Goal: Communication & Community: Answer question/provide support

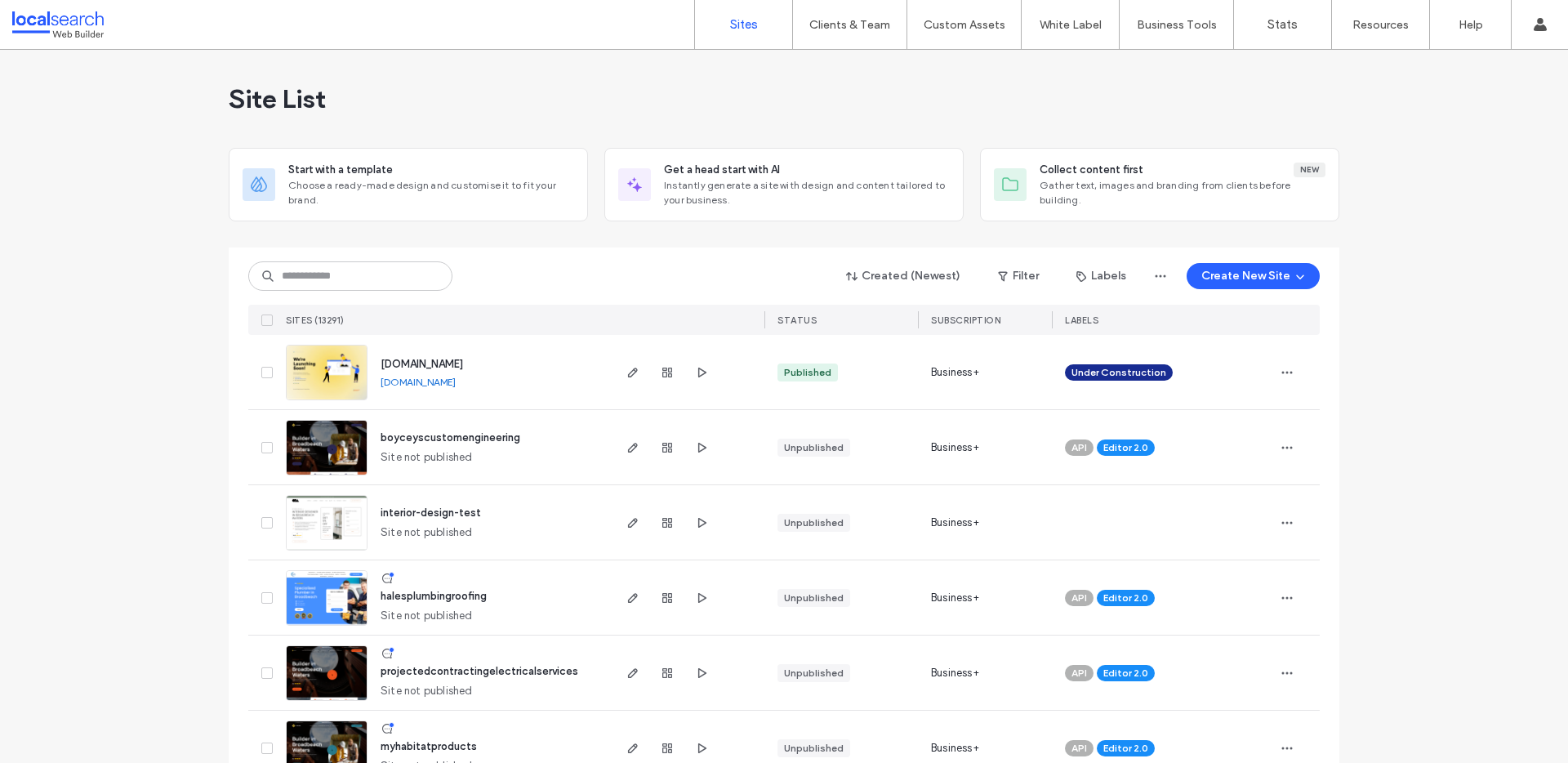
type input "********"
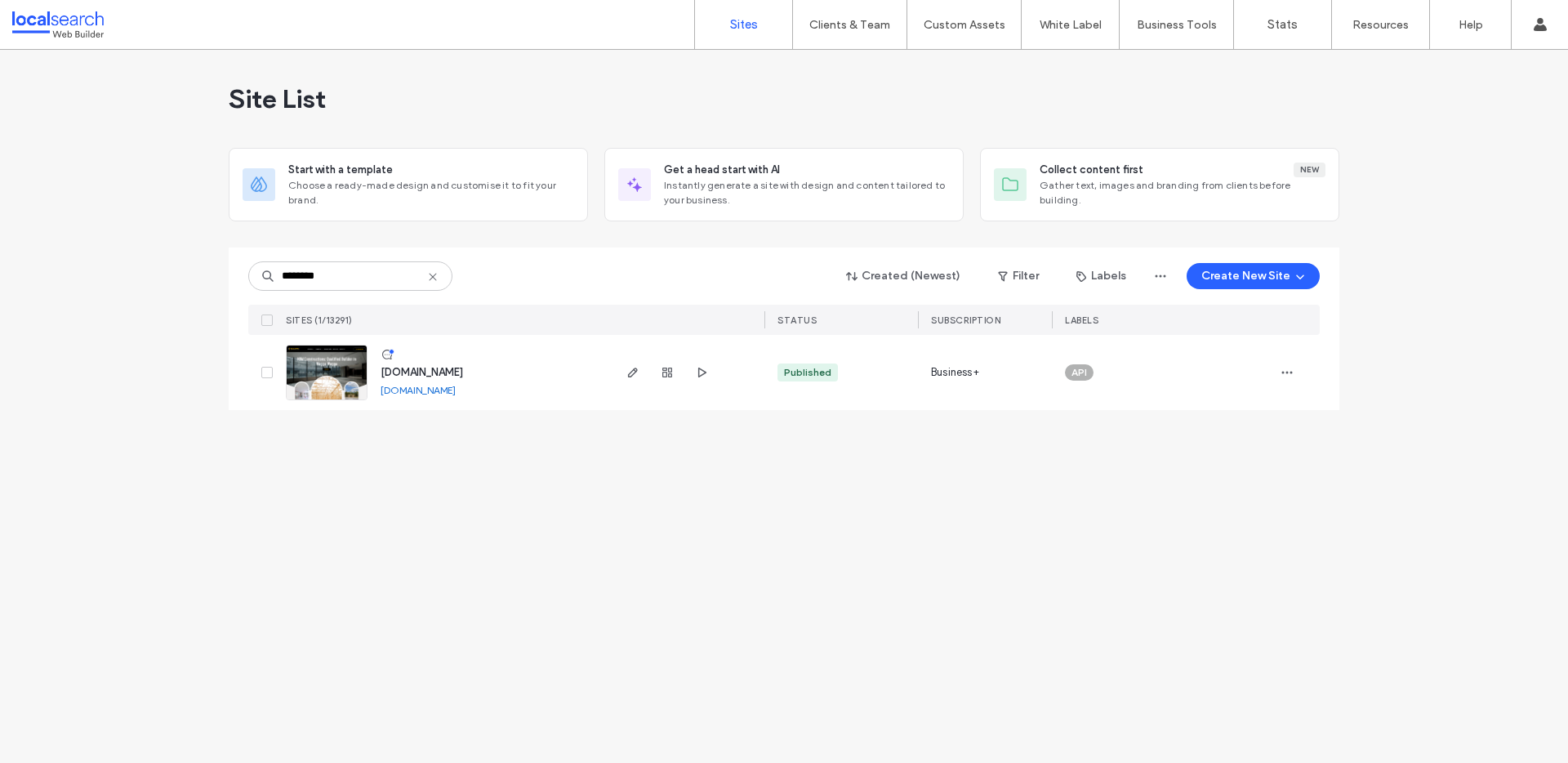
click at [385, 277] on input "********" at bounding box center [350, 276] width 204 height 30
type input "********"
click at [463, 371] on span "www.nbmconstructions.com.au" at bounding box center [422, 372] width 83 height 12
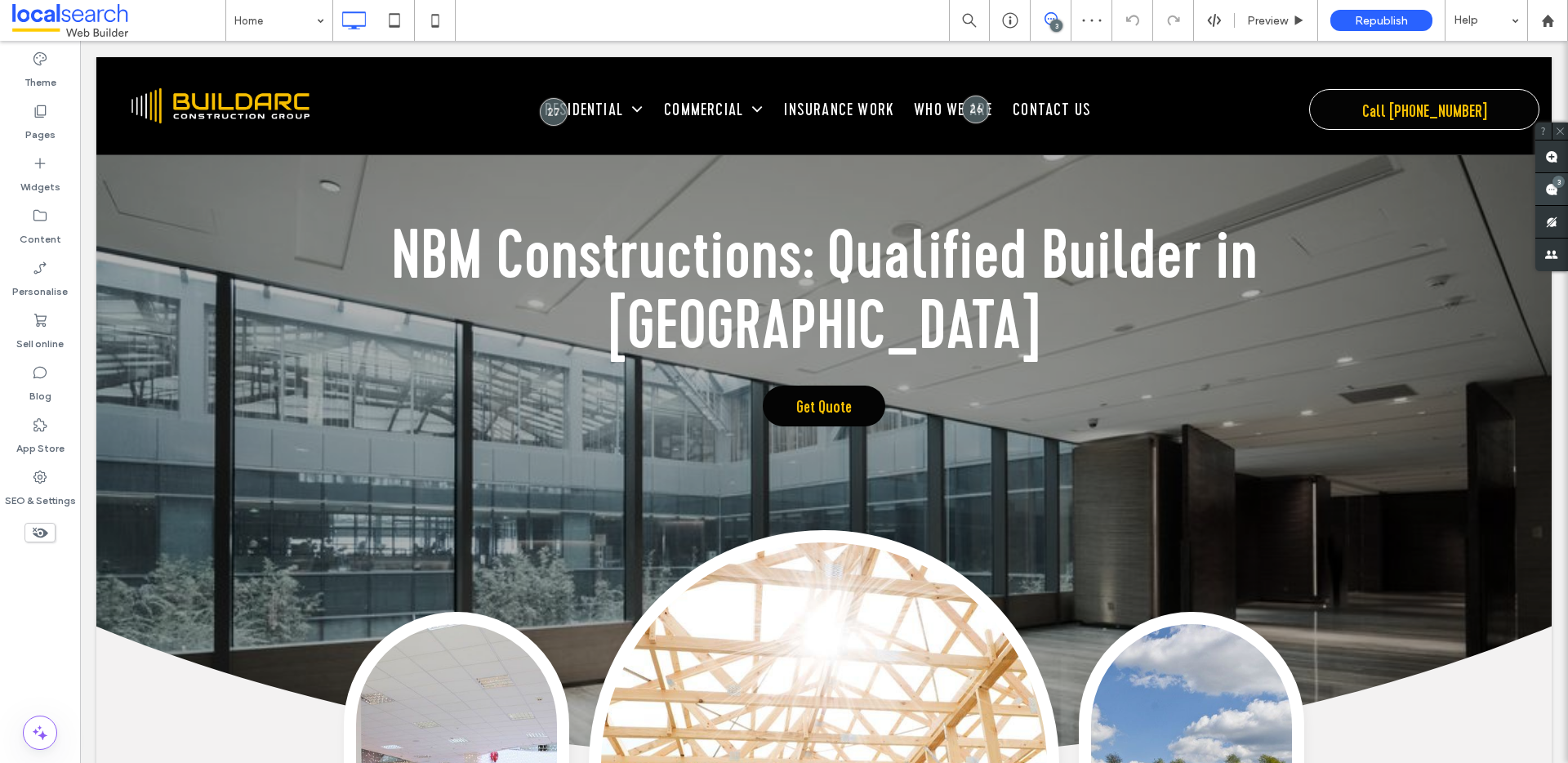
click at [1548, 182] on div "3" at bounding box center [1552, 190] width 33 height 33
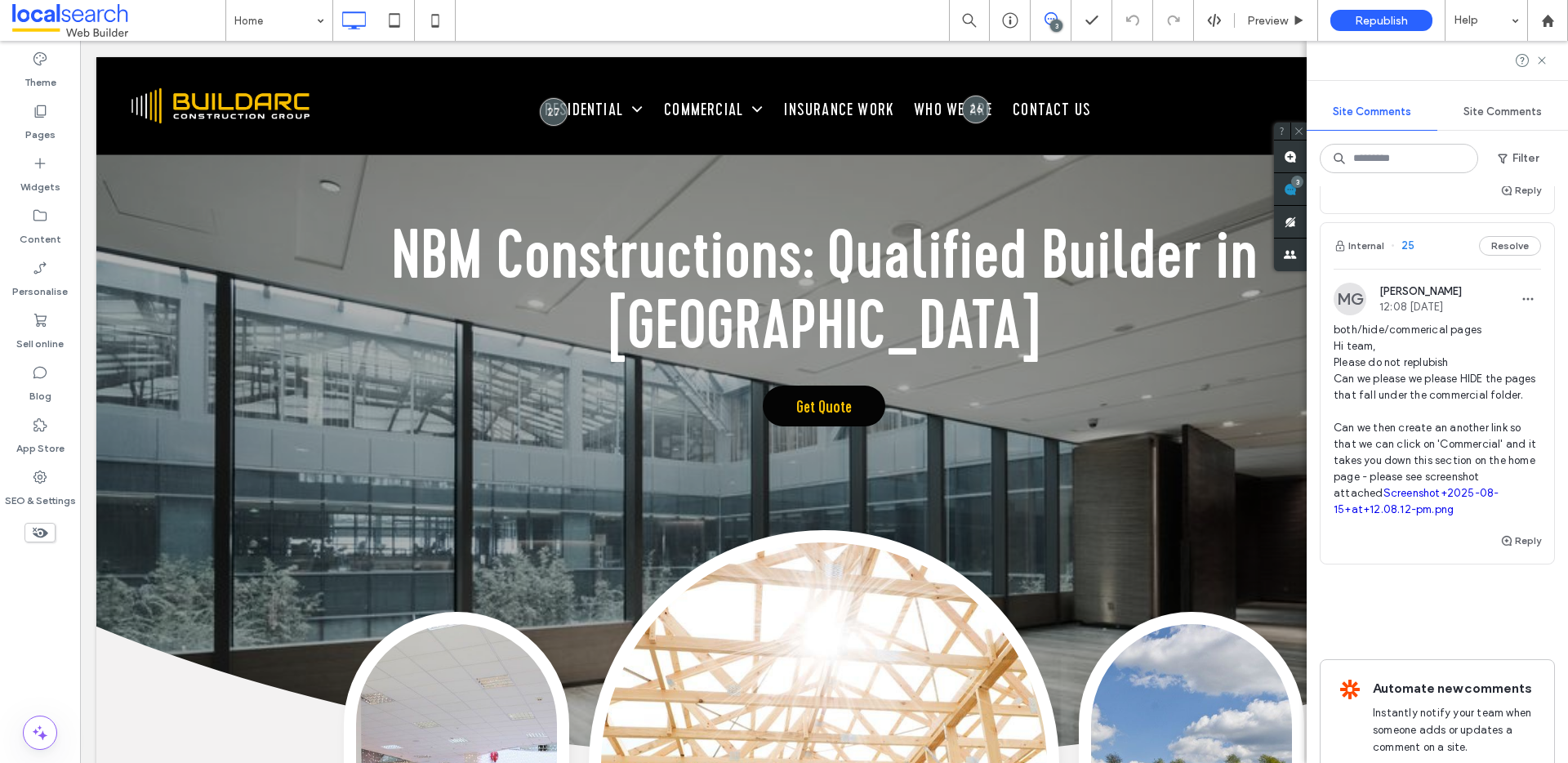
scroll to position [454, 0]
click at [56, 118] on div "Pages" at bounding box center [40, 122] width 80 height 53
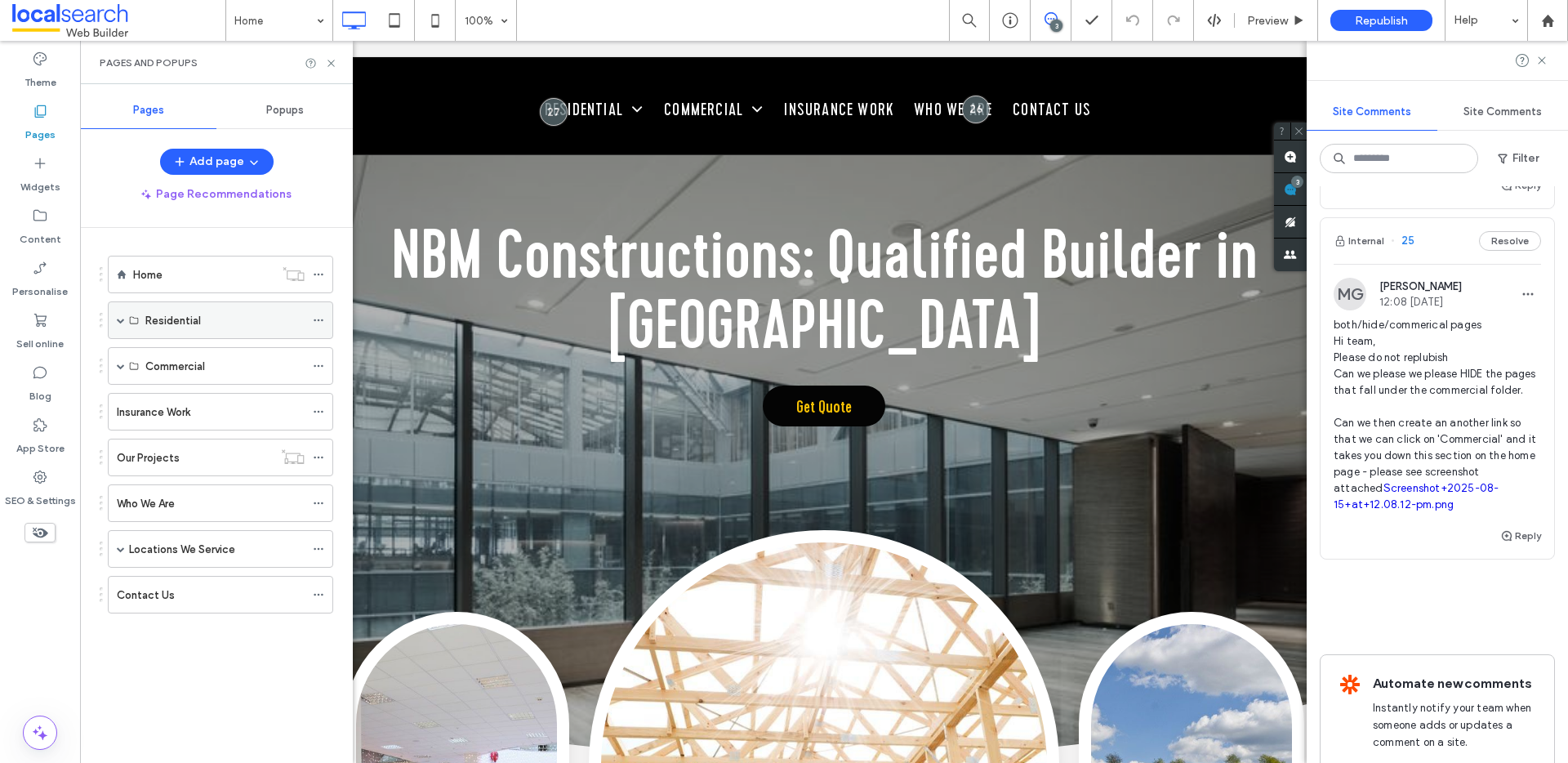
click at [117, 319] on span at bounding box center [121, 320] width 8 height 8
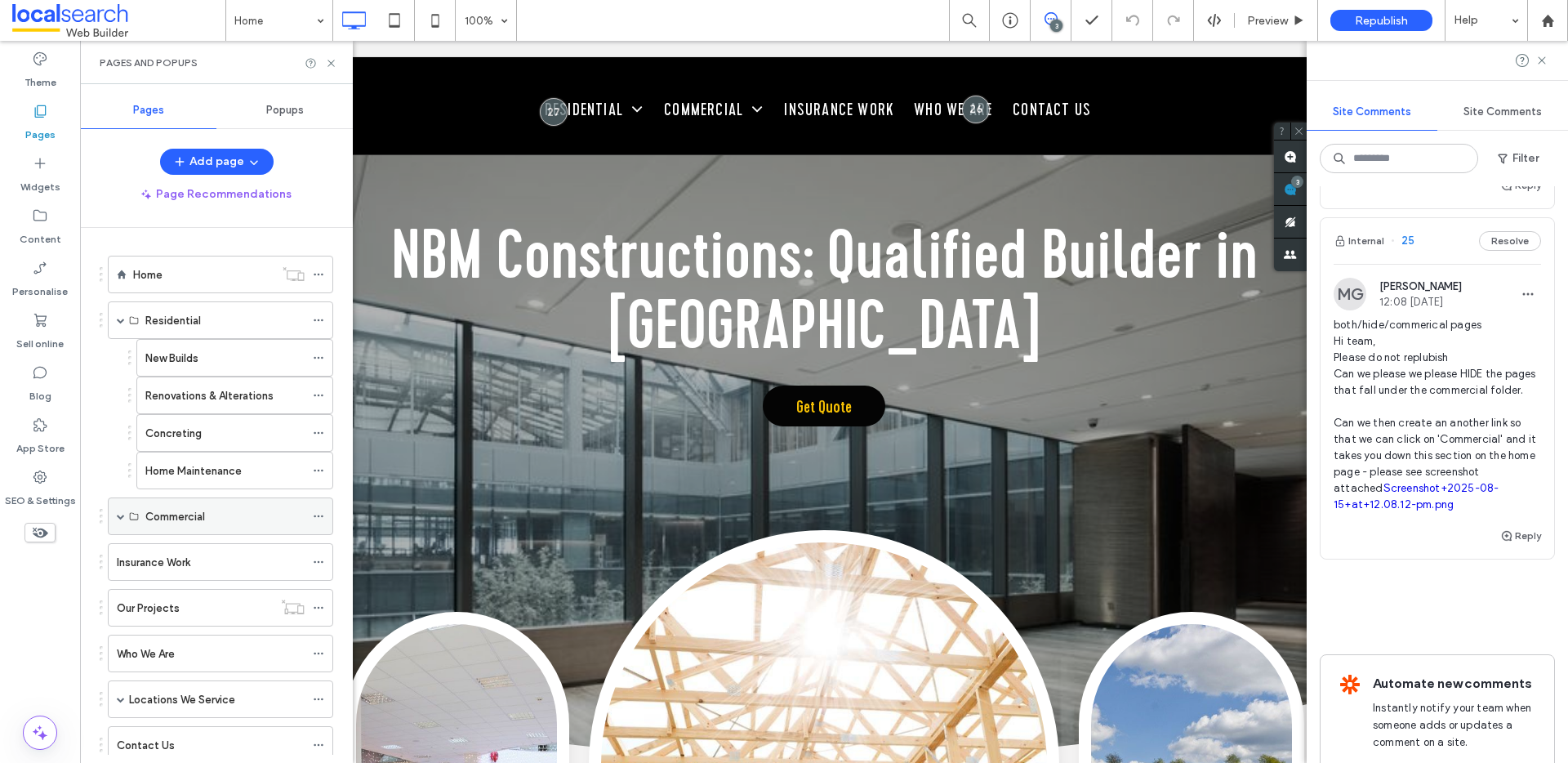
click at [121, 516] on span at bounding box center [121, 516] width 8 height 8
click at [318, 427] on icon at bounding box center [318, 432] width 11 height 11
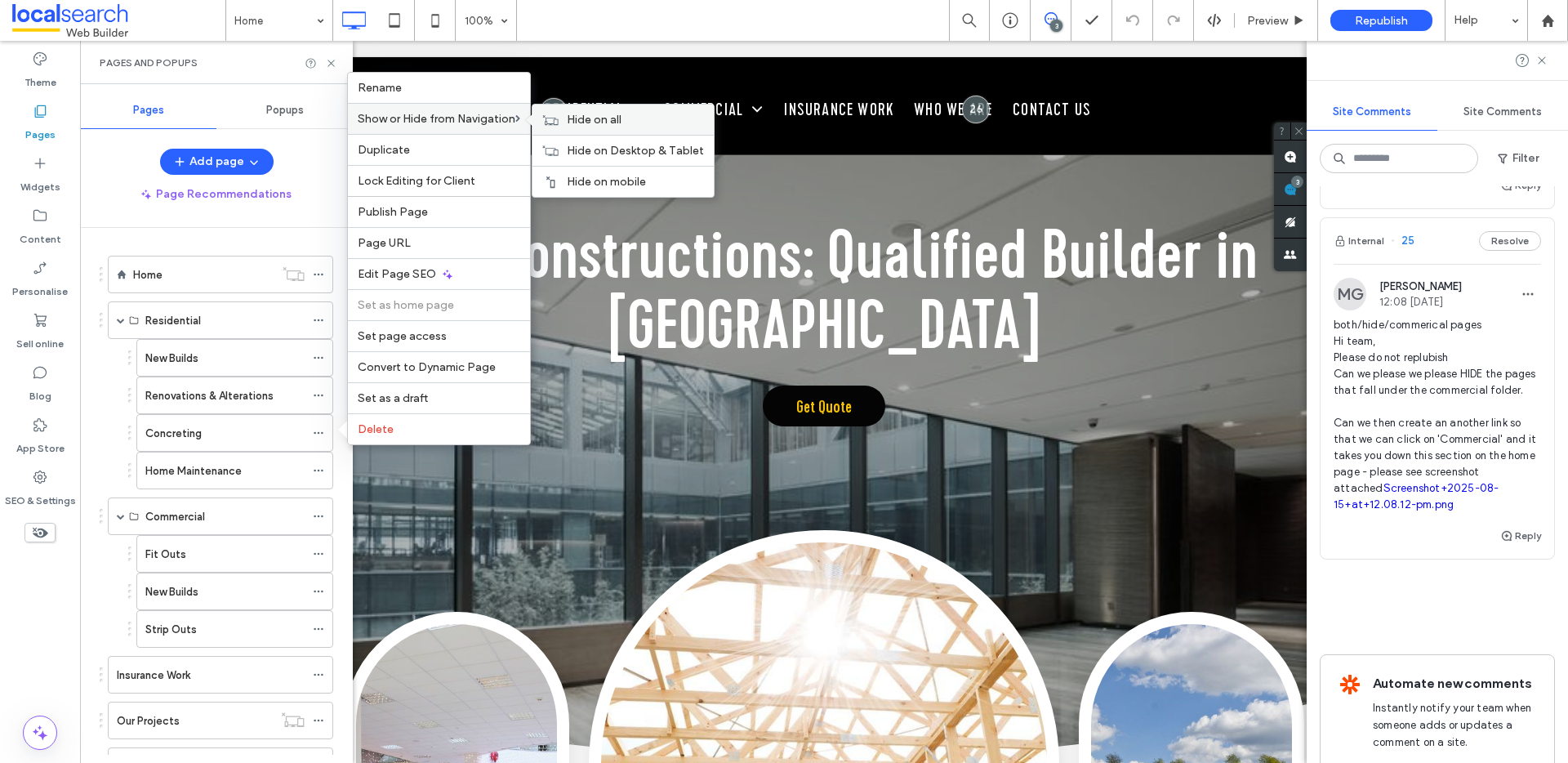
click at [601, 125] on span "Hide on all" at bounding box center [594, 119] width 55 height 14
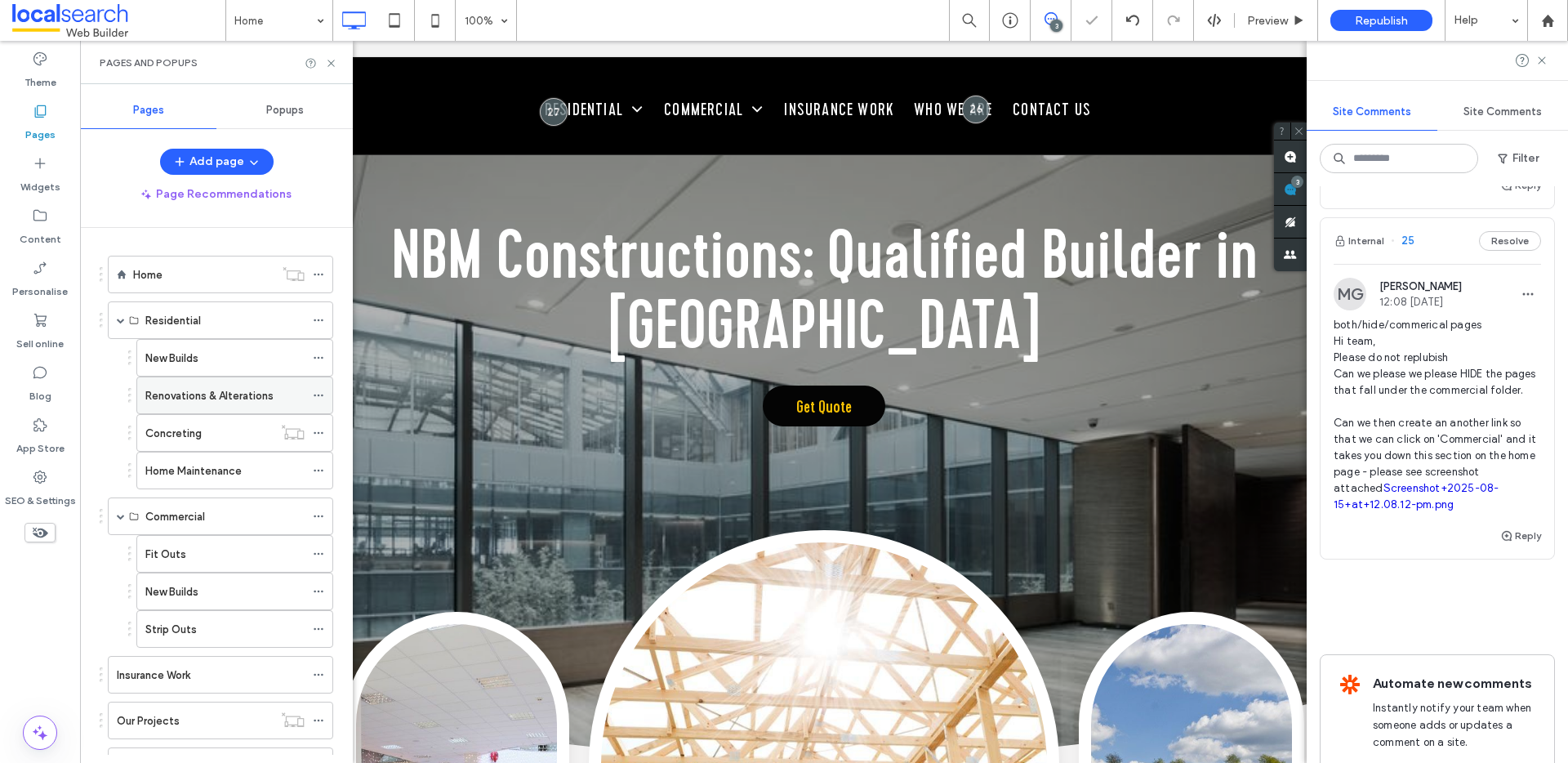
click at [320, 398] on icon at bounding box center [318, 395] width 11 height 11
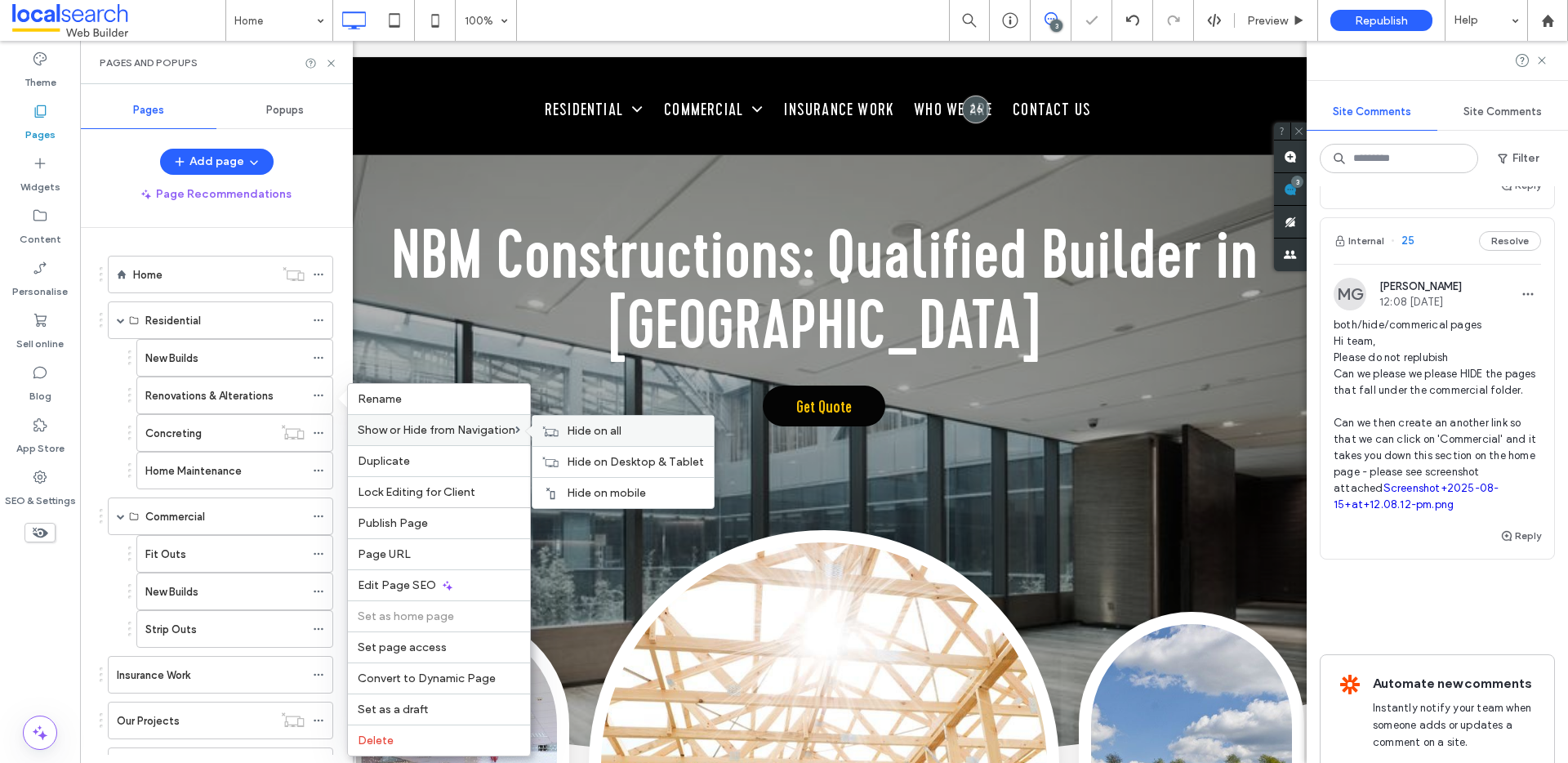
click at [597, 432] on span "Hide on all" at bounding box center [594, 431] width 55 height 14
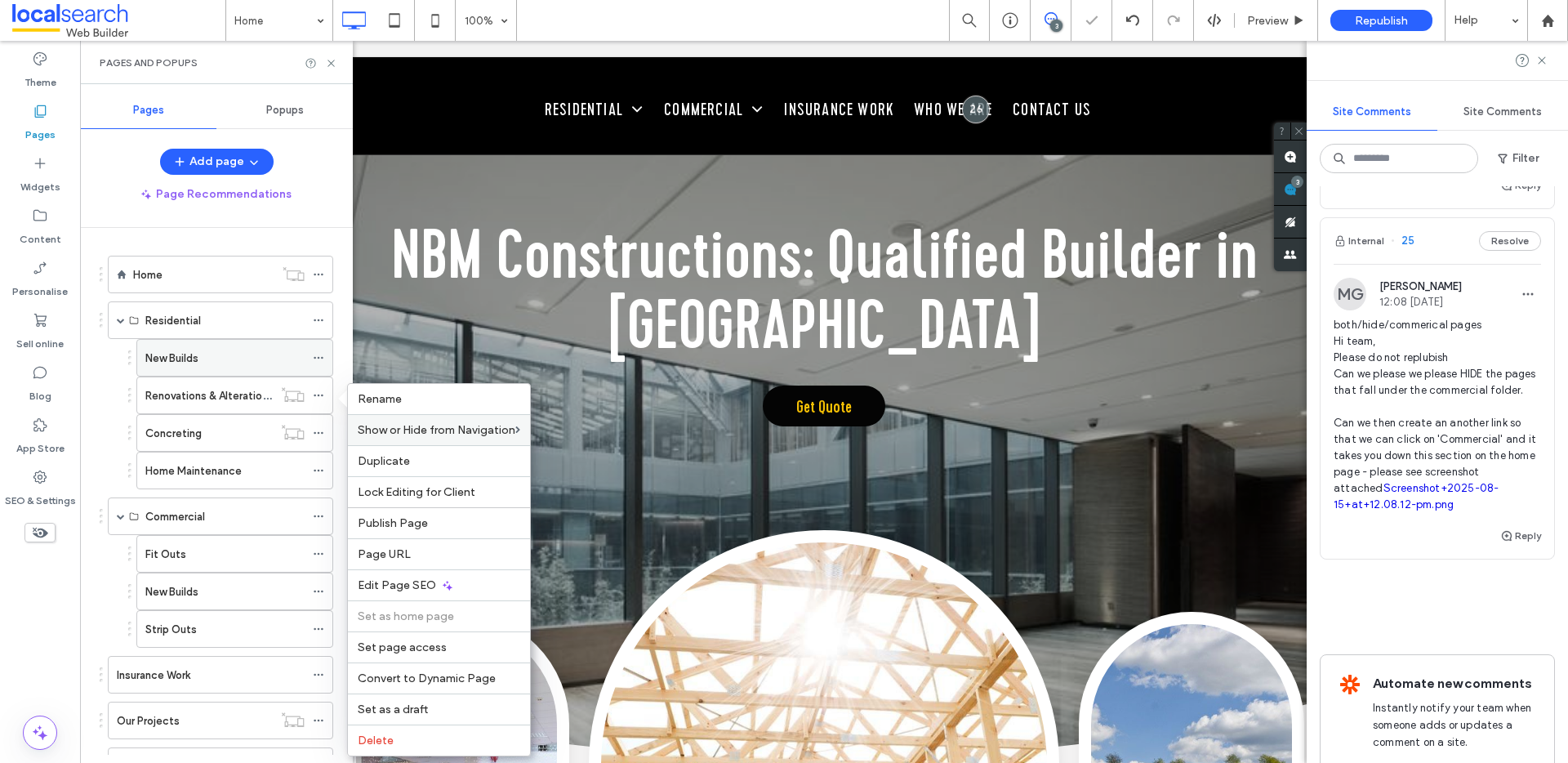
click at [325, 356] on div at bounding box center [322, 358] width 20 height 25
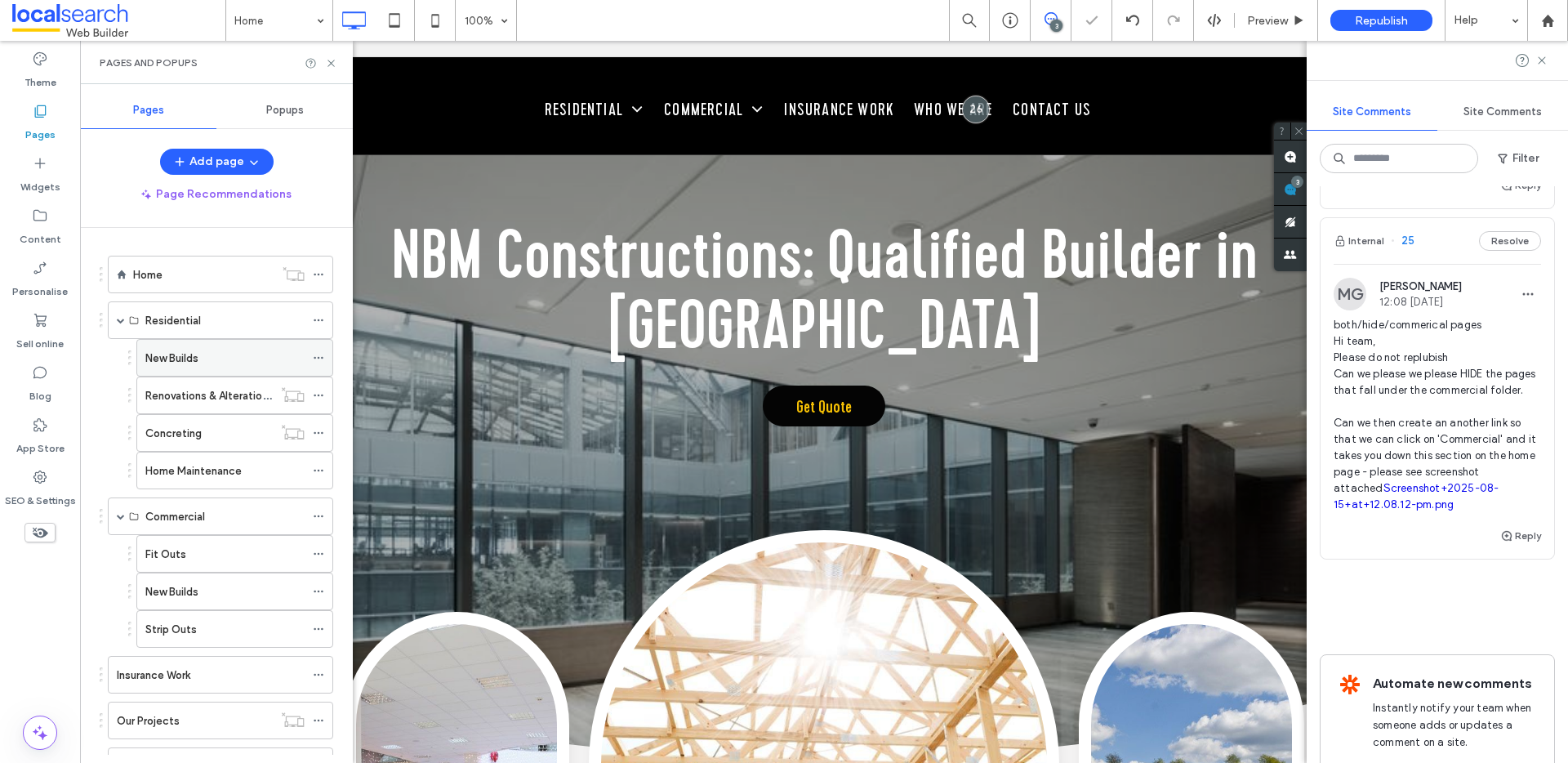
click at [318, 354] on icon at bounding box center [318, 358] width 11 height 11
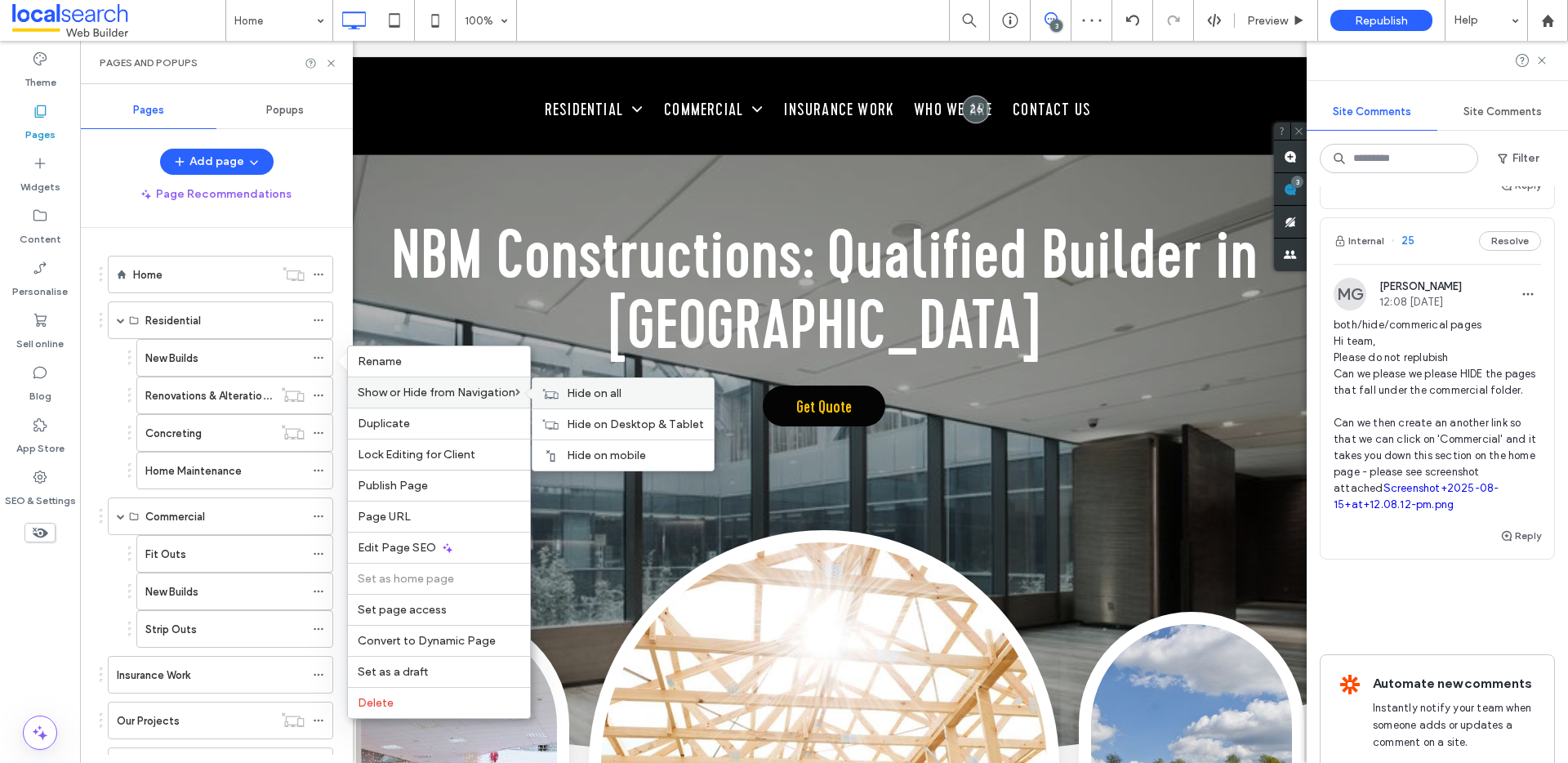
click at [596, 397] on span "Hide on all" at bounding box center [594, 393] width 55 height 14
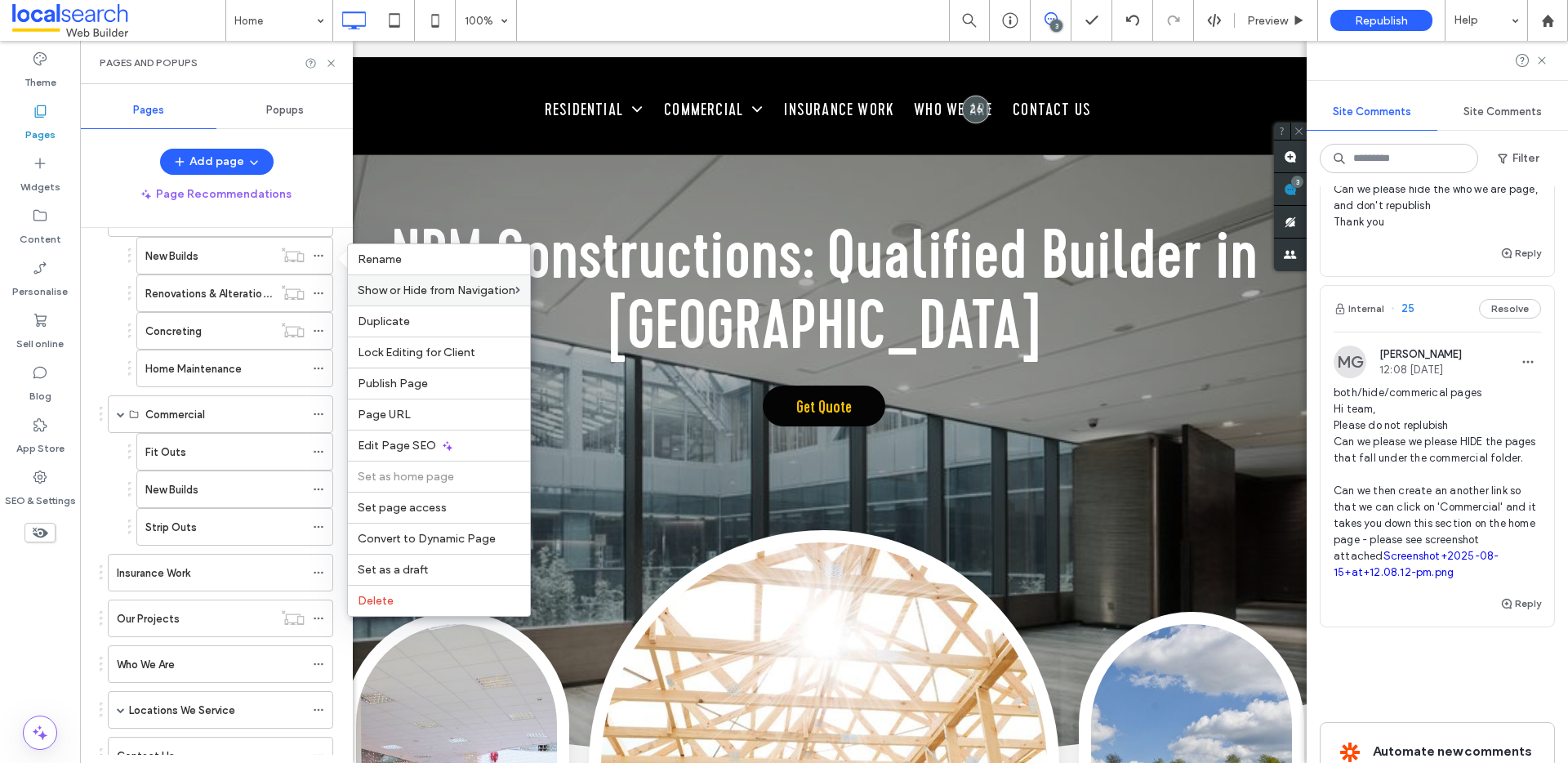
scroll to position [351, 0]
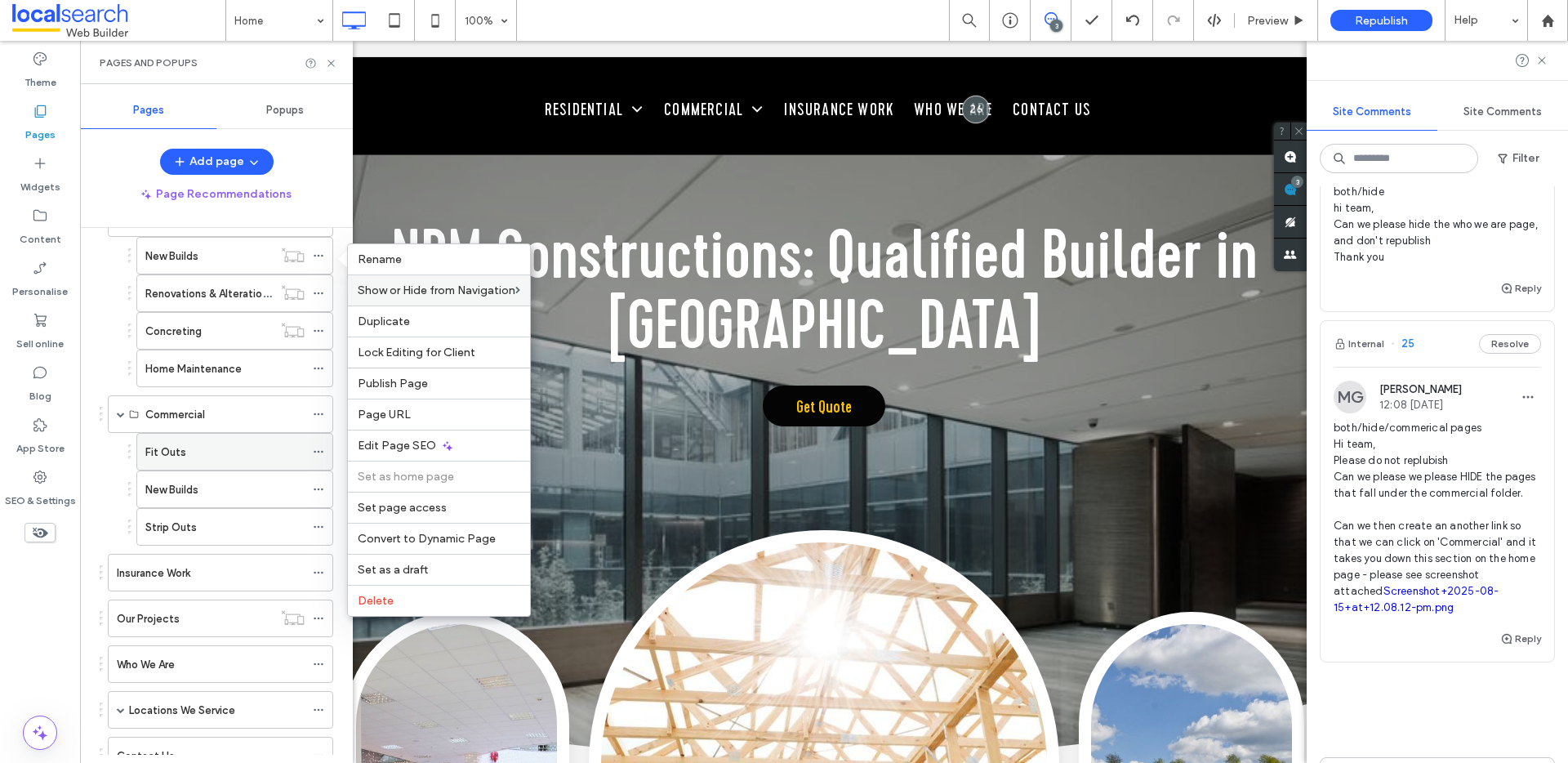
click at [320, 445] on icon at bounding box center [318, 451] width 11 height 11
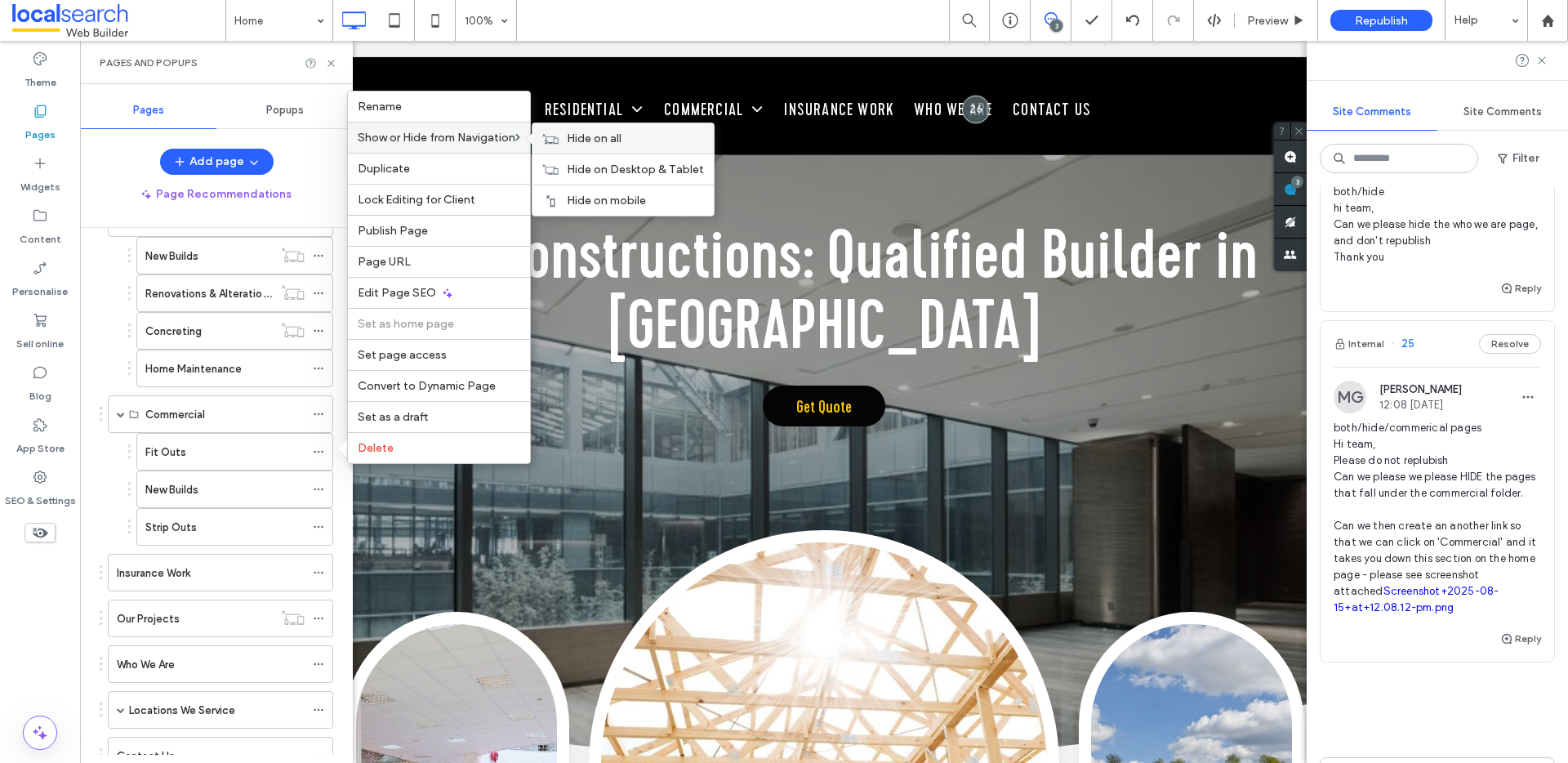
click at [578, 140] on span "Hide on all" at bounding box center [594, 138] width 55 height 14
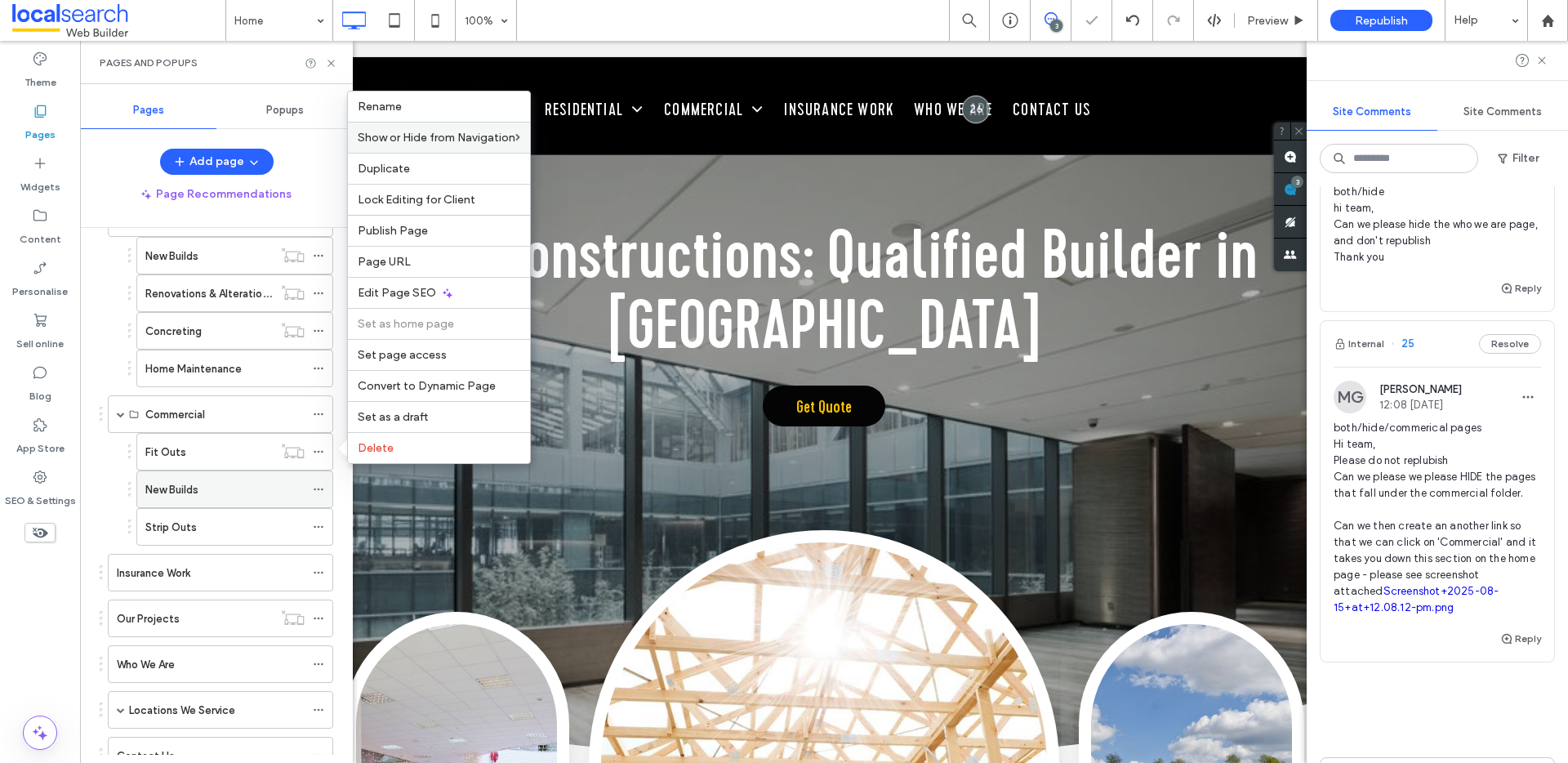
click at [315, 485] on icon at bounding box center [318, 489] width 11 height 11
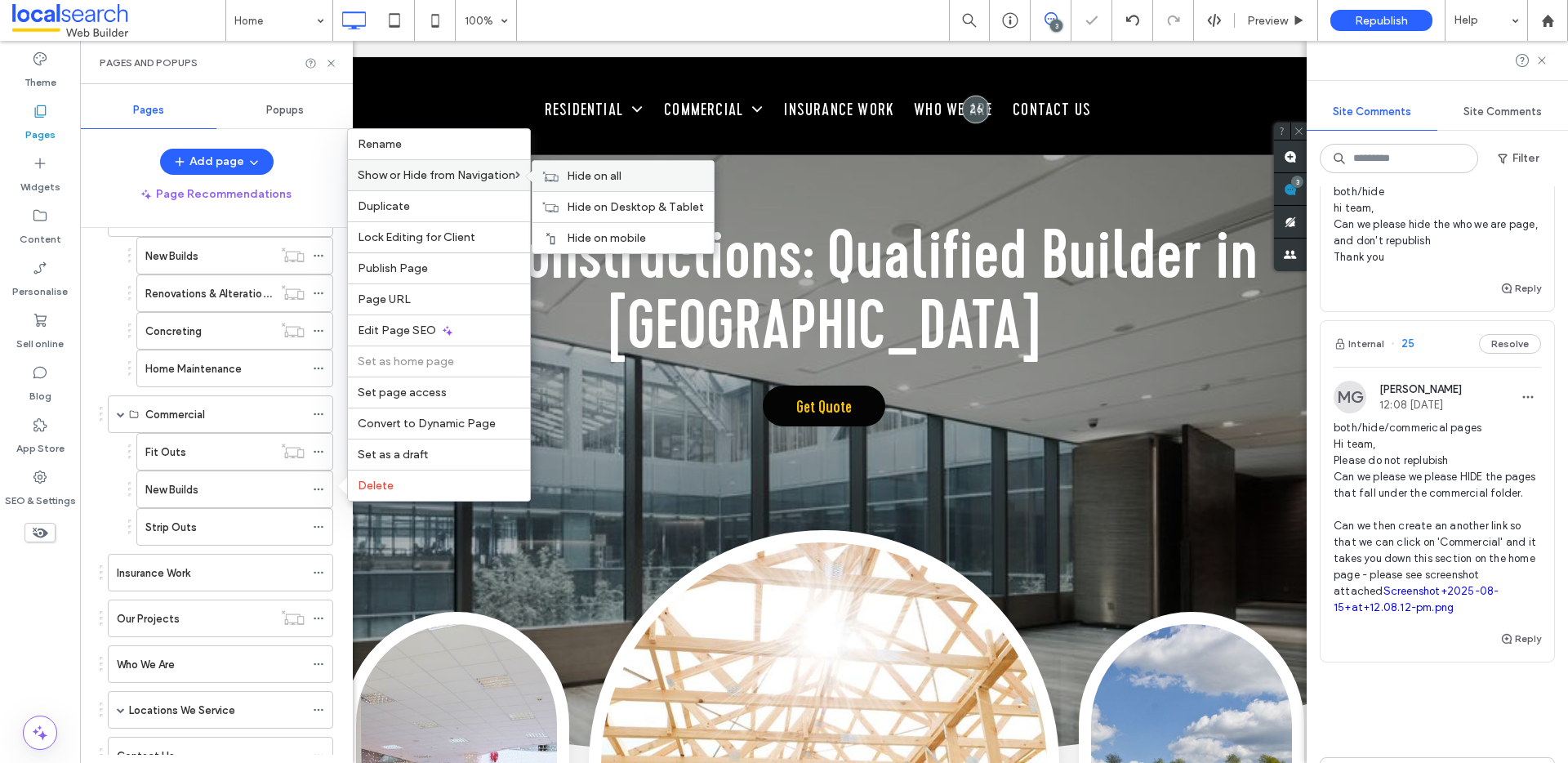
click at [615, 169] on span "Hide on all" at bounding box center [594, 176] width 55 height 14
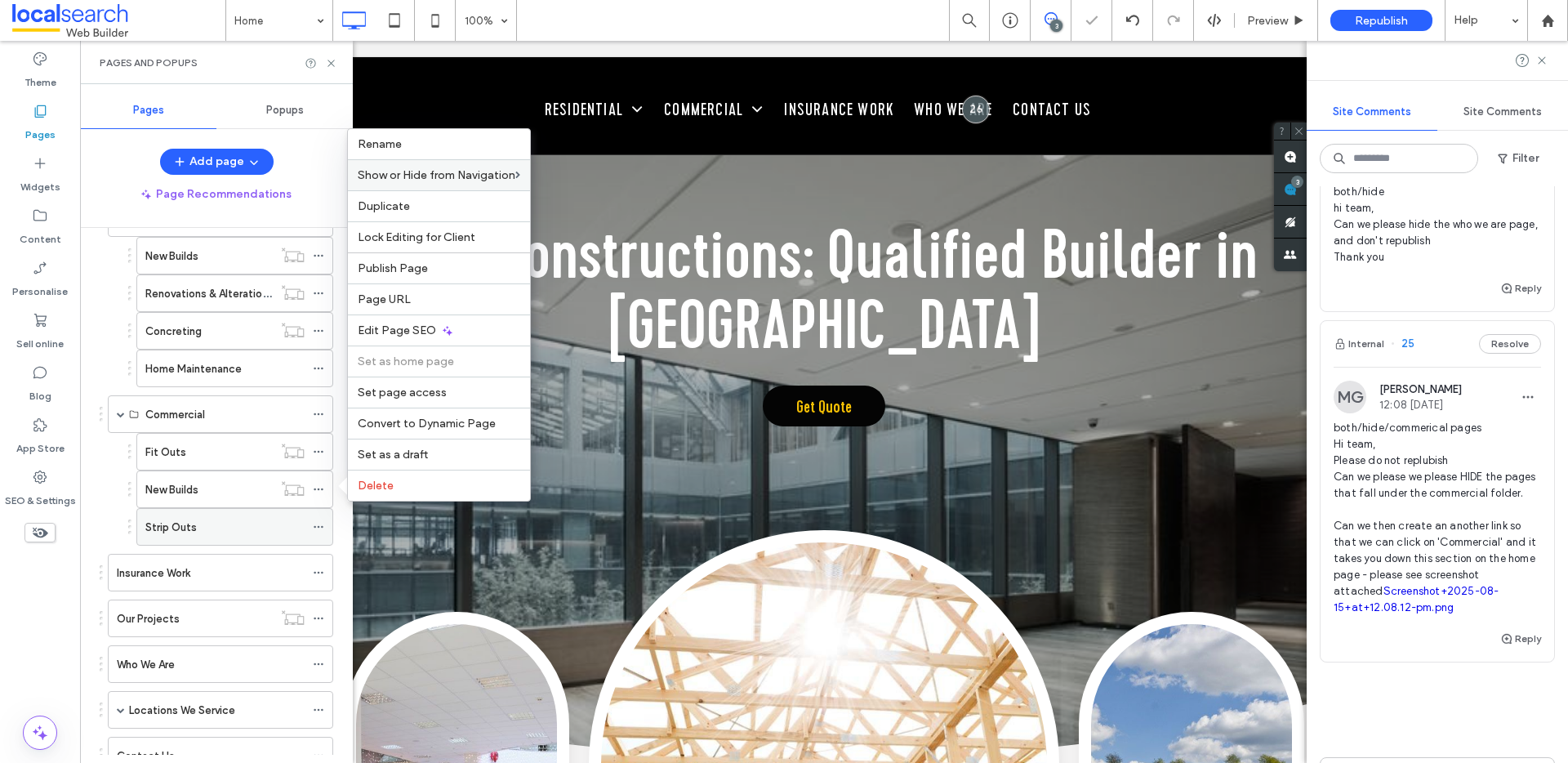
click at [318, 523] on icon at bounding box center [318, 527] width 11 height 11
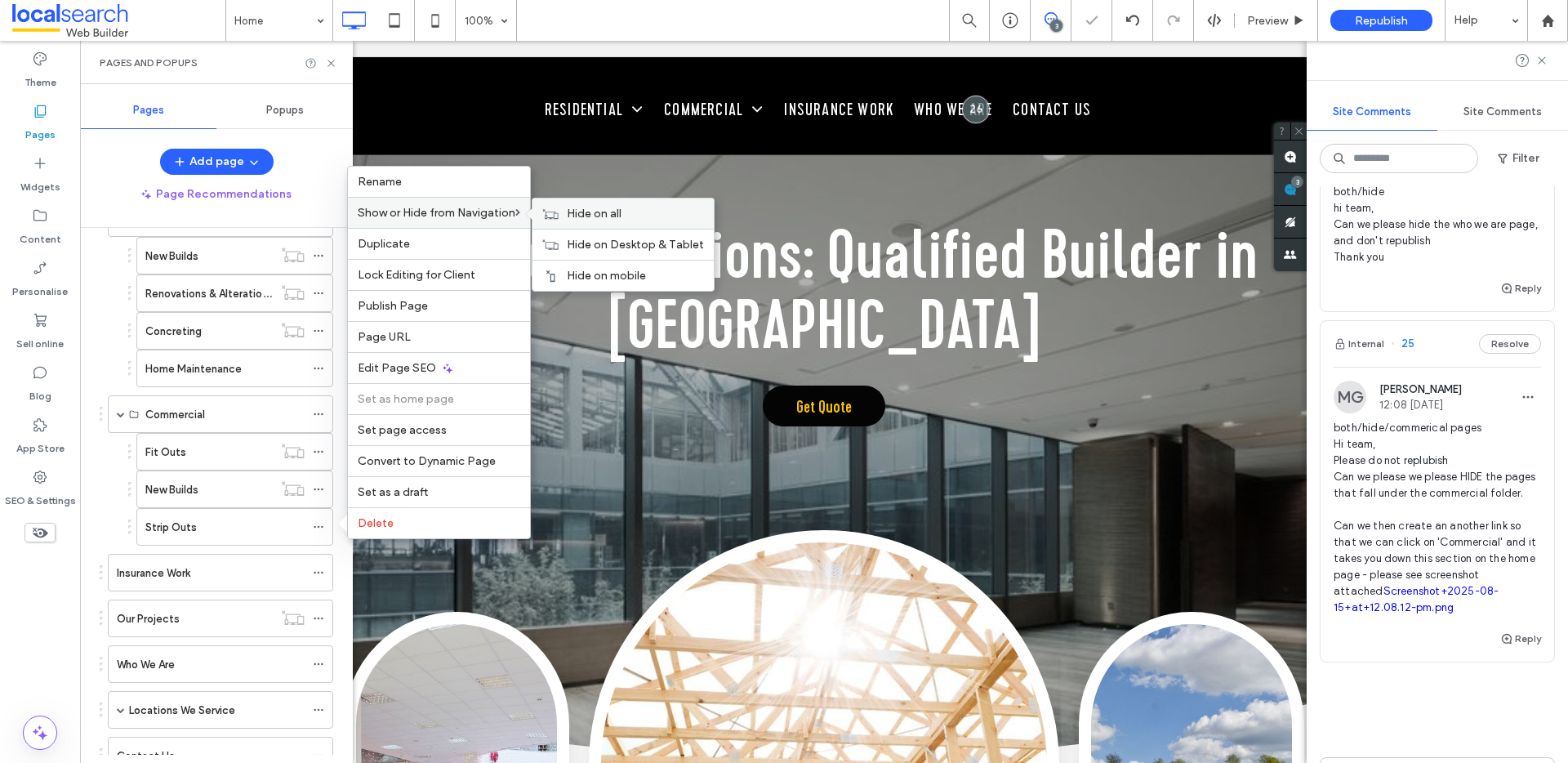
click at [600, 203] on div "Hide on all" at bounding box center [623, 213] width 181 height 30
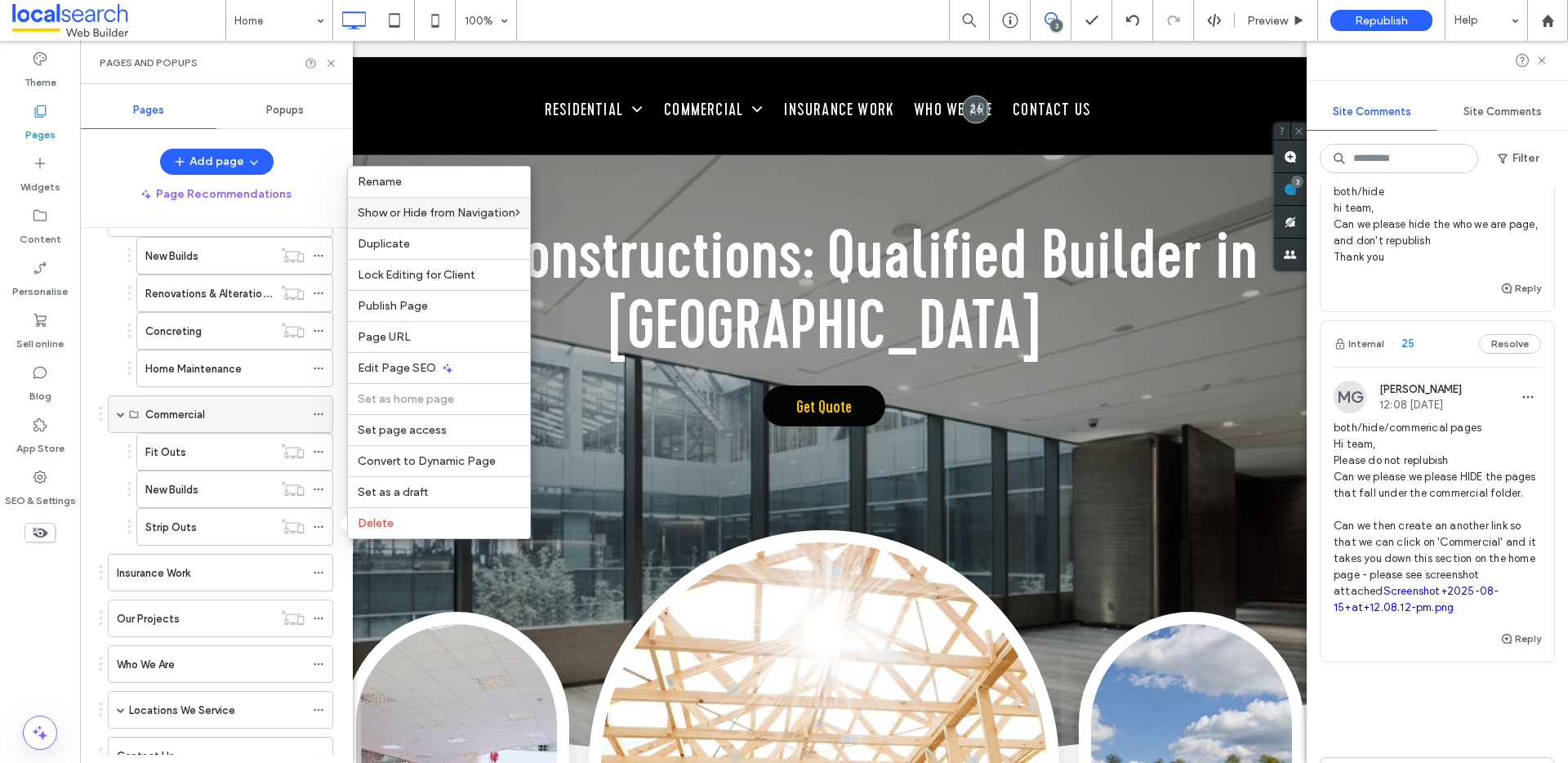
click at [229, 417] on div "Commercial" at bounding box center [225, 414] width 159 height 17
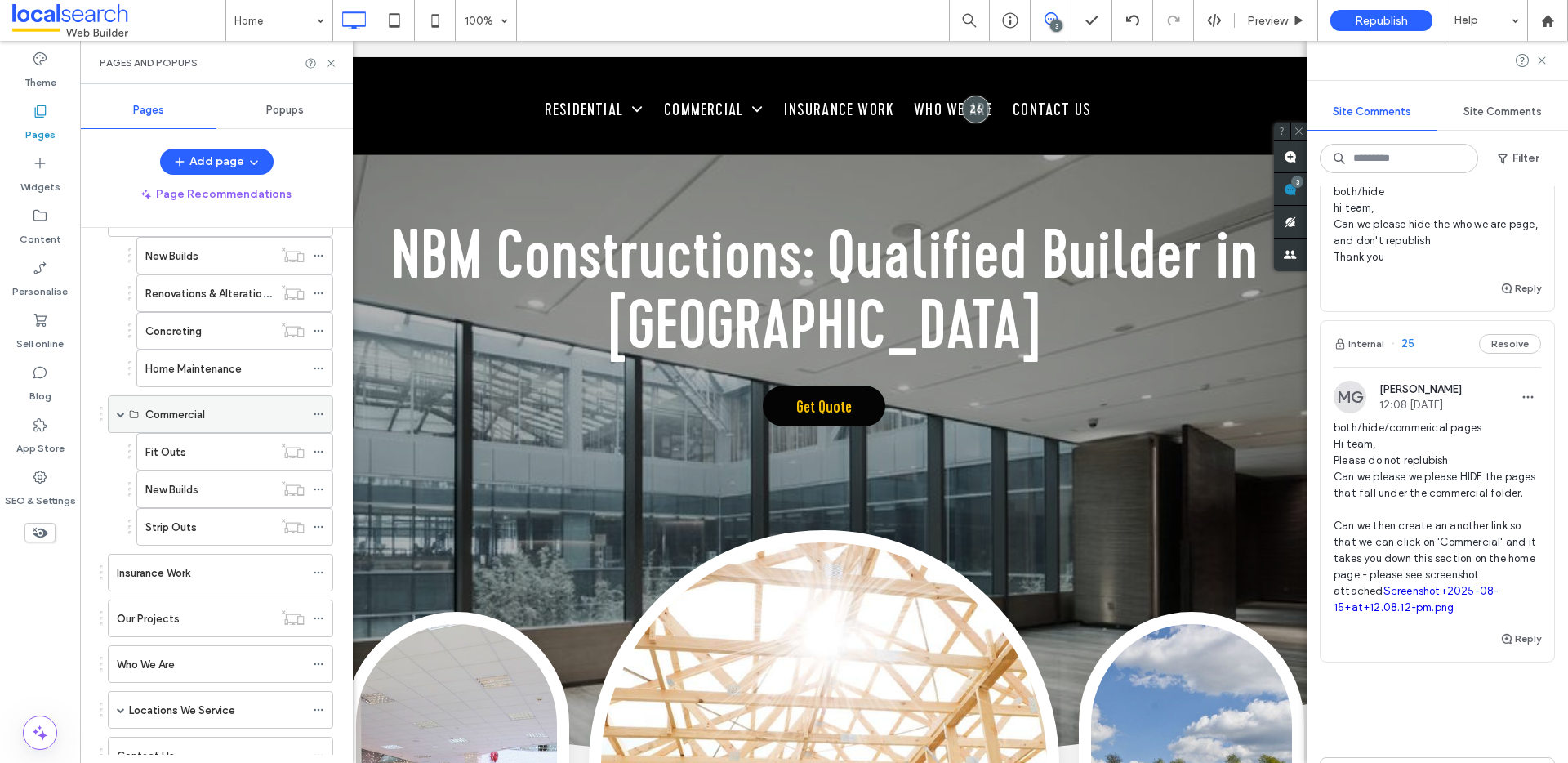
click at [321, 416] on icon at bounding box center [318, 414] width 11 height 11
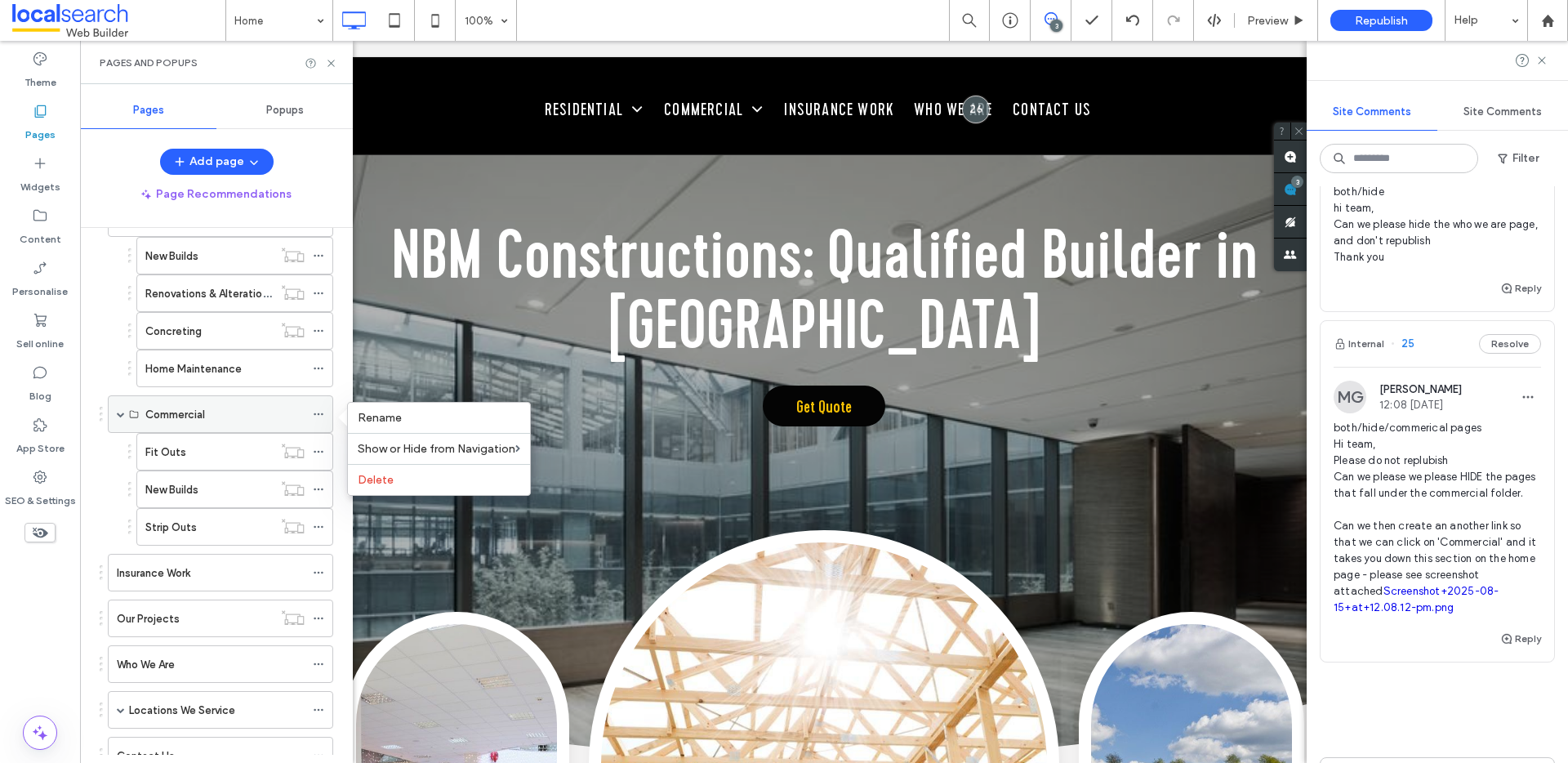
click at [211, 410] on div "Commercial" at bounding box center [225, 414] width 159 height 17
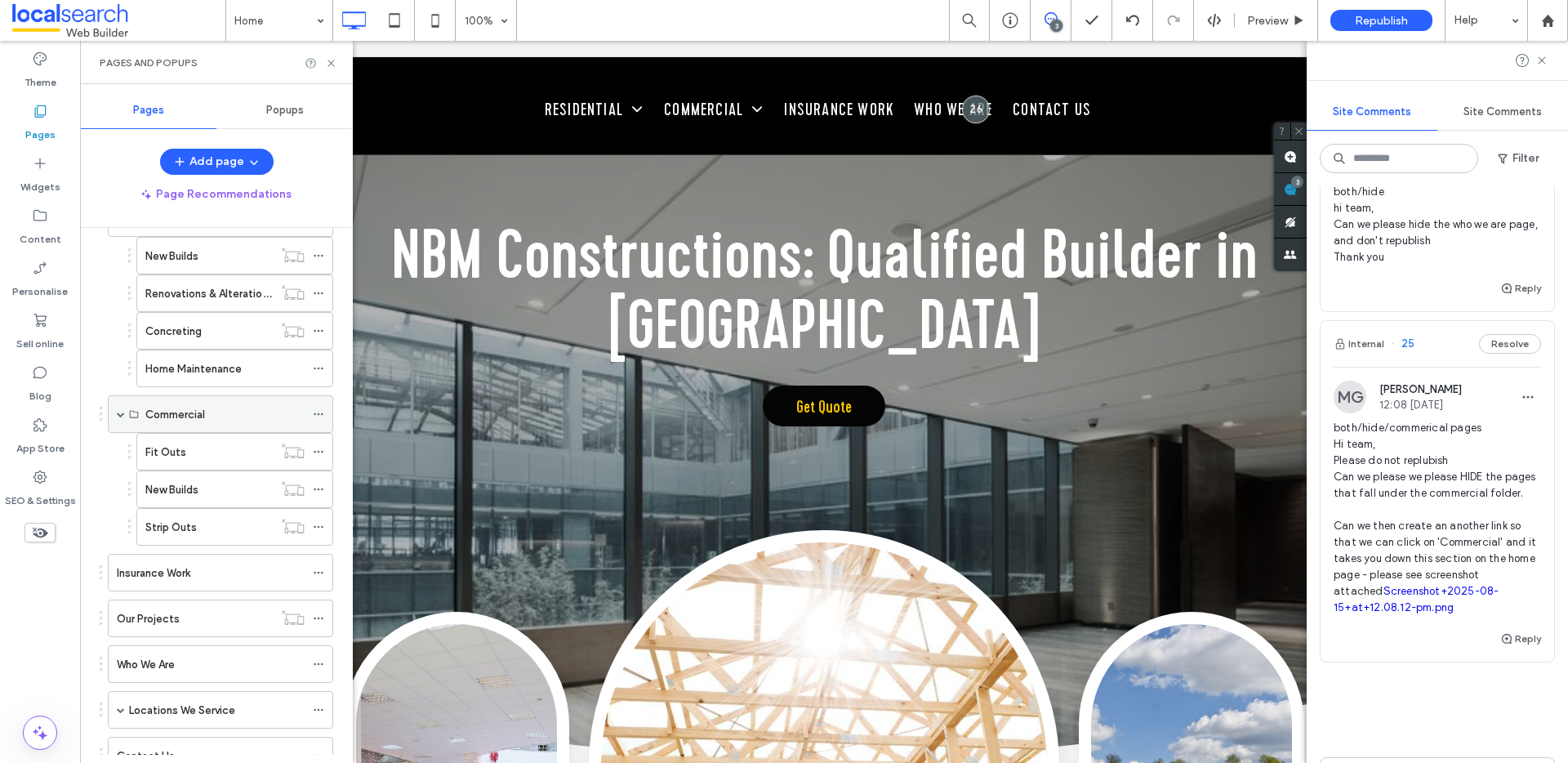
click at [132, 410] on icon at bounding box center [134, 414] width 10 height 10
click at [264, 414] on div "Commercial" at bounding box center [225, 414] width 159 height 17
click at [315, 413] on icon at bounding box center [318, 414] width 11 height 11
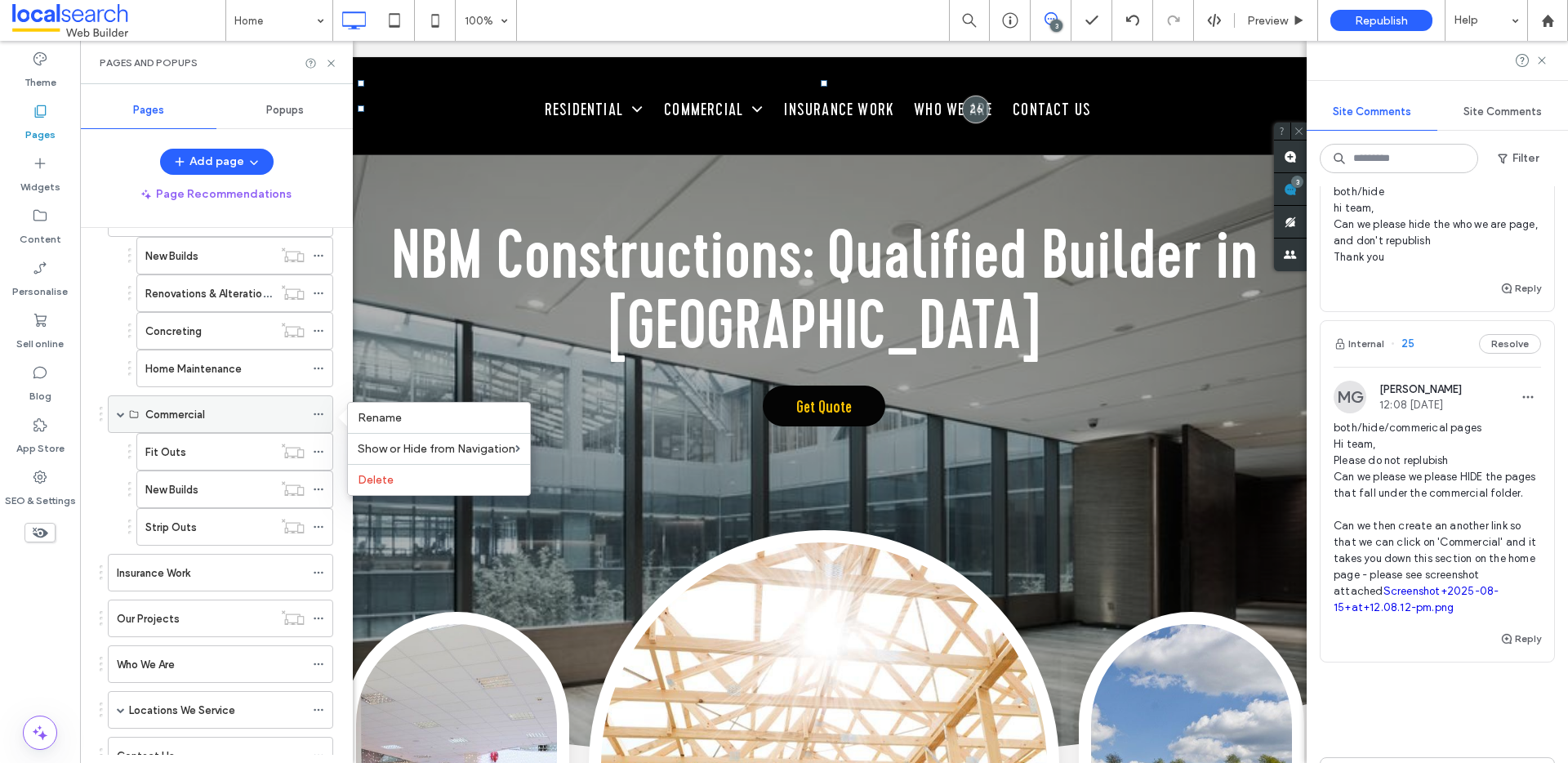
click at [325, 413] on div at bounding box center [322, 414] width 20 height 25
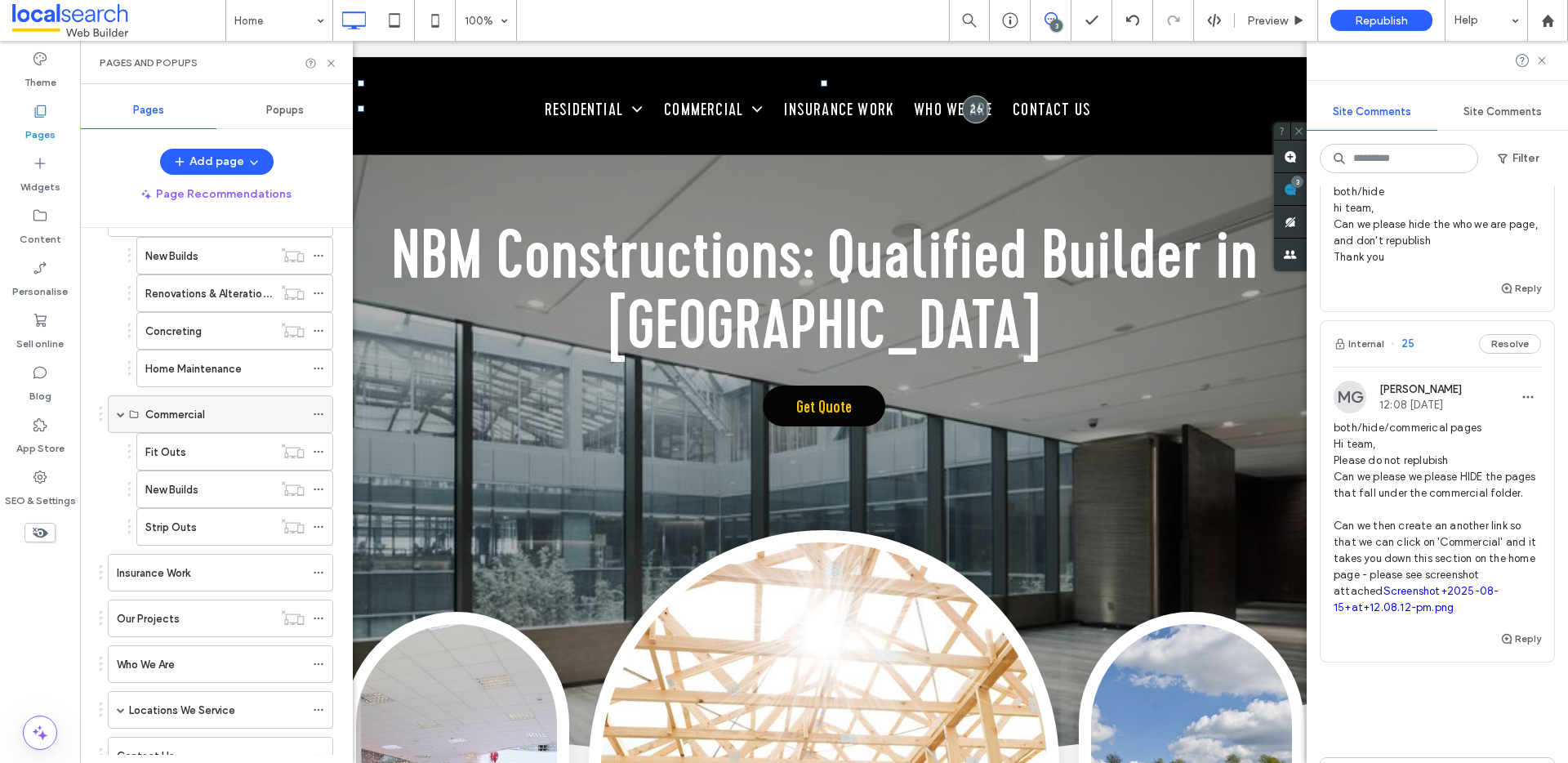
click at [315, 409] on icon at bounding box center [318, 414] width 11 height 11
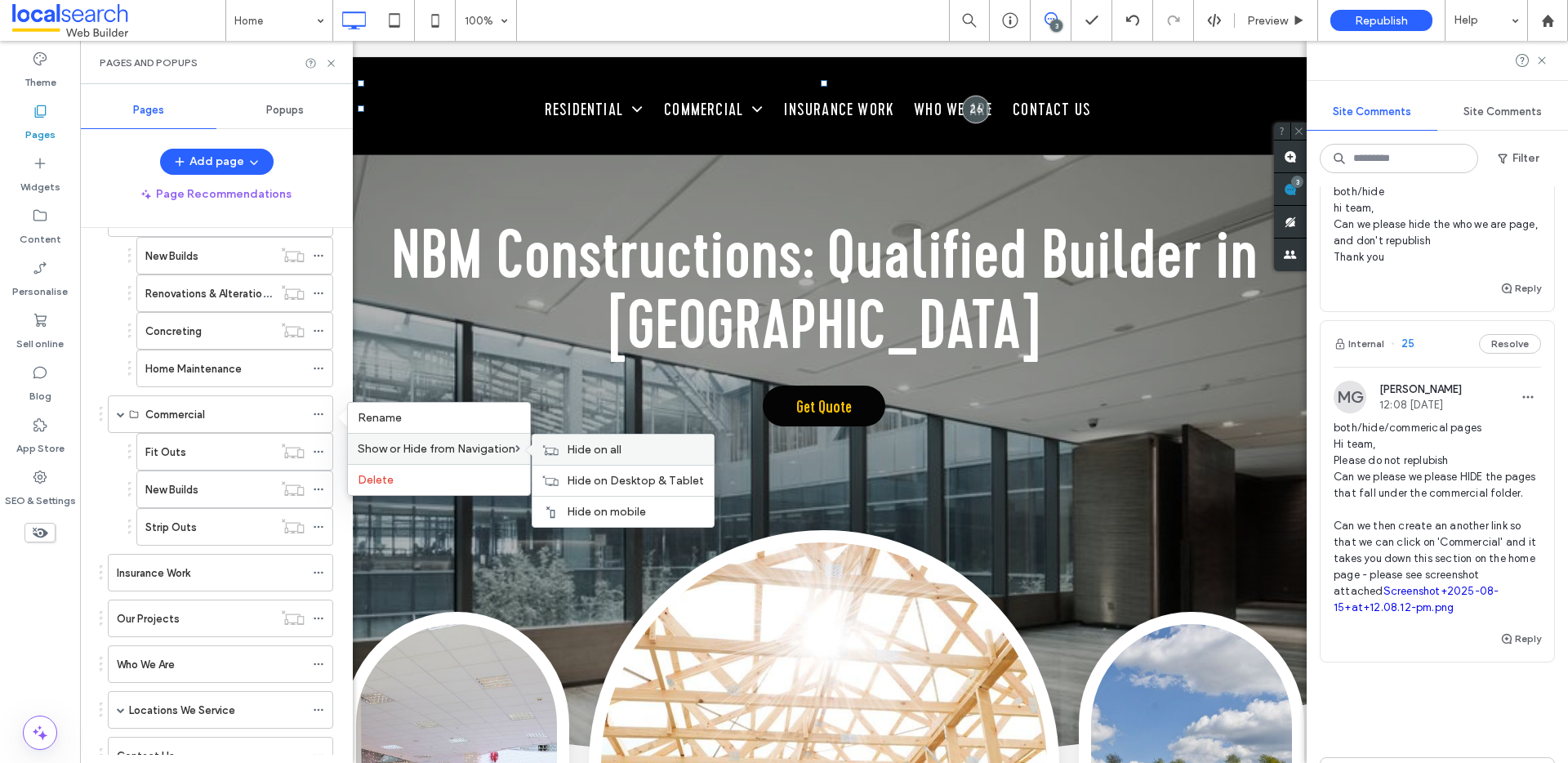
click at [589, 449] on span "Hide on all" at bounding box center [594, 449] width 55 height 14
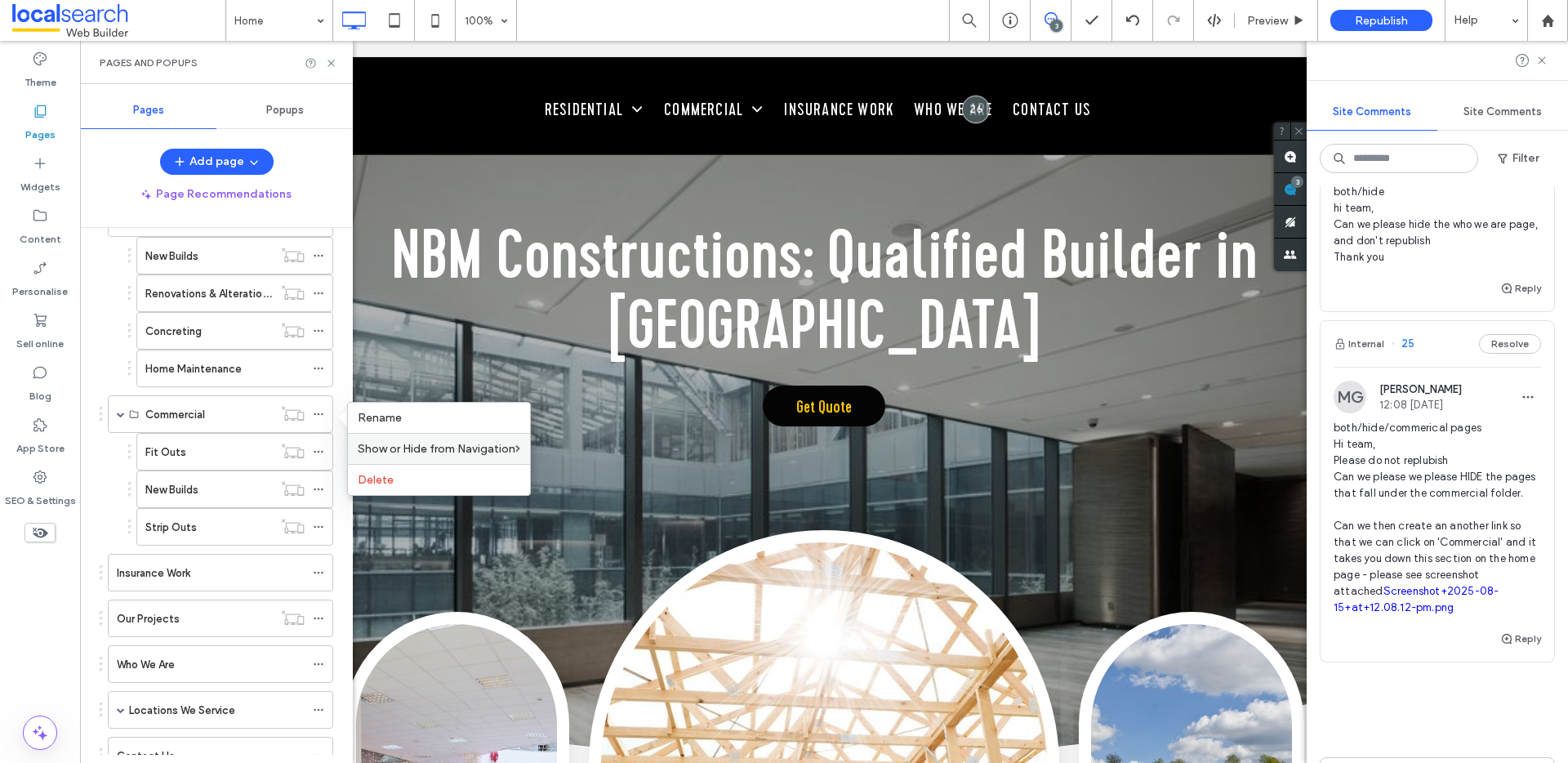
click at [1465, 558] on span "both/hide/commerical pages Hi team, Please do not replubish Can we please we pl…" at bounding box center [1437, 518] width 208 height 196
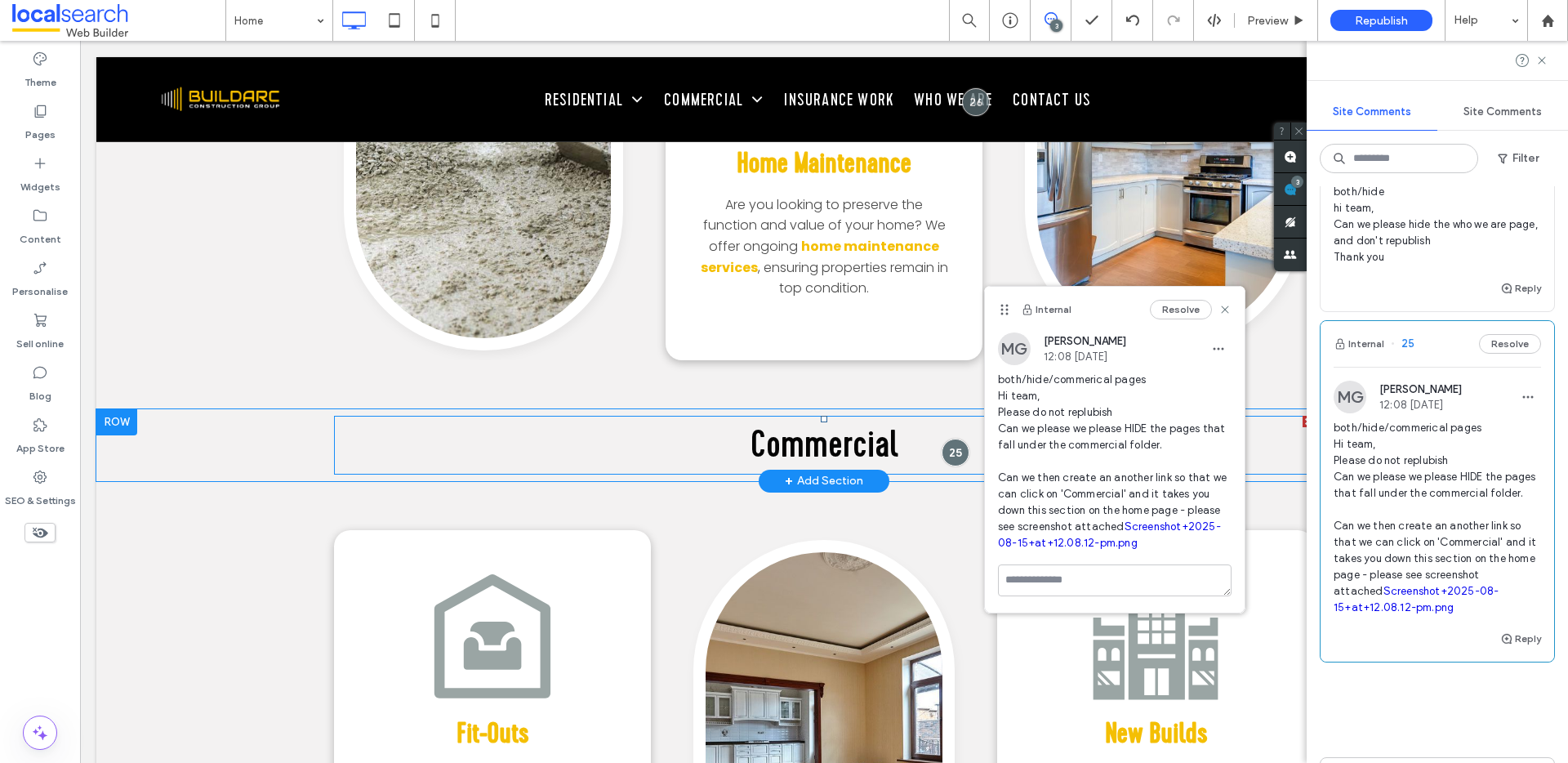
scroll to position [3750, 0]
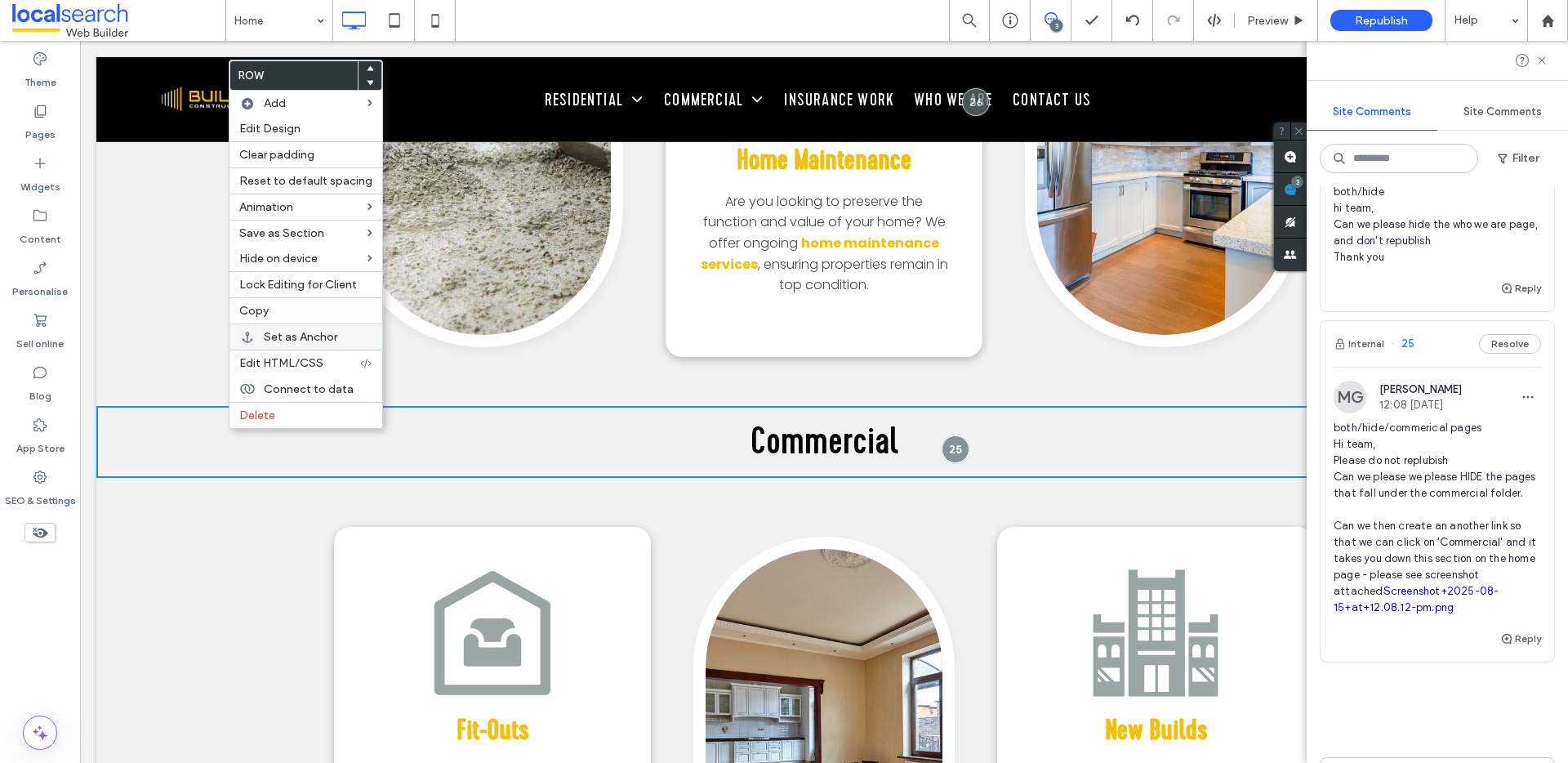
click at [331, 340] on span "Set as Anchor" at bounding box center [300, 336] width 74 height 14
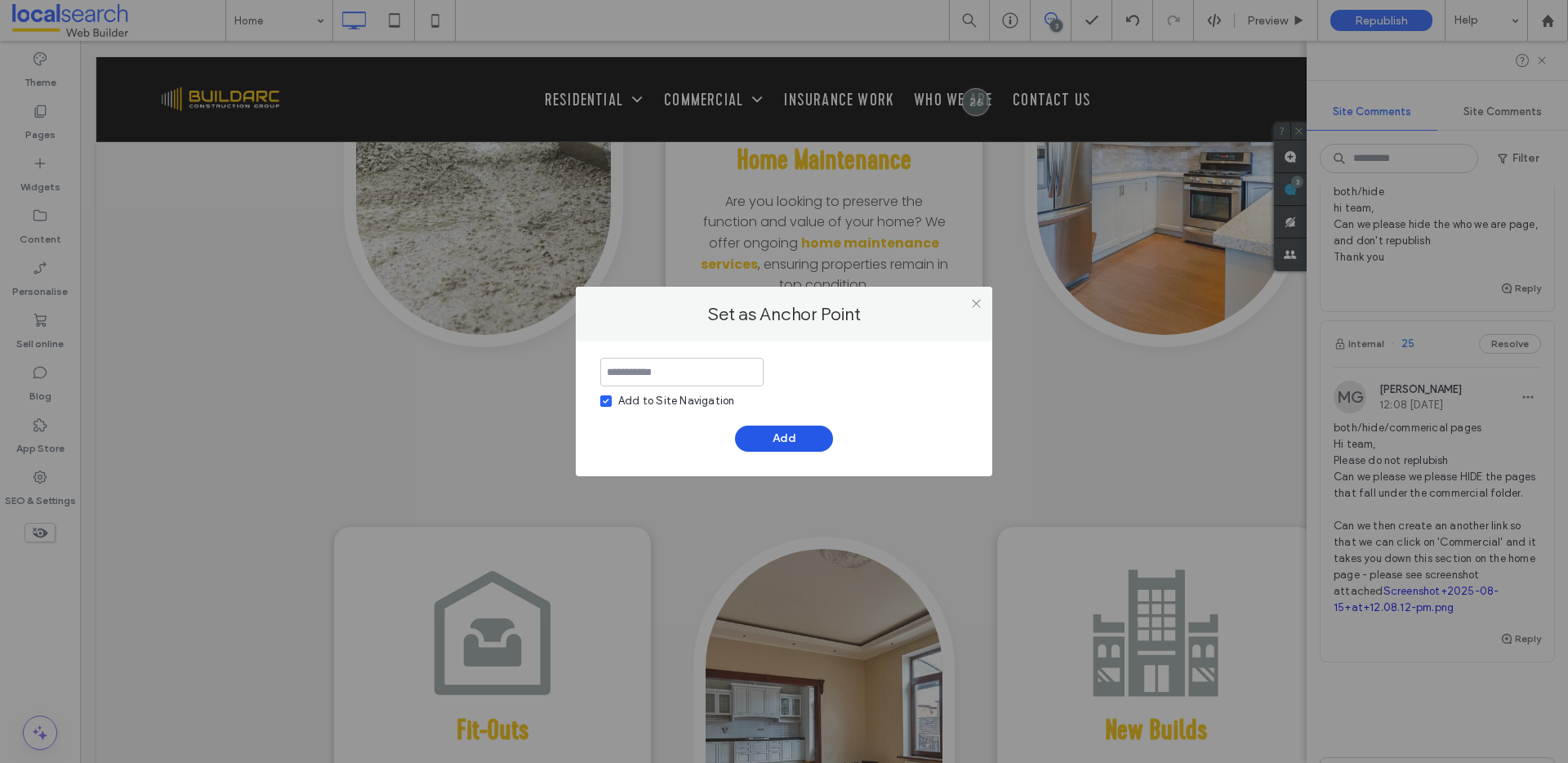
click at [781, 431] on button "Add" at bounding box center [784, 438] width 98 height 26
click at [655, 377] on input at bounding box center [681, 372] width 163 height 29
type input "**********"
click at [813, 432] on button "Add" at bounding box center [784, 438] width 98 height 26
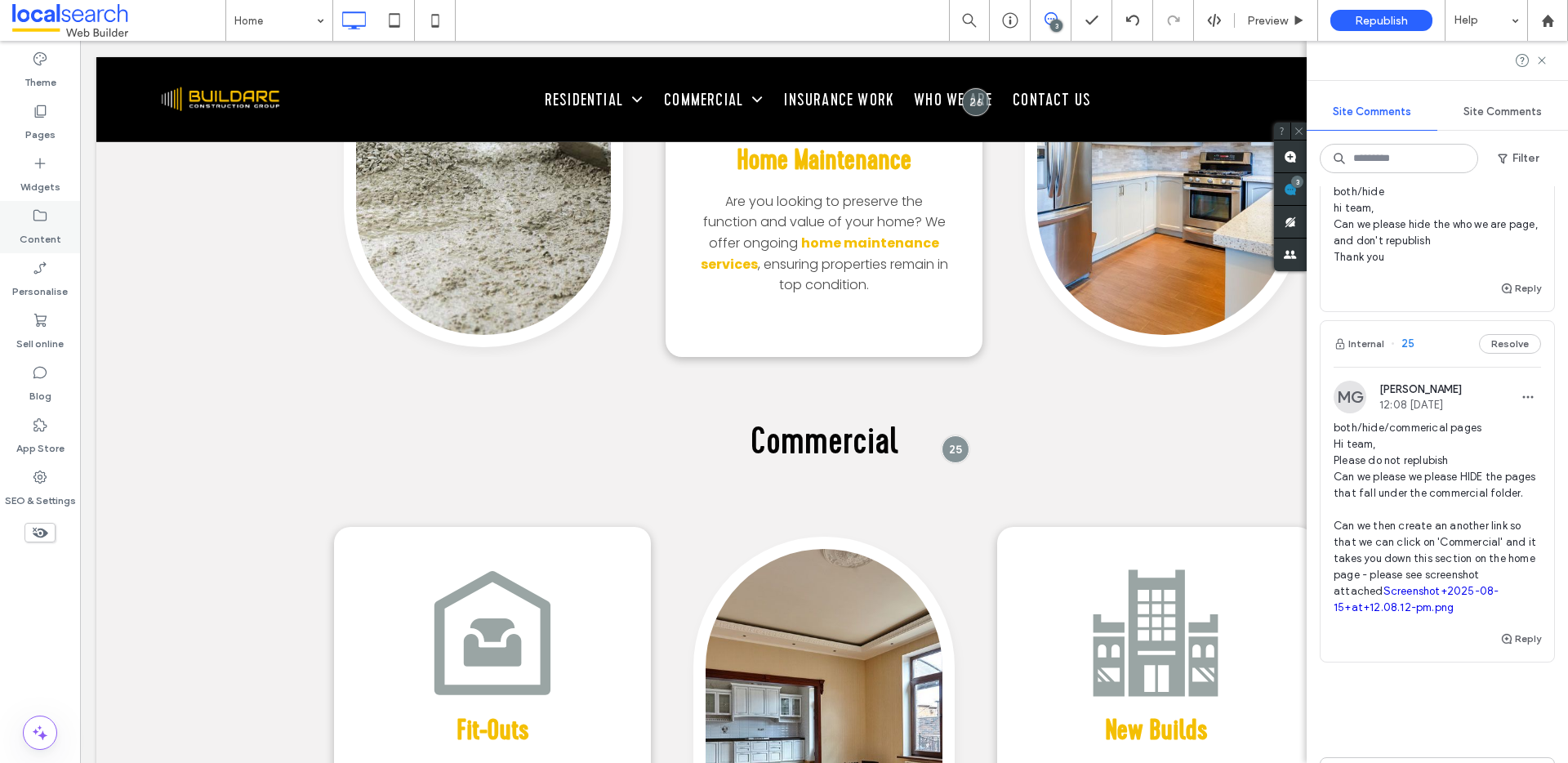
click at [36, 242] on label "Content" at bounding box center [40, 235] width 42 height 23
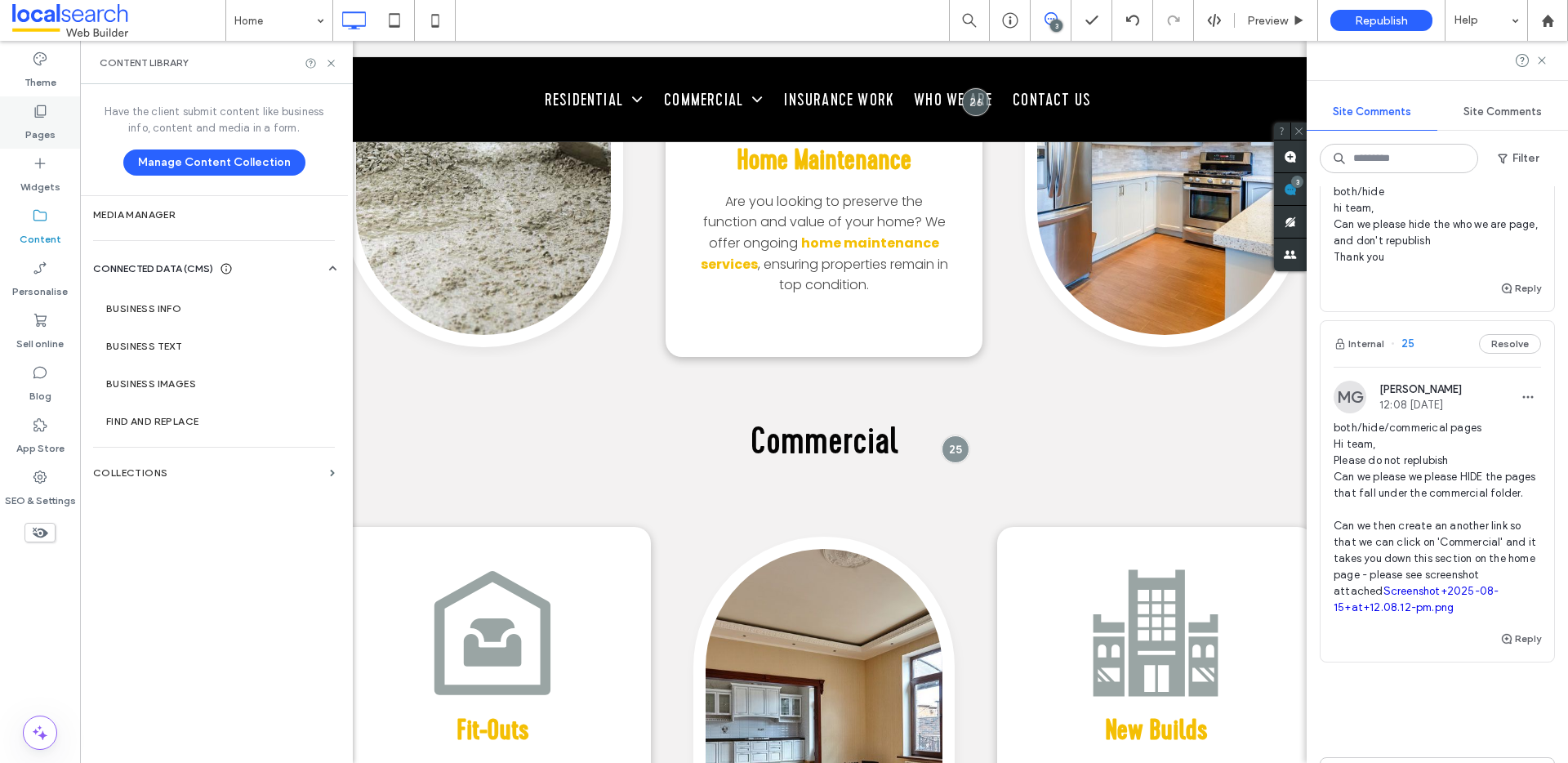
click at [37, 122] on label "Pages" at bounding box center [40, 130] width 30 height 23
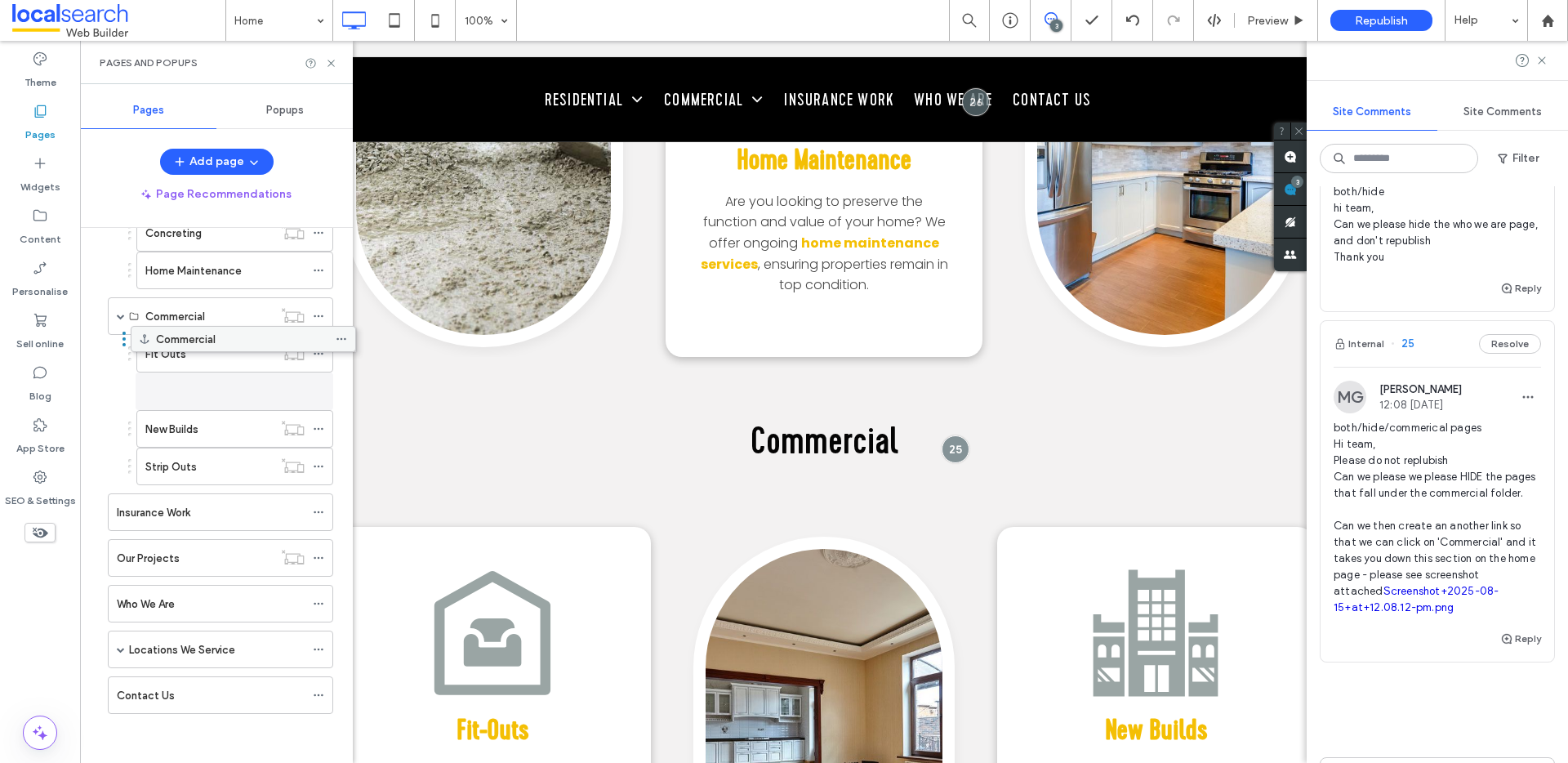
scroll to position [208, 0]
drag, startPoint x: 177, startPoint y: 700, endPoint x: 175, endPoint y: 317, distance: 383.0
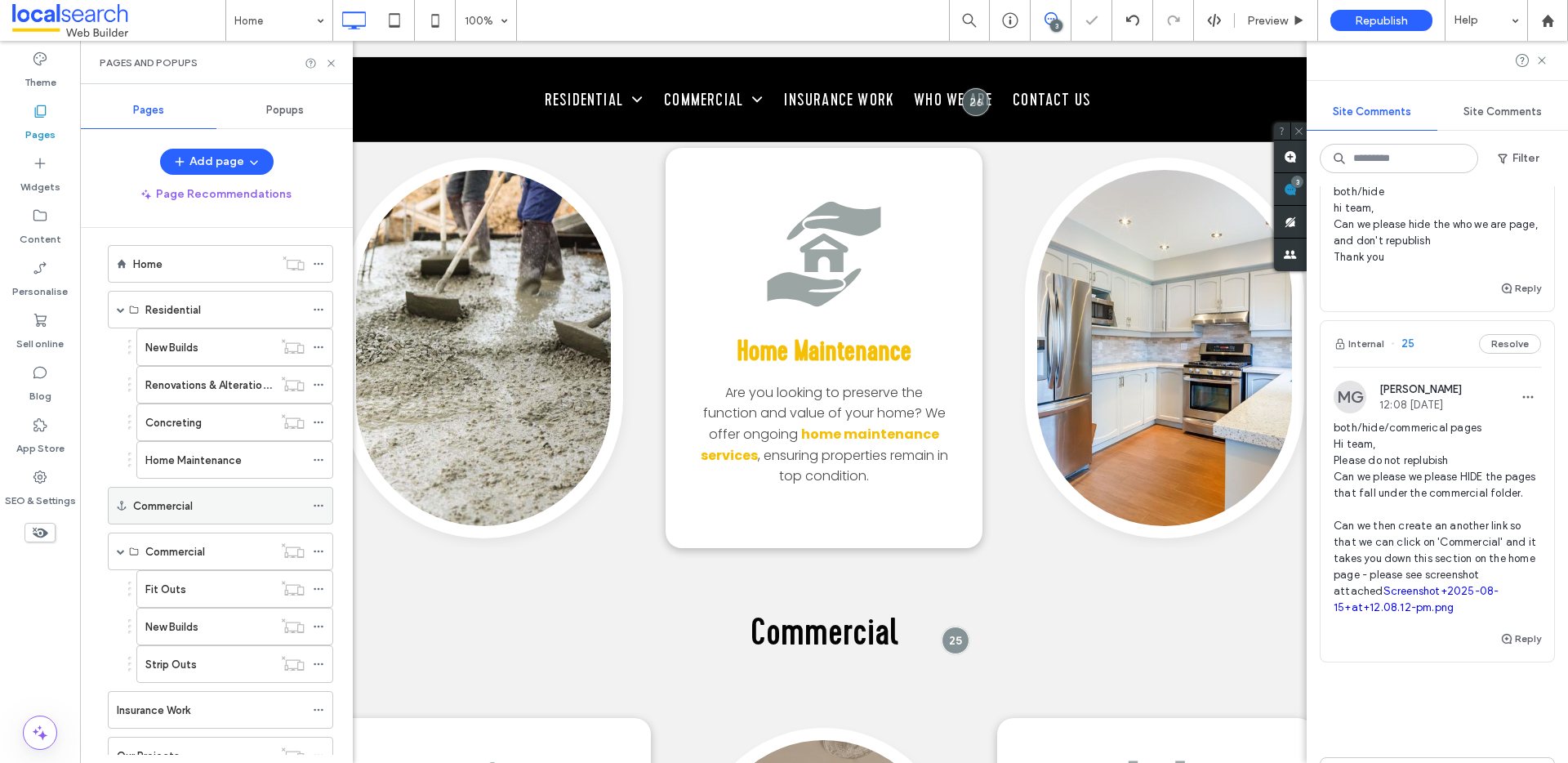
scroll to position [0, 0]
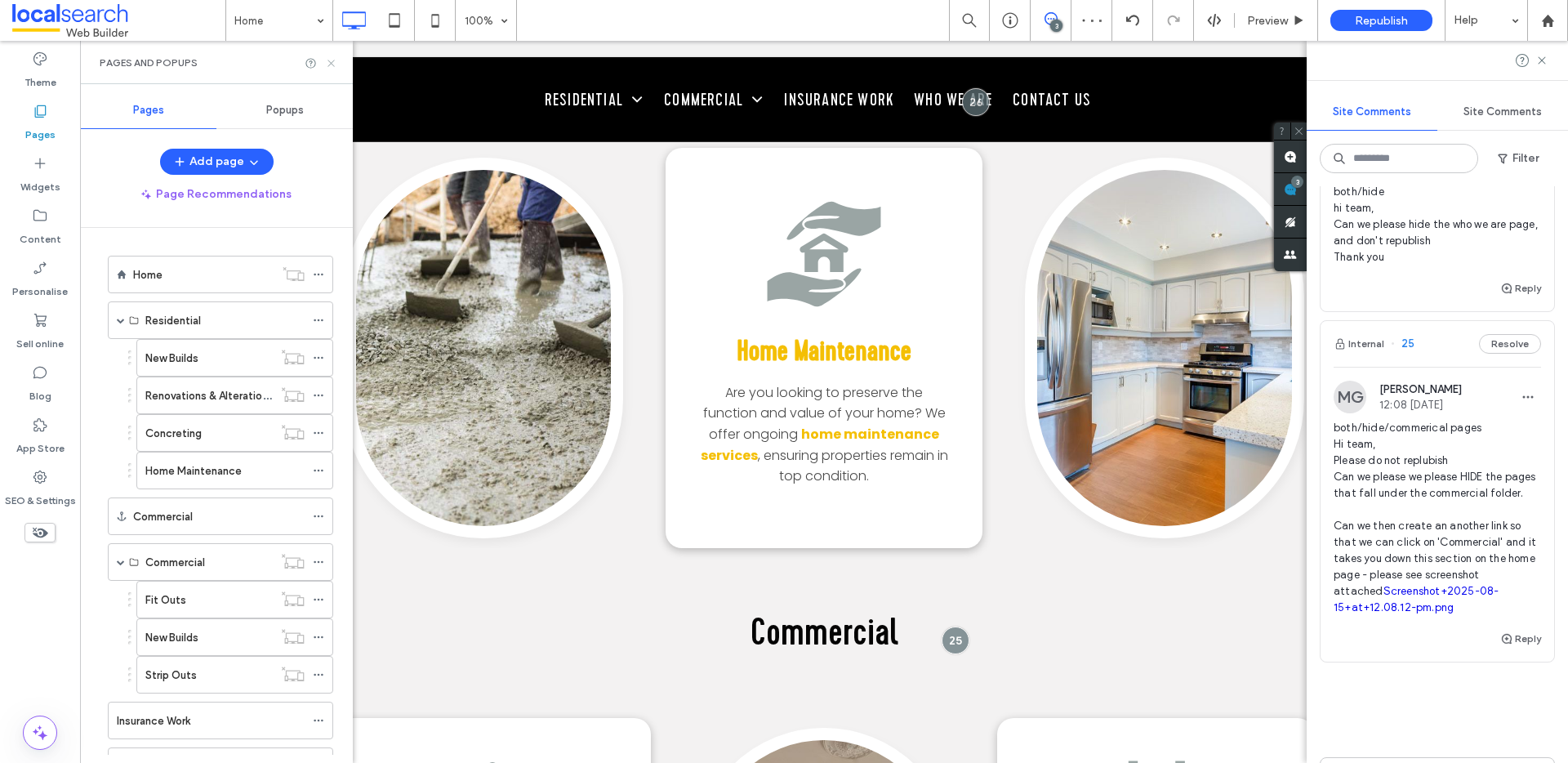
click at [331, 60] on icon at bounding box center [331, 63] width 12 height 12
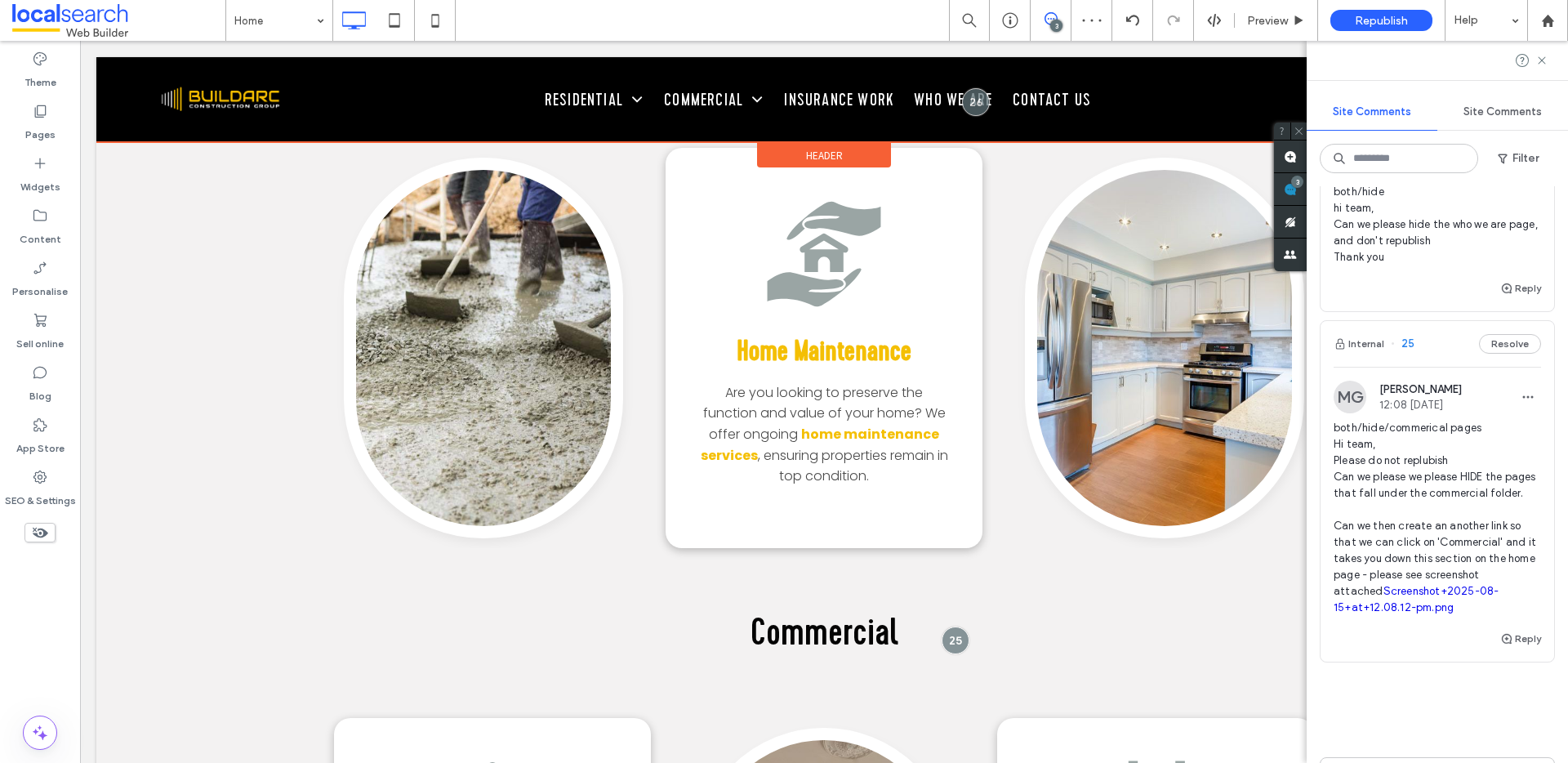
click at [672, 107] on div at bounding box center [823, 100] width 1455 height 85
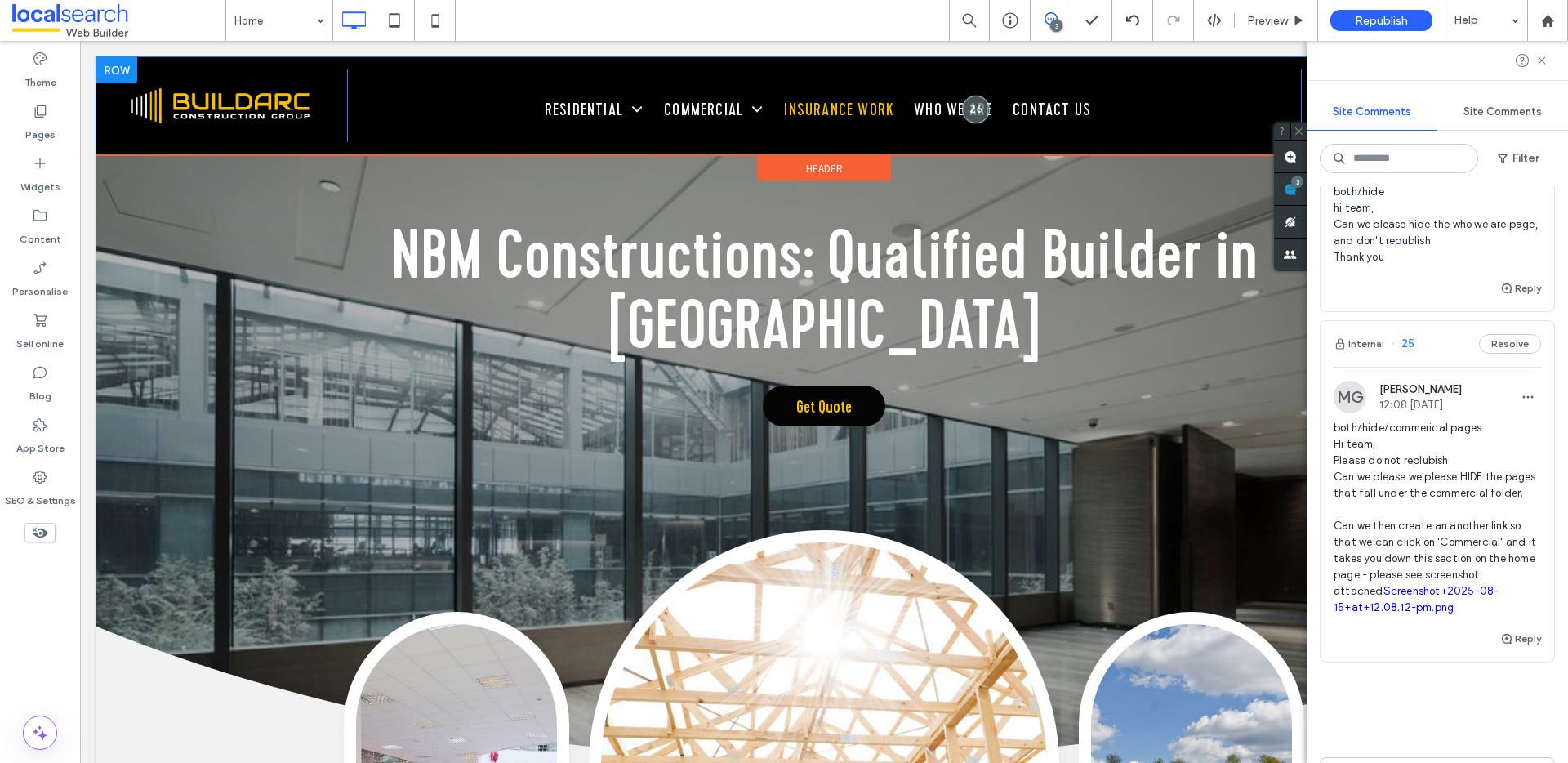
click at [823, 103] on span "Insurance Work" at bounding box center [838, 109] width 109 height 27
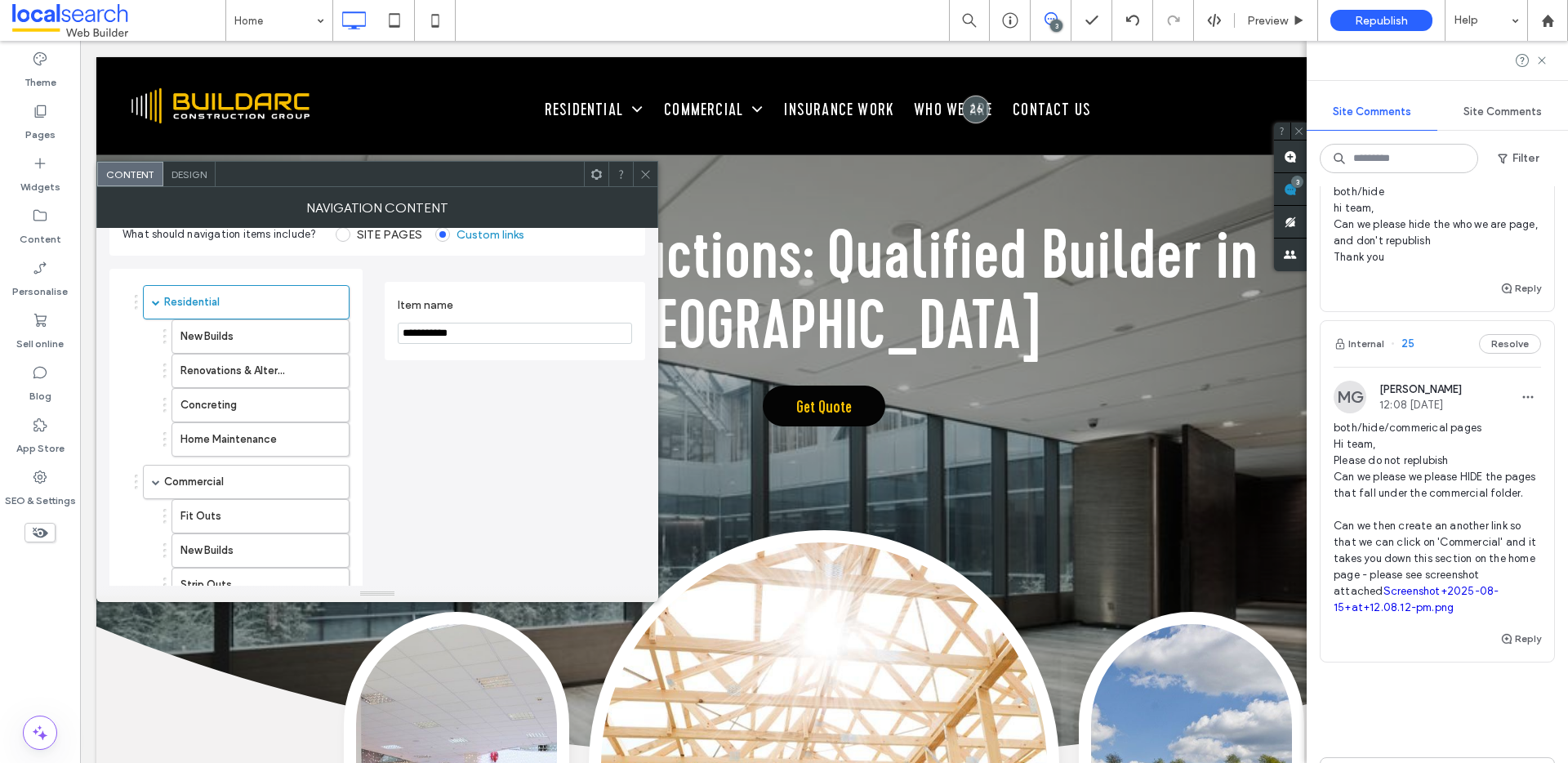
scroll to position [9, 0]
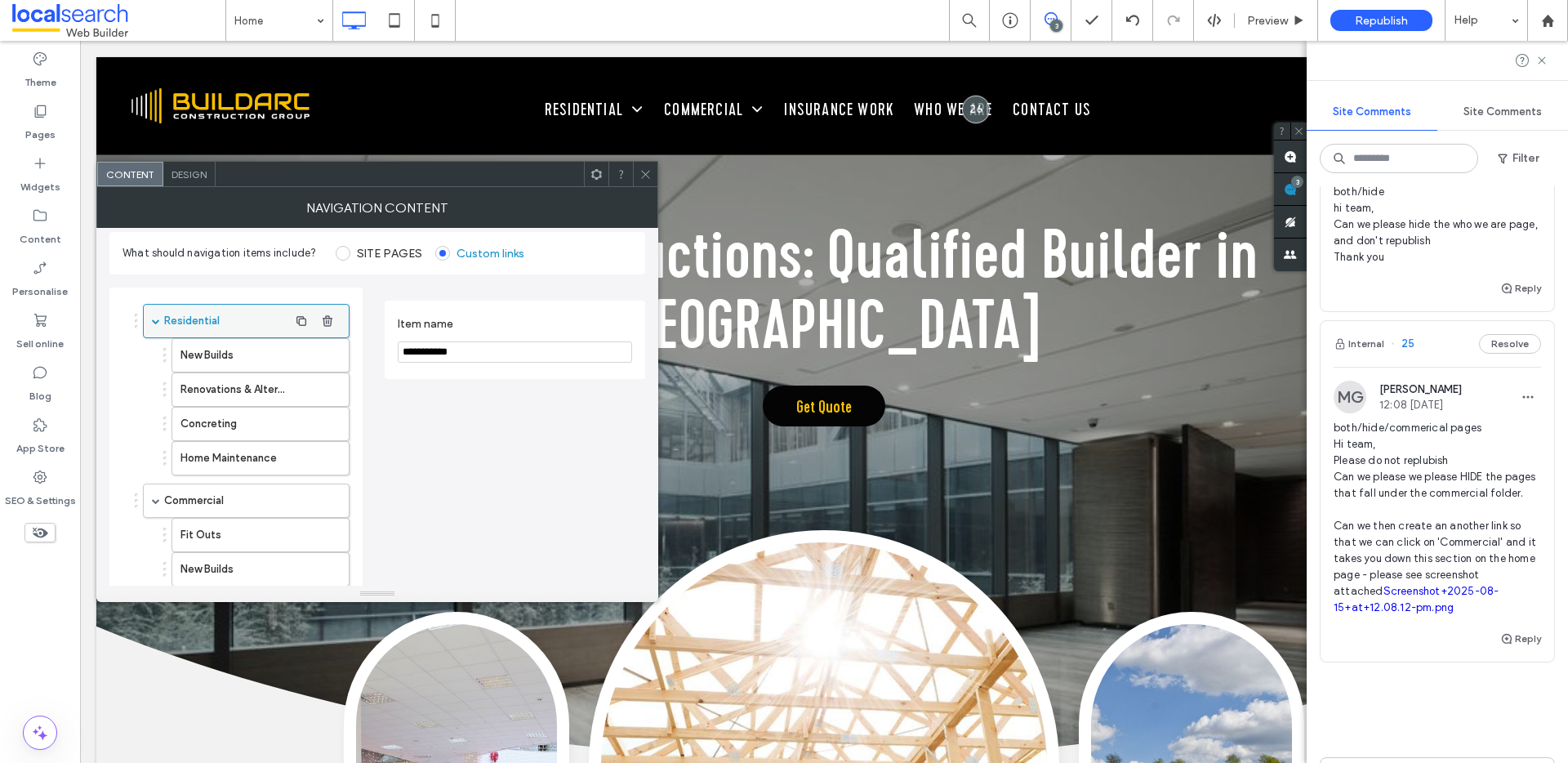
click at [160, 321] on div "Residential" at bounding box center [246, 321] width 207 height 34
click at [155, 322] on span at bounding box center [156, 321] width 8 height 8
click at [156, 358] on div "Commercial" at bounding box center [246, 363] width 207 height 34
click at [153, 360] on div "Commercial" at bounding box center [246, 363] width 207 height 34
click at [156, 363] on span at bounding box center [156, 360] width 8 height 8
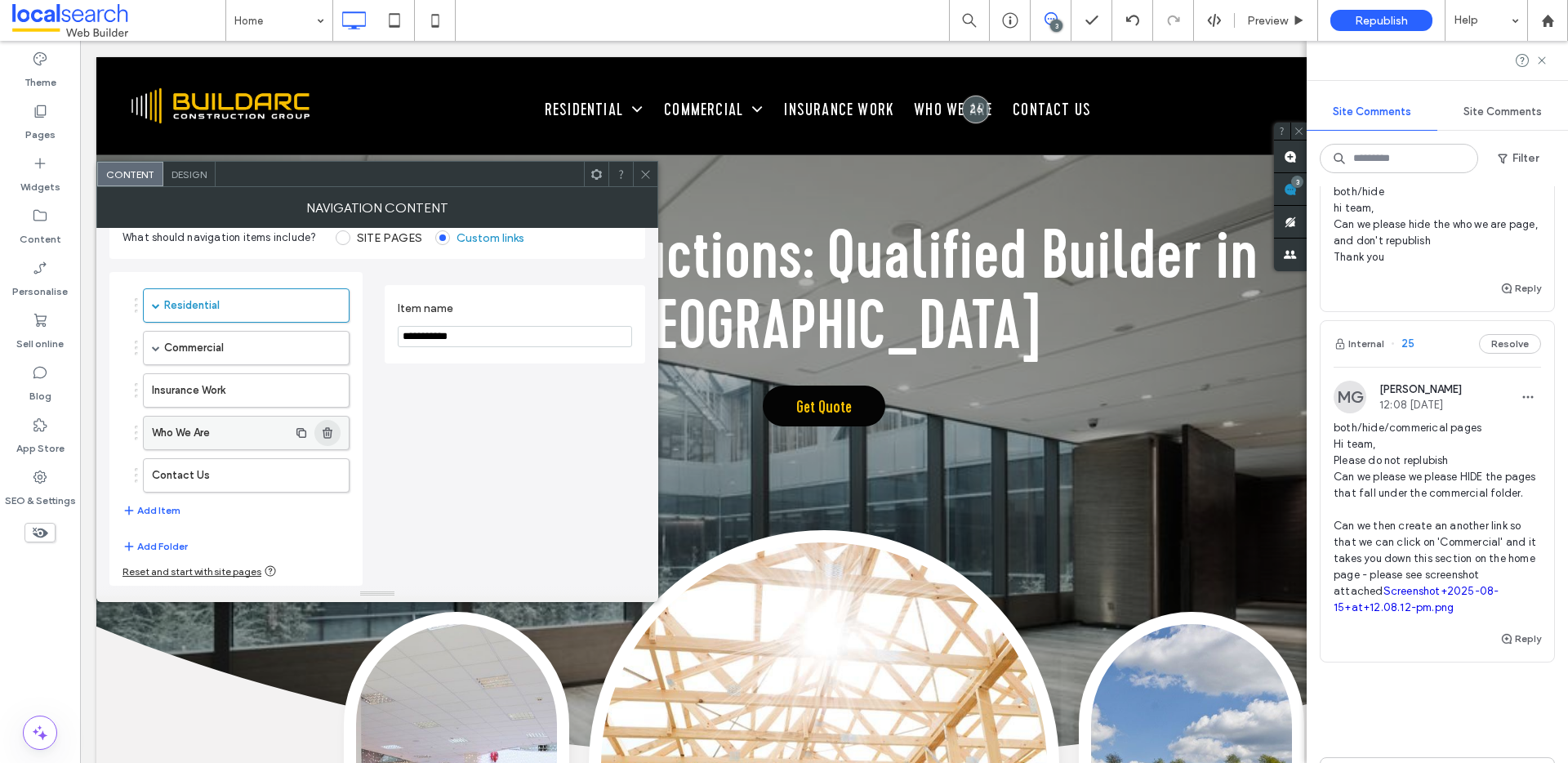
scroll to position [21, 0]
click at [643, 182] on span at bounding box center [645, 174] width 12 height 25
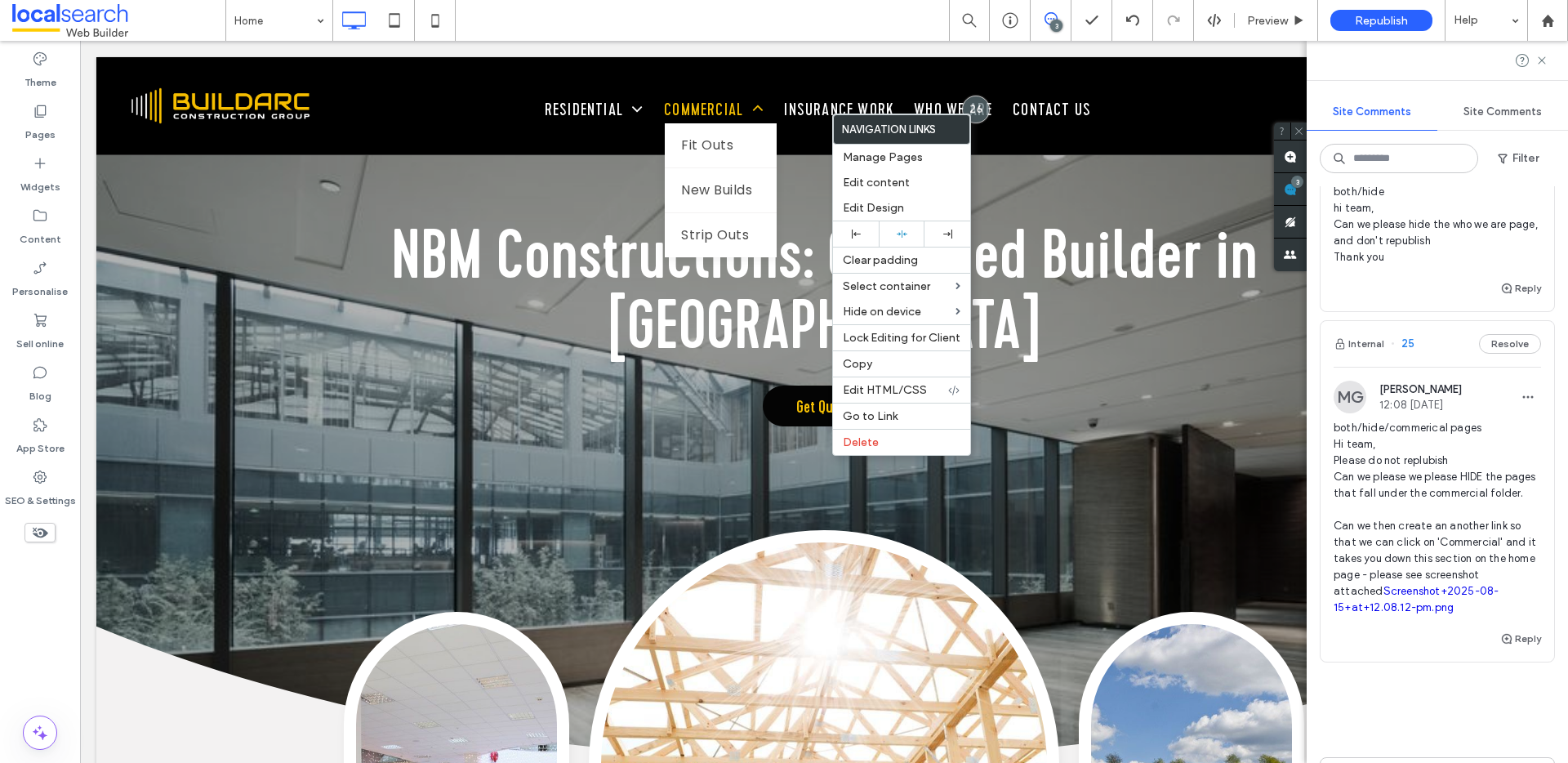
click at [732, 96] on span "Commercial" at bounding box center [713, 109] width 99 height 27
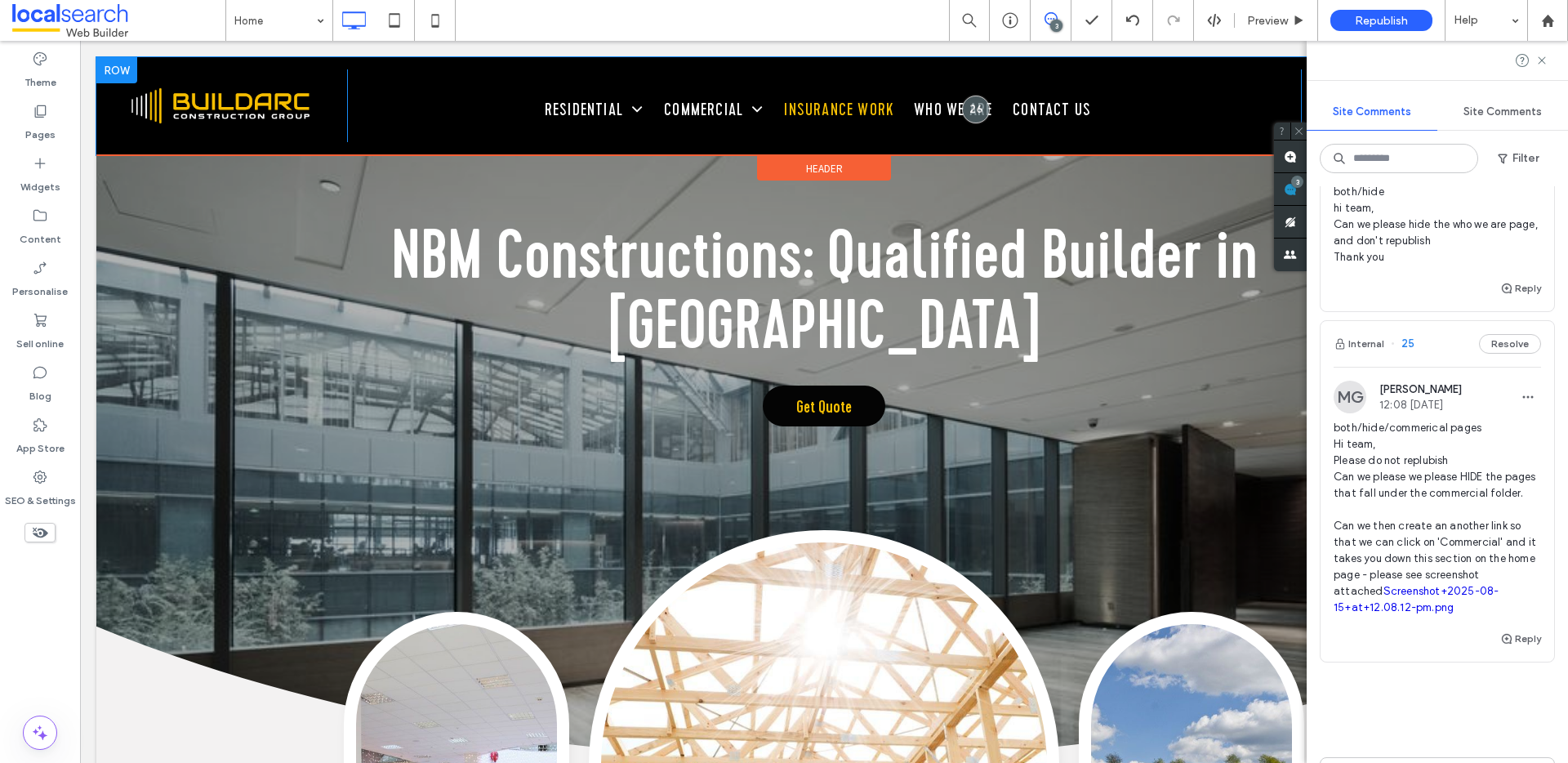
click at [825, 119] on span "Insurance Work" at bounding box center [838, 109] width 109 height 27
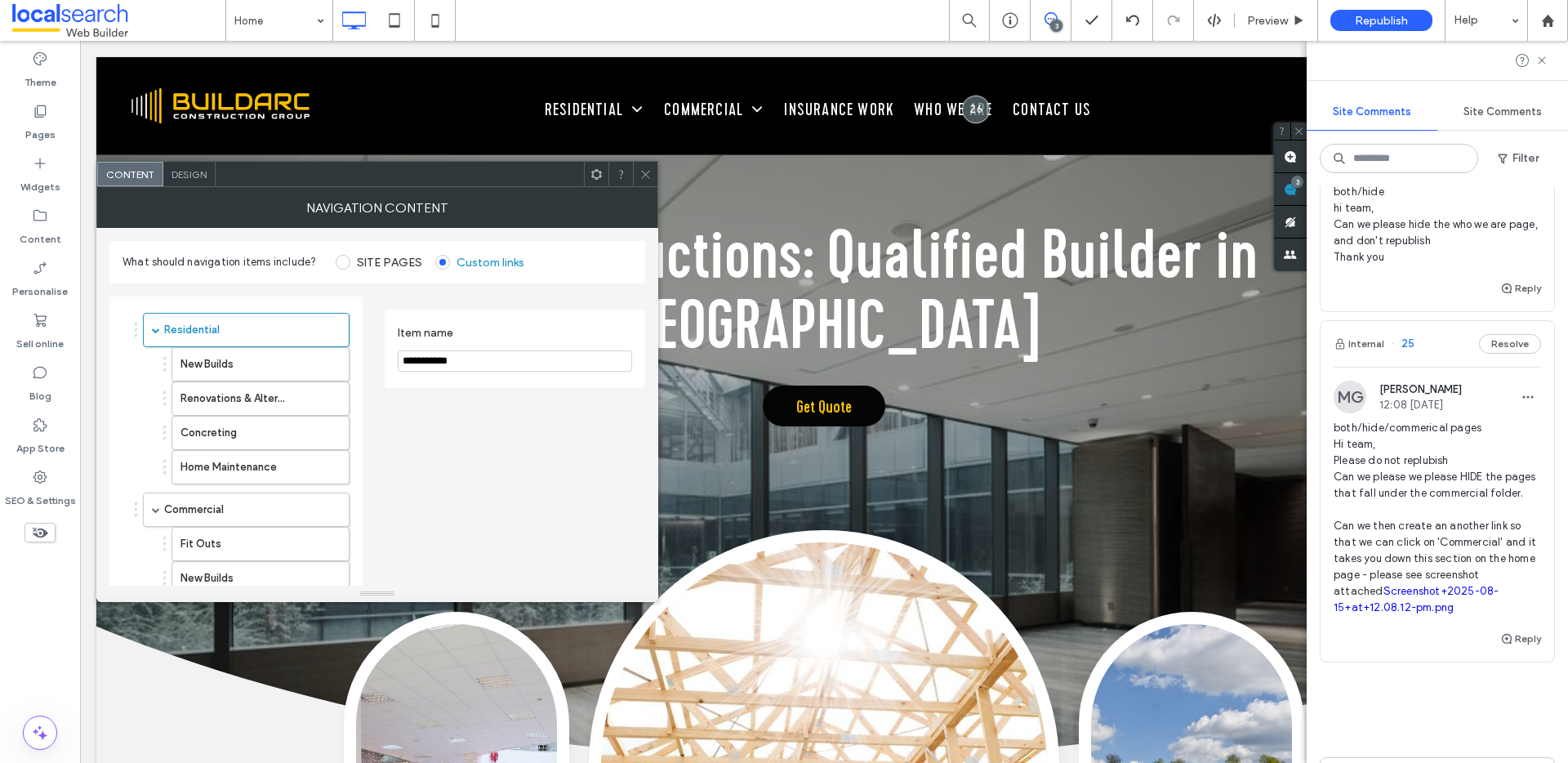
click at [338, 262] on span at bounding box center [343, 263] width 15 height 15
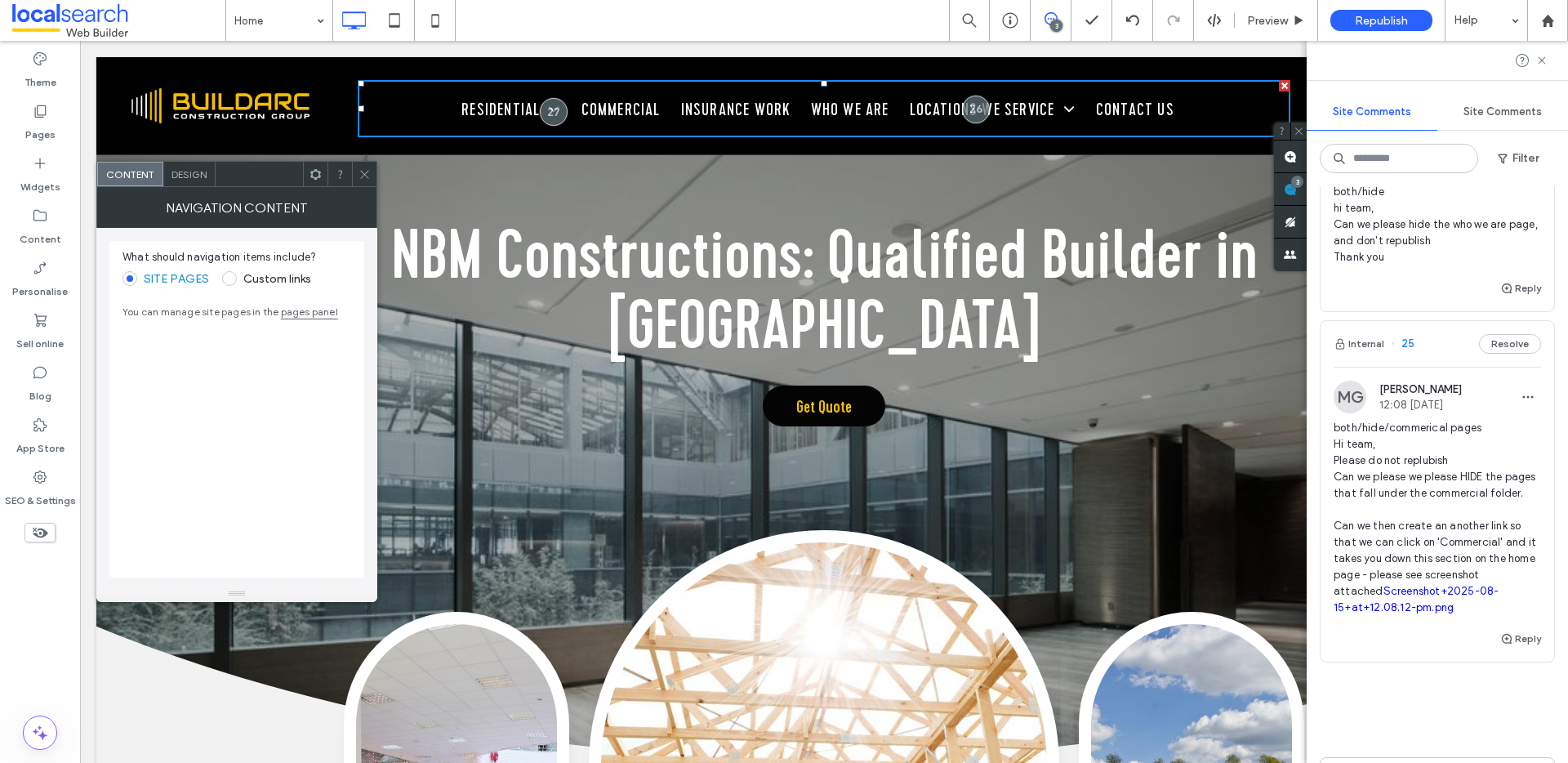
click at [238, 275] on label "Custom links" at bounding box center [267, 278] width 89 height 15
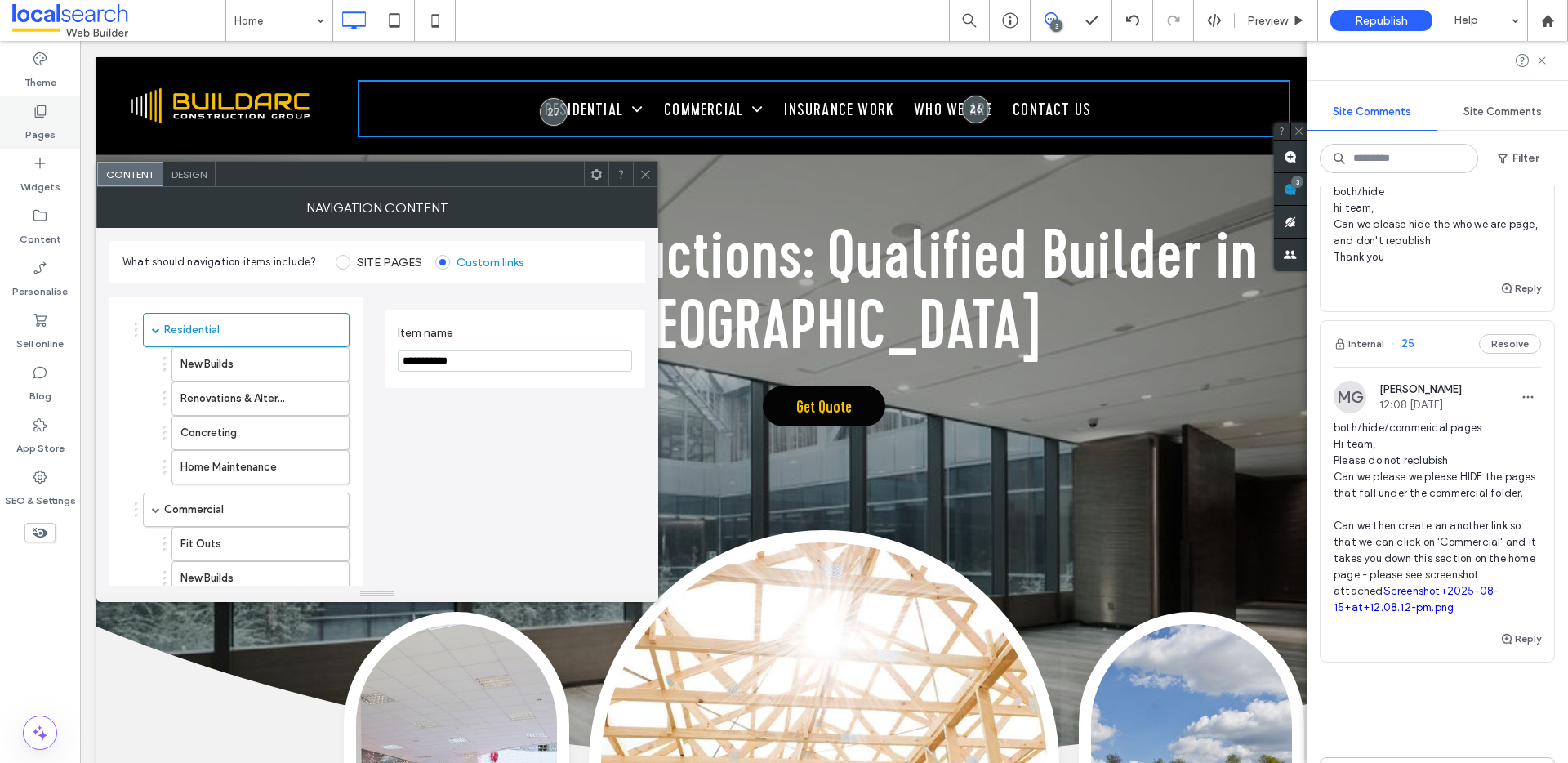
click at [45, 129] on label "Pages" at bounding box center [40, 130] width 30 height 23
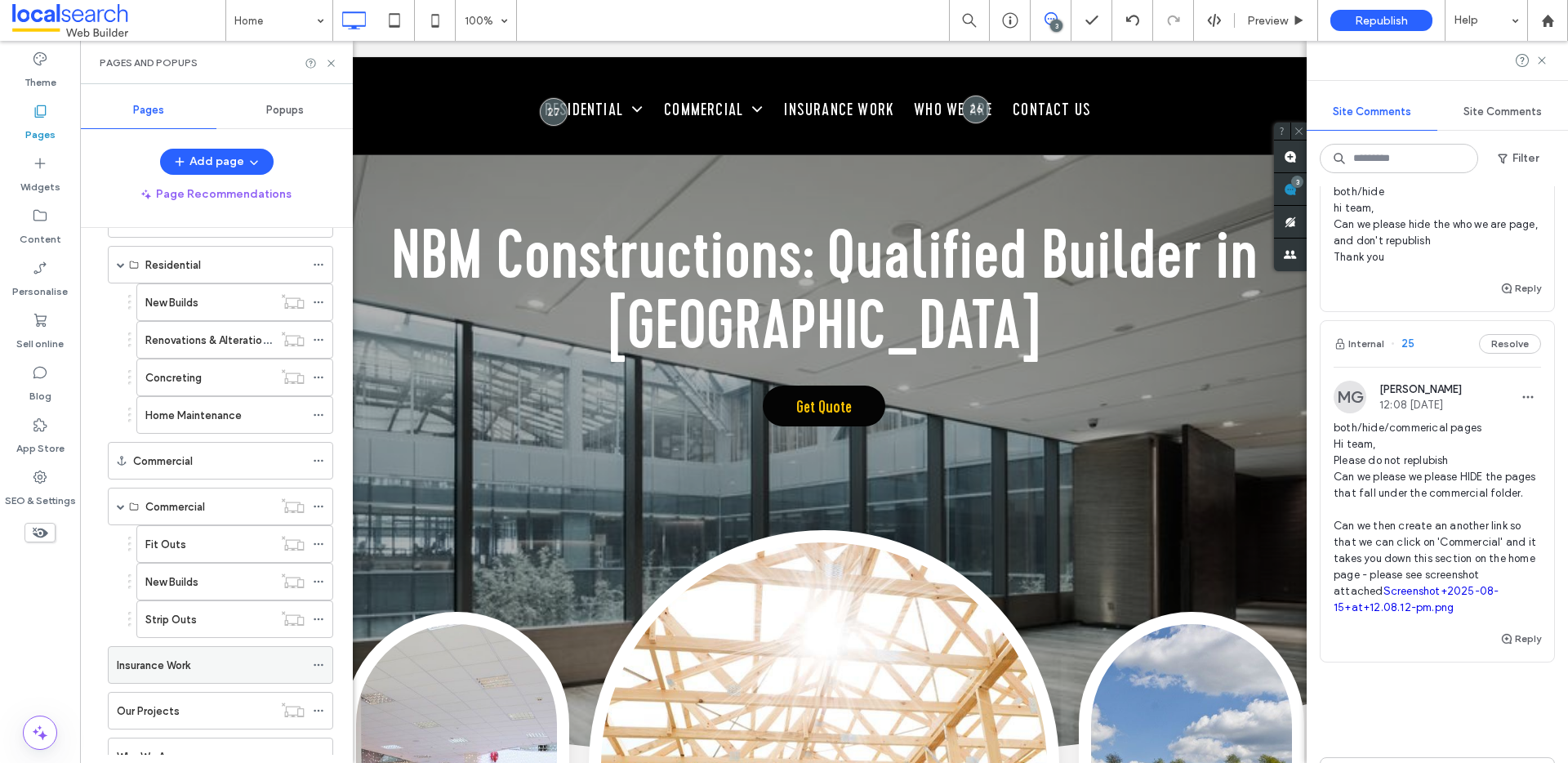
scroll to position [208, 0]
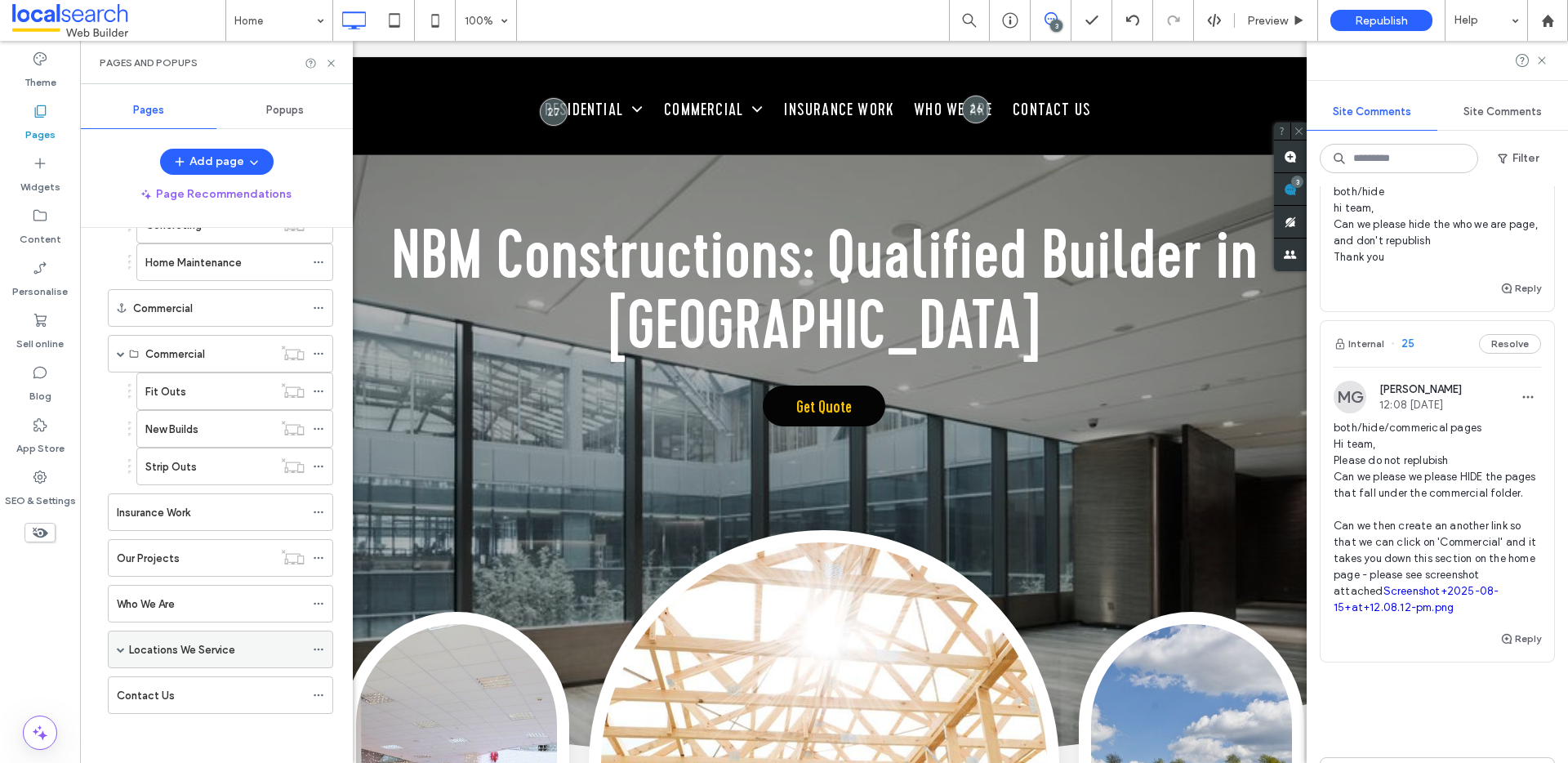
click at [322, 651] on icon at bounding box center [318, 649] width 11 height 11
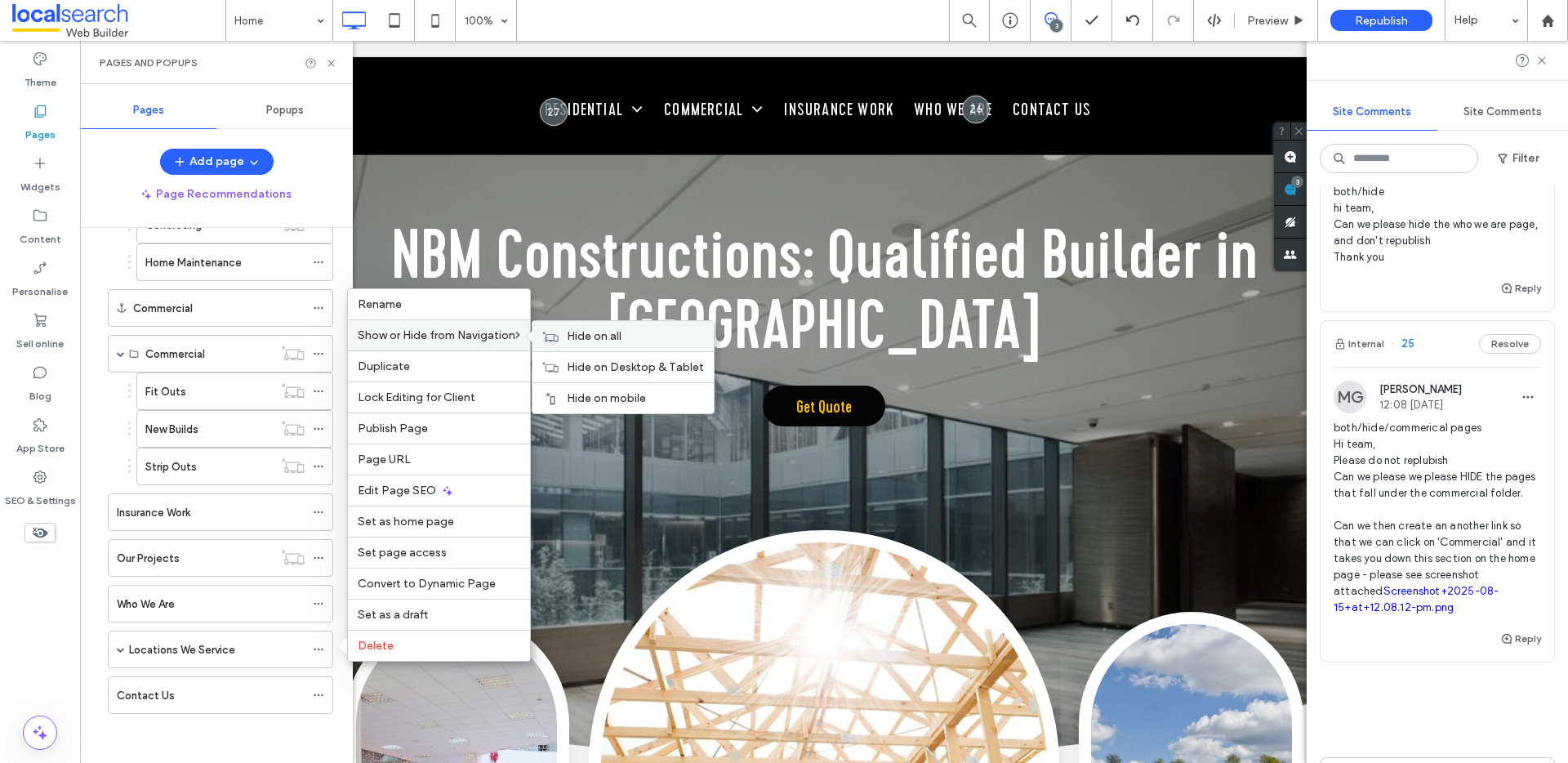
click at [588, 332] on span "Hide on all" at bounding box center [594, 336] width 55 height 14
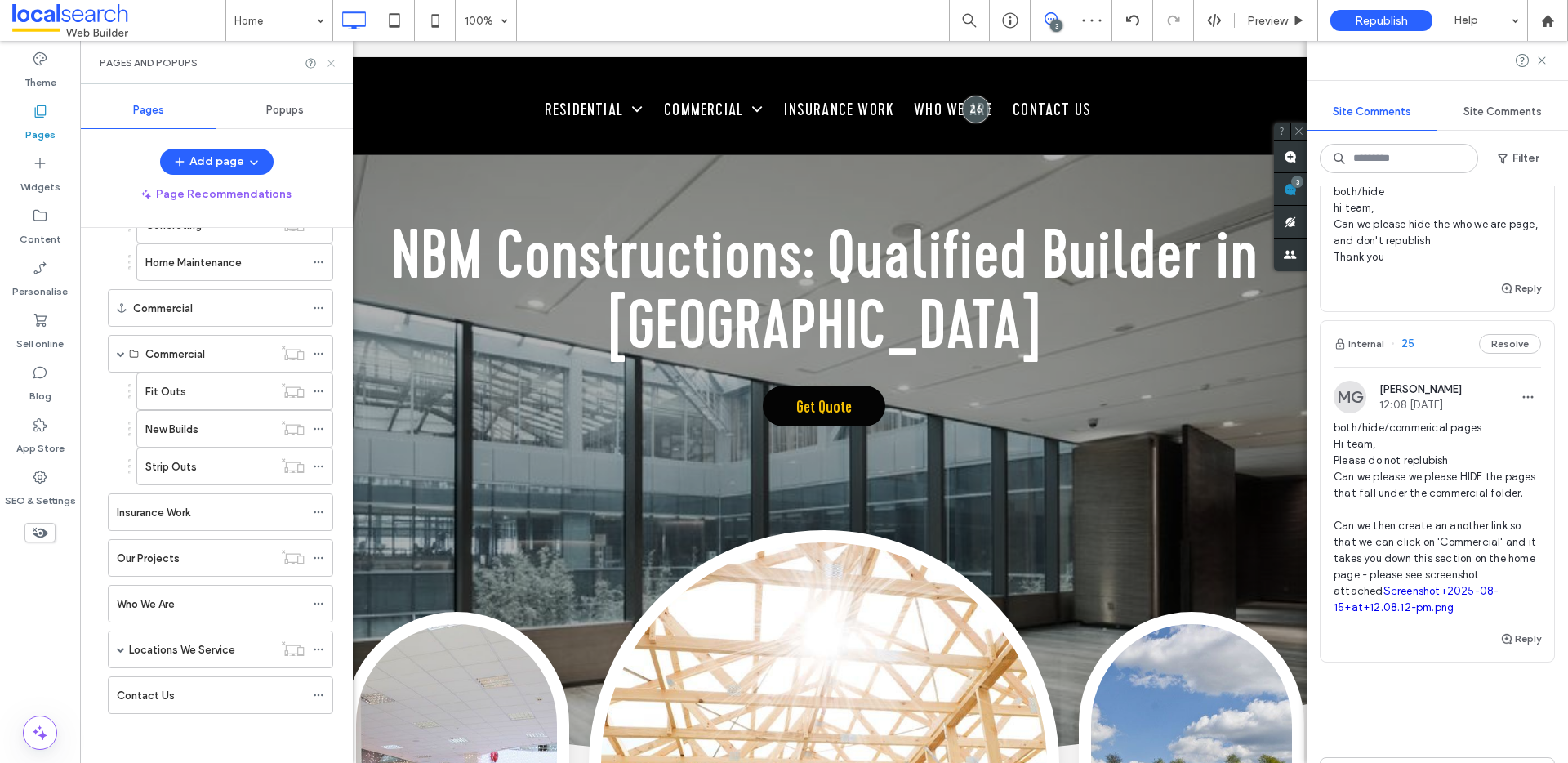
click at [333, 67] on icon at bounding box center [331, 63] width 12 height 12
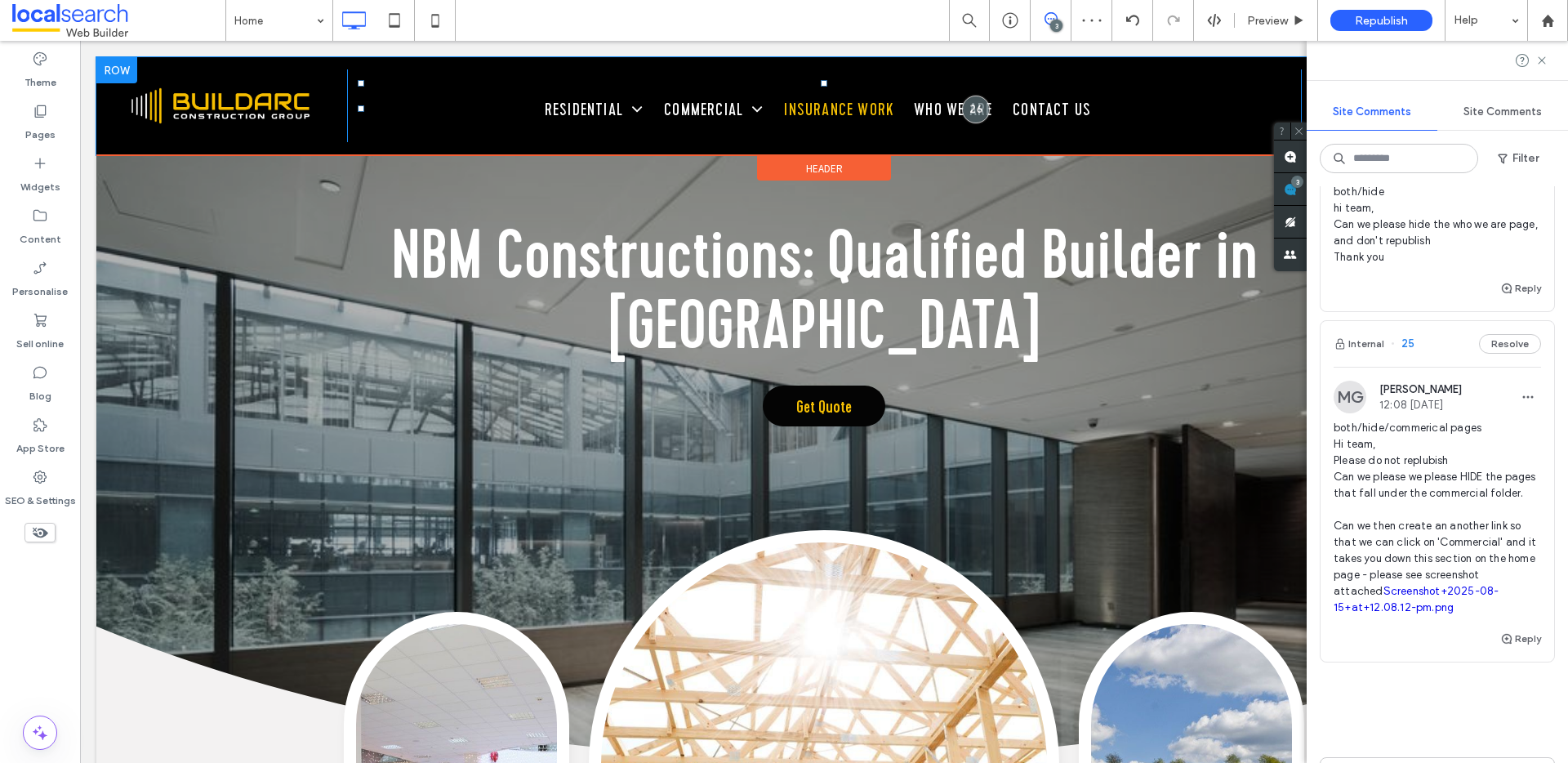
click at [803, 103] on span "Insurance Work" at bounding box center [838, 109] width 109 height 27
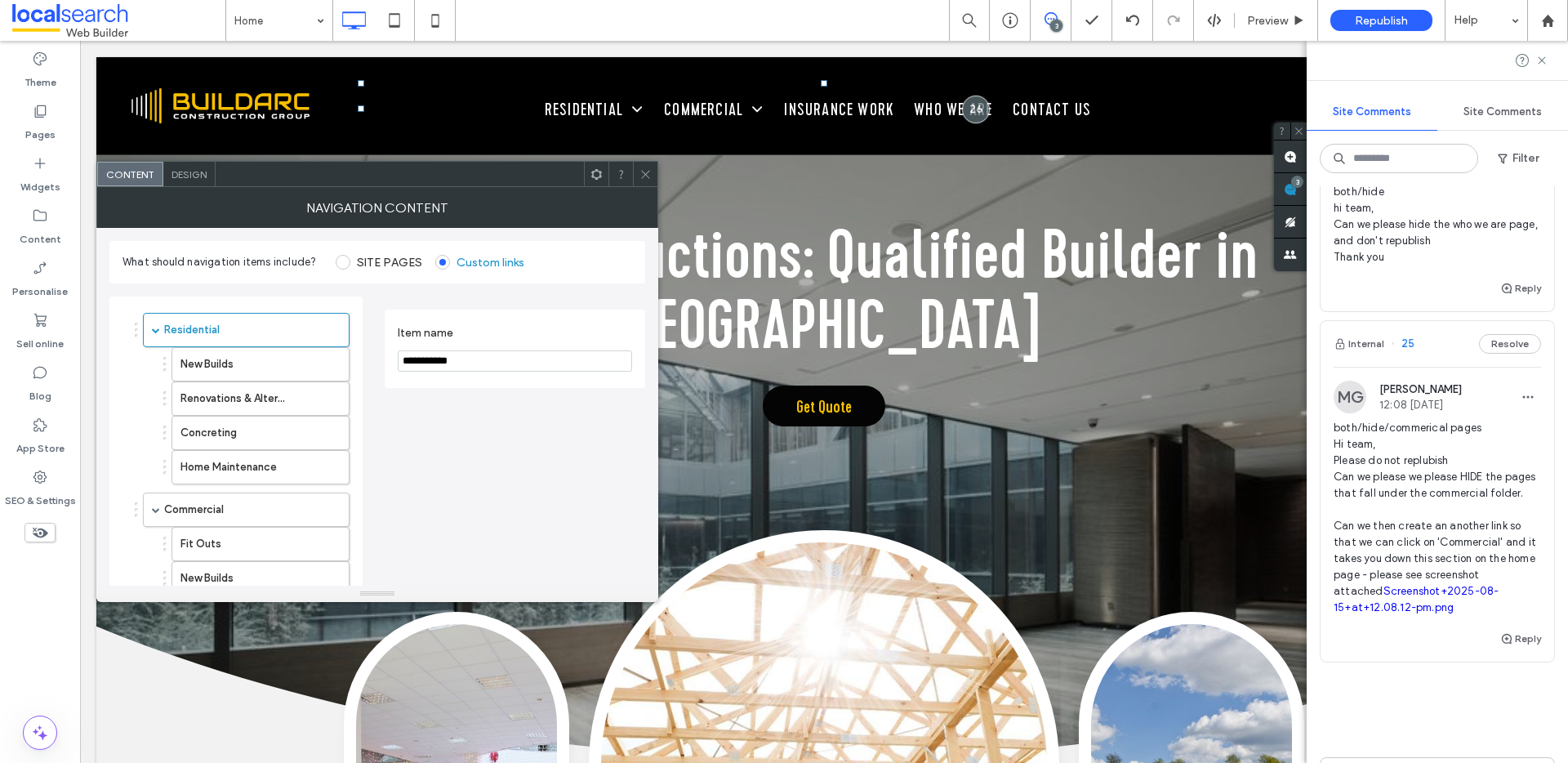
click at [342, 266] on span at bounding box center [343, 263] width 15 height 15
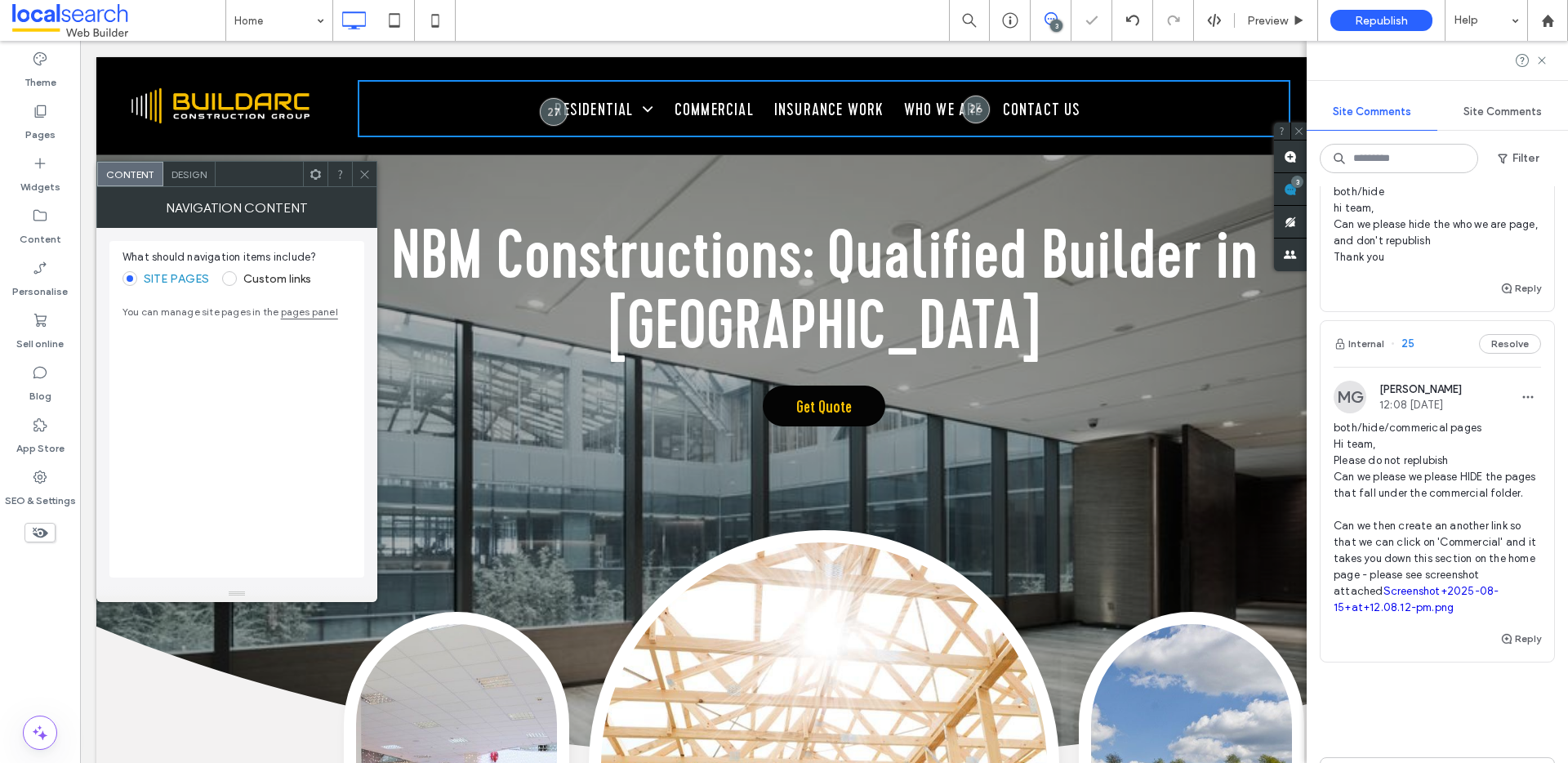
click at [245, 276] on label "Custom links" at bounding box center [277, 278] width 68 height 14
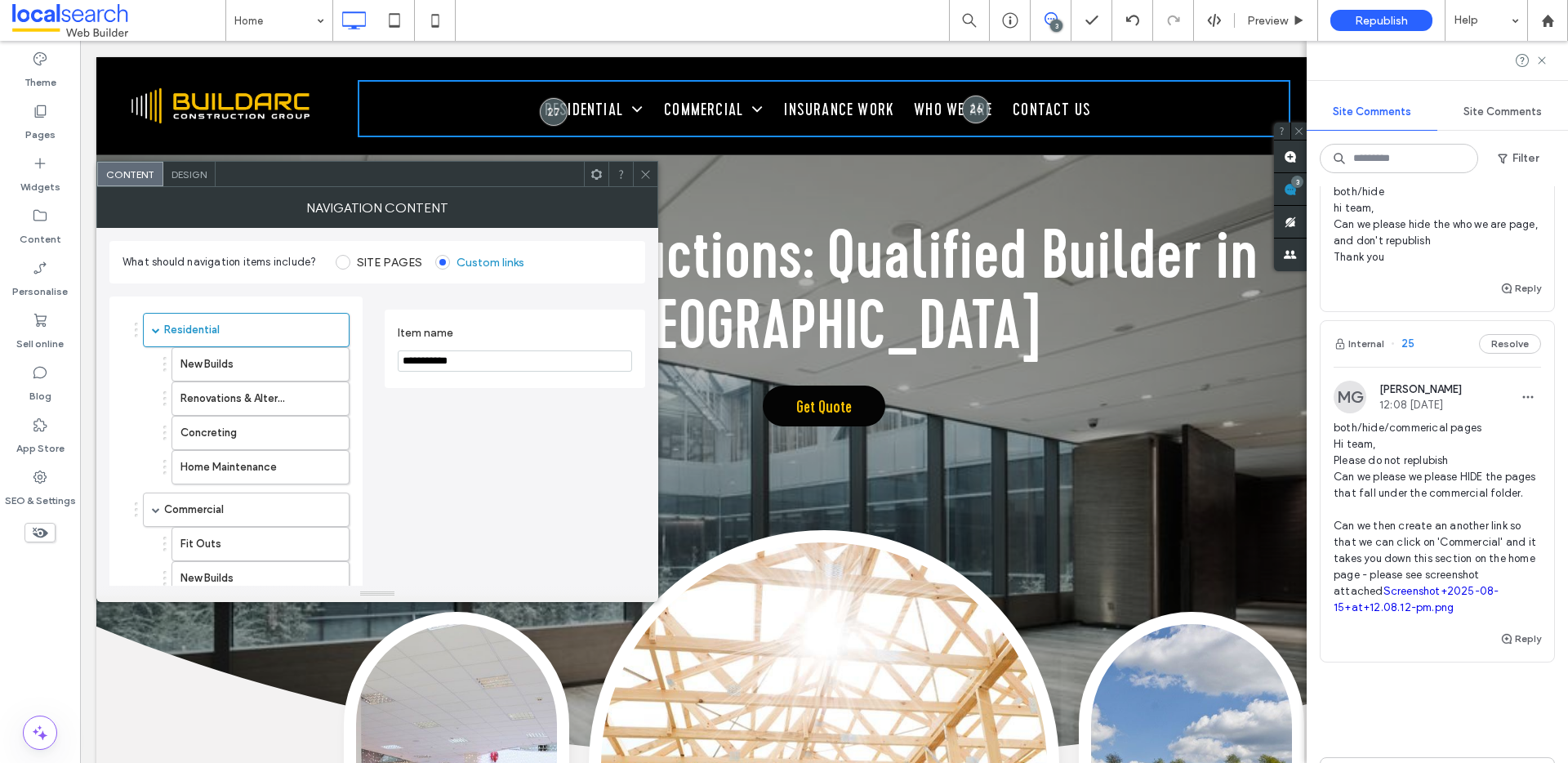
click at [343, 263] on span at bounding box center [343, 263] width 15 height 15
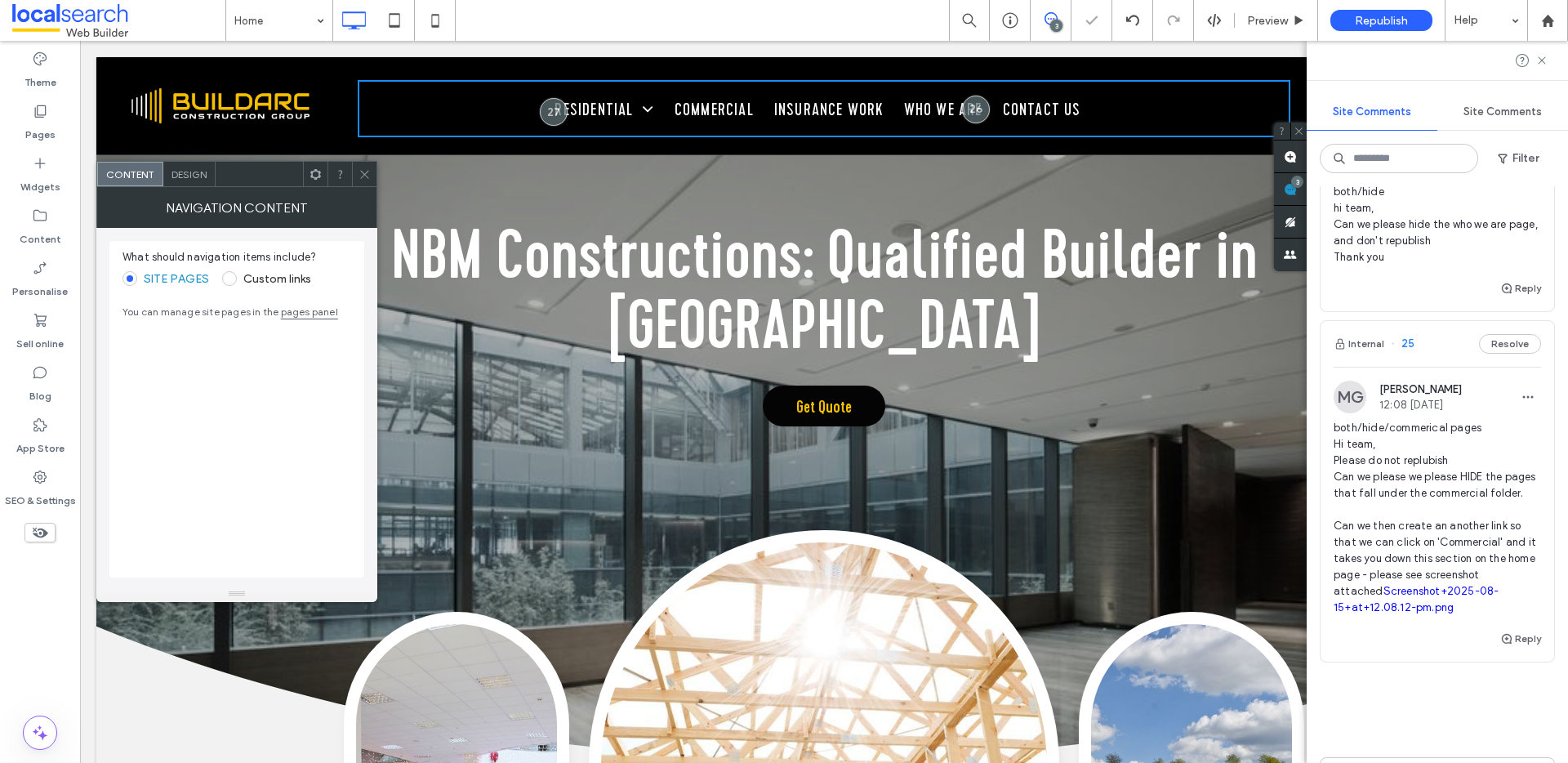
click at [366, 177] on icon at bounding box center [364, 174] width 12 height 12
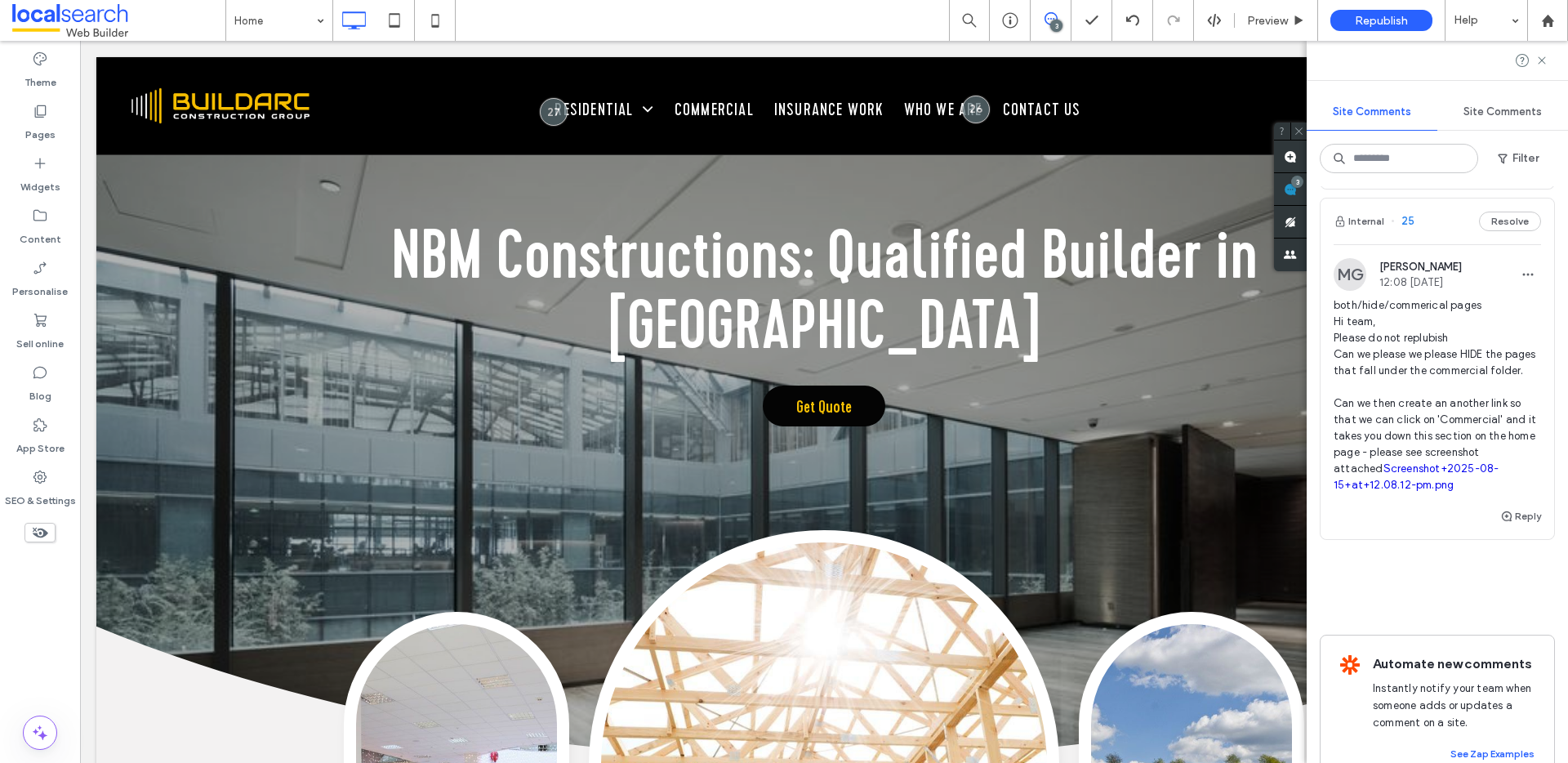
scroll to position [470, 0]
click at [1502, 524] on use "button" at bounding box center [1506, 519] width 10 height 10
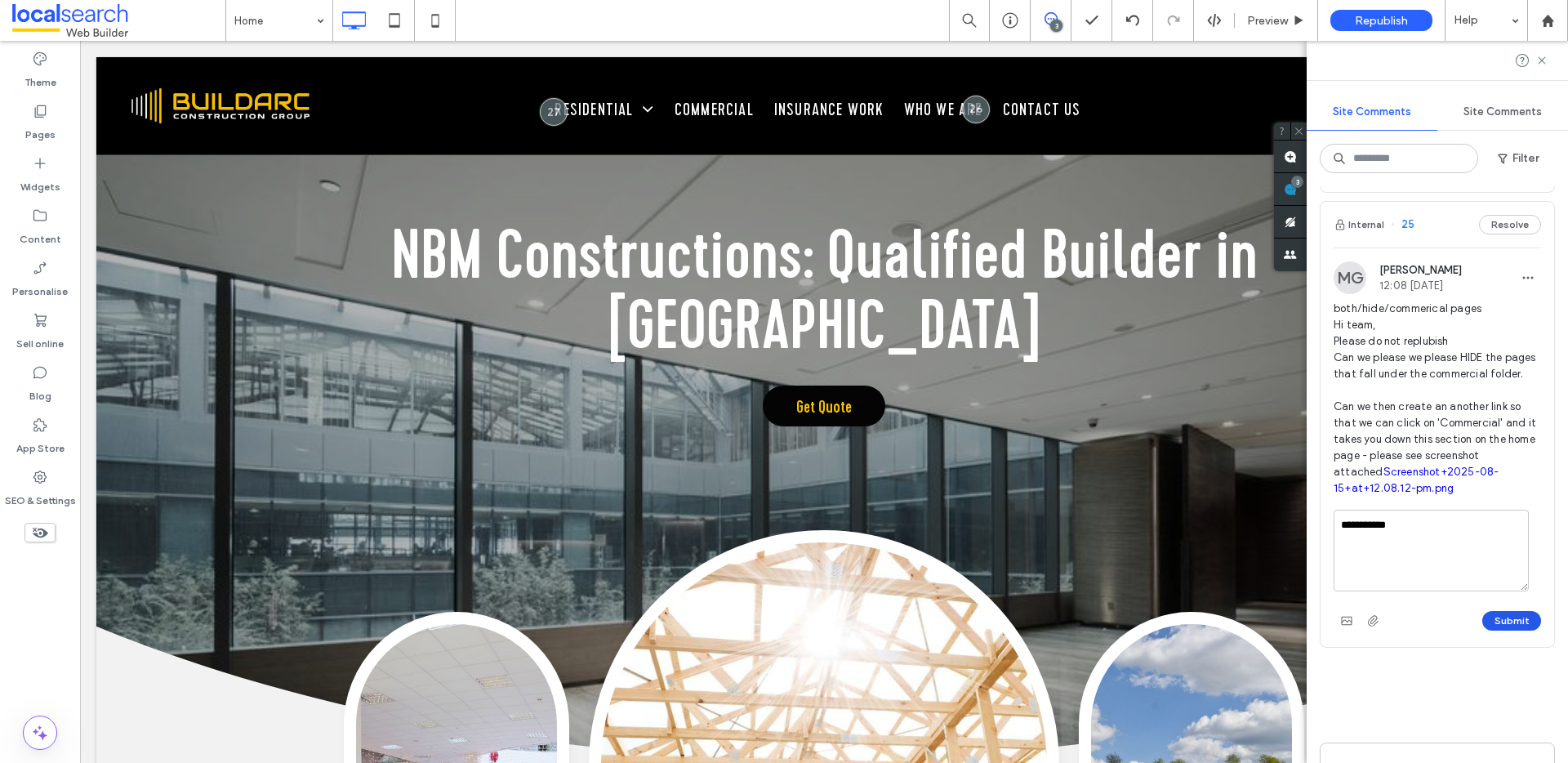
type textarea "**********"
click at [1493, 630] on button "Submit" at bounding box center [1511, 620] width 59 height 20
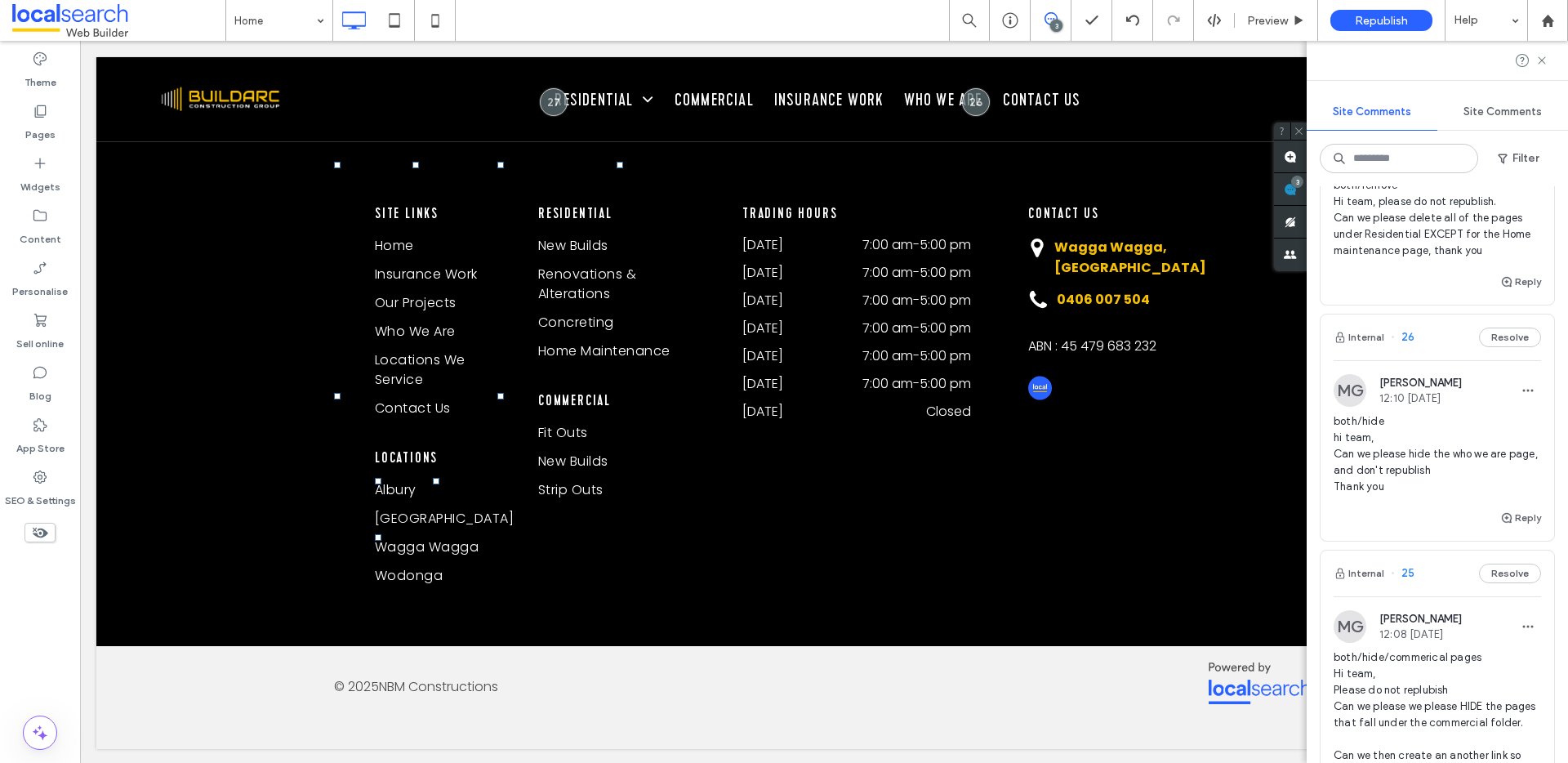
scroll to position [116, 0]
click at [41, 119] on label "Pages" at bounding box center [40, 130] width 30 height 23
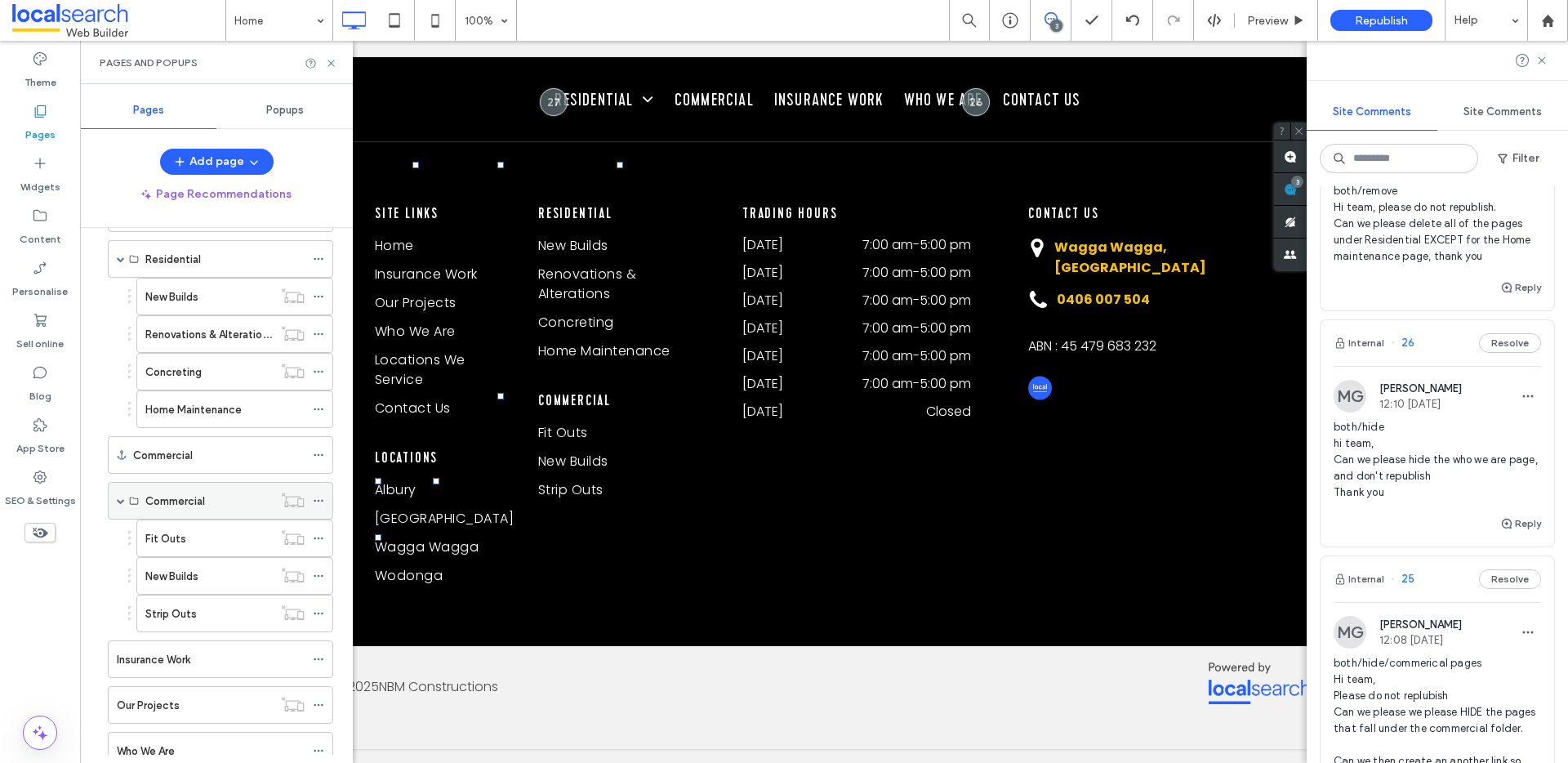
scroll to position [208, 0]
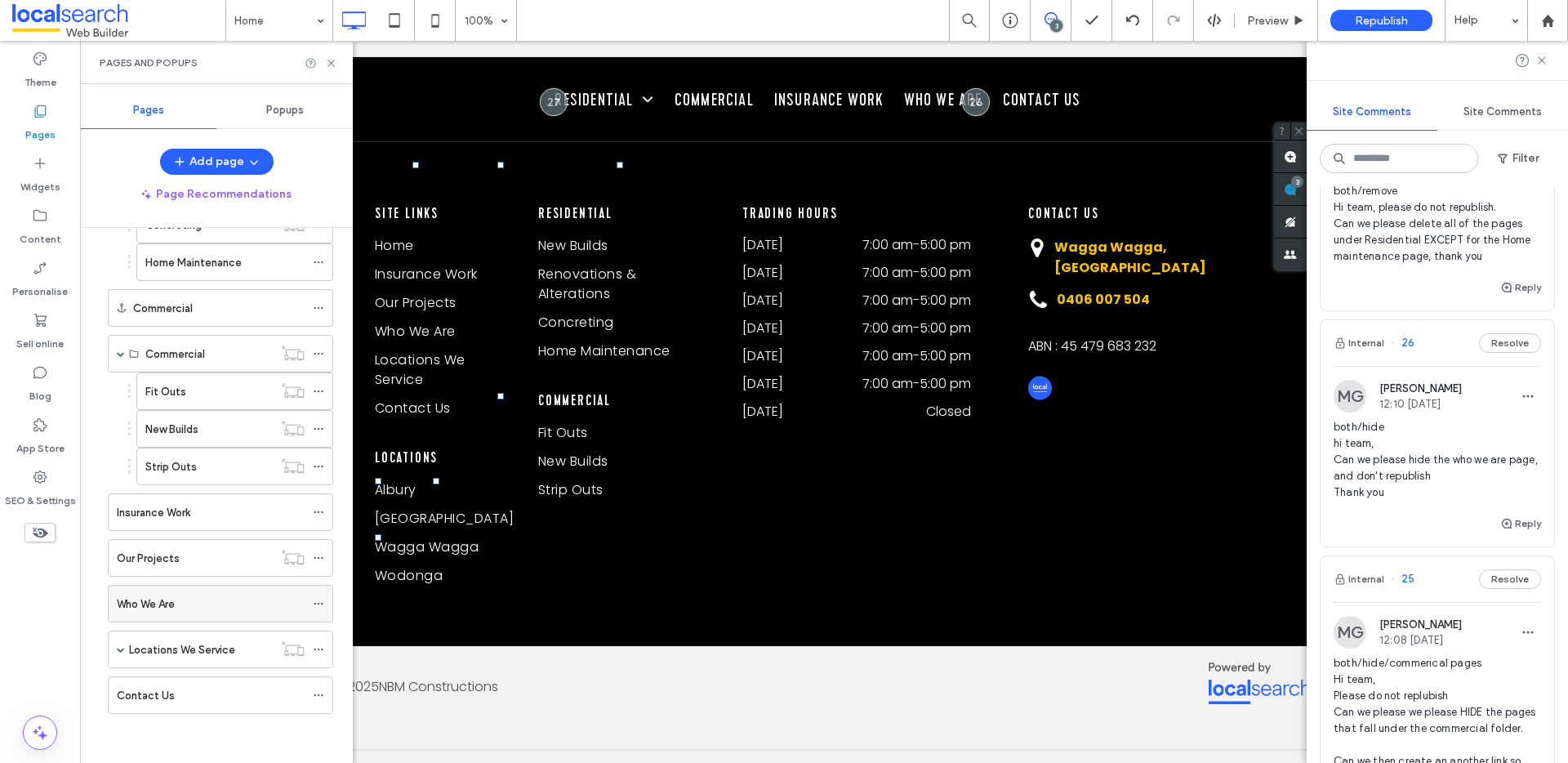
click at [315, 605] on icon at bounding box center [318, 603] width 11 height 11
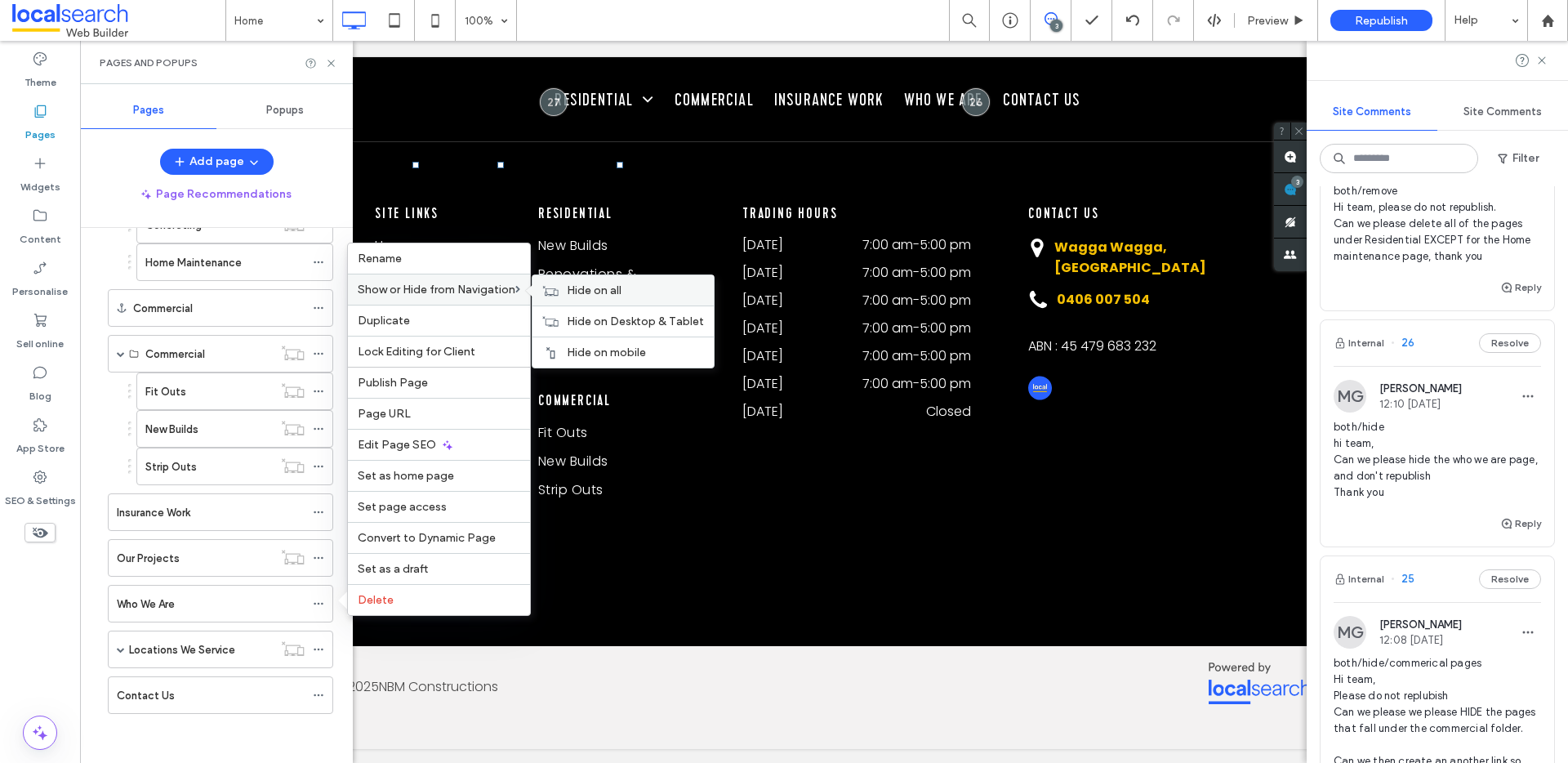
click at [613, 280] on div "Hide on all" at bounding box center [623, 290] width 181 height 30
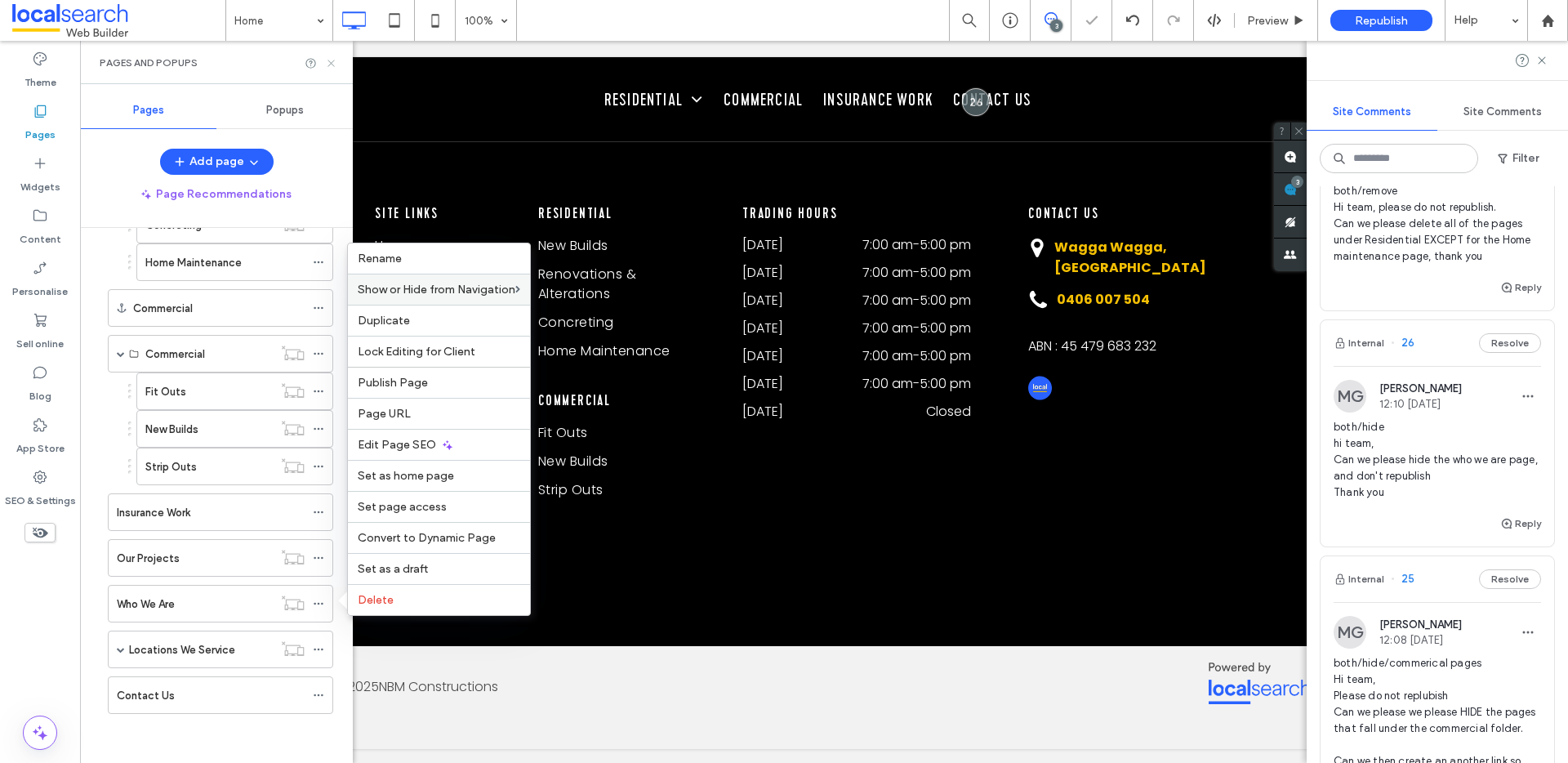
click at [330, 59] on icon at bounding box center [331, 63] width 12 height 12
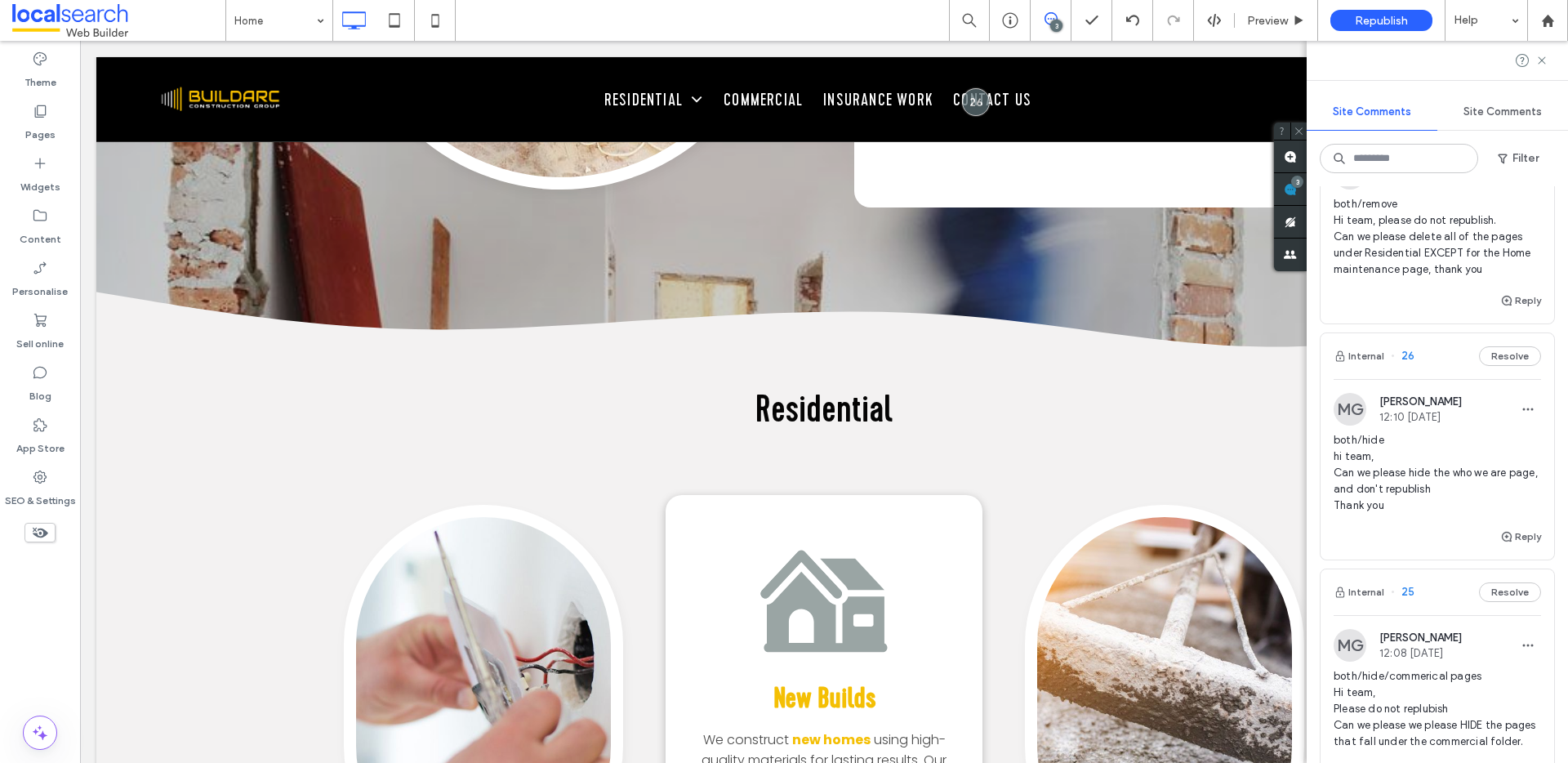
scroll to position [99, 0]
click at [1509, 540] on button "Reply" at bounding box center [1520, 540] width 41 height 20
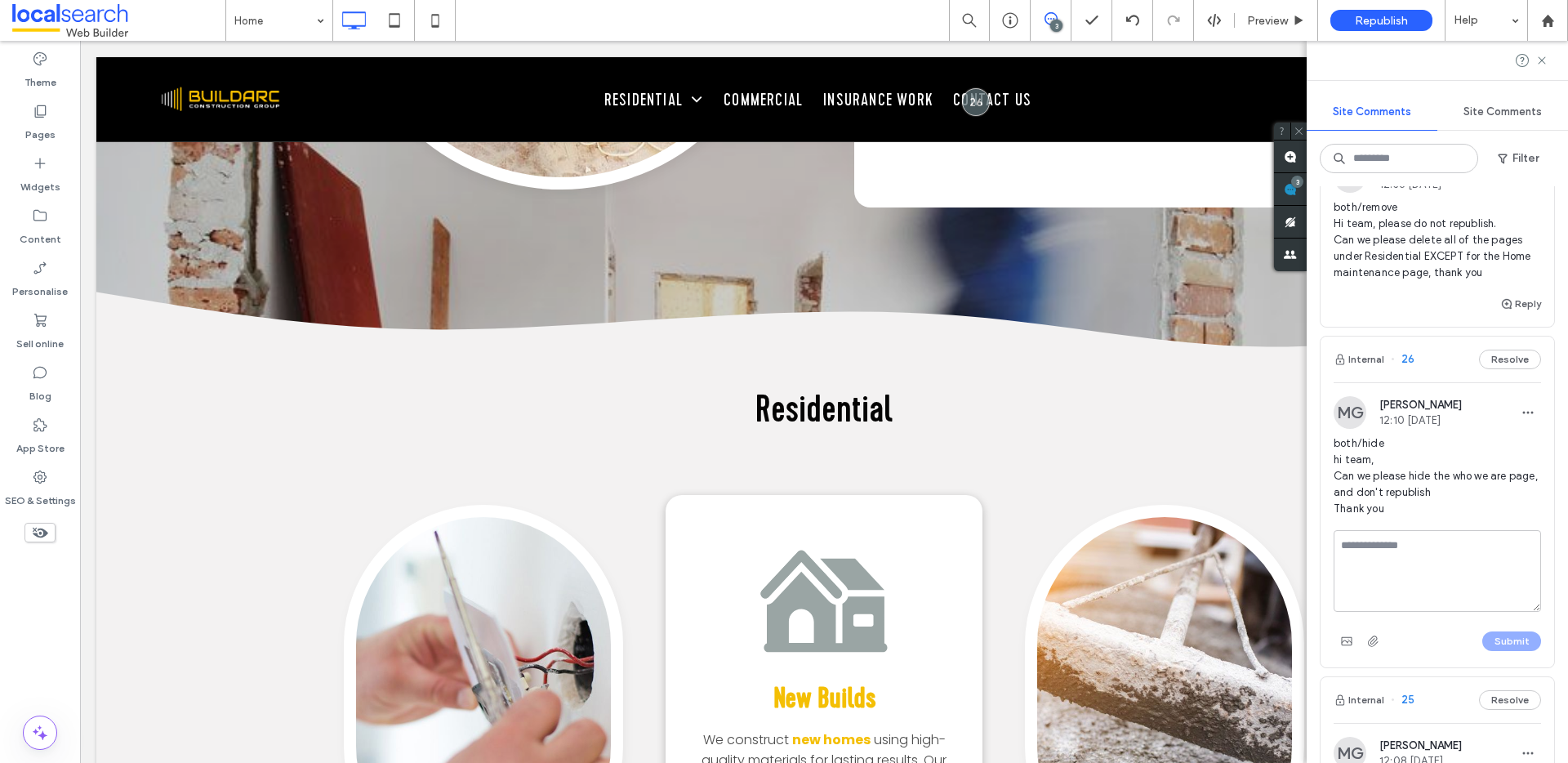
click at [1390, 552] on textarea at bounding box center [1437, 571] width 208 height 82
type textarea "**********"
click at [1493, 642] on button "Submit" at bounding box center [1511, 641] width 59 height 20
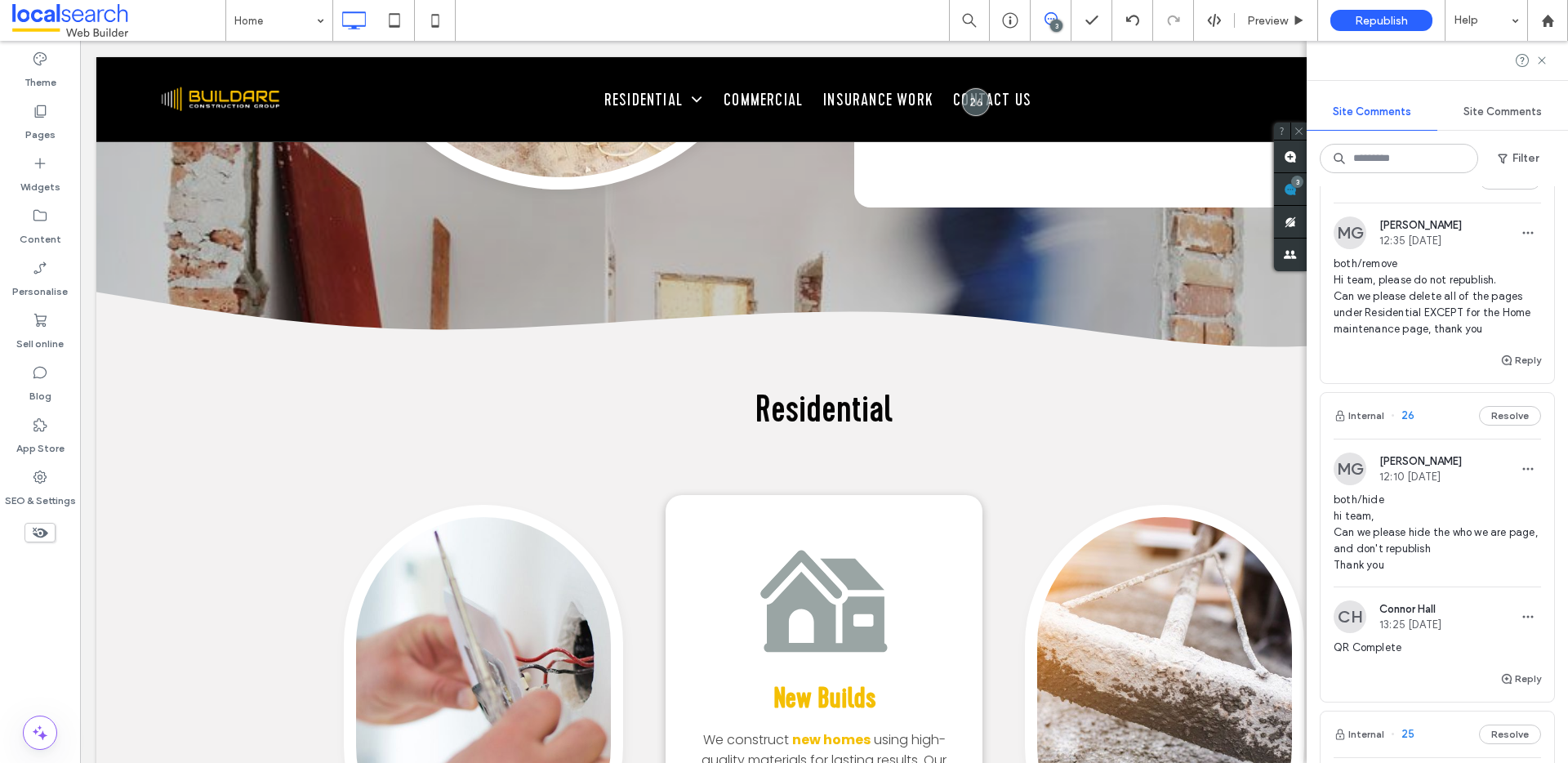
scroll to position [0, 0]
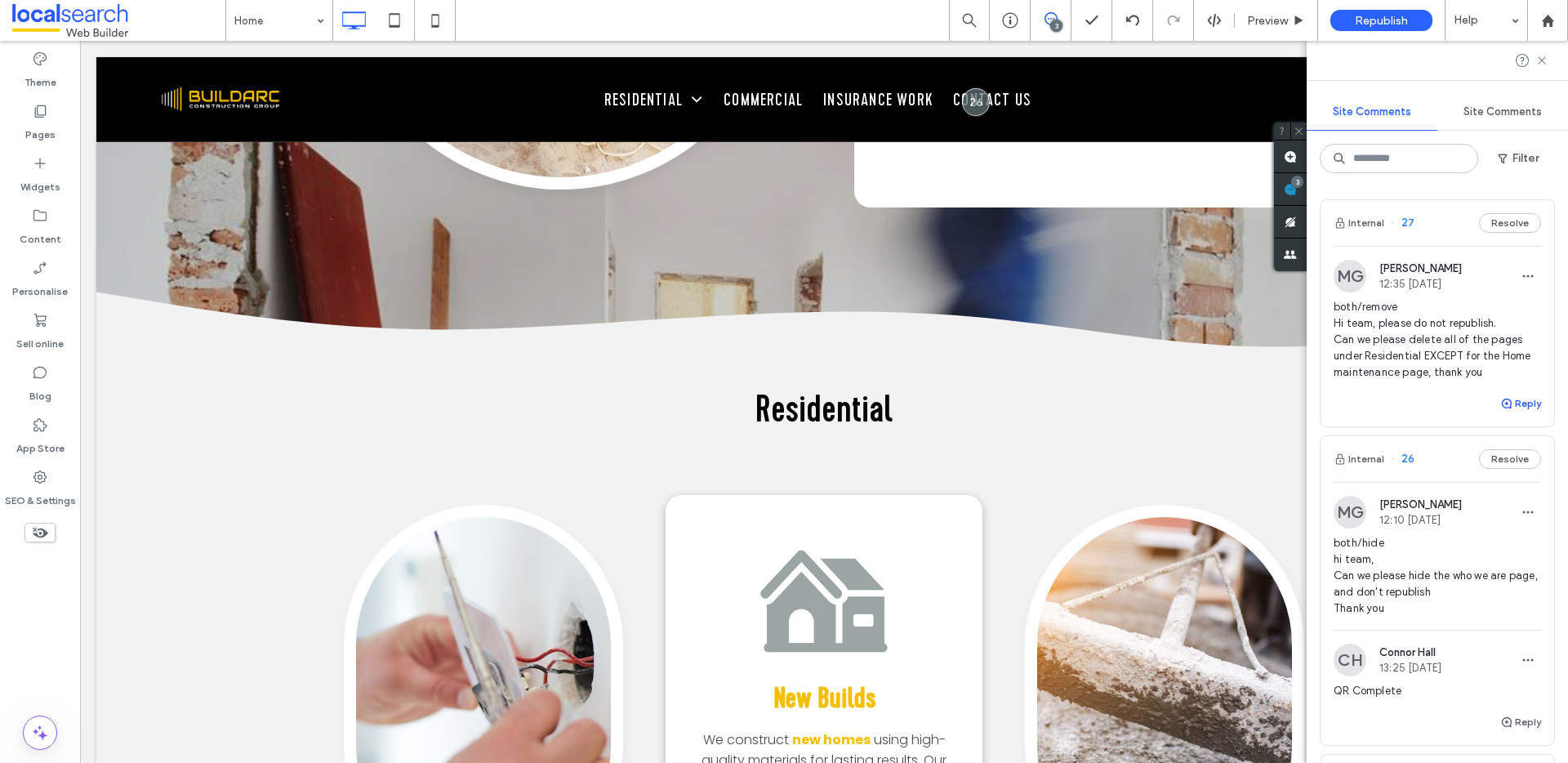
click at [1501, 404] on span "button" at bounding box center [1507, 404] width 15 height 18
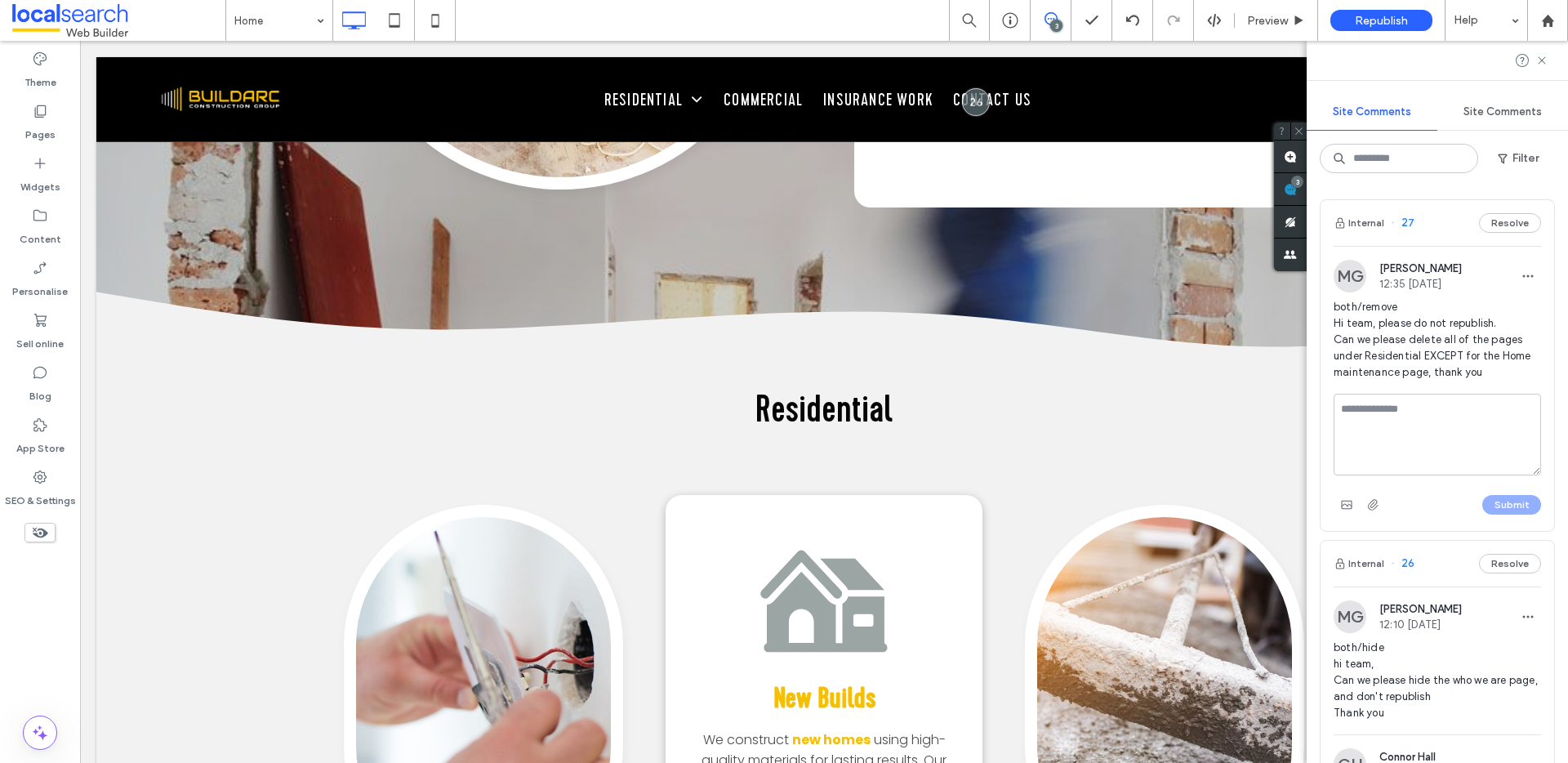
click at [1355, 427] on textarea at bounding box center [1437, 435] width 208 height 82
type textarea "*"
type textarea "**********"
click at [1498, 502] on button "Submit" at bounding box center [1511, 505] width 59 height 20
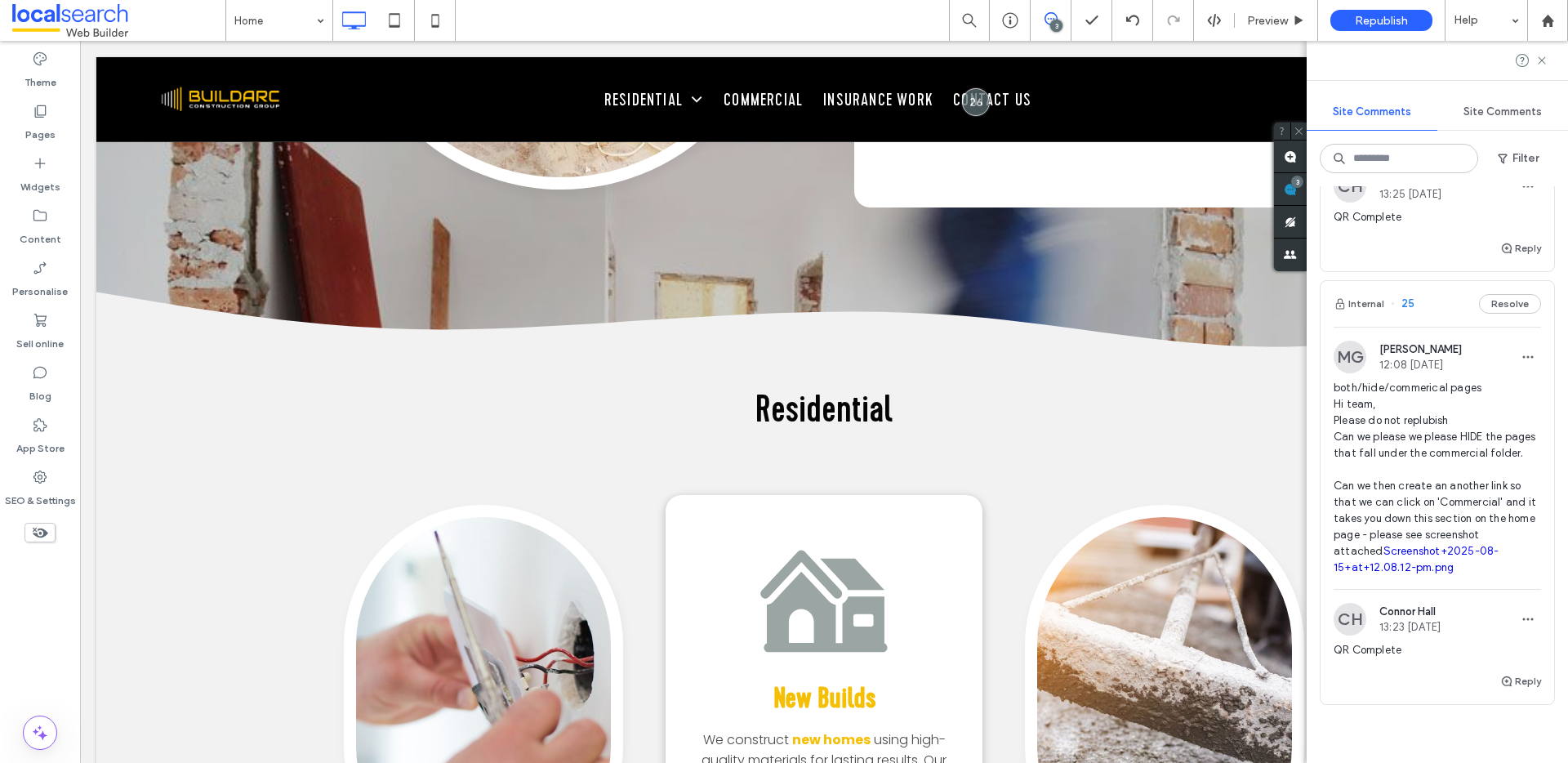
scroll to position [464, 0]
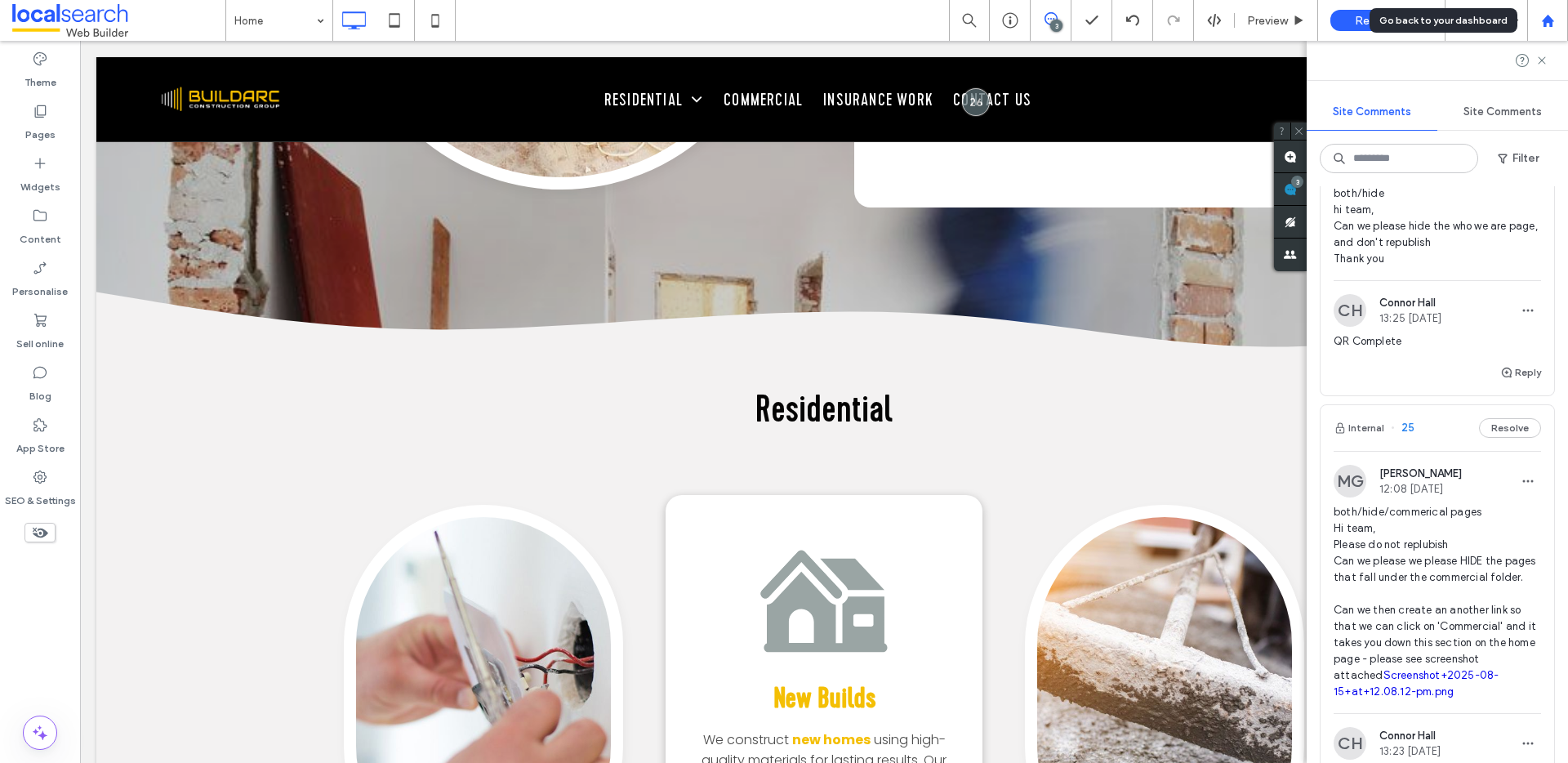
click at [1547, 26] on icon at bounding box center [1547, 21] width 14 height 14
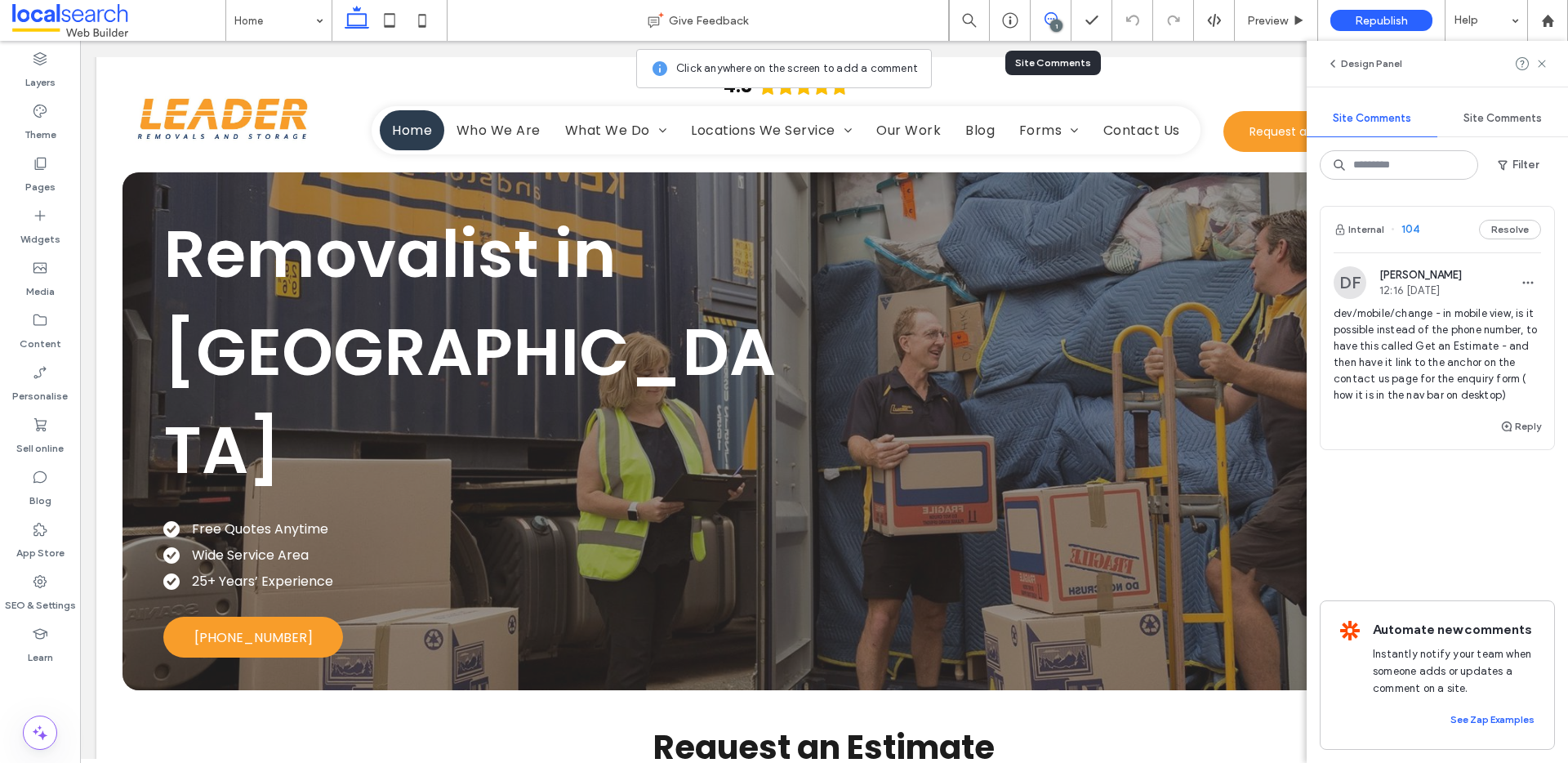
click at [1420, 356] on span "dev/mobile/change - in mobile view, is it possible instead of the phone number,…" at bounding box center [1437, 354] width 208 height 98
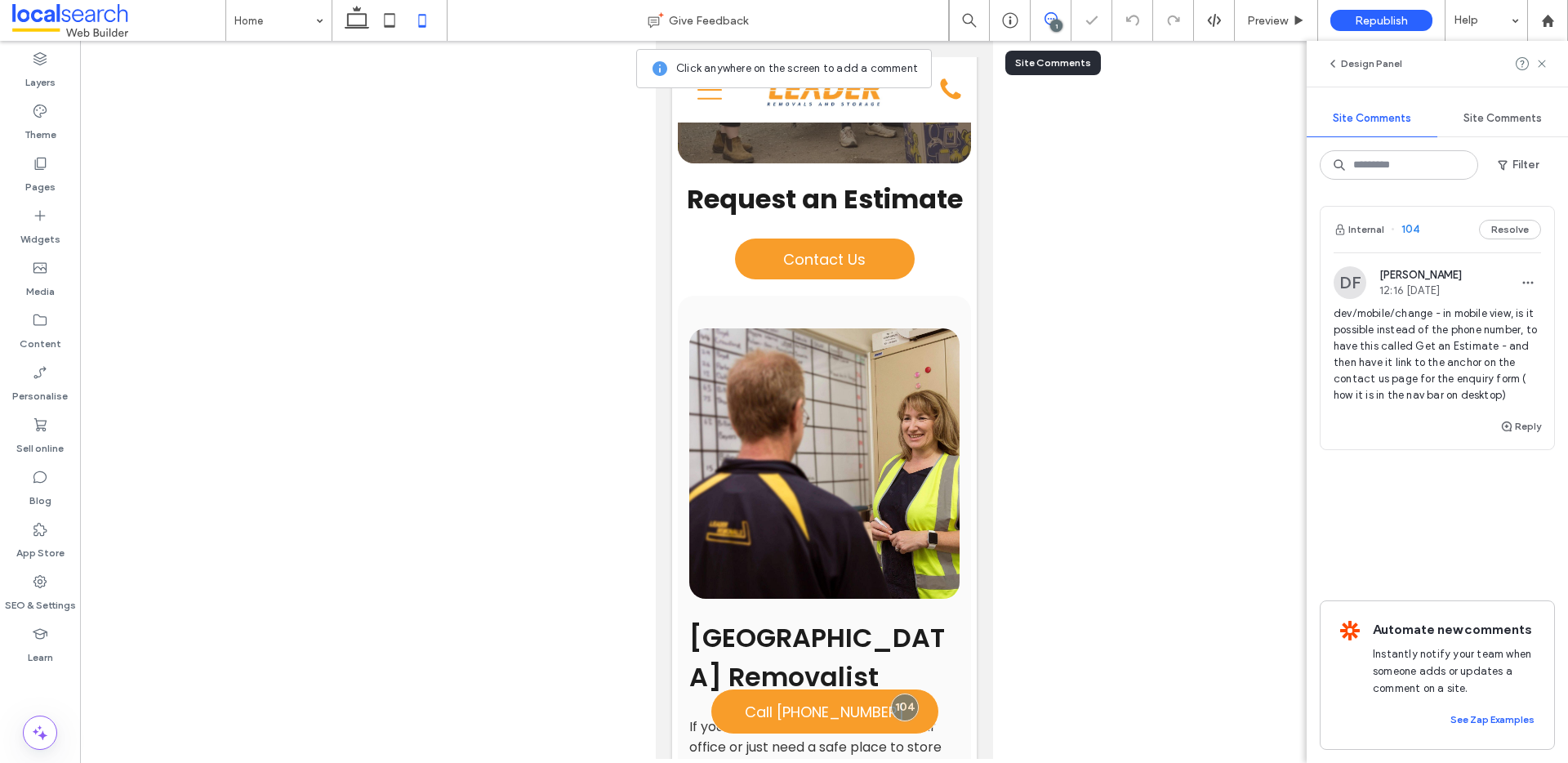
scroll to position [2607, 0]
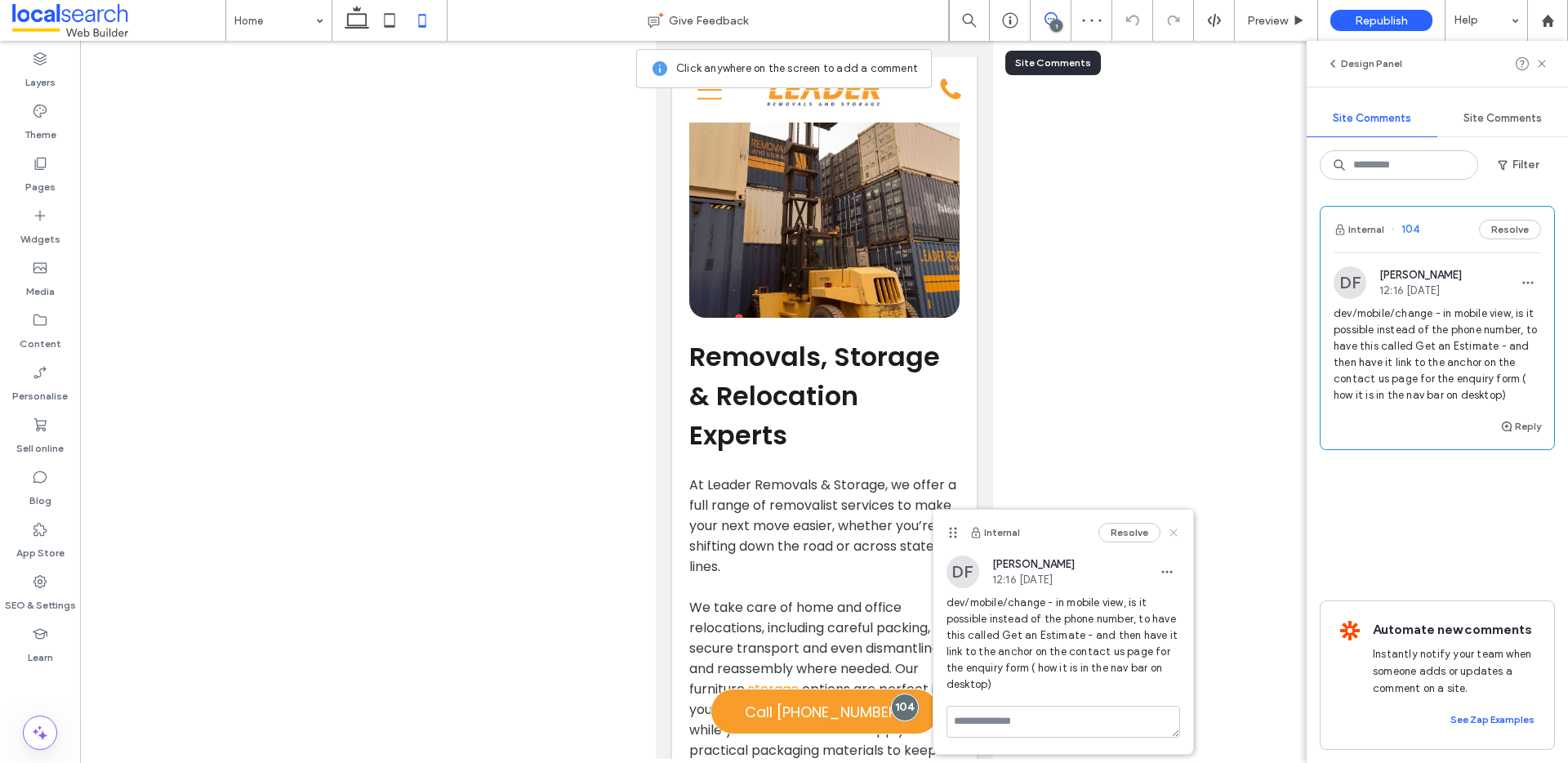
click at [1175, 536] on icon at bounding box center [1173, 532] width 13 height 13
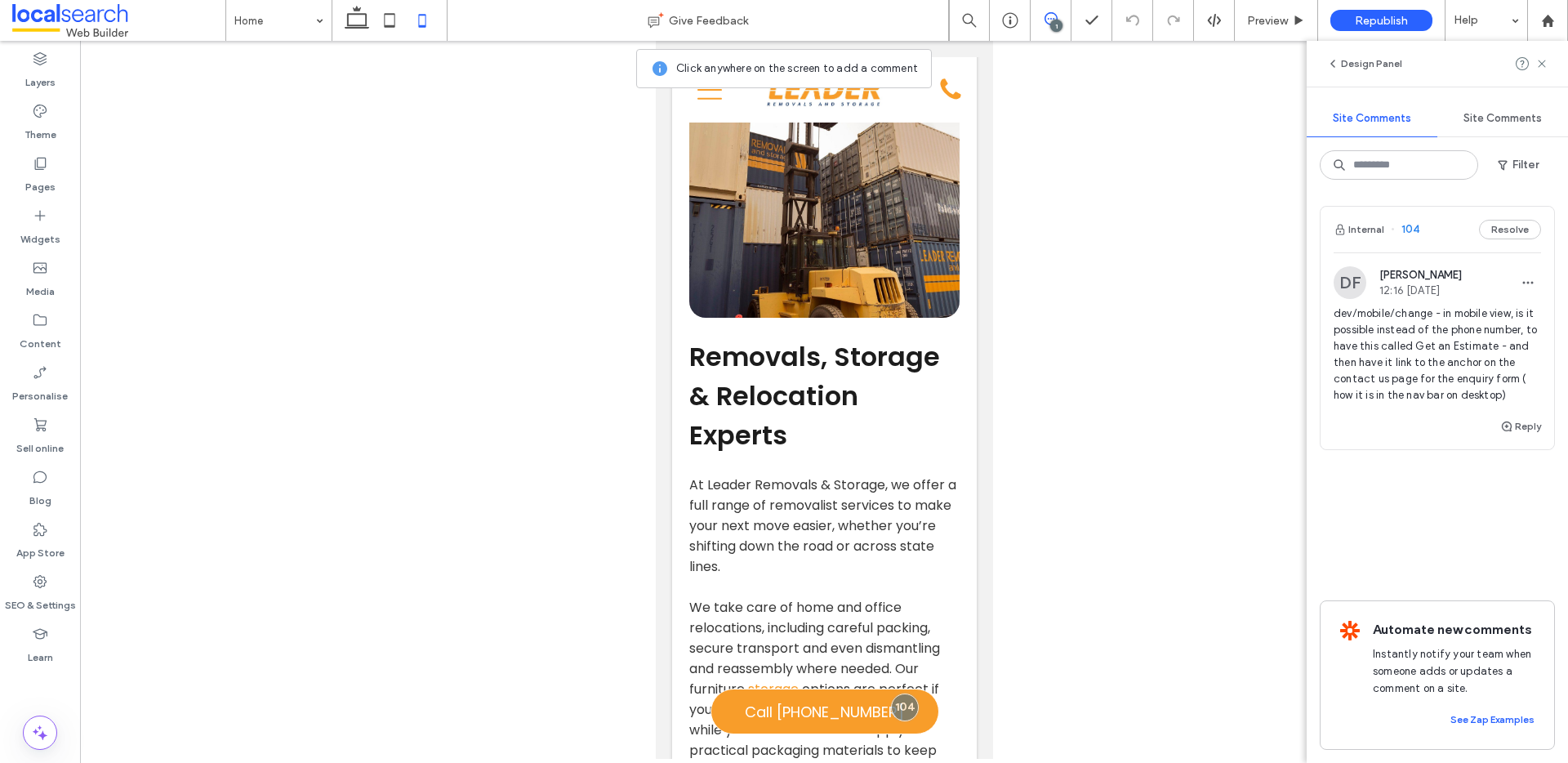
click at [1051, 15] on icon at bounding box center [1051, 19] width 13 height 13
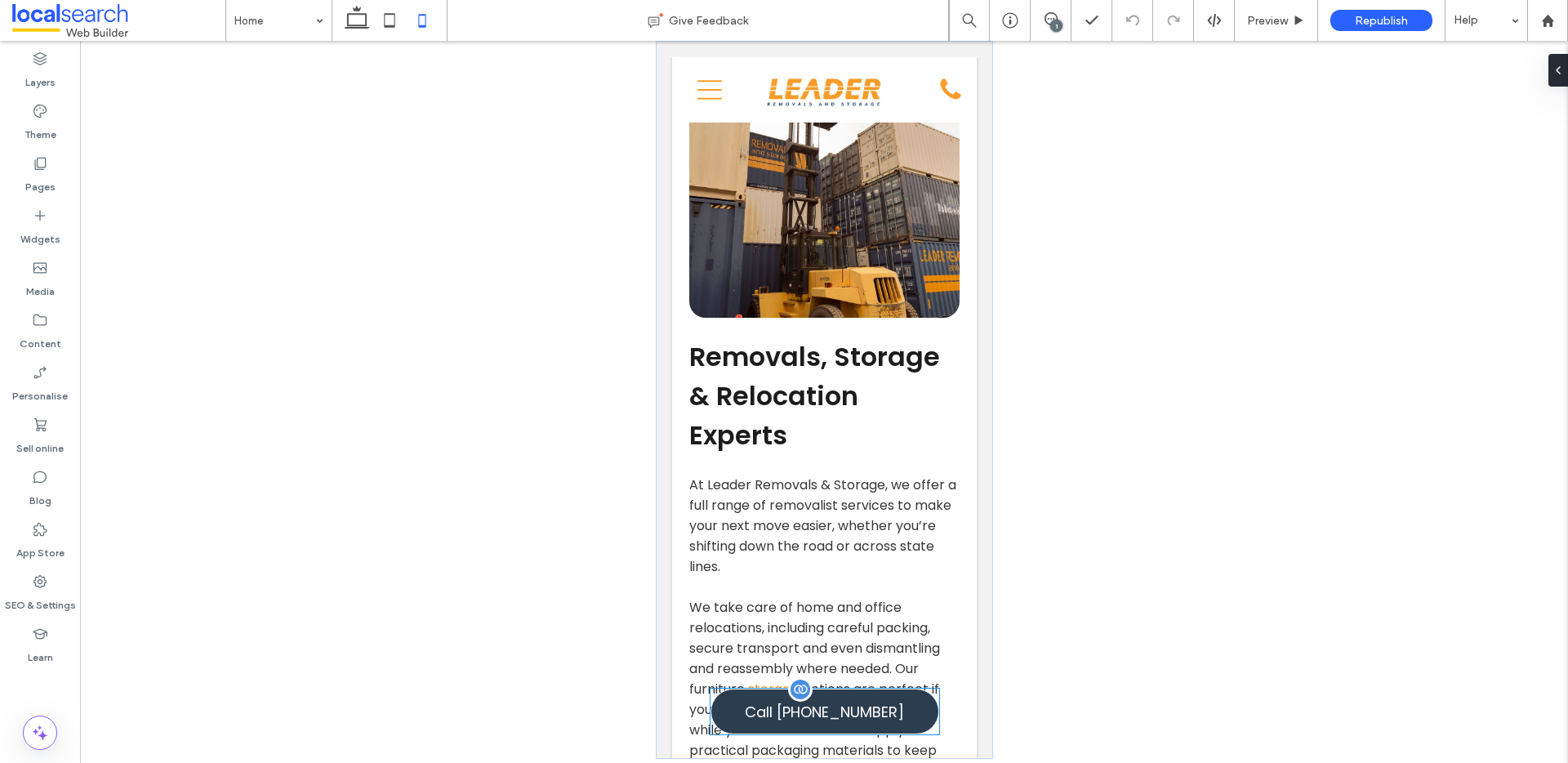
click at [862, 724] on link "Call 02 6262 2466" at bounding box center [824, 711] width 229 height 46
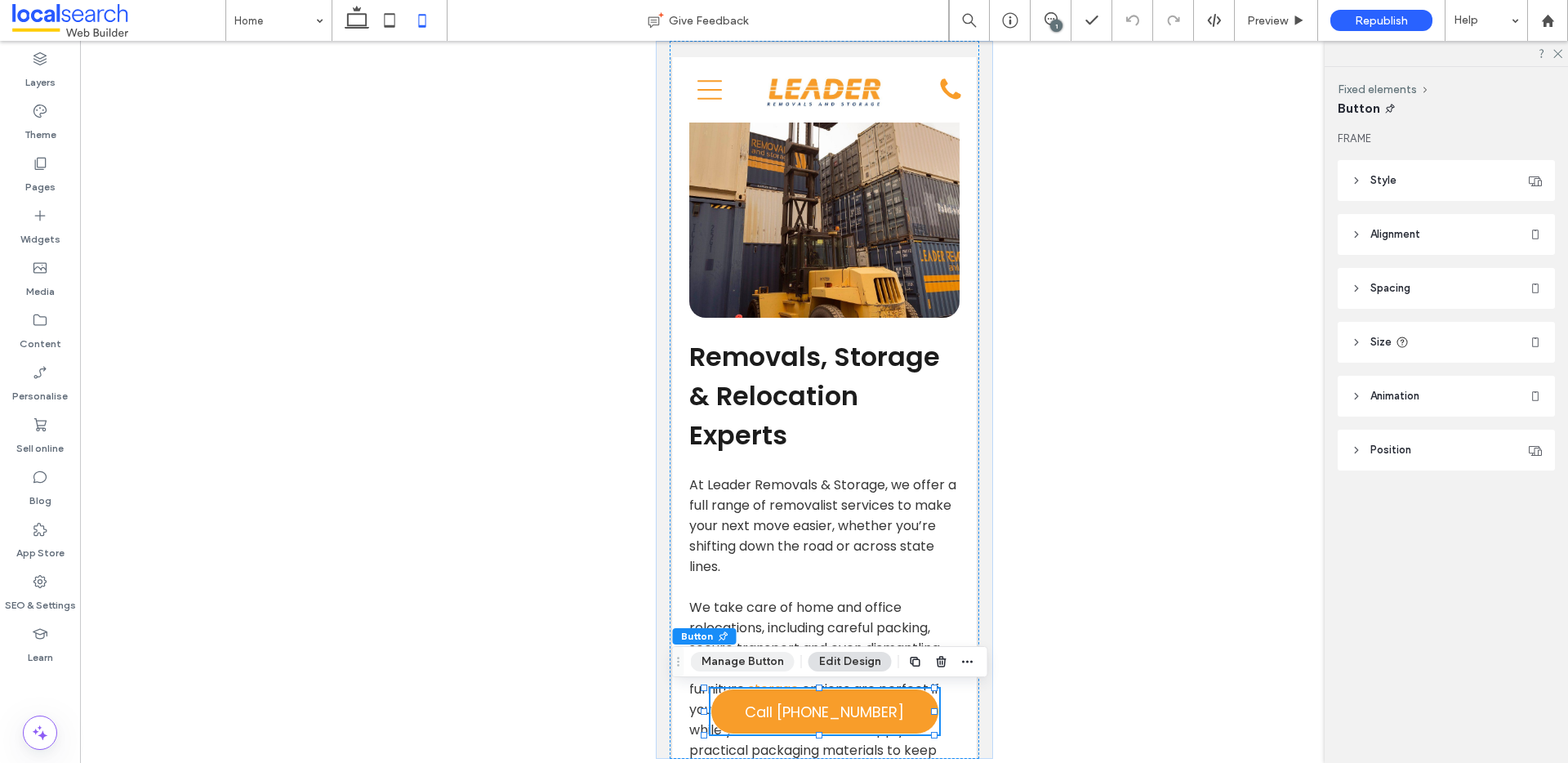
click at [746, 663] on button "Manage Button" at bounding box center [743, 661] width 103 height 20
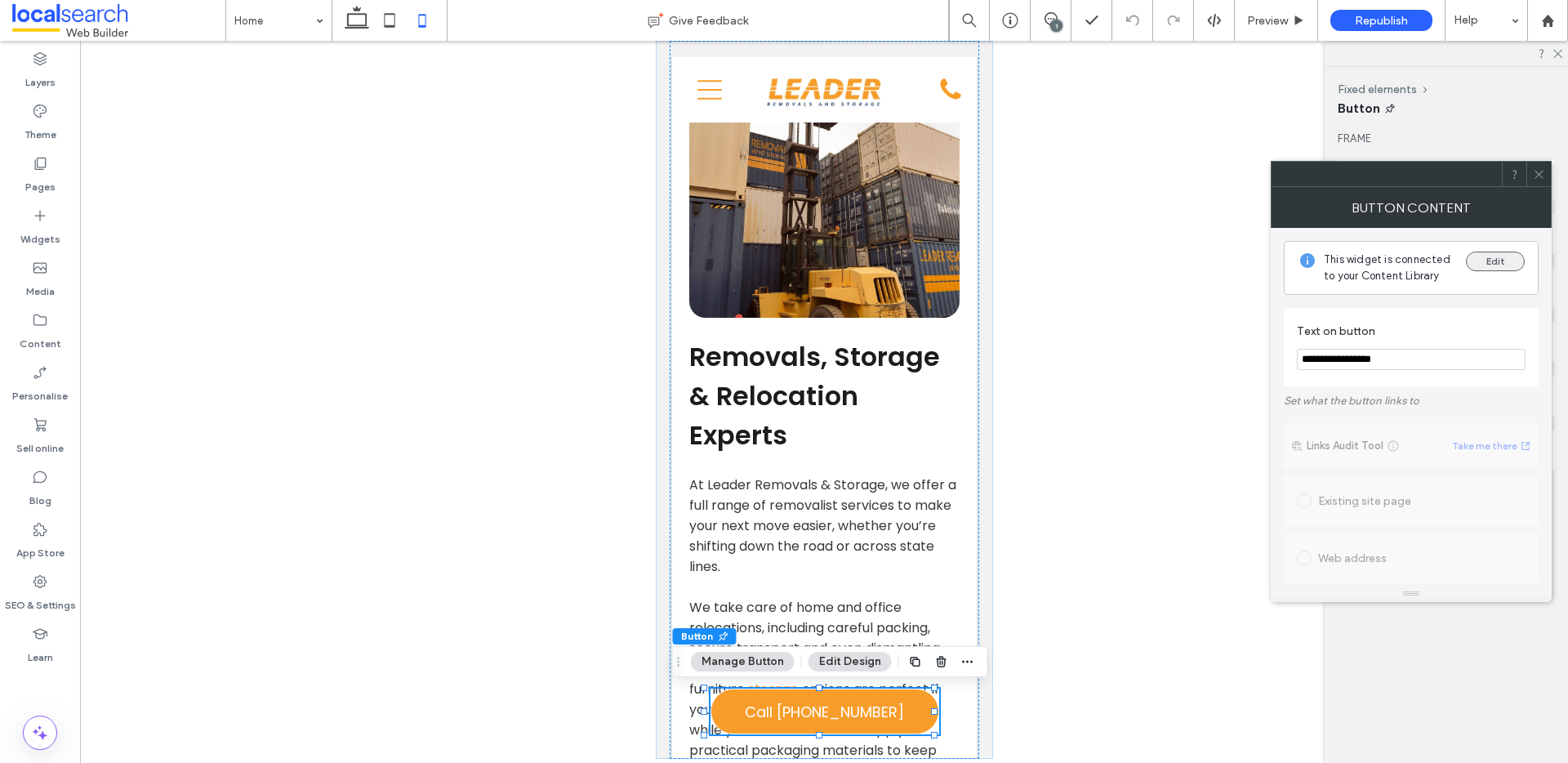
click at [1505, 258] on button "Edit" at bounding box center [1495, 262] width 59 height 20
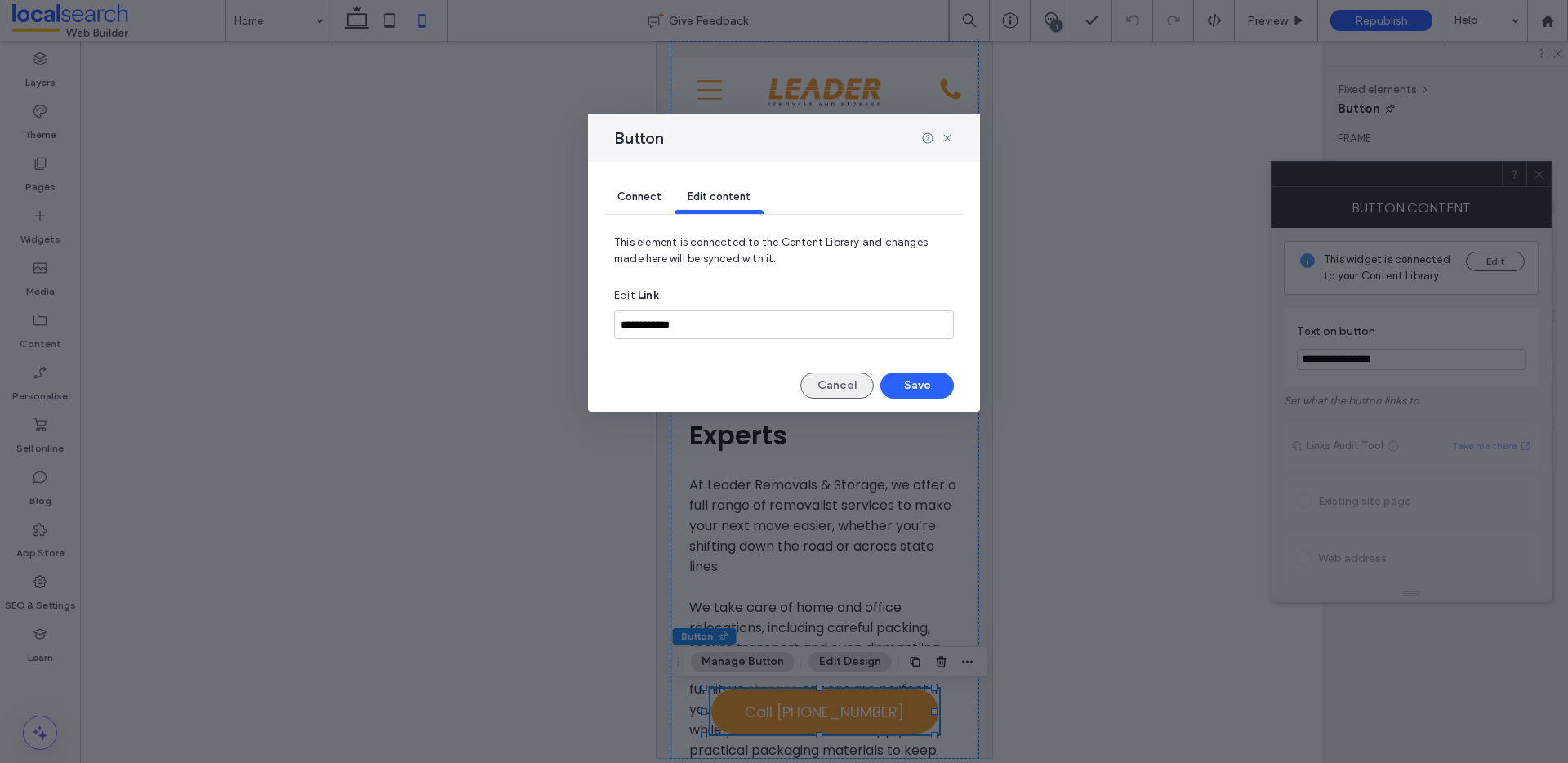
drag, startPoint x: 848, startPoint y: 386, endPoint x: 331, endPoint y: 270, distance: 529.9
click at [848, 386] on button "Cancel" at bounding box center [837, 386] width 74 height 26
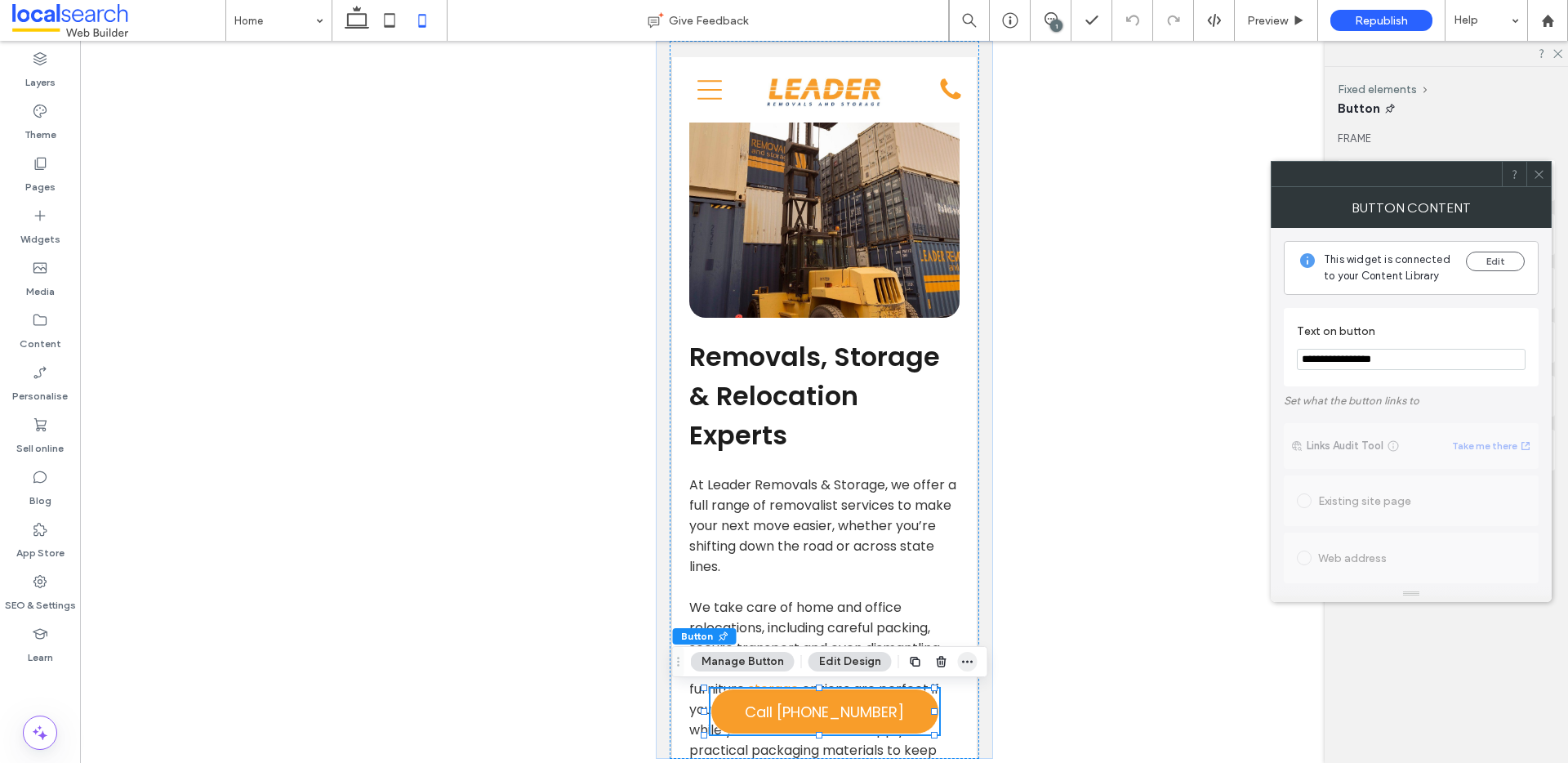
click at [971, 665] on span "button" at bounding box center [967, 661] width 20 height 20
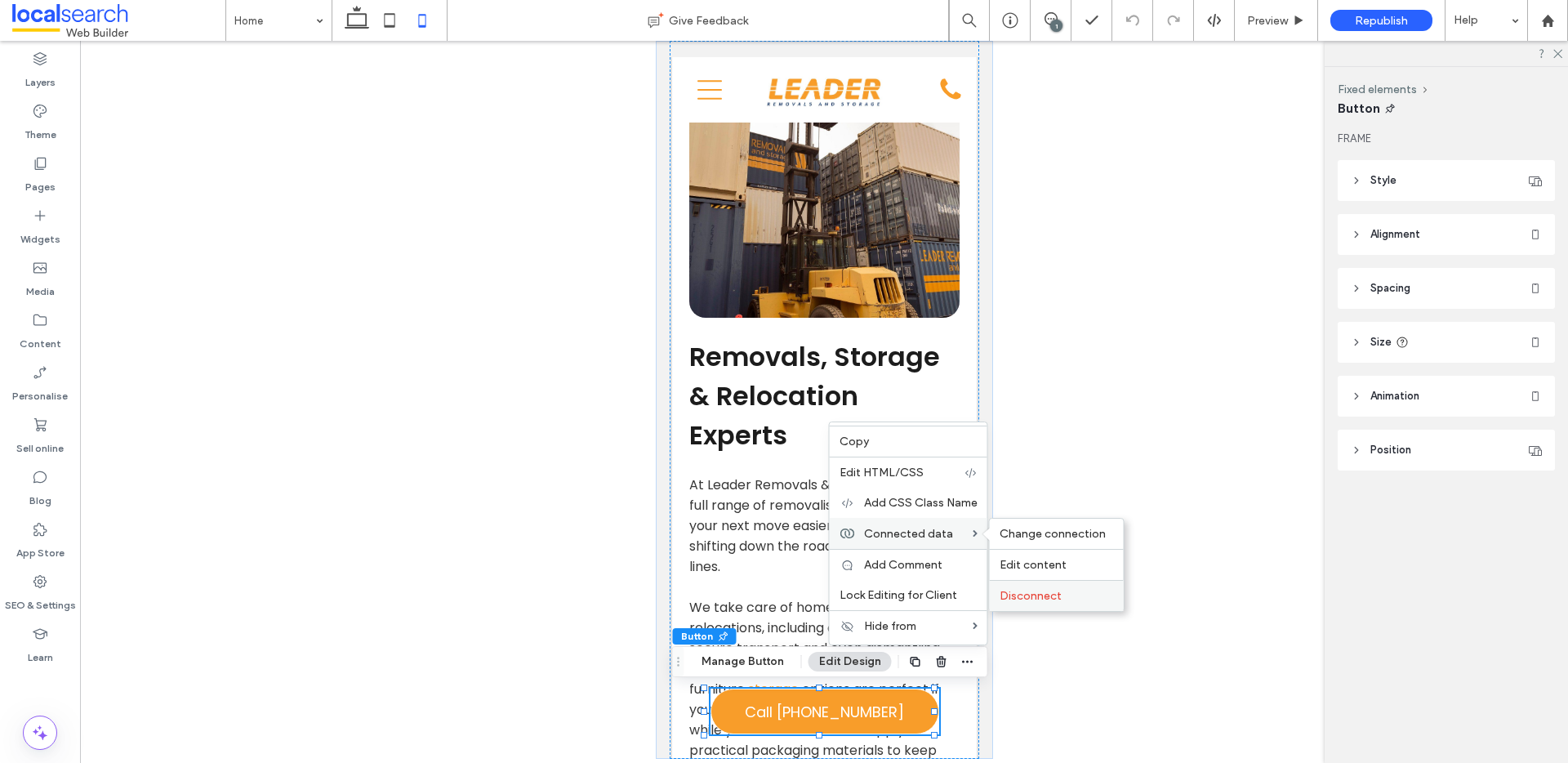
click at [1046, 589] on span "Disconnect" at bounding box center [1031, 596] width 62 height 14
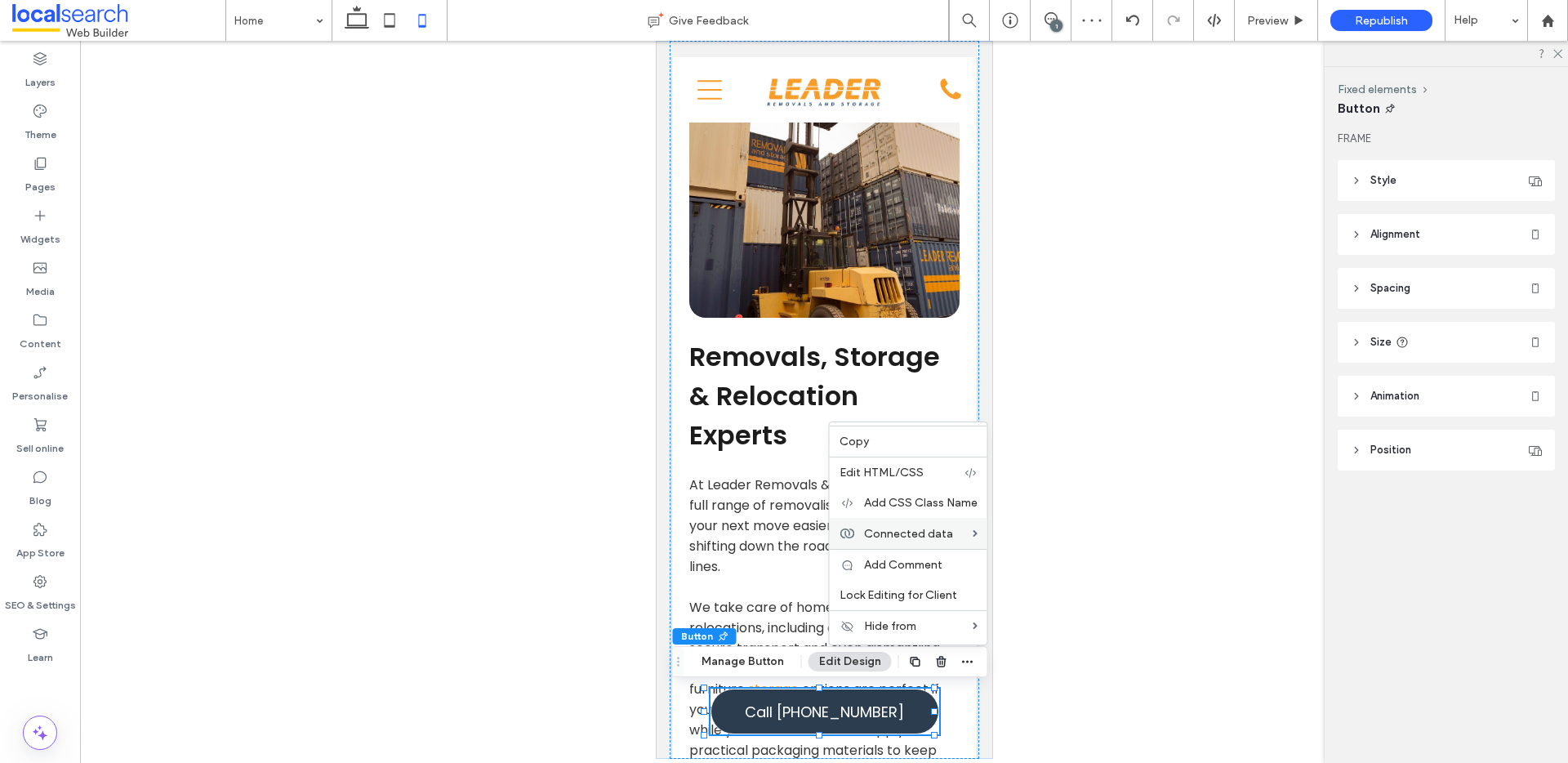
click at [826, 715] on span "Call 02 6262 2466" at bounding box center [824, 711] width 159 height 22
click at [749, 663] on button "Manage Button" at bounding box center [743, 661] width 103 height 20
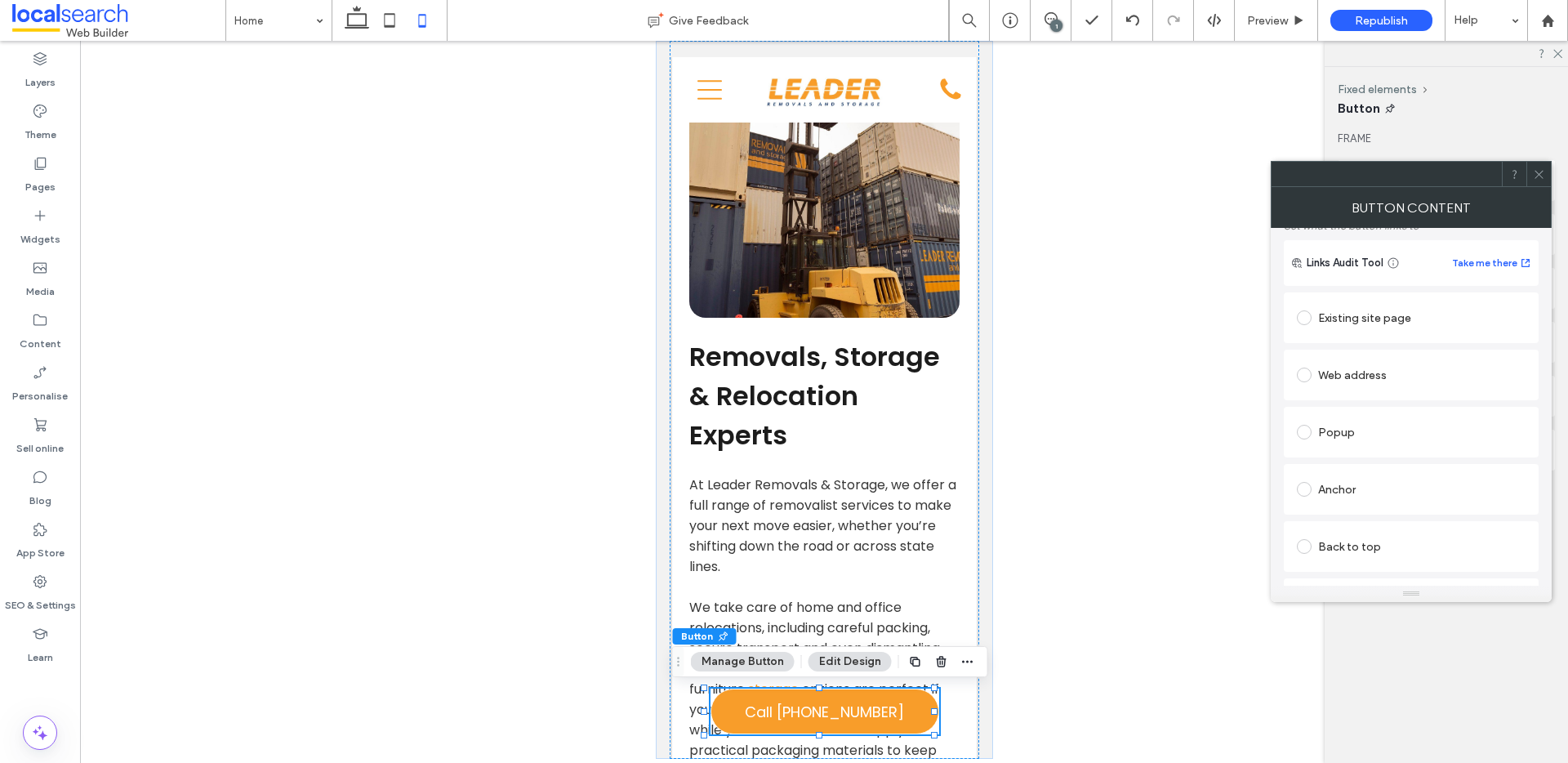
scroll to position [109, 0]
click at [1302, 491] on span at bounding box center [1304, 487] width 15 height 15
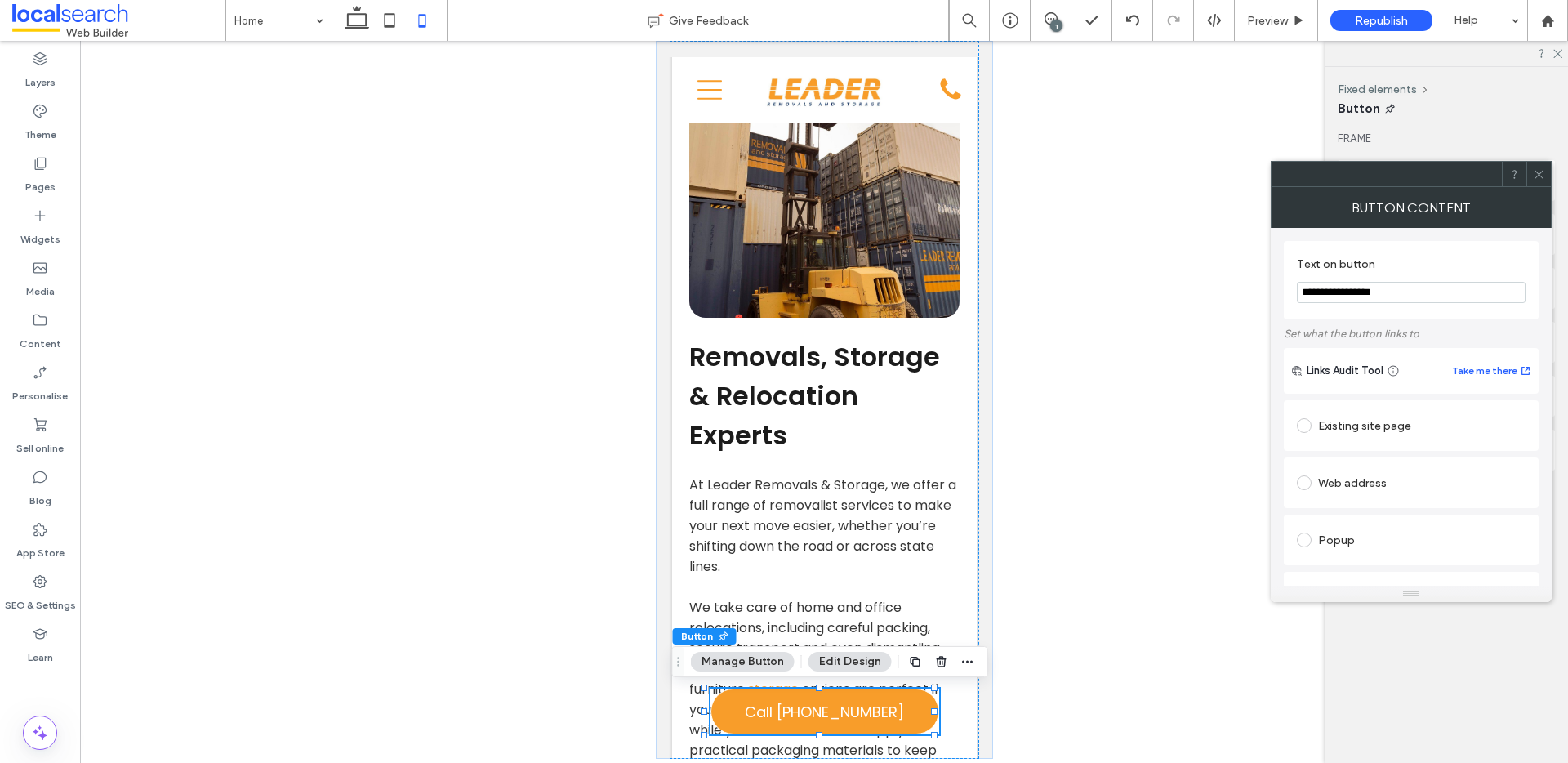
drag, startPoint x: 1423, startPoint y: 284, endPoint x: 1392, endPoint y: 293, distance: 32.3
click at [1392, 293] on input "**********" at bounding box center [1410, 292] width 229 height 21
type input "**********"
click at [1538, 169] on icon at bounding box center [1538, 174] width 12 height 12
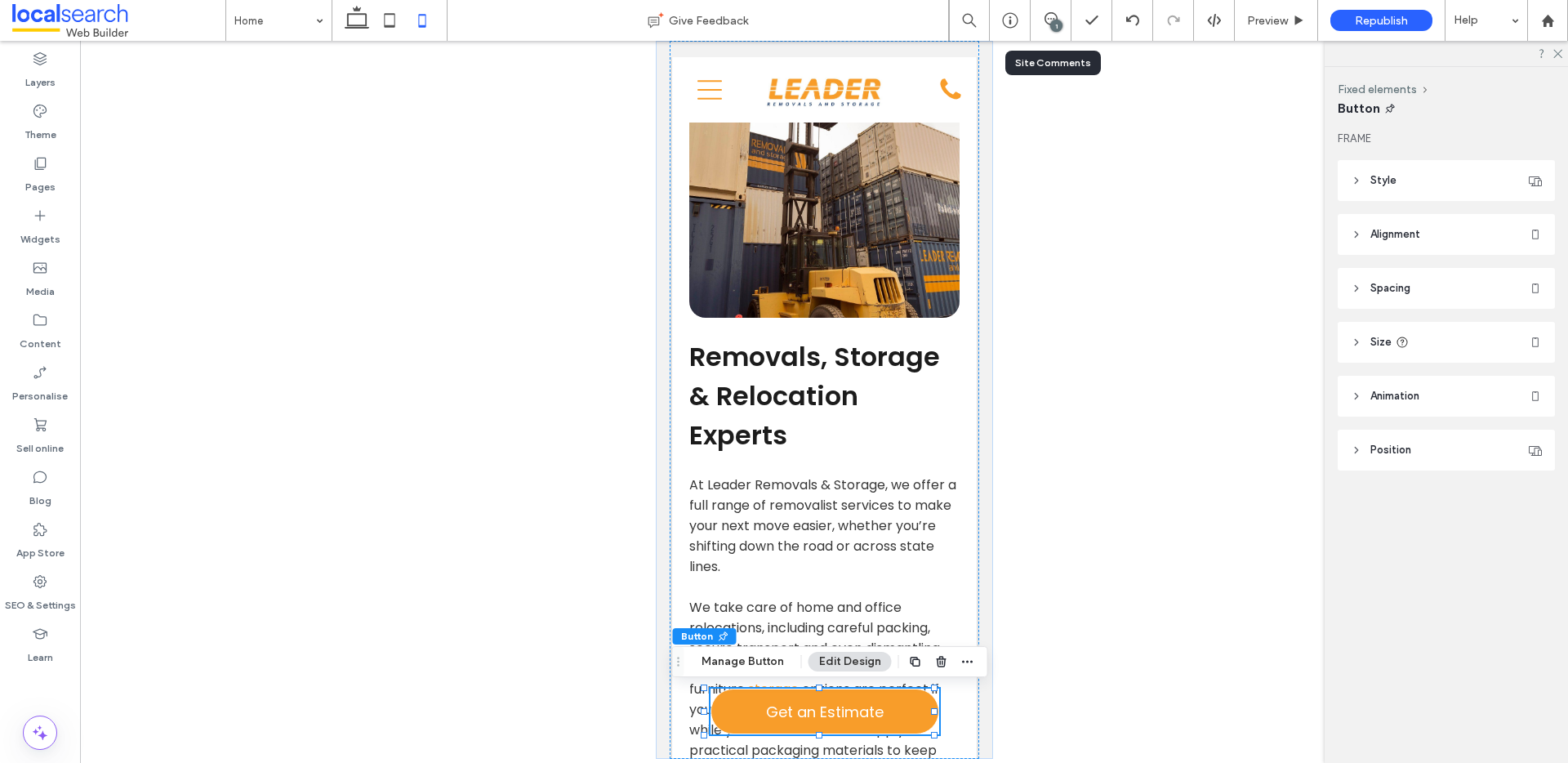
click at [1058, 8] on div "1" at bounding box center [1051, 21] width 41 height 41
click at [1052, 32] on div "1" at bounding box center [1051, 21] width 41 height 41
click at [1560, 53] on icon at bounding box center [1557, 53] width 11 height 11
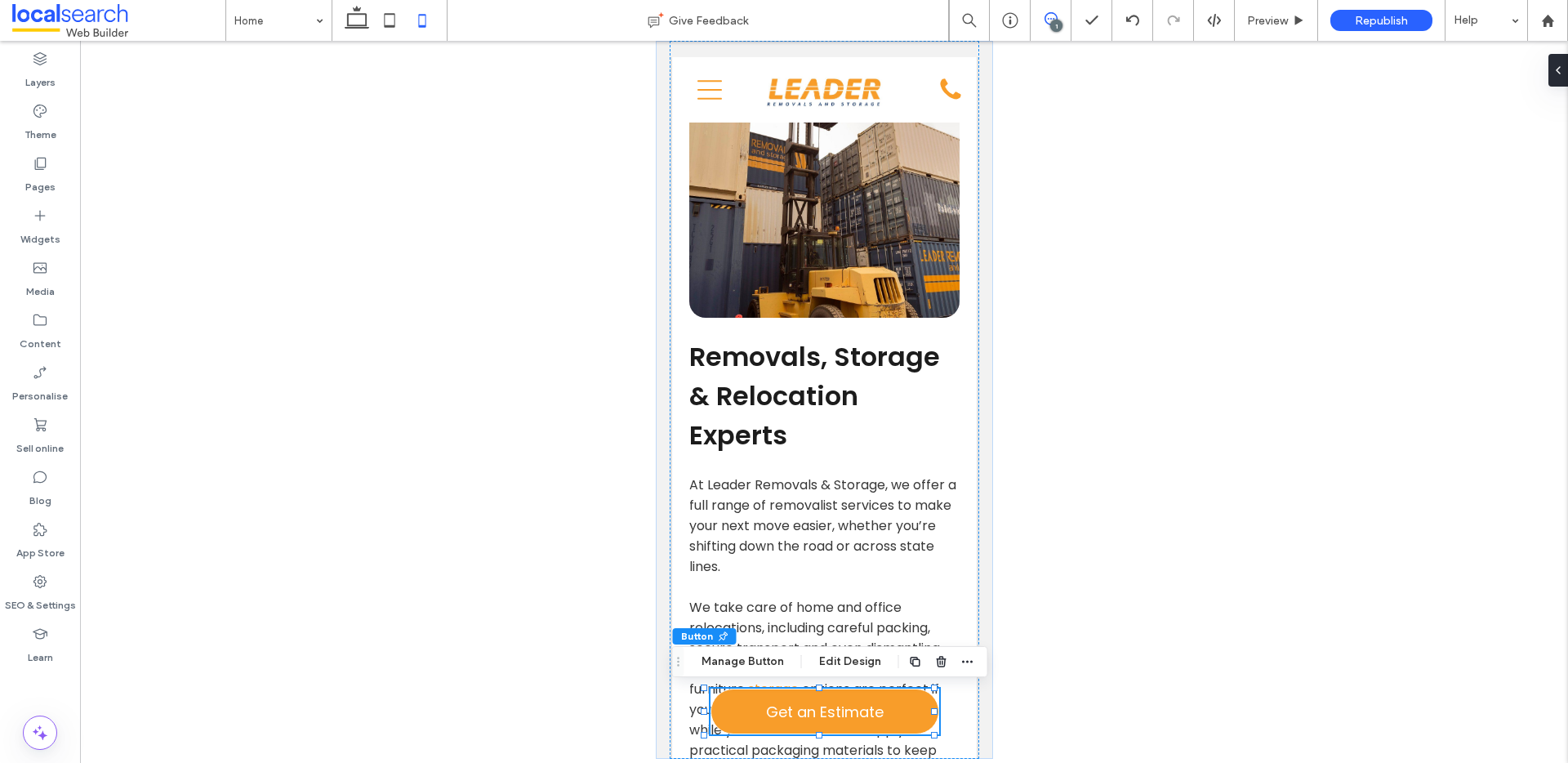
click at [1053, 16] on icon at bounding box center [1051, 19] width 13 height 13
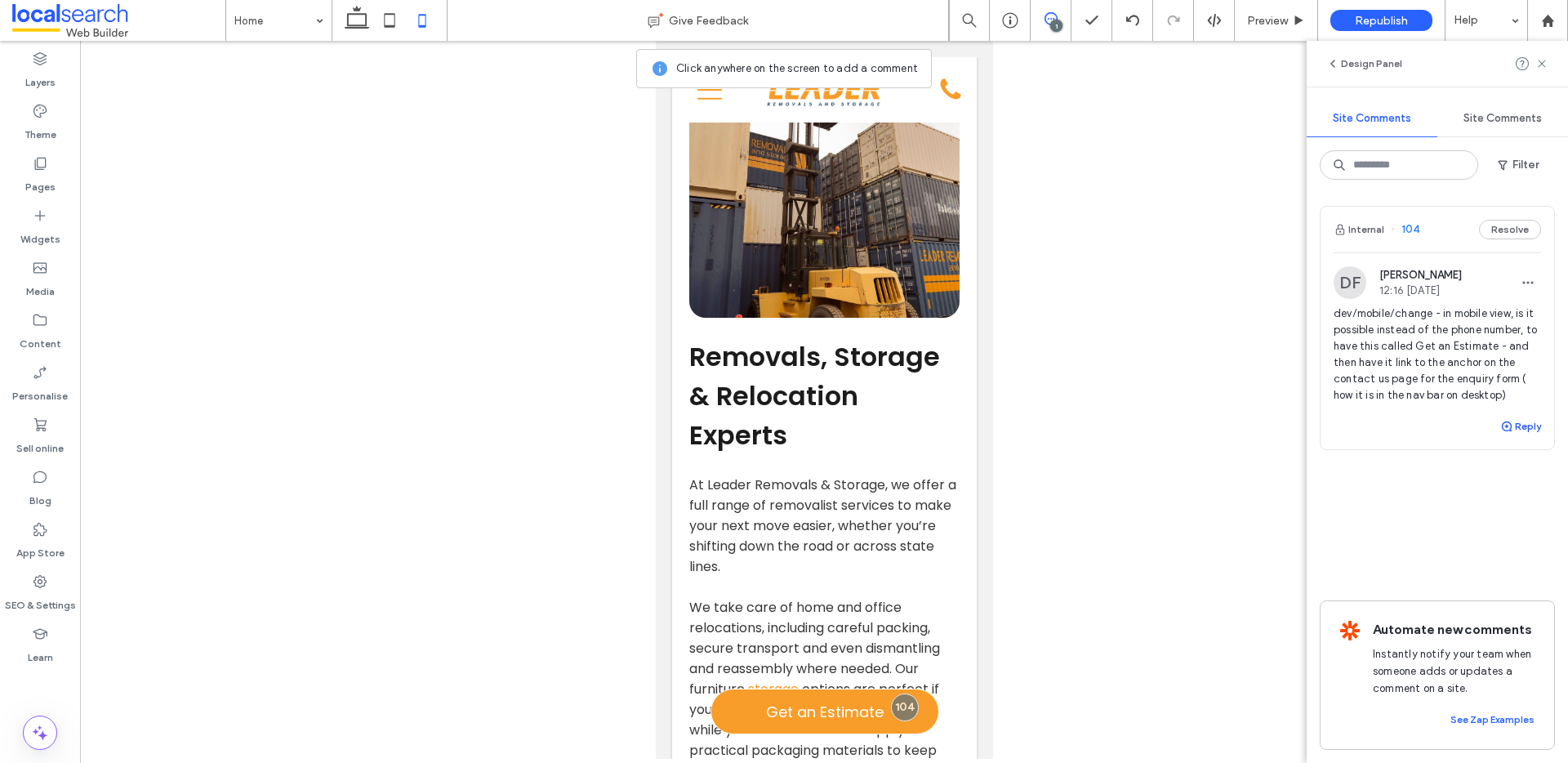
click at [1520, 426] on button "Reply" at bounding box center [1520, 427] width 41 height 20
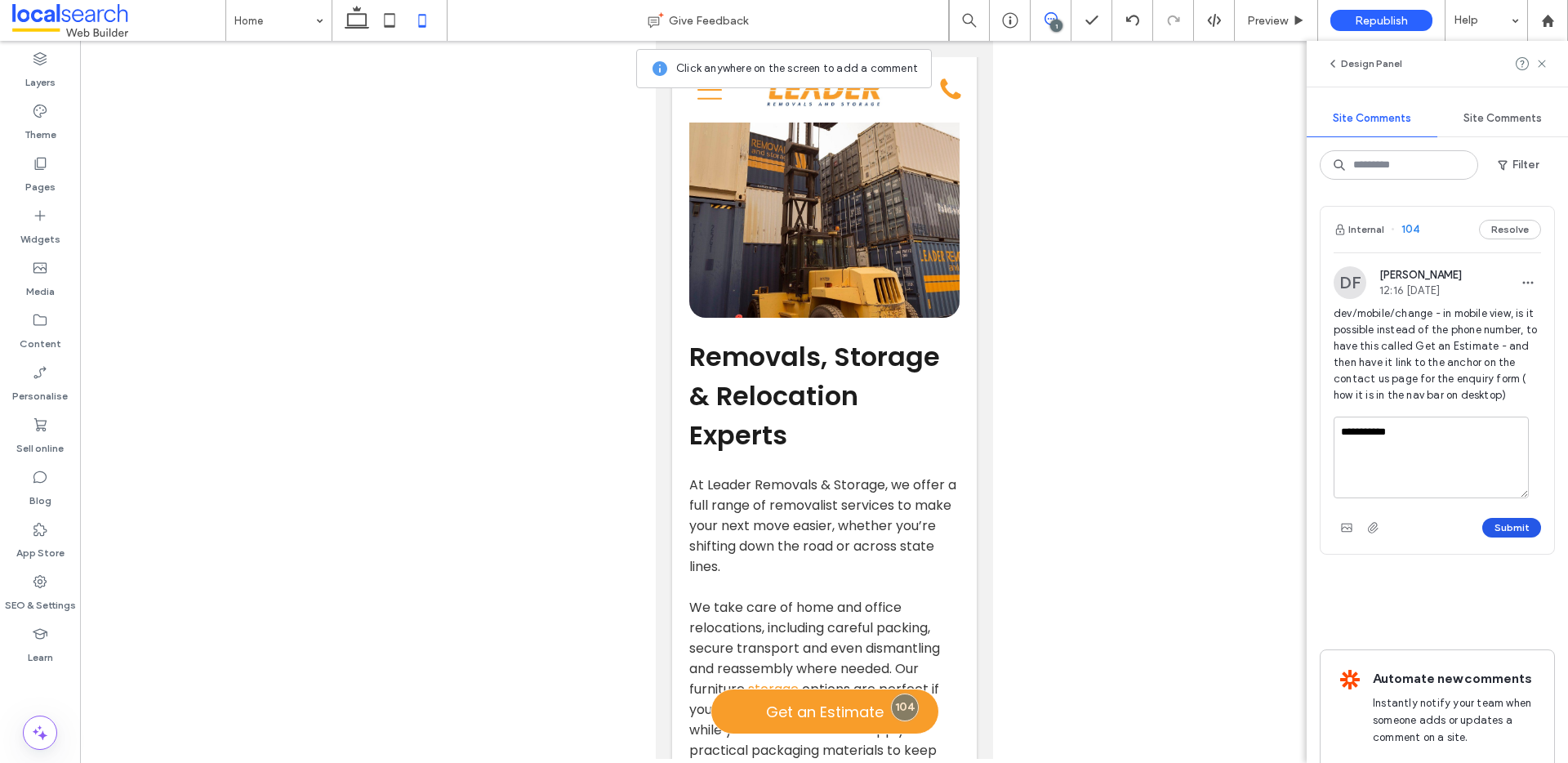
type textarea "**********"
click at [1492, 537] on button "Submit" at bounding box center [1511, 528] width 59 height 20
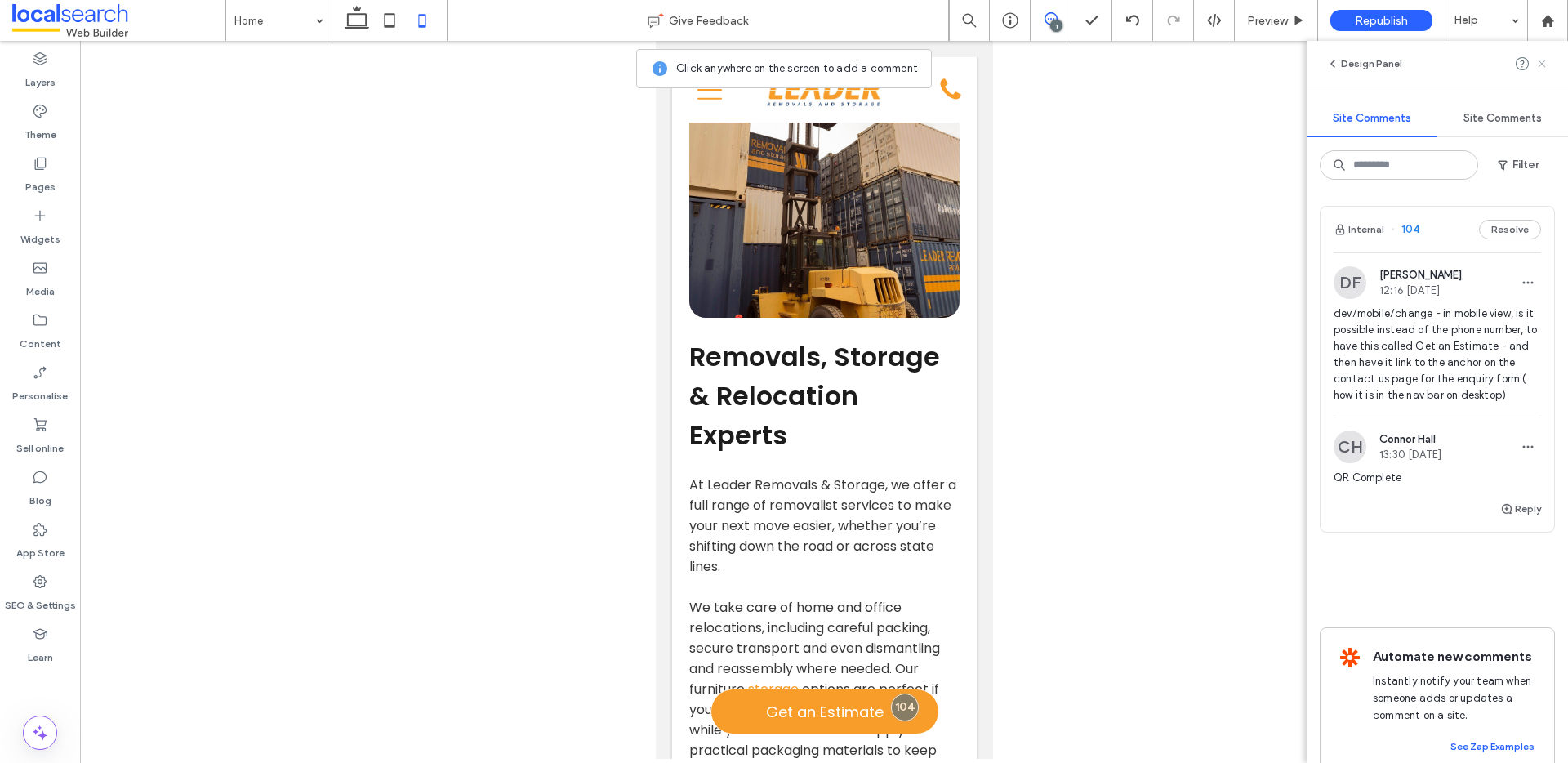
click at [1542, 65] on icon at bounding box center [1542, 64] width 13 height 13
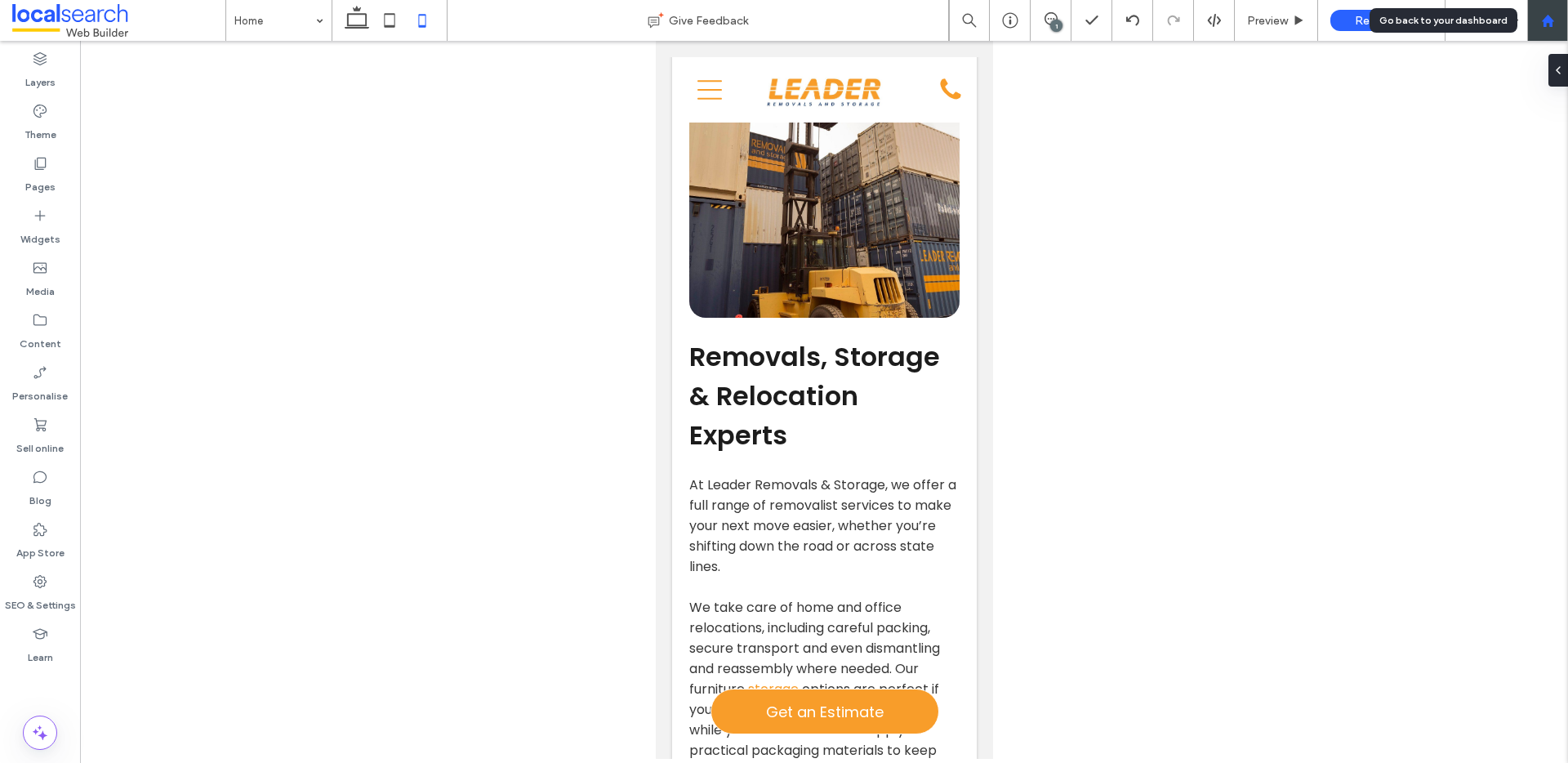
click at [1554, 16] on icon at bounding box center [1547, 21] width 14 height 14
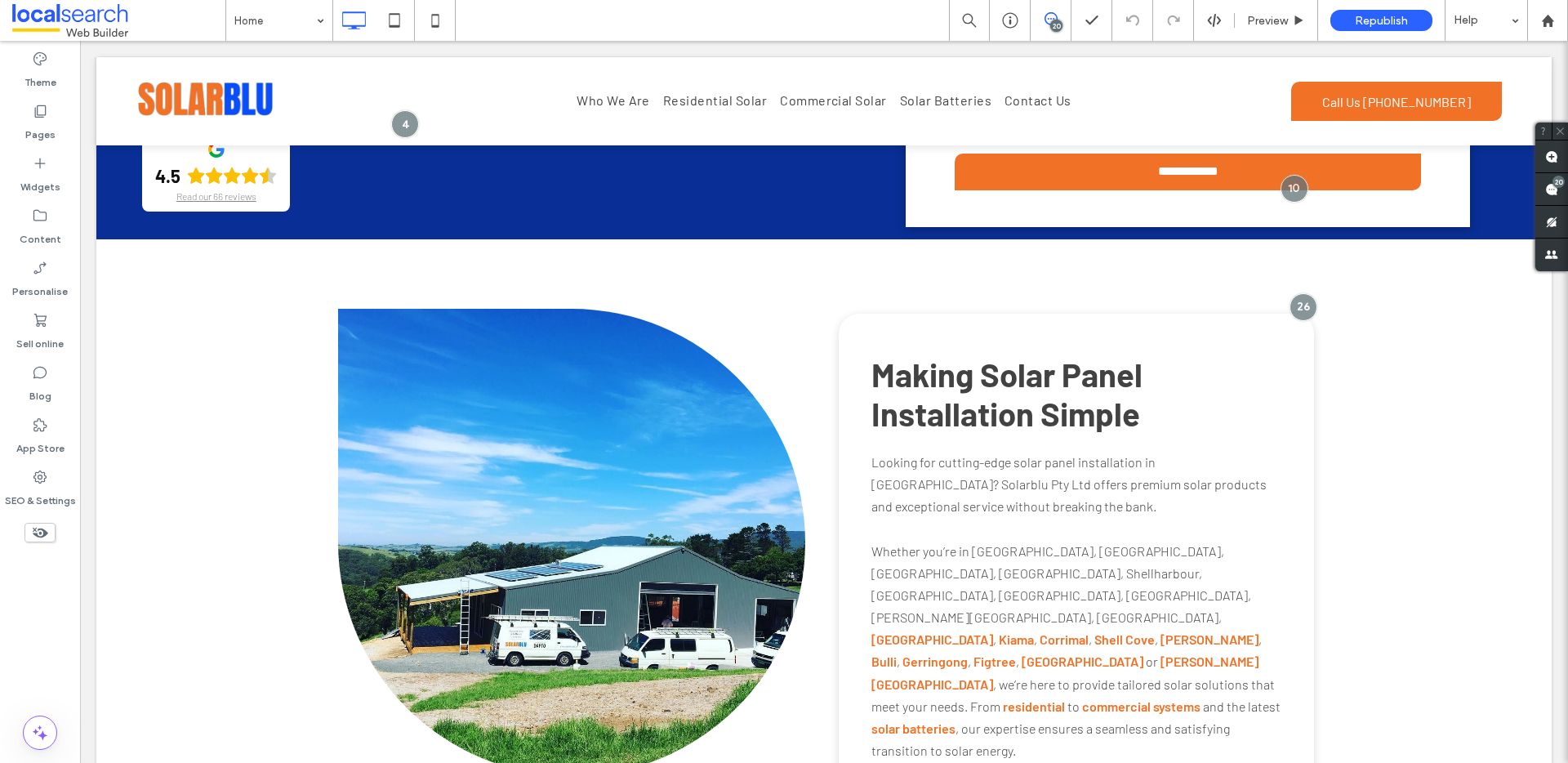
scroll to position [1355, 0]
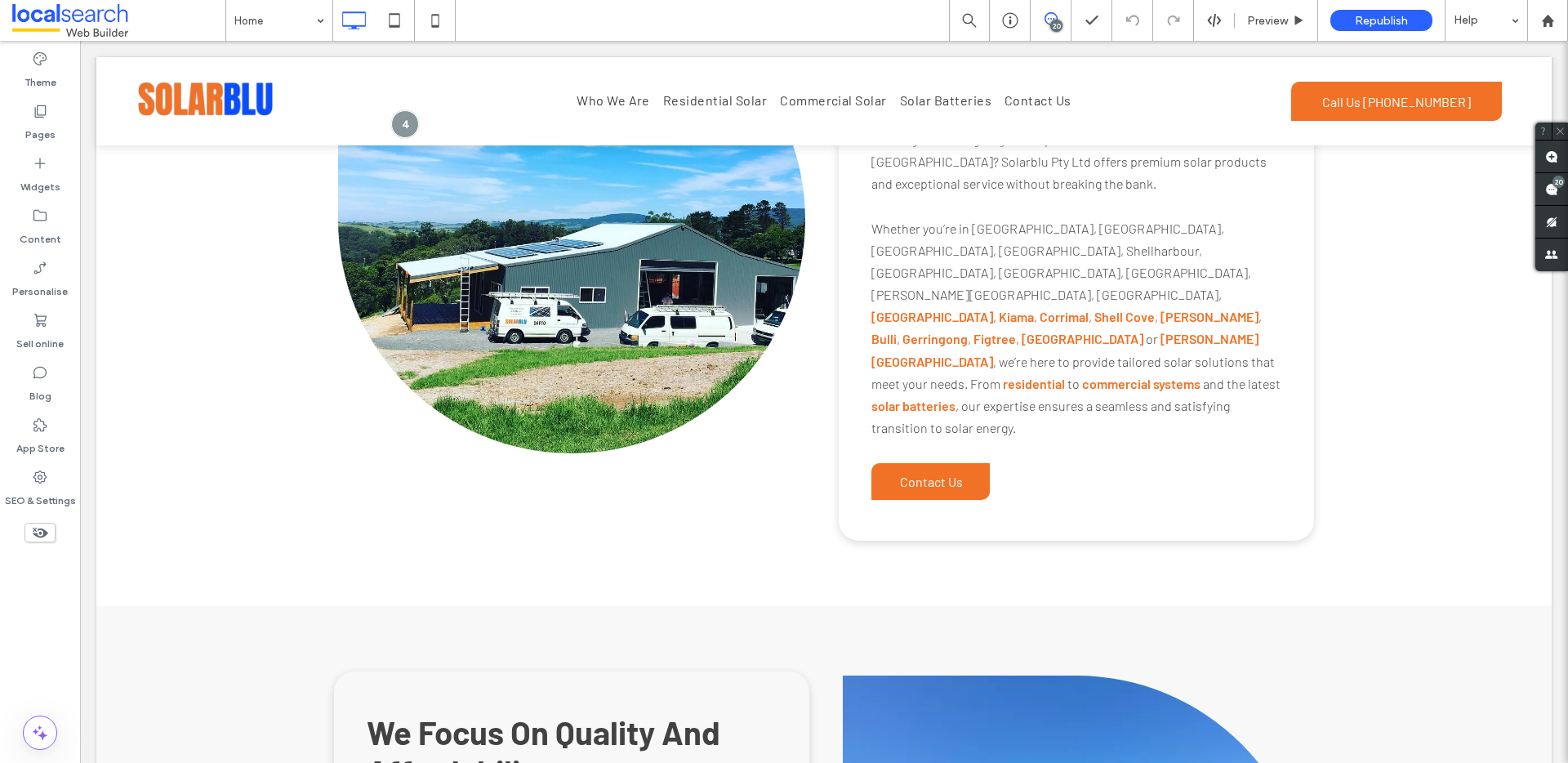
click at [1051, 23] on div "20" at bounding box center [1056, 25] width 12 height 12
click at [1042, 16] on span at bounding box center [1050, 19] width 40 height 13
click at [1551, 183] on use at bounding box center [1552, 190] width 13 height 13
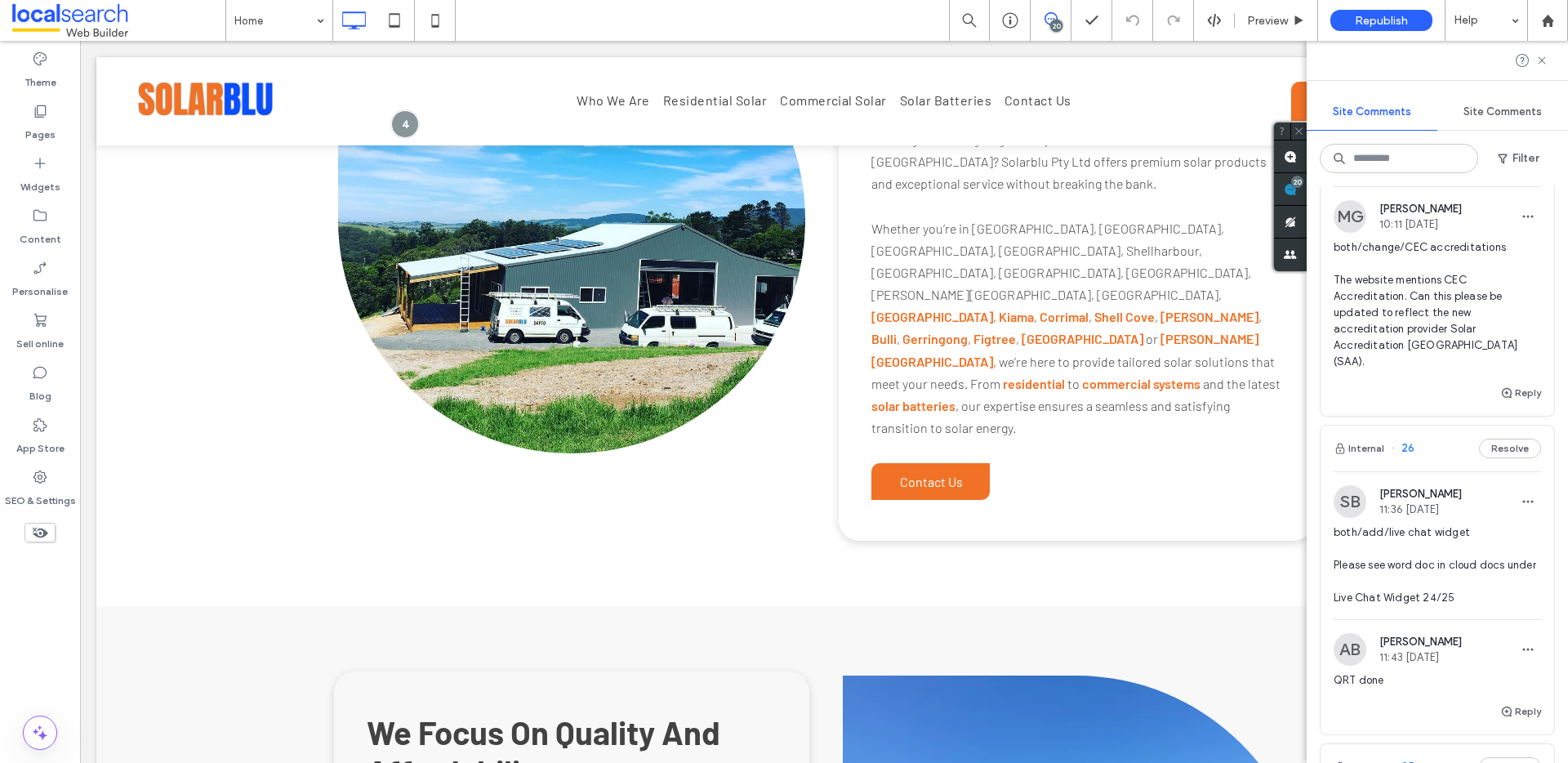
scroll to position [0, 0]
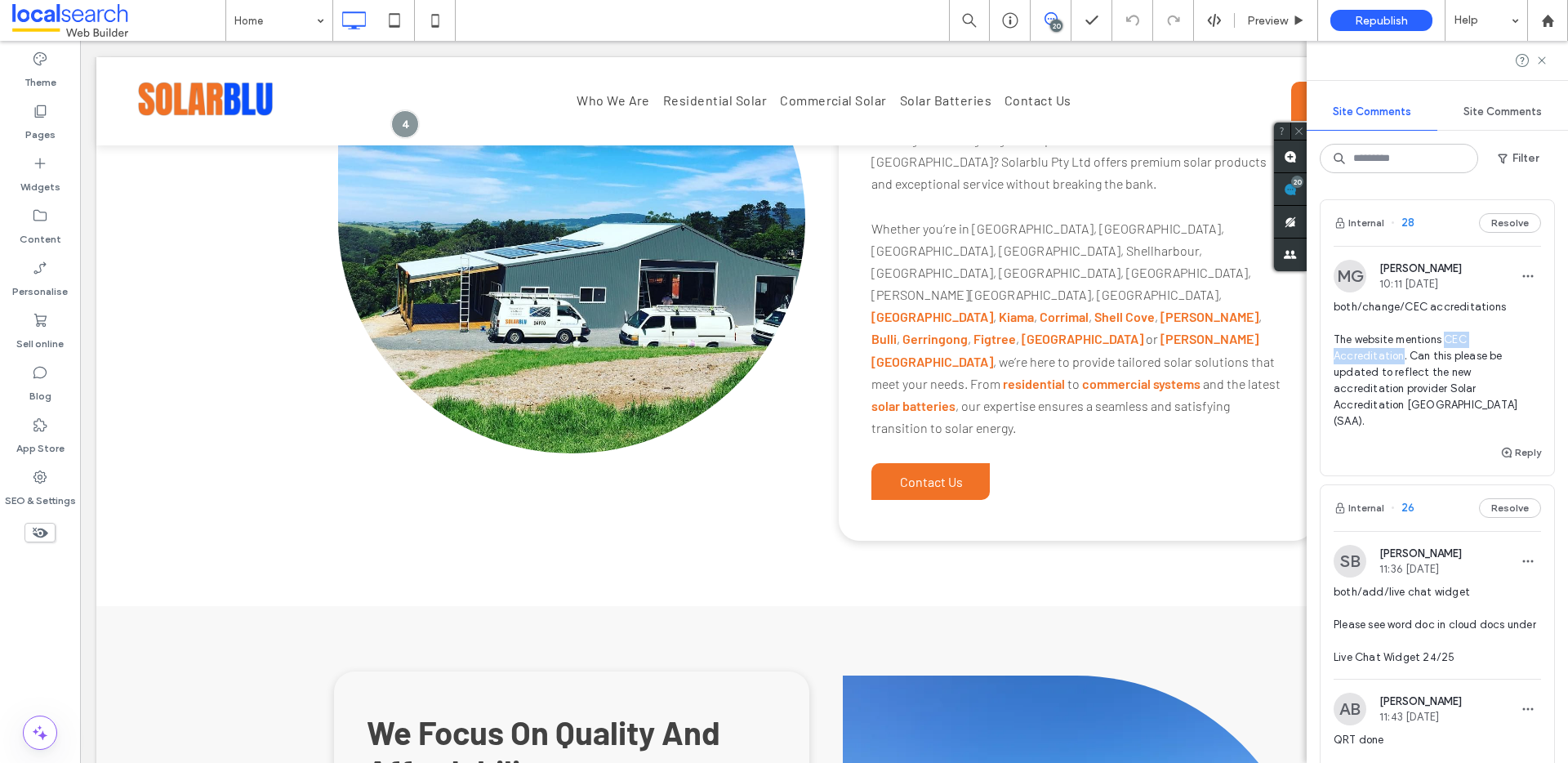
drag, startPoint x: 1401, startPoint y: 356, endPoint x: 1445, endPoint y: 336, distance: 48.3
click at [1445, 336] on span "both/change/CEC accreditations The website mentions CEC Accreditation. Can this…" at bounding box center [1437, 363] width 208 height 130
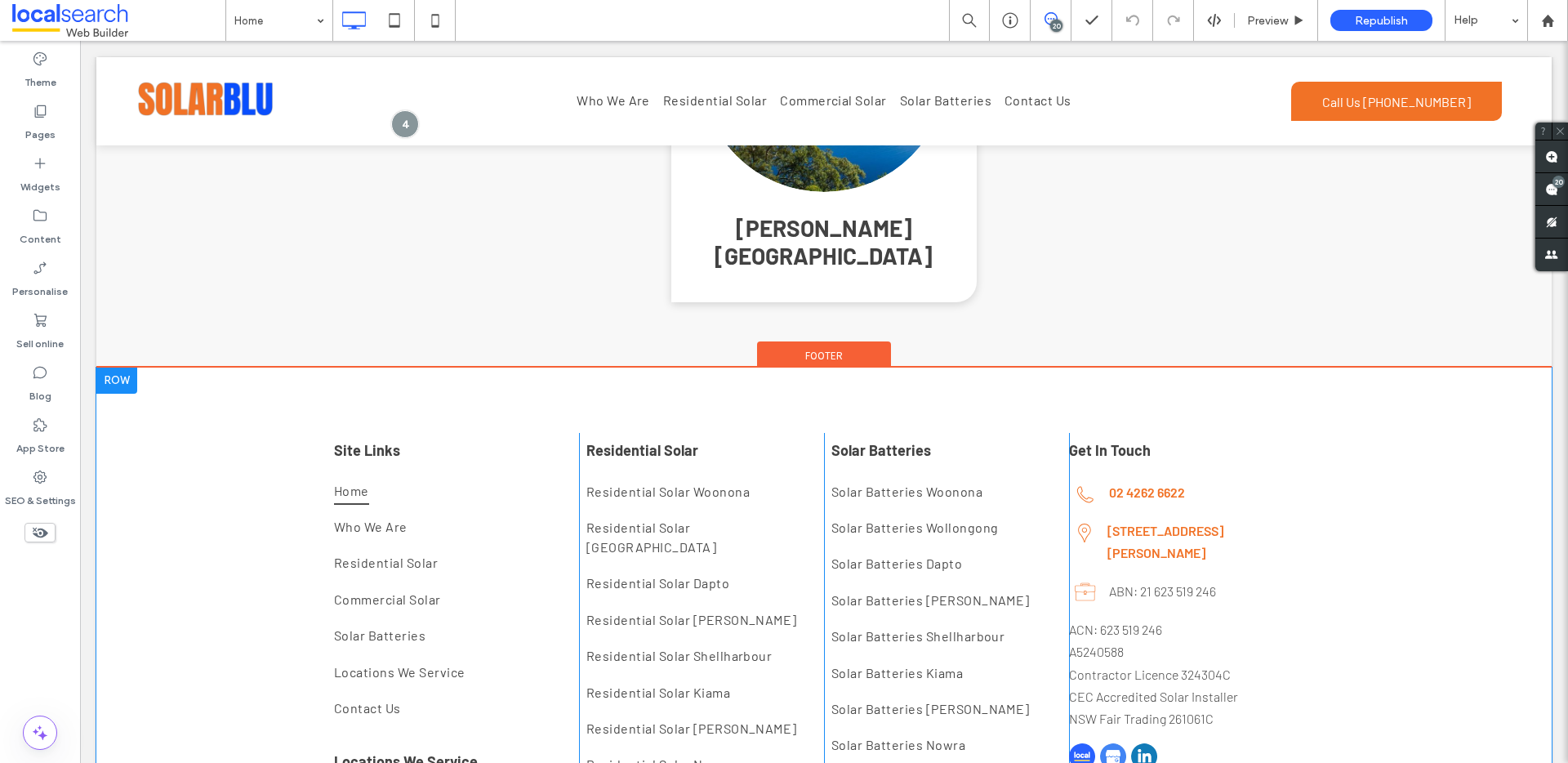
scroll to position [9410, 0]
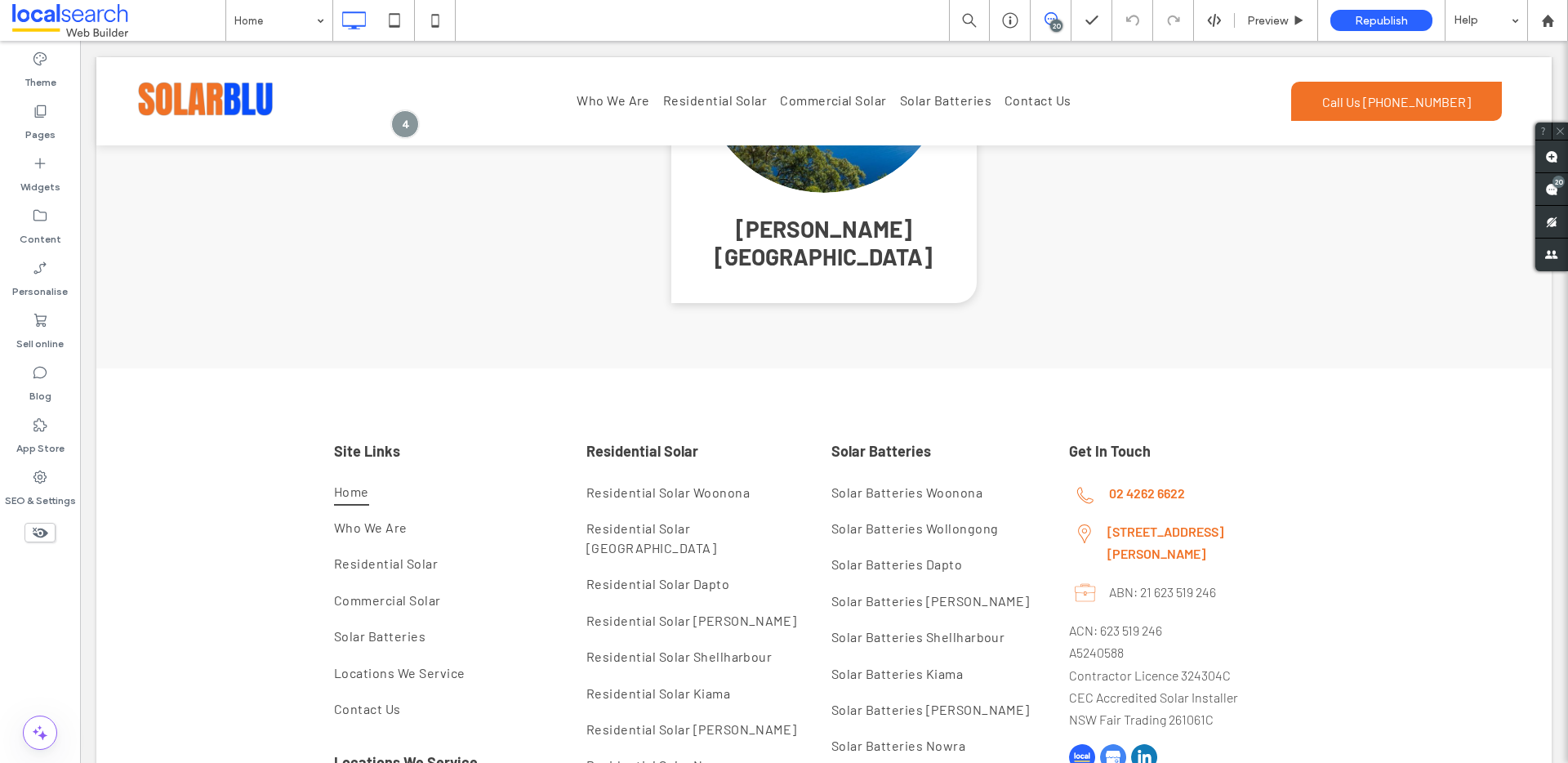
click at [1057, 17] on icon at bounding box center [1051, 19] width 13 height 13
click at [1550, 178] on span at bounding box center [1552, 189] width 33 height 32
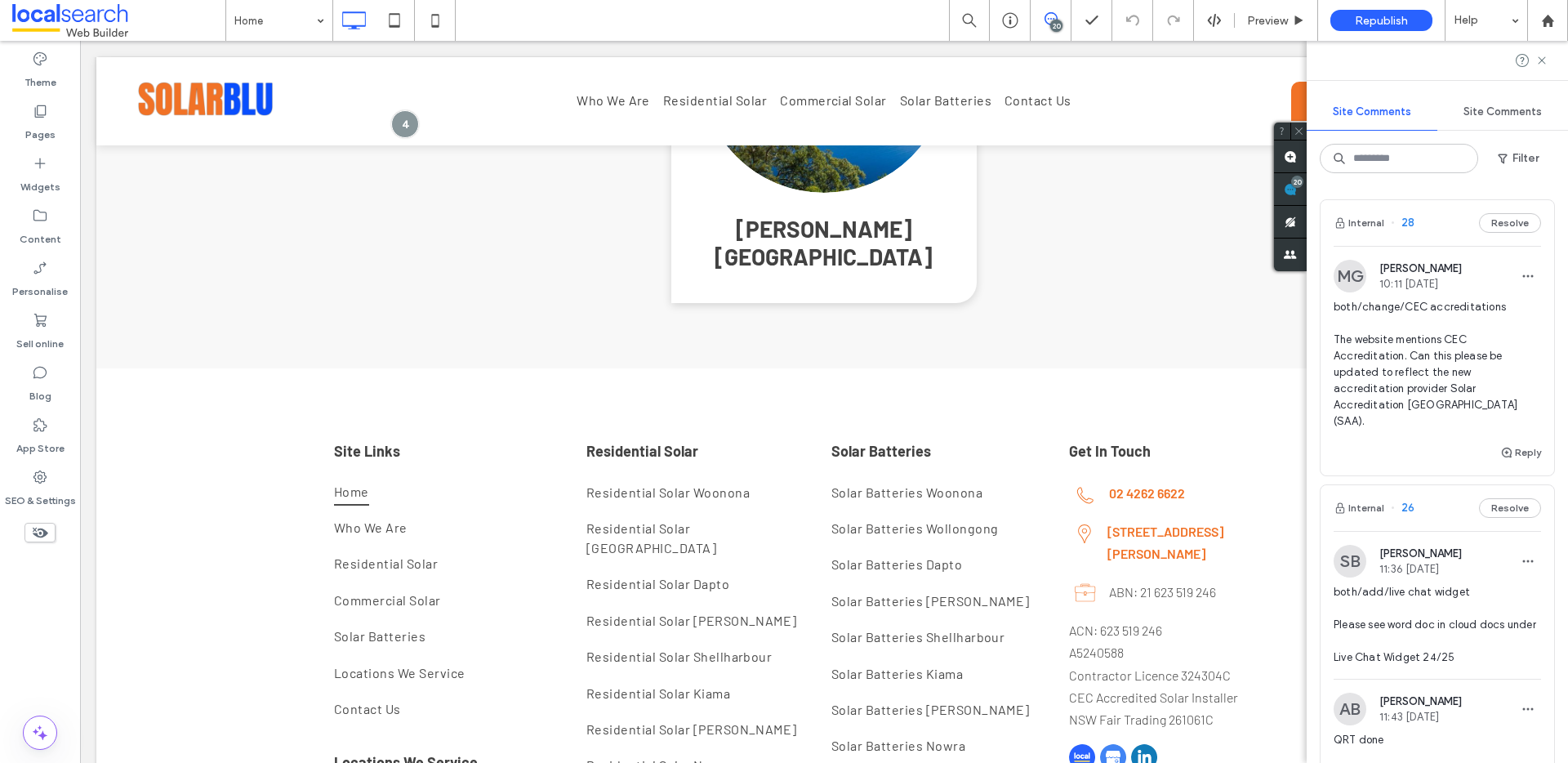
click at [1419, 335] on span "both/change/CEC accreditations The website mentions CEC Accreditation. Can this…" at bounding box center [1437, 363] width 208 height 130
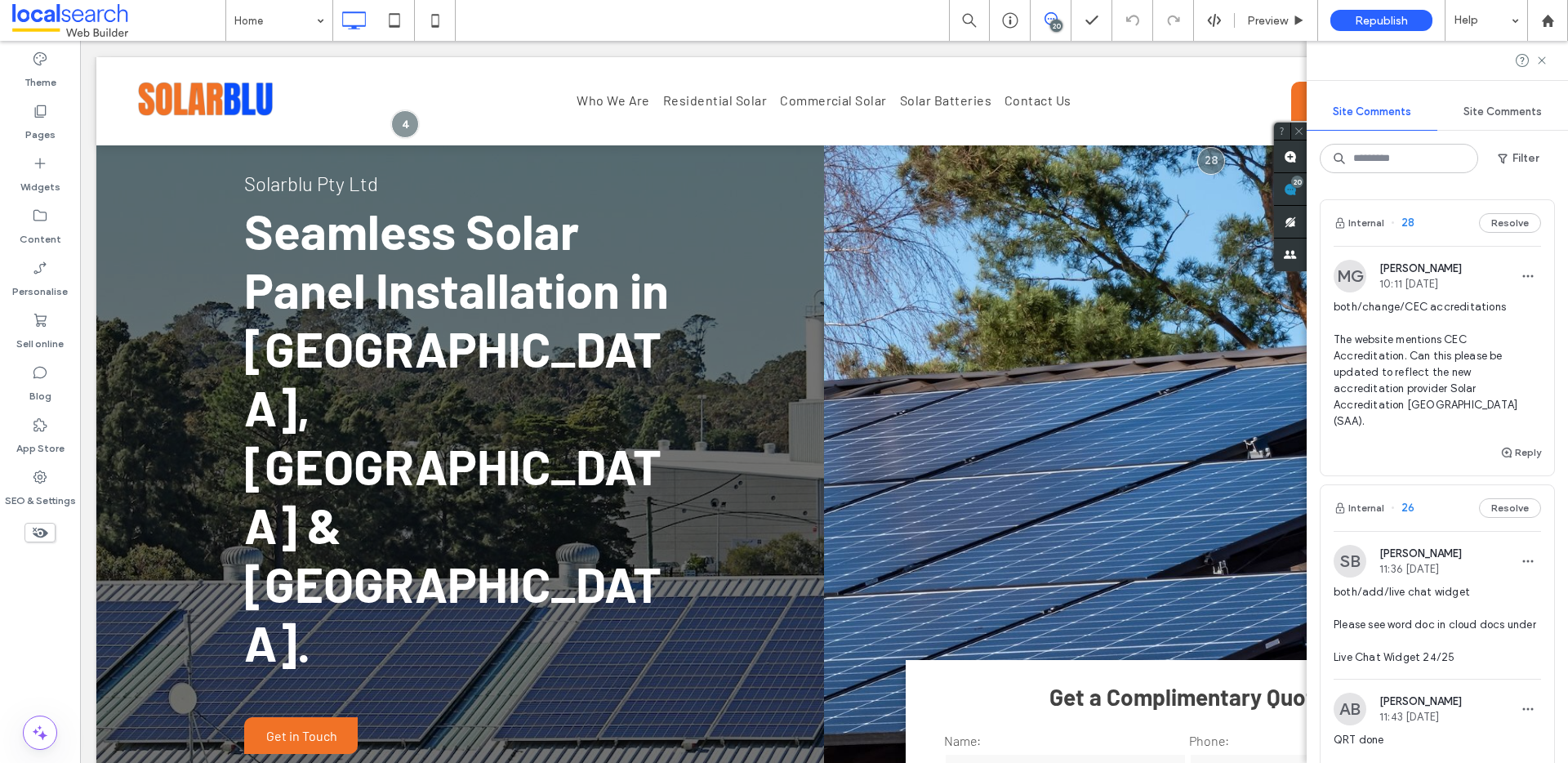
scroll to position [59, 0]
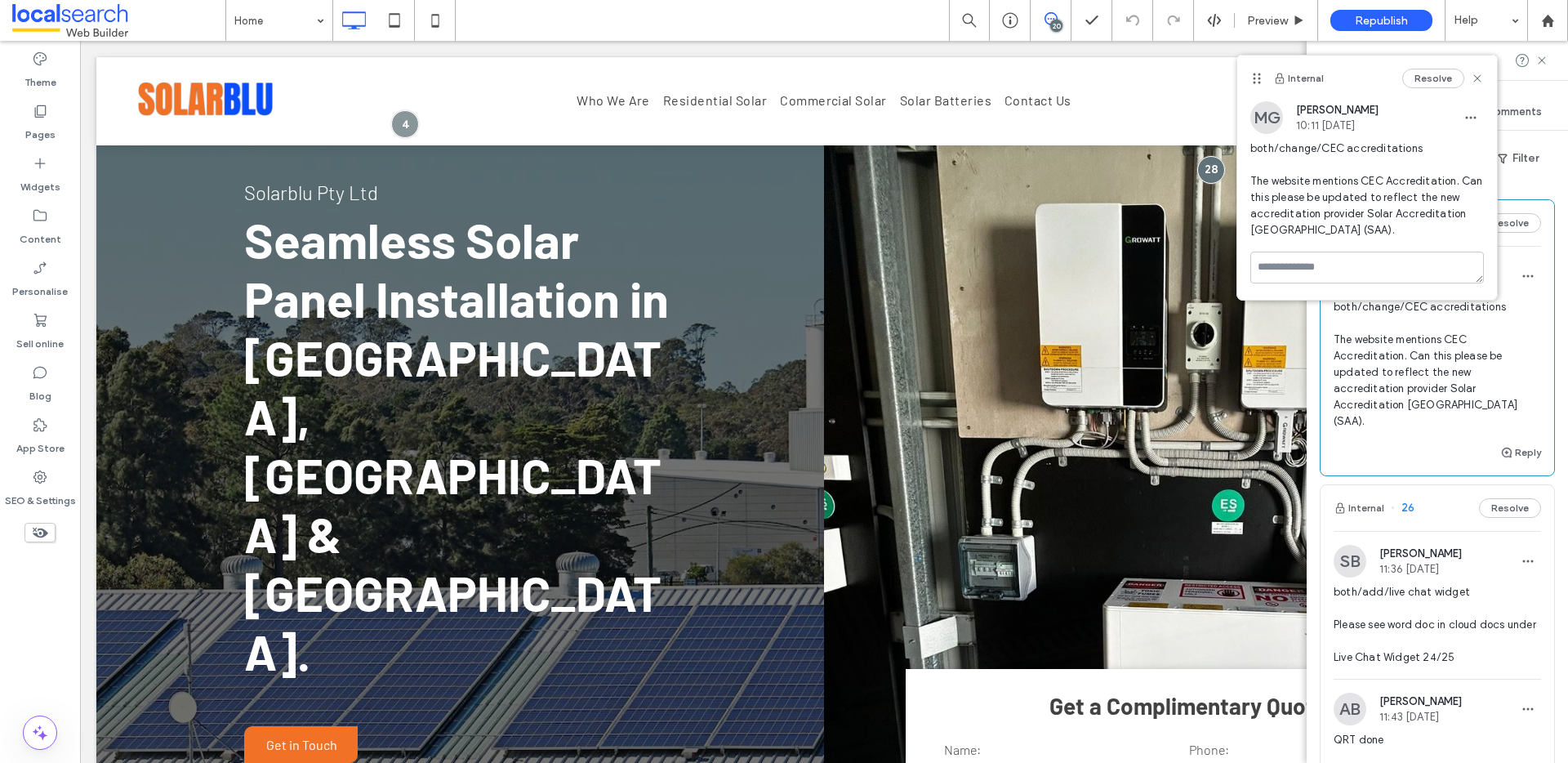
click at [1306, 188] on span at bounding box center [1291, 189] width 33 height 32
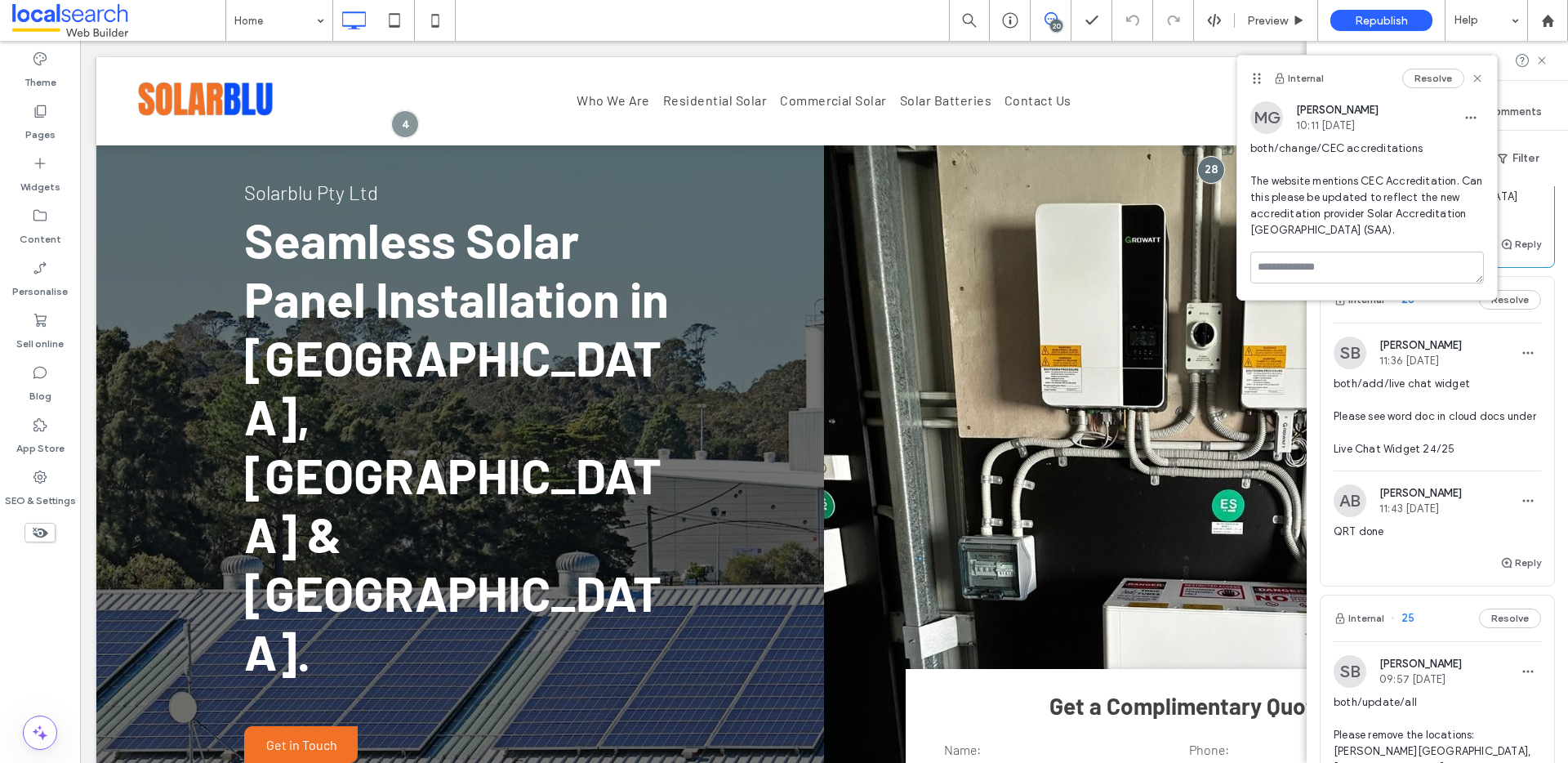
scroll to position [383, 0]
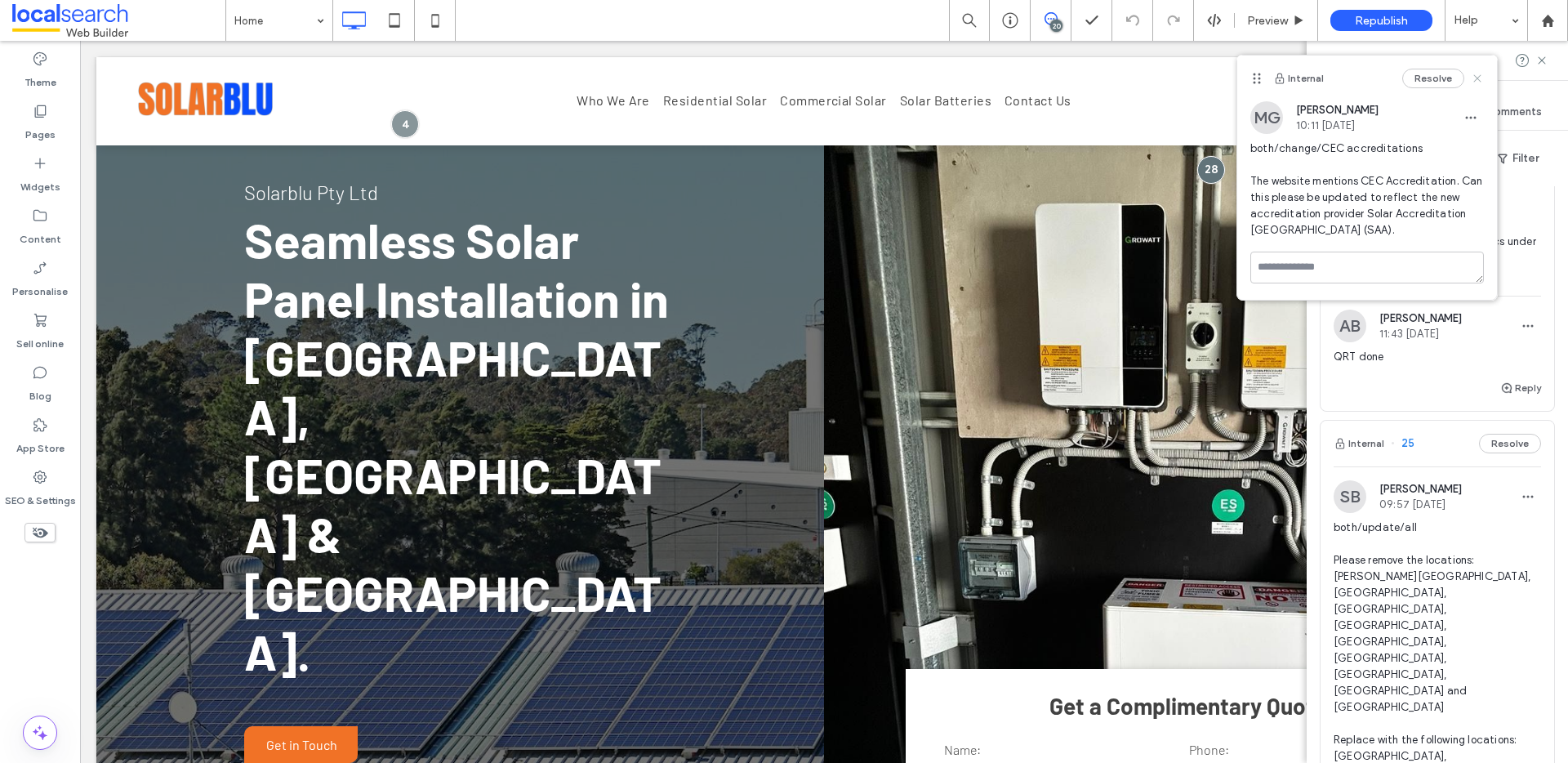
click at [1475, 79] on use at bounding box center [1476, 78] width 7 height 7
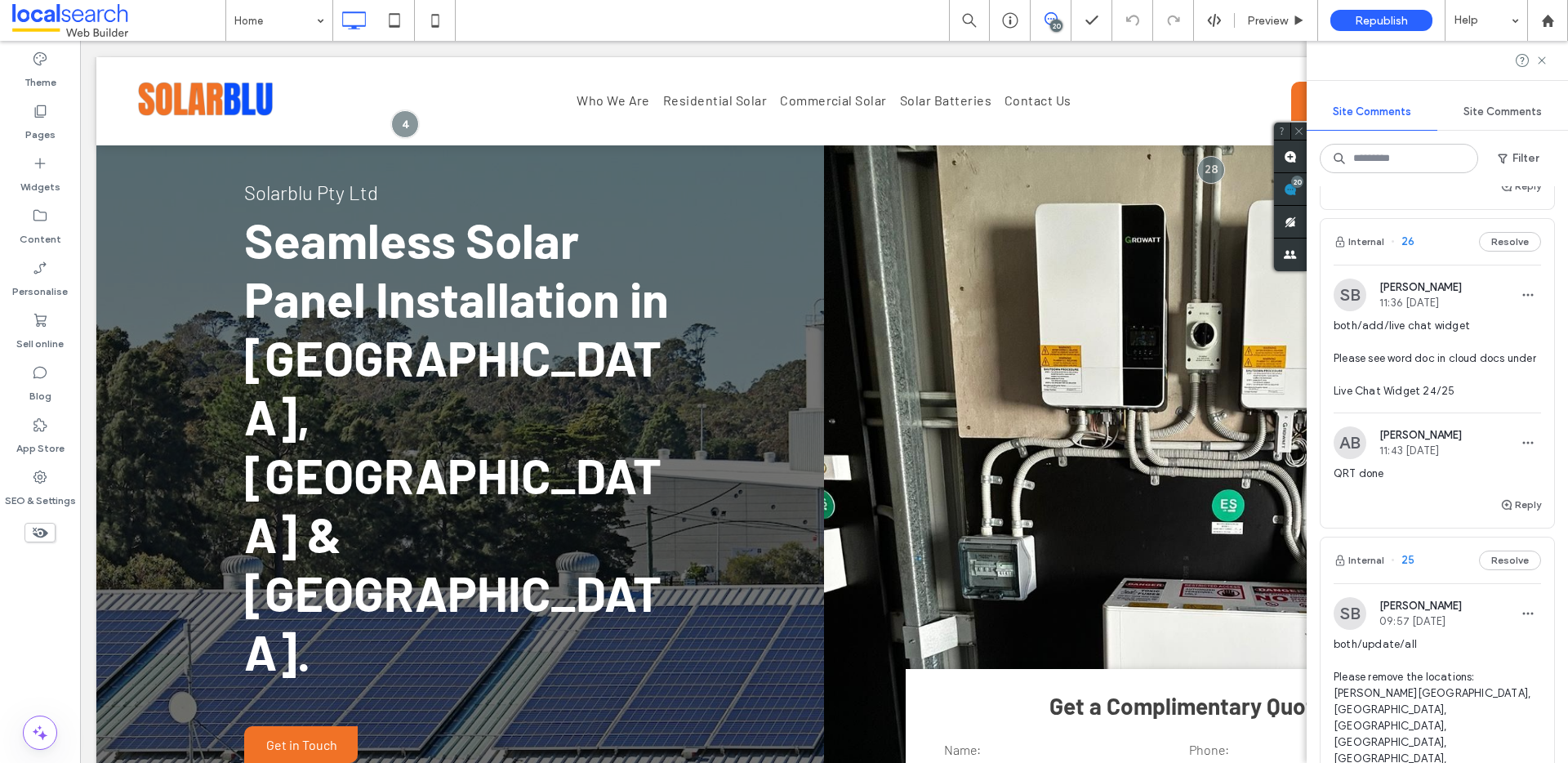
scroll to position [0, 0]
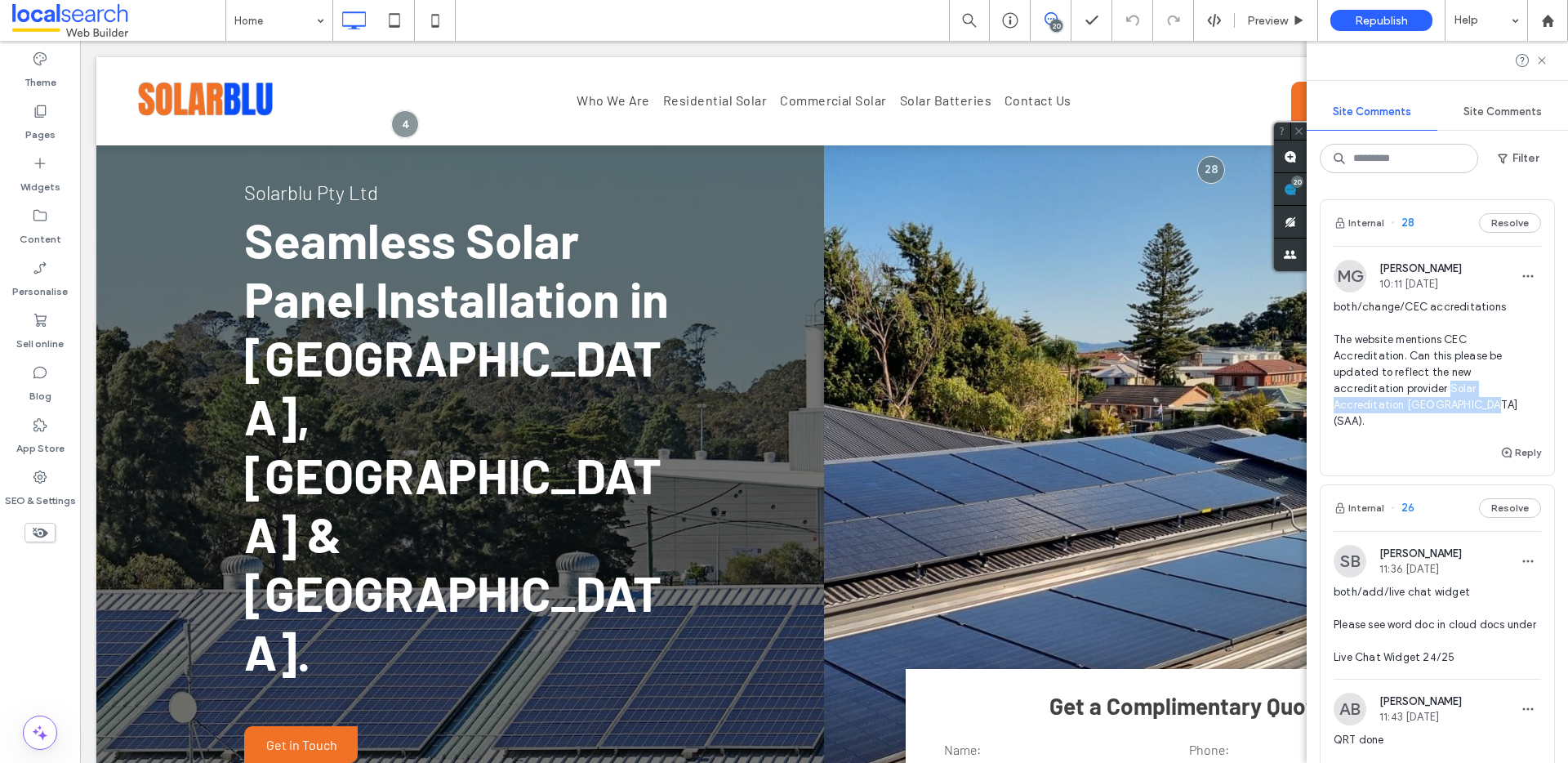
drag, startPoint x: 1476, startPoint y: 407, endPoint x: 1447, endPoint y: 391, distance: 33.1
click at [1447, 391] on span "both/change/CEC accreditations The website mentions CEC Accreditation. Can this…" at bounding box center [1437, 363] width 208 height 130
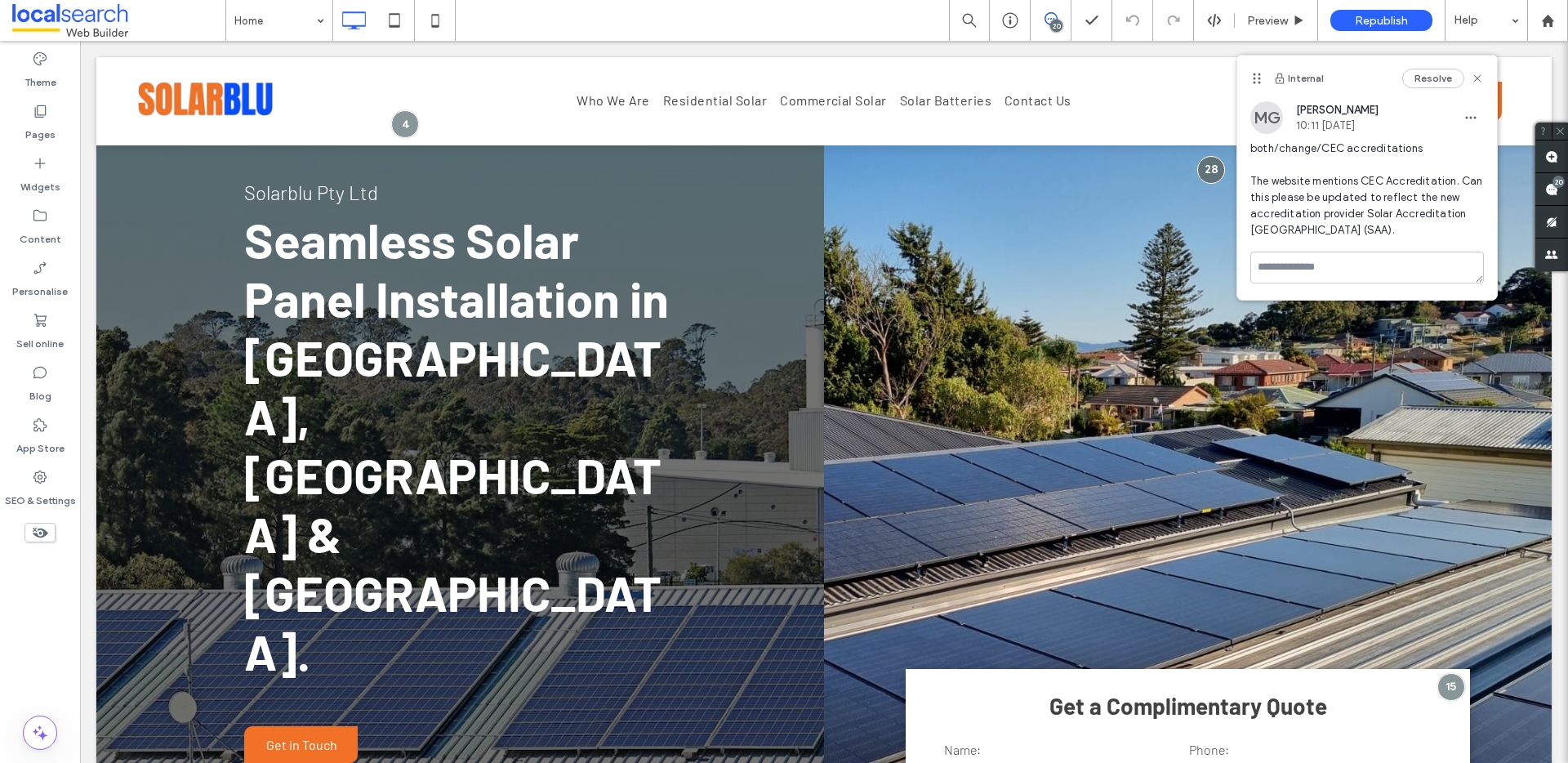
click at [1337, 235] on span "both/change/CEC accreditations The website mentions CEC Accreditation. Can this…" at bounding box center [1367, 189] width 234 height 98
drag, startPoint x: 1327, startPoint y: 229, endPoint x: 1365, endPoint y: 211, distance: 42.0
click at [1365, 211] on span "both/change/CEC accreditations The website mentions CEC Accreditation. Can this…" at bounding box center [1367, 189] width 234 height 98
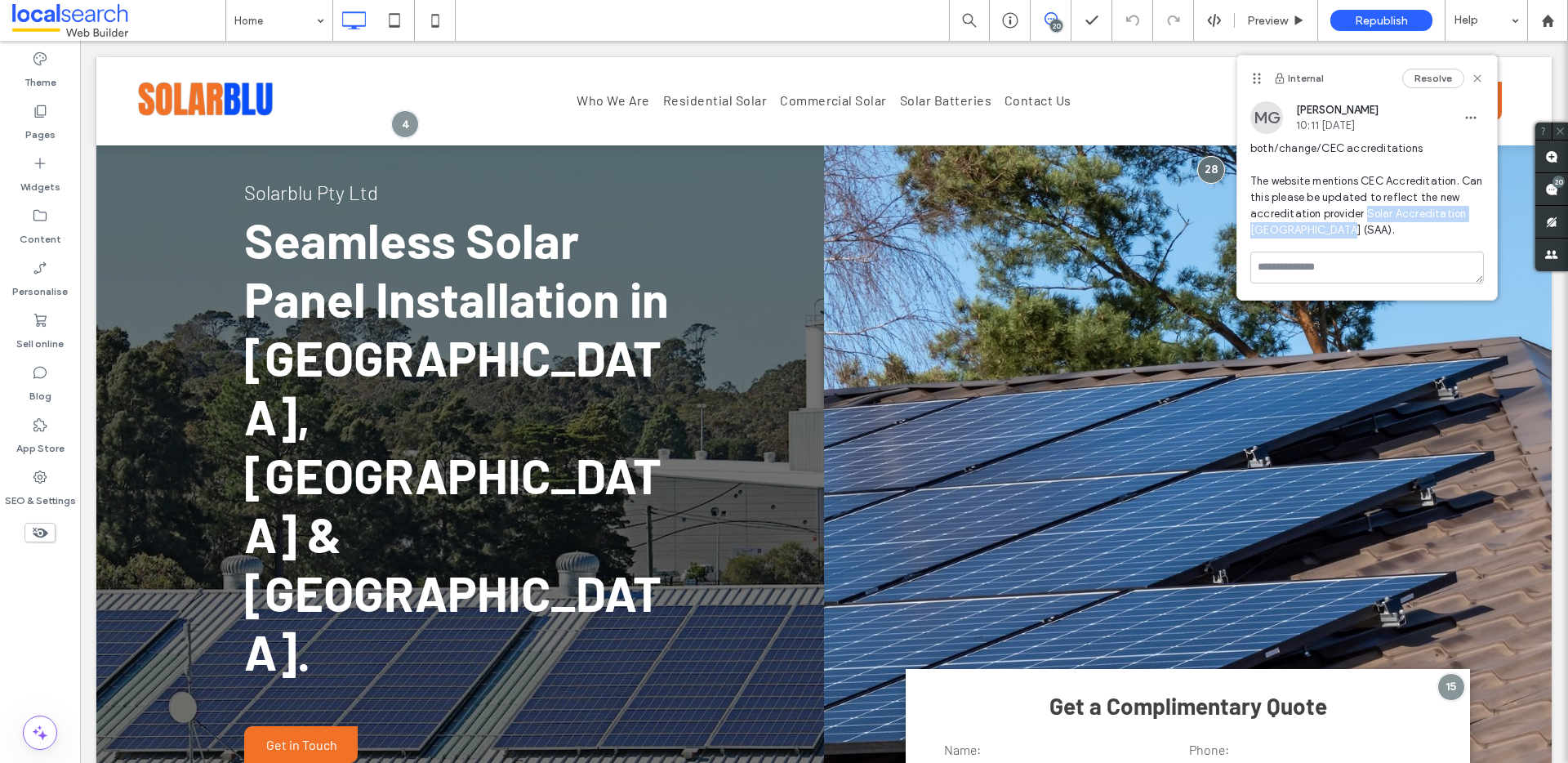
copy span "Solar Accreditation Australia (SAA)."
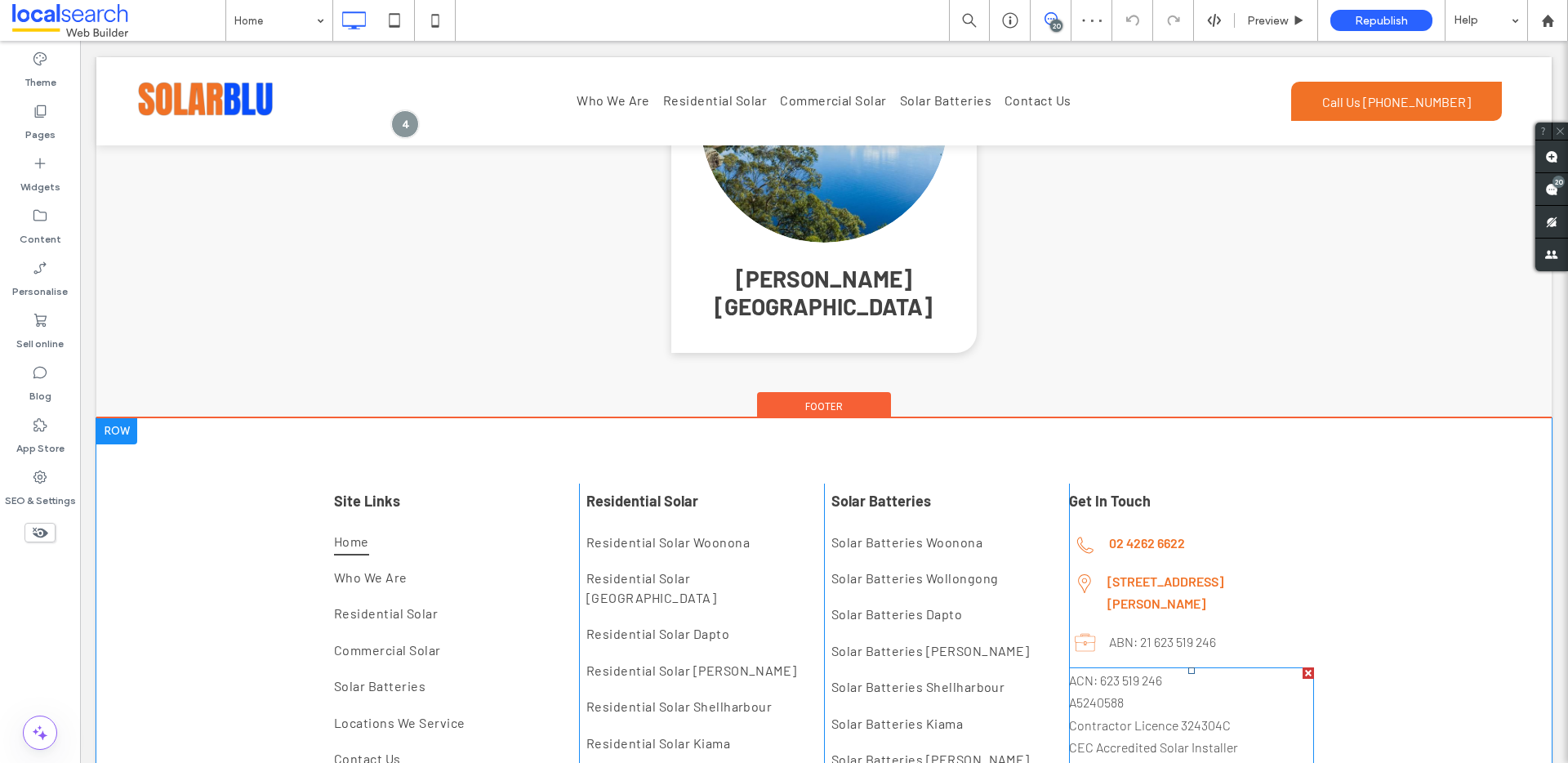
scroll to position [9346, 0]
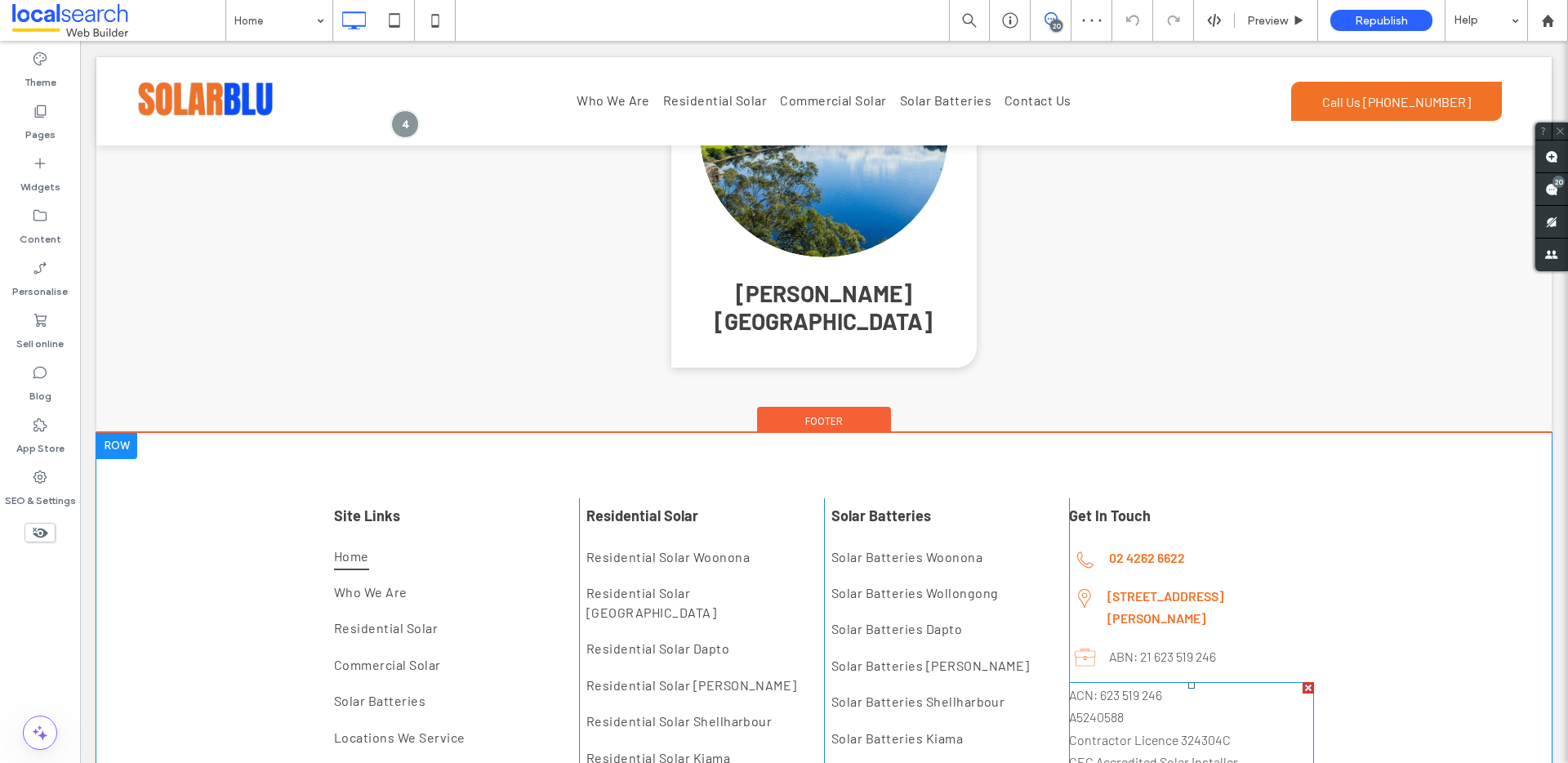
click at [1192, 729] on p "Contractor Licence 324304C" at bounding box center [1191, 739] width 245 height 22
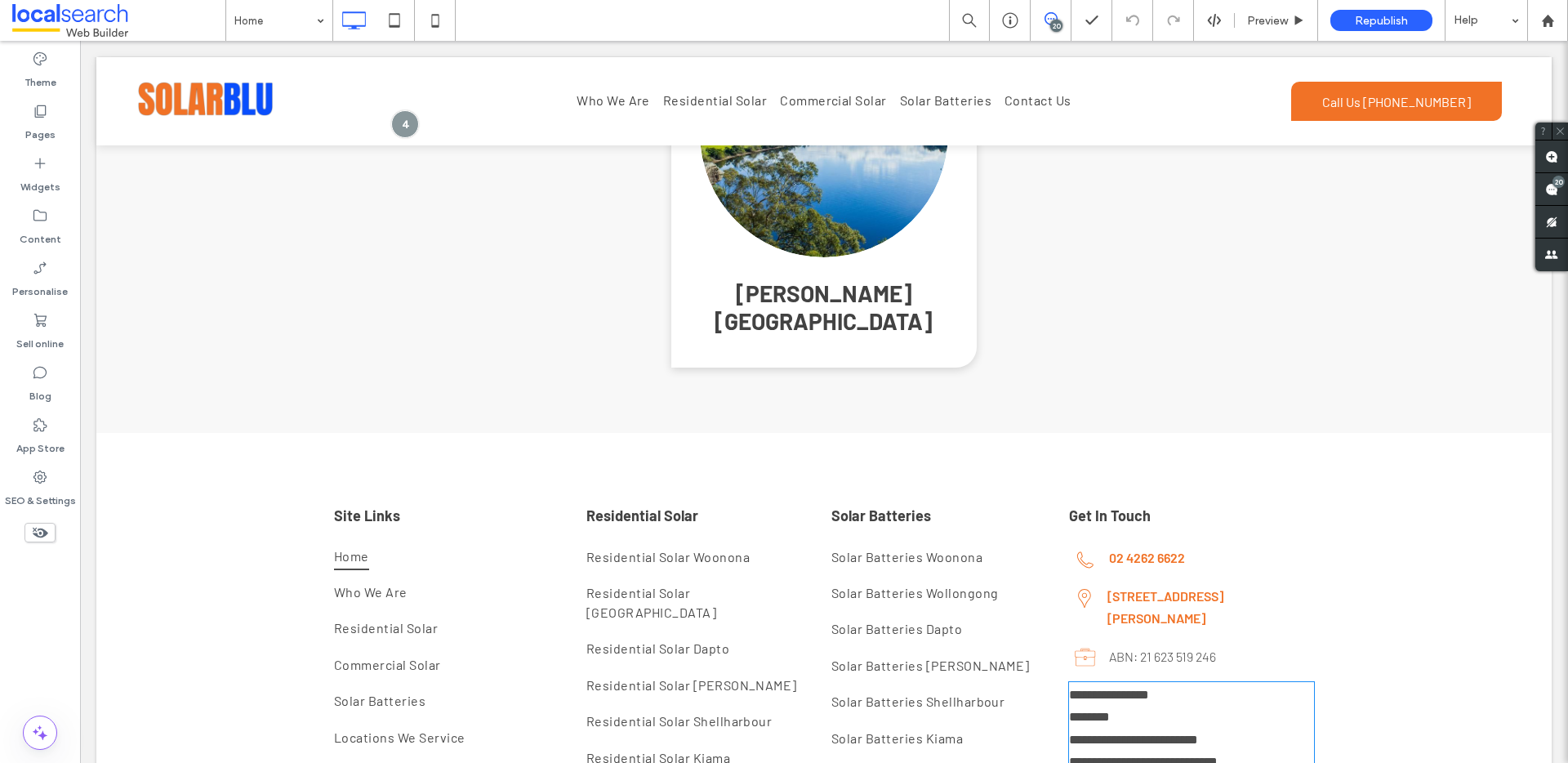
type input "******"
type input "**"
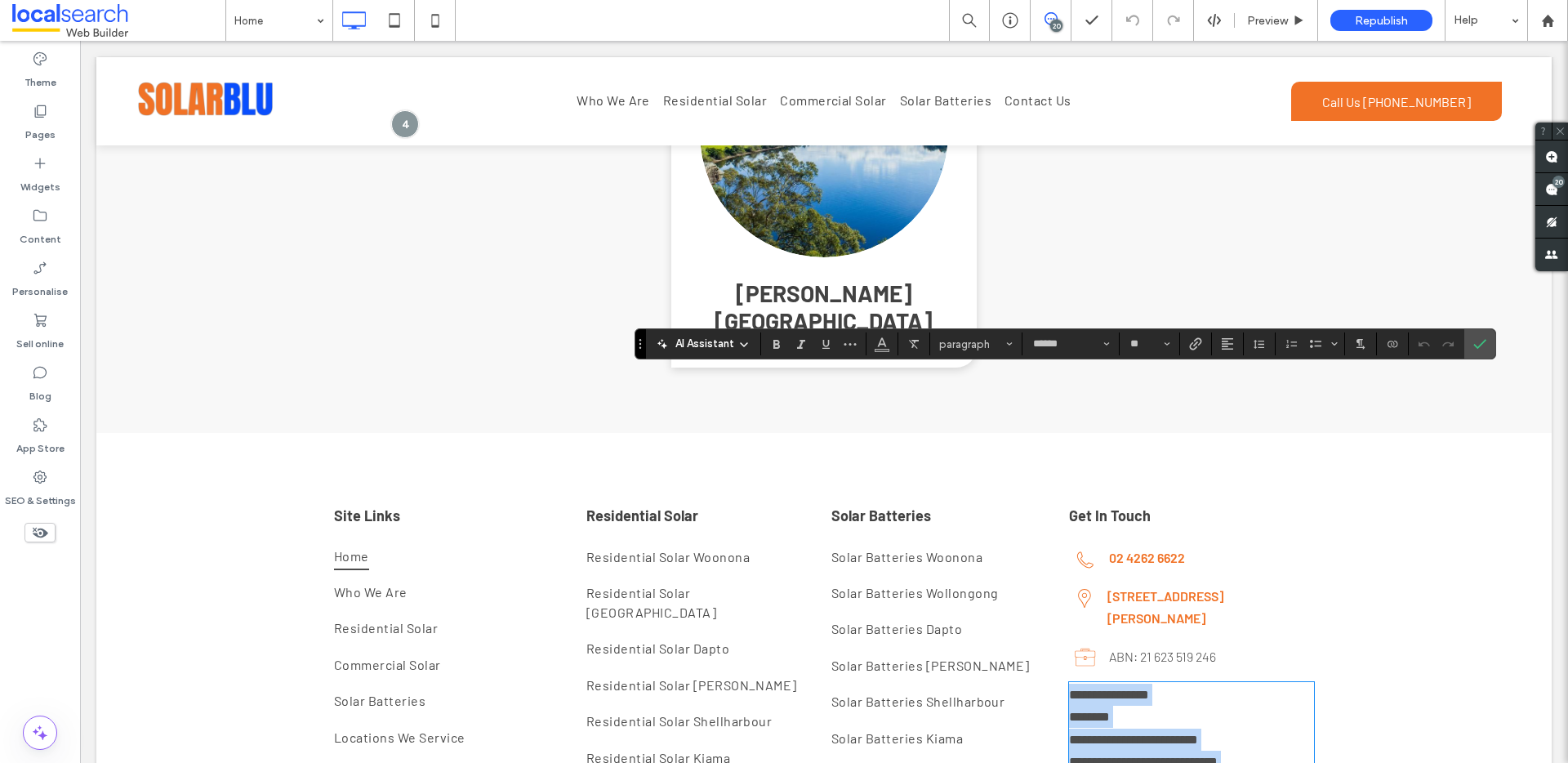
click at [1212, 756] on span "**********" at bounding box center [1143, 761] width 149 height 12
click at [1249, 751] on p "**********" at bounding box center [1191, 761] width 245 height 22
drag, startPoint x: 1246, startPoint y: 471, endPoint x: 1144, endPoint y: 478, distance: 102.2
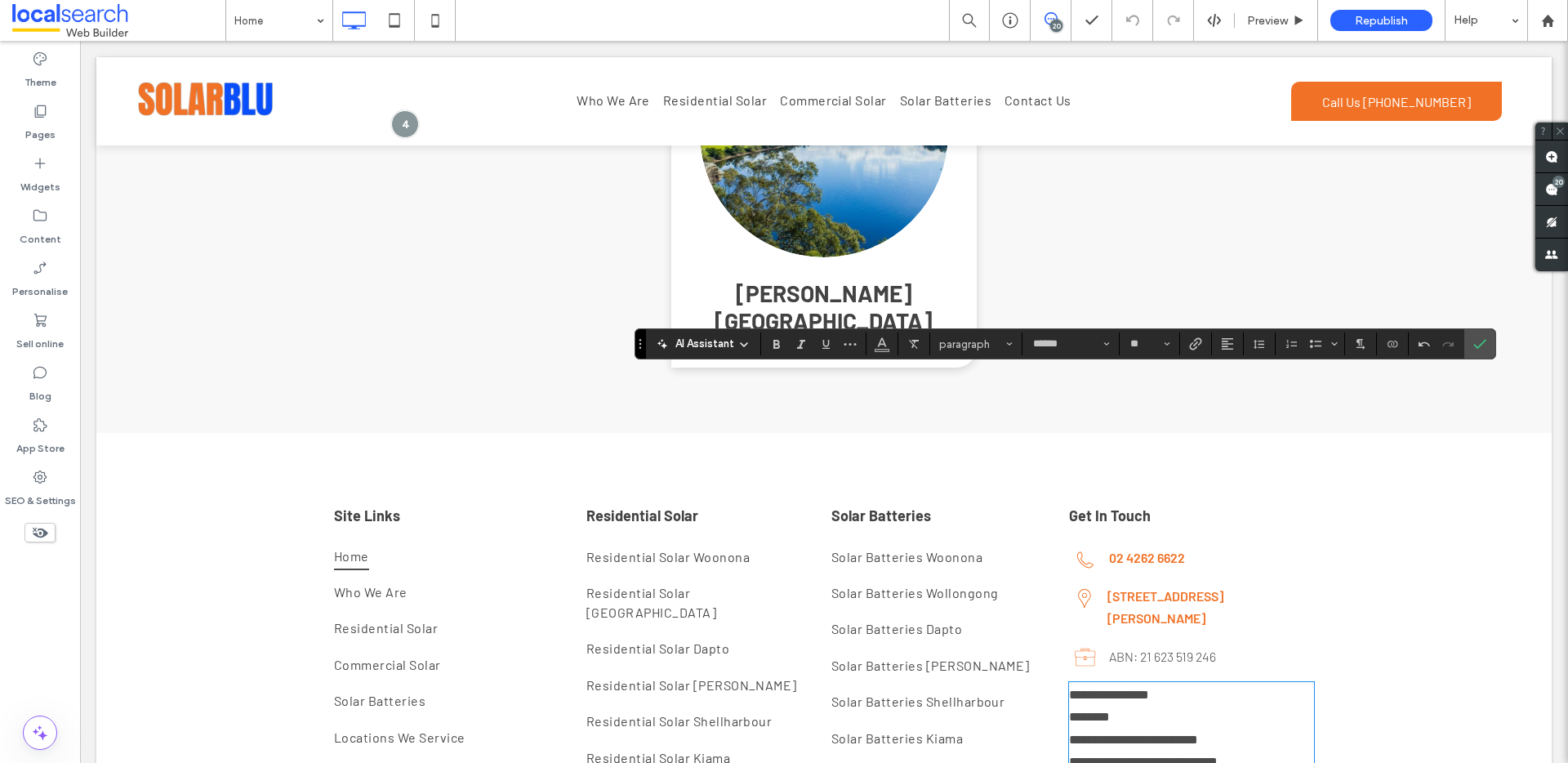
drag, startPoint x: 1258, startPoint y: 474, endPoint x: 1064, endPoint y: 477, distance: 194.0
click at [1486, 340] on label "Confirm" at bounding box center [1479, 344] width 25 height 30
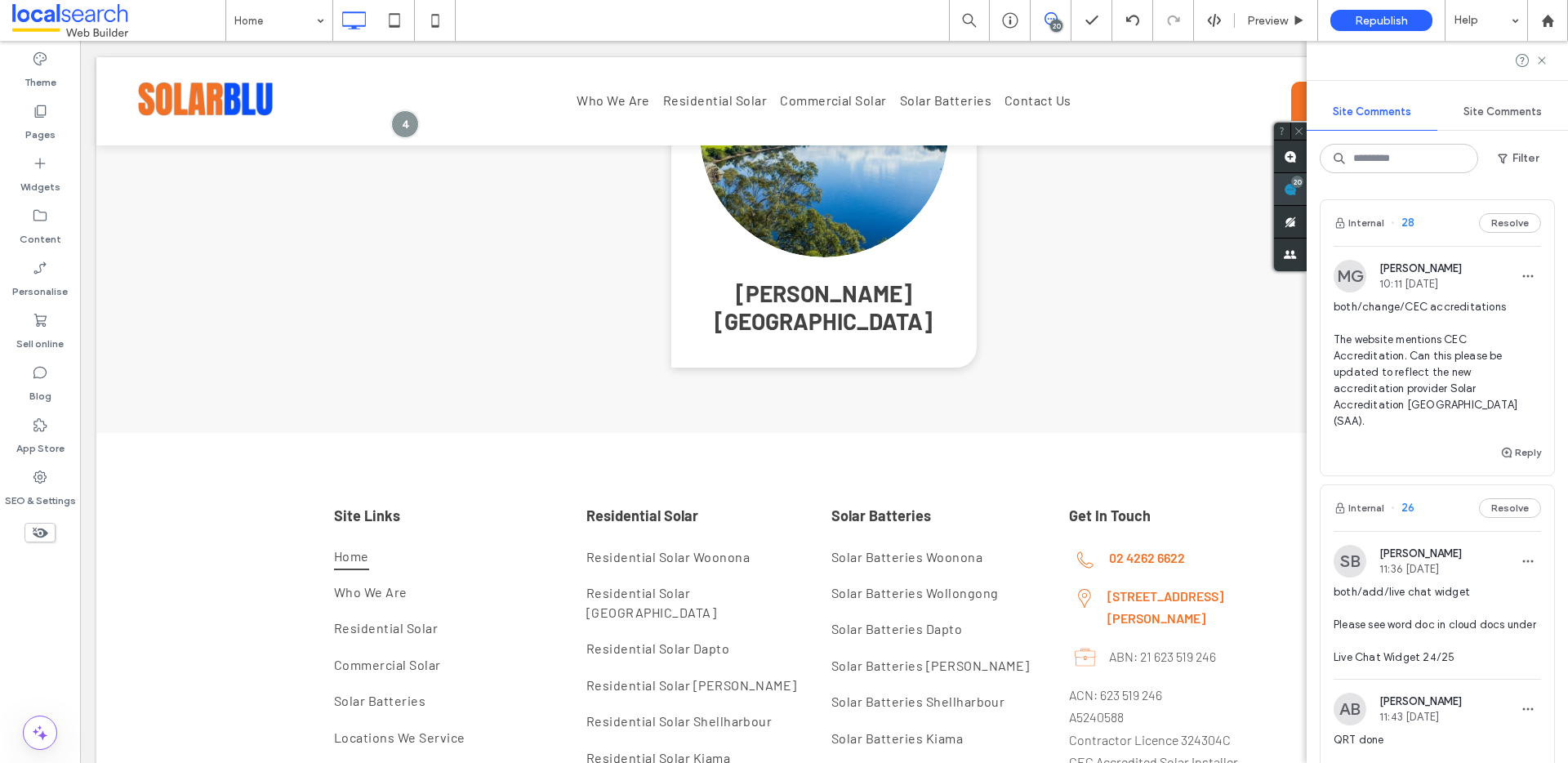
click at [1296, 189] on use at bounding box center [1290, 190] width 13 height 13
click at [1510, 442] on button "Reply" at bounding box center [1520, 452] width 41 height 20
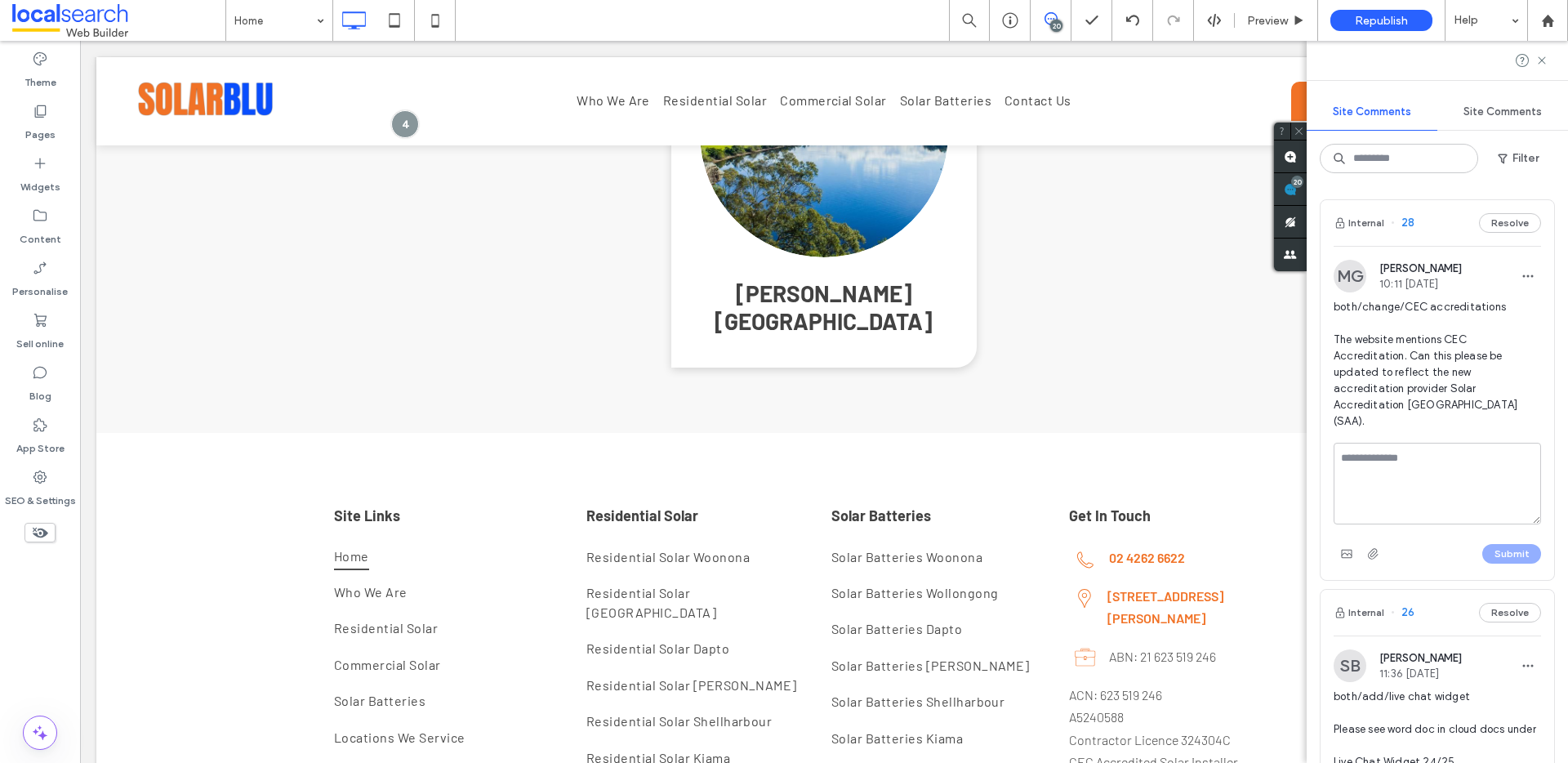
click at [1448, 443] on textarea at bounding box center [1437, 483] width 208 height 82
type textarea "**********"
click at [1503, 544] on button "Submit" at bounding box center [1511, 554] width 59 height 20
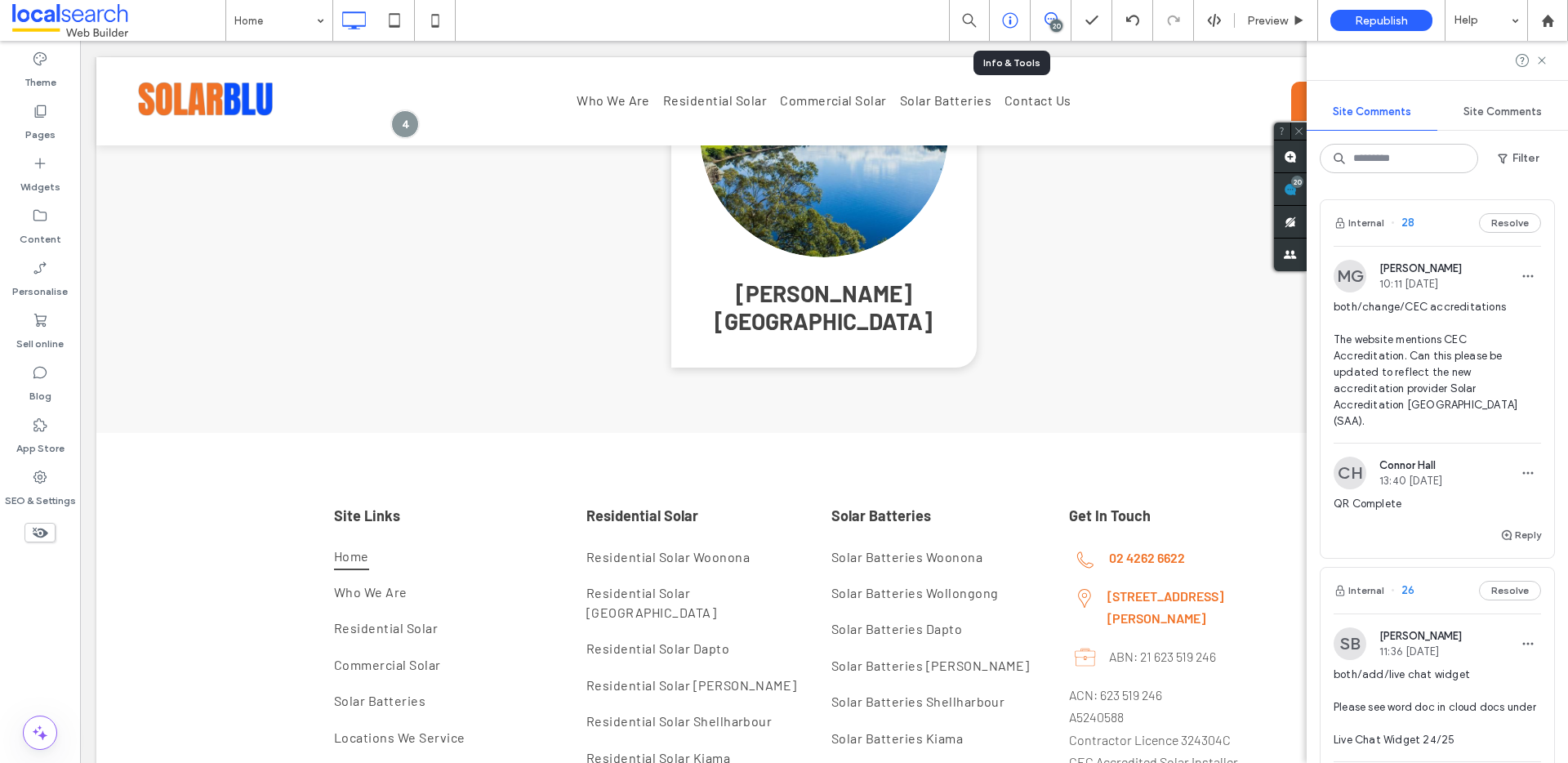
click at [1016, 12] on icon at bounding box center [1010, 21] width 16 height 16
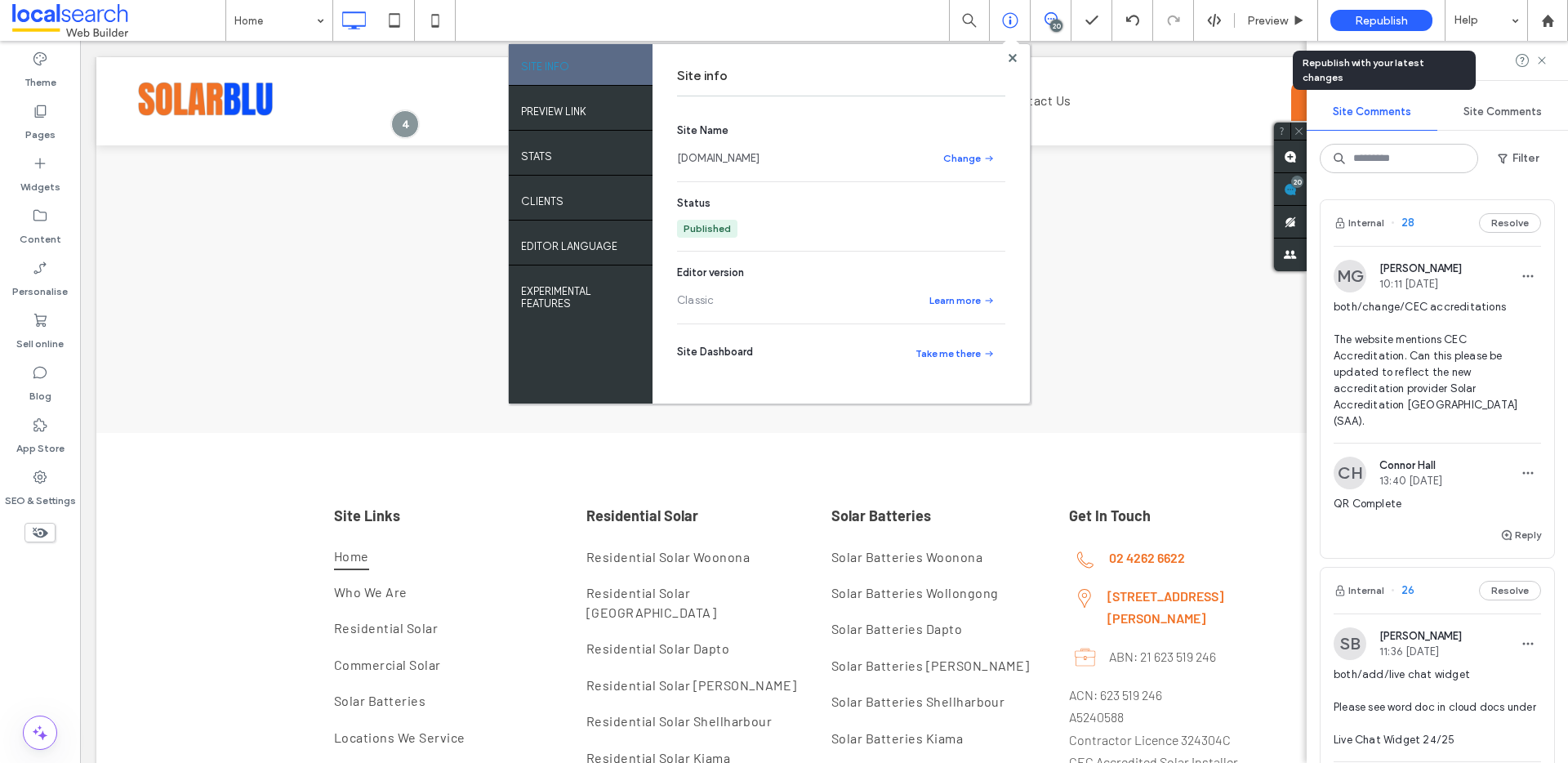
click at [1392, 21] on span "Republish" at bounding box center [1381, 21] width 53 height 14
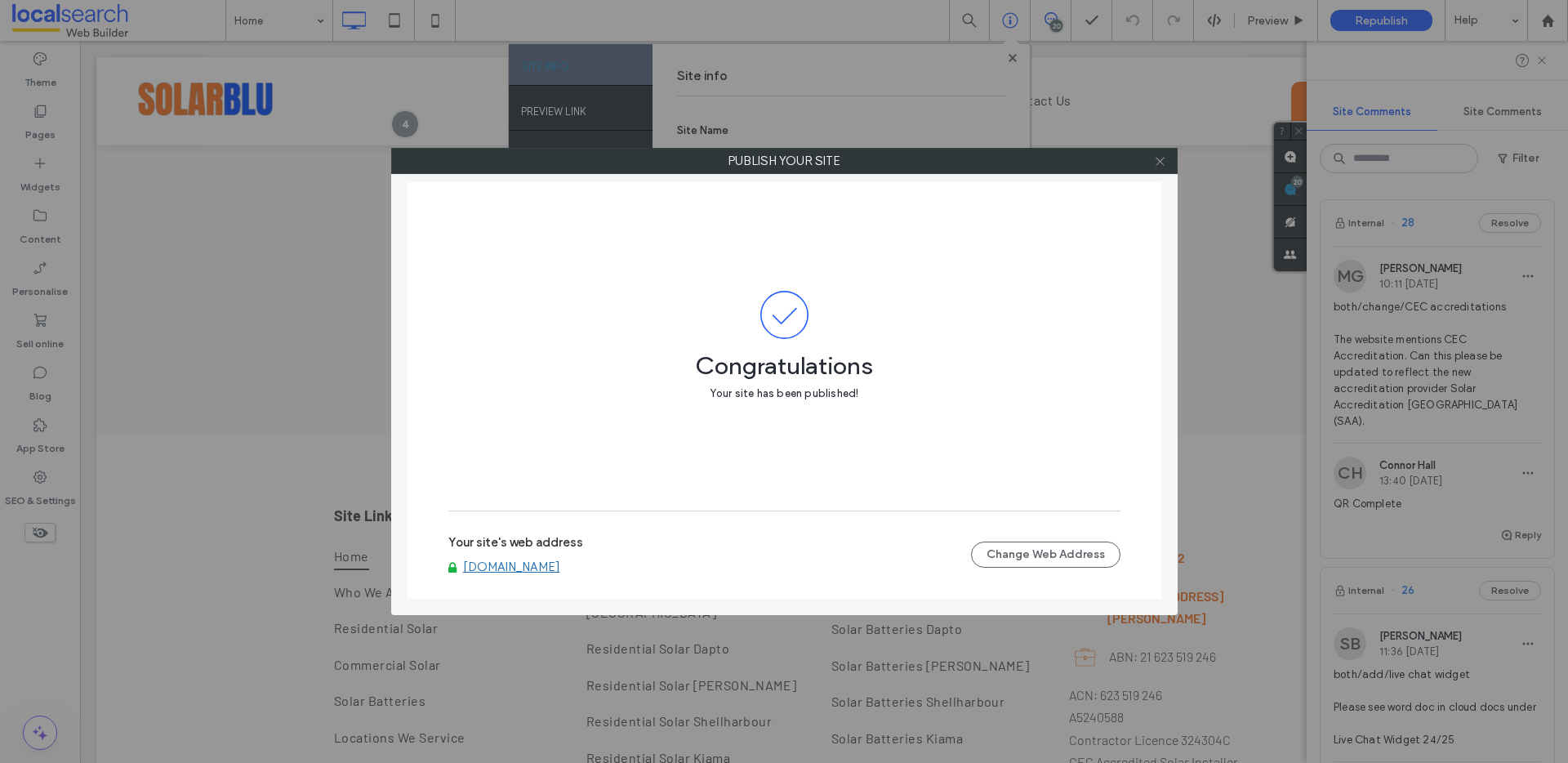
click at [1159, 158] on icon at bounding box center [1159, 161] width 12 height 12
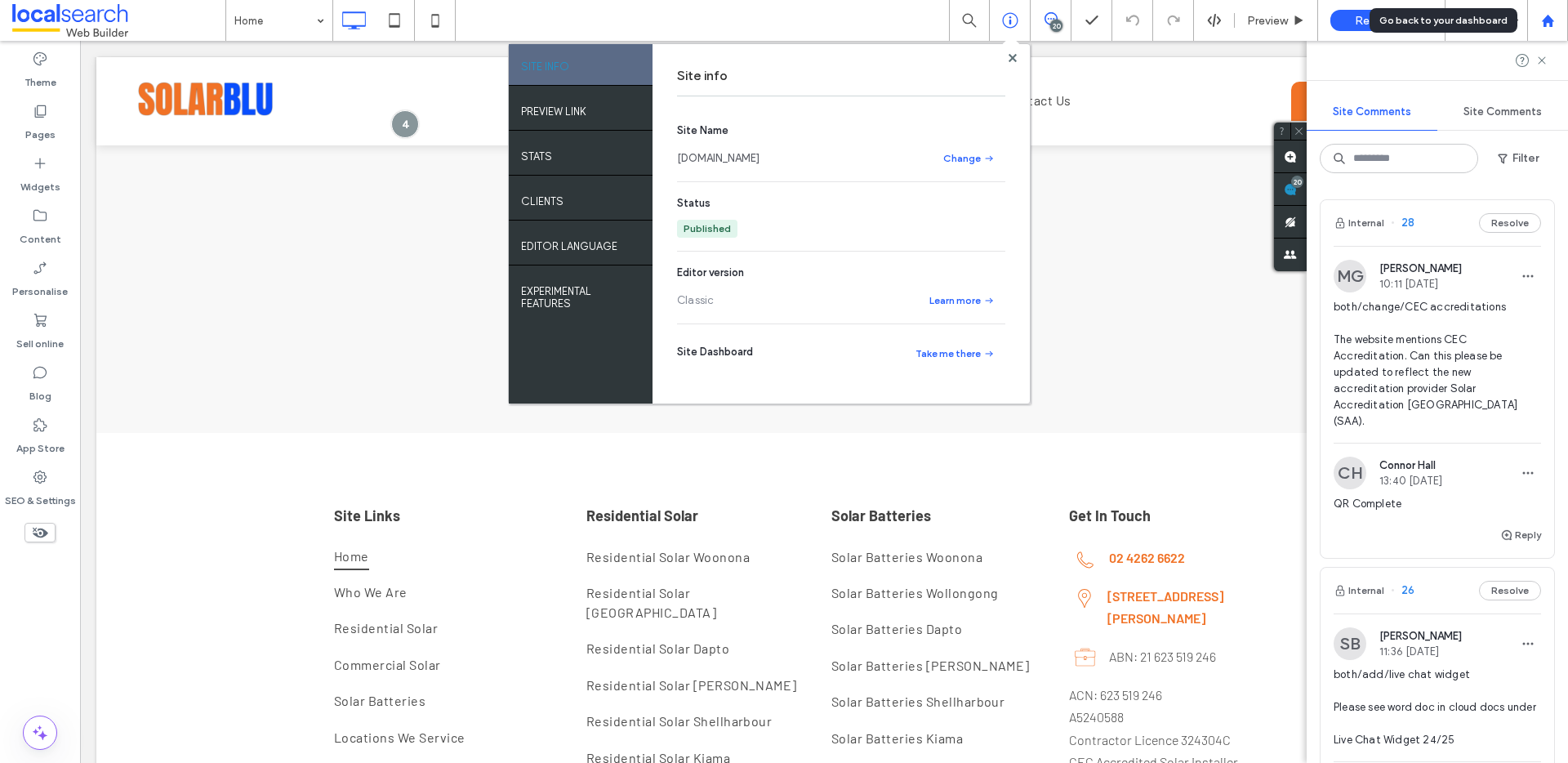
click at [1563, 21] on div at bounding box center [1547, 21] width 39 height 14
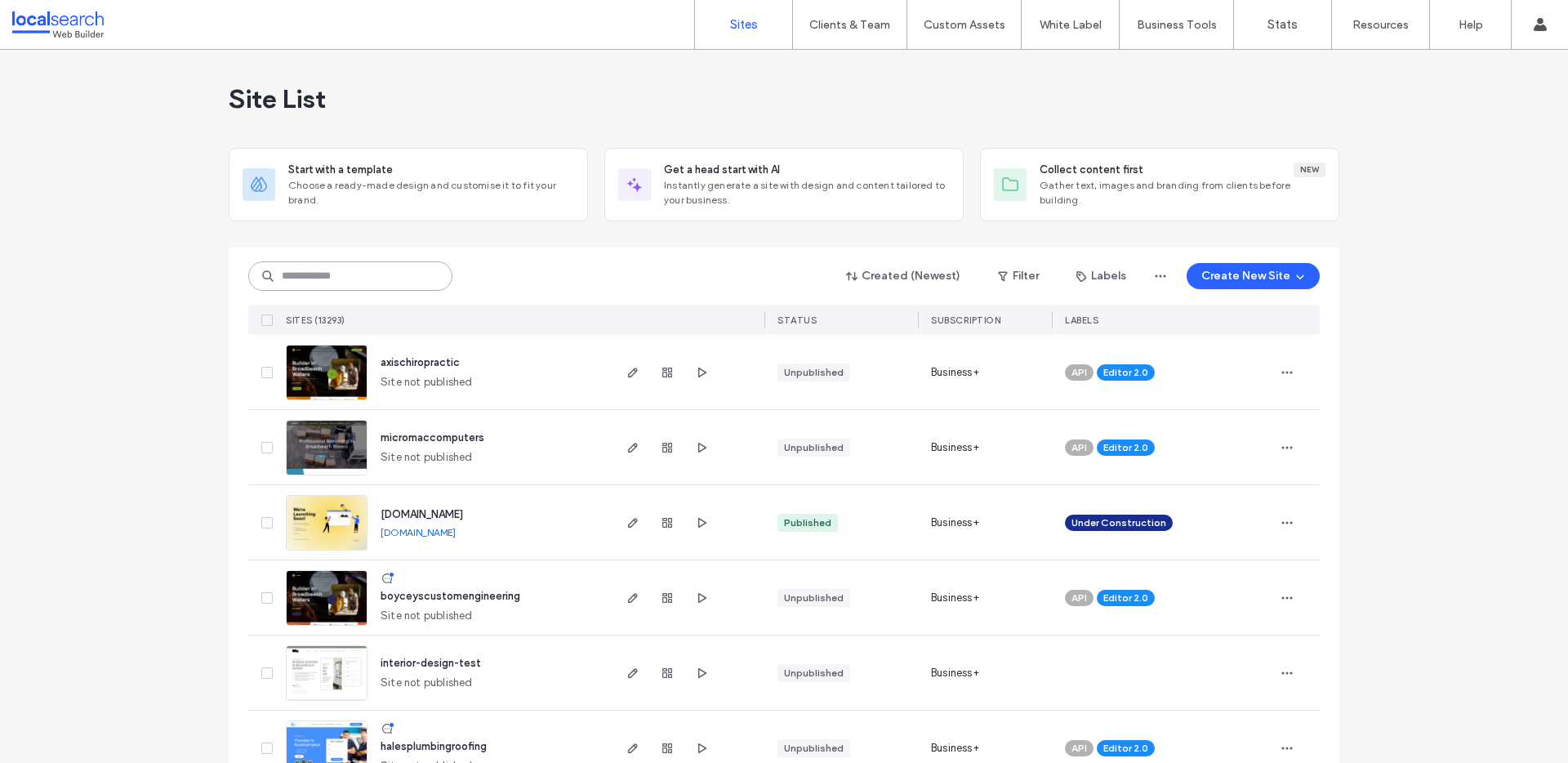
click at [356, 268] on input at bounding box center [350, 276] width 204 height 30
paste input "********"
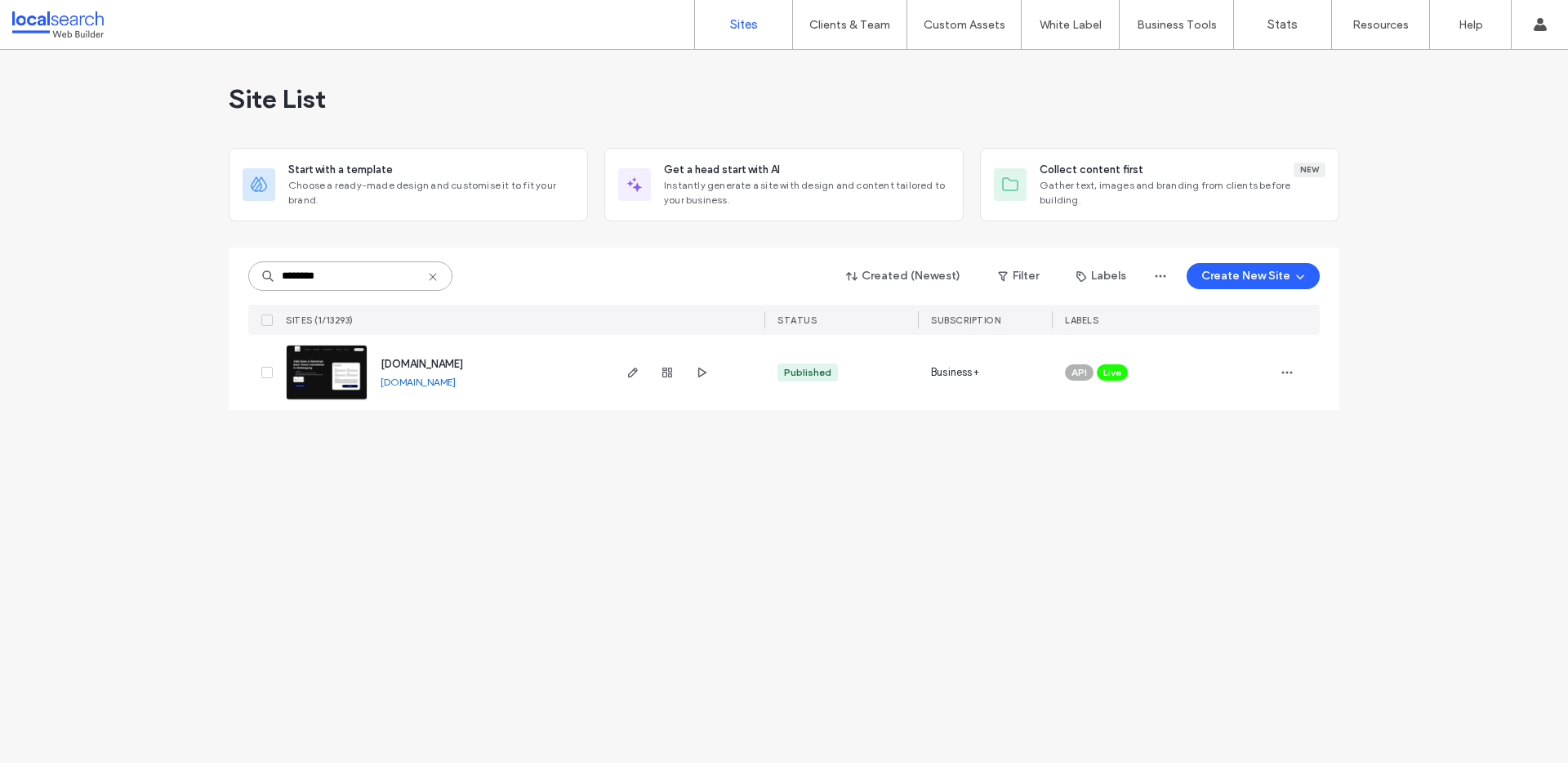
click at [411, 276] on input "********" at bounding box center [350, 276] width 204 height 30
paste input
type input "********"
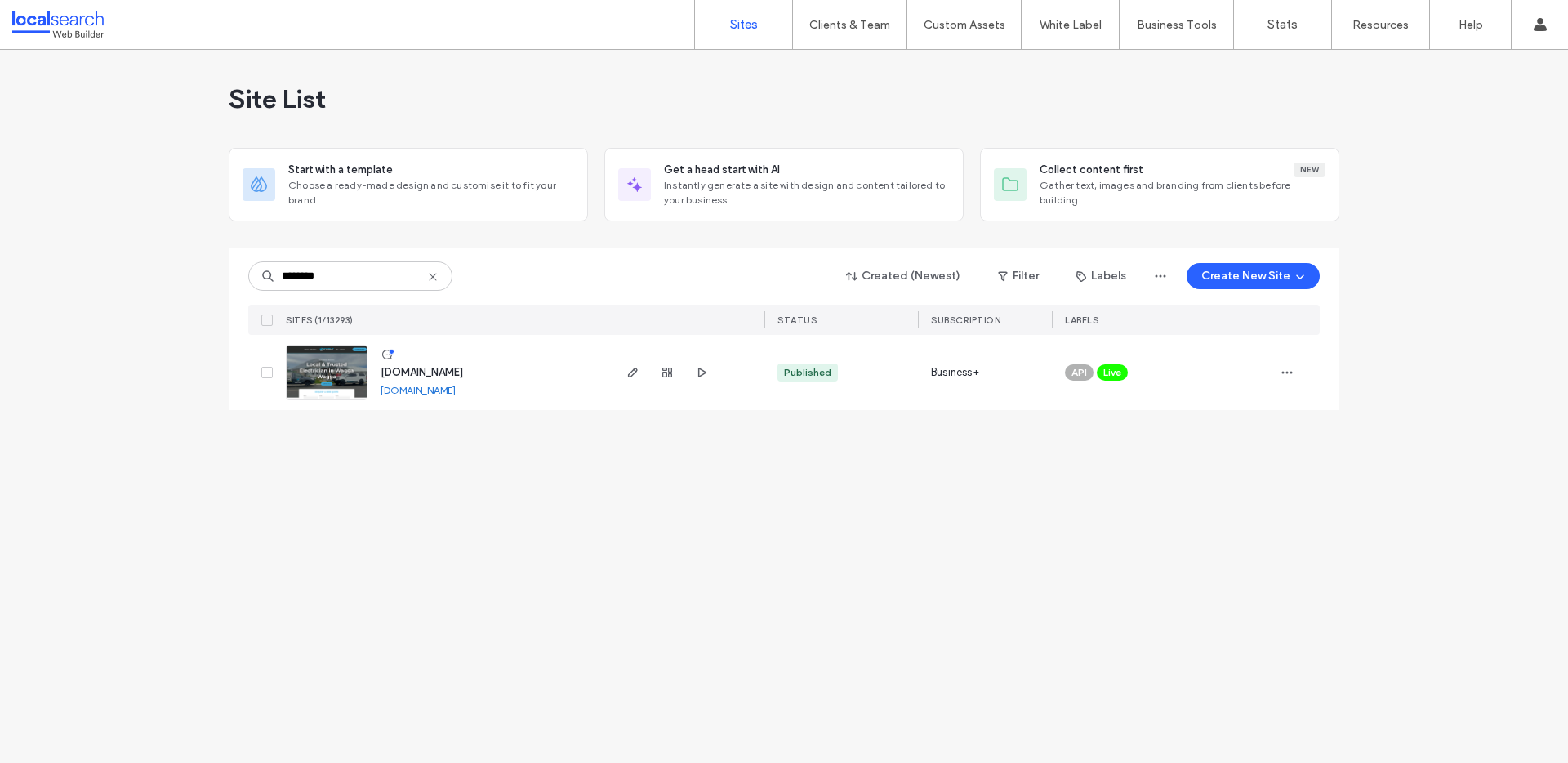
click at [434, 370] on span "[DOMAIN_NAME]" at bounding box center [422, 372] width 83 height 12
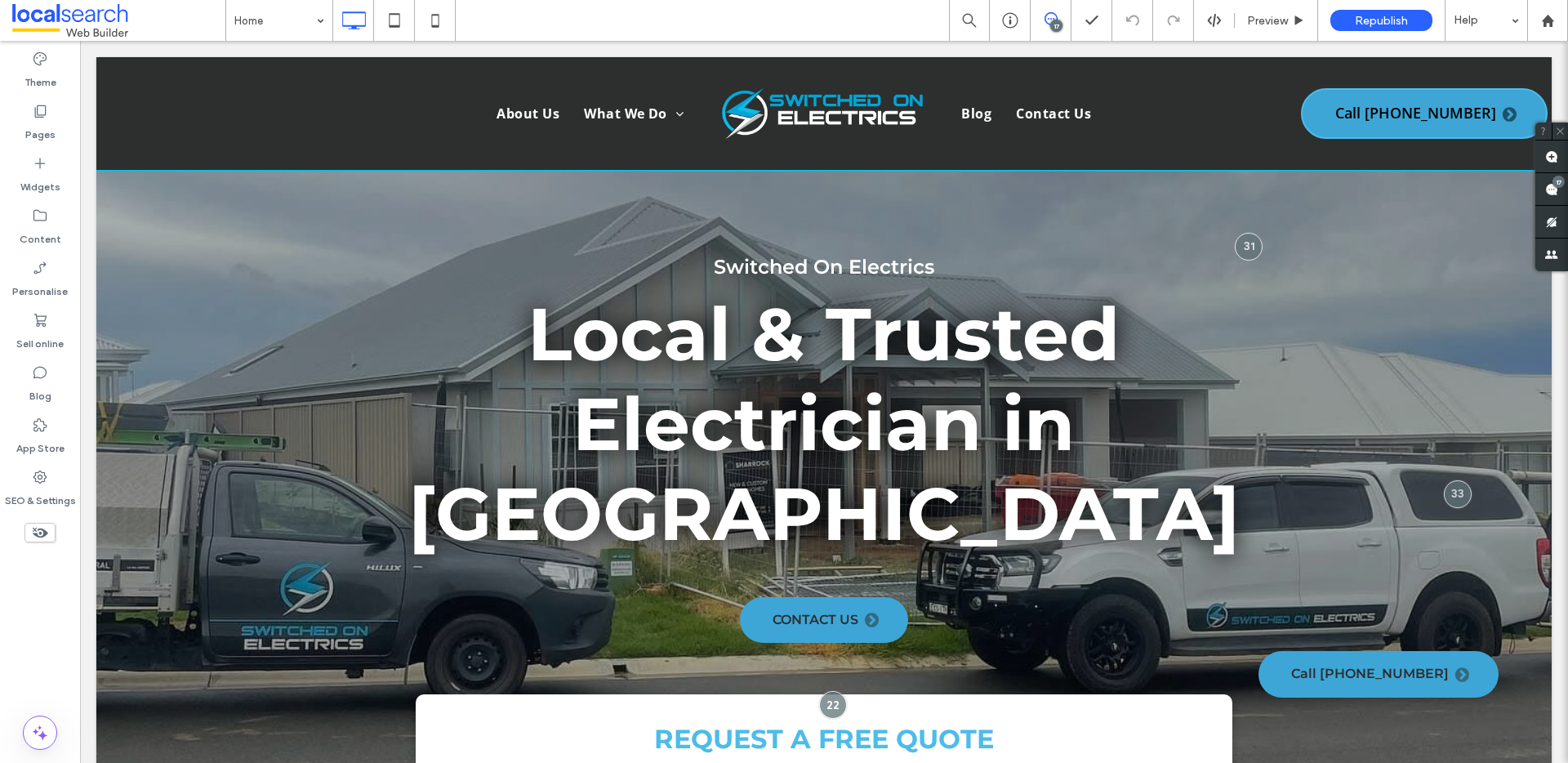
click at [1051, 19] on use at bounding box center [1051, 19] width 13 height 13
click at [1057, 16] on icon at bounding box center [1051, 19] width 13 height 13
click at [1535, 186] on span at bounding box center [1552, 189] width 33 height 32
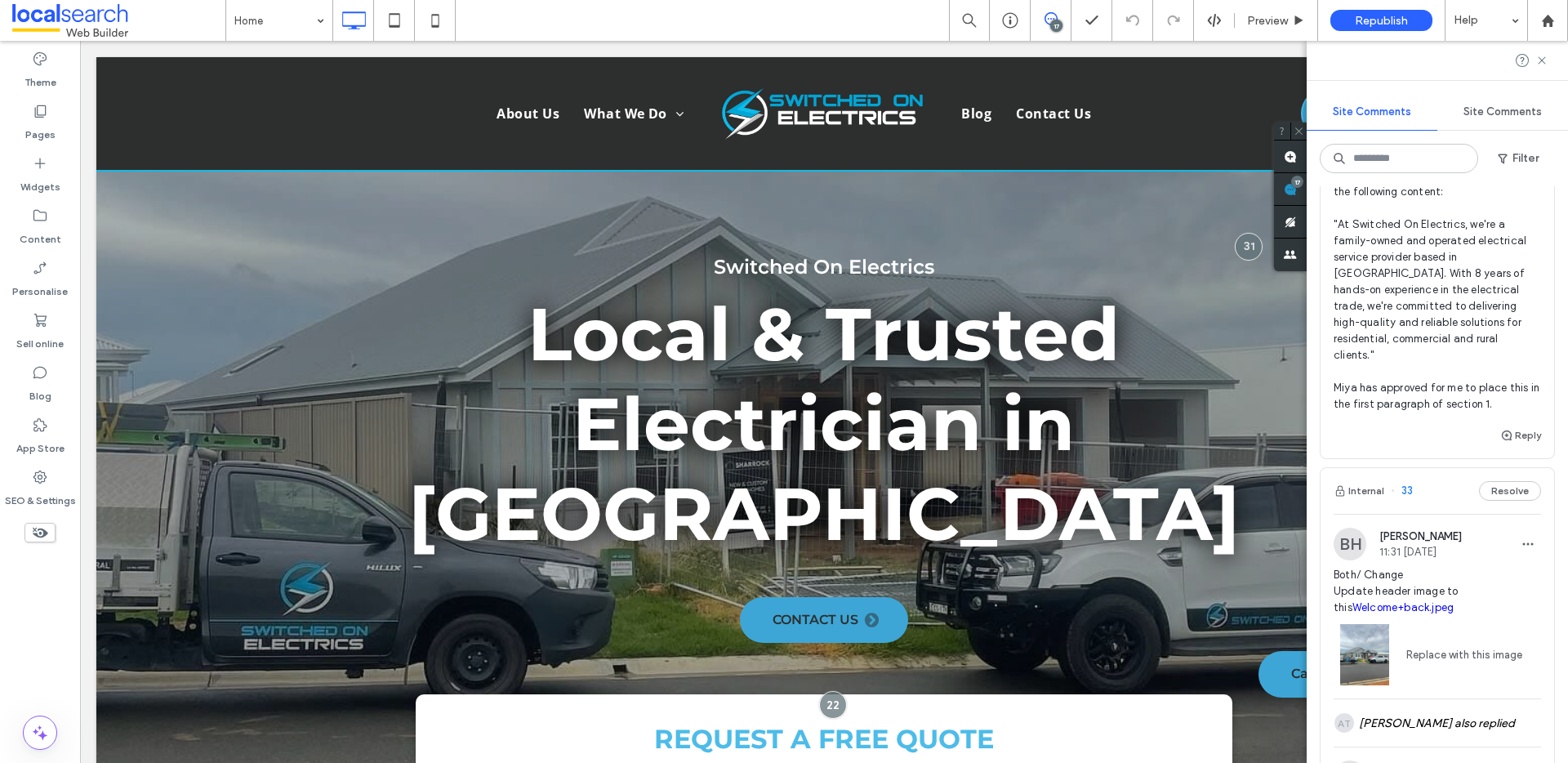
scroll to position [417, 0]
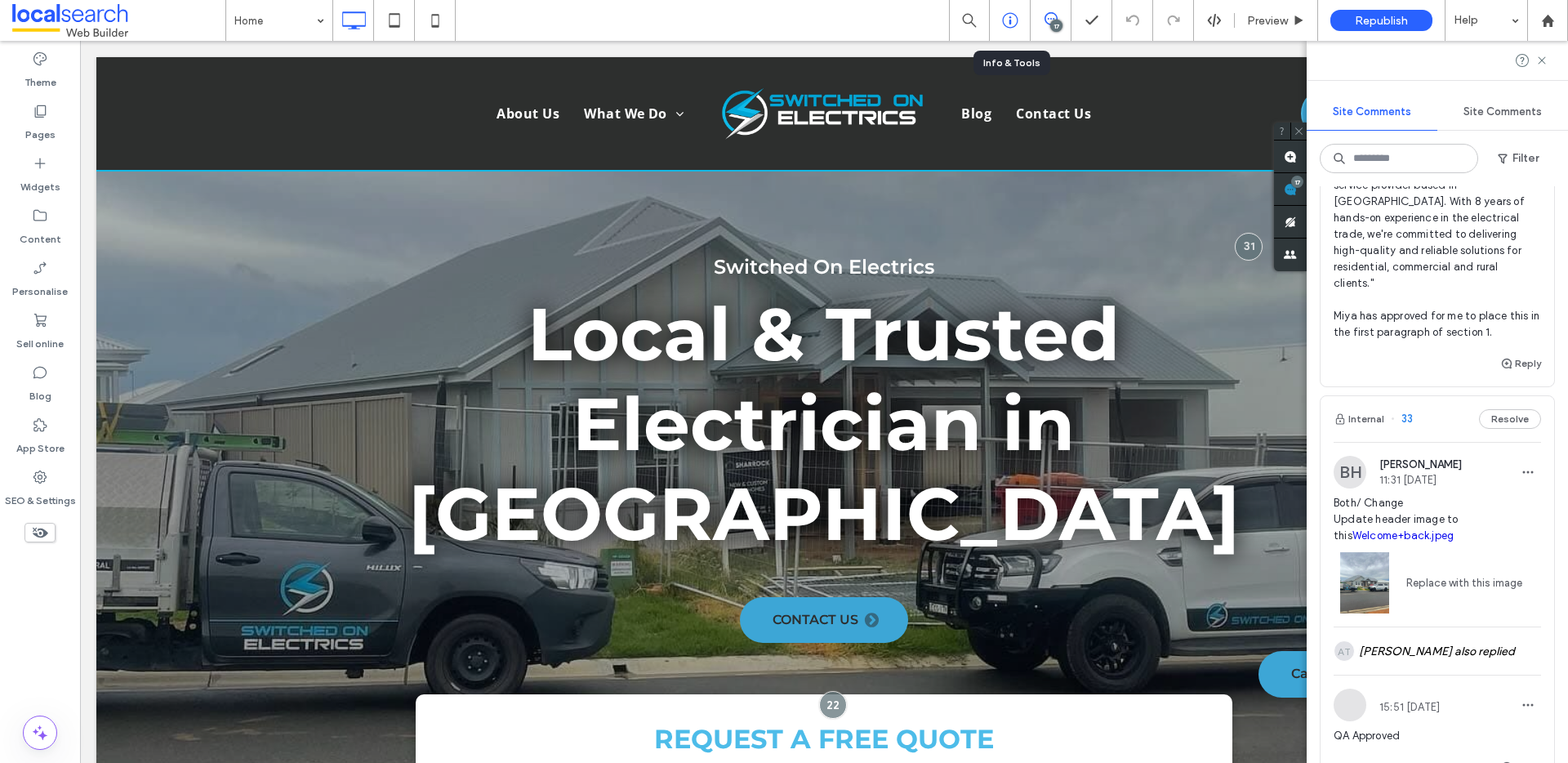
click at [1008, 8] on div at bounding box center [1010, 21] width 41 height 41
click at [1008, 24] on icon at bounding box center [1010, 21] width 16 height 16
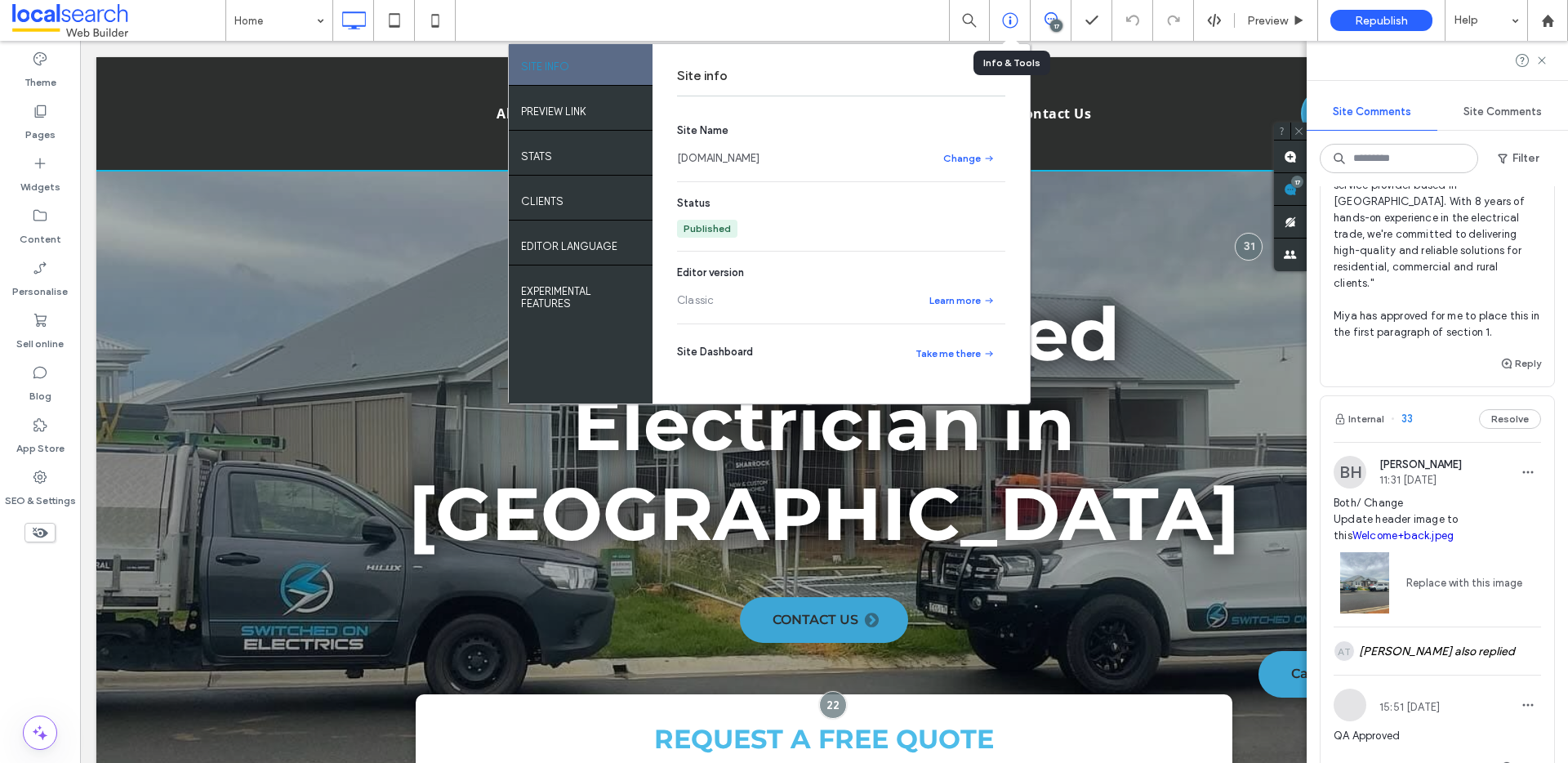
click at [1008, 24] on icon at bounding box center [1010, 21] width 16 height 16
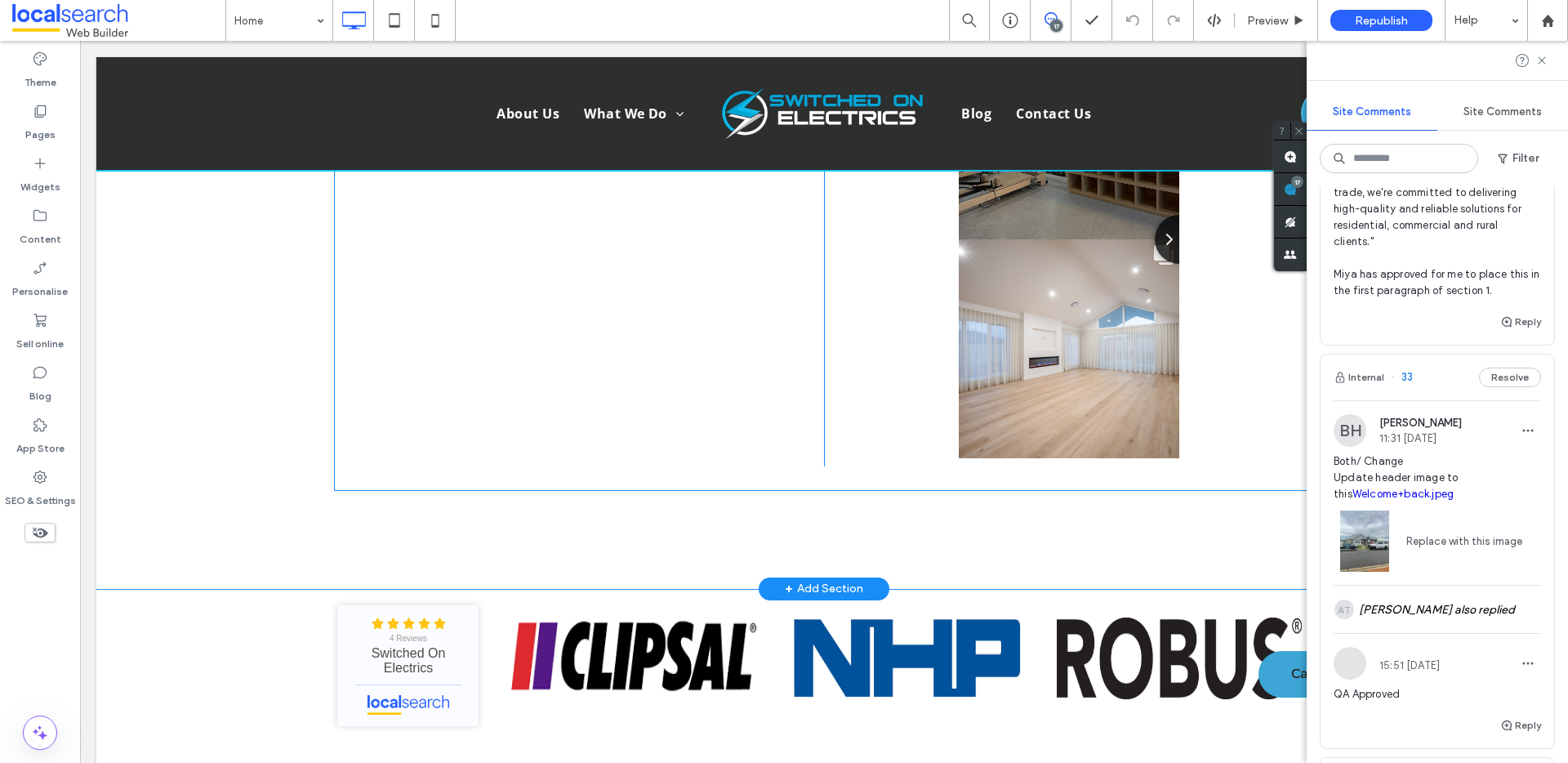
scroll to position [14636, 0]
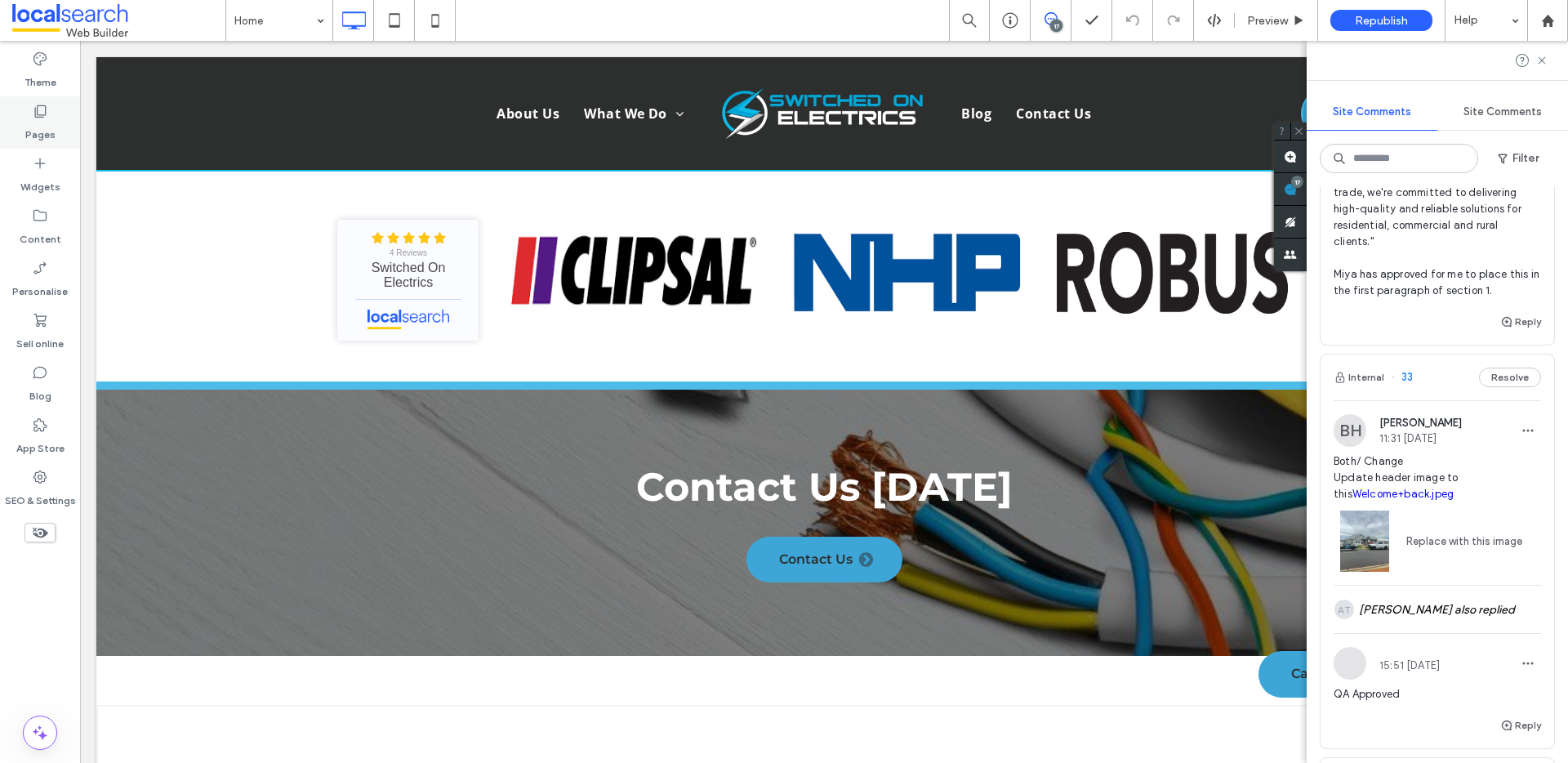
click at [52, 126] on label "Pages" at bounding box center [40, 130] width 30 height 23
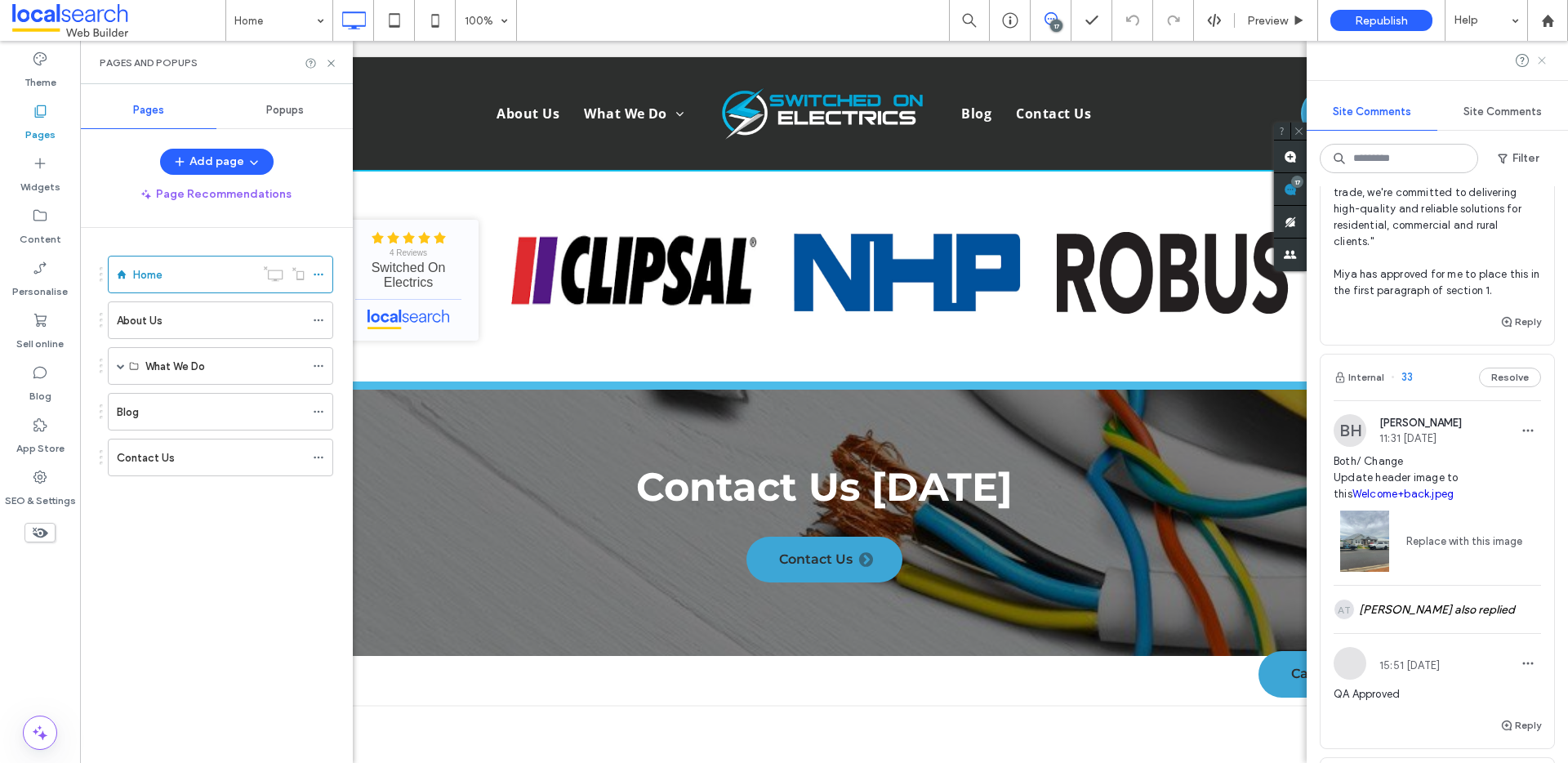
click at [1543, 65] on icon at bounding box center [1542, 61] width 13 height 13
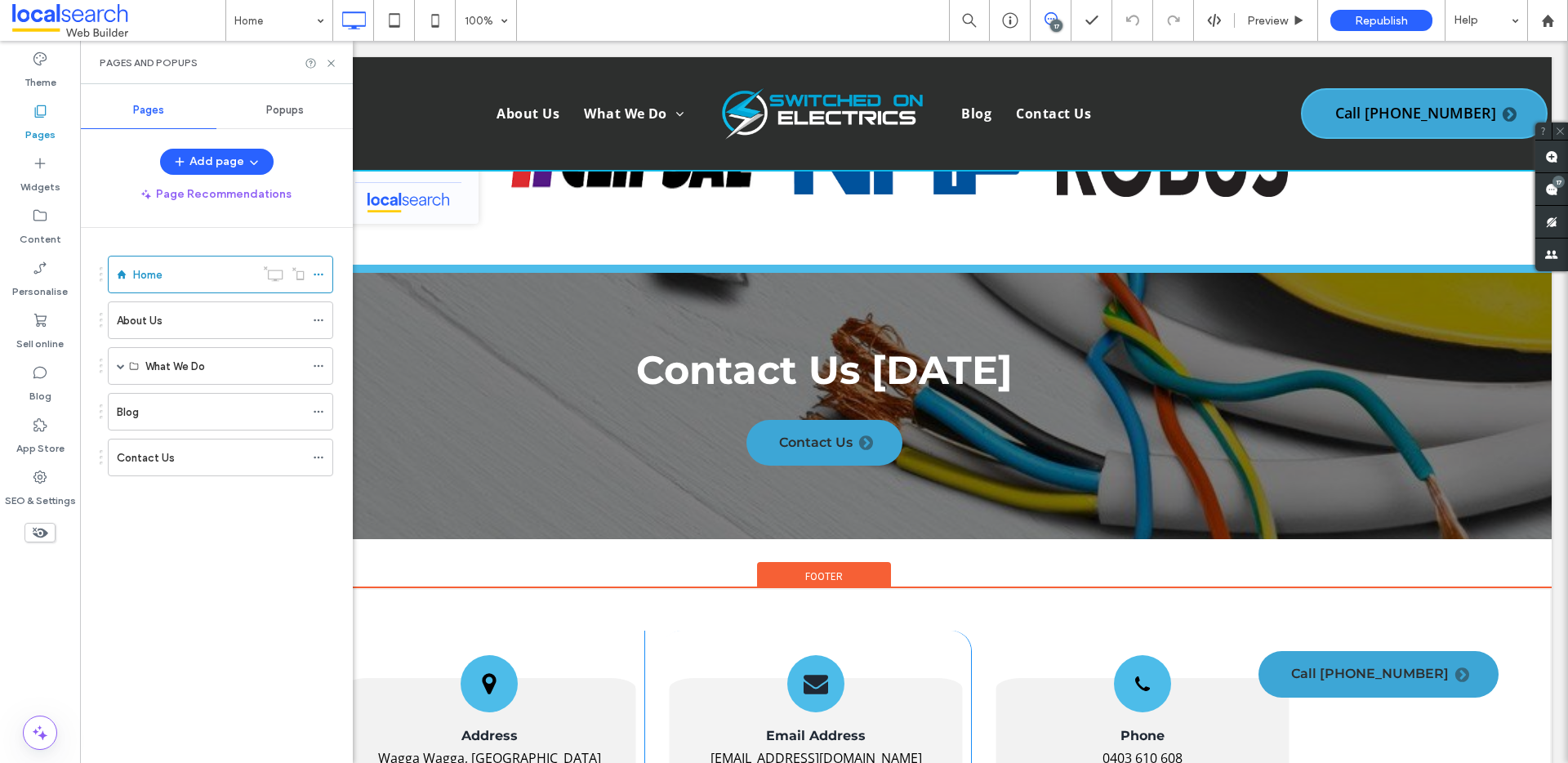
scroll to position [14751, 0]
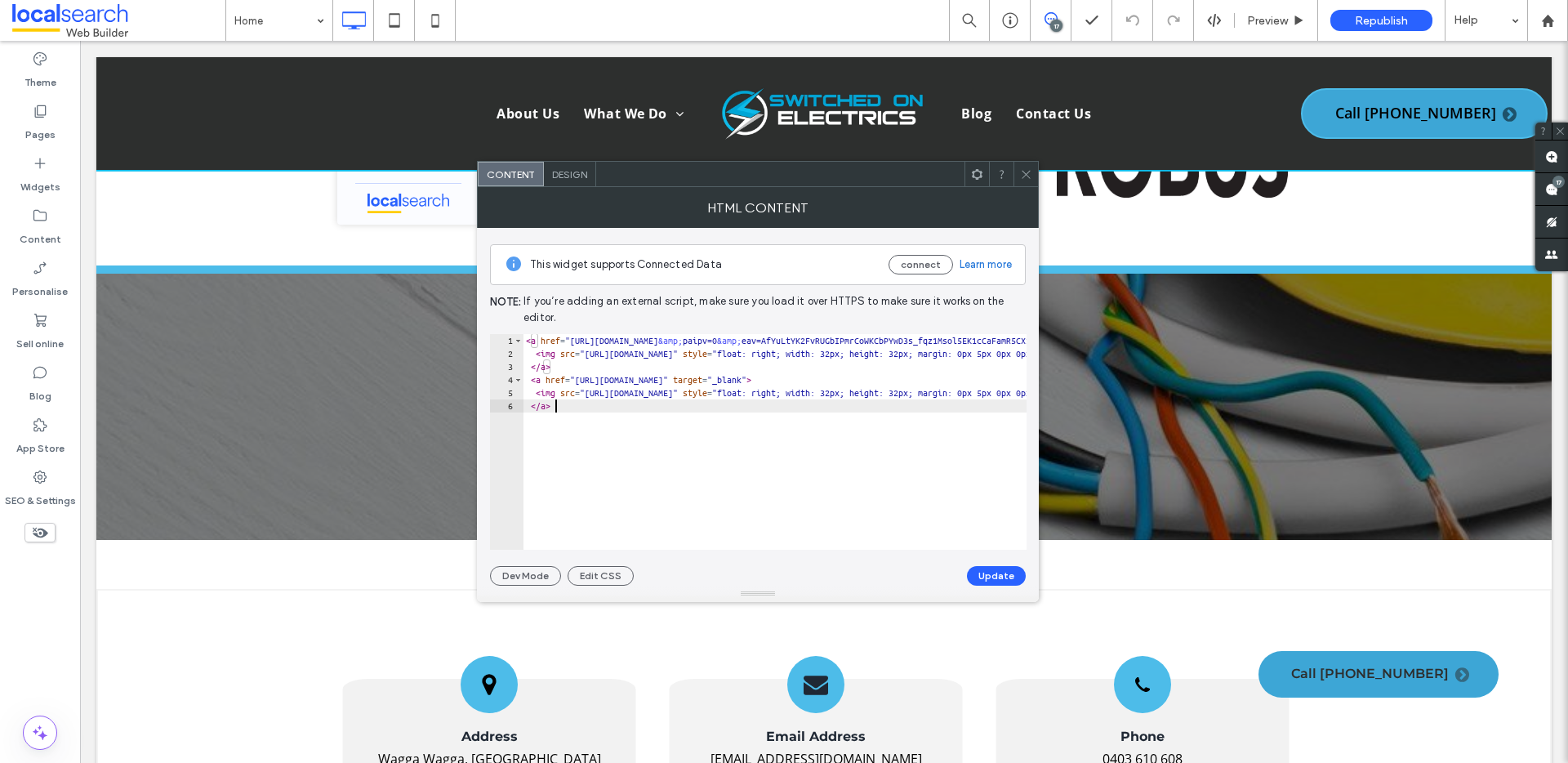
type textarea "****"
click at [637, 425] on div "< a href = "https://www.facebook.com/profile.php?id=100083430368143 &amp; paipv…" at bounding box center [1260, 455] width 1476 height 242
paste textarea "****"
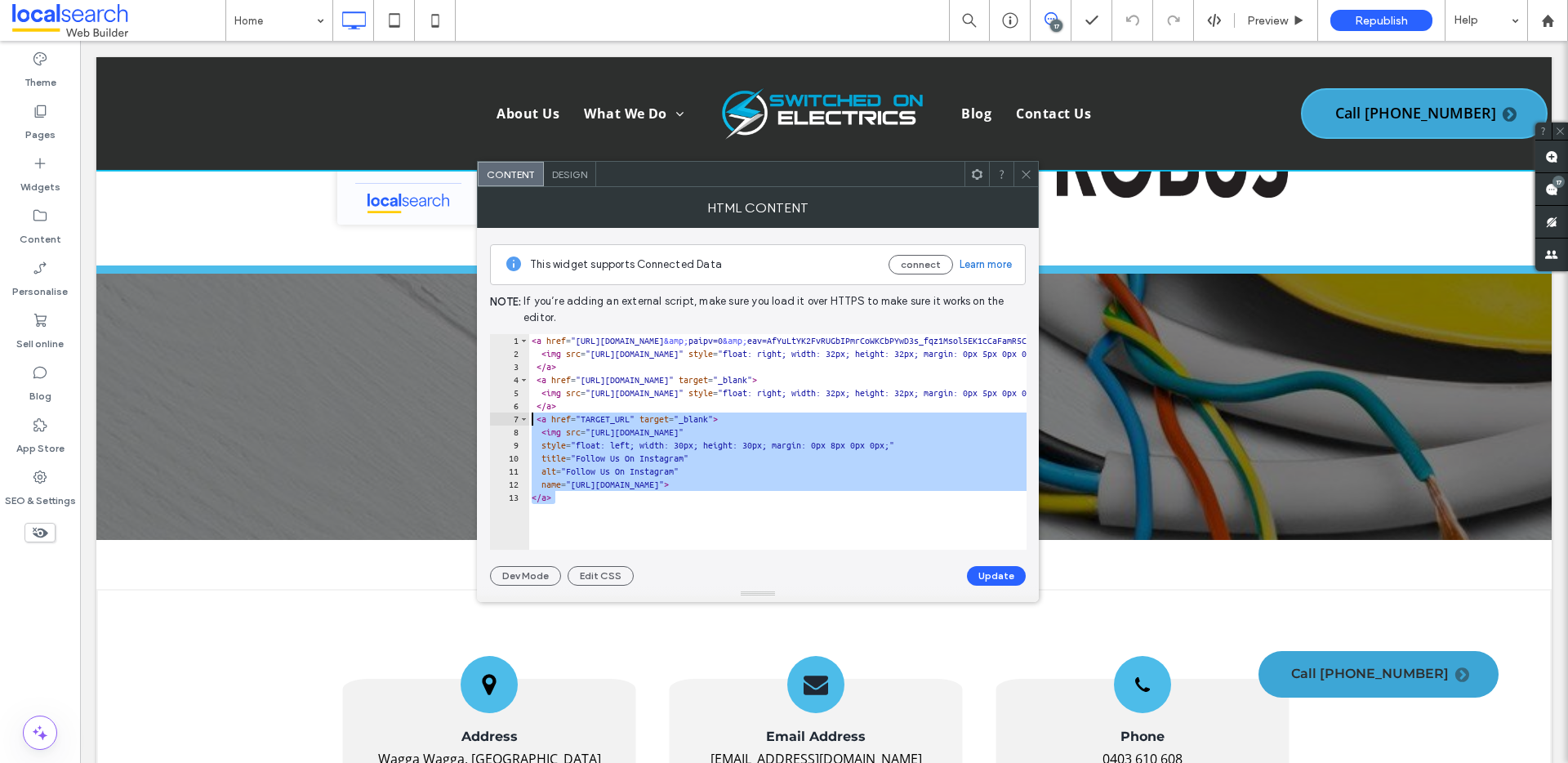
drag, startPoint x: 562, startPoint y: 500, endPoint x: 505, endPoint y: 419, distance: 99.0
click at [505, 419] on div "**** 1 2 3 4 5 6 7 8 9 10 11 12 13 < a href = "https://www.facebook.com/profile…" at bounding box center [758, 441] width 537 height 216
type textarea "**********"
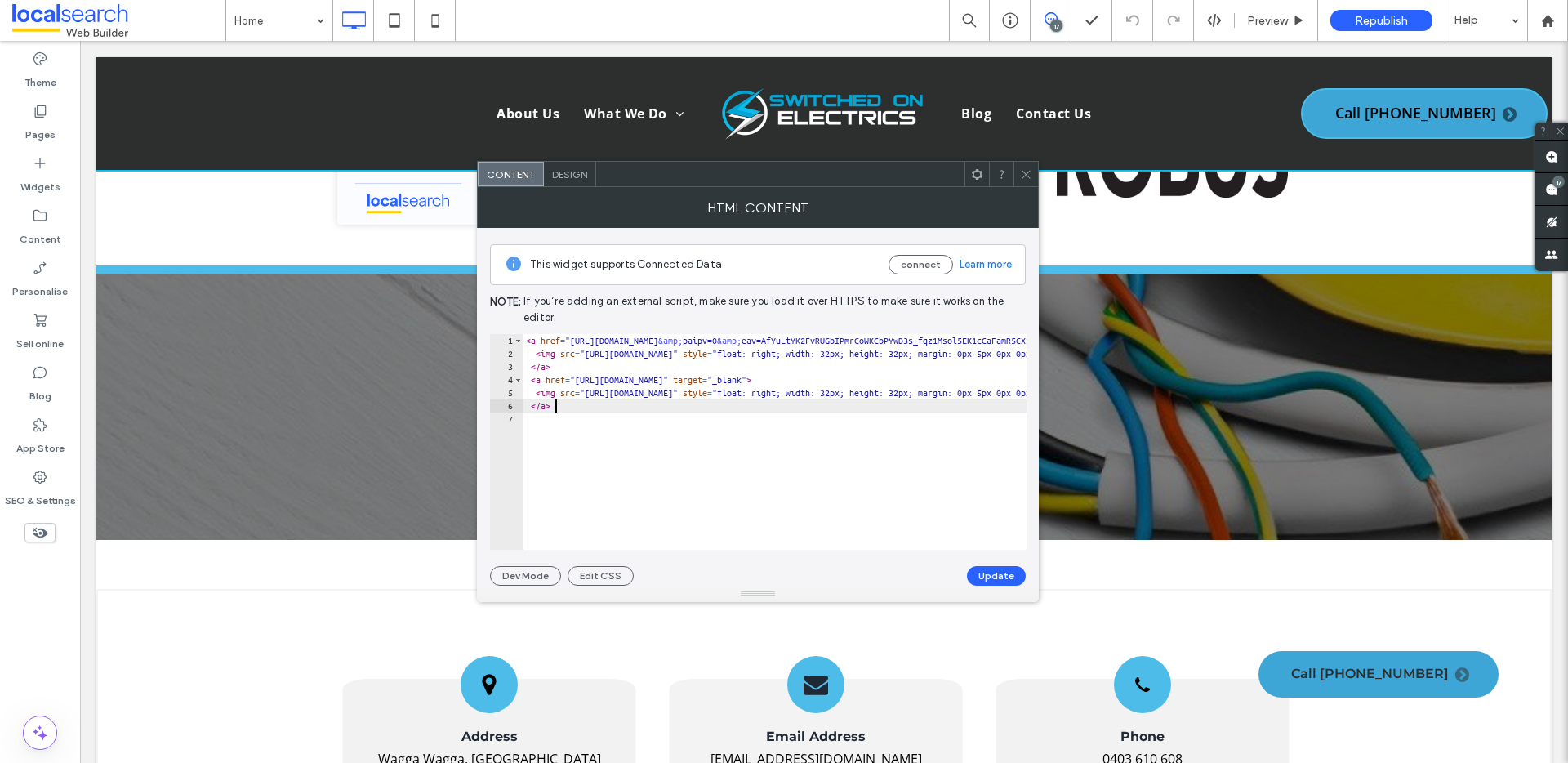
click at [555, 411] on div "< a href = "https://www.facebook.com/profile.php?id=100083430368143 &amp; paipv…" at bounding box center [1260, 449] width 1476 height 230
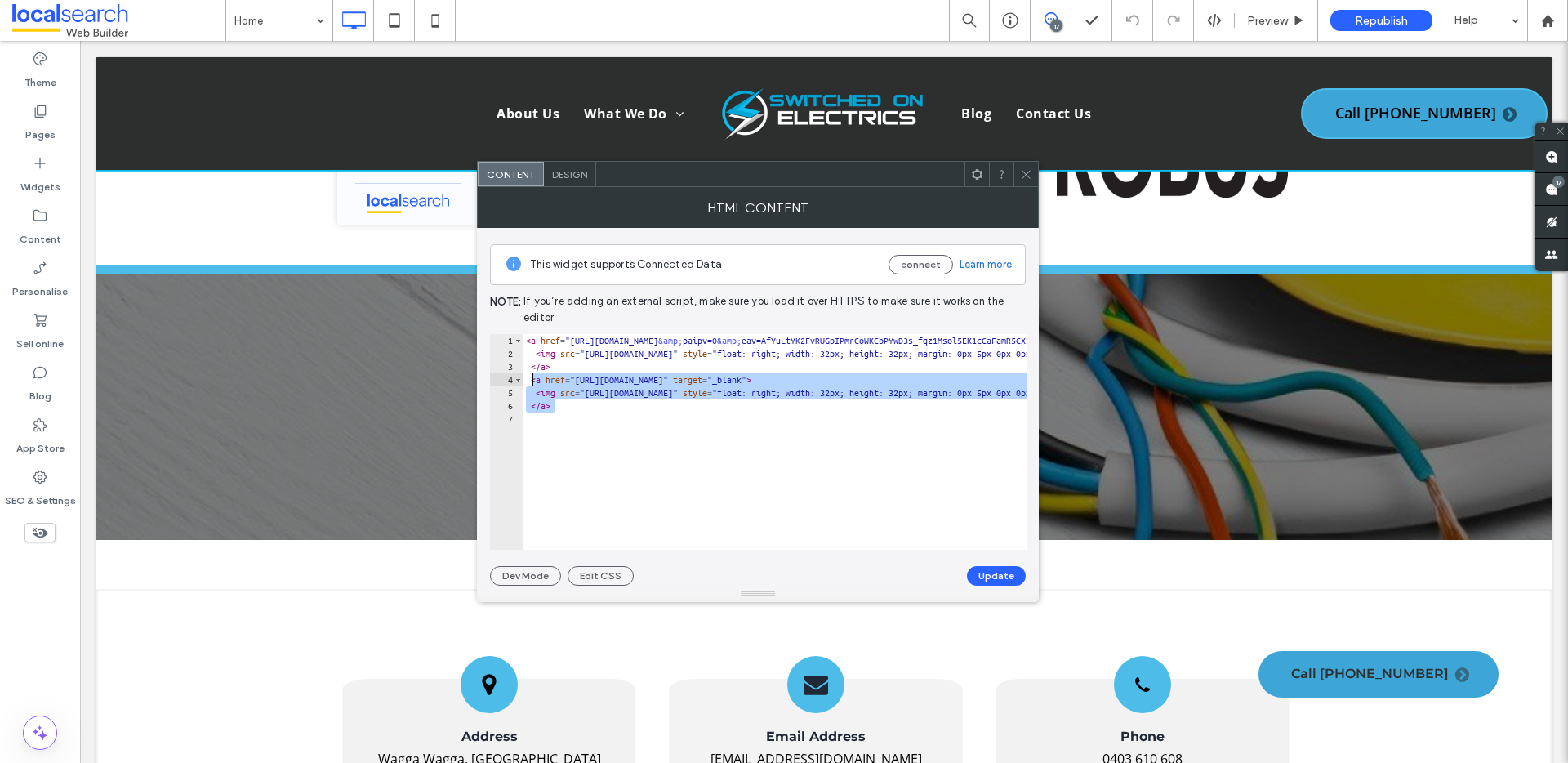
drag, startPoint x: 568, startPoint y: 404, endPoint x: 528, endPoint y: 379, distance: 47.2
click at [528, 379] on div "< a href = "https://www.facebook.com/profile.php?id=100083430368143 &amp; paipv…" at bounding box center [1260, 449] width 1476 height 230
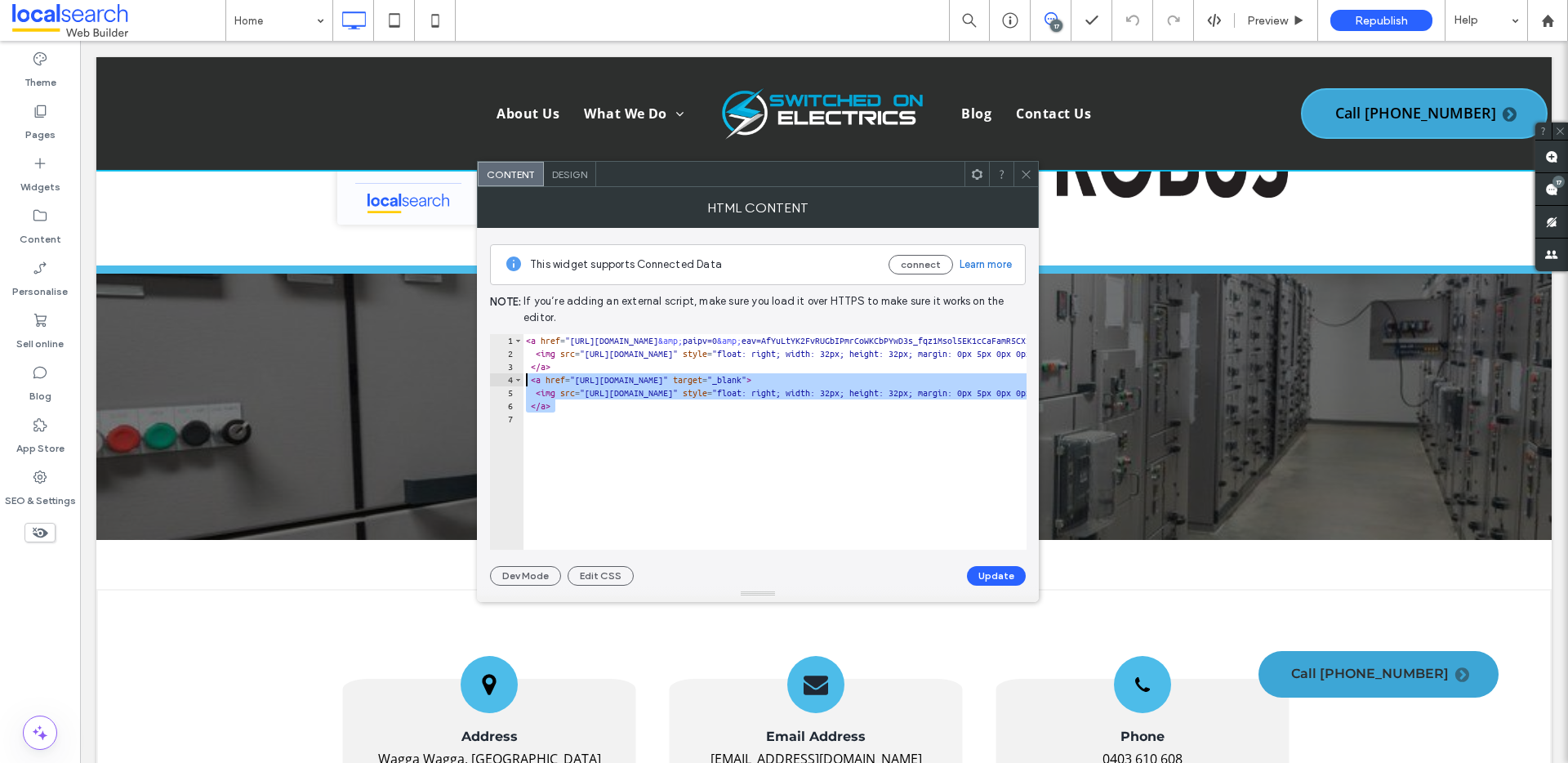
click at [567, 404] on div "< a href = "https://www.facebook.com/profile.php?id=100083430368143 &amp; paipv…" at bounding box center [1260, 449] width 1476 height 230
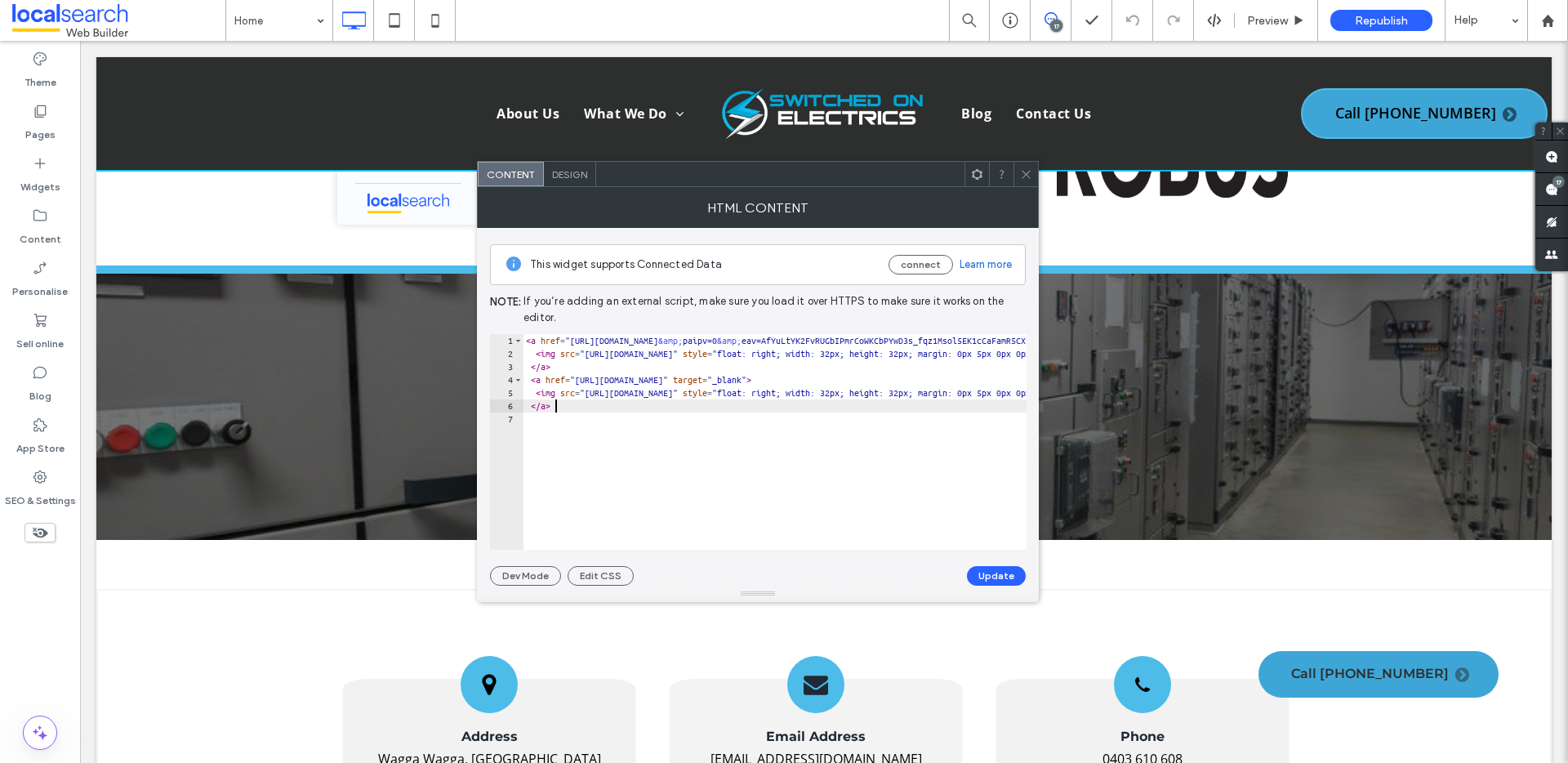
type textarea "*****"
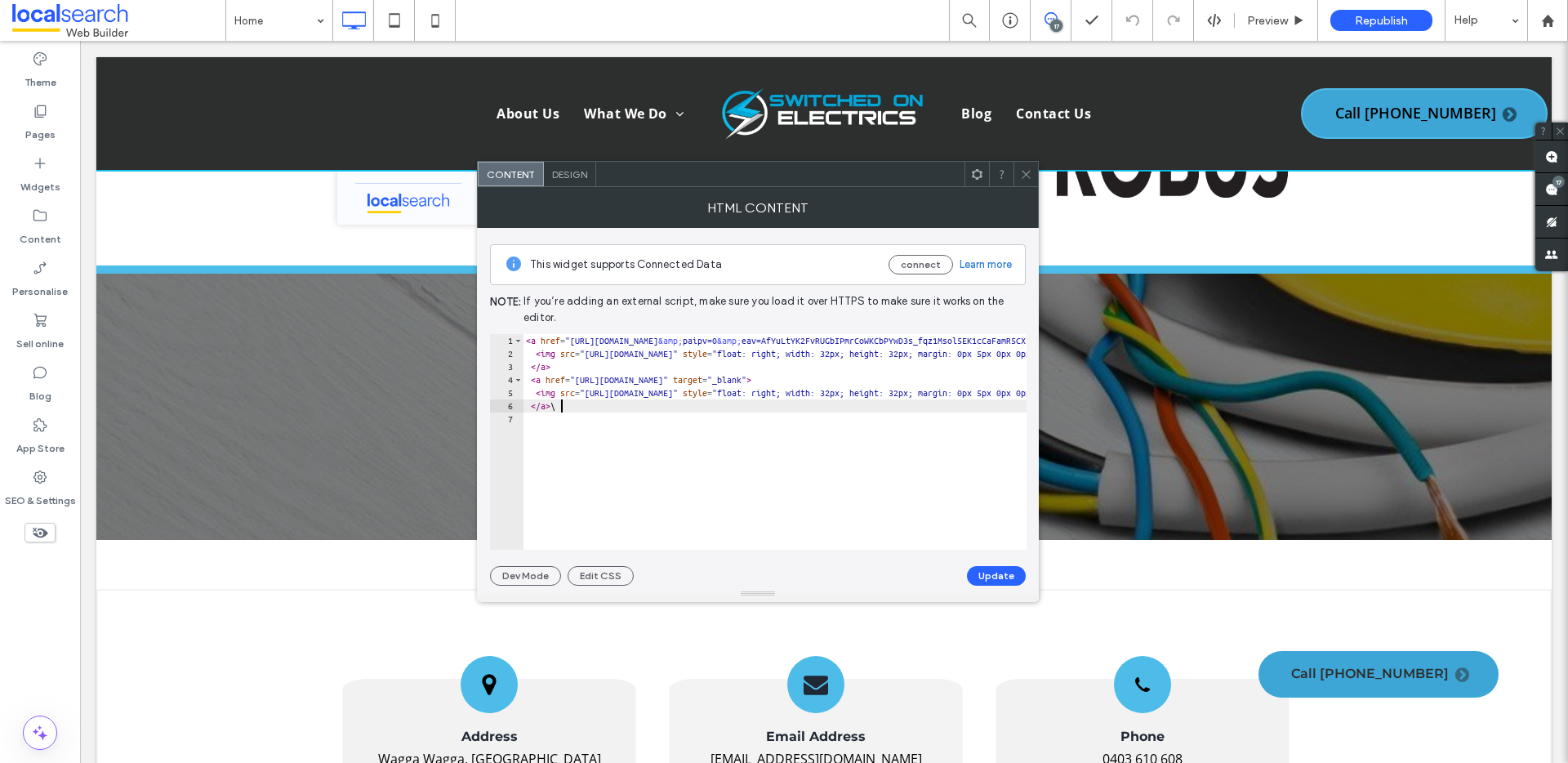
type textarea "****"
paste textarea "****"
type textarea "****"
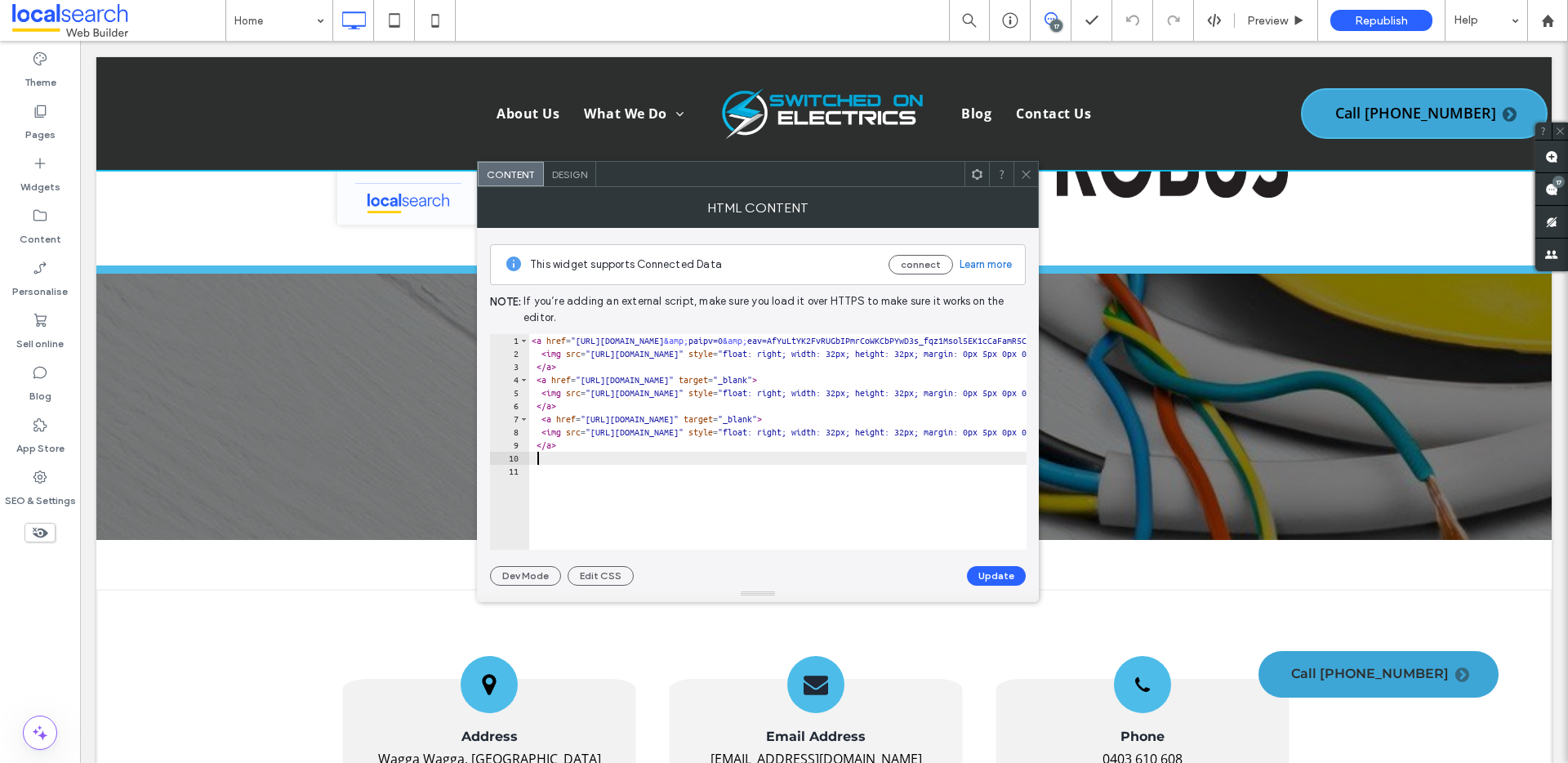
paste textarea "****"
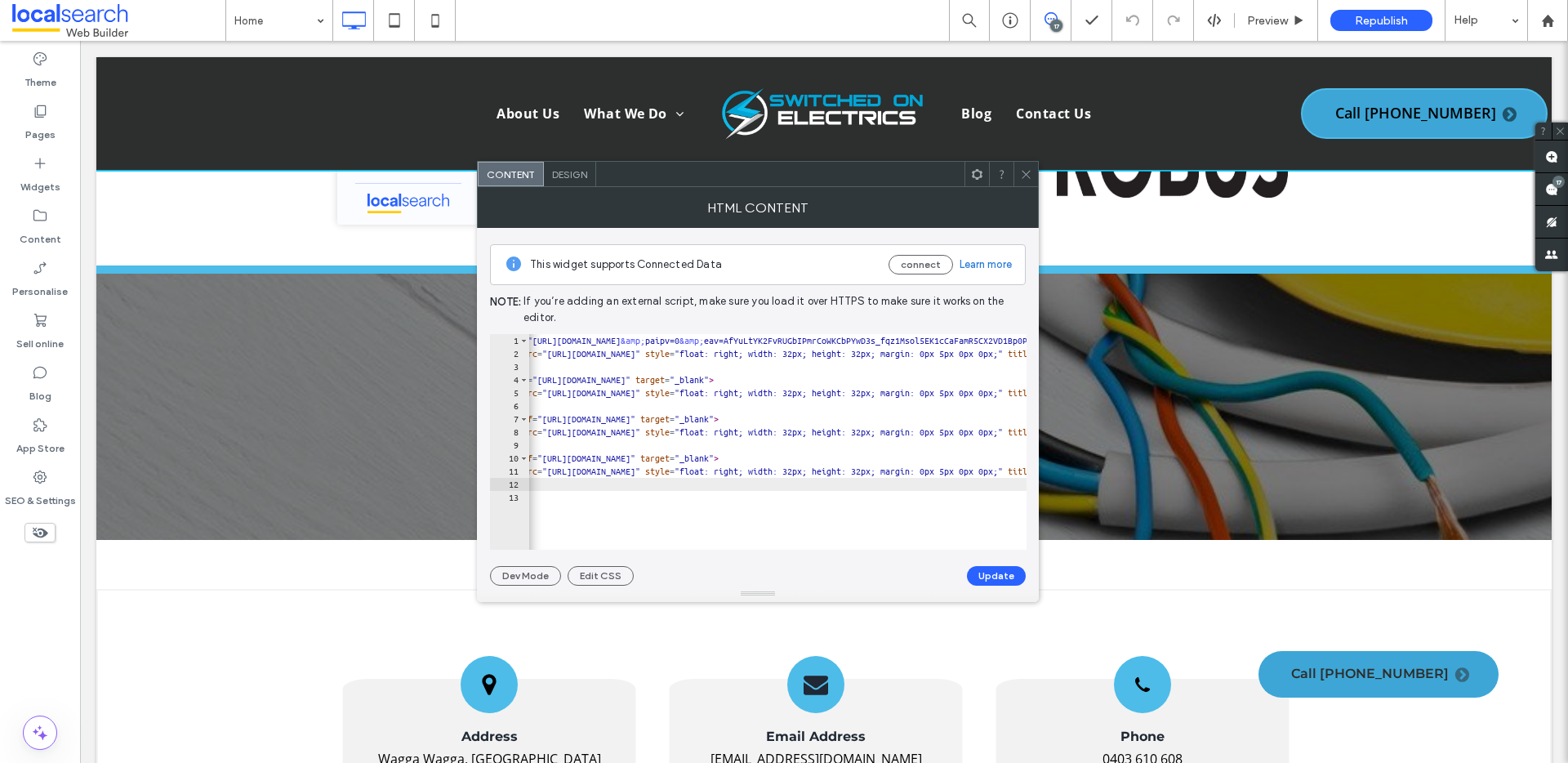
scroll to position [0, 39]
click at [1008, 471] on div "< a href = "https://www.facebook.com/profile.php?id=100083430368143 &amp; paipv…" at bounding box center [1227, 449] width 1476 height 230
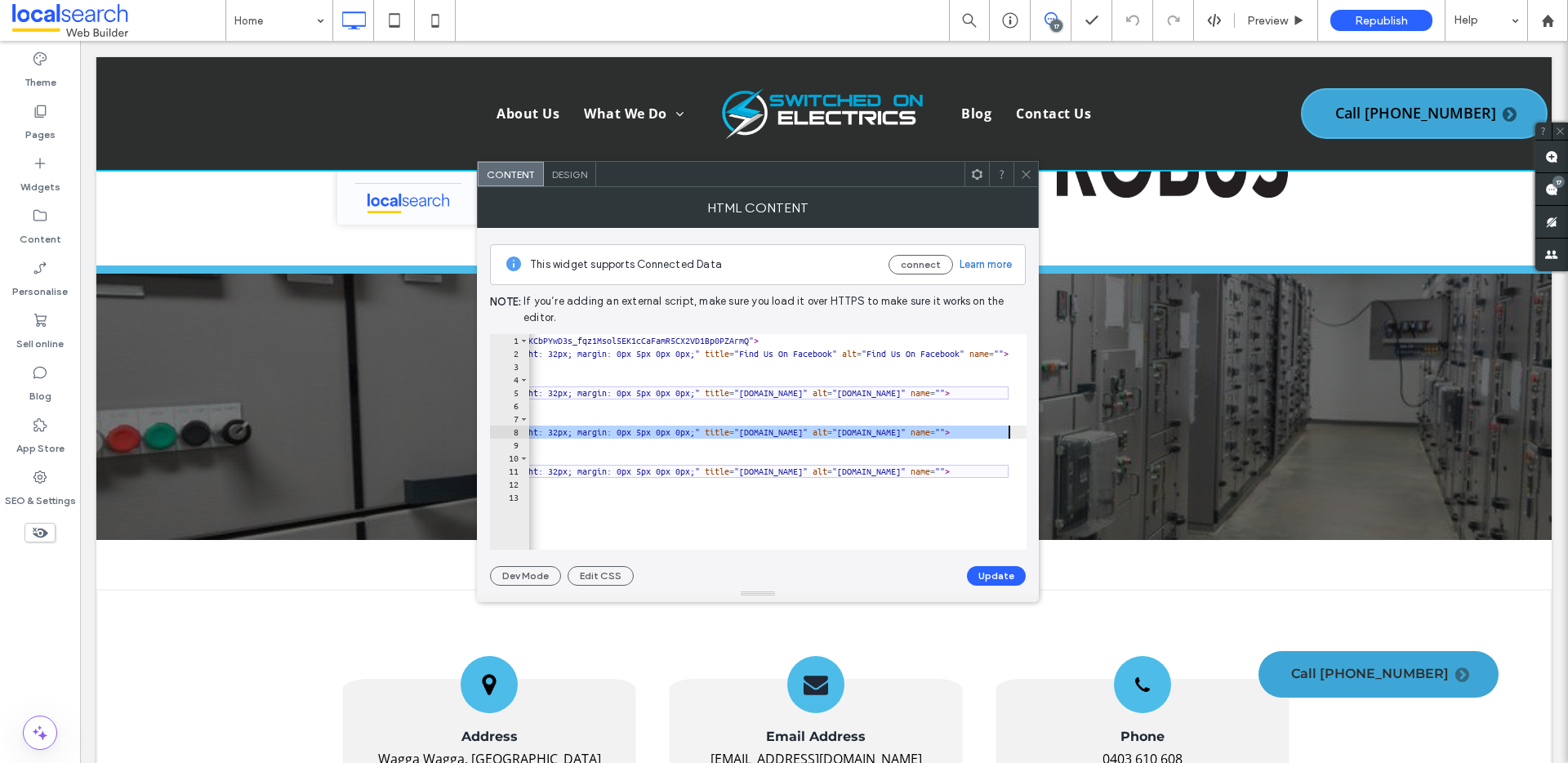
scroll to position [0, 493]
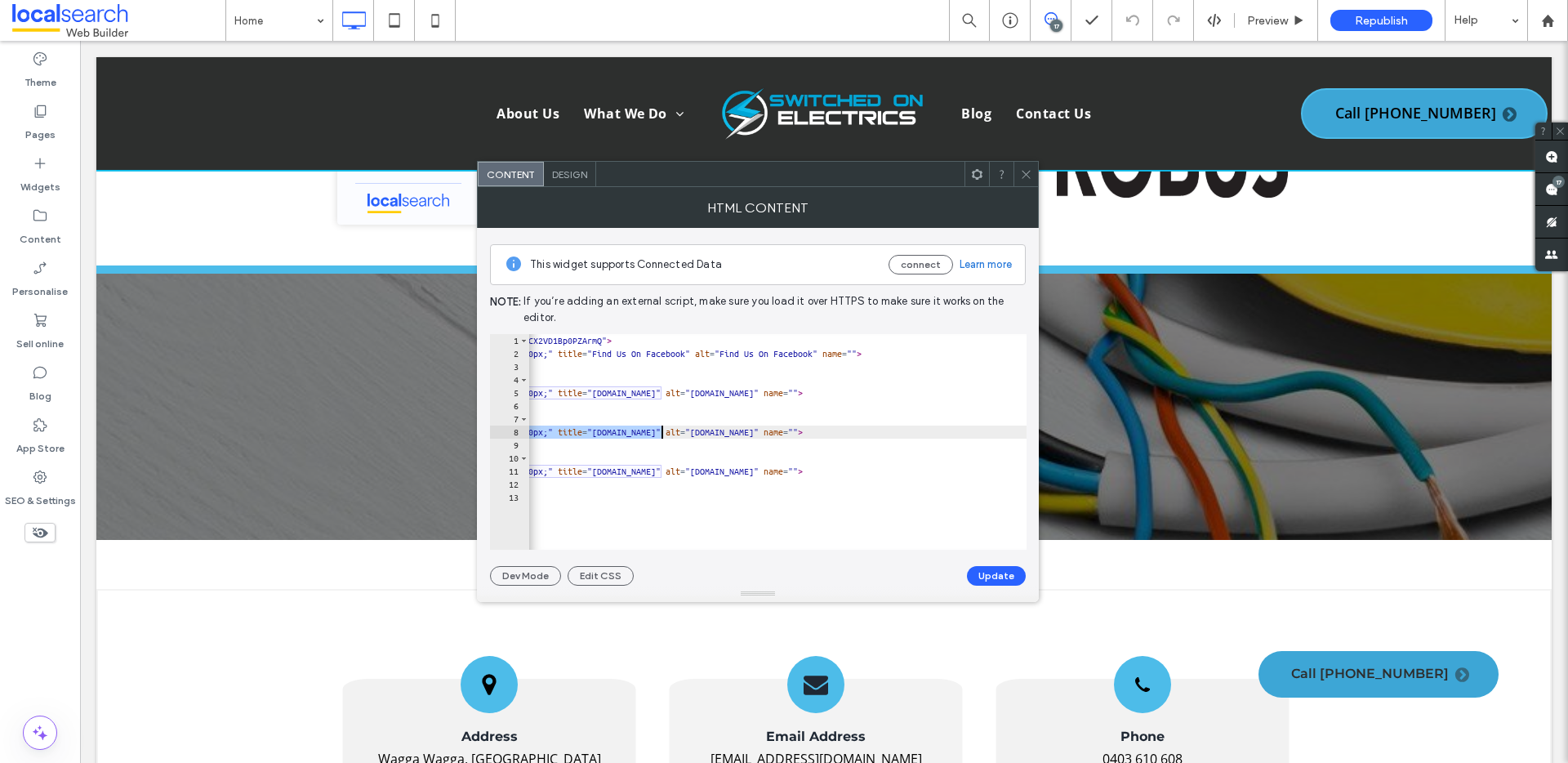
drag, startPoint x: 561, startPoint y: 433, endPoint x: 662, endPoint y: 432, distance: 101.0
click at [662, 432] on div "< a href = "https://www.facebook.com/profile.php?id=100083430368143 &amp; paipv…" at bounding box center [773, 449] width 1476 height 230
paste textarea "Cursor at row 8"
type textarea "**********"
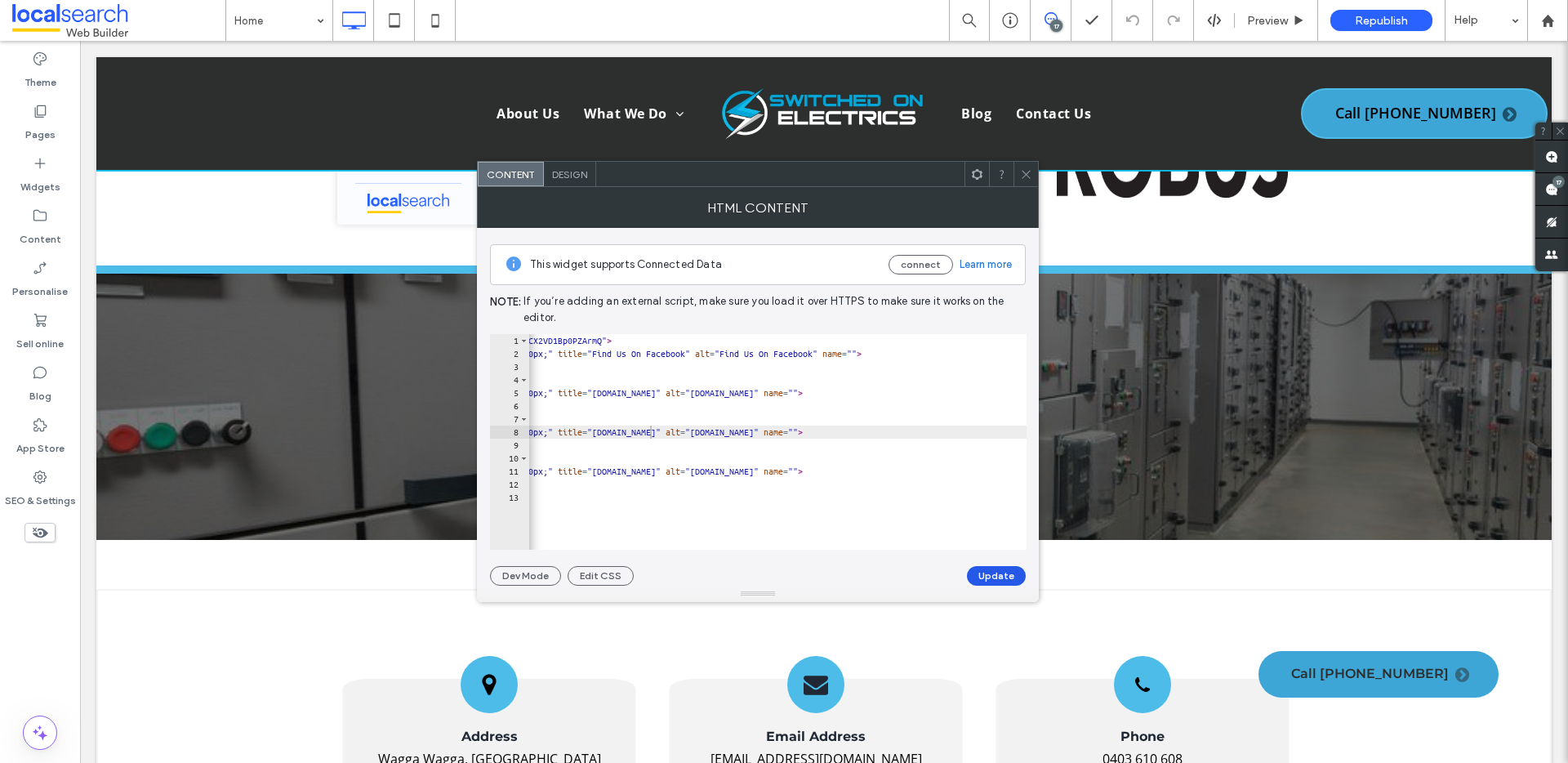
click at [995, 575] on button "Update" at bounding box center [996, 576] width 59 height 20
click at [1031, 171] on icon at bounding box center [1026, 174] width 12 height 12
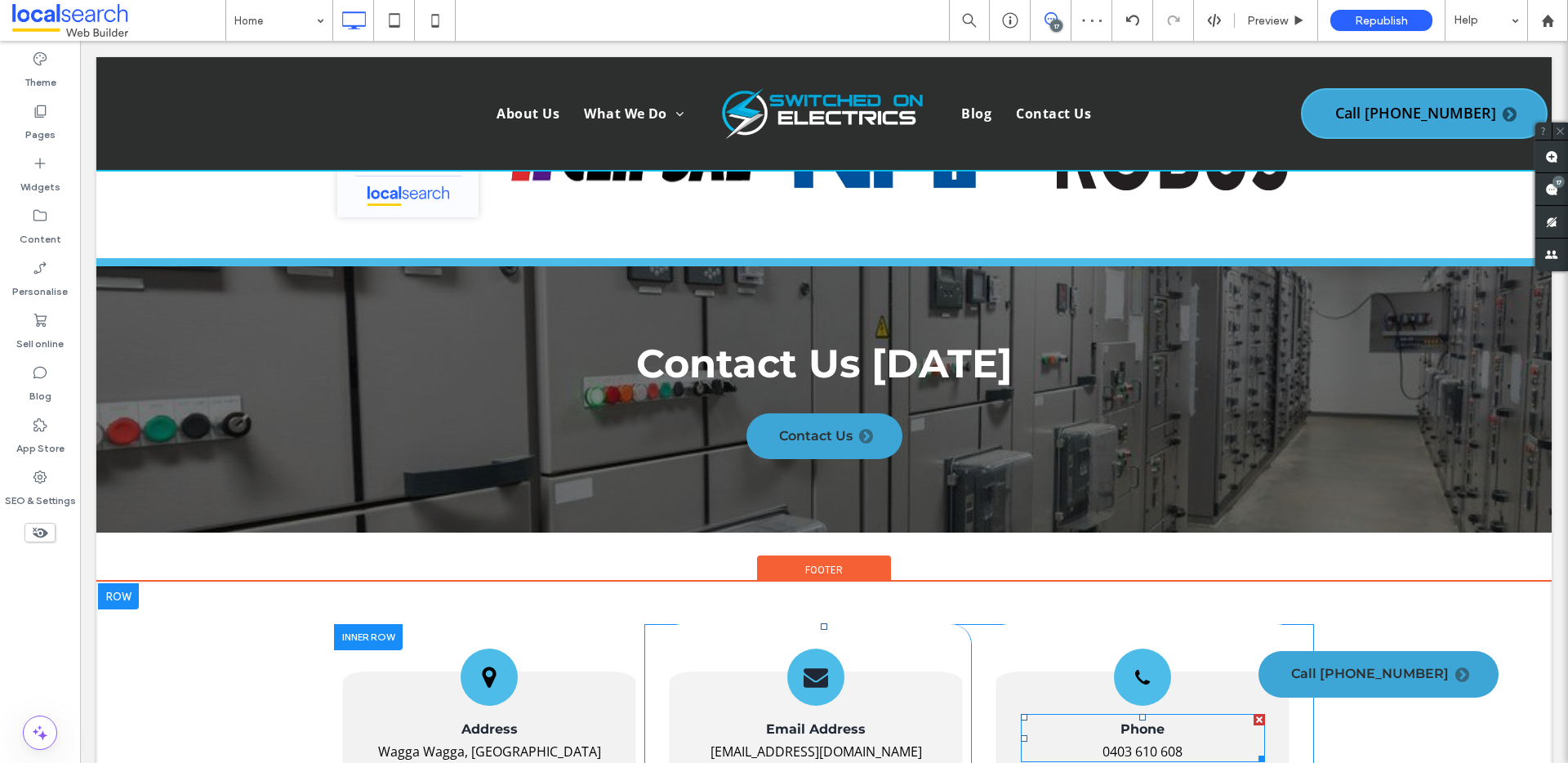
scroll to position [11, 0]
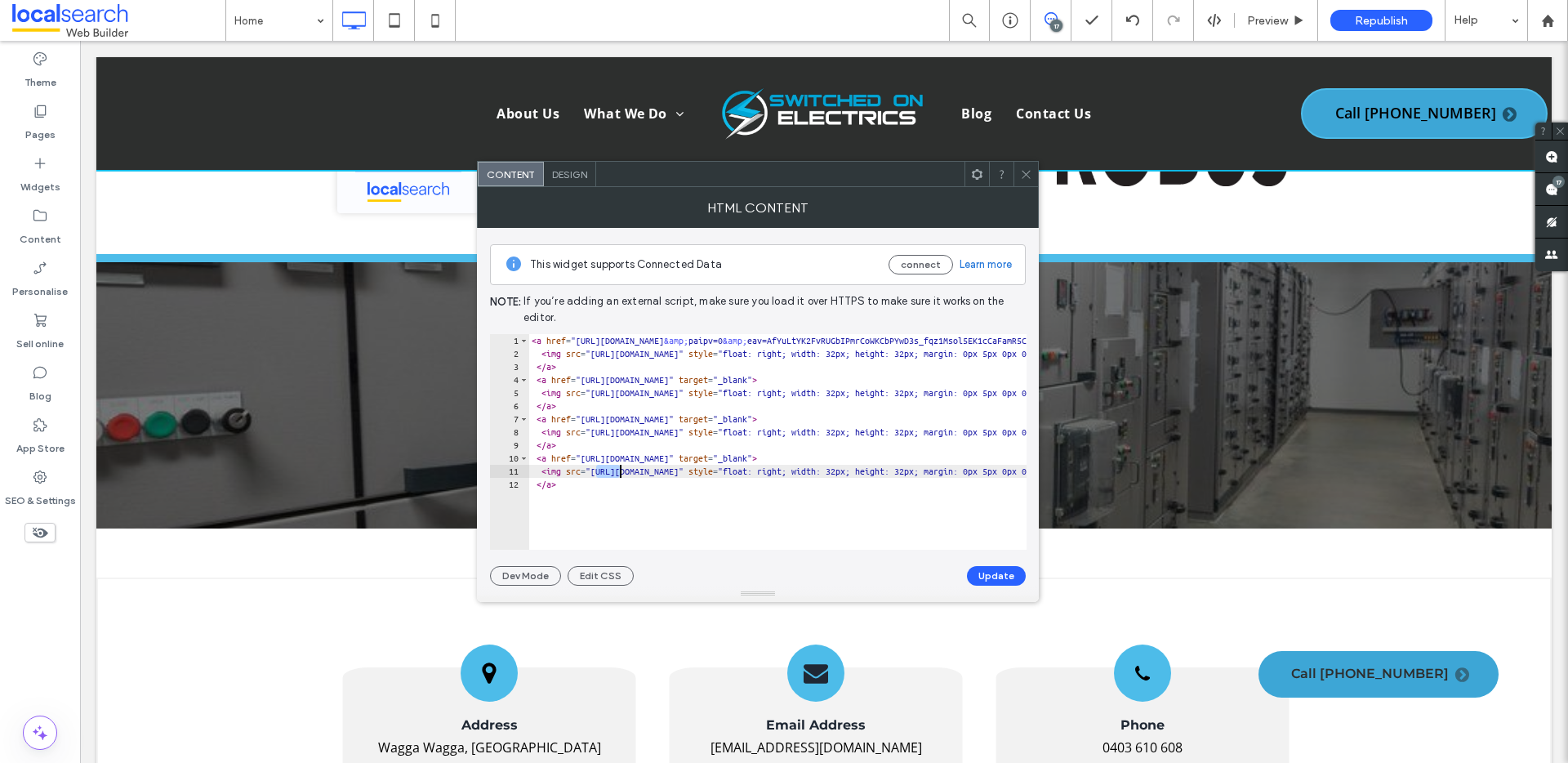
drag, startPoint x: 599, startPoint y: 469, endPoint x: 621, endPoint y: 470, distance: 22.0
click at [621, 470] on div "< a href = "https://www.facebook.com/profile.php?id=100083430368143 &amp; paipv…" at bounding box center [1266, 449] width 1476 height 230
click at [603, 468] on div "< a href = "https://www.facebook.com/profile.php?id=100083430368143 &amp; paipv…" at bounding box center [1266, 449] width 1476 height 230
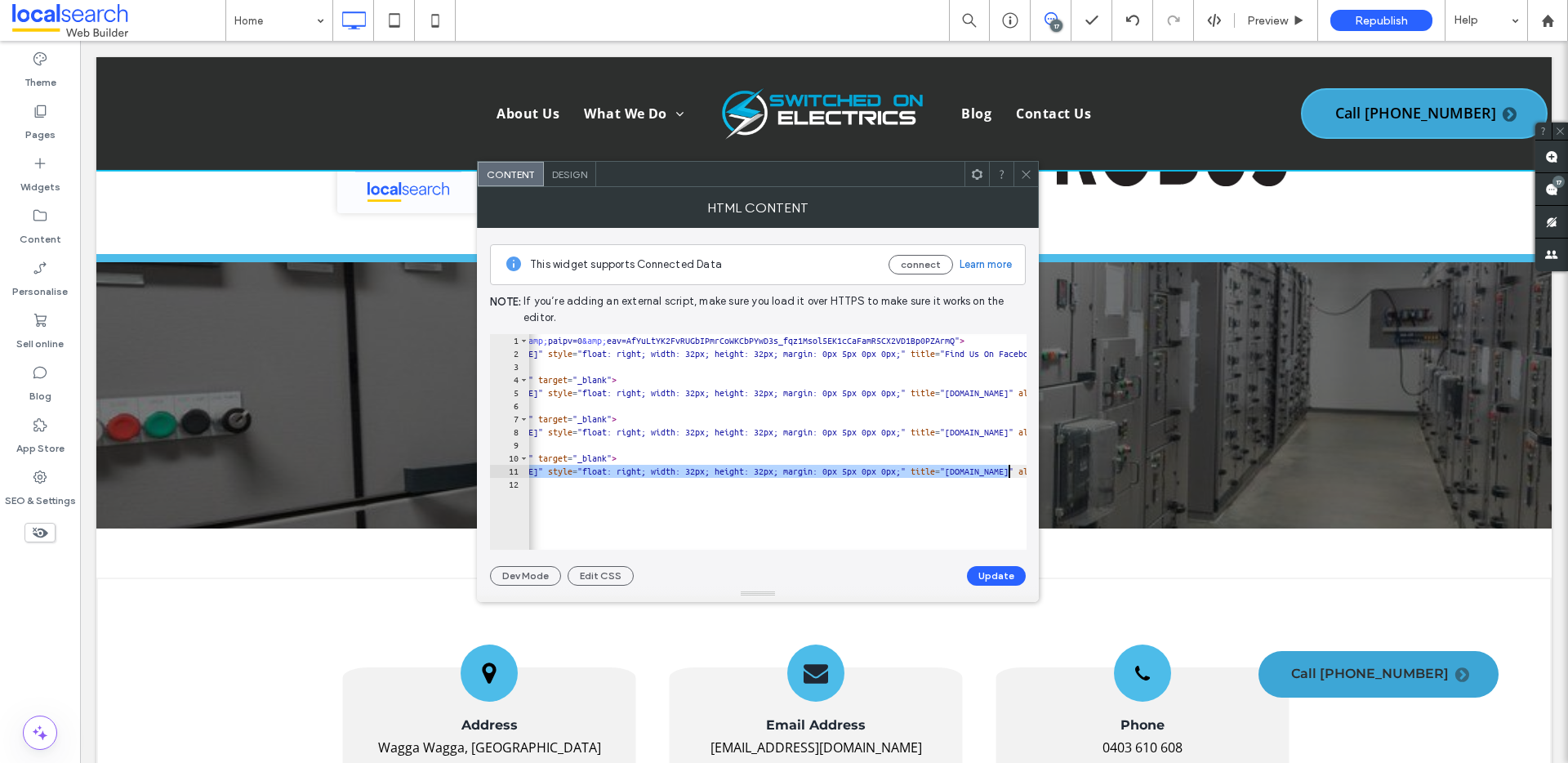
scroll to position [0, 293]
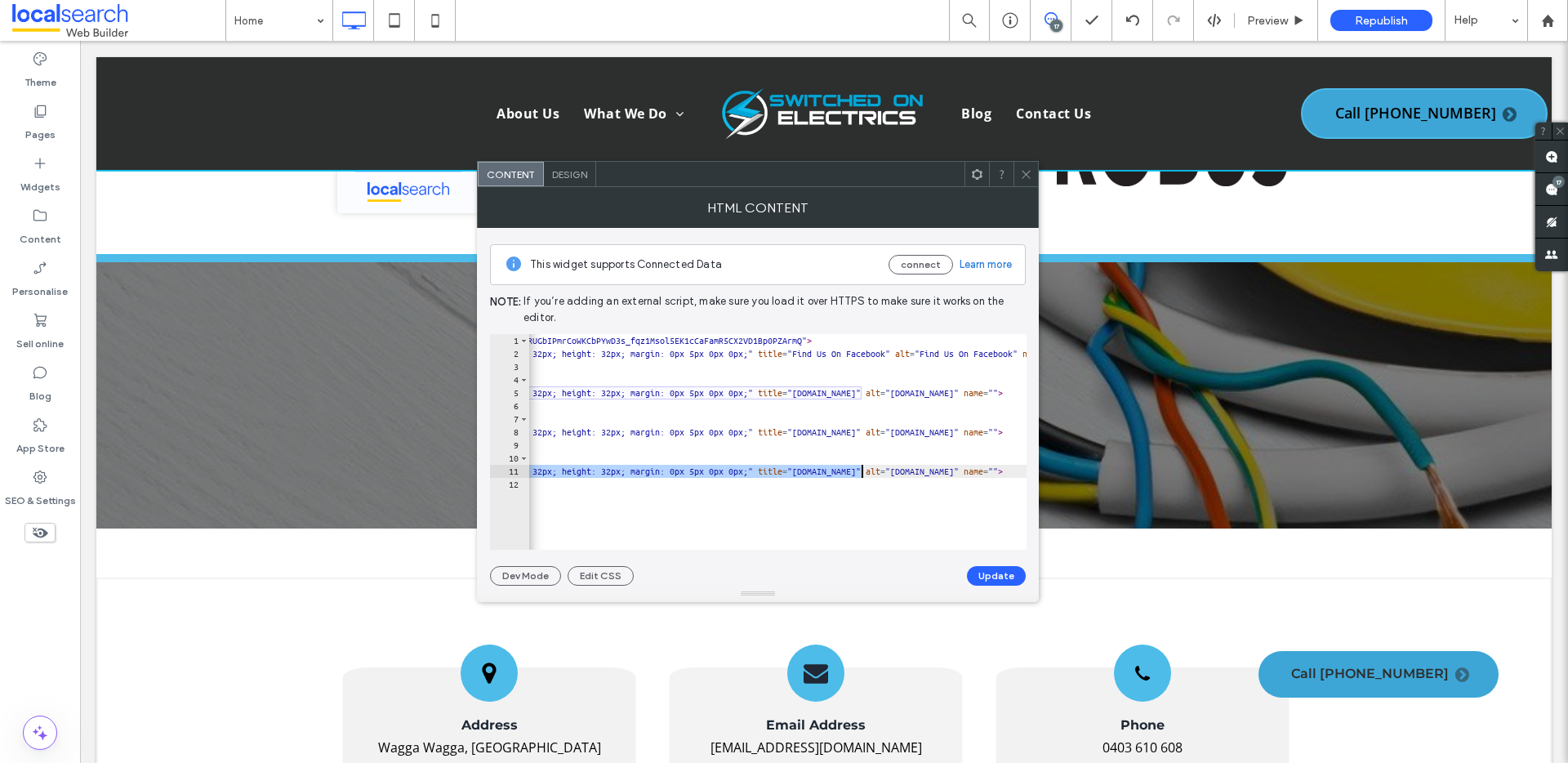
drag, startPoint x: 602, startPoint y: 469, endPoint x: 863, endPoint y: 475, distance: 261.1
click at [863, 475] on div "< a href = "https://www.facebook.com/profile.php?id=100083430368143 &amp; paipv…" at bounding box center [973, 449] width 1476 height 230
paste textarea "Cursor at row 11"
click at [991, 576] on button "Update" at bounding box center [996, 576] width 59 height 20
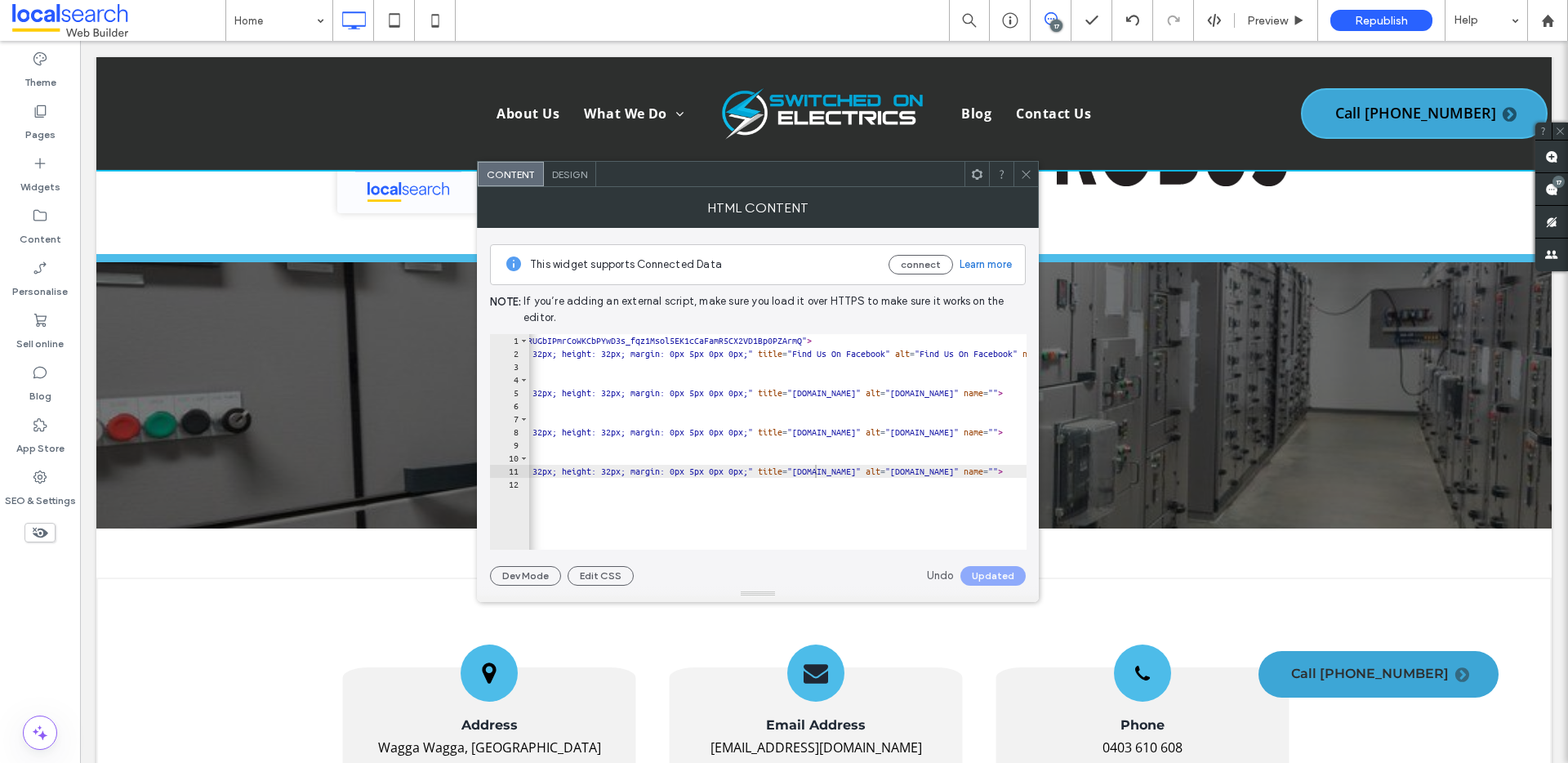
click at [732, 426] on div "< a href = "https://www.facebook.com/profile.php?id=100083430368143 &amp; paipv…" at bounding box center [973, 449] width 1476 height 230
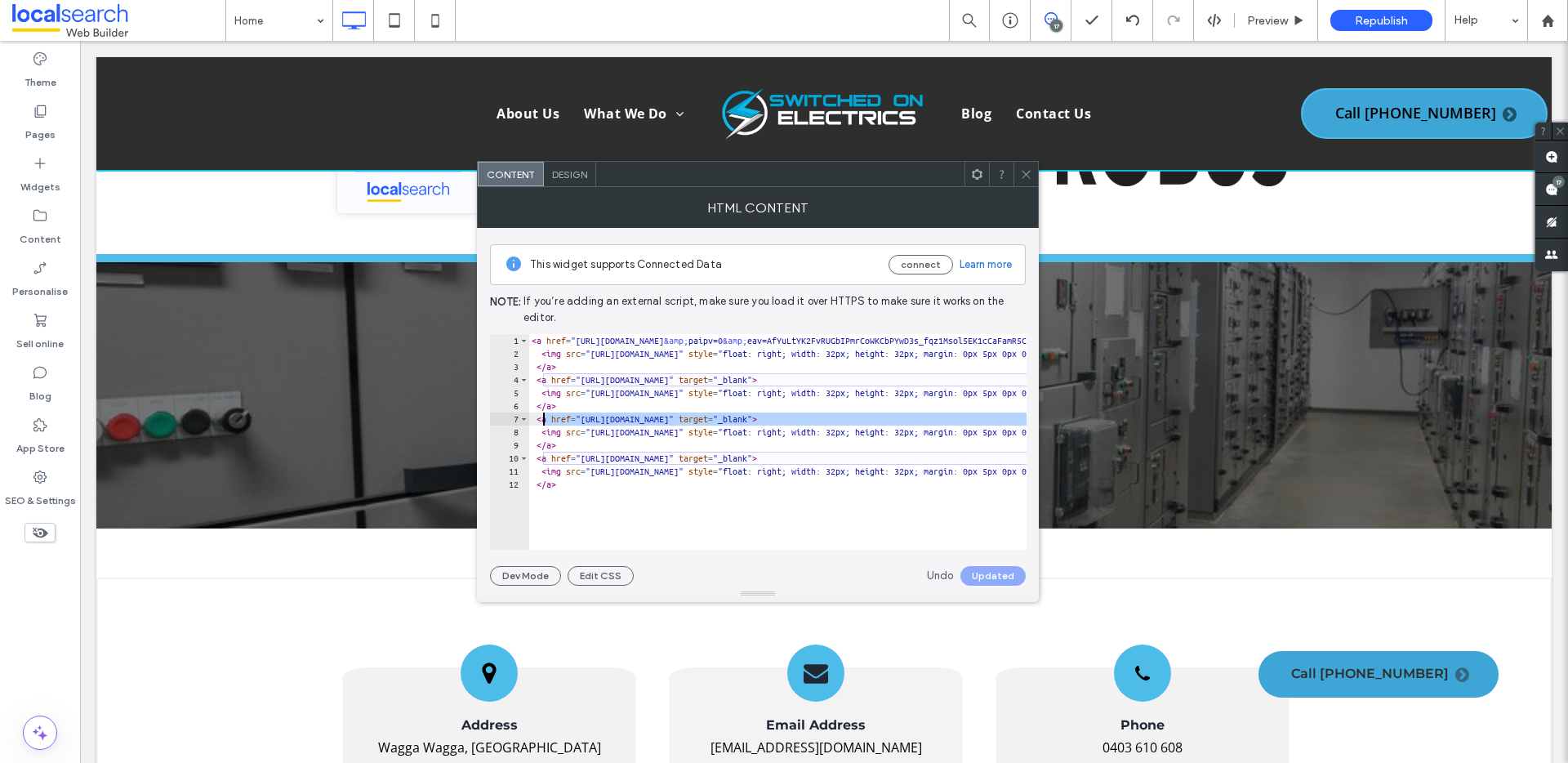
scroll to position [0, 0]
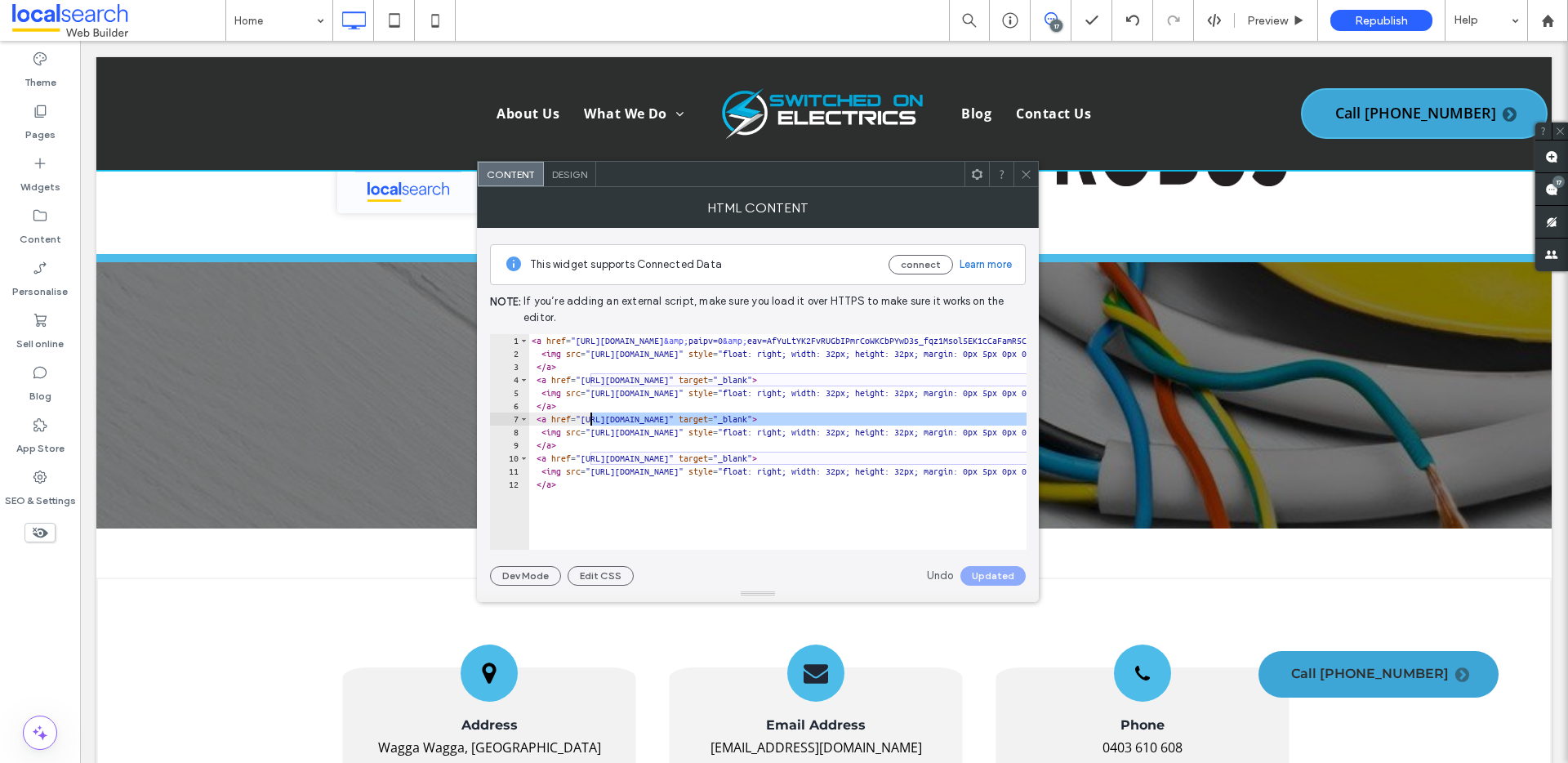
drag, startPoint x: 774, startPoint y: 419, endPoint x: 589, endPoint y: 423, distance: 185.0
click at [589, 423] on div "< a href = "https://www.facebook.com/profile.php?id=100083430368143 &amp; paipv…" at bounding box center [1266, 449] width 1476 height 230
paste textarea "Cursor at row 7"
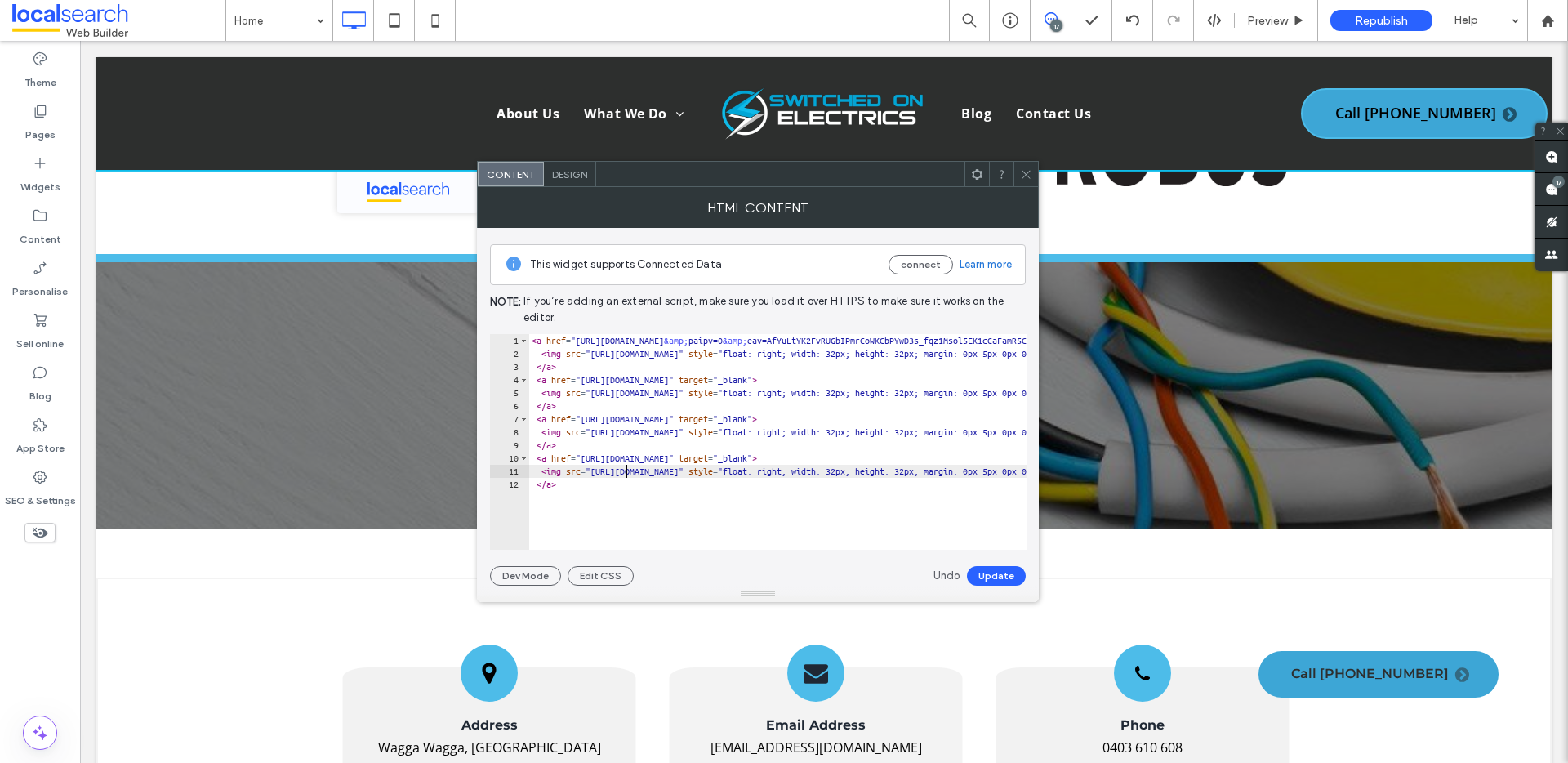
click at [625, 464] on div "< a href = "https://www.facebook.com/profile.php?id=100083430368143 &amp; paipv…" at bounding box center [1266, 449] width 1476 height 230
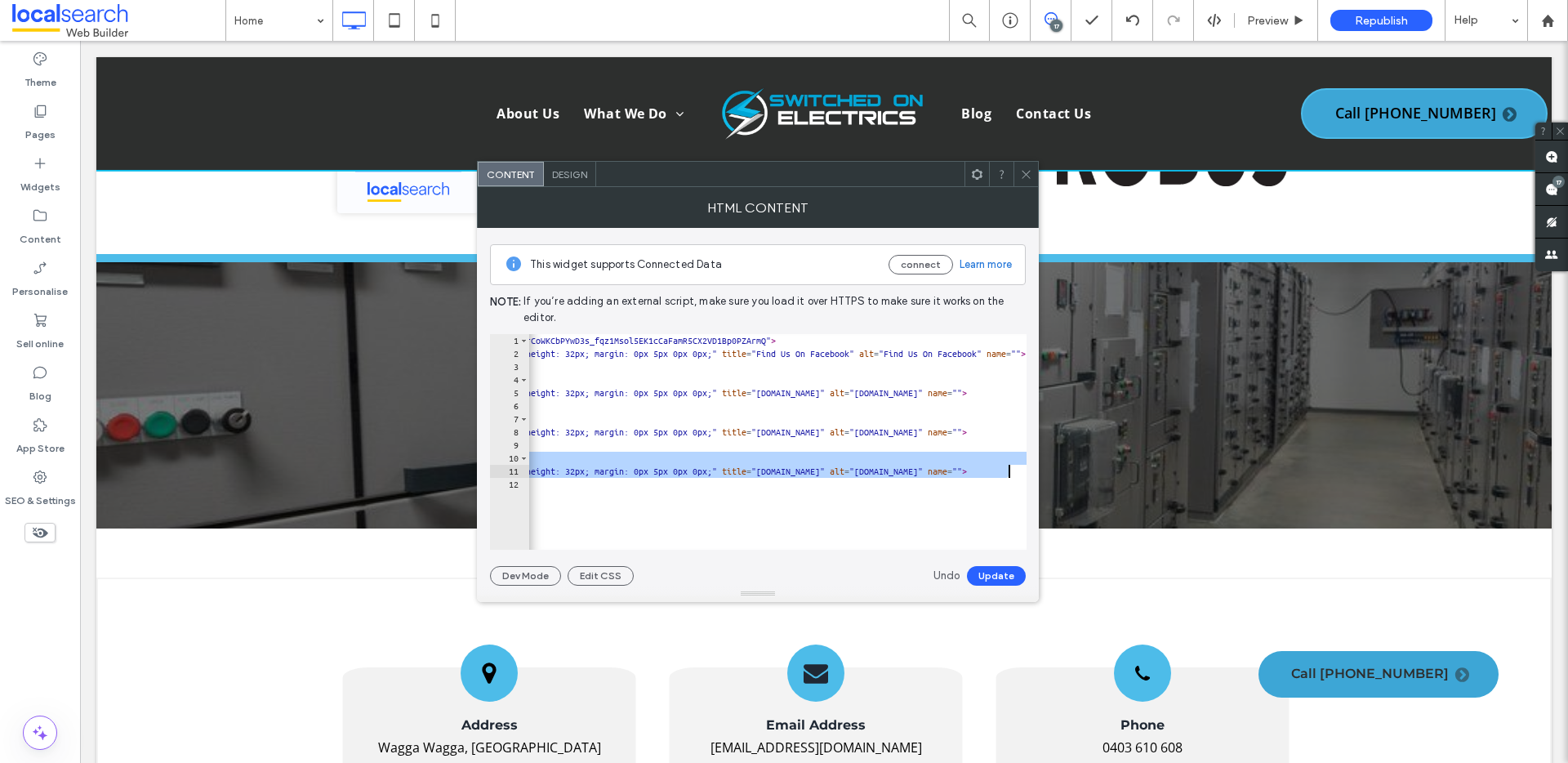
scroll to position [0, 423]
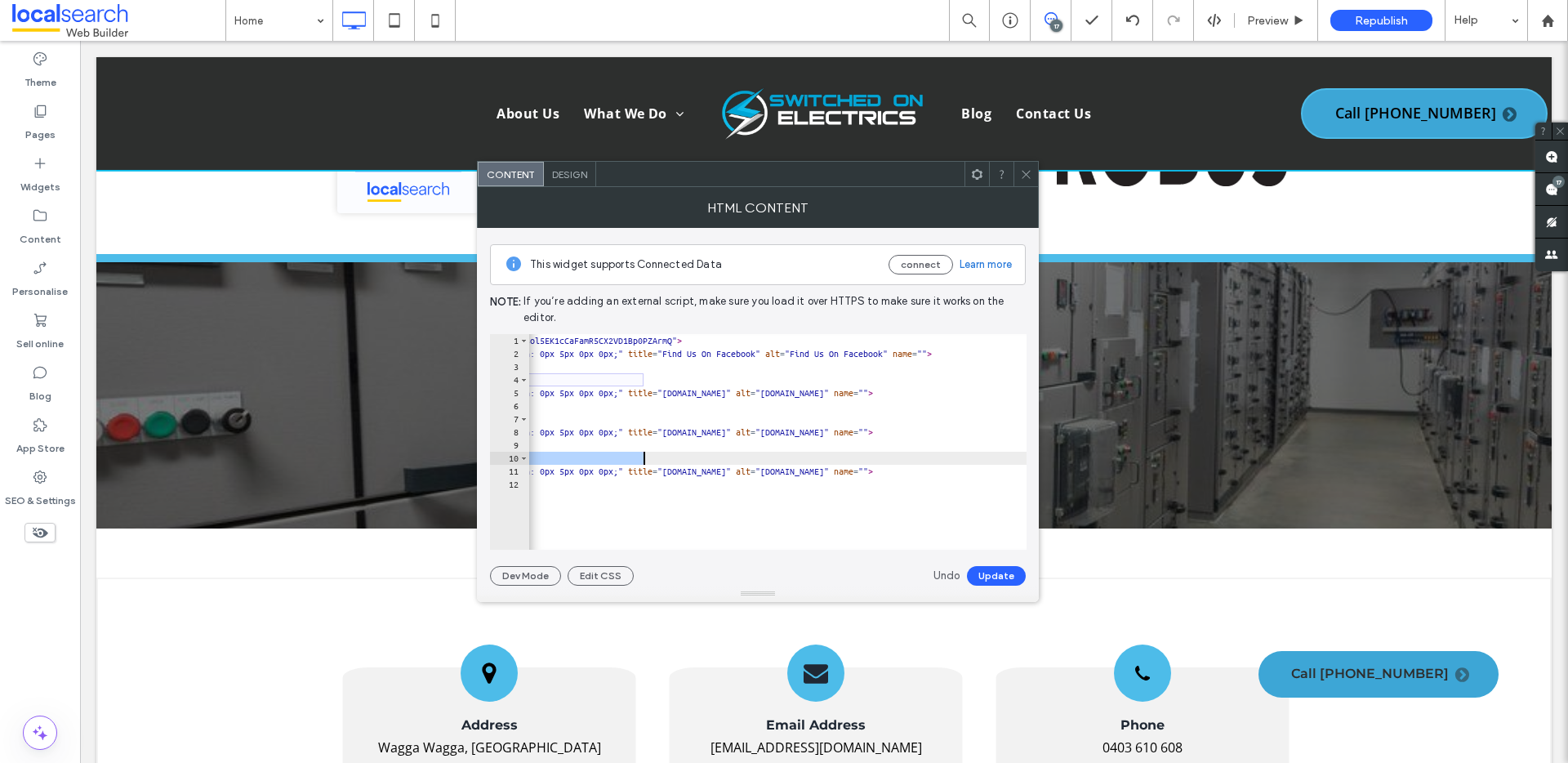
drag, startPoint x: 589, startPoint y: 455, endPoint x: 642, endPoint y: 455, distance: 53.0
click at [642, 455] on div "< a href = "https://www.facebook.com/profile.php?id=100083430368143 &amp; paipv…" at bounding box center [843, 449] width 1476 height 230
paste textarea "Cursor at row 10"
type textarea "**********"
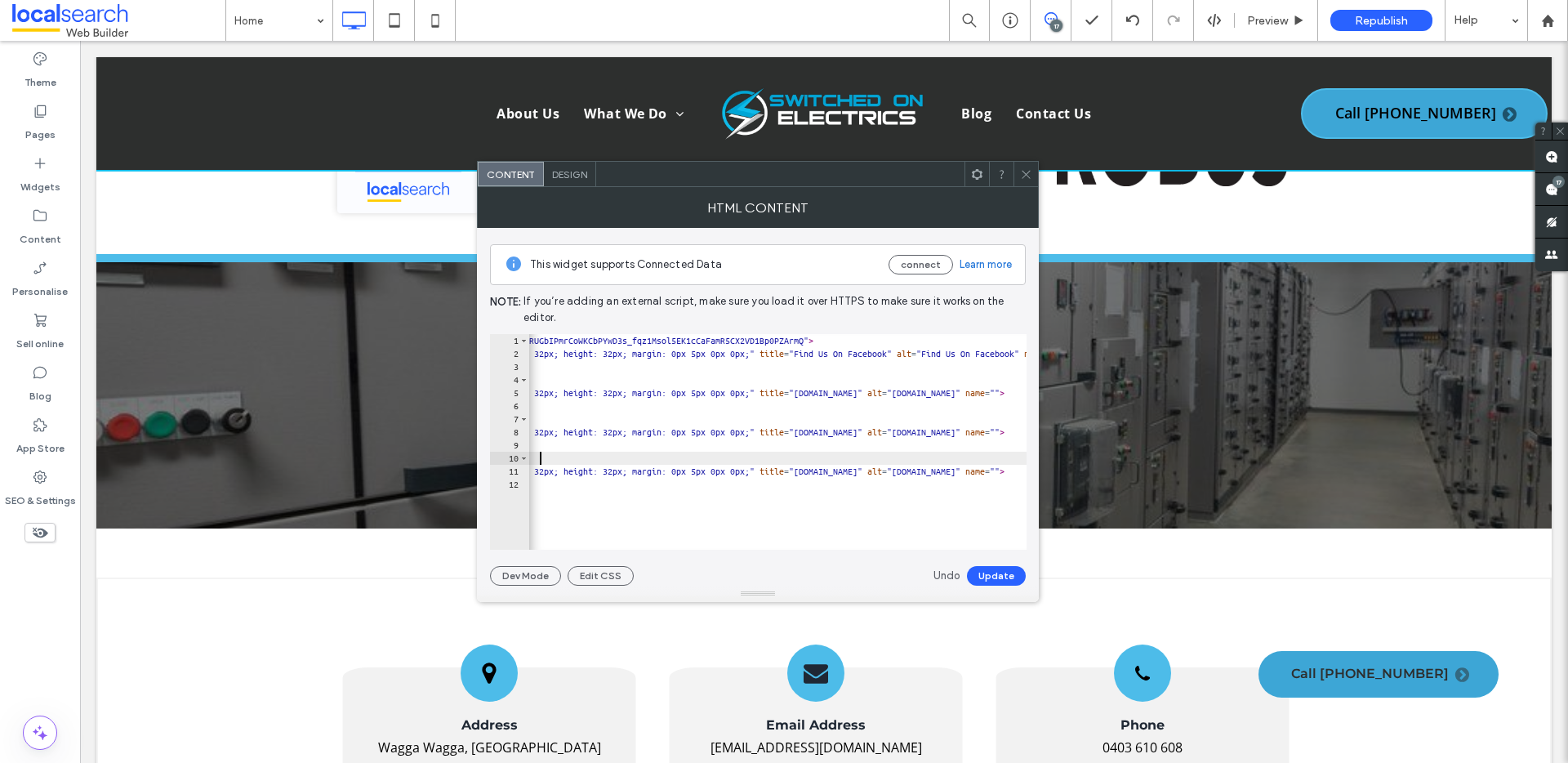
scroll to position [0, 291]
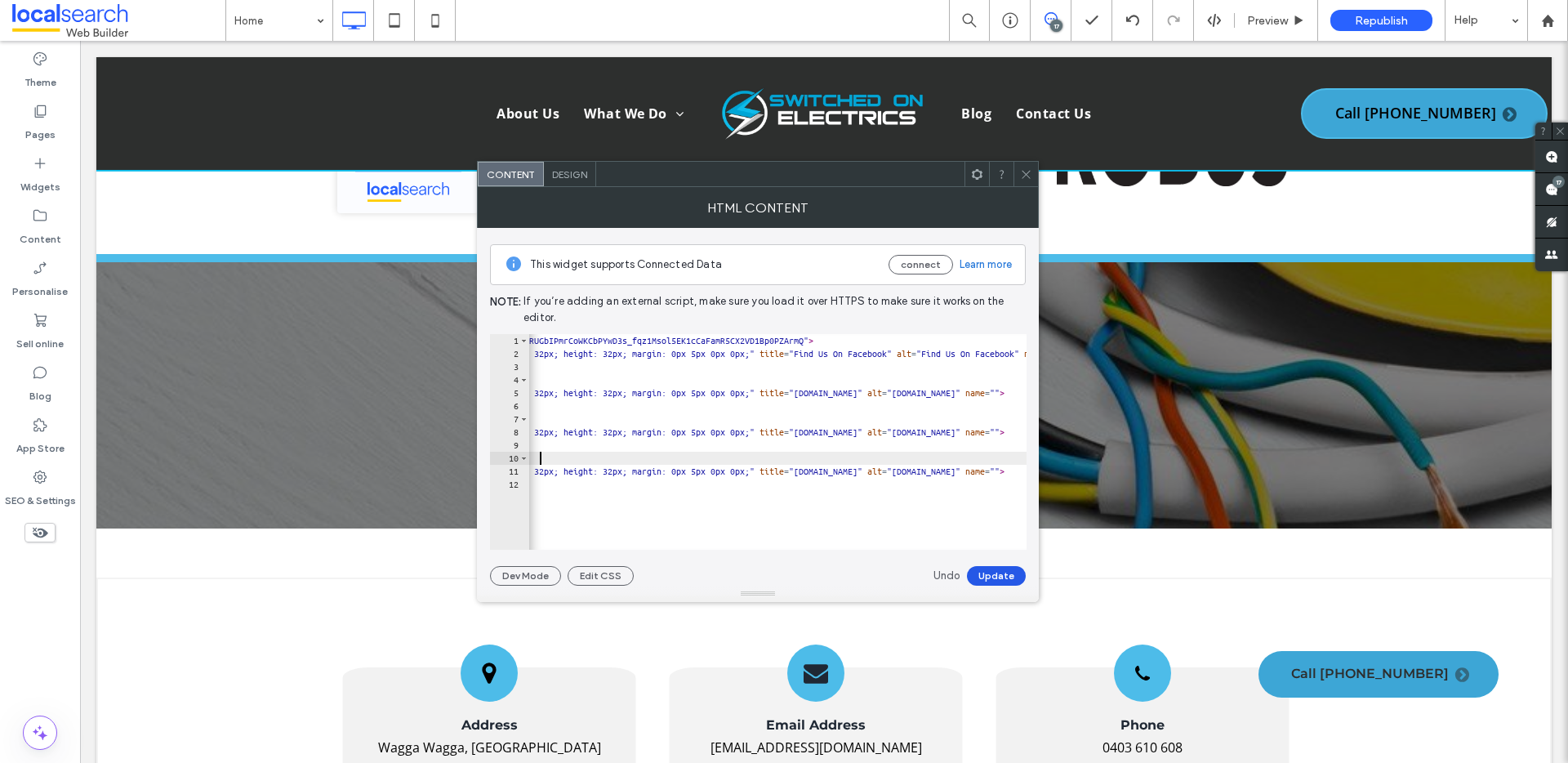
click at [997, 573] on button "Update" at bounding box center [996, 576] width 59 height 20
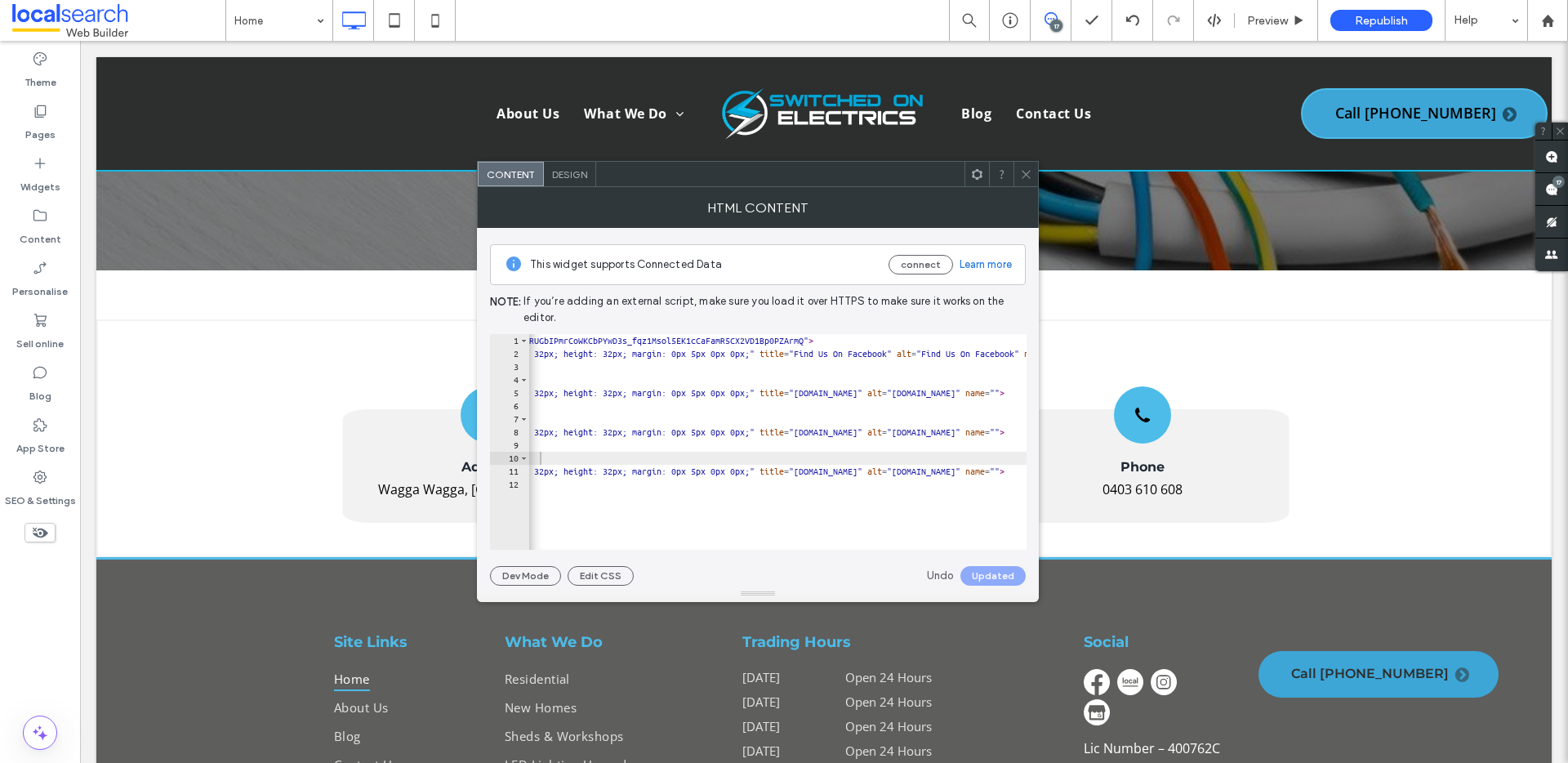
scroll to position [15012, 0]
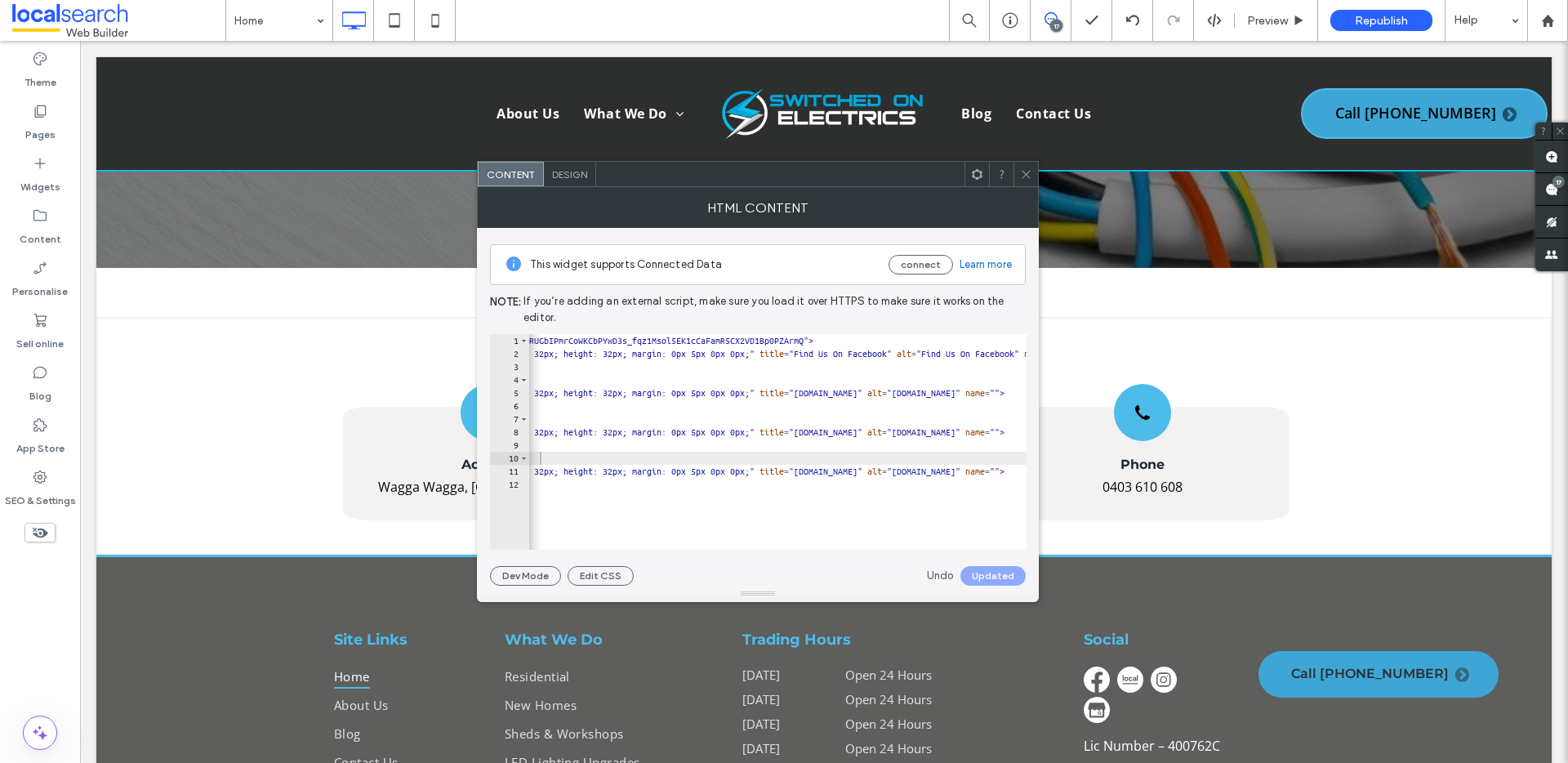
click at [1031, 171] on icon at bounding box center [1026, 174] width 12 height 12
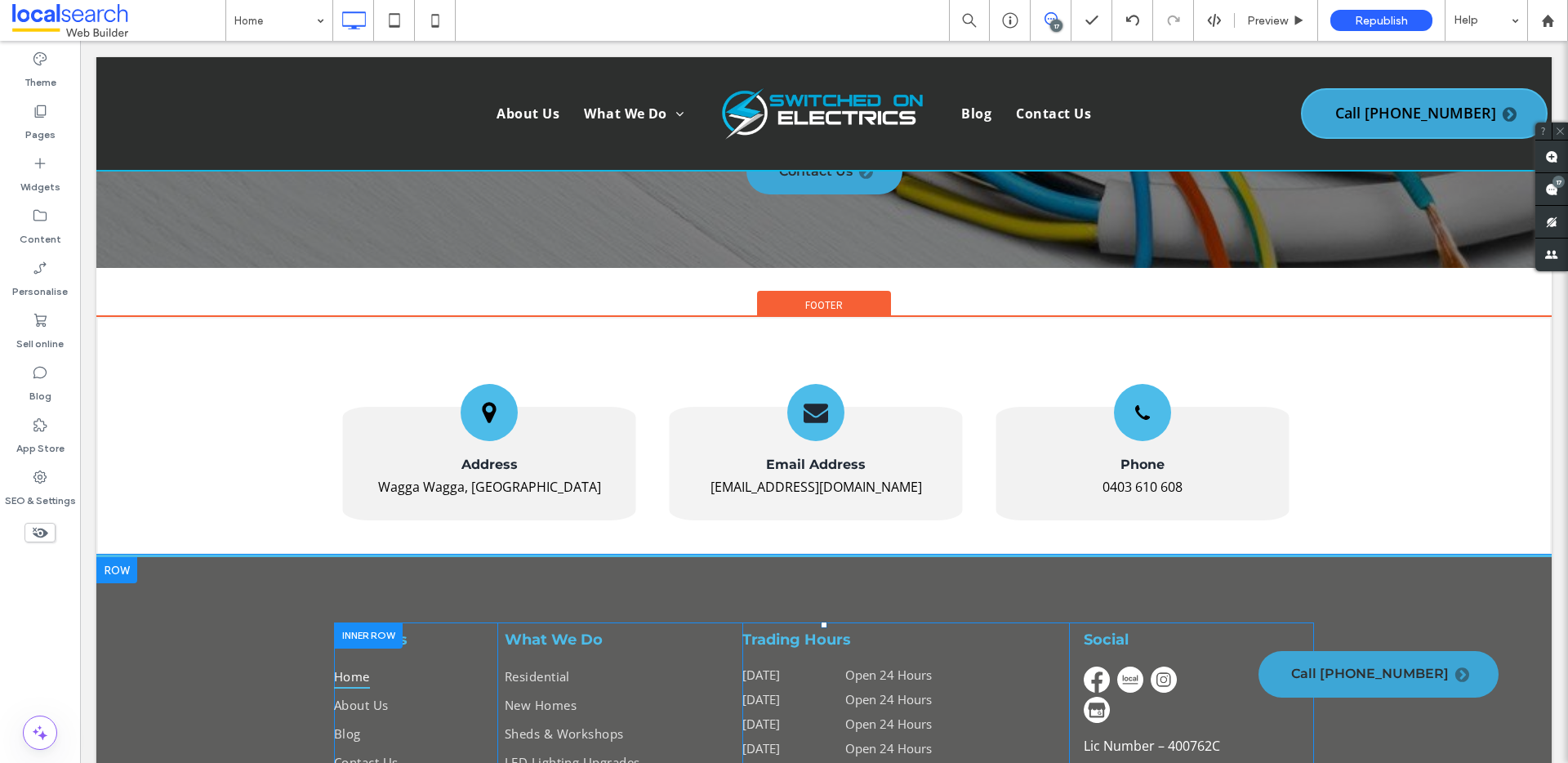
click at [1150, 666] on img at bounding box center [1163, 679] width 26 height 26
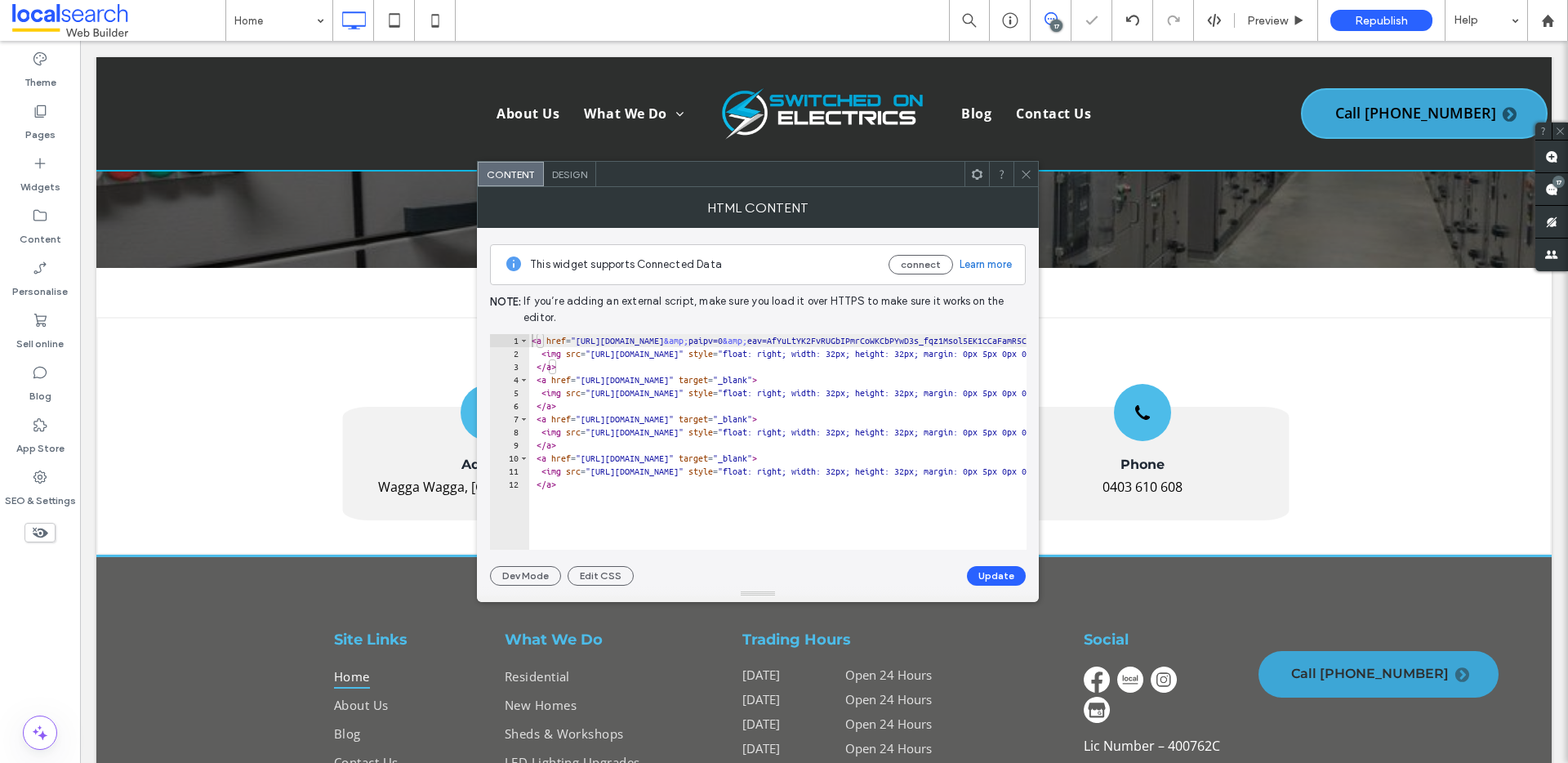
click at [1022, 179] on icon at bounding box center [1026, 174] width 12 height 12
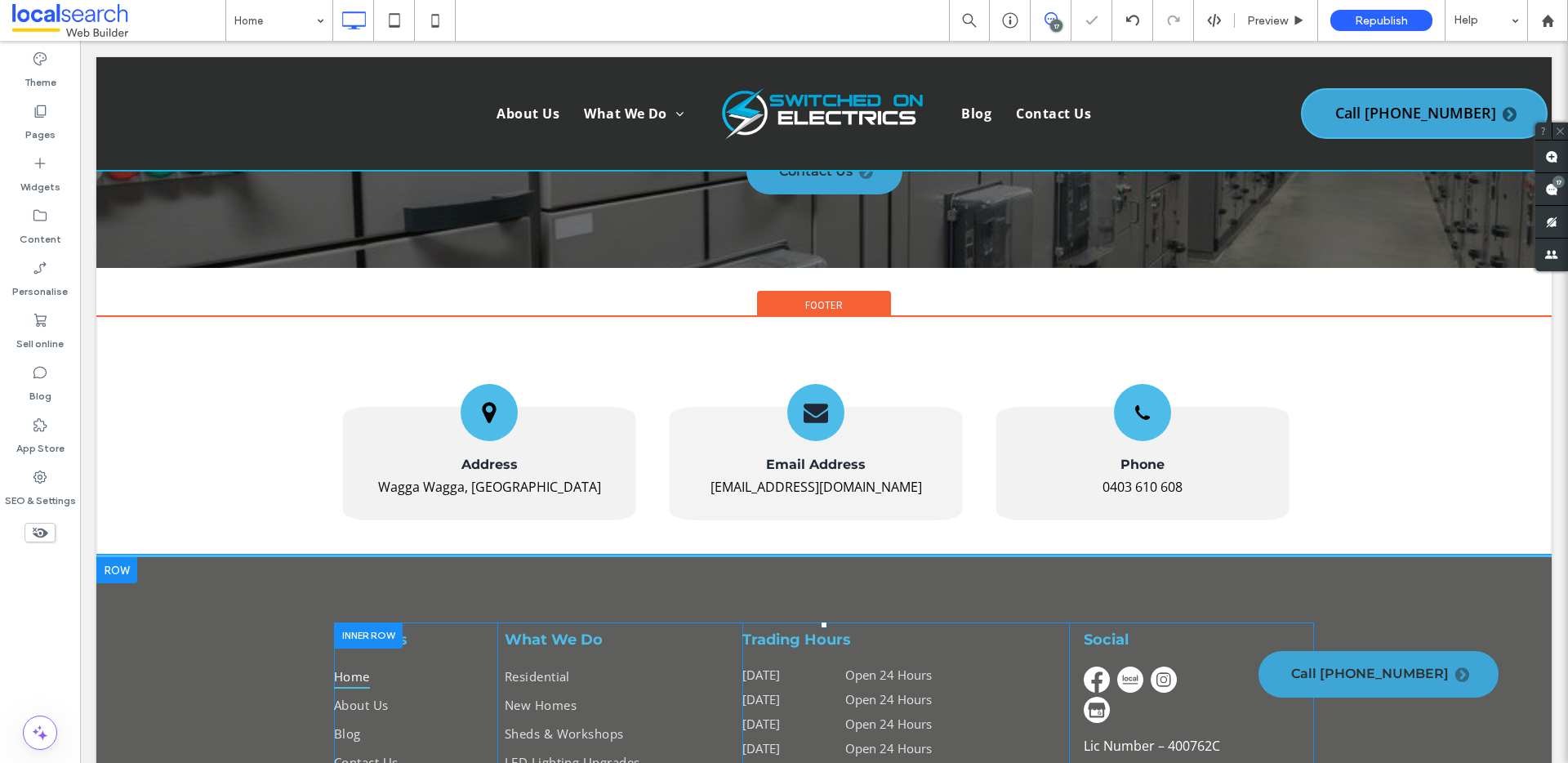
click at [1125, 666] on div at bounding box center [1132, 697] width 97 height 61
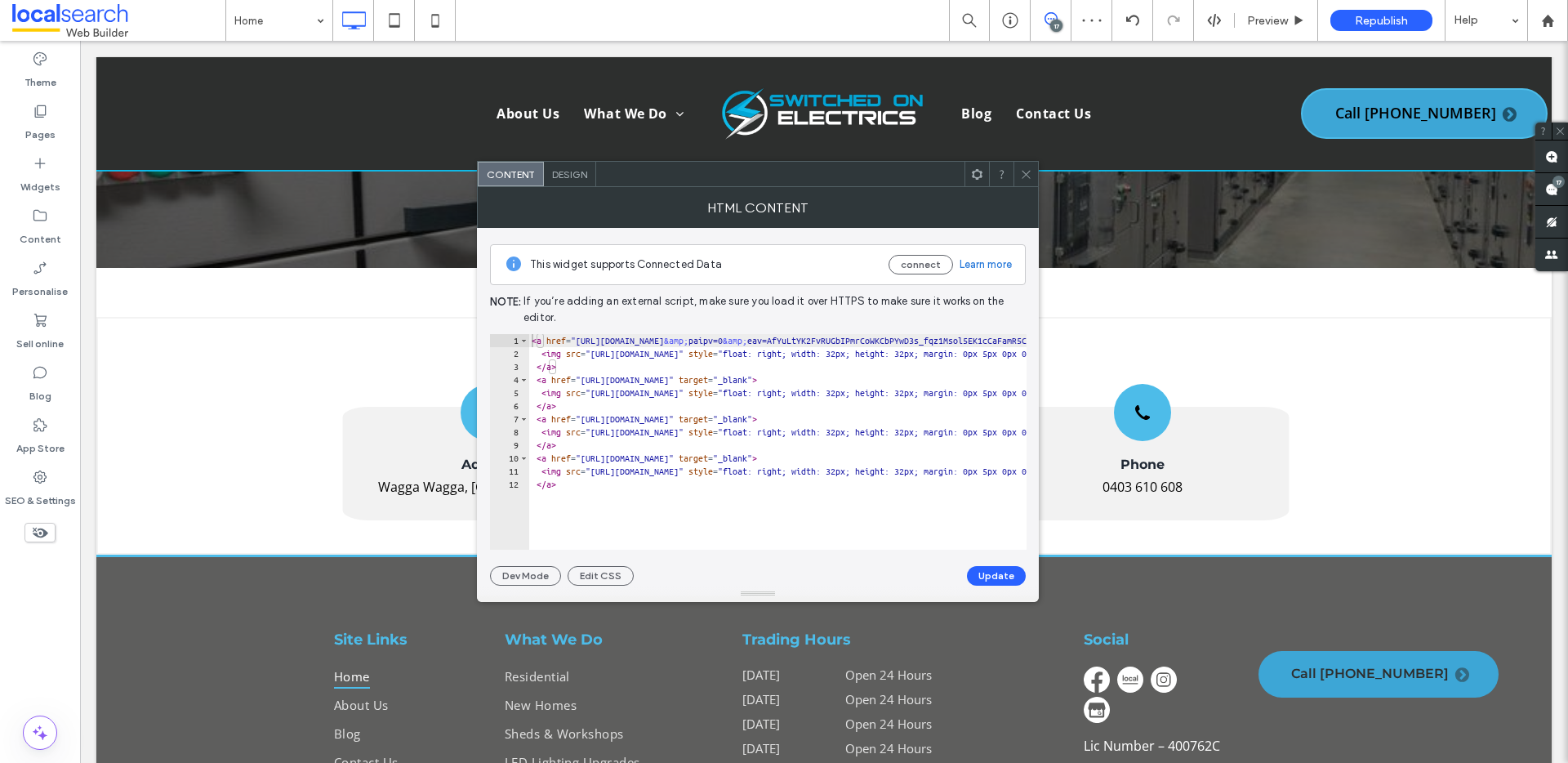
click at [1026, 180] on span at bounding box center [1026, 174] width 12 height 25
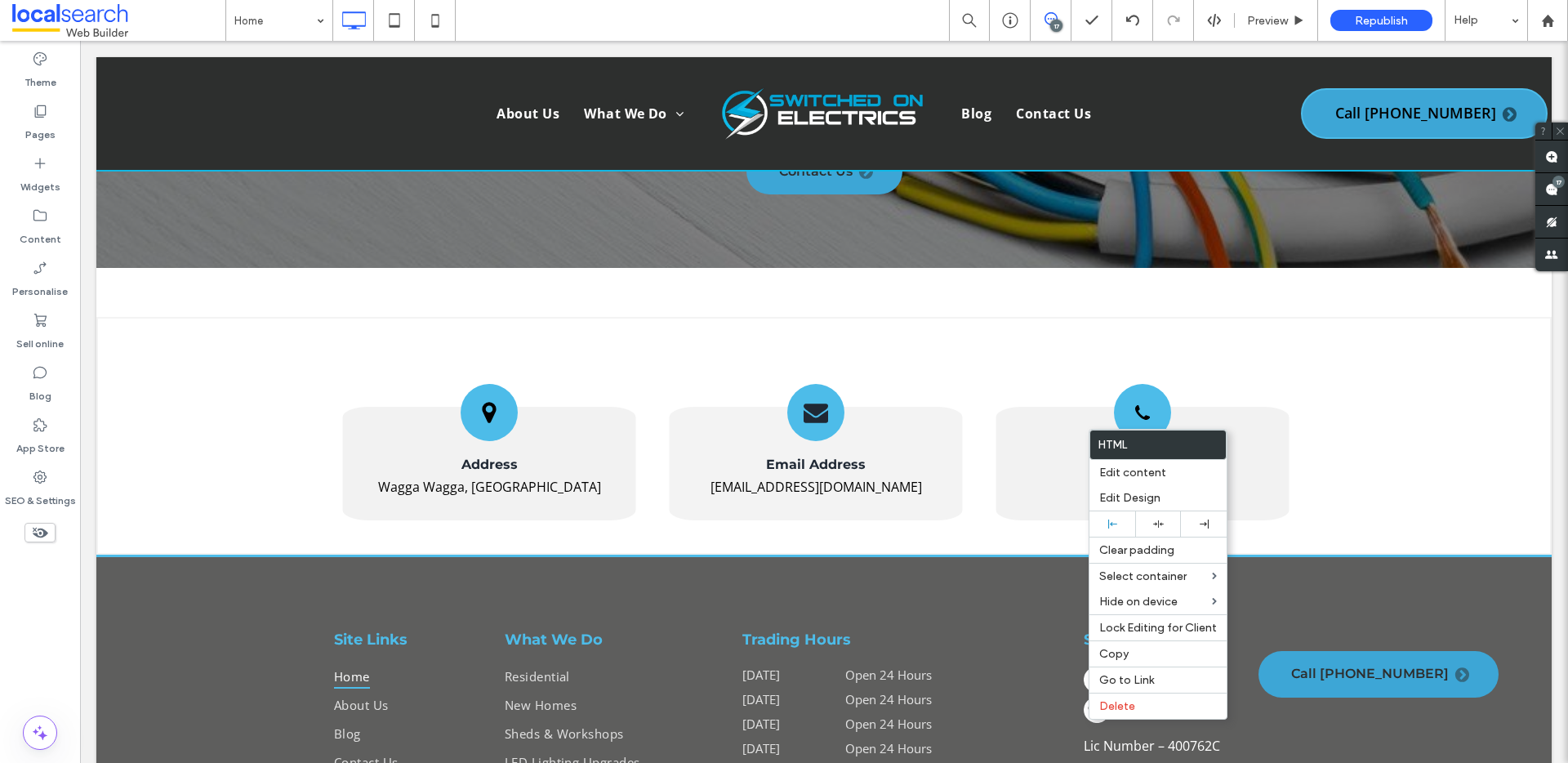
click at [1252, 555] on div "Site Links Home About Us Blog Contact Us Click To Paste What We Do Residential …" at bounding box center [823, 765] width 1455 height 422
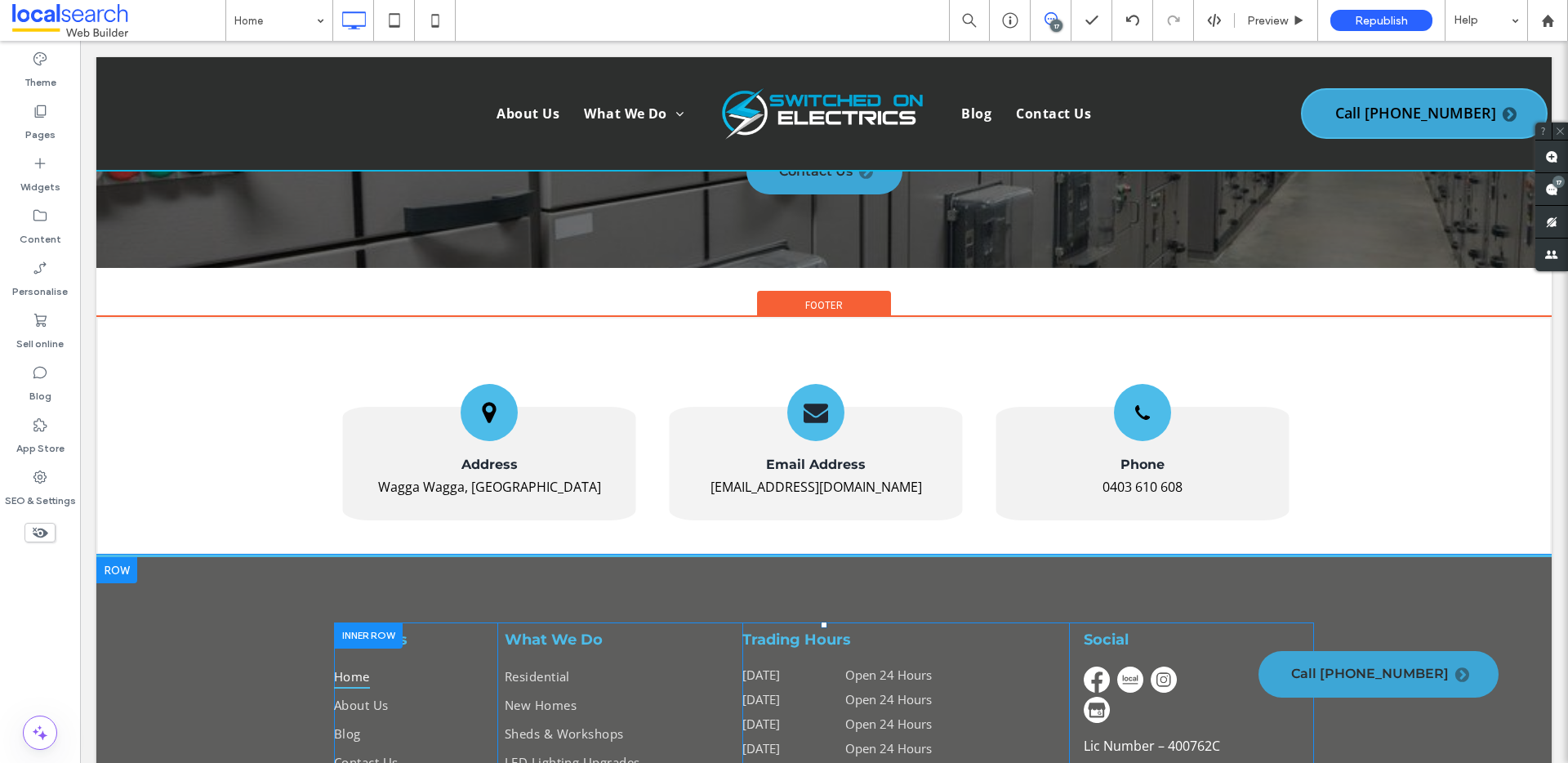
click at [1264, 622] on div "Social Lic Number – 400762C © 2025 Switched On Electrics Click To Paste" at bounding box center [1191, 765] width 245 height 288
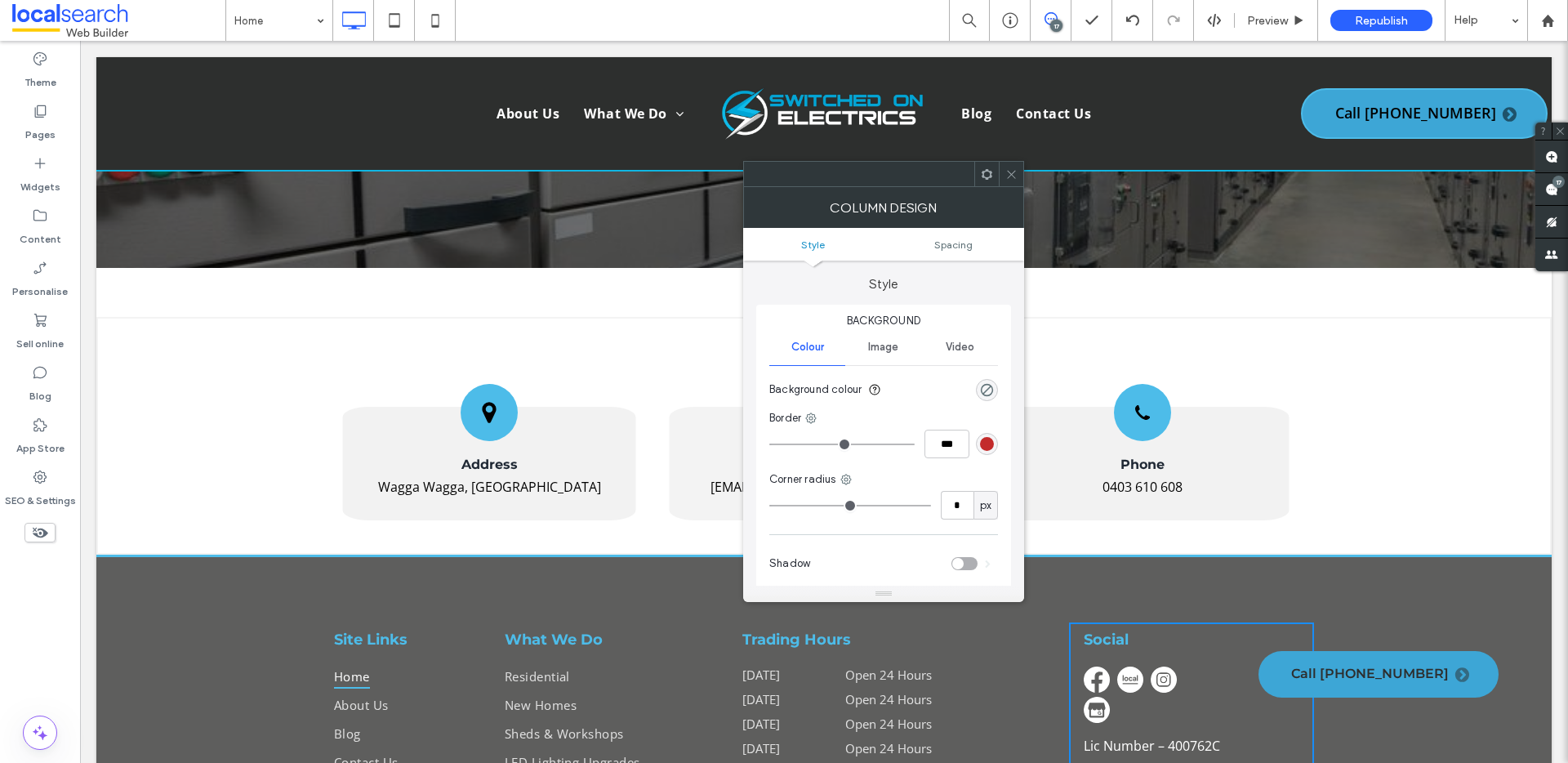
click at [1010, 171] on icon at bounding box center [1011, 174] width 12 height 12
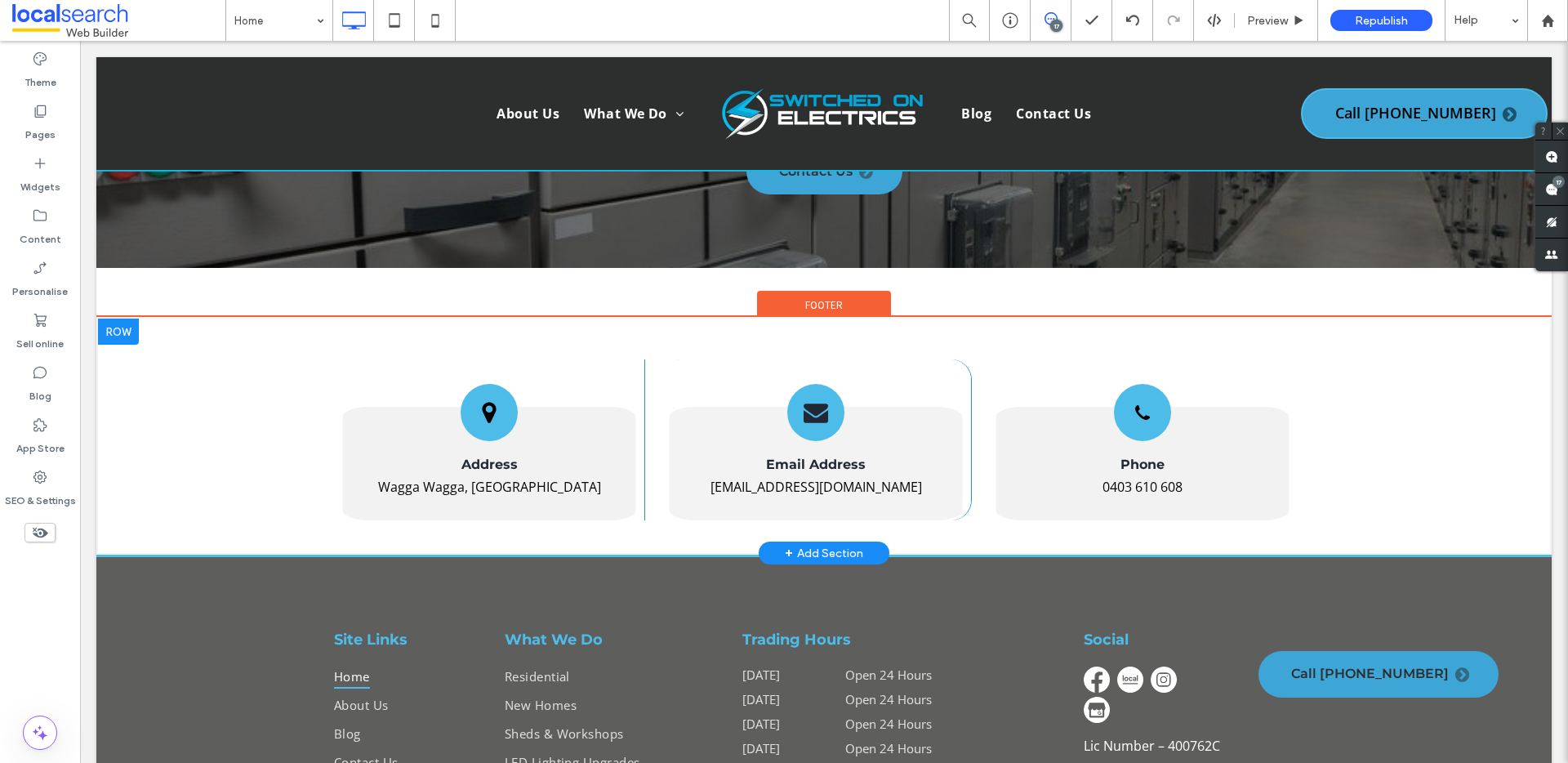
click at [1301, 317] on div "Address Wagga Wagga, 2650 NSW Click To Paste Email Address info@switchedonelect…" at bounding box center [823, 436] width 1455 height 238
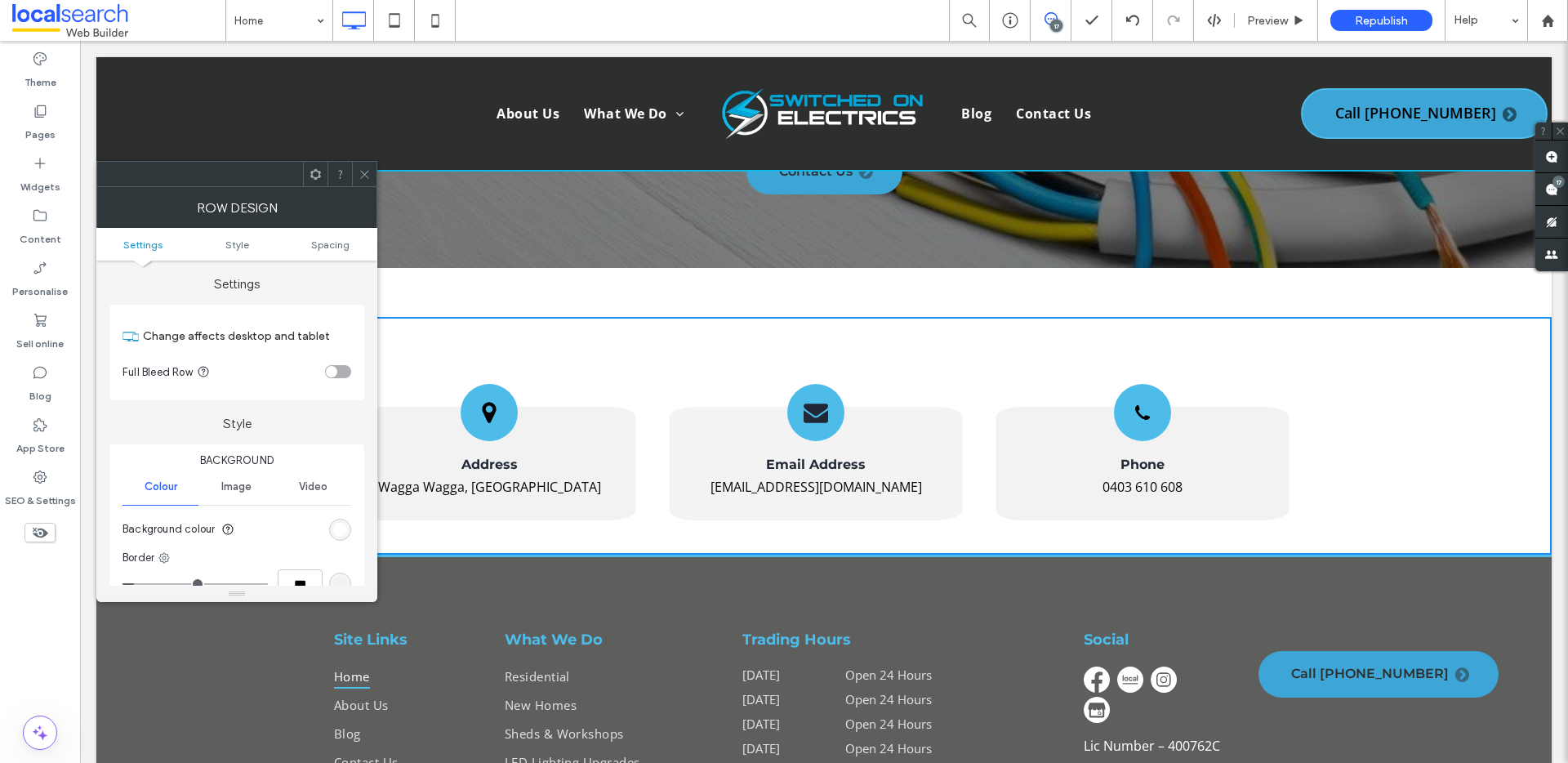
click at [360, 171] on icon at bounding box center [364, 174] width 12 height 12
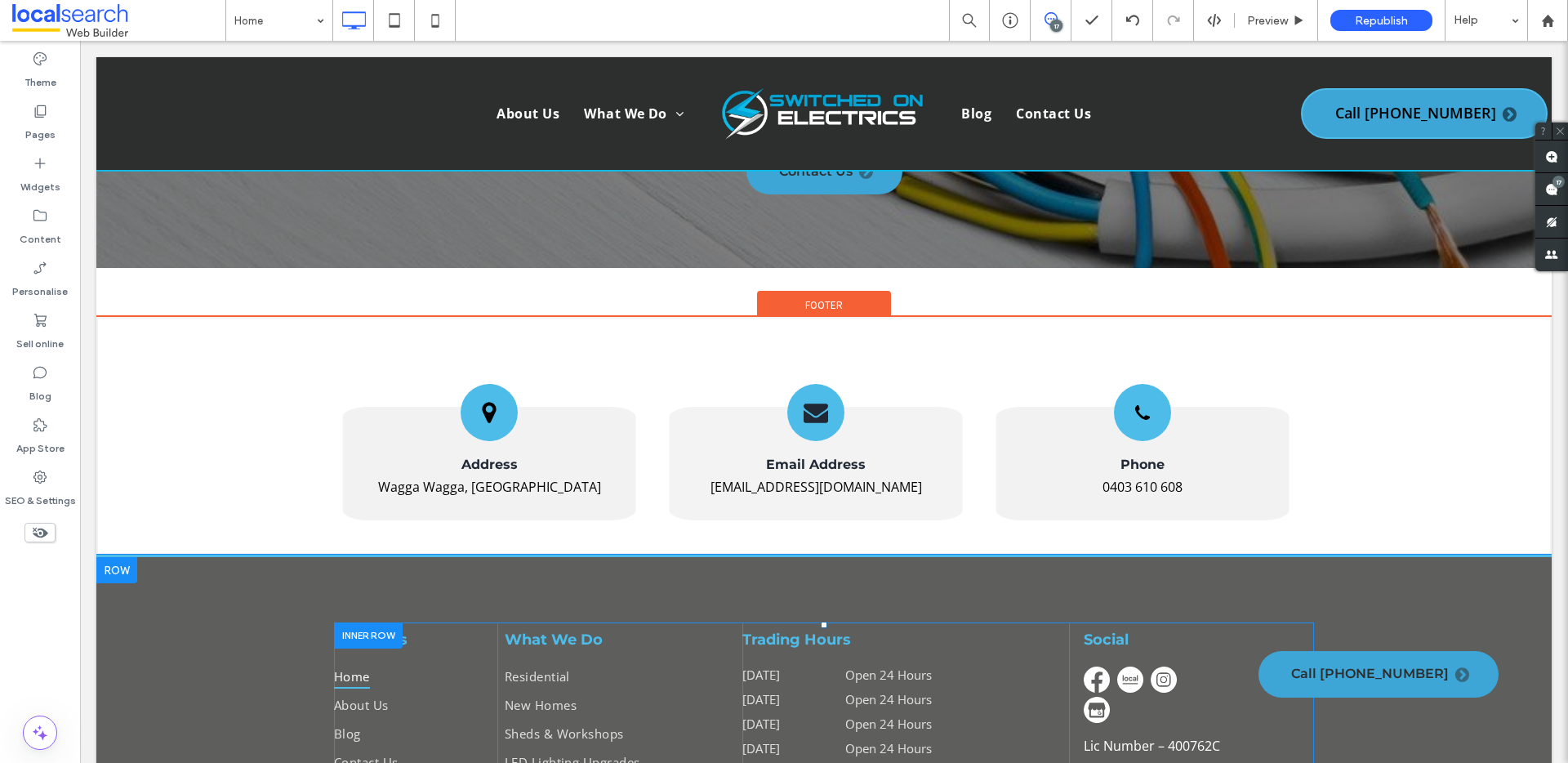
click at [1136, 666] on div at bounding box center [1132, 697] width 97 height 61
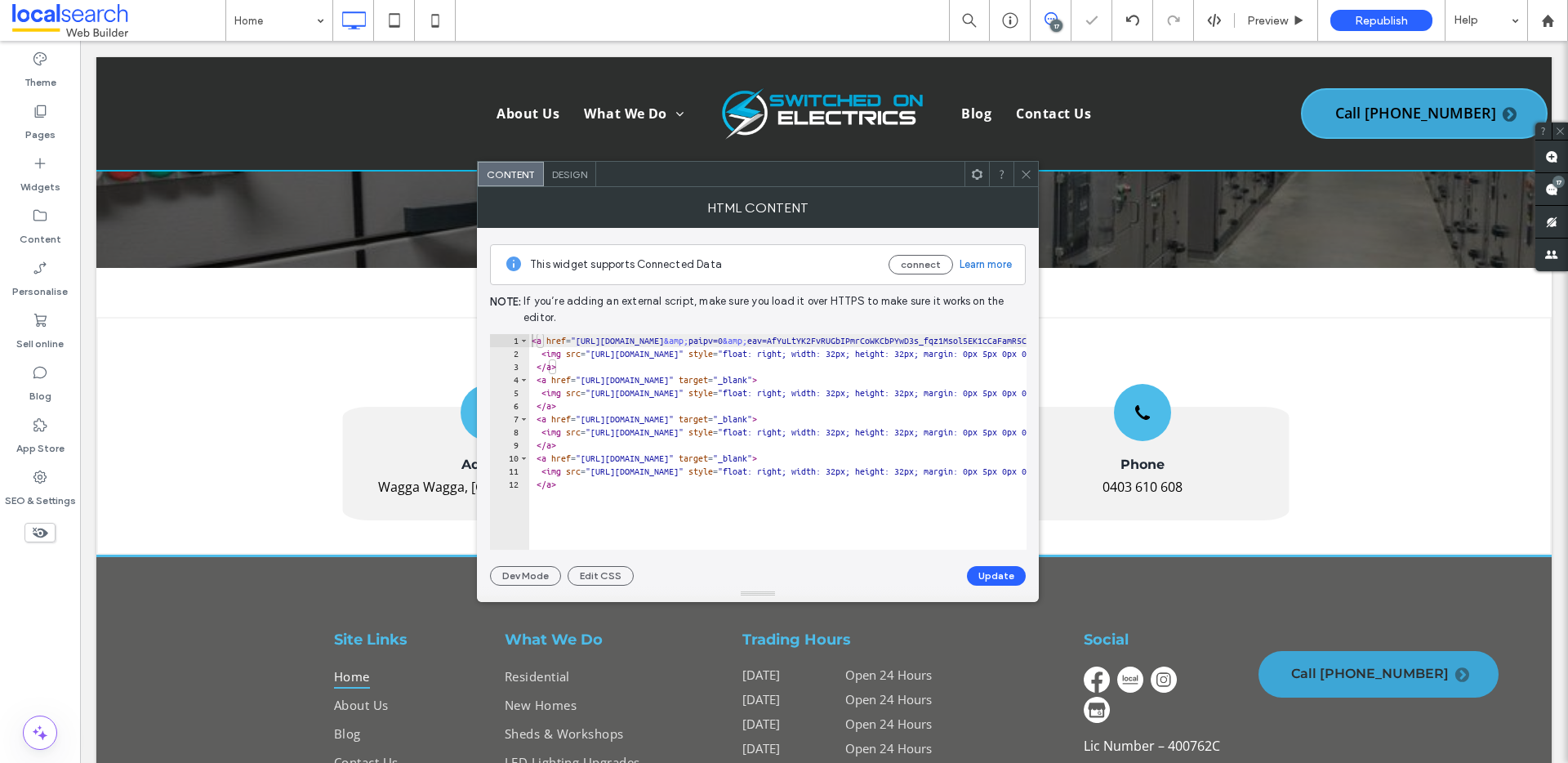
click at [982, 175] on icon at bounding box center [976, 174] width 12 height 12
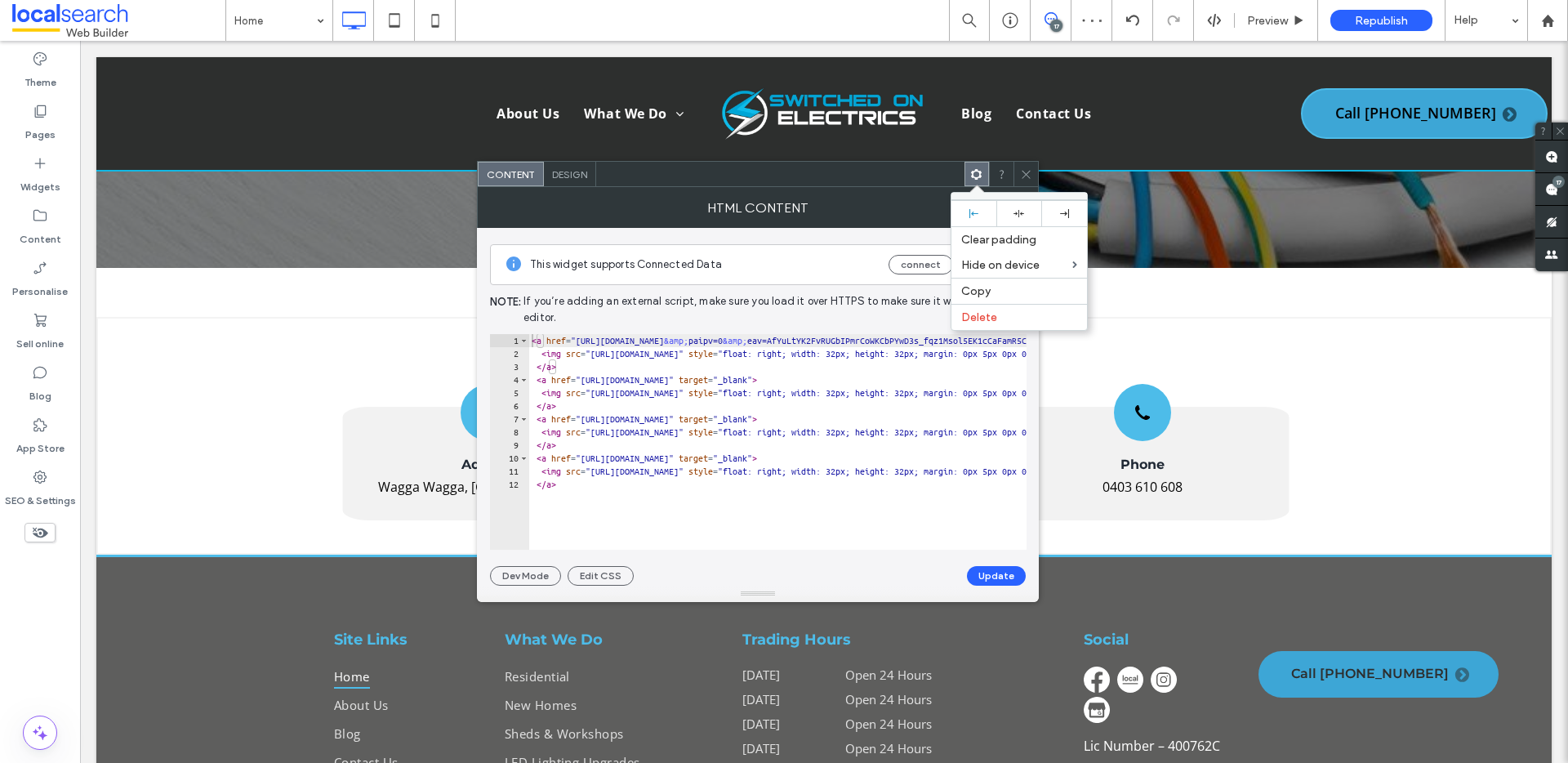
click at [563, 175] on span "Design" at bounding box center [569, 174] width 35 height 12
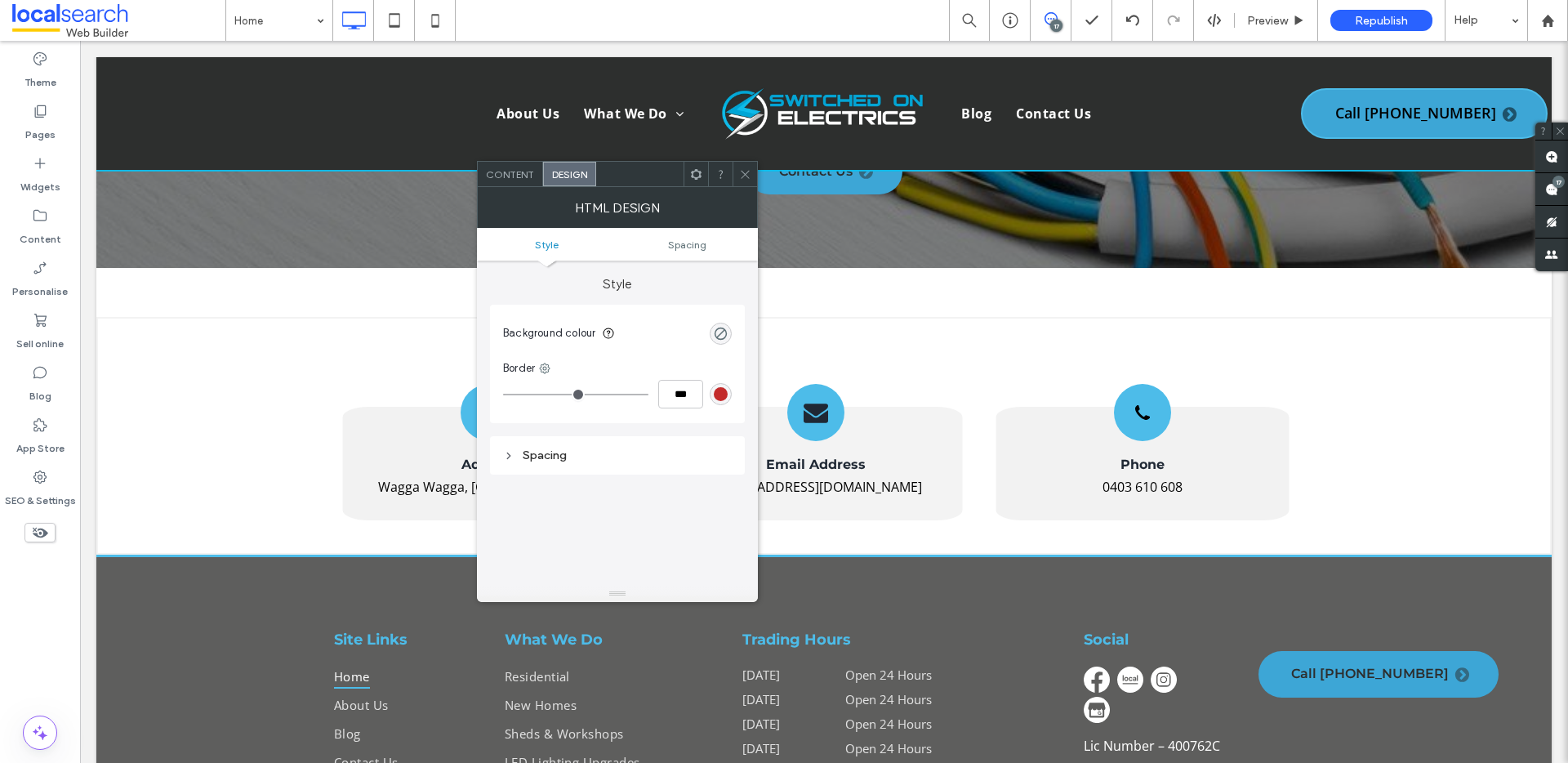
click at [557, 462] on div "Spacing" at bounding box center [617, 455] width 229 height 22
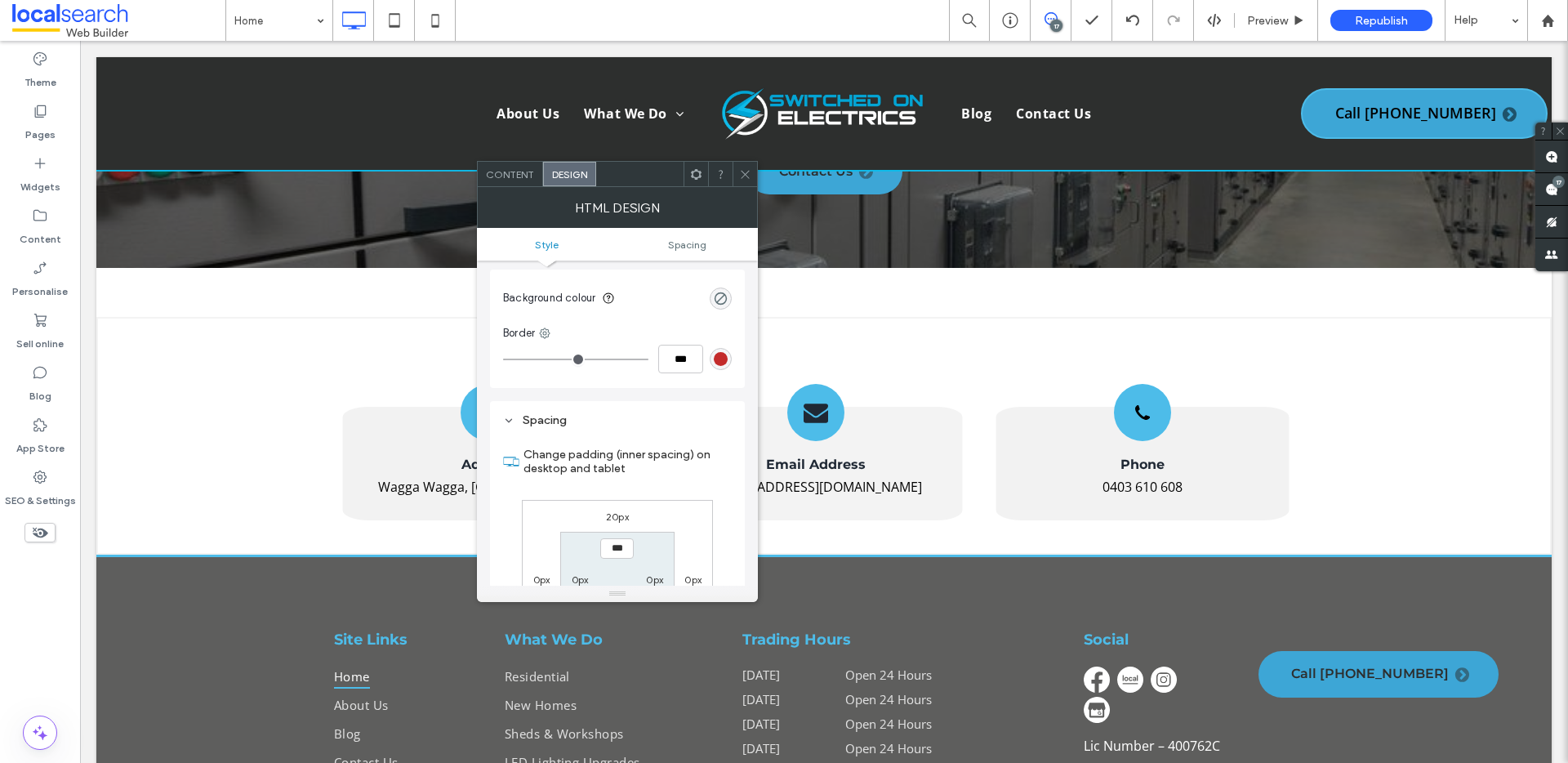
scroll to position [178, 0]
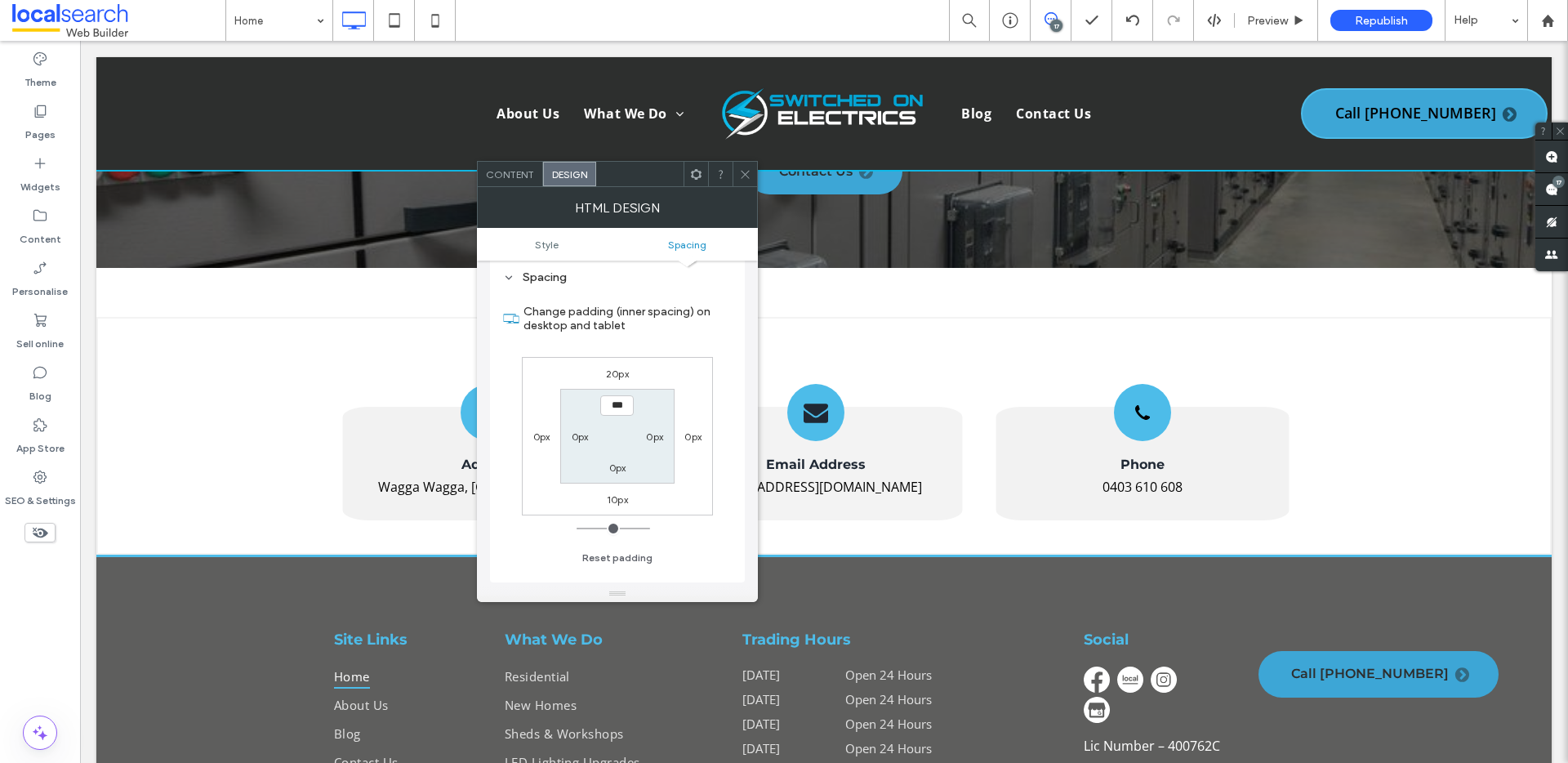
click at [744, 172] on icon at bounding box center [745, 174] width 12 height 12
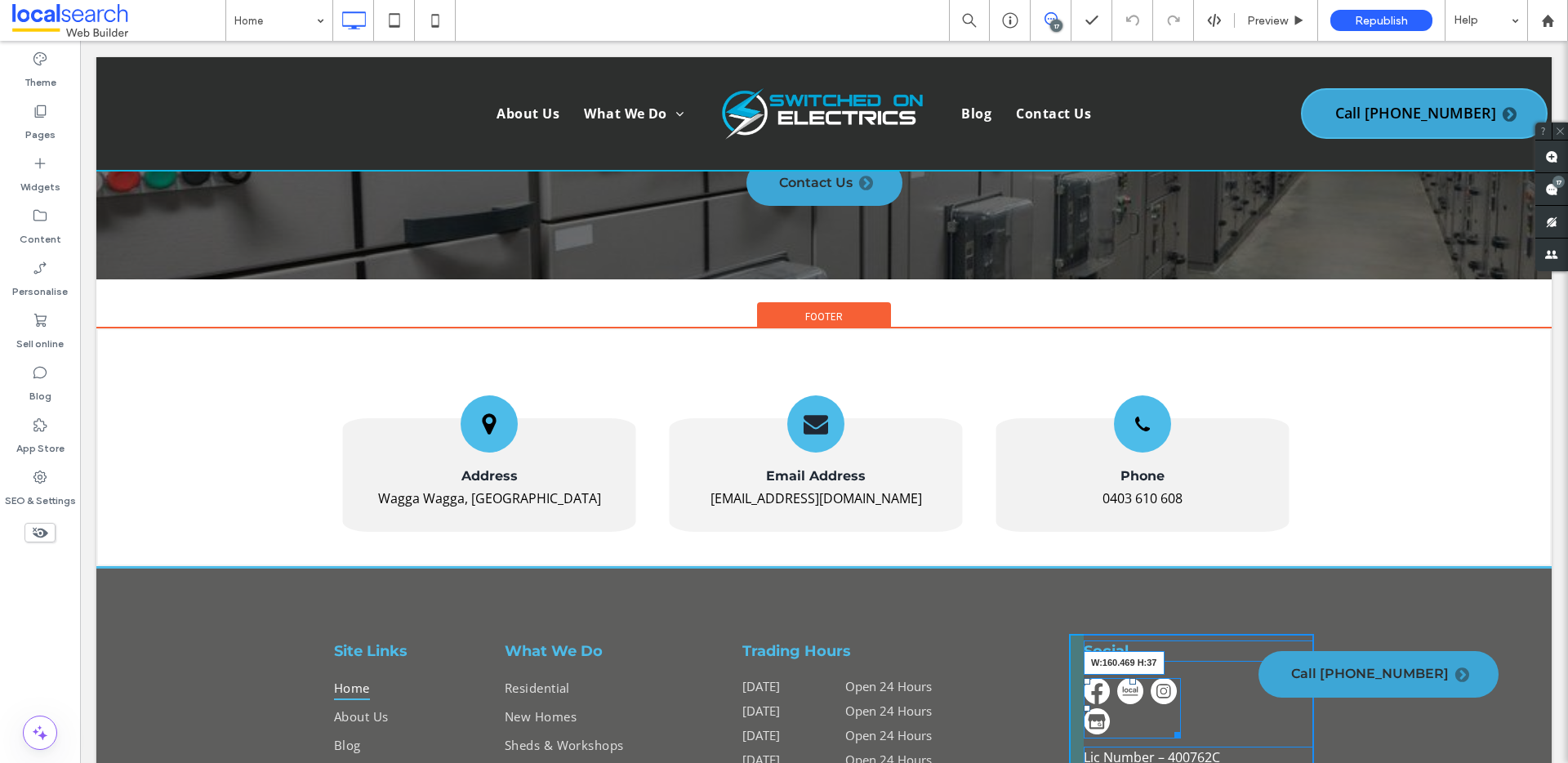
scroll to position [14982, 0]
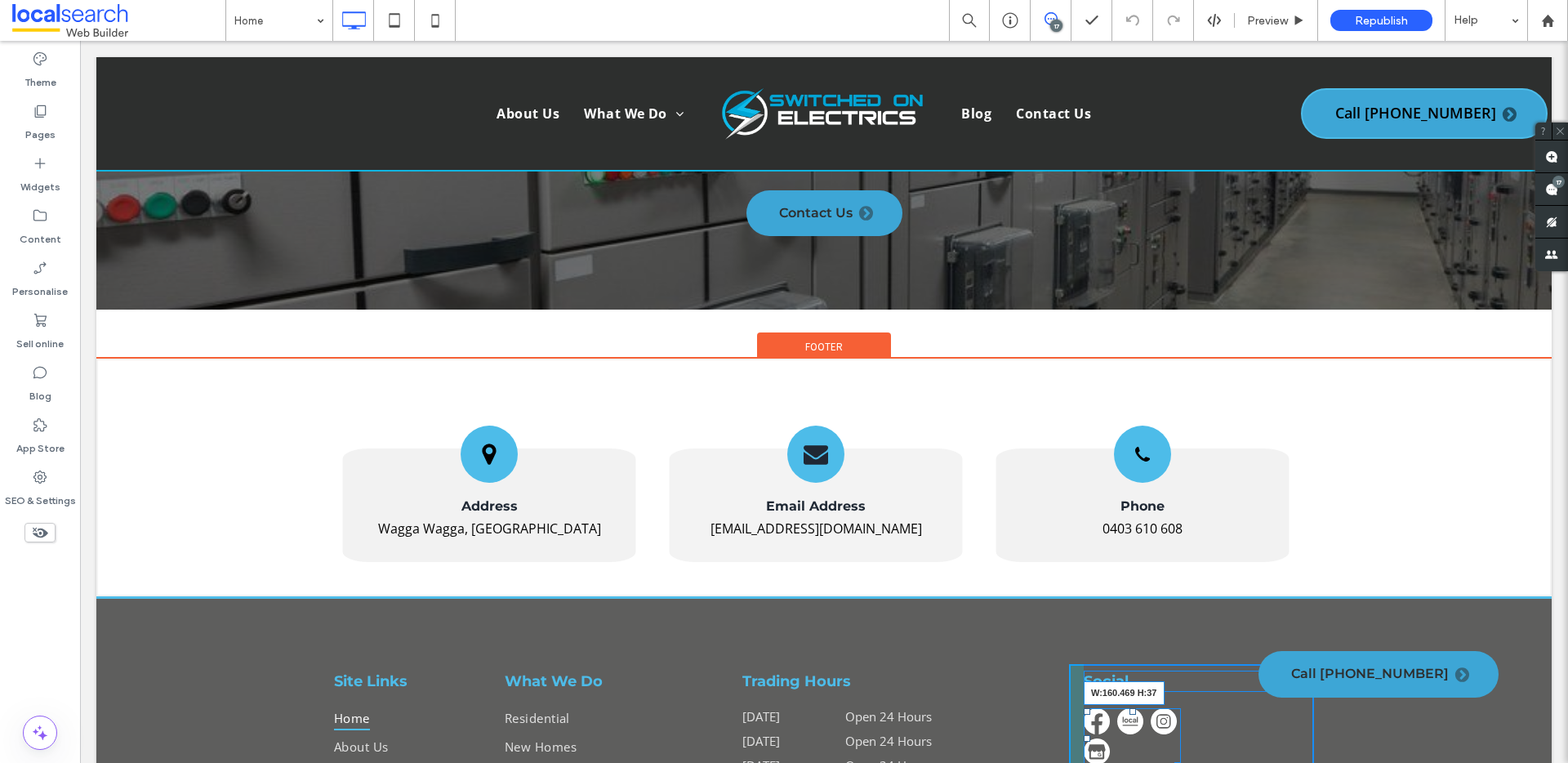
drag, startPoint x: 1165, startPoint y: 490, endPoint x: 1234, endPoint y: 487, distance: 69.1
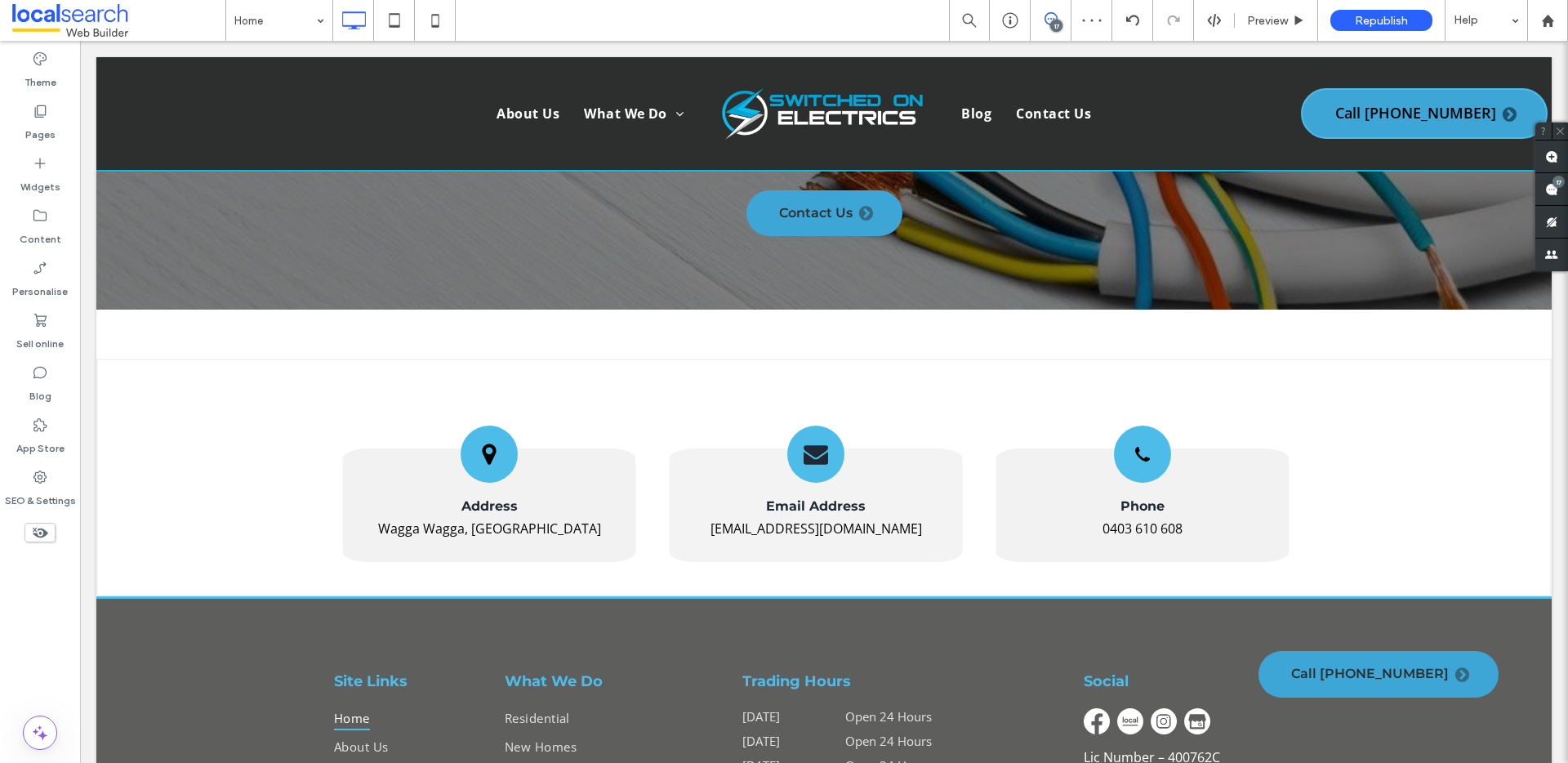
click at [758, 17] on div "Home 17 Preview Republish Help" at bounding box center [897, 21] width 1342 height 41
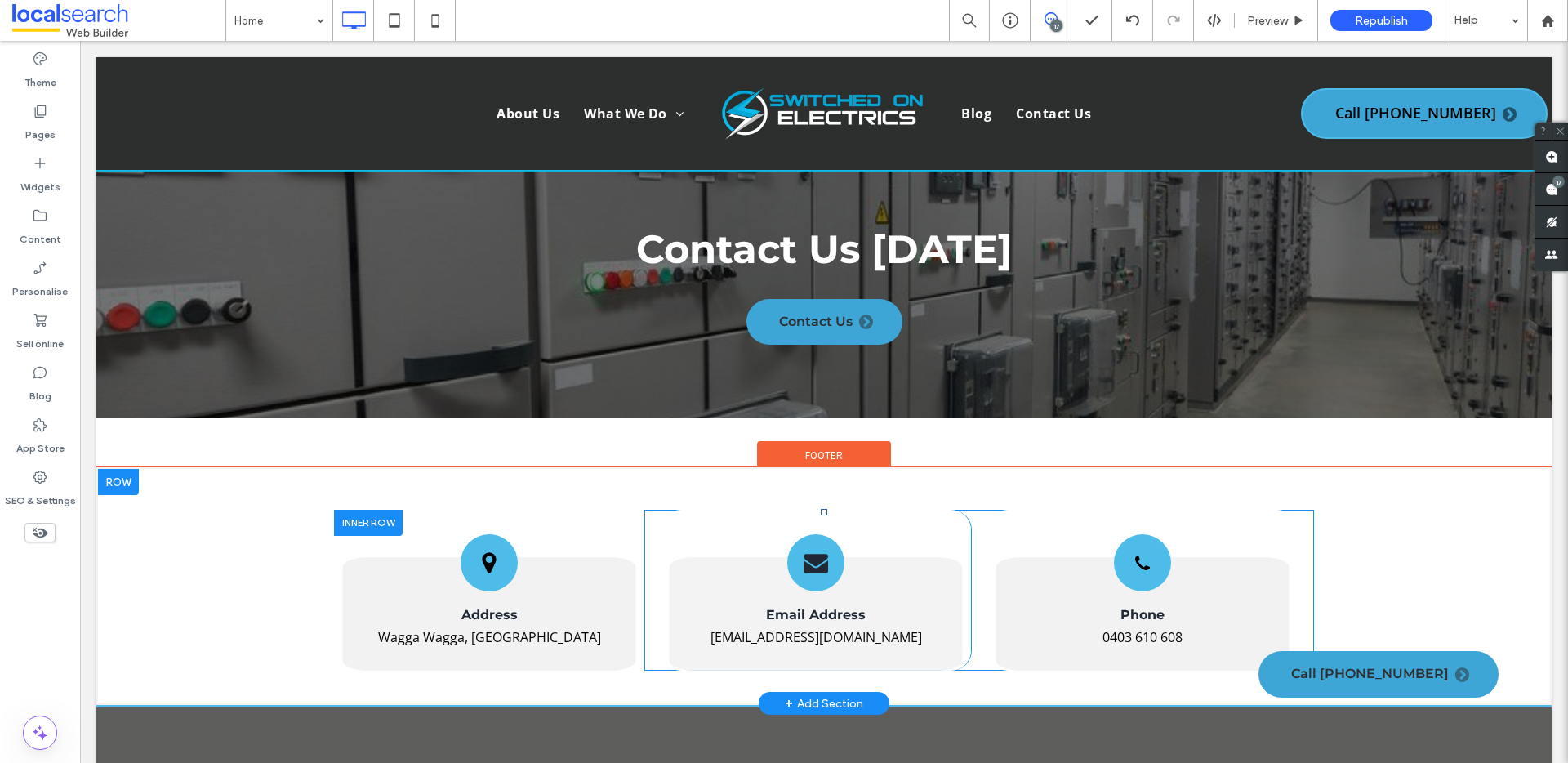
scroll to position [14901, 0]
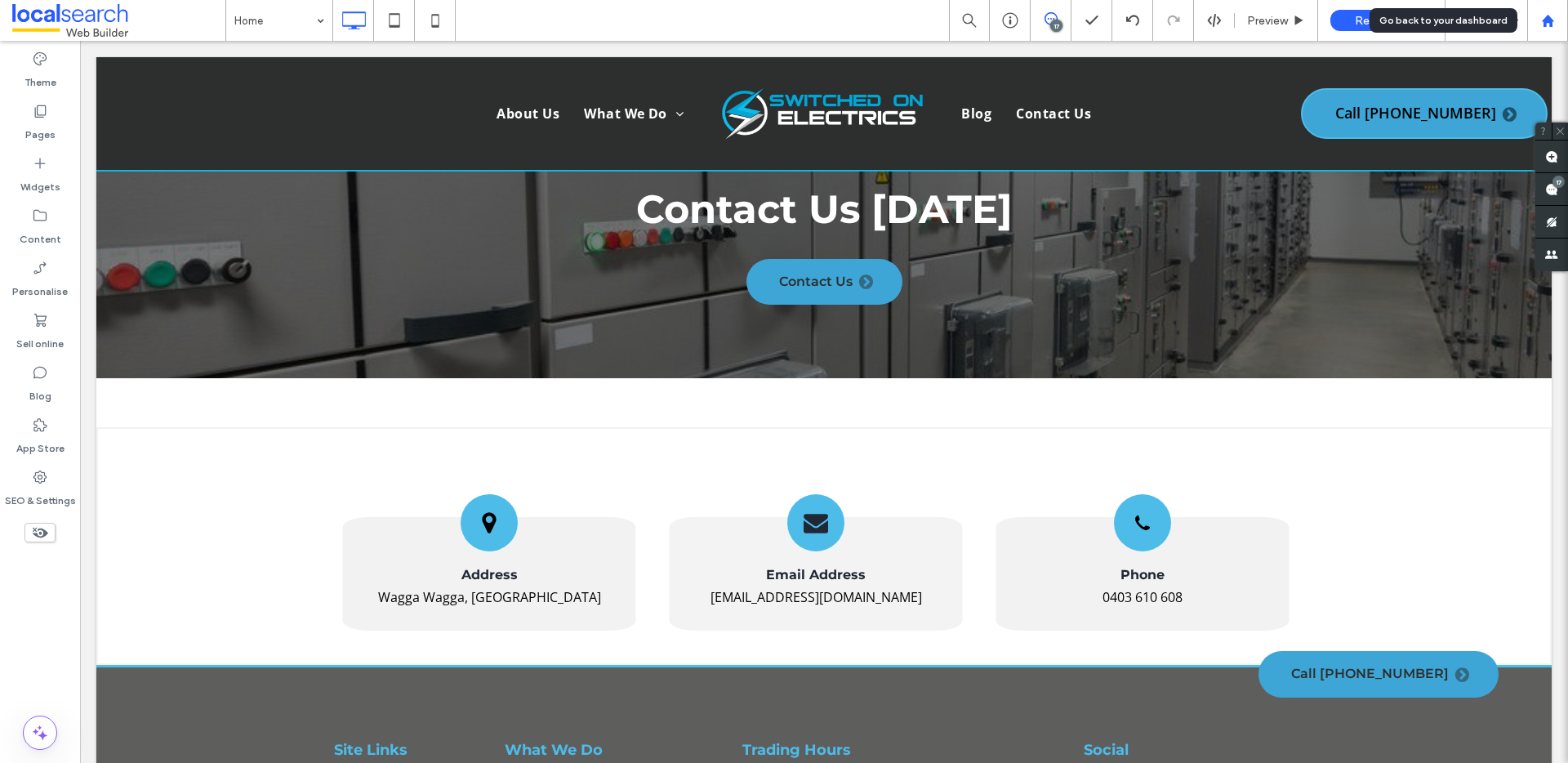
click at [1552, 21] on use at bounding box center [1547, 20] width 12 height 12
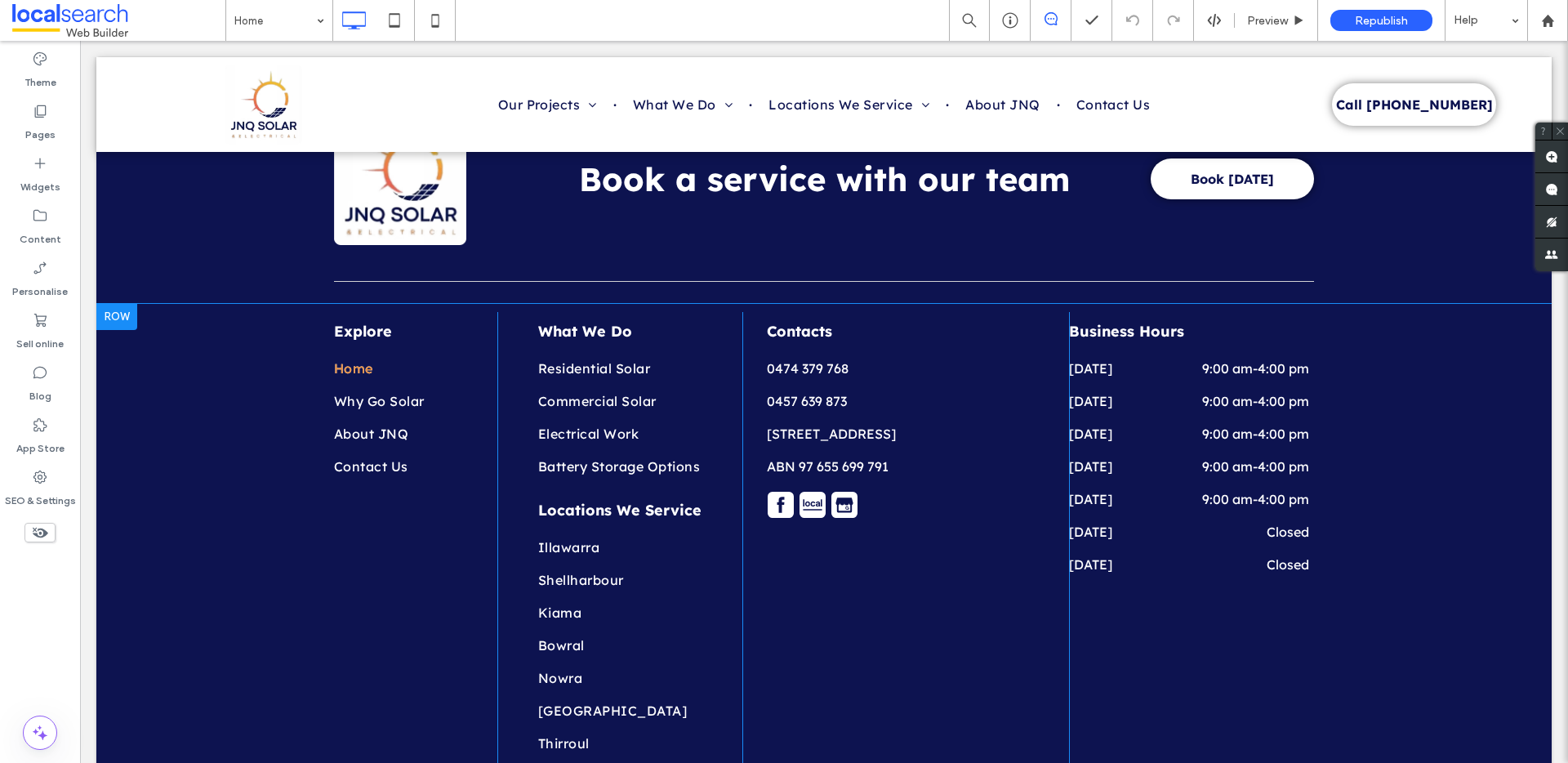
scroll to position [6199, 0]
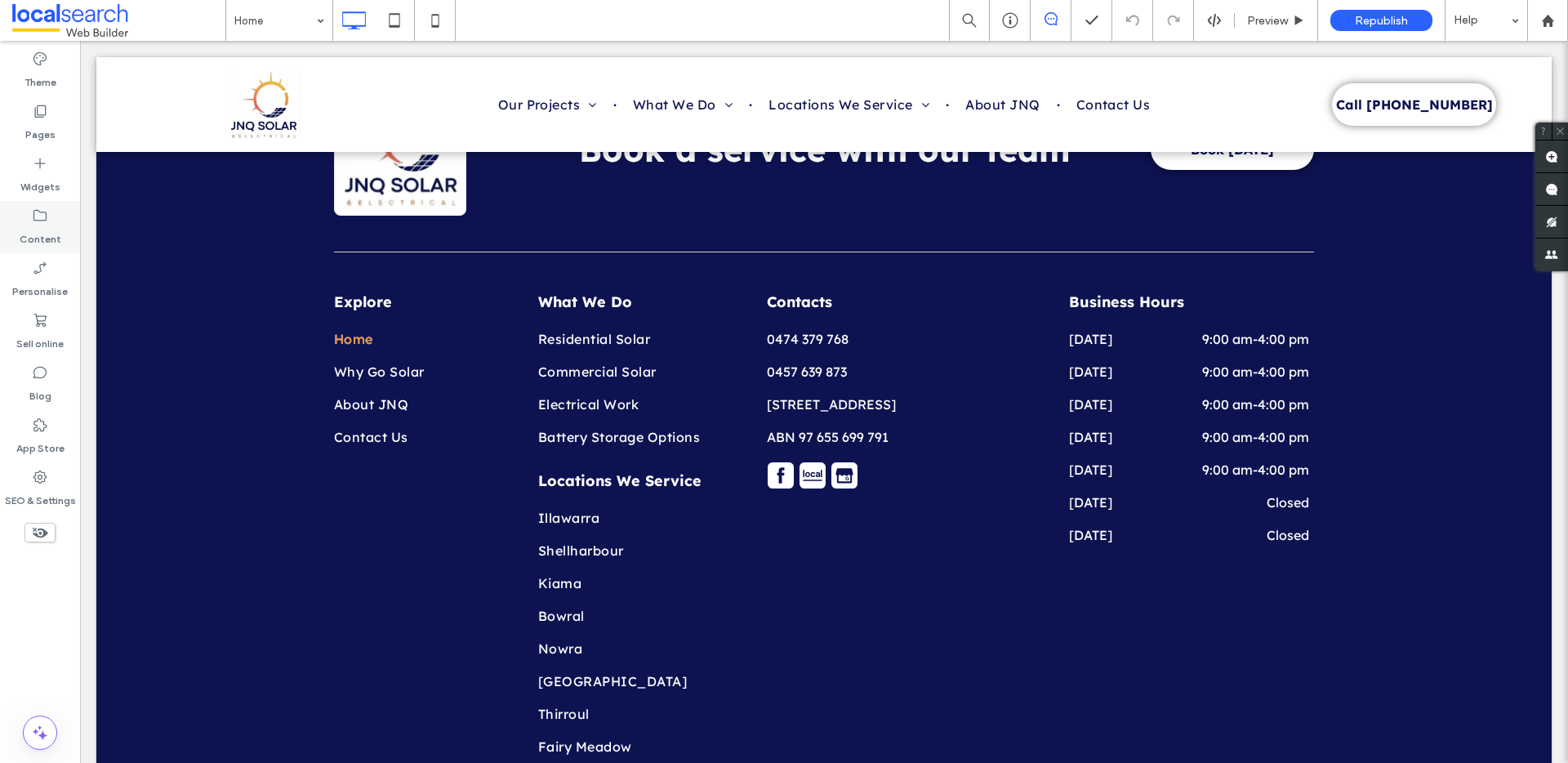
click at [40, 223] on icon at bounding box center [40, 216] width 16 height 16
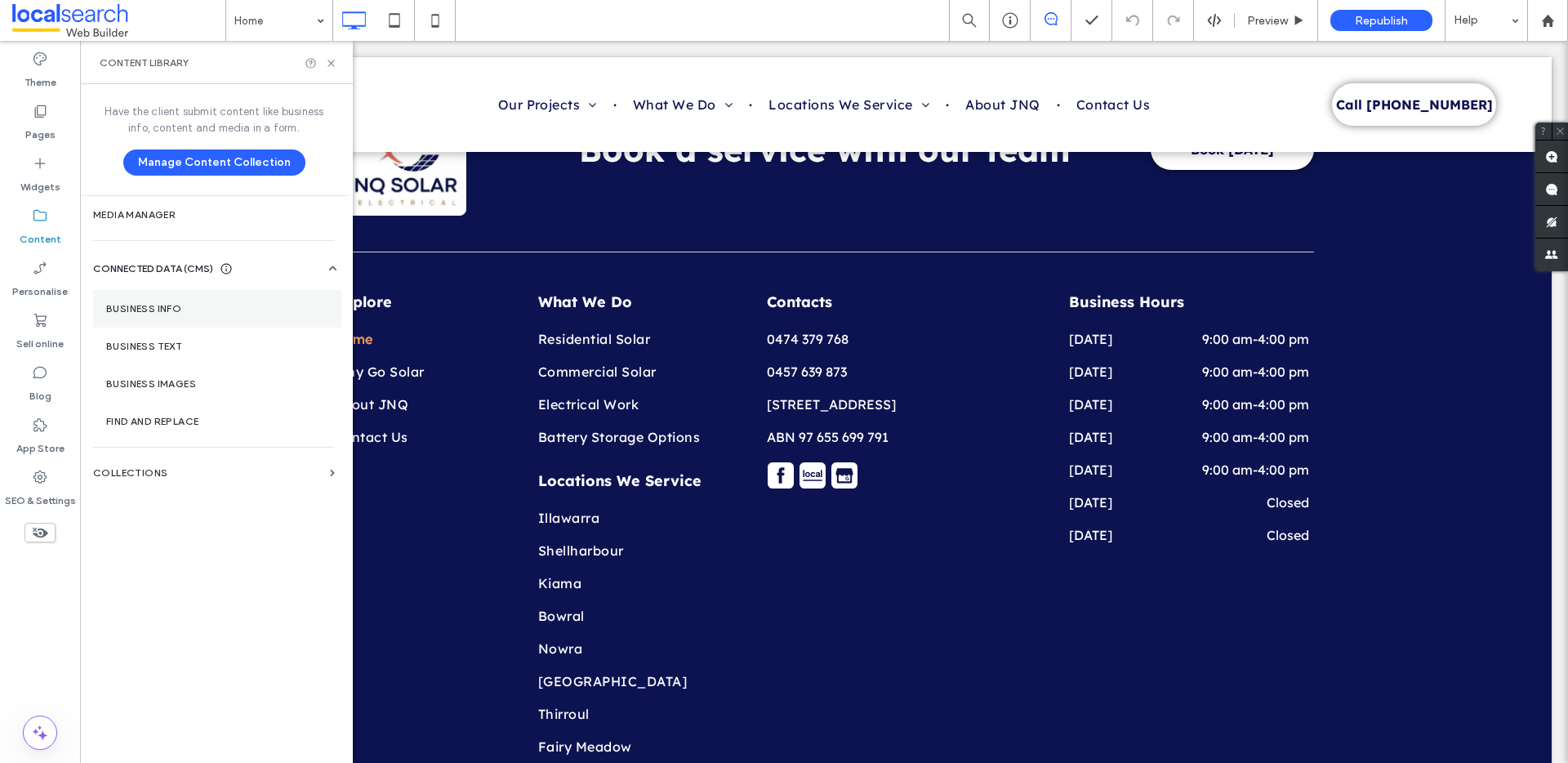
click at [197, 318] on section "Business info" at bounding box center [217, 308] width 249 height 38
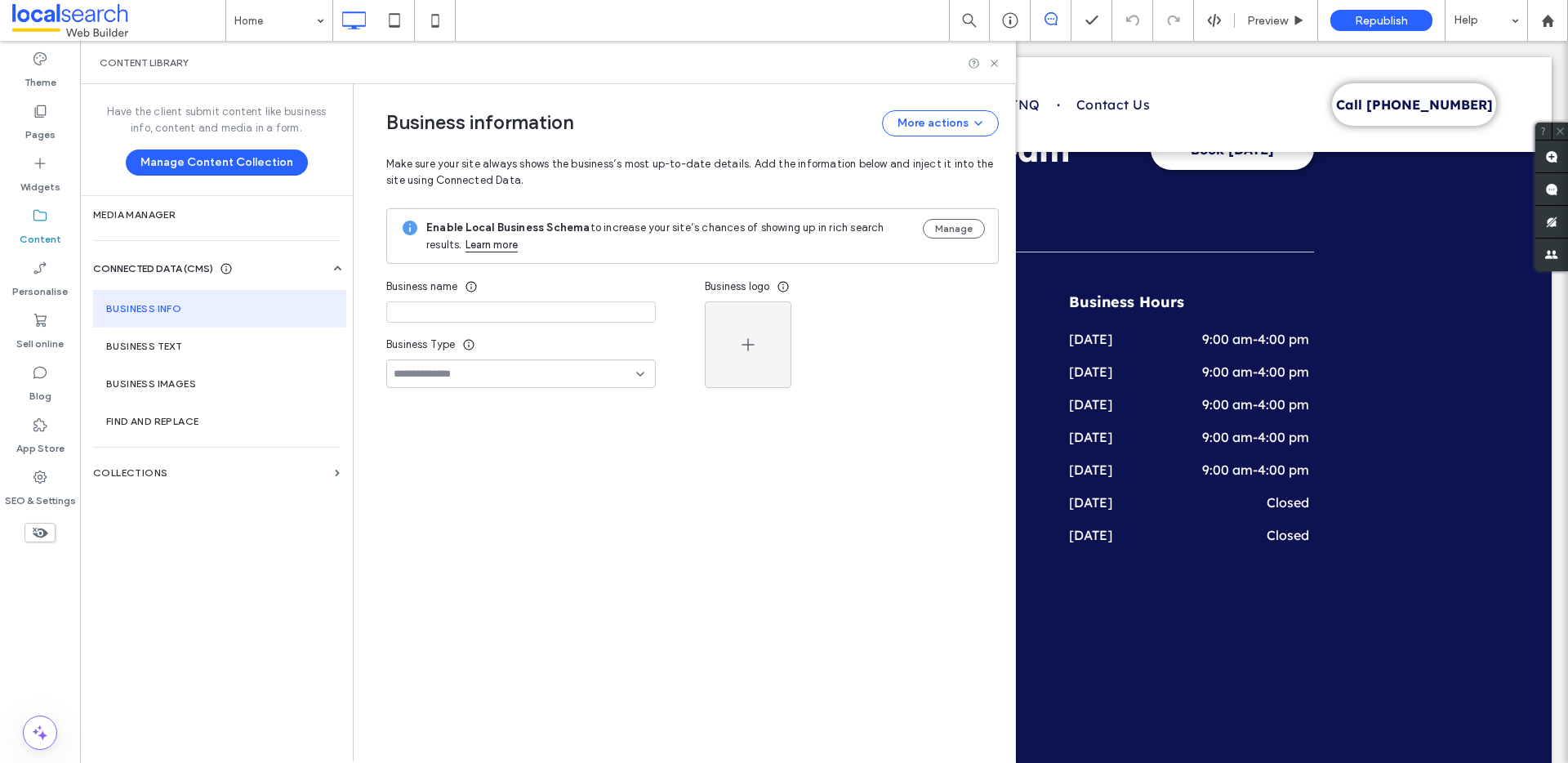
type input "**********"
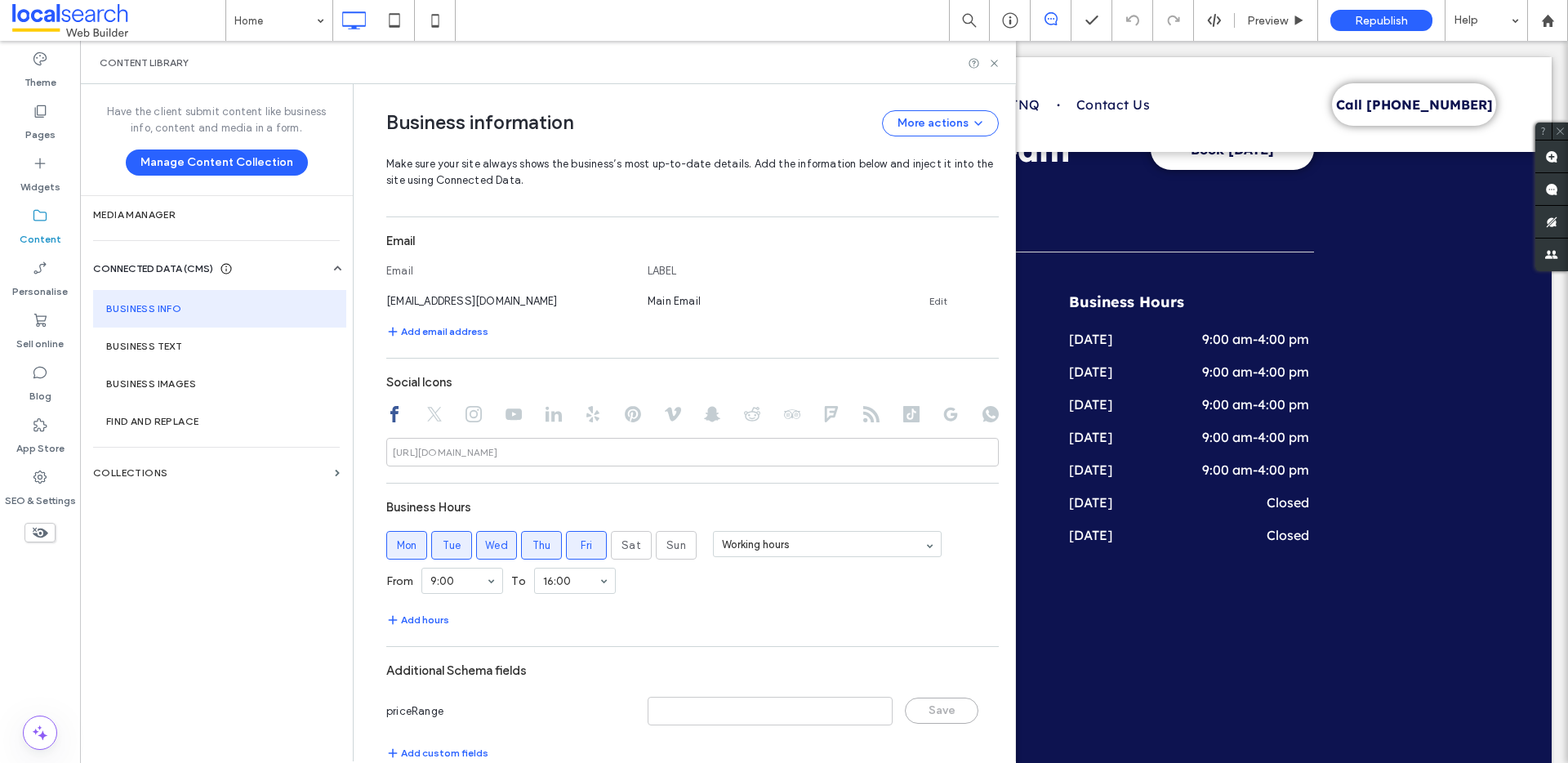
scroll to position [646, 0]
click at [930, 299] on link "Edit" at bounding box center [939, 299] width 18 height 13
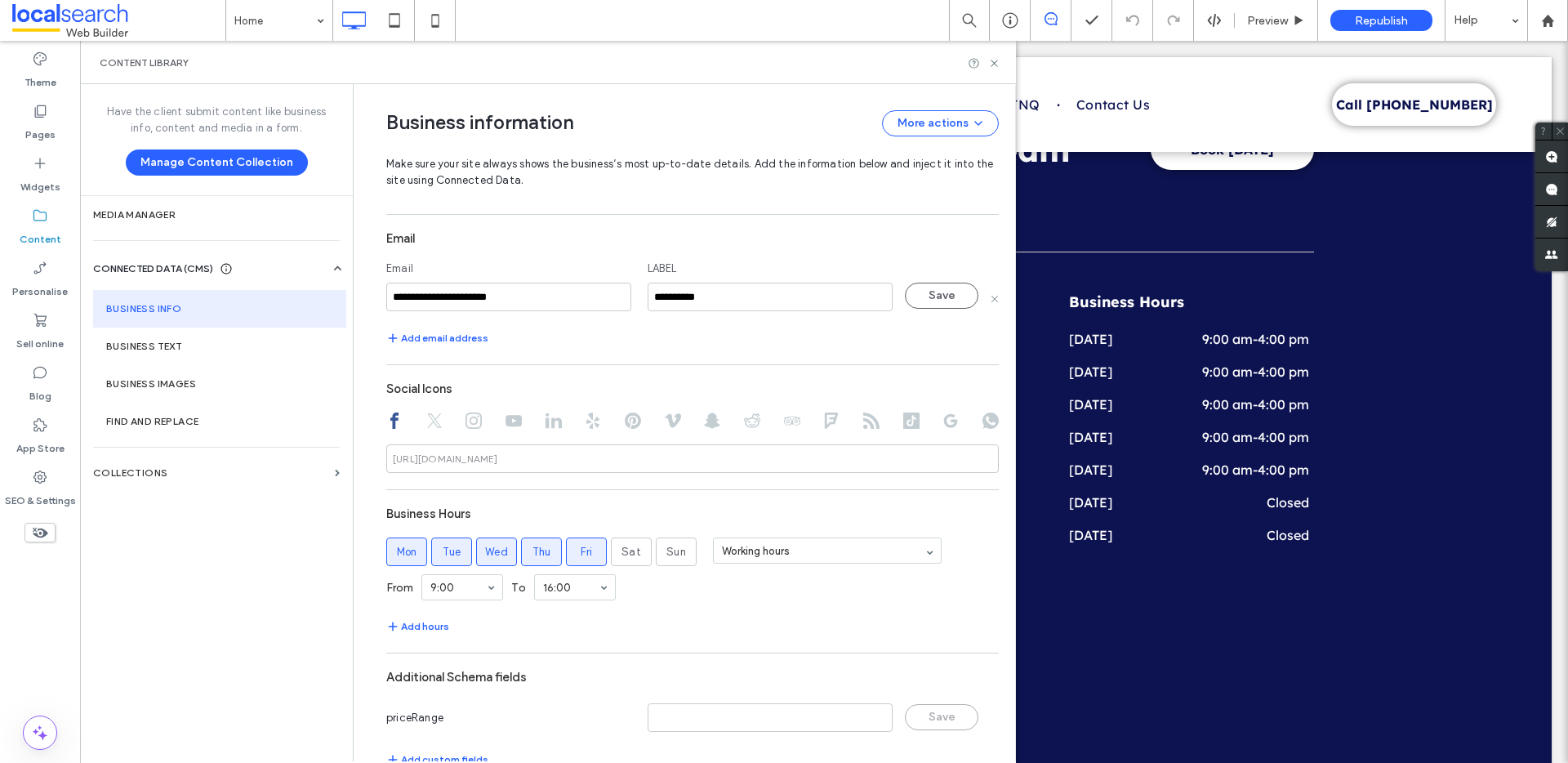
click at [533, 303] on input "**********" at bounding box center [509, 296] width 245 height 29
click at [533, 302] on input "**********" at bounding box center [509, 296] width 245 height 29
type input "**********"
click at [941, 294] on button "Save" at bounding box center [942, 295] width 74 height 26
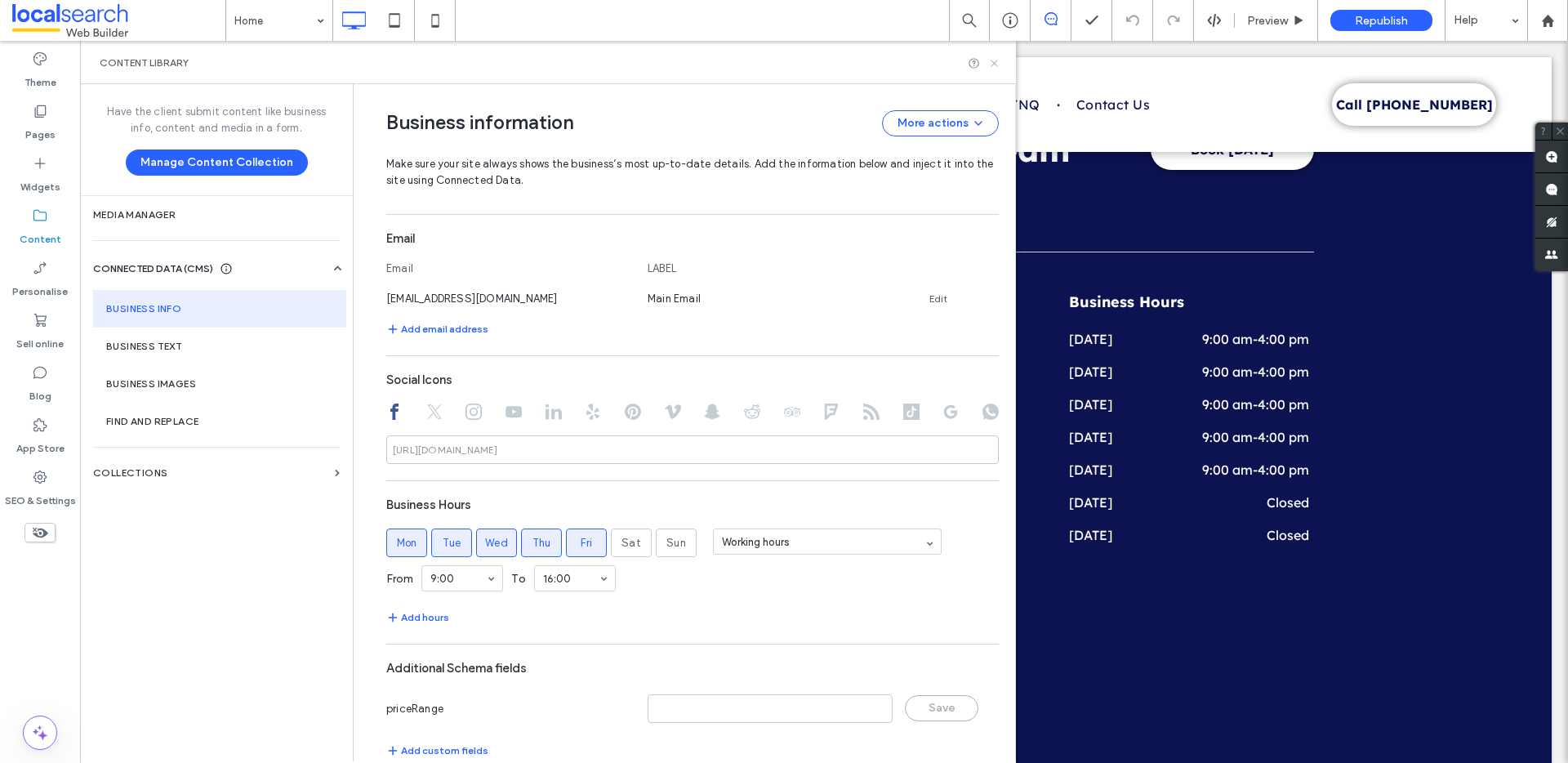
click at [993, 62] on use at bounding box center [994, 63] width 7 height 7
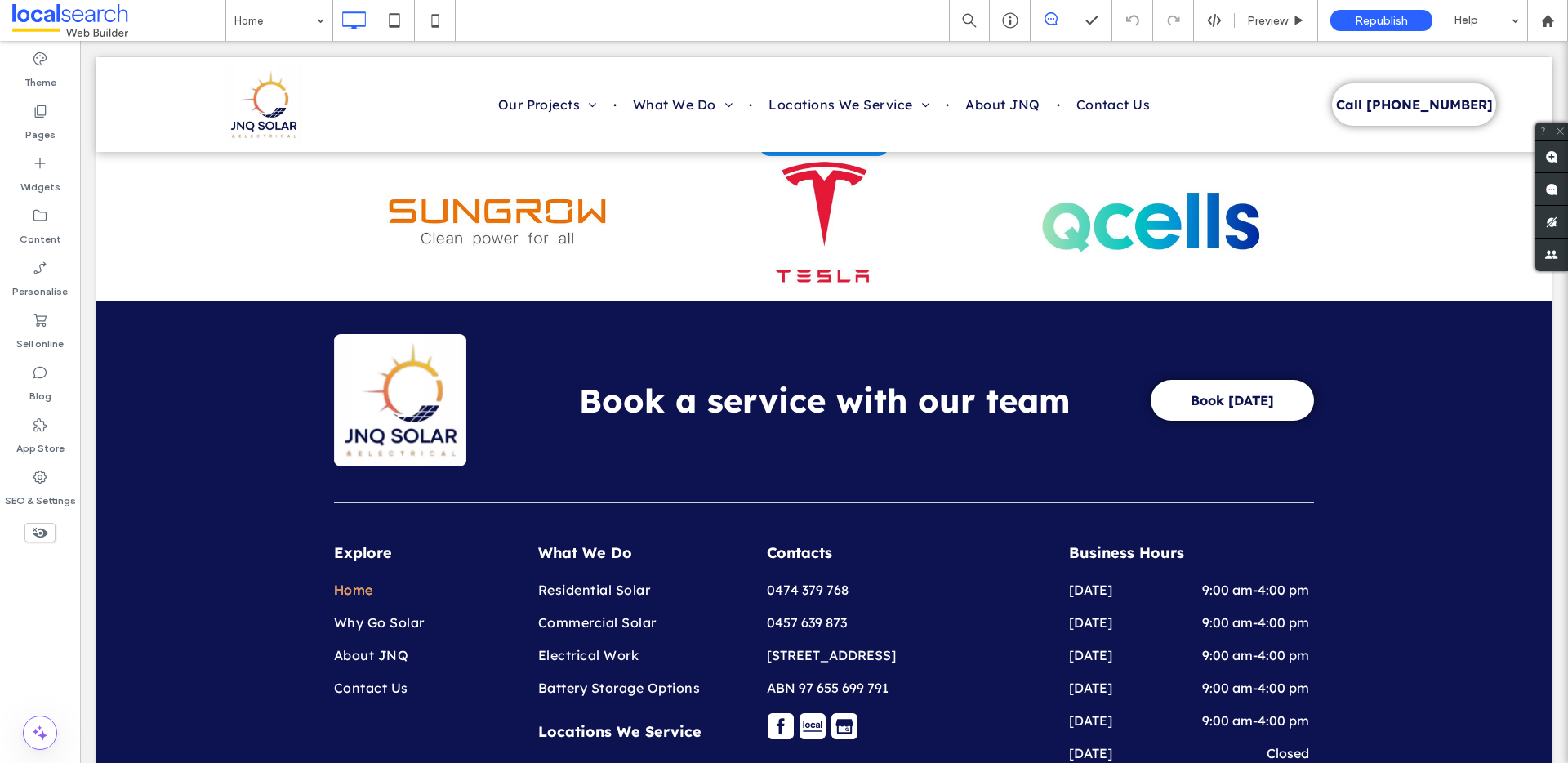
scroll to position [5790, 0]
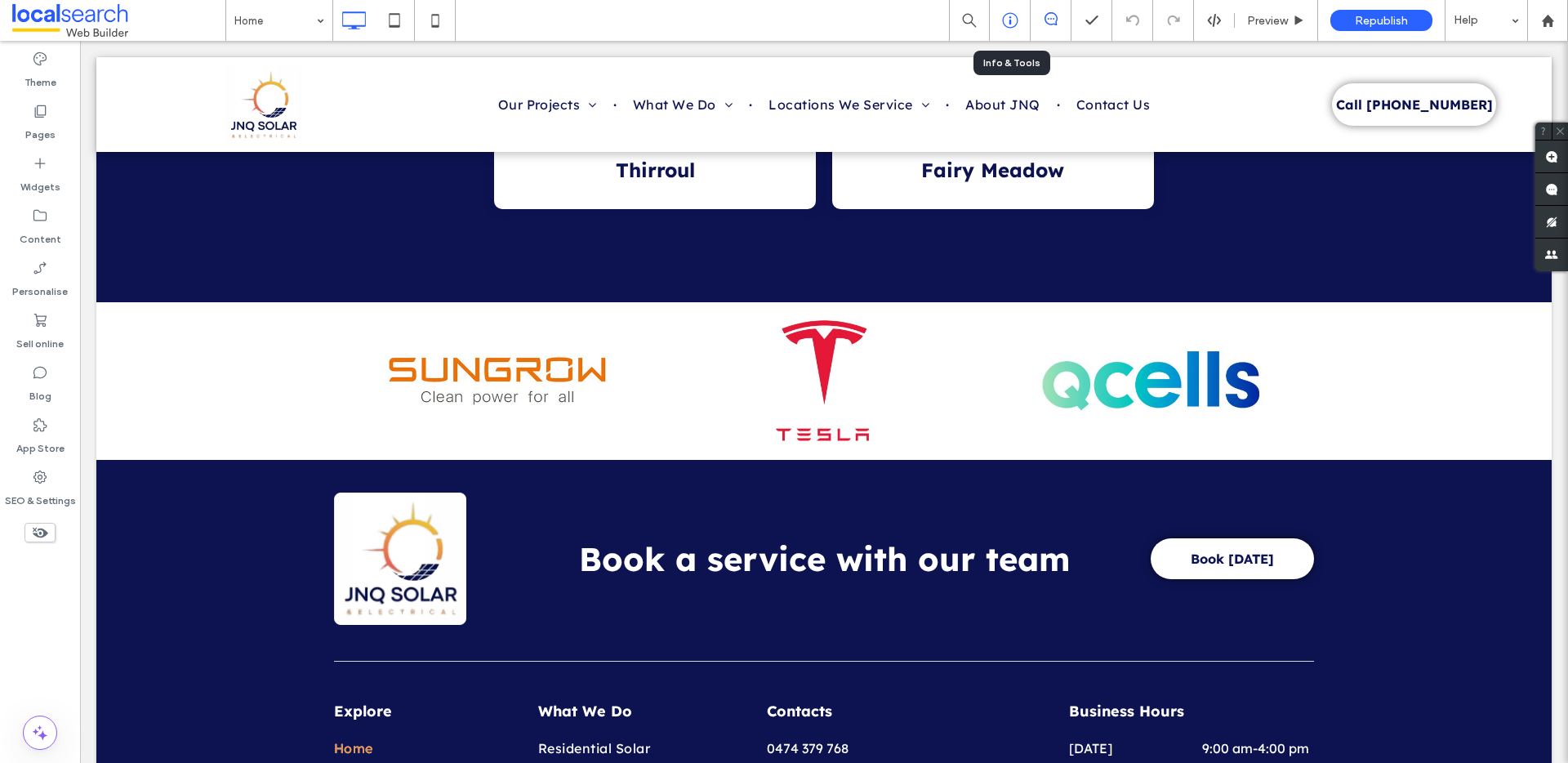
click at [1006, 23] on icon at bounding box center [1010, 21] width 16 height 16
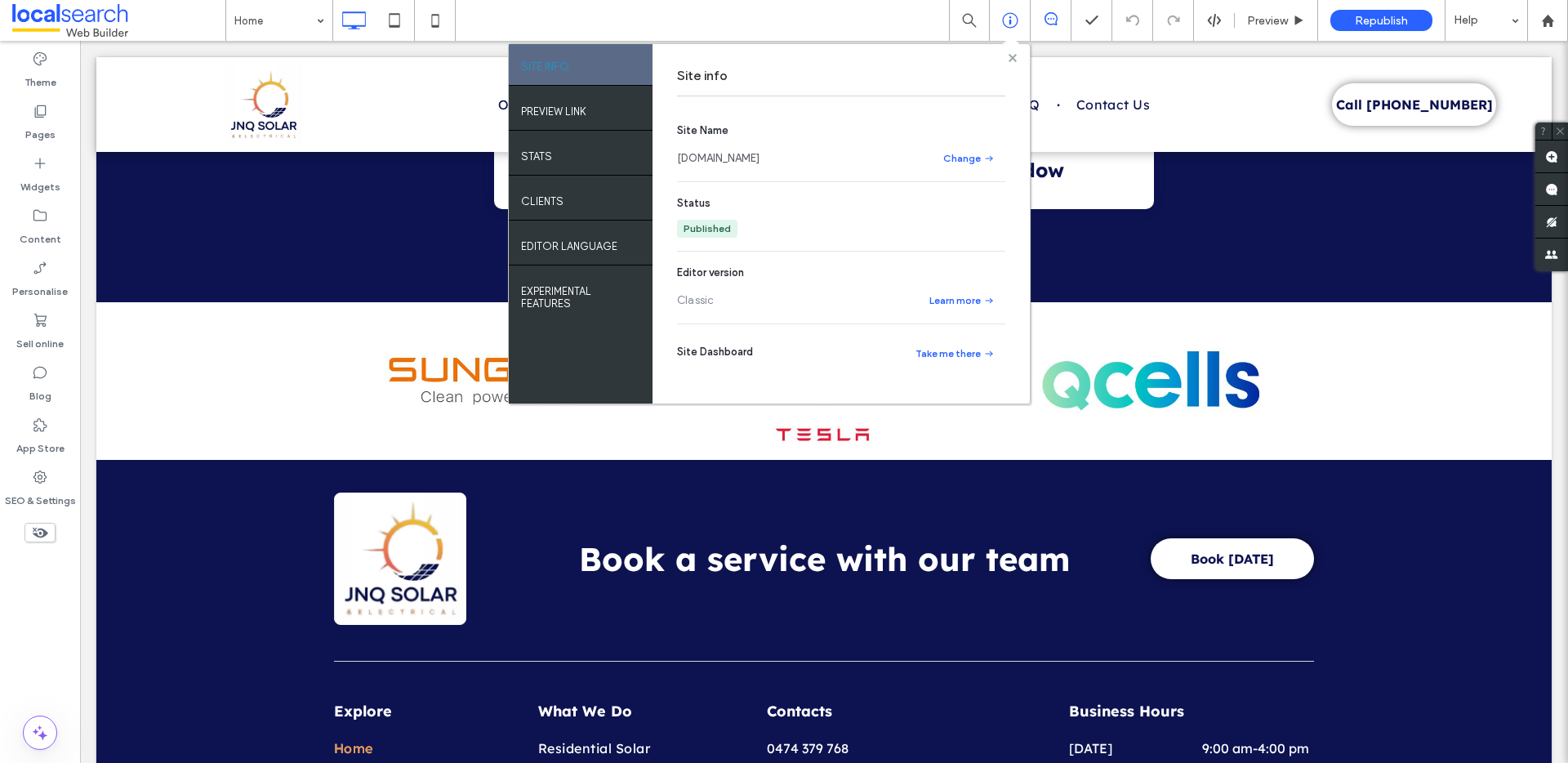
click at [1010, 58] on use at bounding box center [1012, 57] width 8 height 8
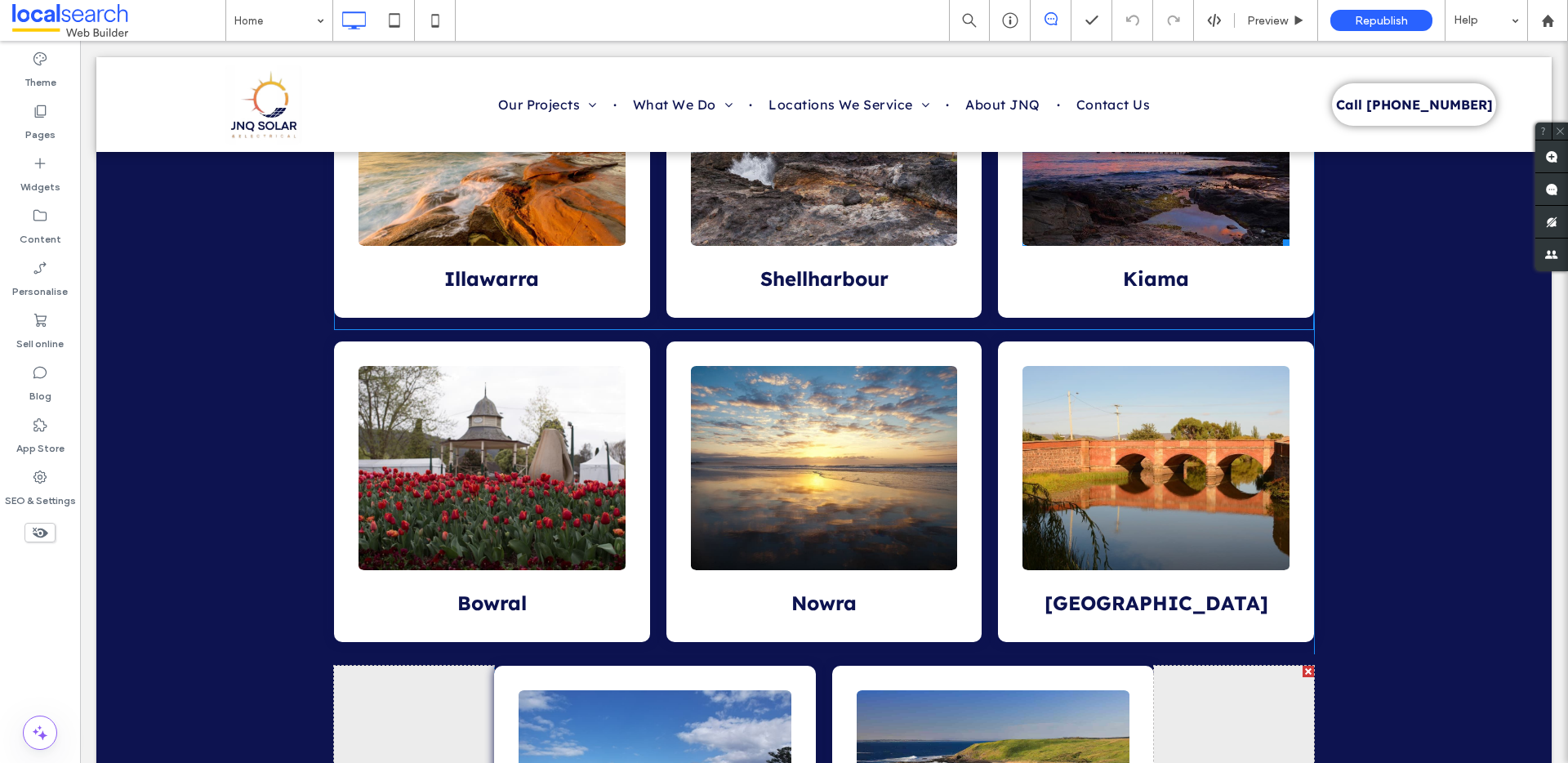
scroll to position [4274, 0]
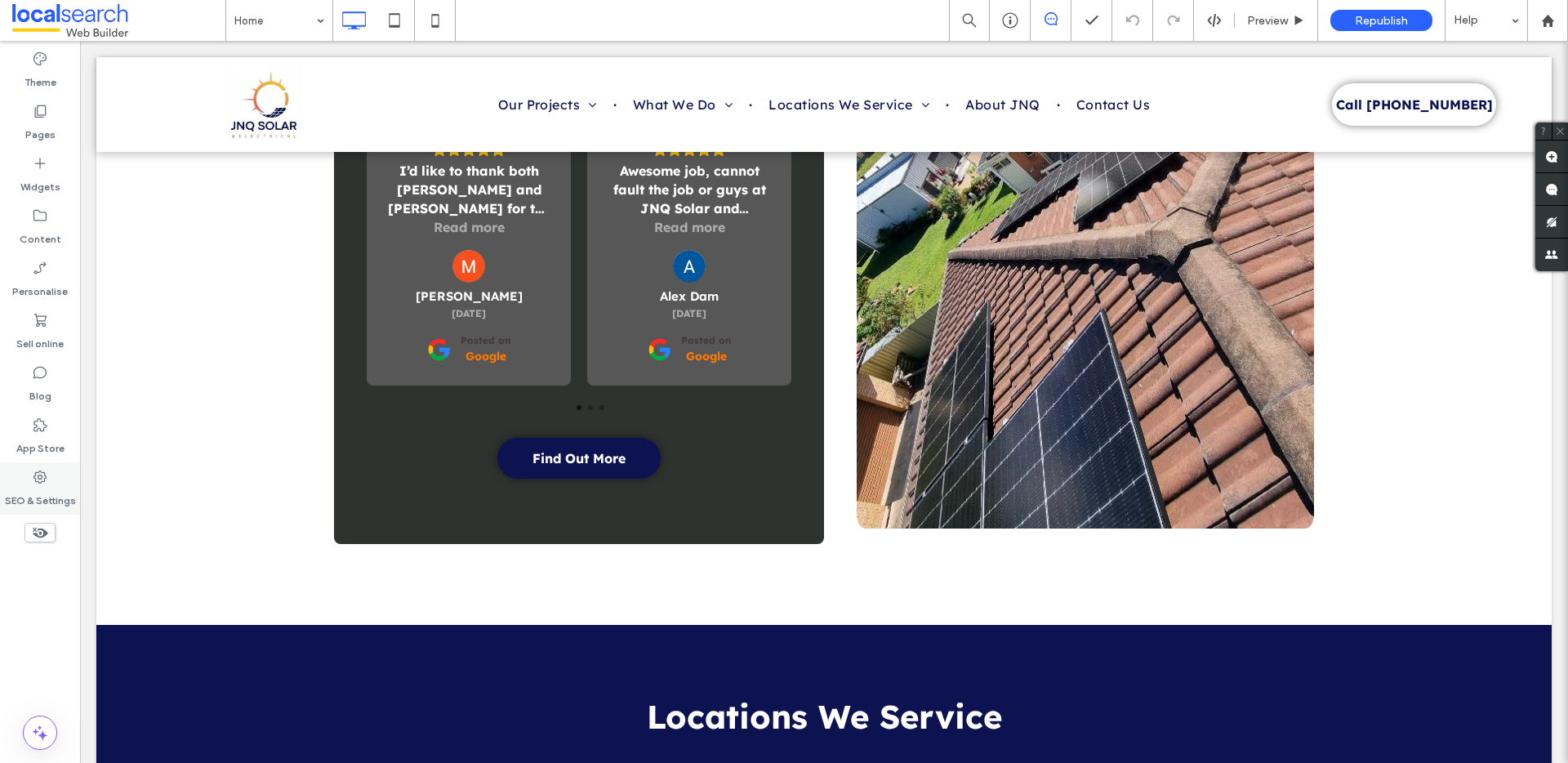
click at [30, 496] on label "SEO & Settings" at bounding box center [40, 496] width 71 height 23
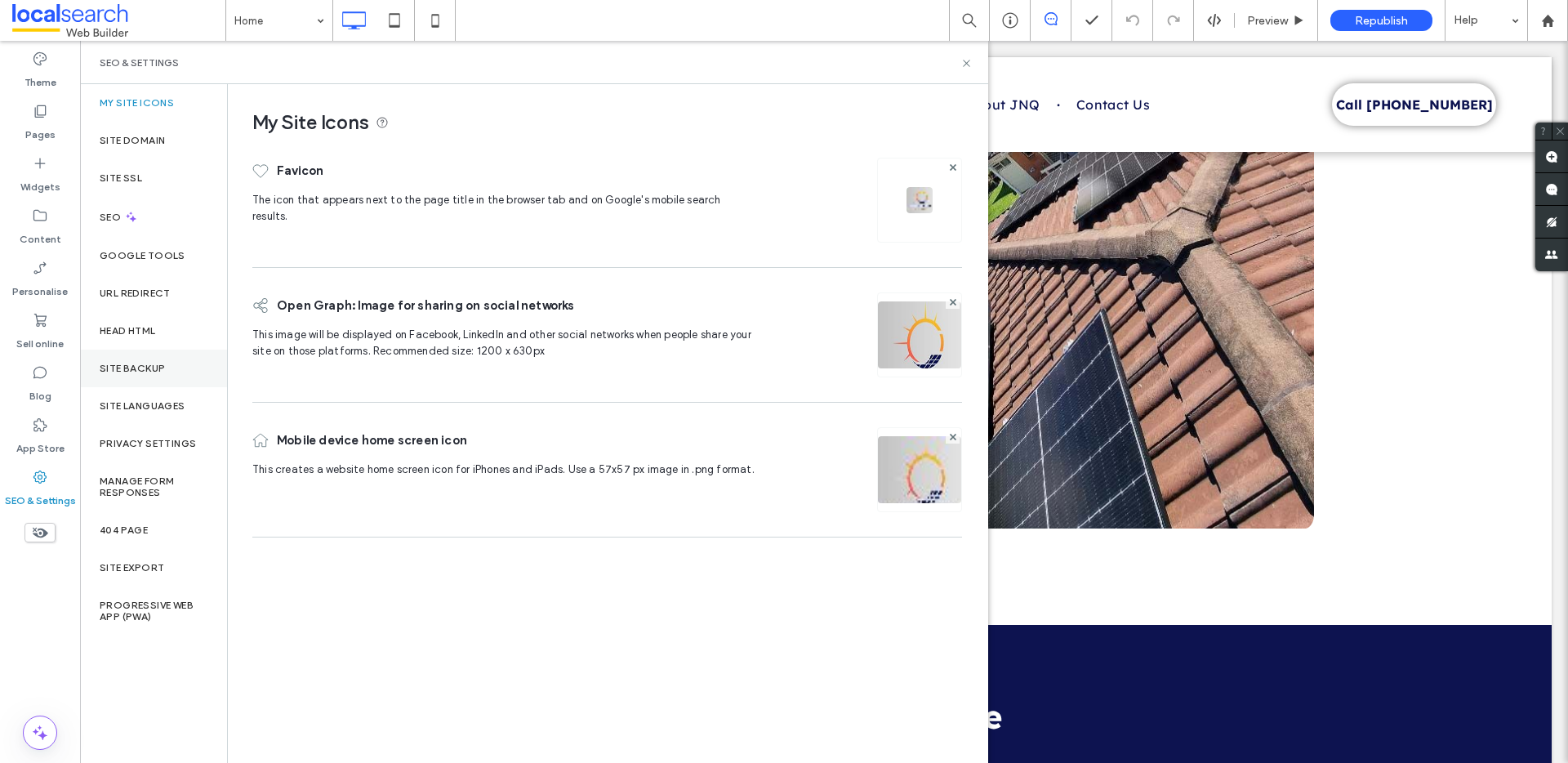
click at [155, 367] on label "Site backup" at bounding box center [132, 368] width 66 height 11
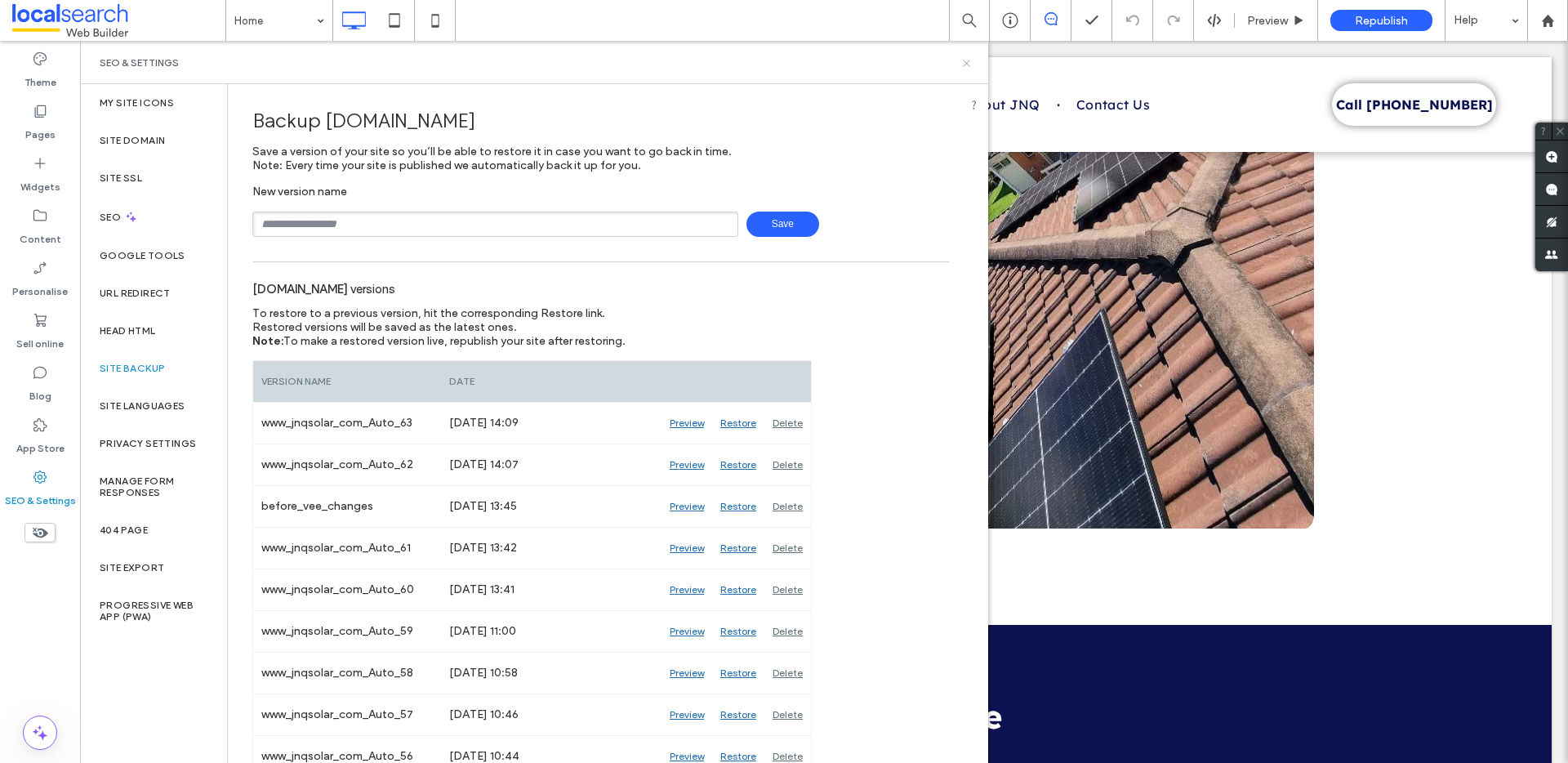
click at [968, 59] on icon at bounding box center [966, 63] width 12 height 12
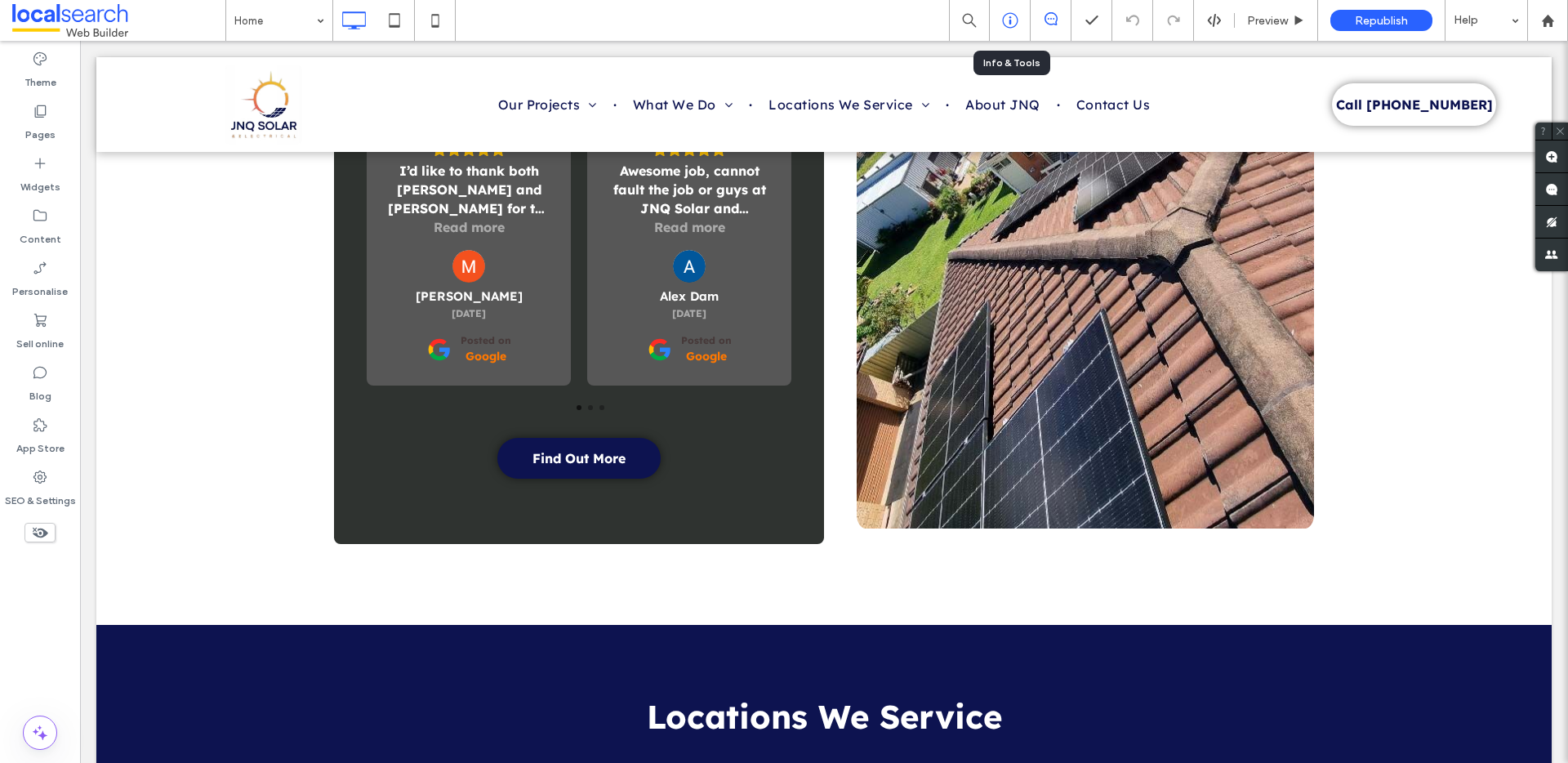
click at [1009, 21] on use at bounding box center [1009, 21] width 16 height 16
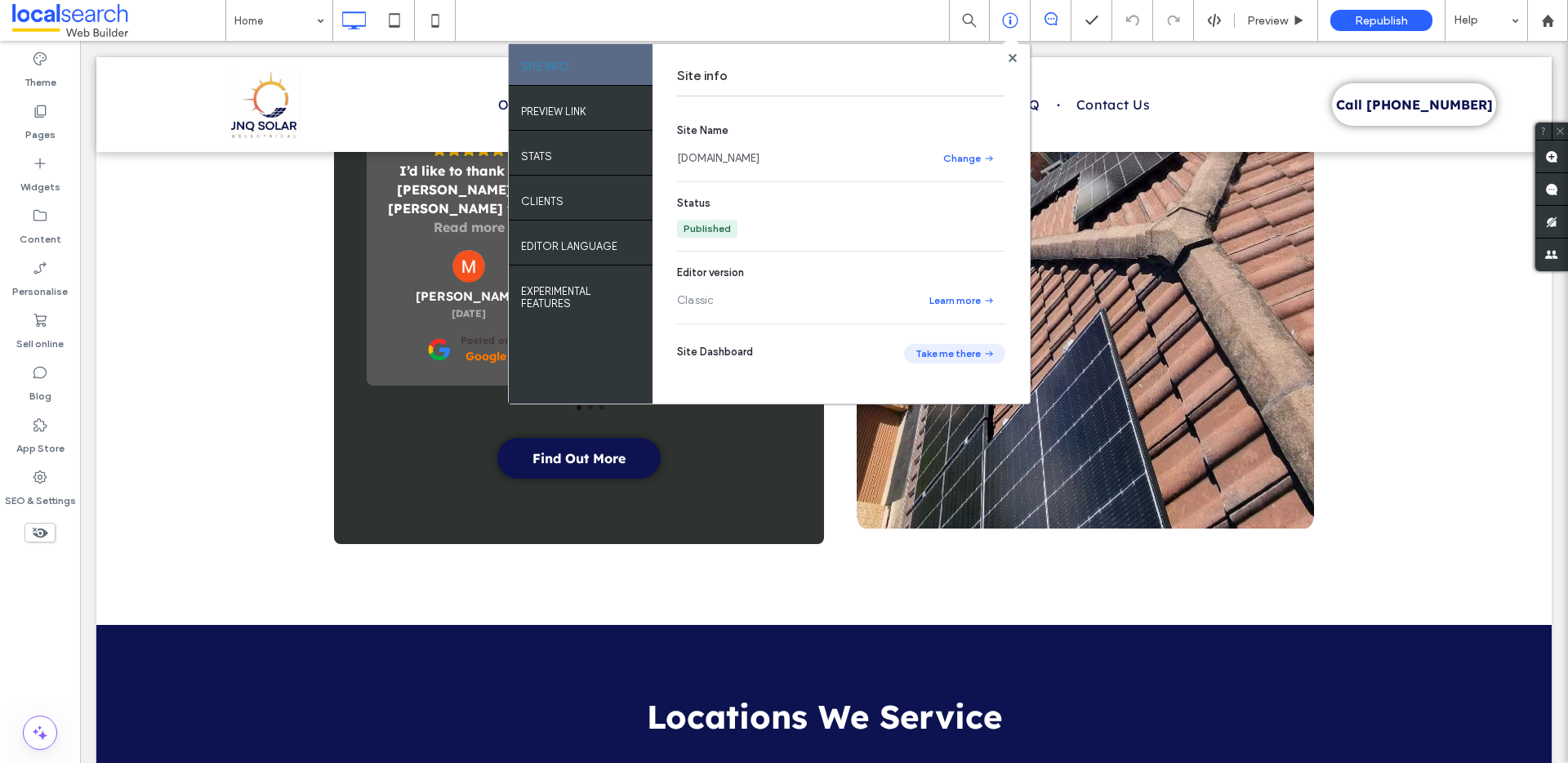
click at [976, 350] on button "Take me there" at bounding box center [954, 354] width 101 height 20
click at [1395, 23] on span "Republish" at bounding box center [1381, 21] width 53 height 14
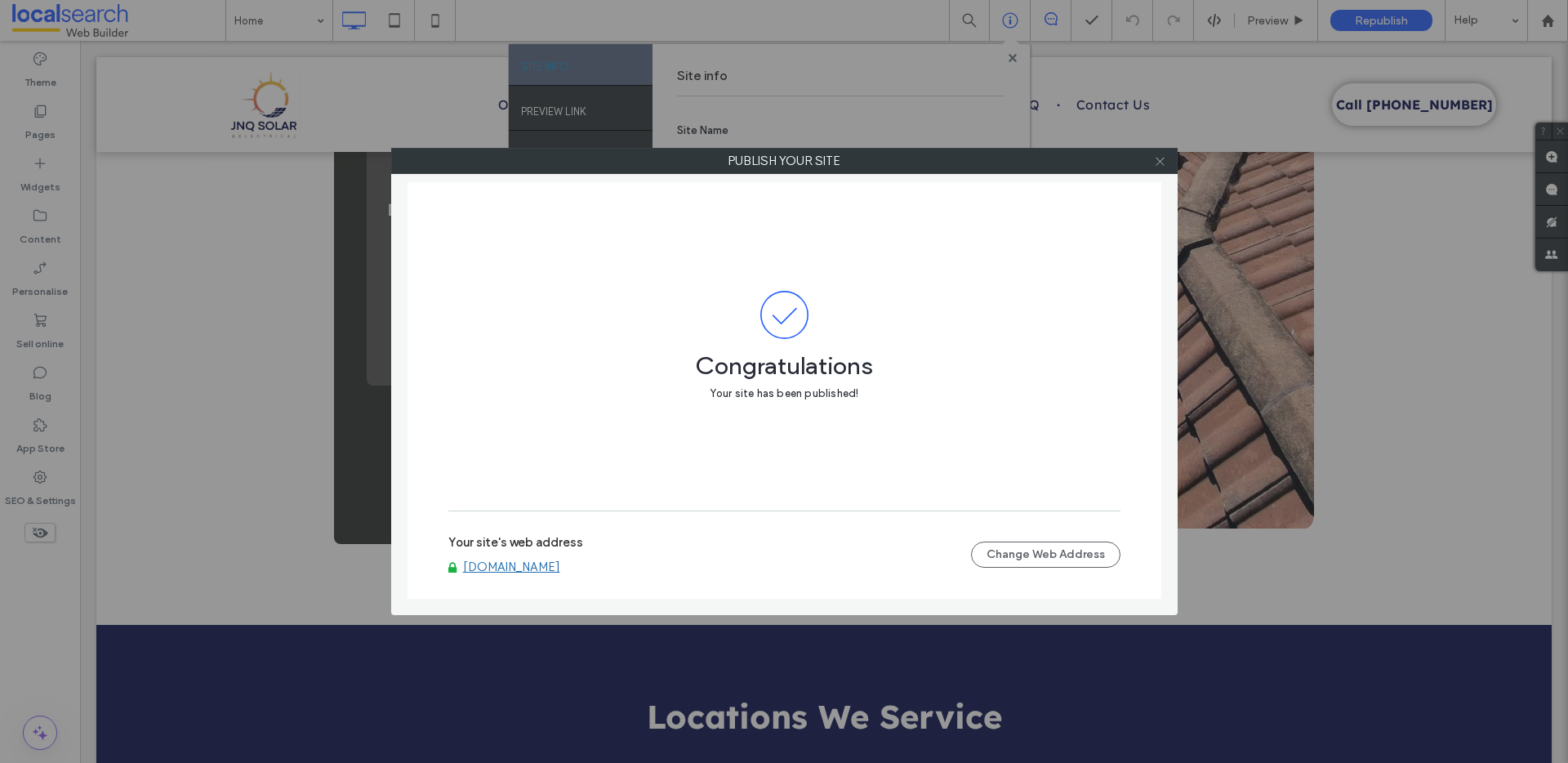
click at [1160, 160] on use at bounding box center [1159, 161] width 8 height 8
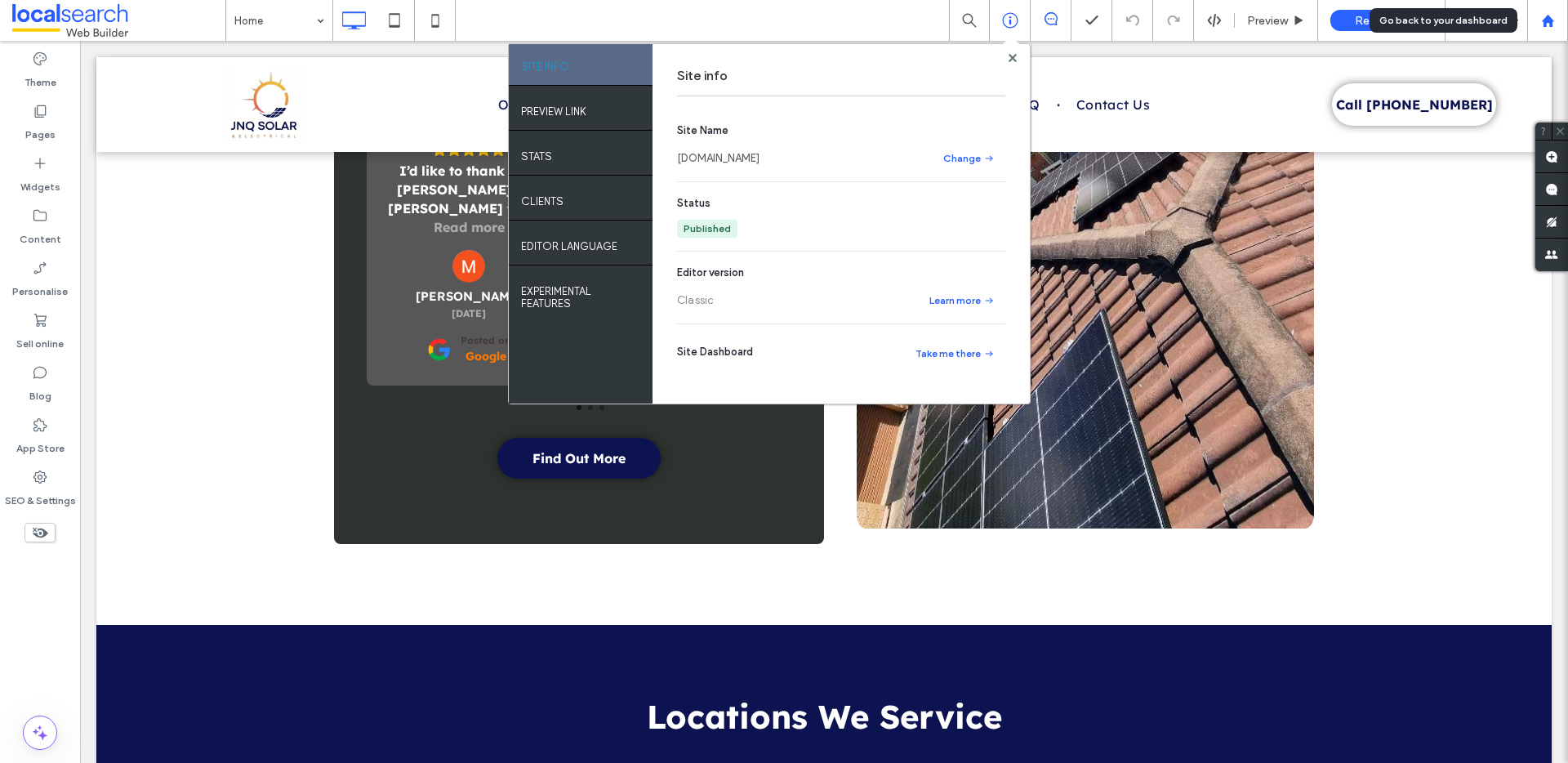
click at [1552, 22] on use at bounding box center [1547, 20] width 12 height 12
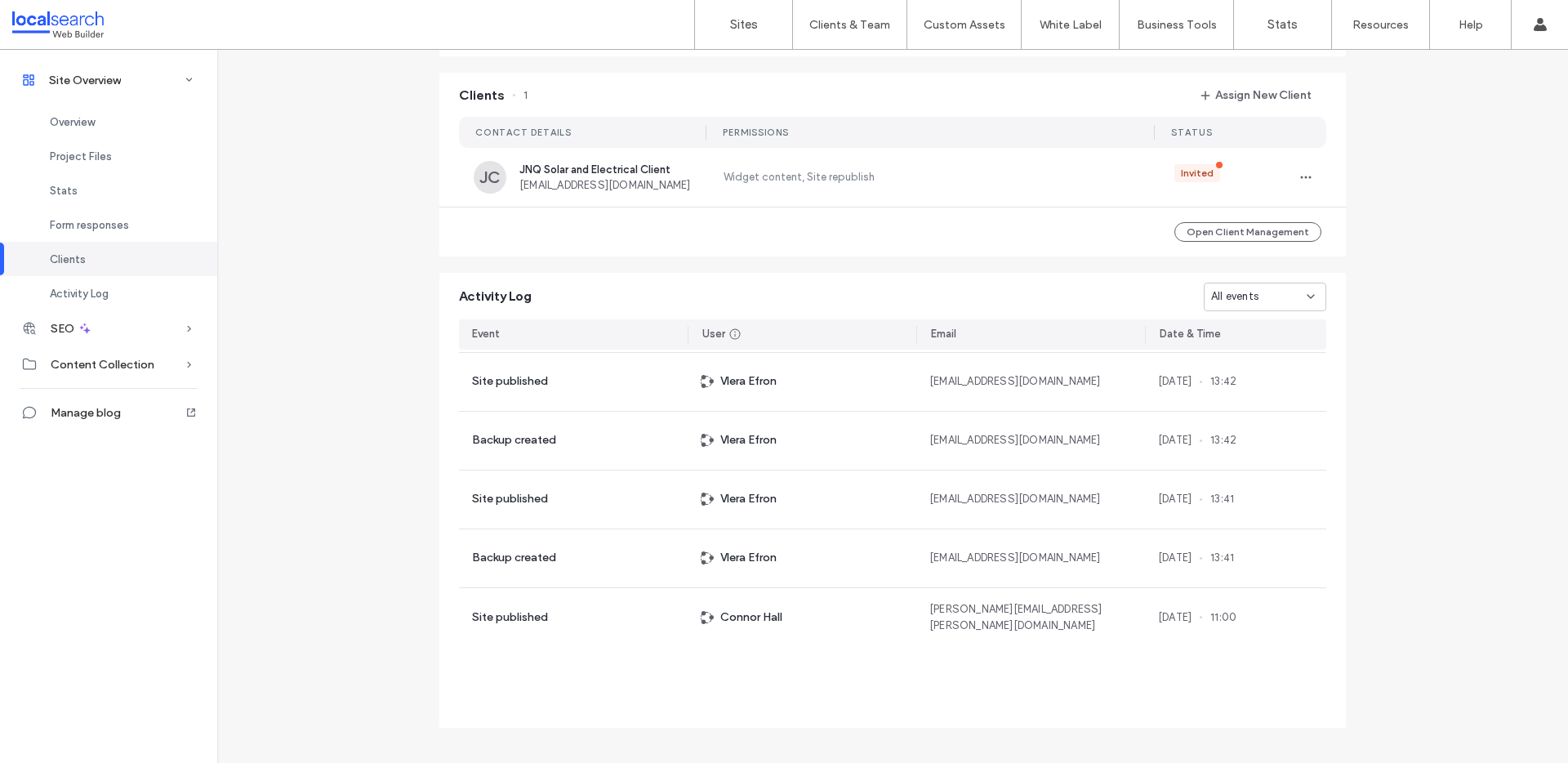
scroll to position [1110, 0]
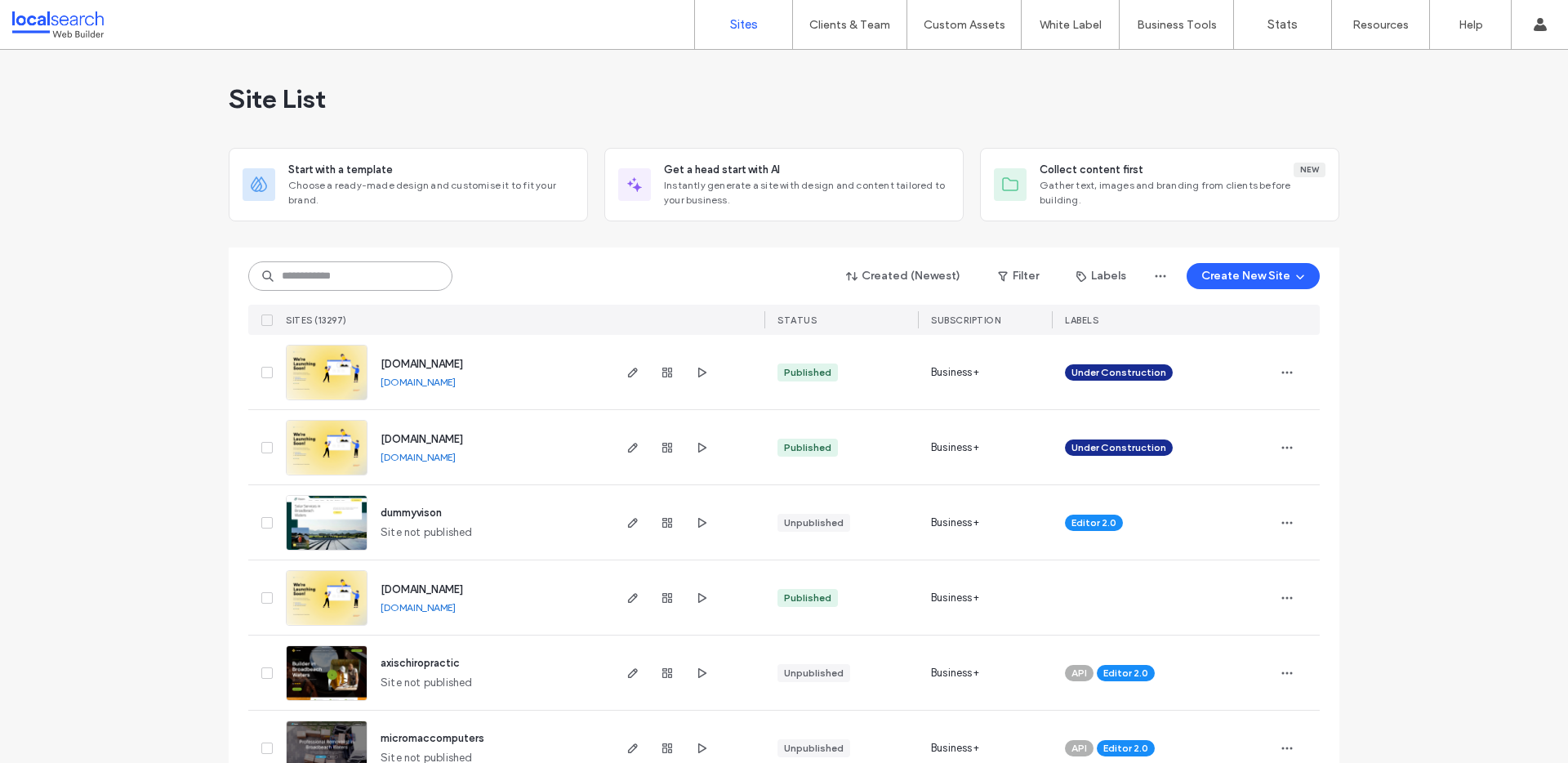
click at [354, 274] on input at bounding box center [350, 276] width 204 height 30
paste input "********"
type input "********"
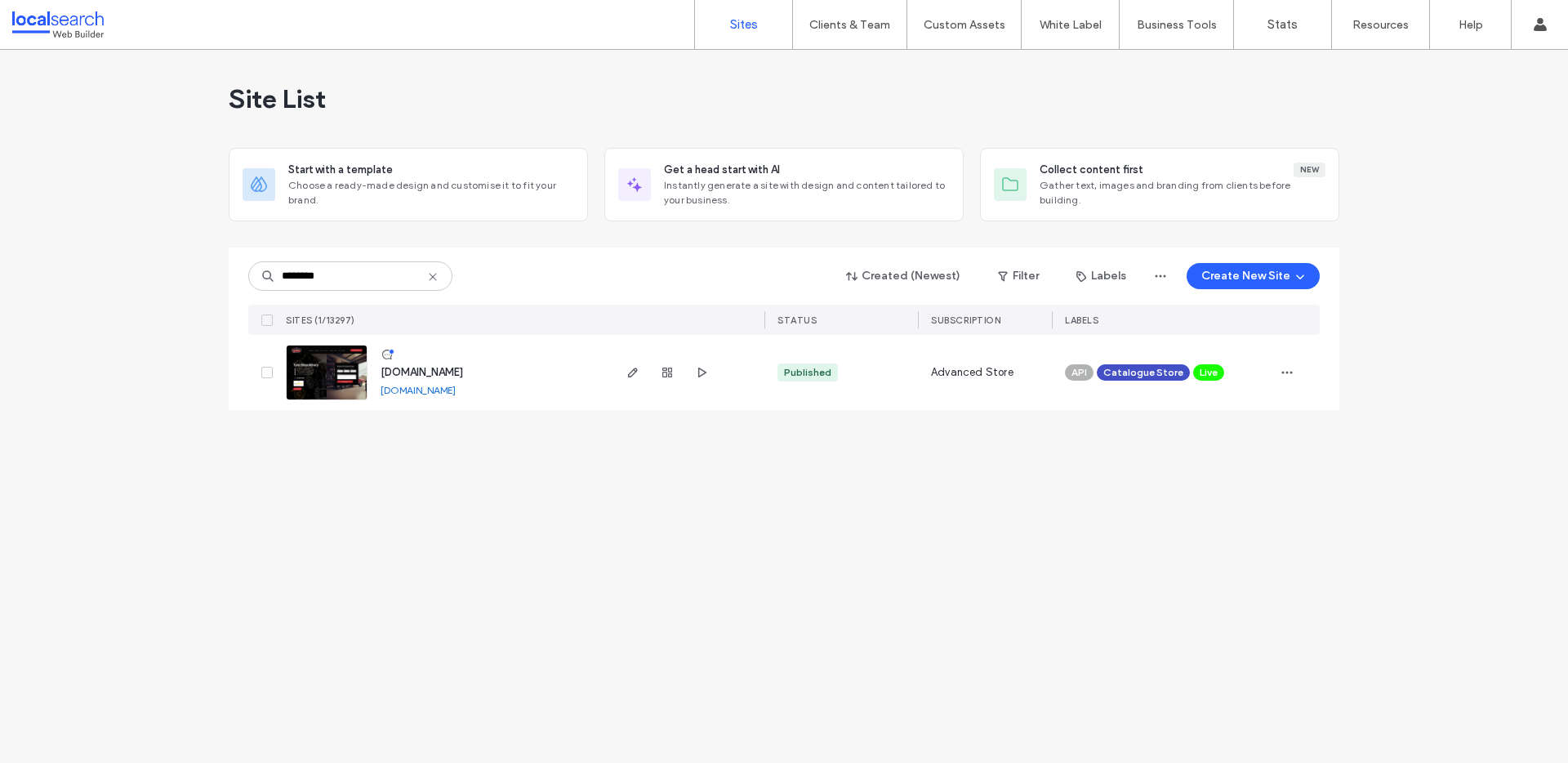
click at [463, 370] on span "[DOMAIN_NAME]" at bounding box center [422, 372] width 83 height 12
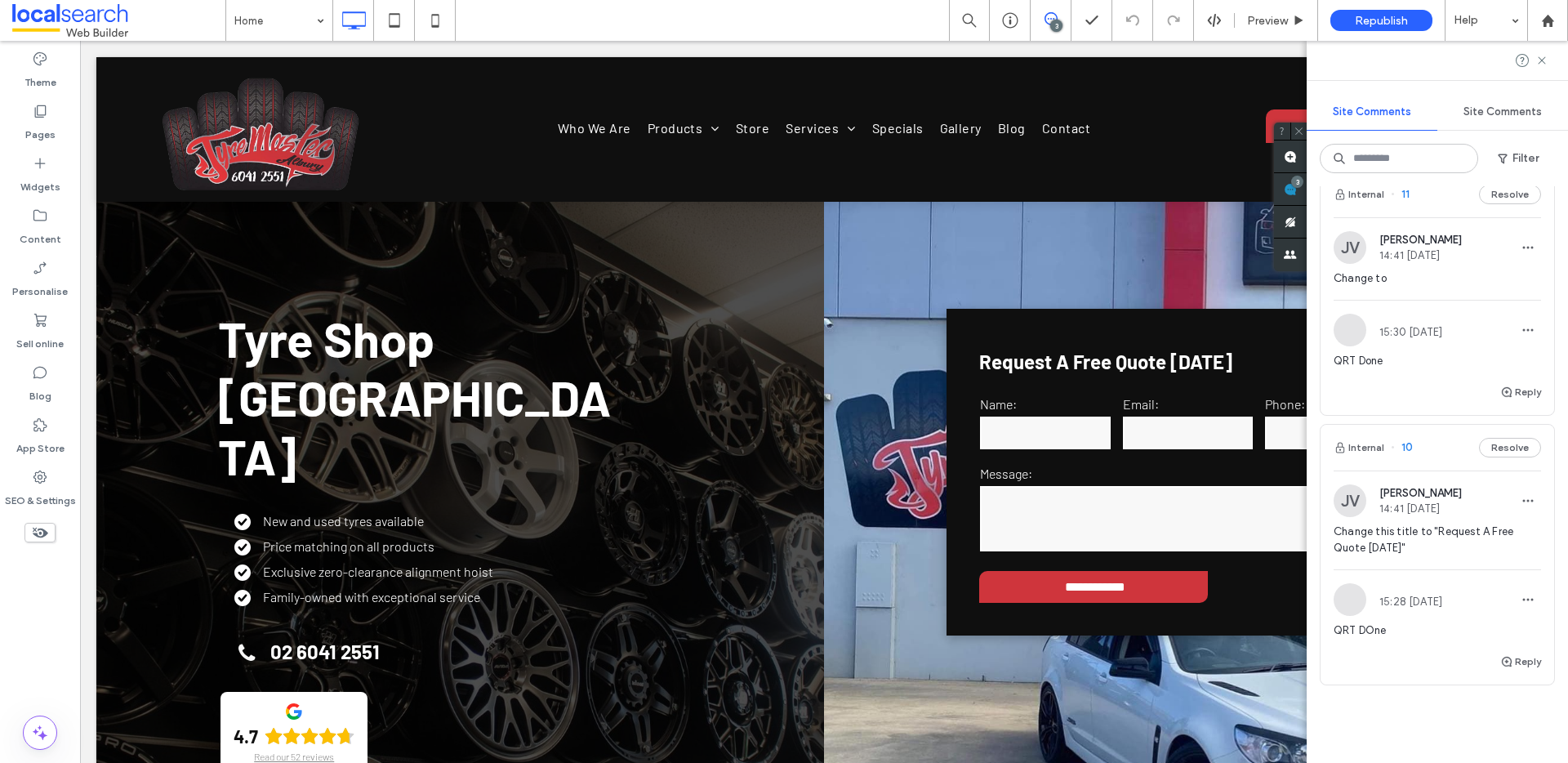
scroll to position [70, 0]
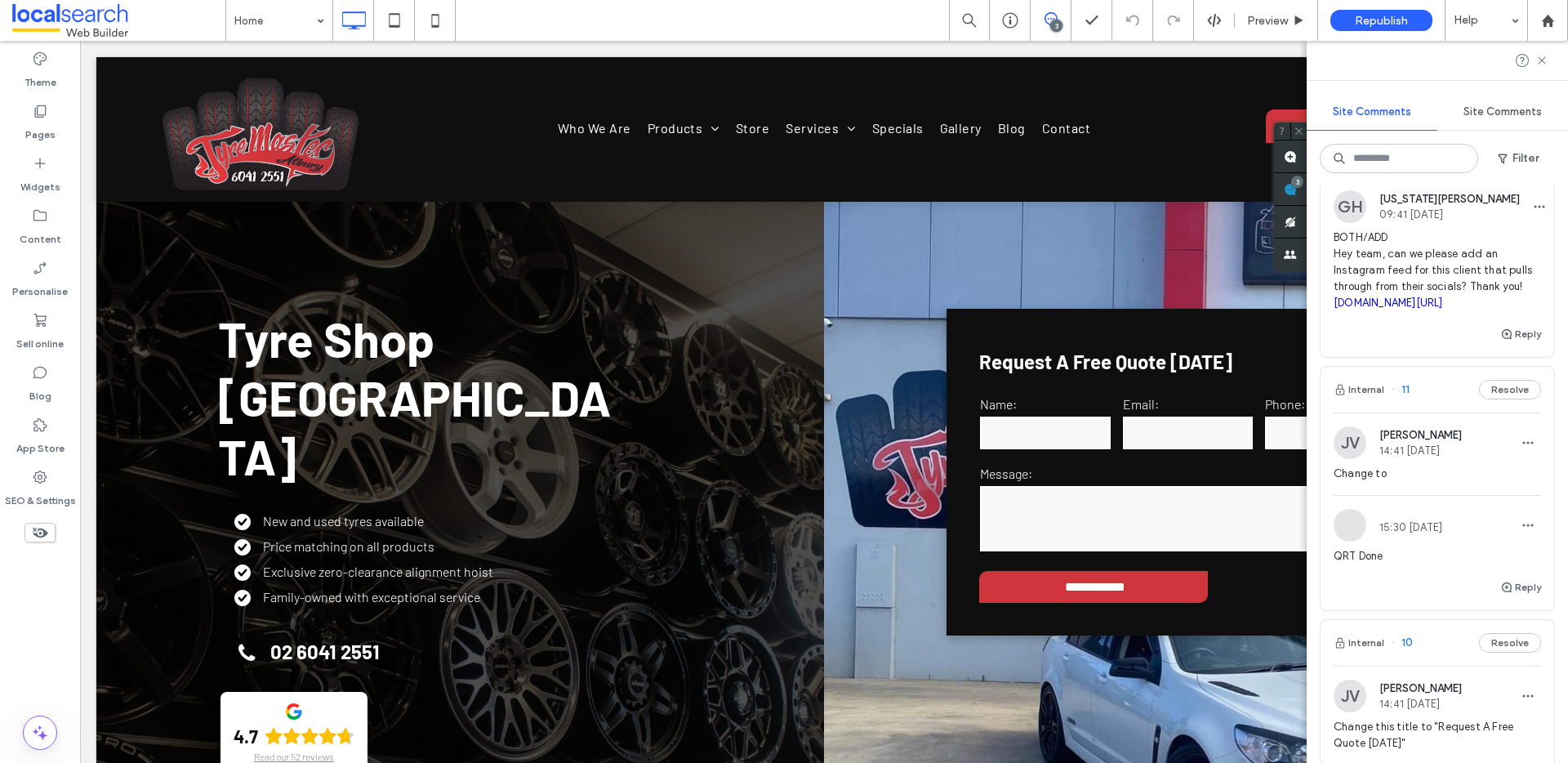
click at [1457, 272] on span "BOTH/ADD Hey team, can we please add an Instagram feed for this client that pul…" at bounding box center [1437, 271] width 208 height 82
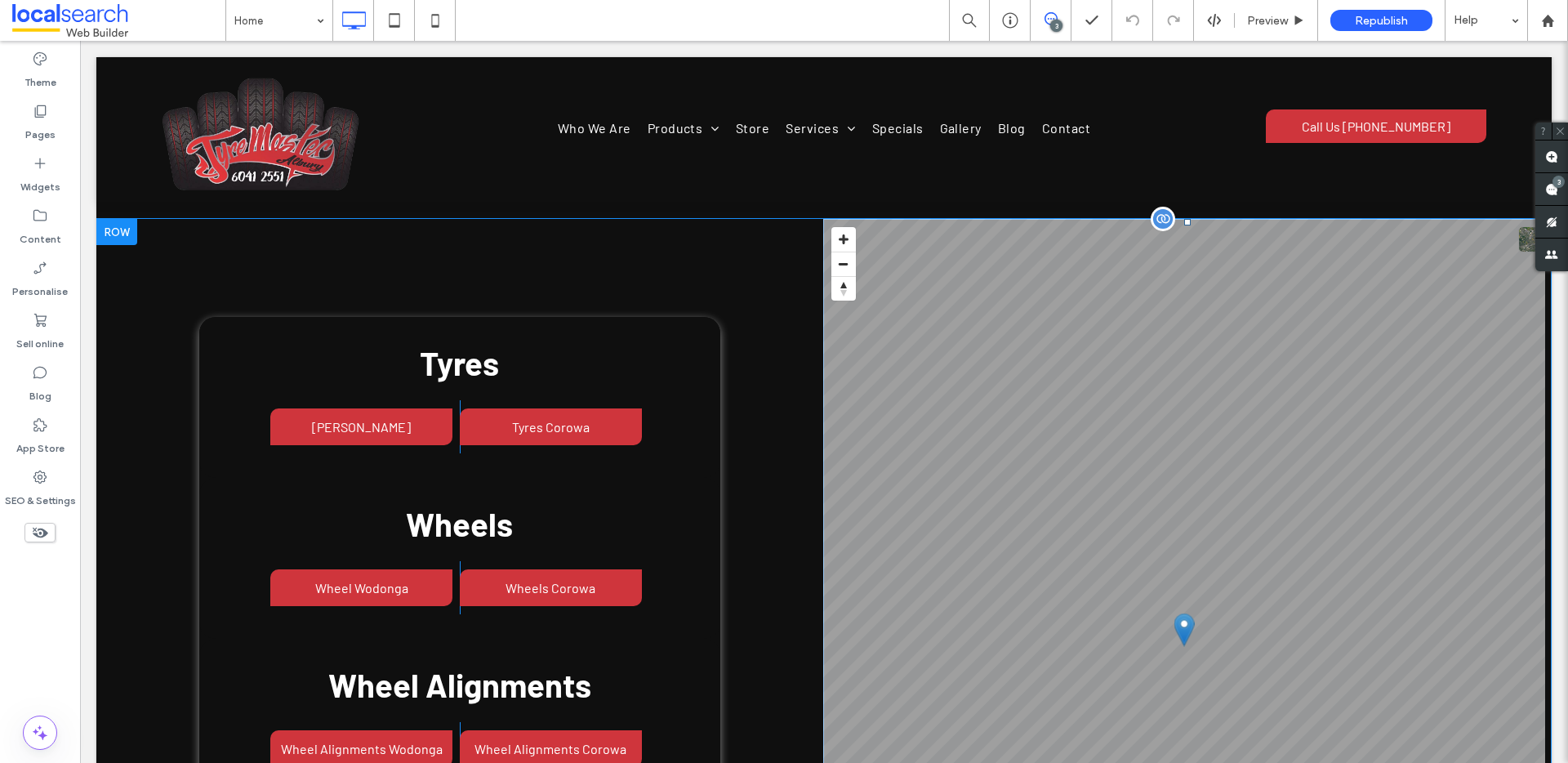
scroll to position [7948, 0]
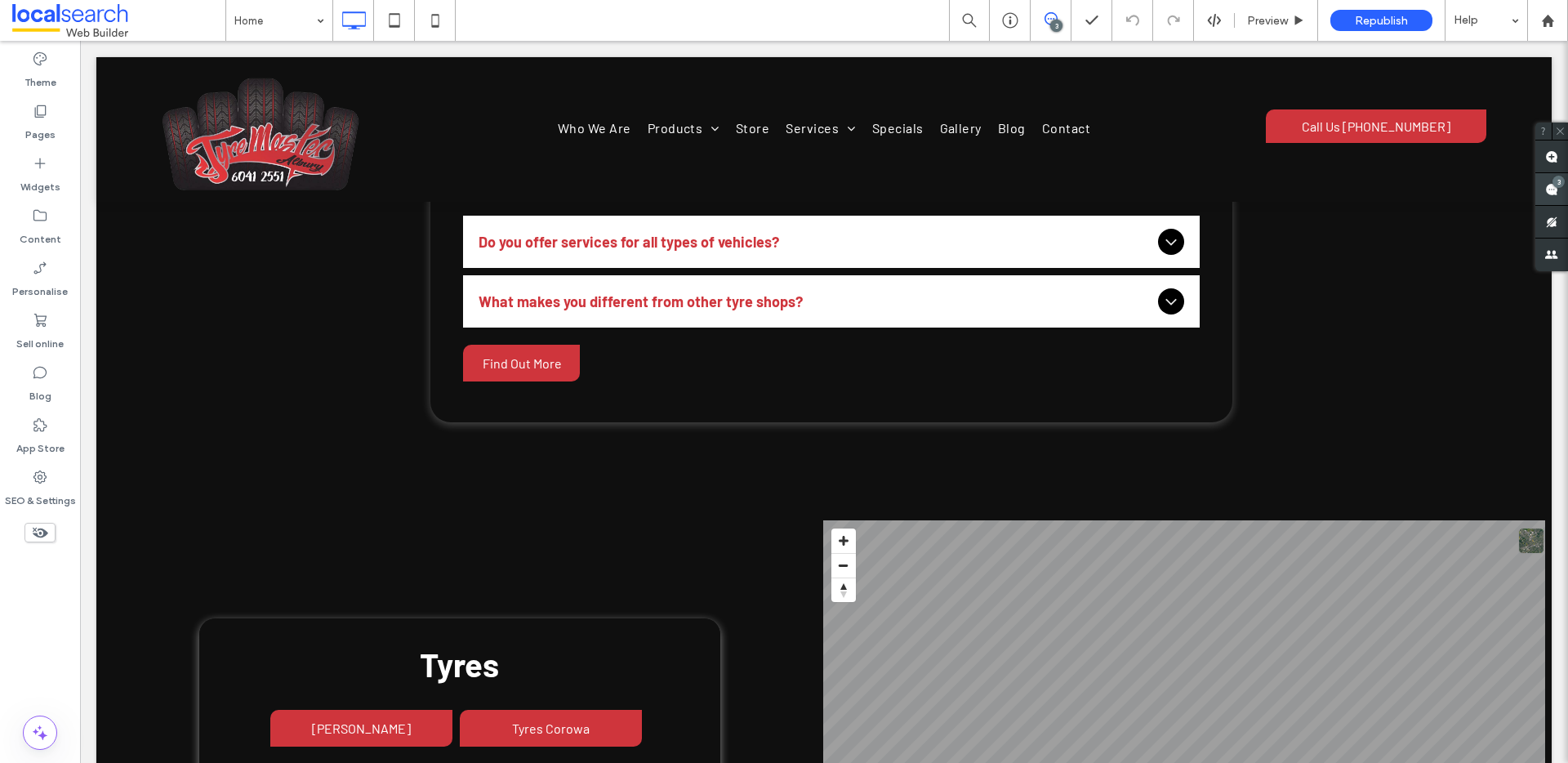
click at [1547, 183] on use at bounding box center [1552, 190] width 13 height 13
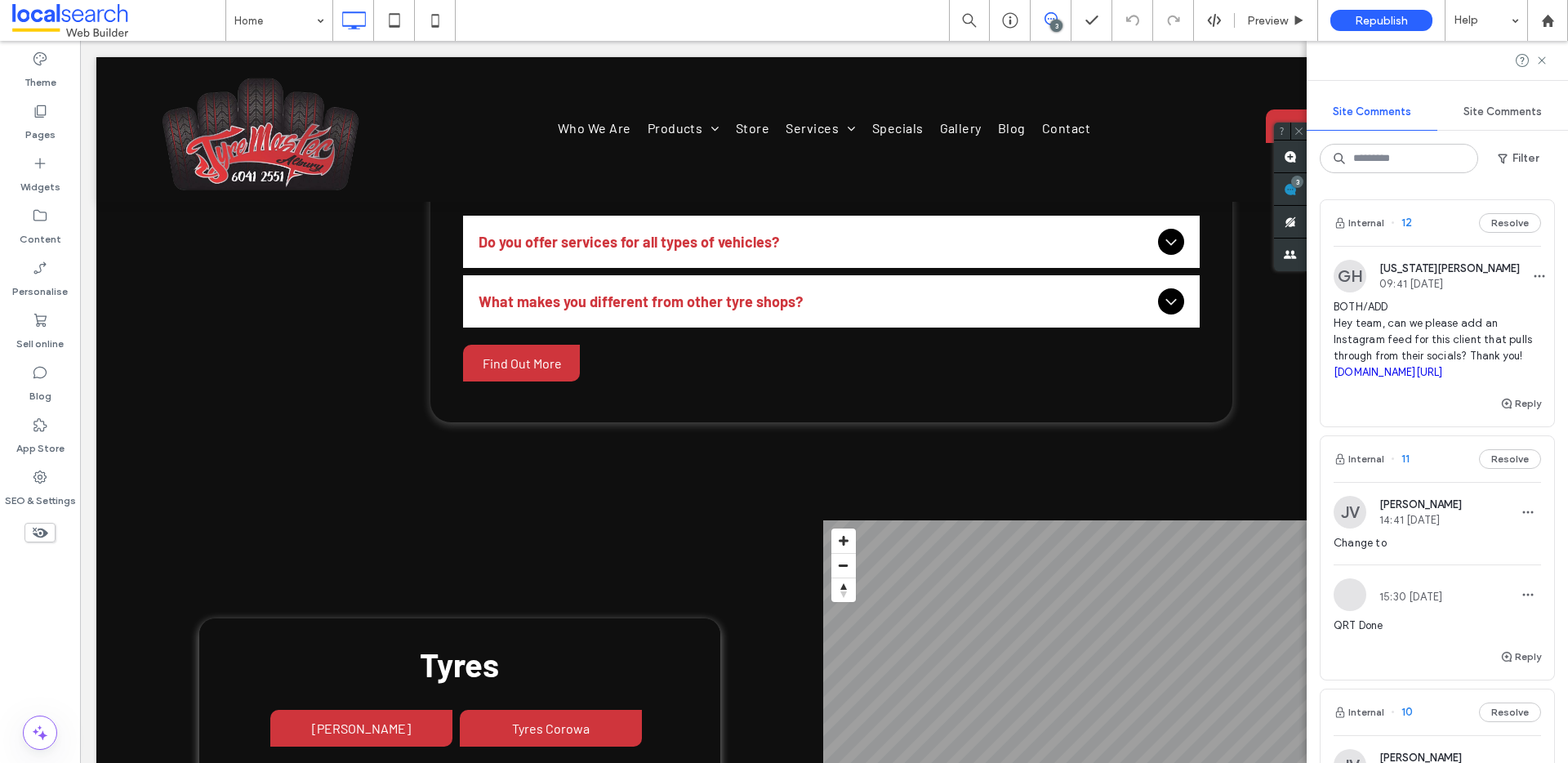
click at [1458, 335] on span "BOTH/ADD Hey team, can we please add an Instagram feed for this client that pul…" at bounding box center [1437, 340] width 208 height 82
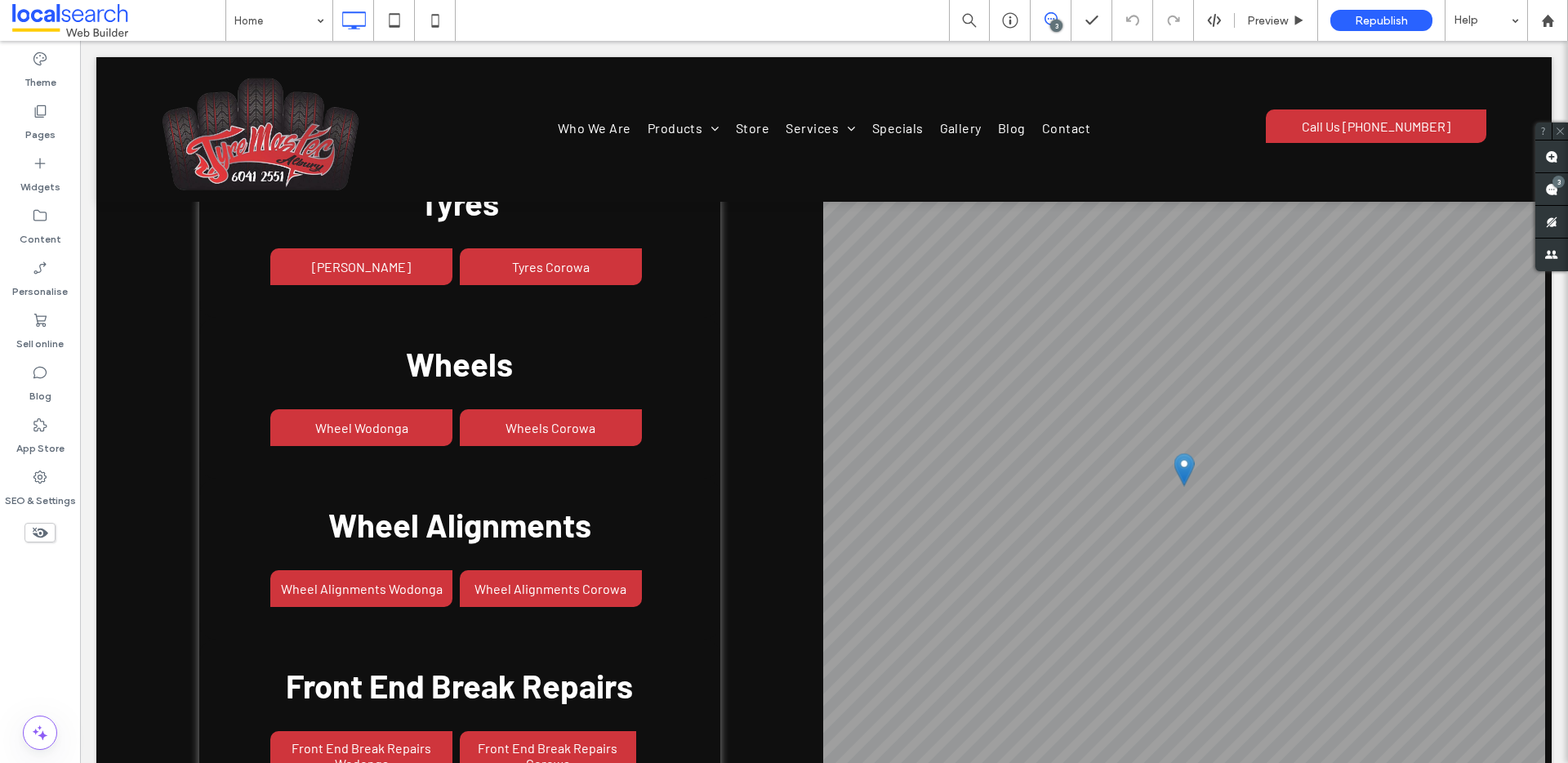
scroll to position [8405, 0]
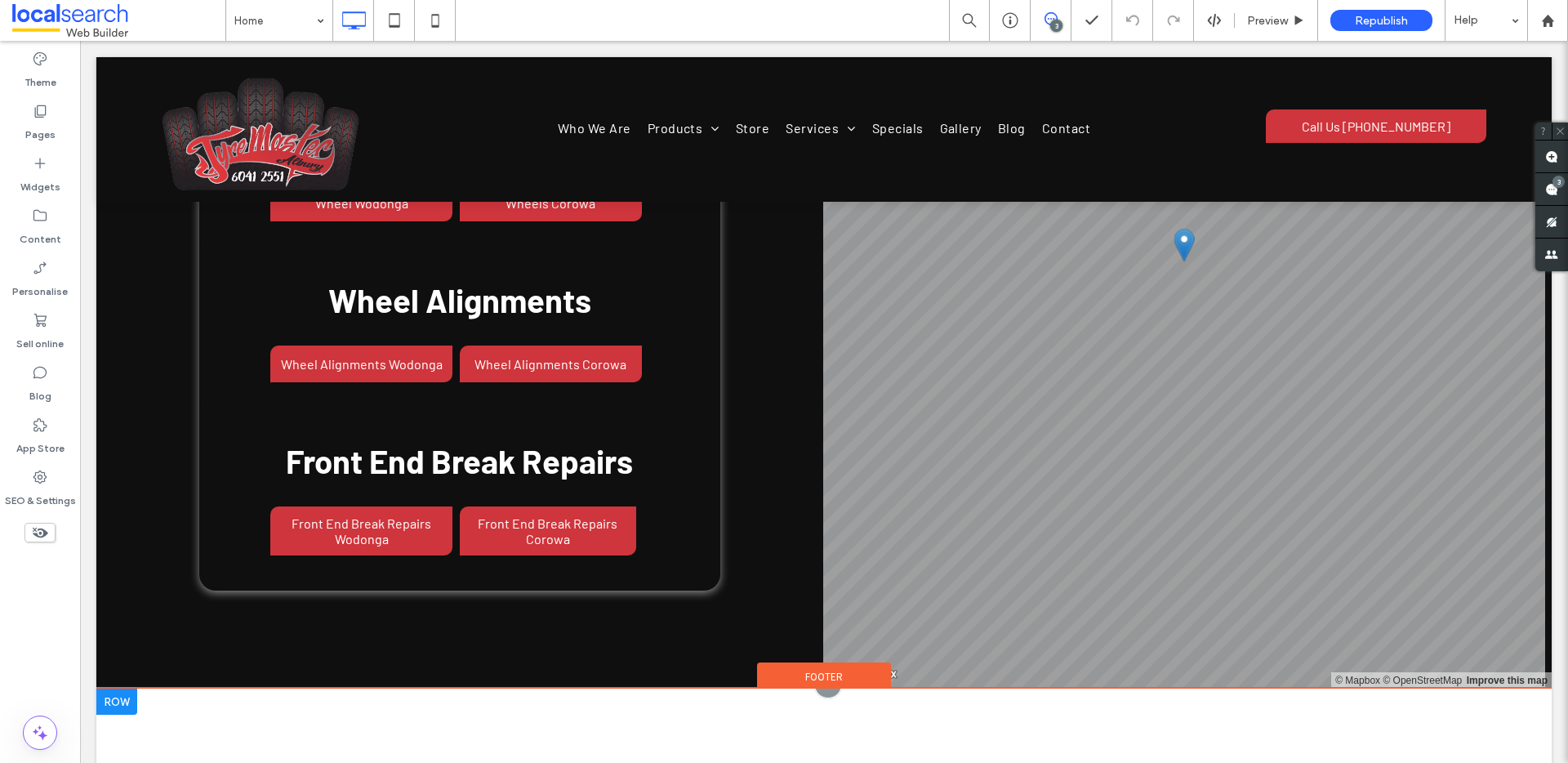
scroll to position [8642, 0]
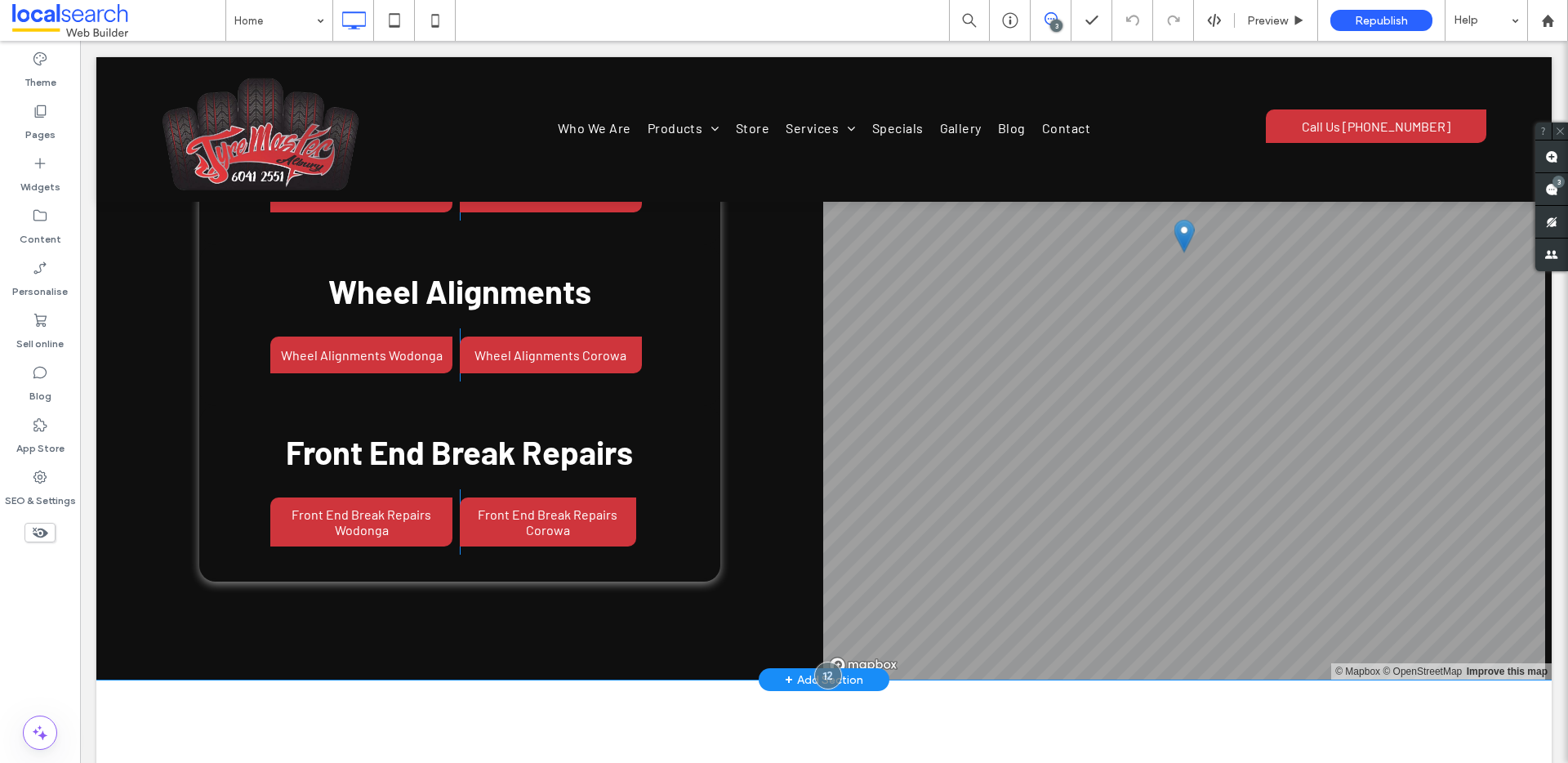
click at [863, 668] on div "+ Add Section" at bounding box center [824, 679] width 130 height 23
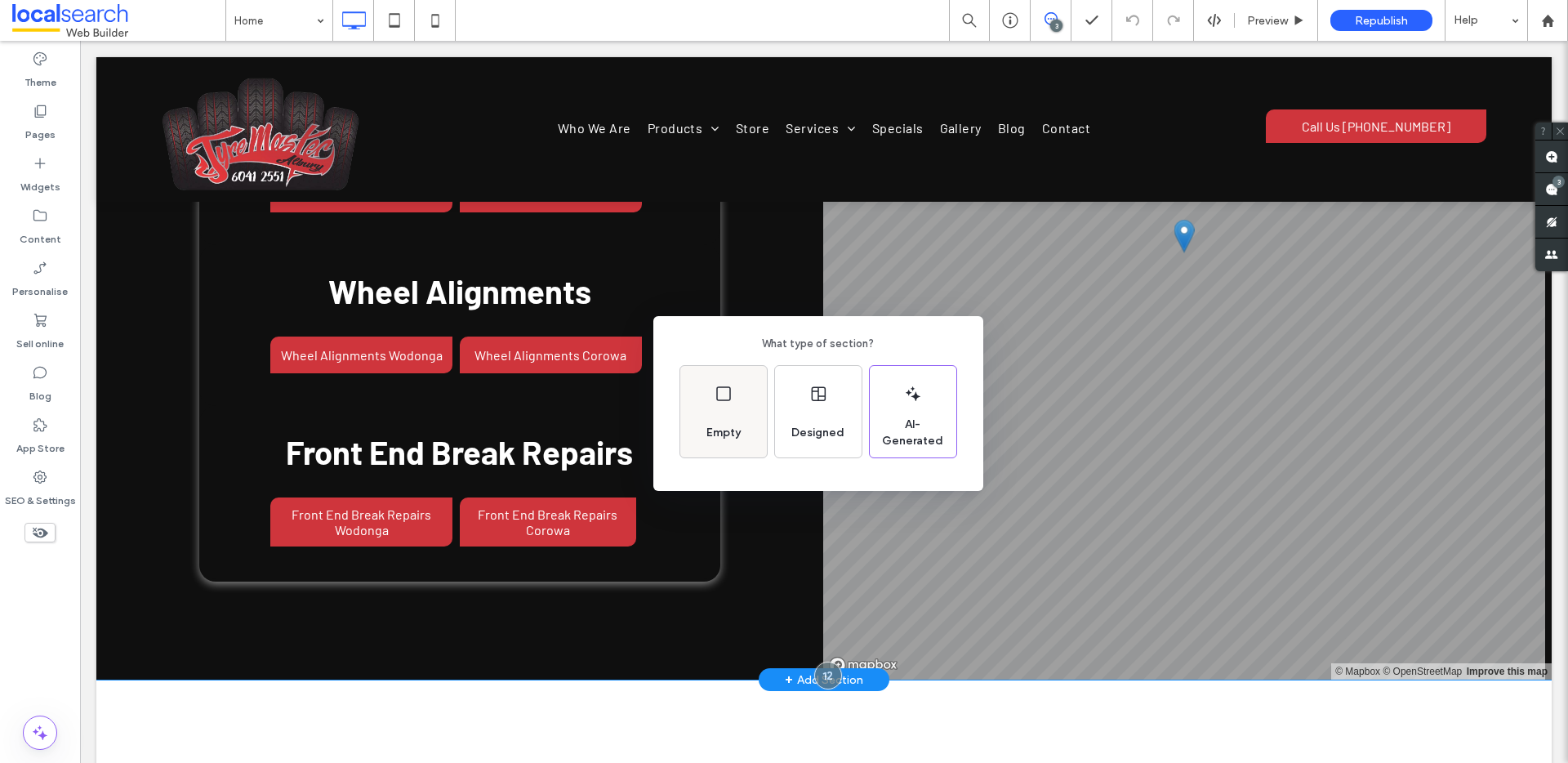
click at [726, 402] on icon at bounding box center [724, 394] width 20 height 20
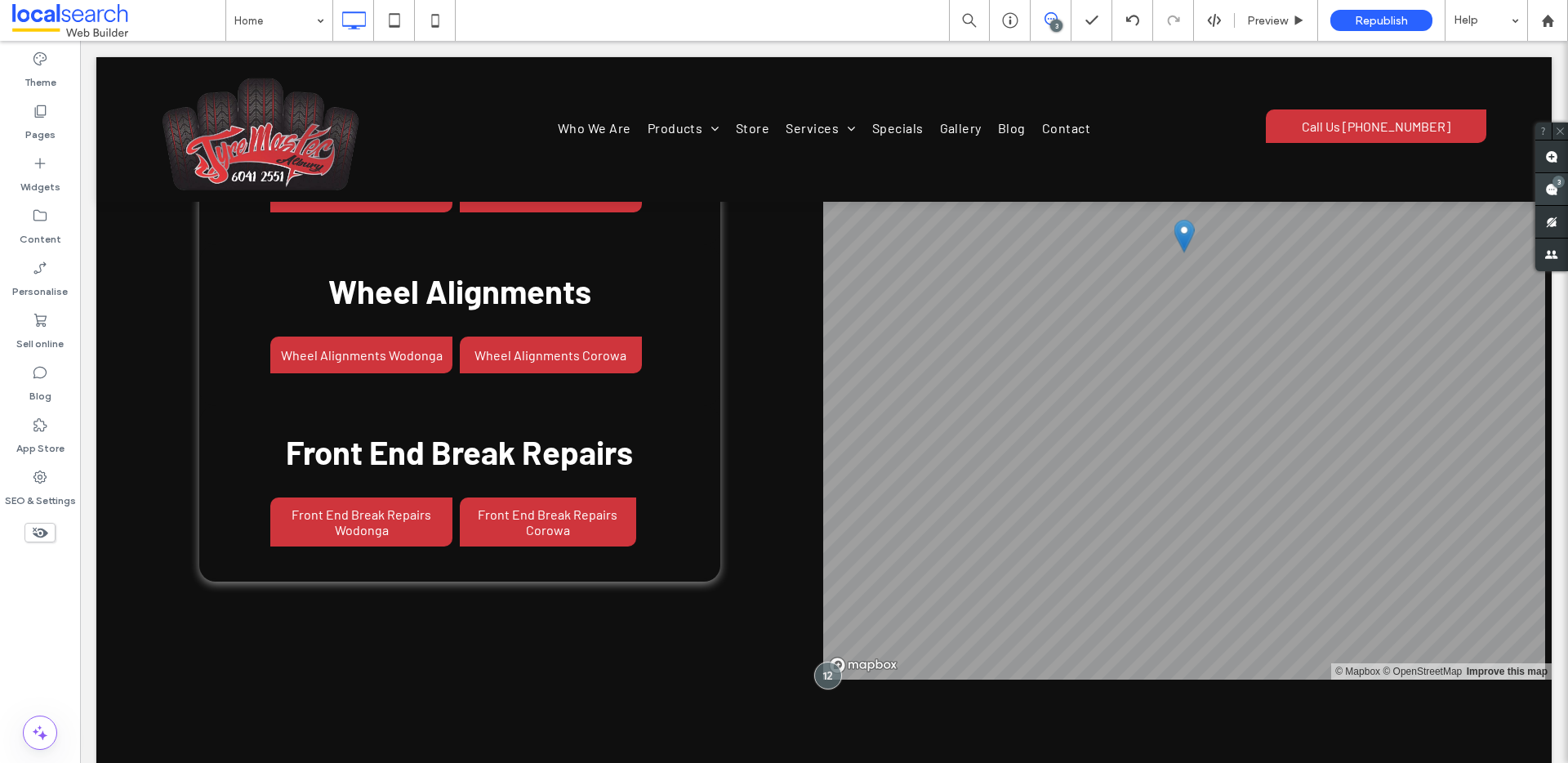
click at [1548, 193] on use at bounding box center [1552, 190] width 13 height 13
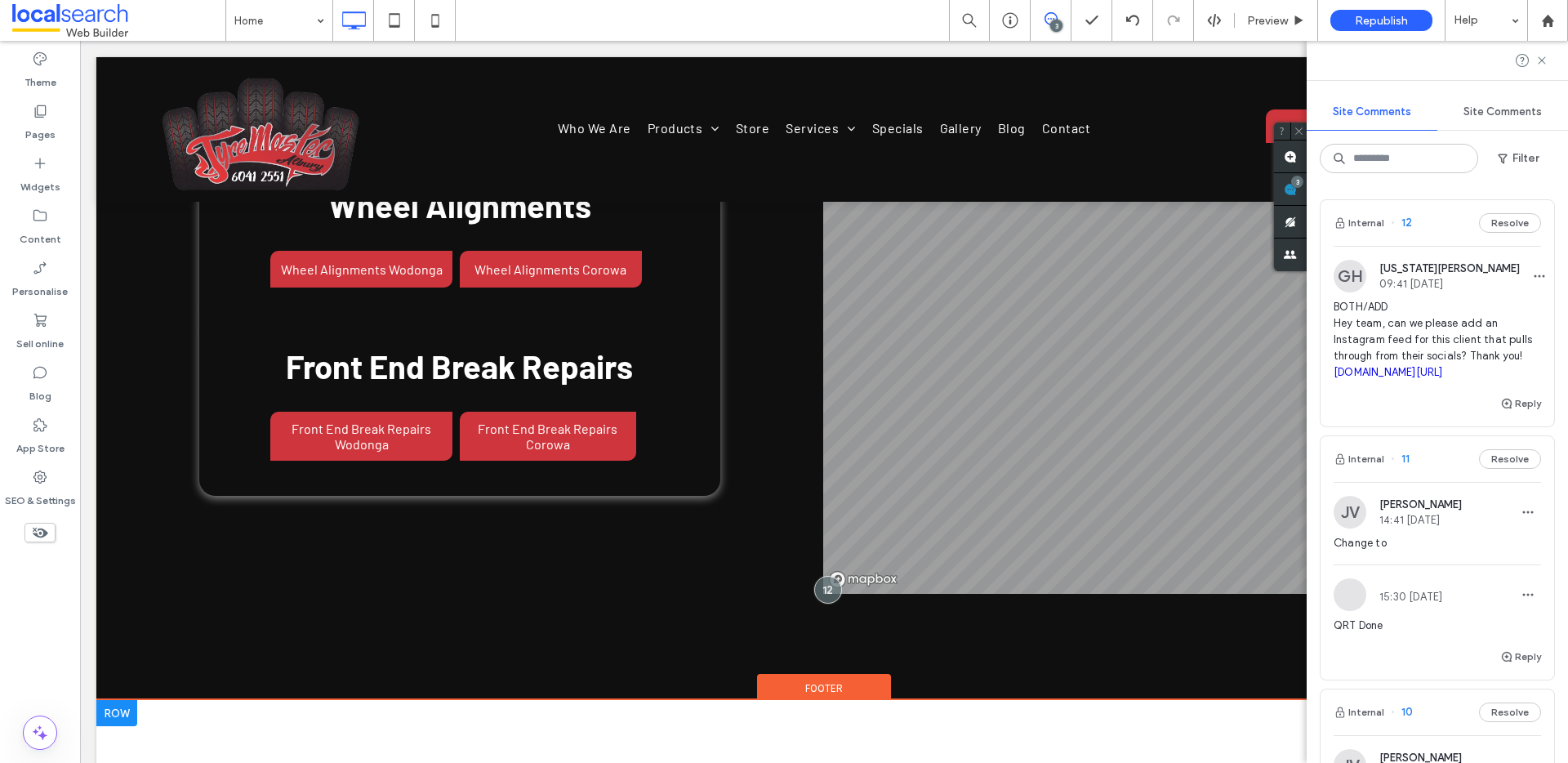
scroll to position [8889, 0]
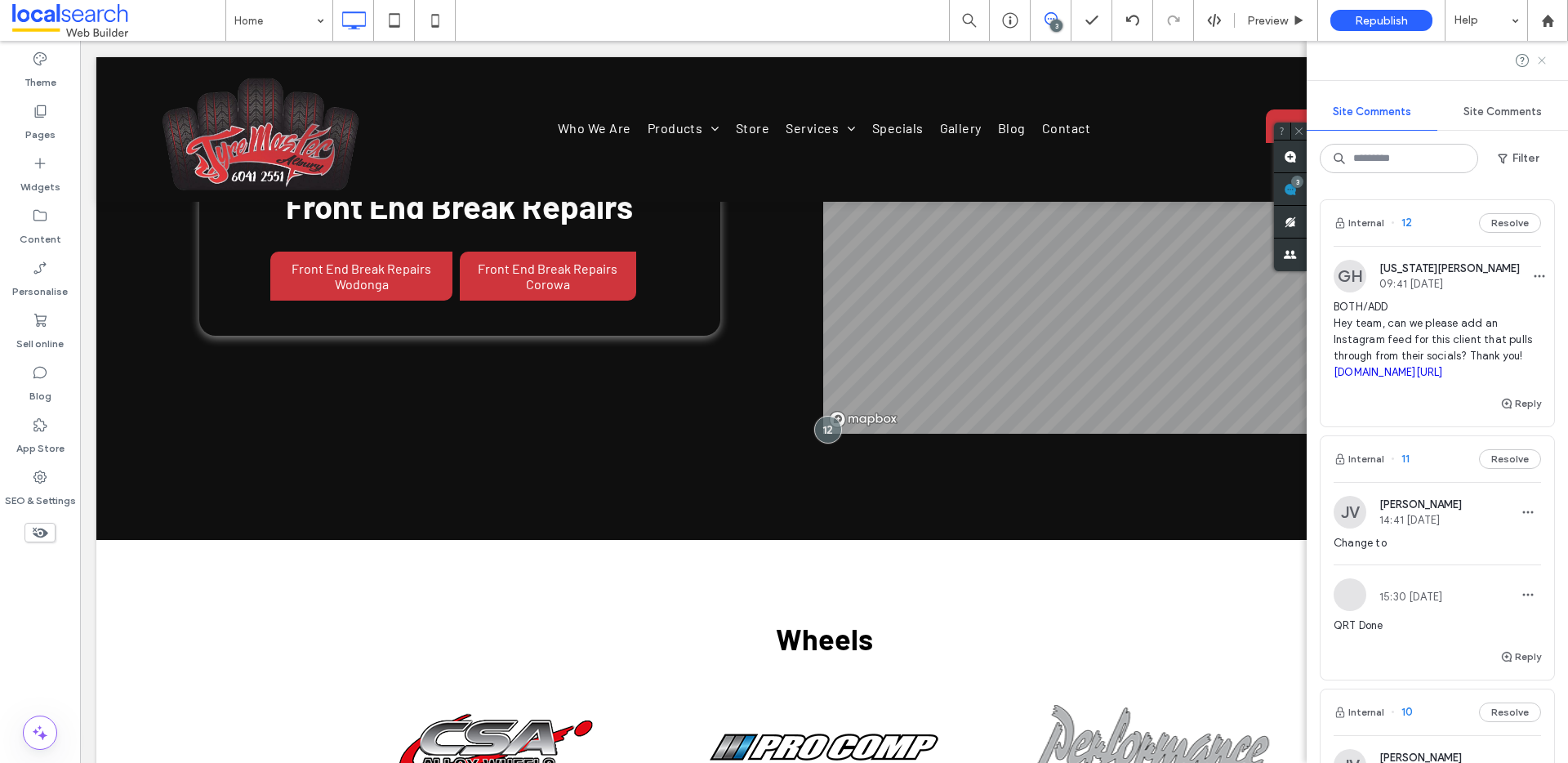
click at [1540, 59] on use at bounding box center [1541, 60] width 7 height 7
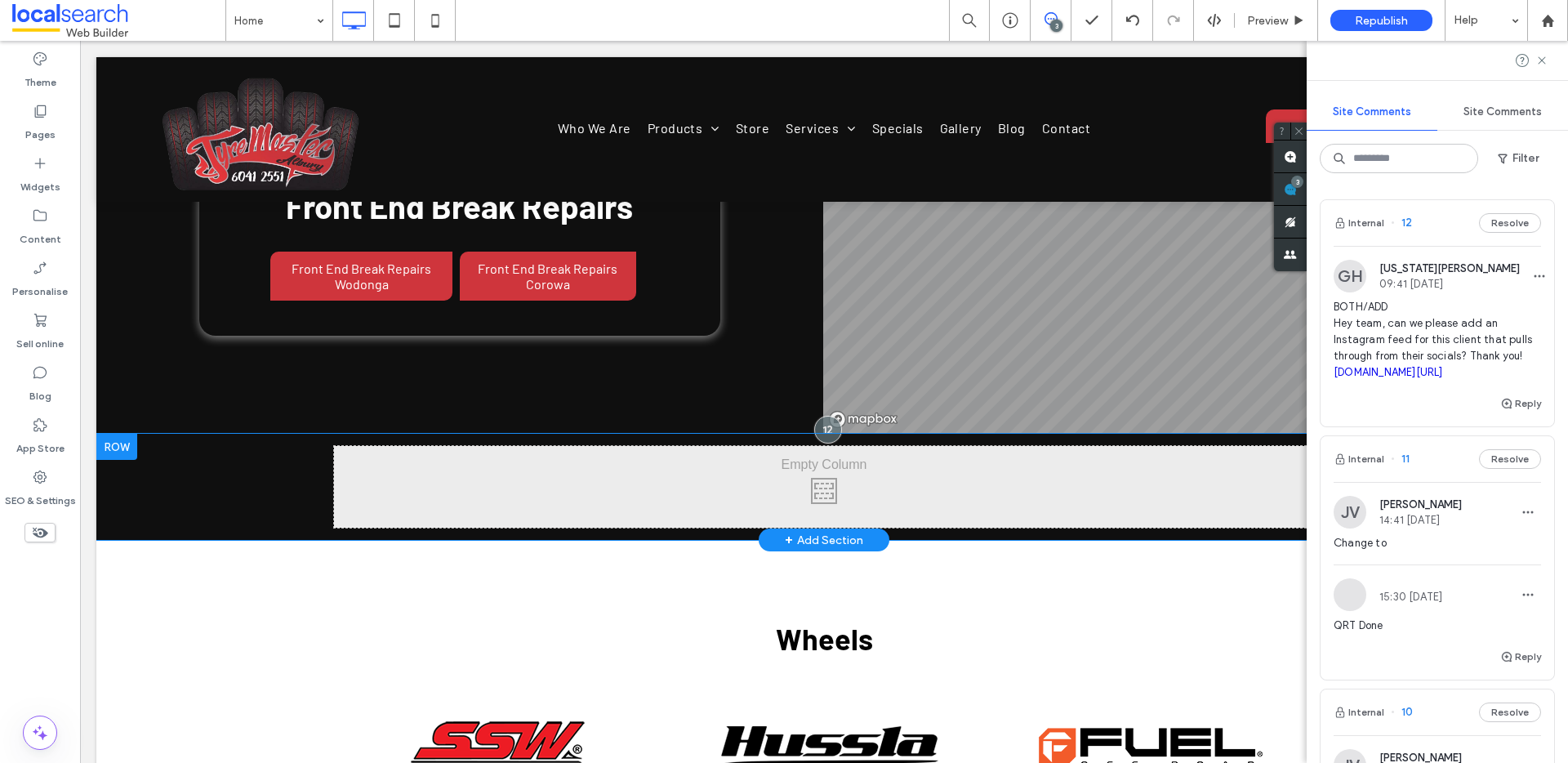
click at [909, 445] on div "Click To Paste Click To Paste" at bounding box center [824, 487] width 980 height 82
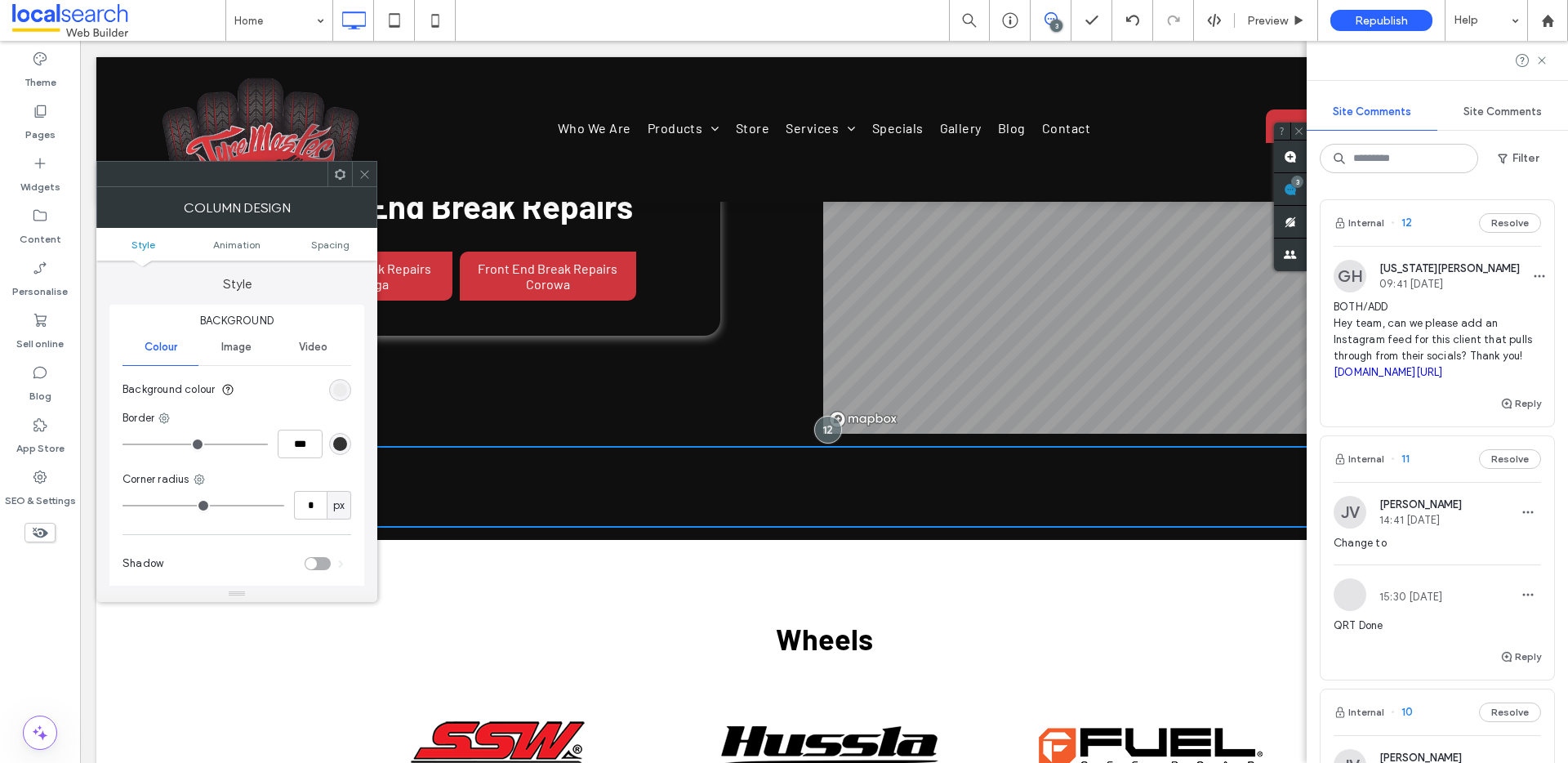
click at [361, 173] on icon at bounding box center [364, 174] width 12 height 12
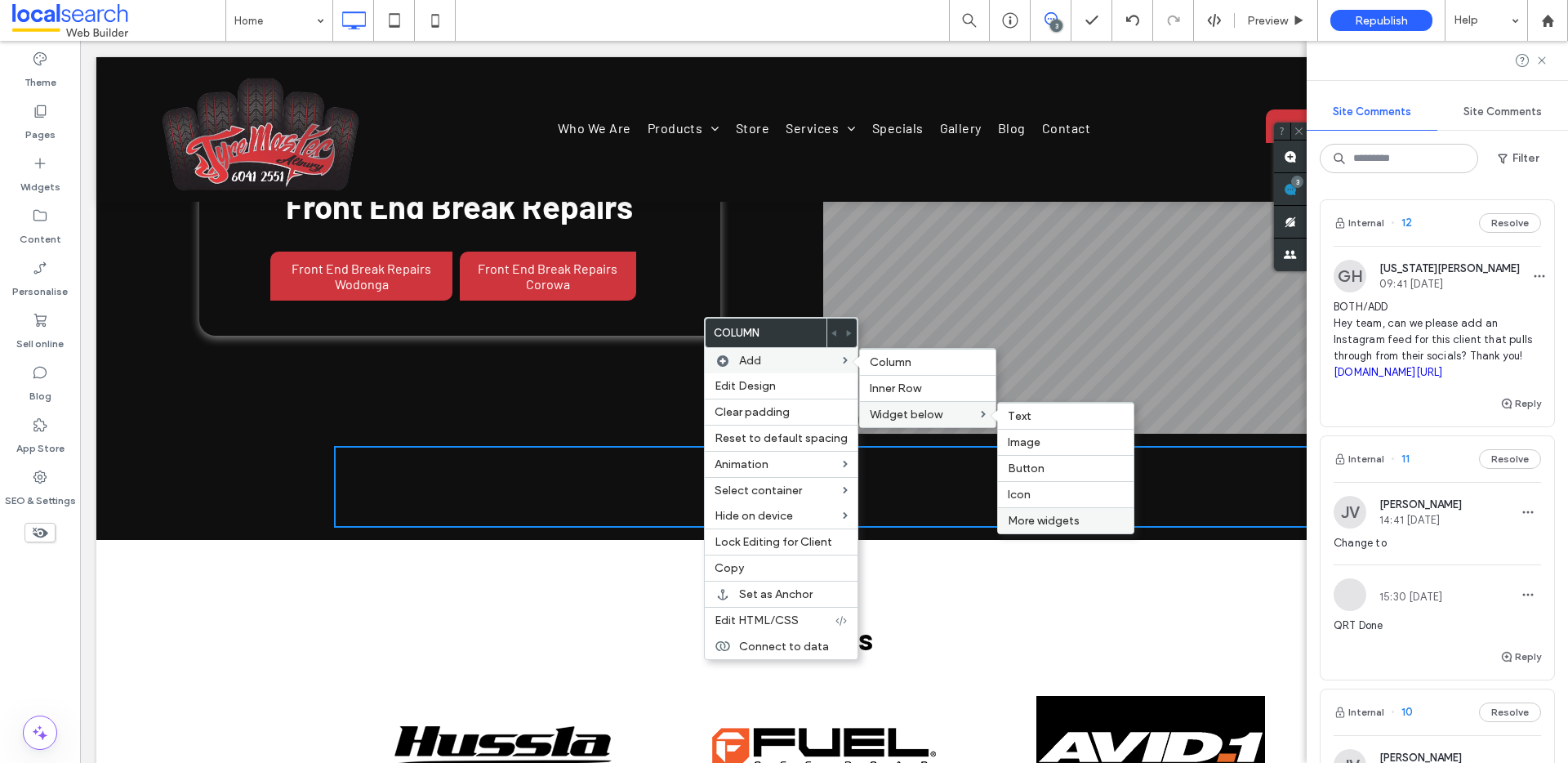
click at [1048, 521] on span "More widgets" at bounding box center [1044, 520] width 72 height 14
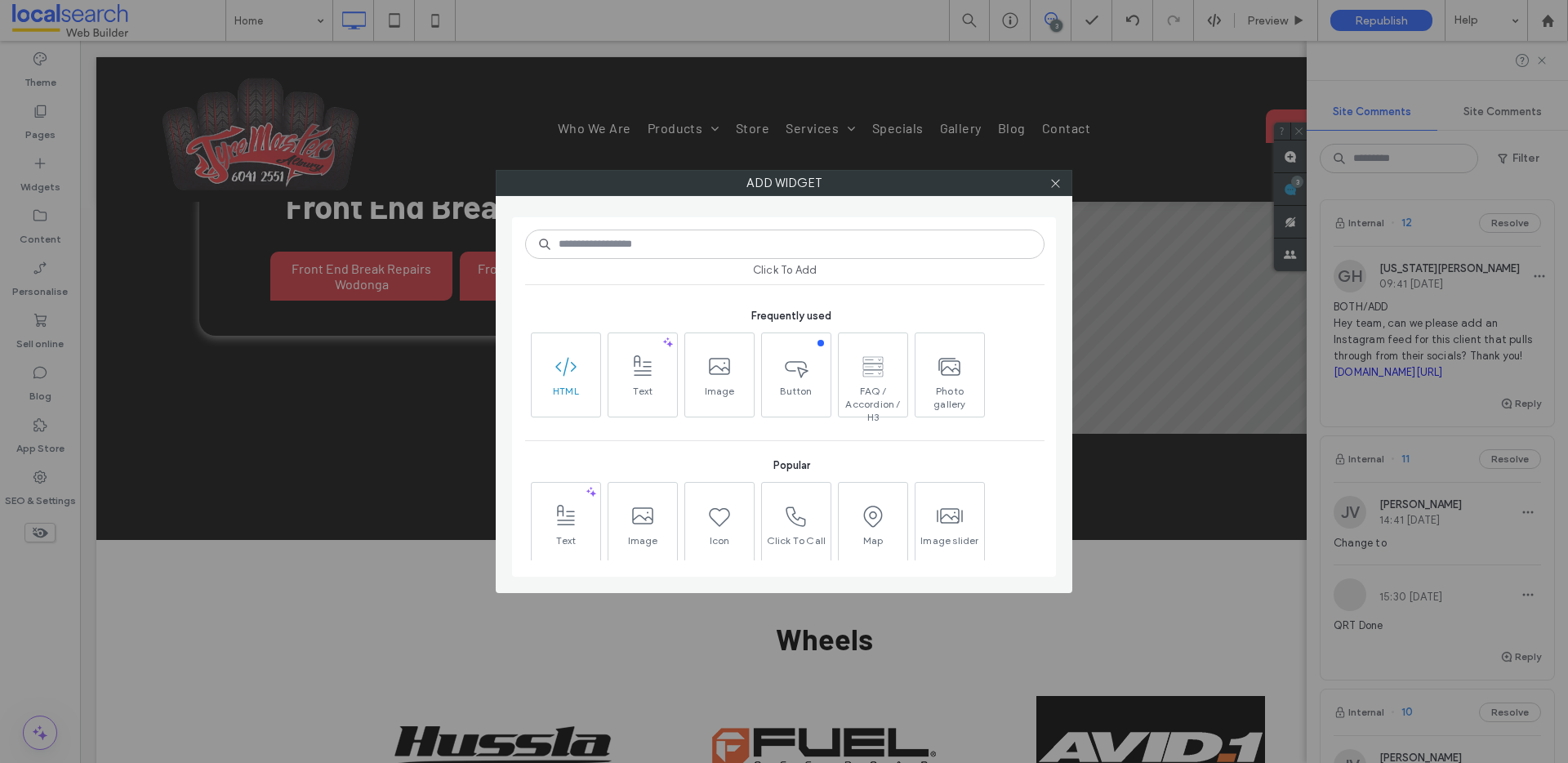
click at [567, 370] on icon at bounding box center [566, 367] width 26 height 26
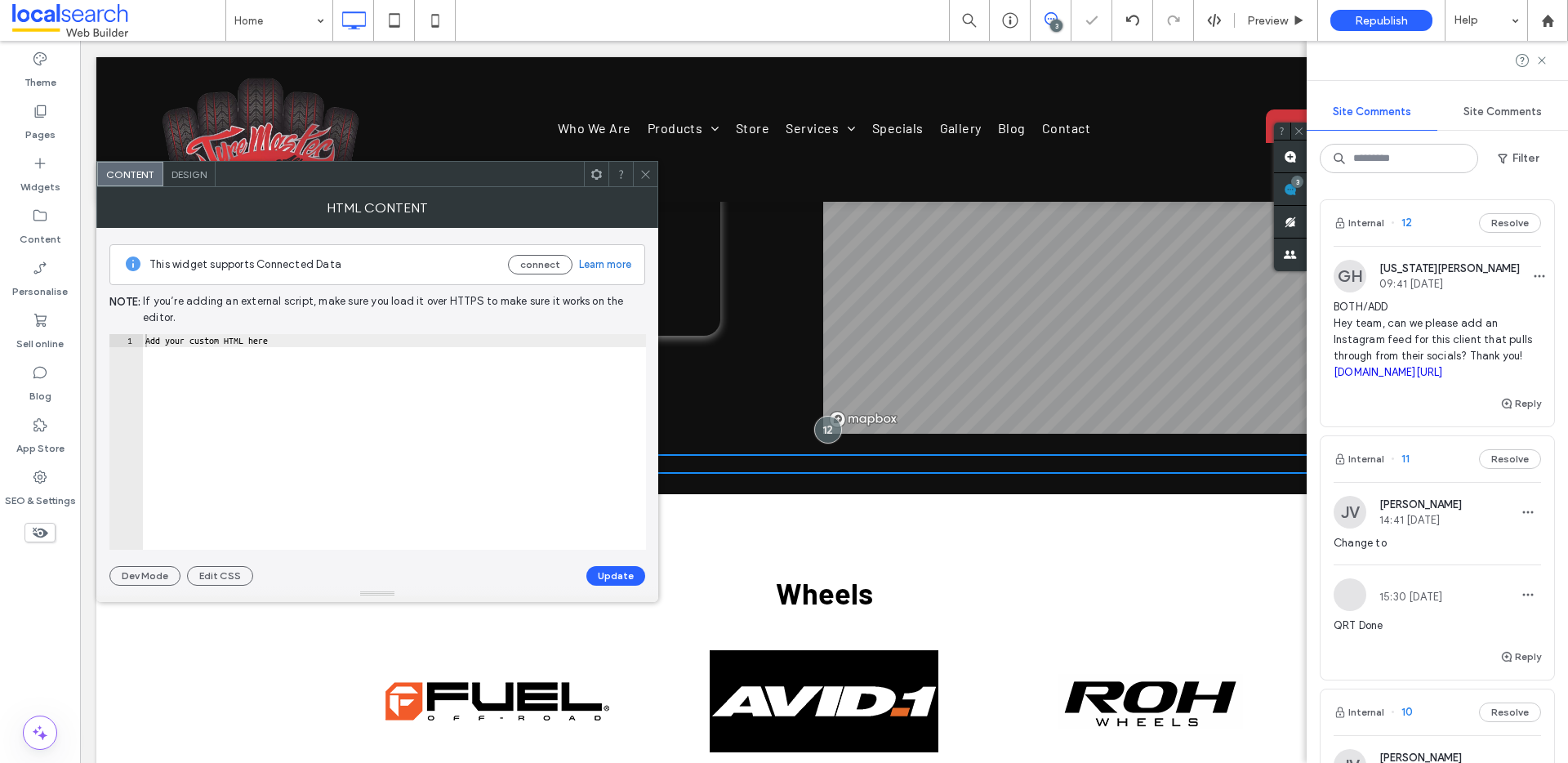
click at [327, 348] on div "Add your custom HTML here" at bounding box center [394, 455] width 504 height 242
paste textarea "**********"
type textarea "**********"
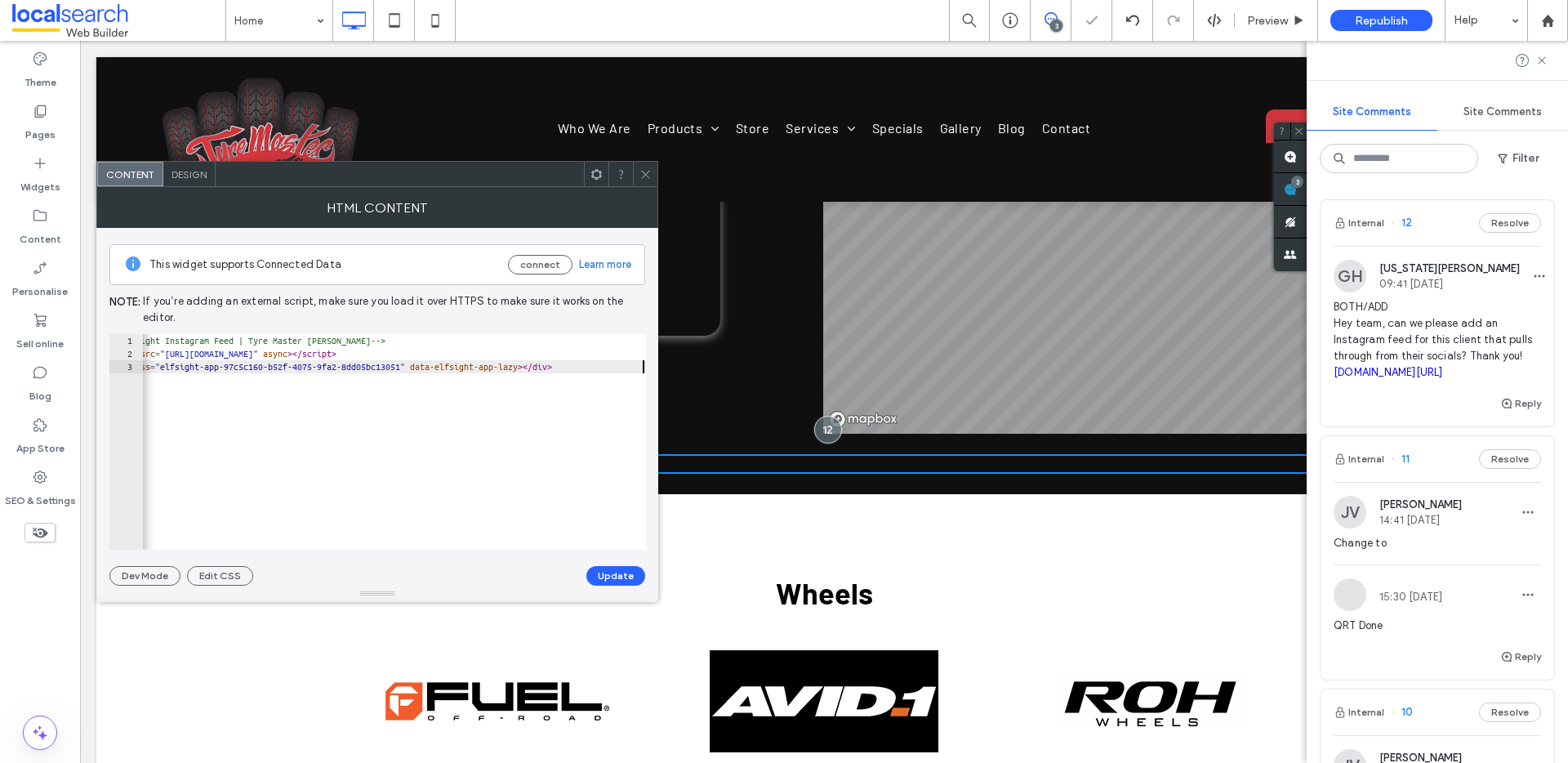
scroll to position [0, 44]
click at [622, 580] on button "Update" at bounding box center [616, 576] width 59 height 20
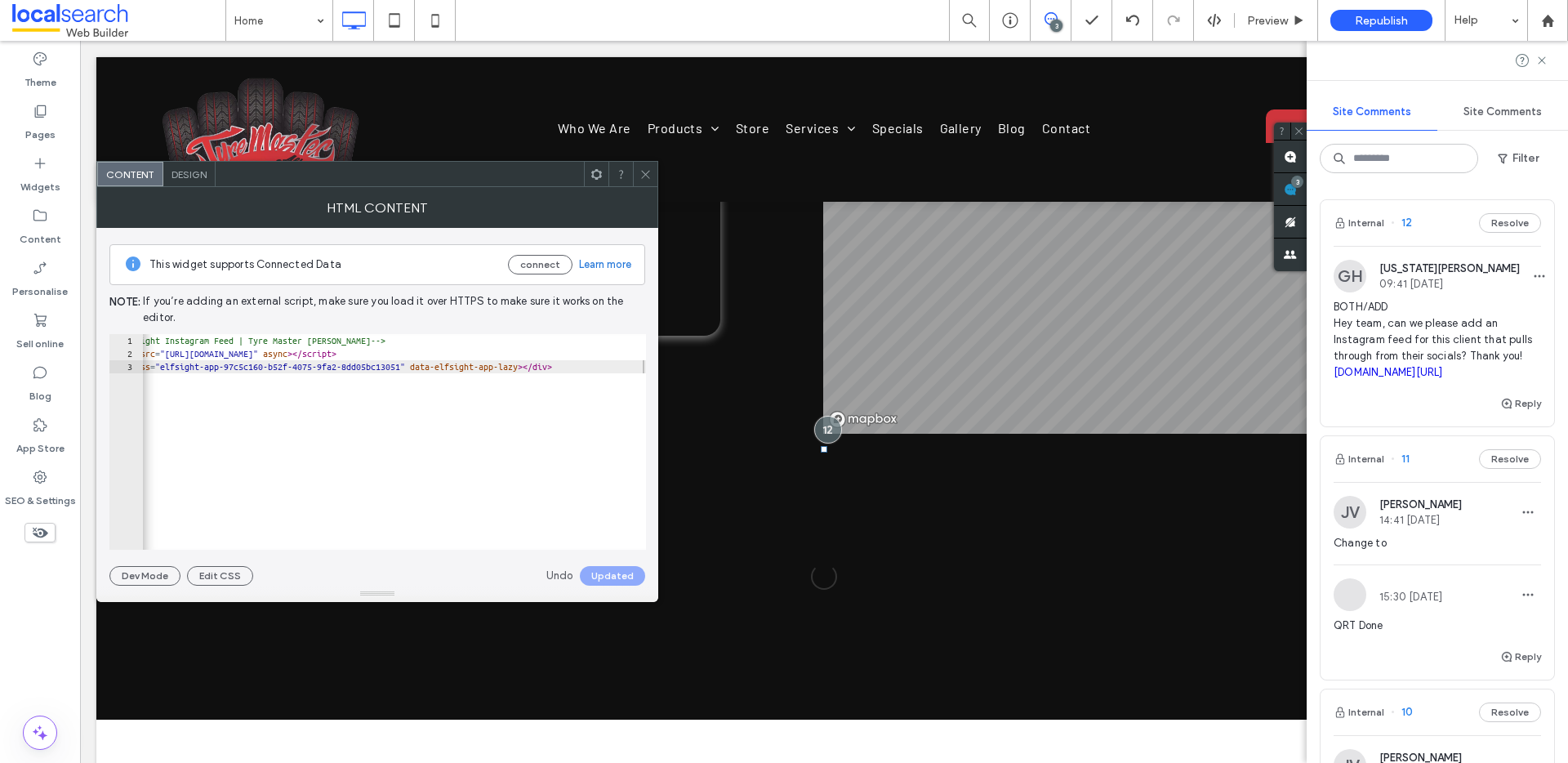
click at [646, 175] on icon at bounding box center [645, 174] width 12 height 12
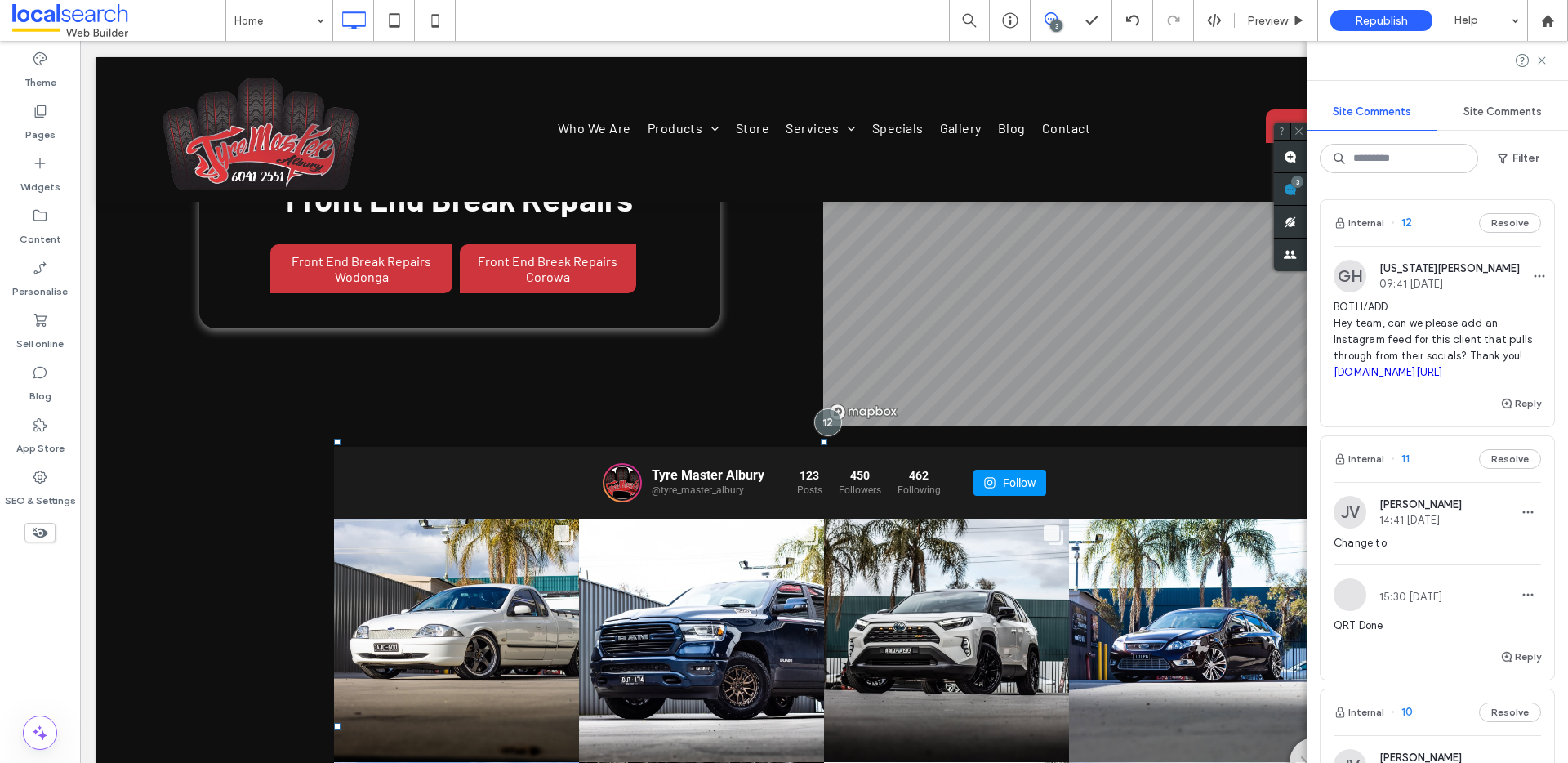
scroll to position [8964, 0]
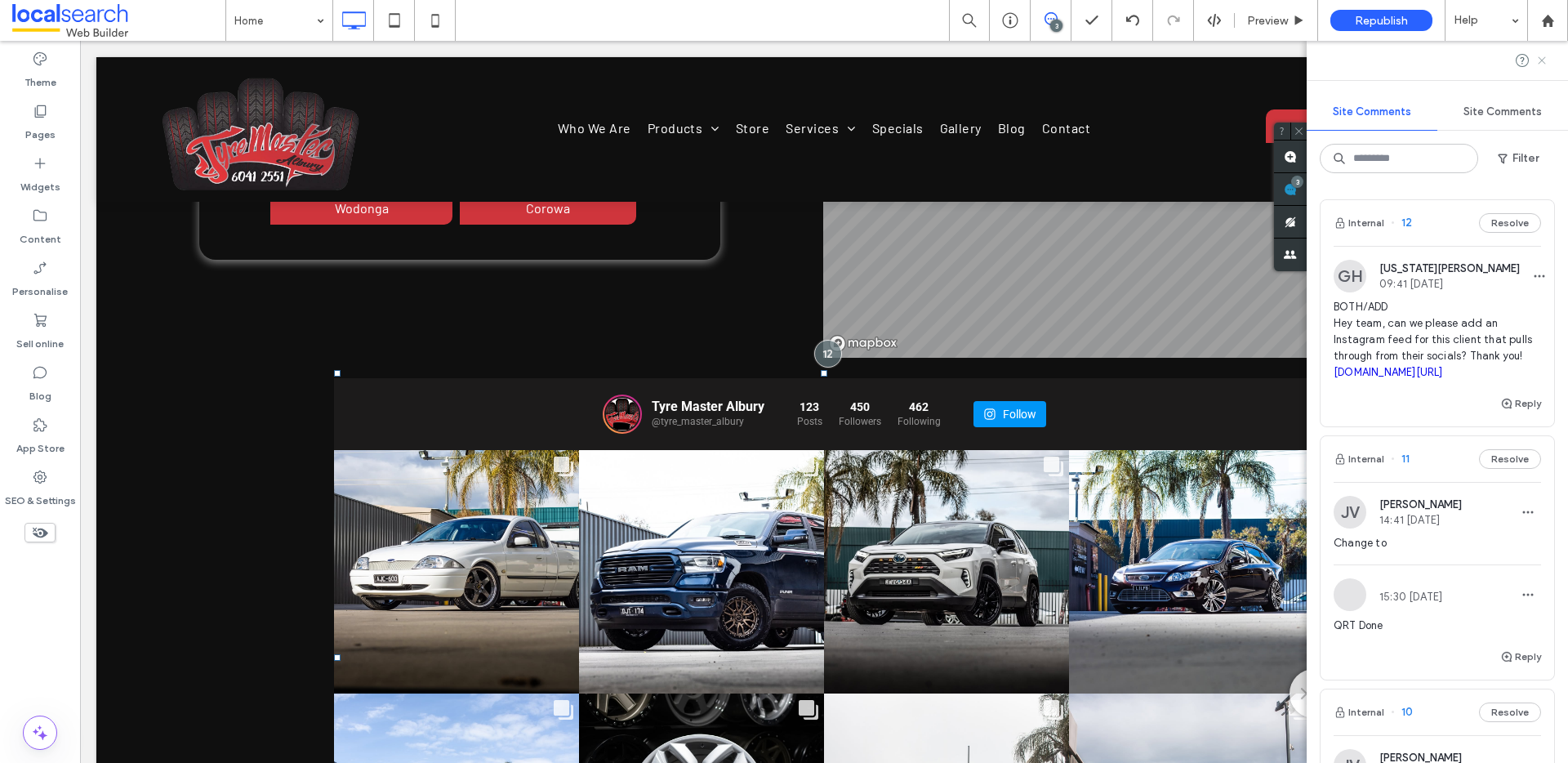
click at [1543, 59] on use at bounding box center [1541, 60] width 7 height 7
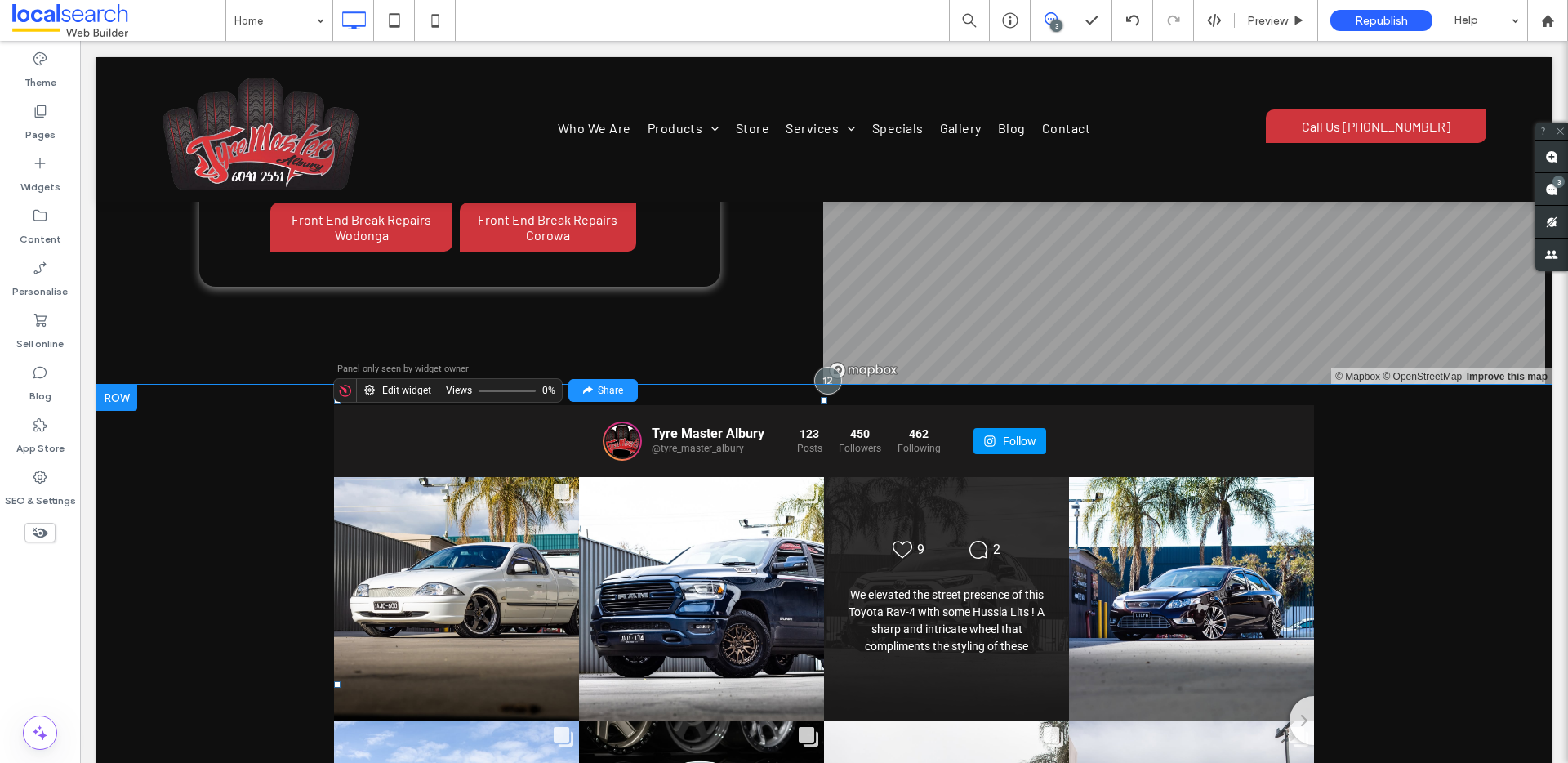
scroll to position [9003, 0]
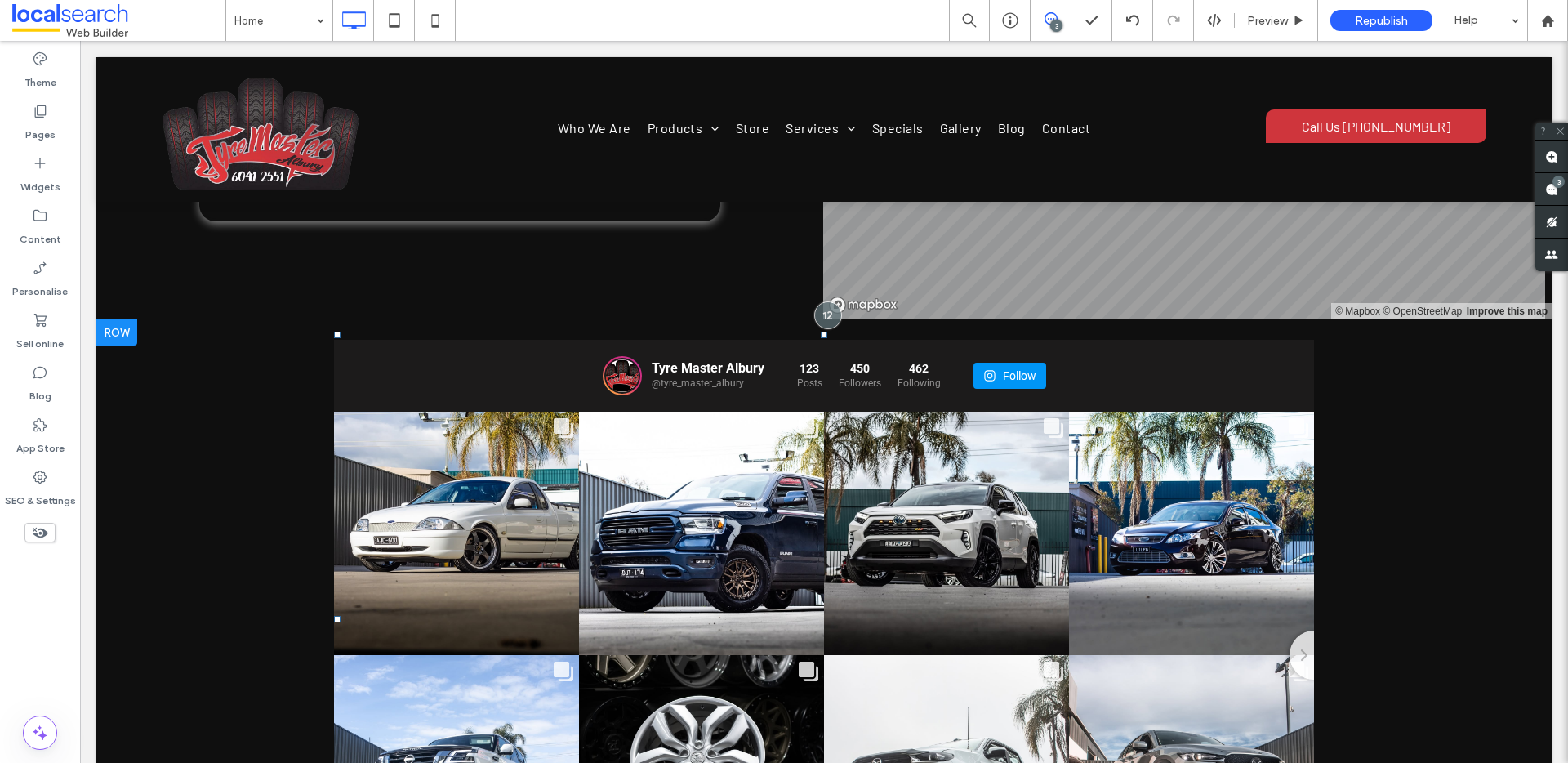
click at [204, 353] on div "Click To Paste Click To Paste Tyre Master Albury @tyre_master_albury 123" at bounding box center [823, 619] width 1455 height 599
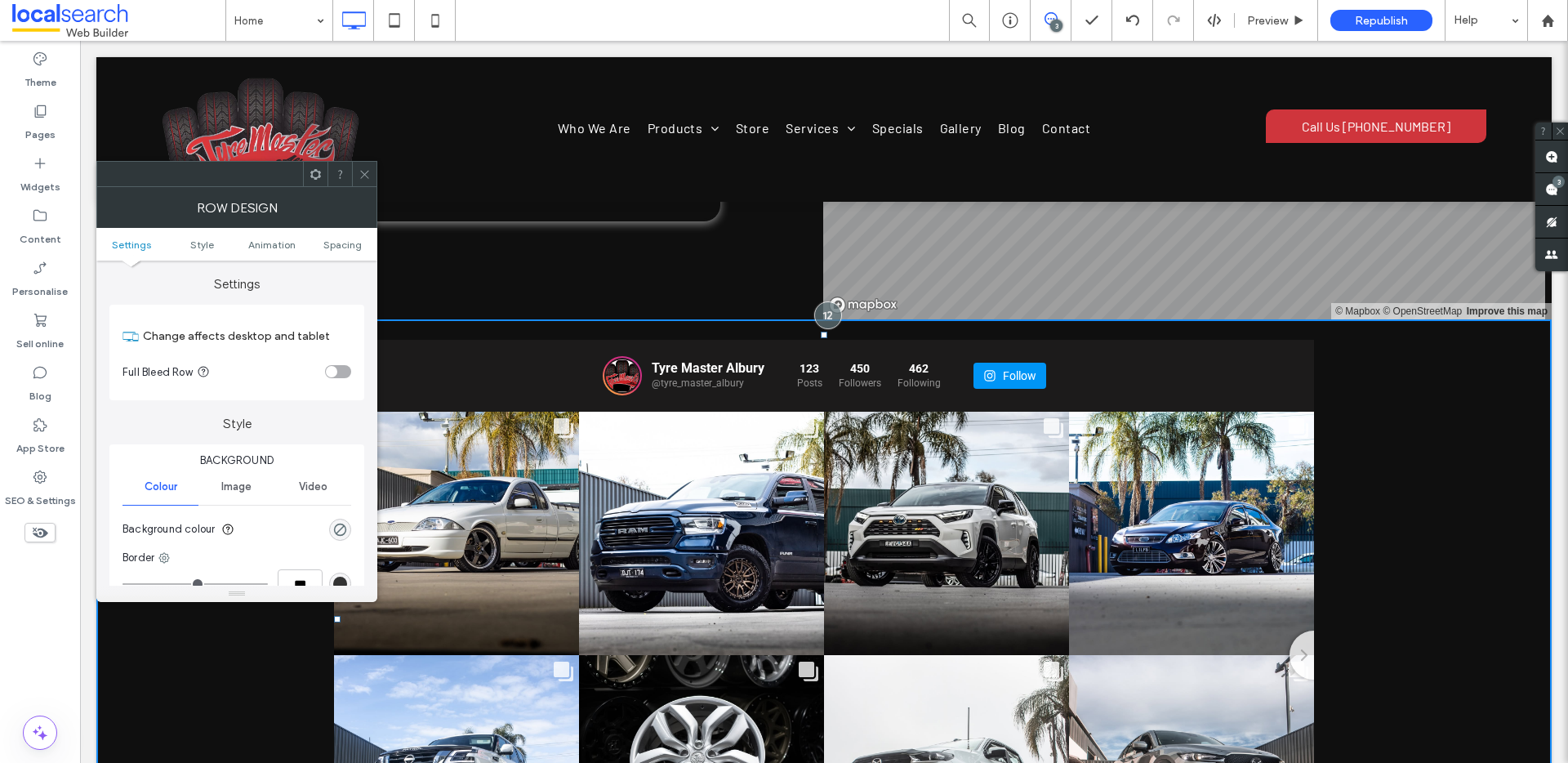
click at [363, 165] on span at bounding box center [364, 174] width 12 height 25
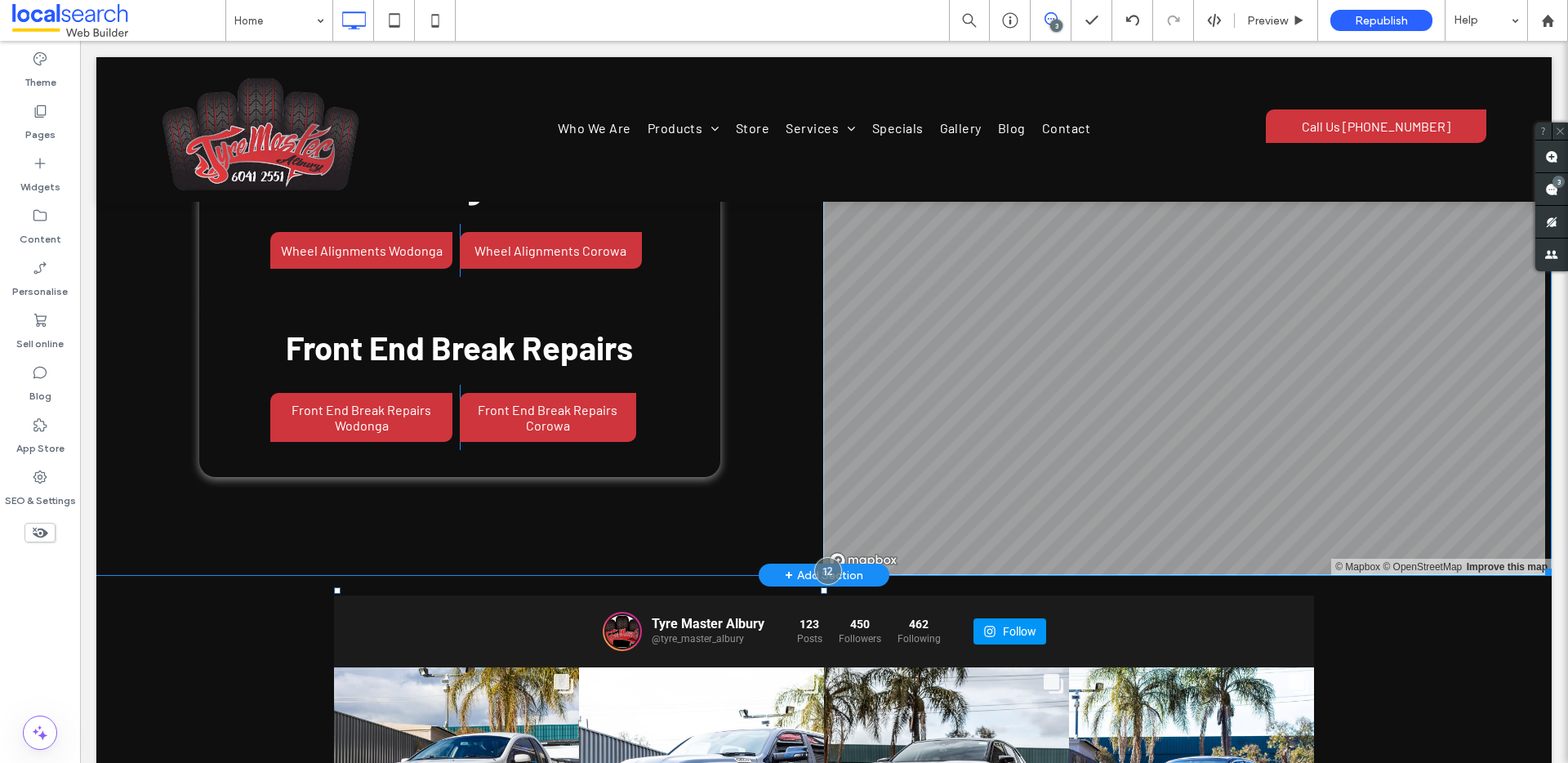
scroll to position [8716, 0]
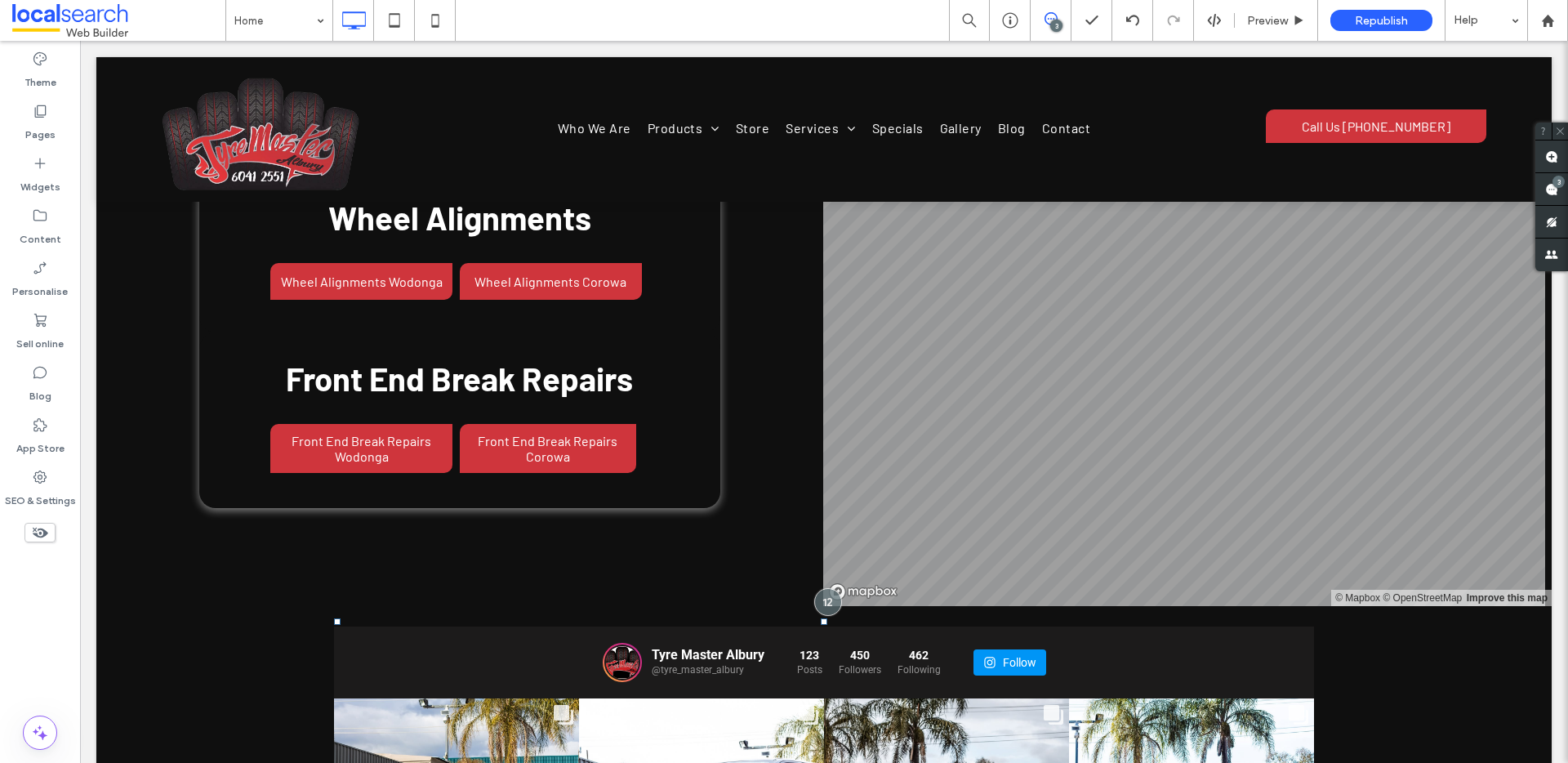
click at [47, 514] on div at bounding box center [40, 532] width 80 height 36
click at [1002, 25] on icon at bounding box center [1010, 21] width 16 height 16
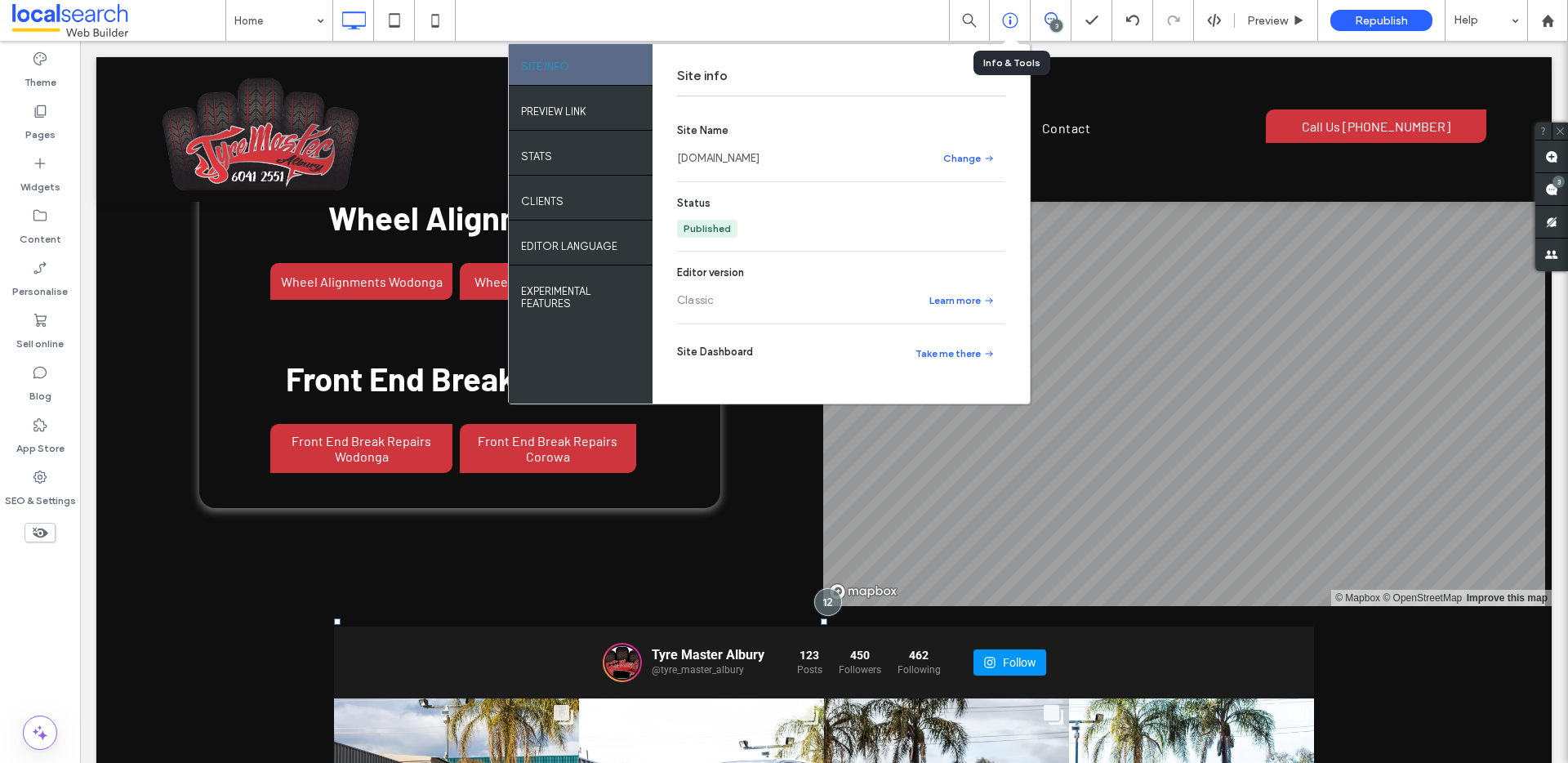
click at [1002, 25] on icon at bounding box center [1010, 21] width 16 height 16
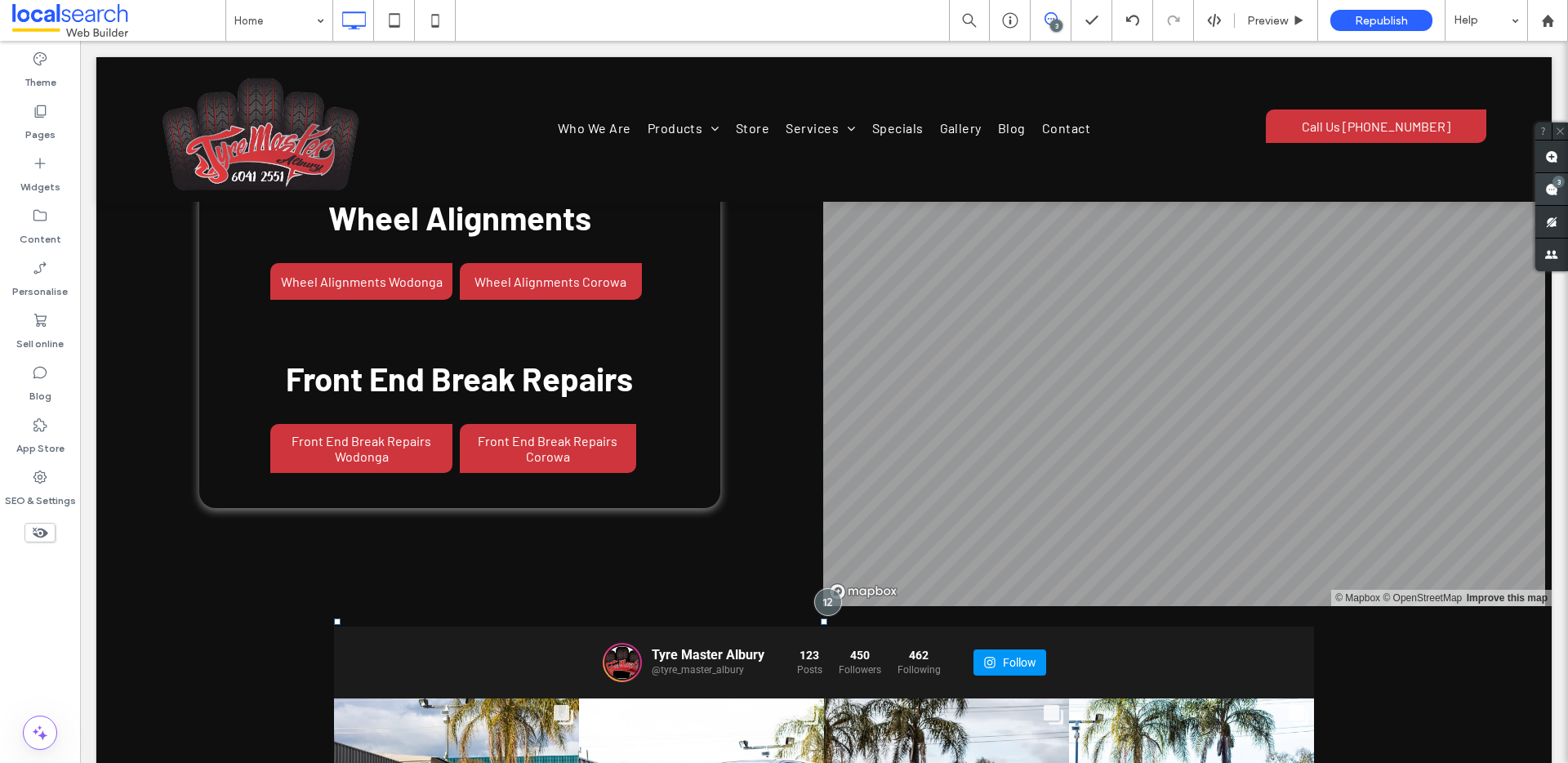
click at [1555, 189] on use at bounding box center [1552, 190] width 13 height 13
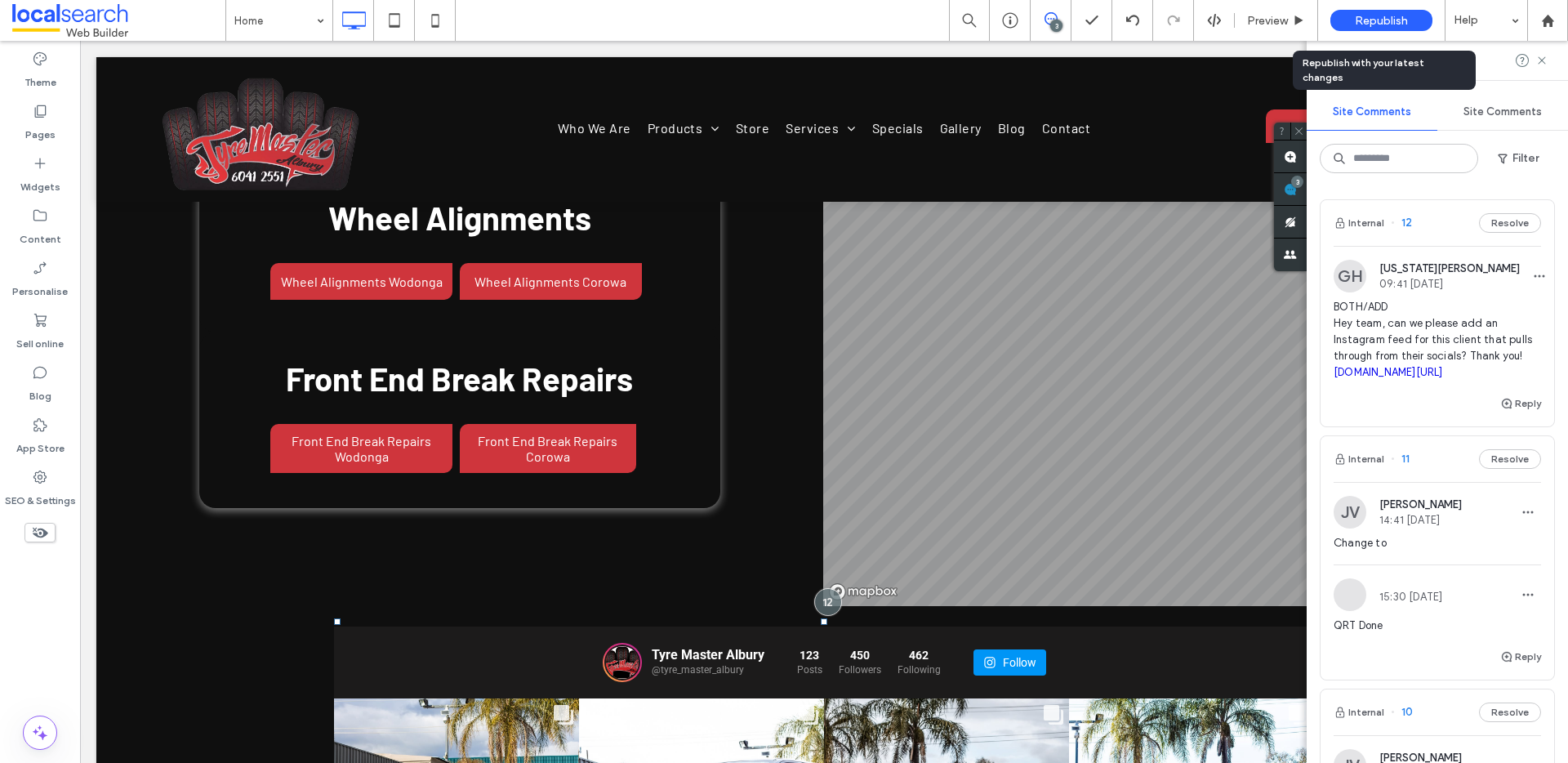
click at [1403, 21] on span "Republish" at bounding box center [1381, 21] width 53 height 14
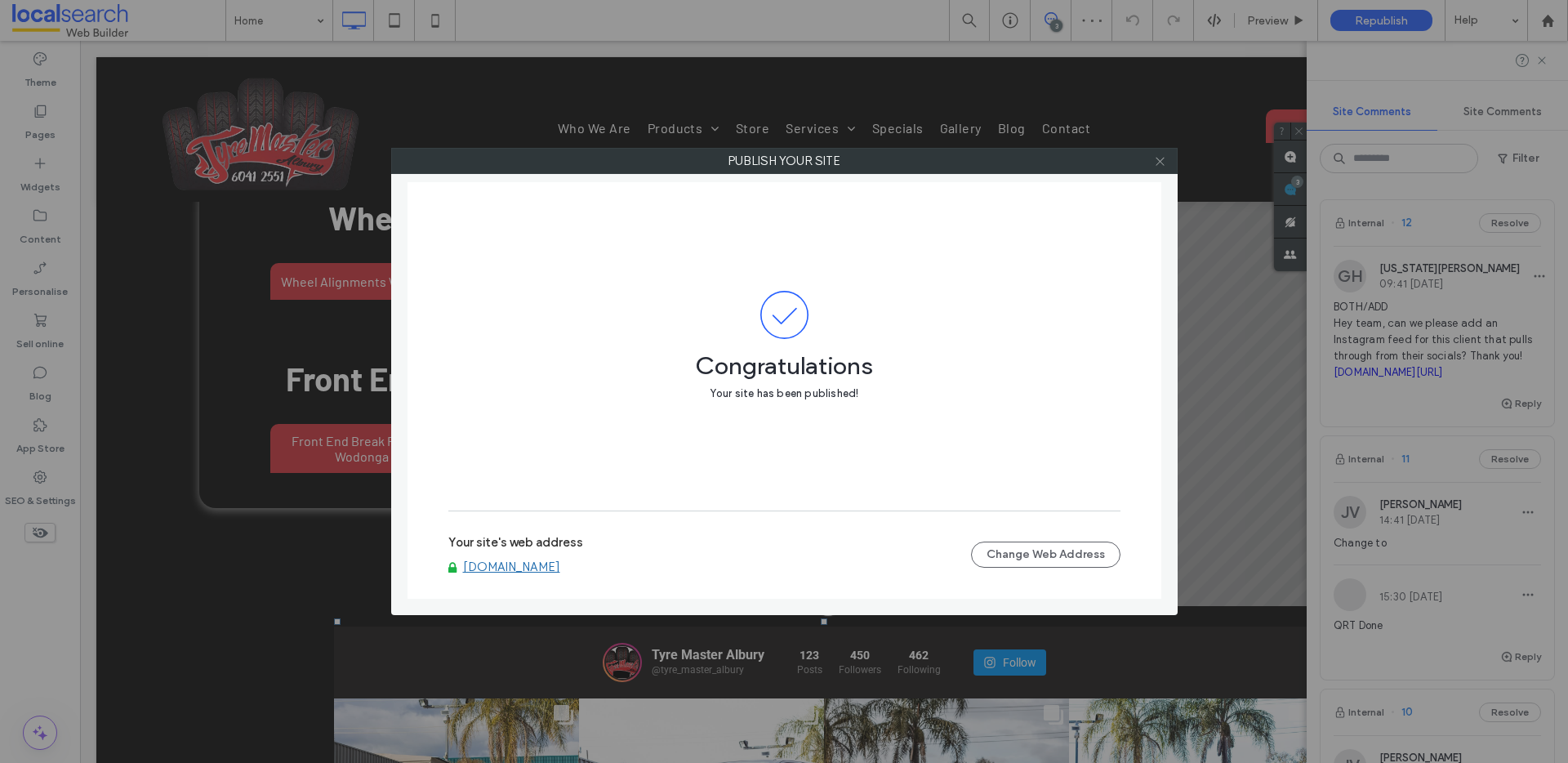
click at [1164, 159] on icon at bounding box center [1159, 161] width 12 height 12
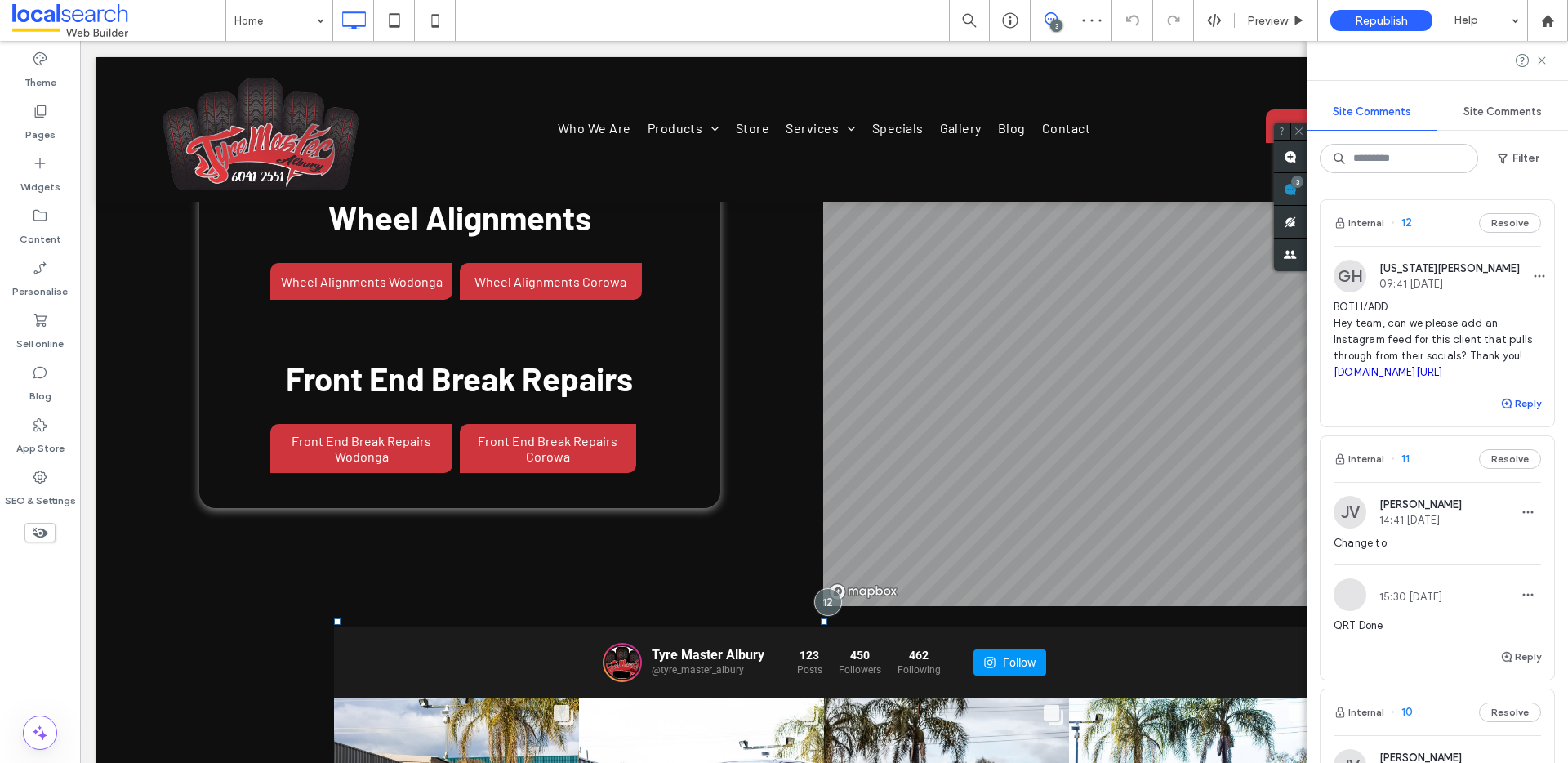
click at [1509, 406] on button "Reply" at bounding box center [1520, 404] width 41 height 20
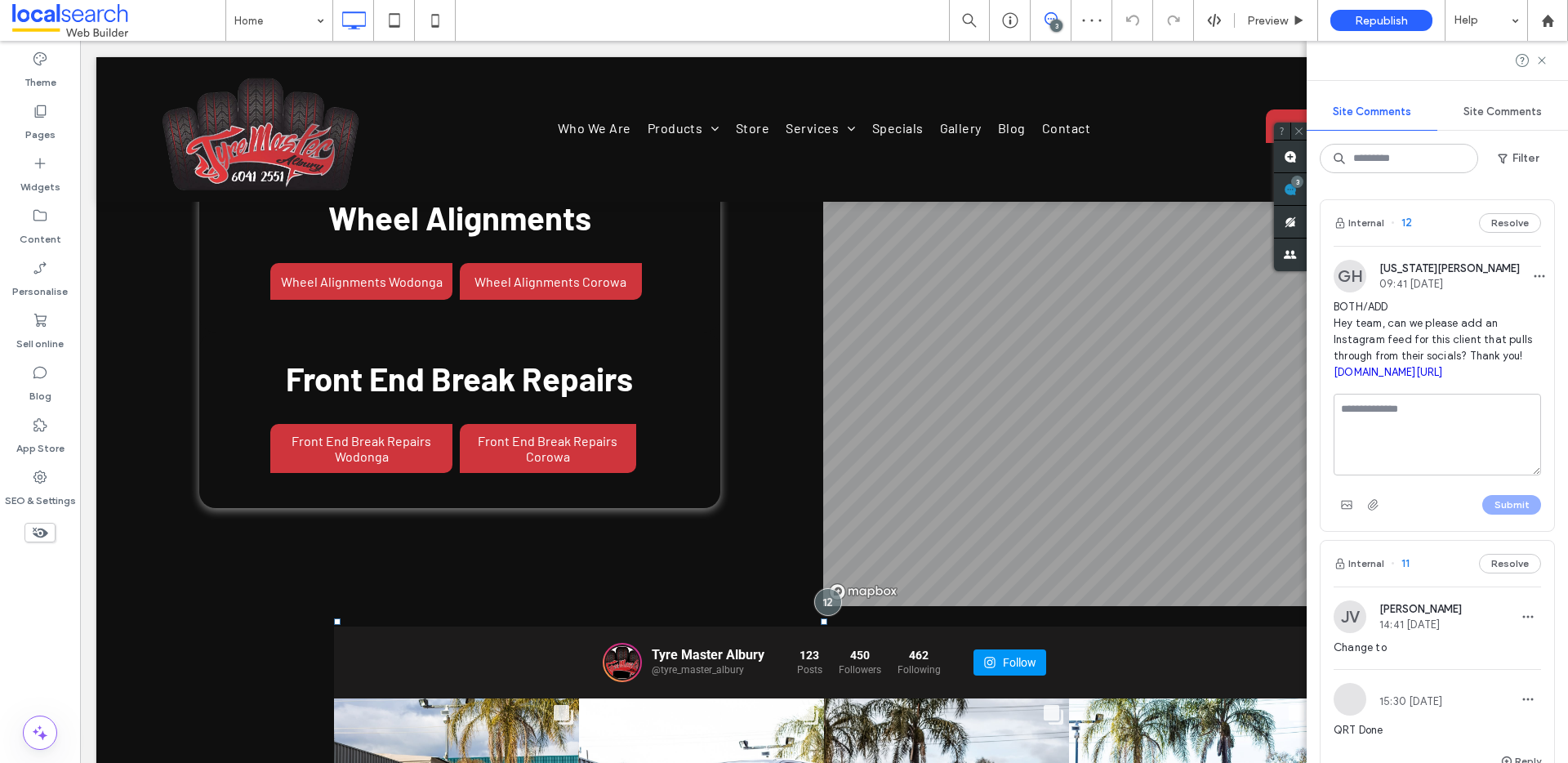
click at [1438, 417] on textarea at bounding box center [1437, 435] width 208 height 82
type textarea "*"
type textarea "**********"
click at [1506, 511] on button "Submit" at bounding box center [1511, 505] width 59 height 20
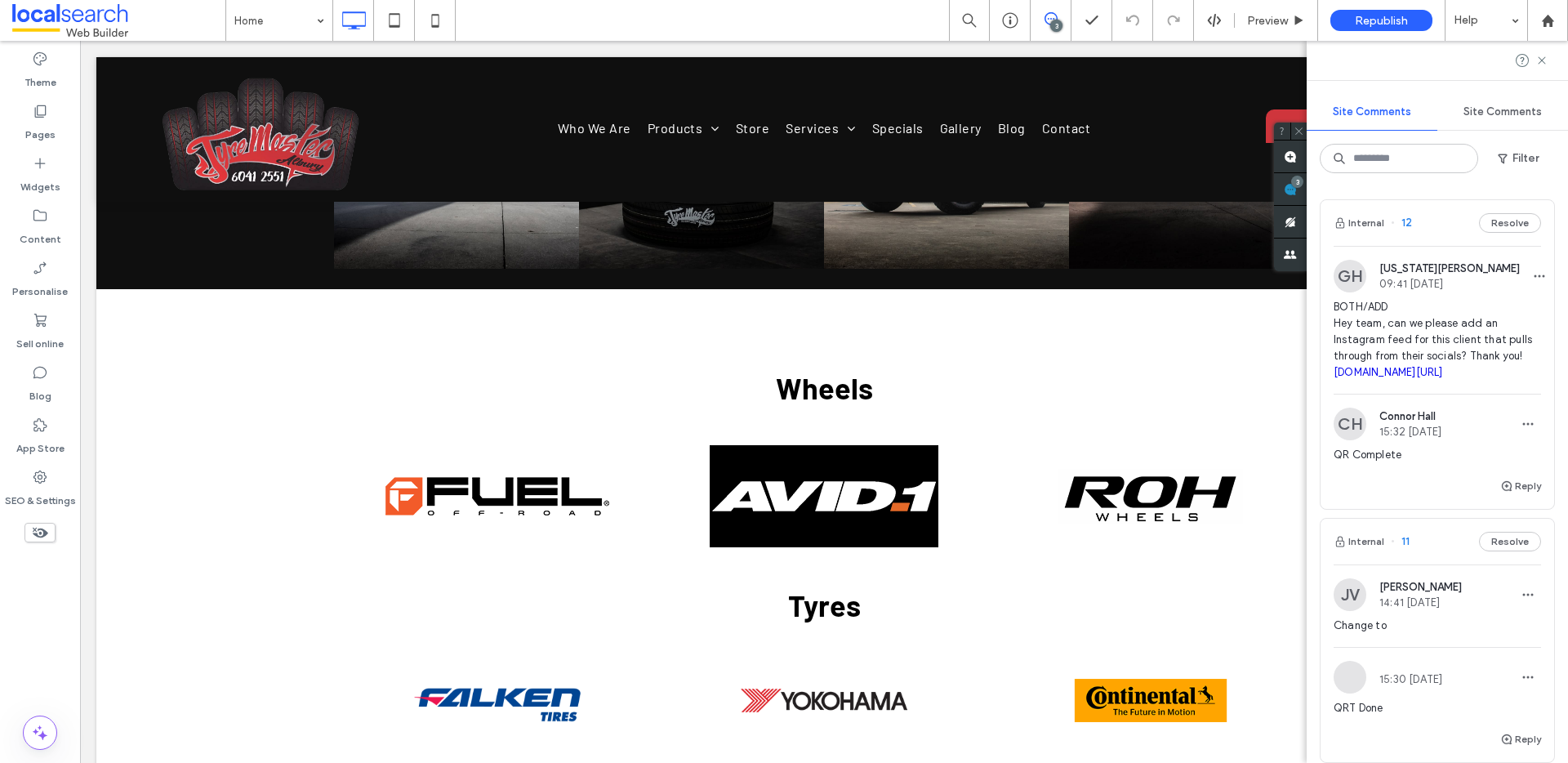
scroll to position [9633, 0]
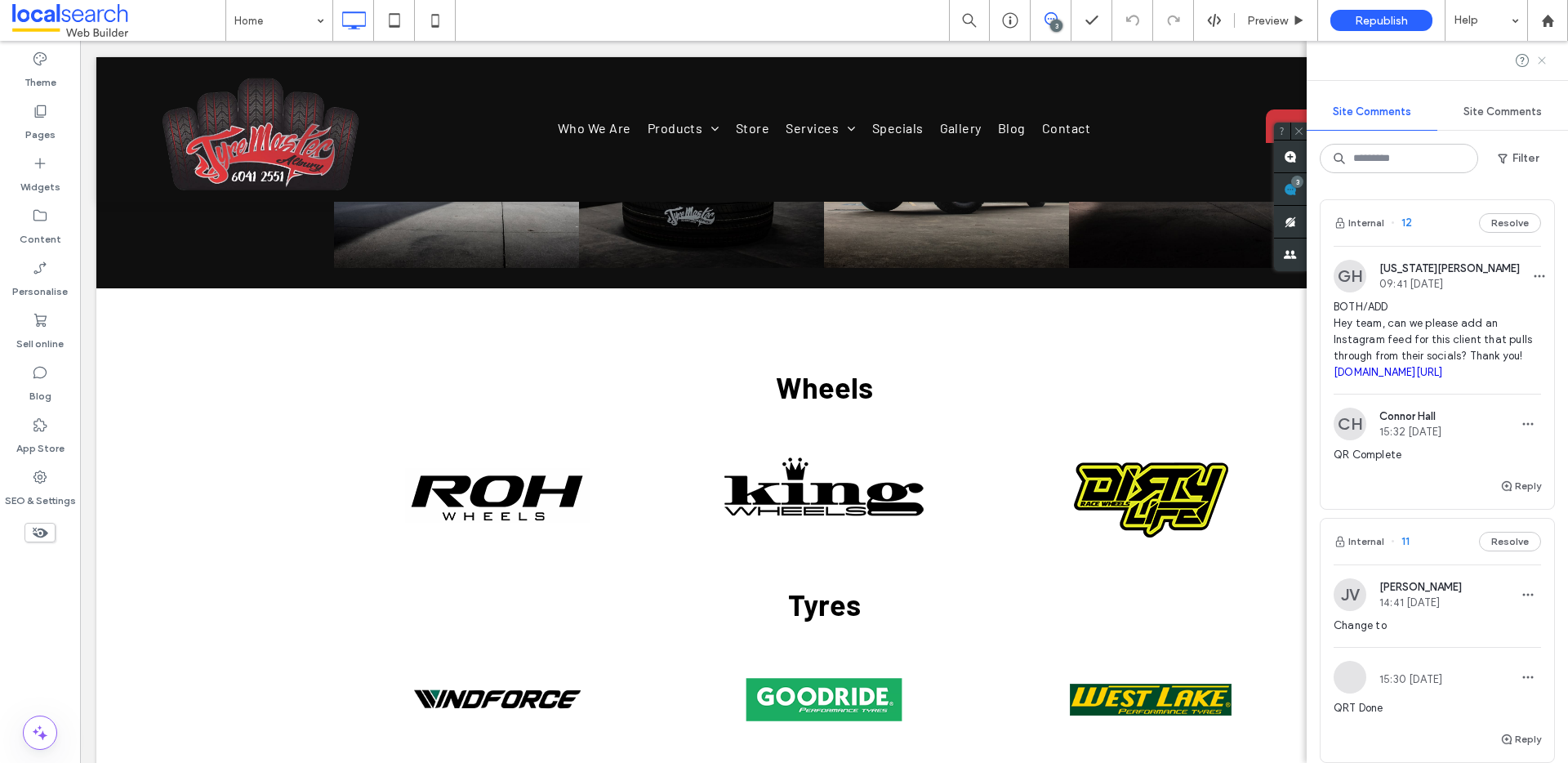
click at [1538, 59] on icon at bounding box center [1542, 61] width 13 height 13
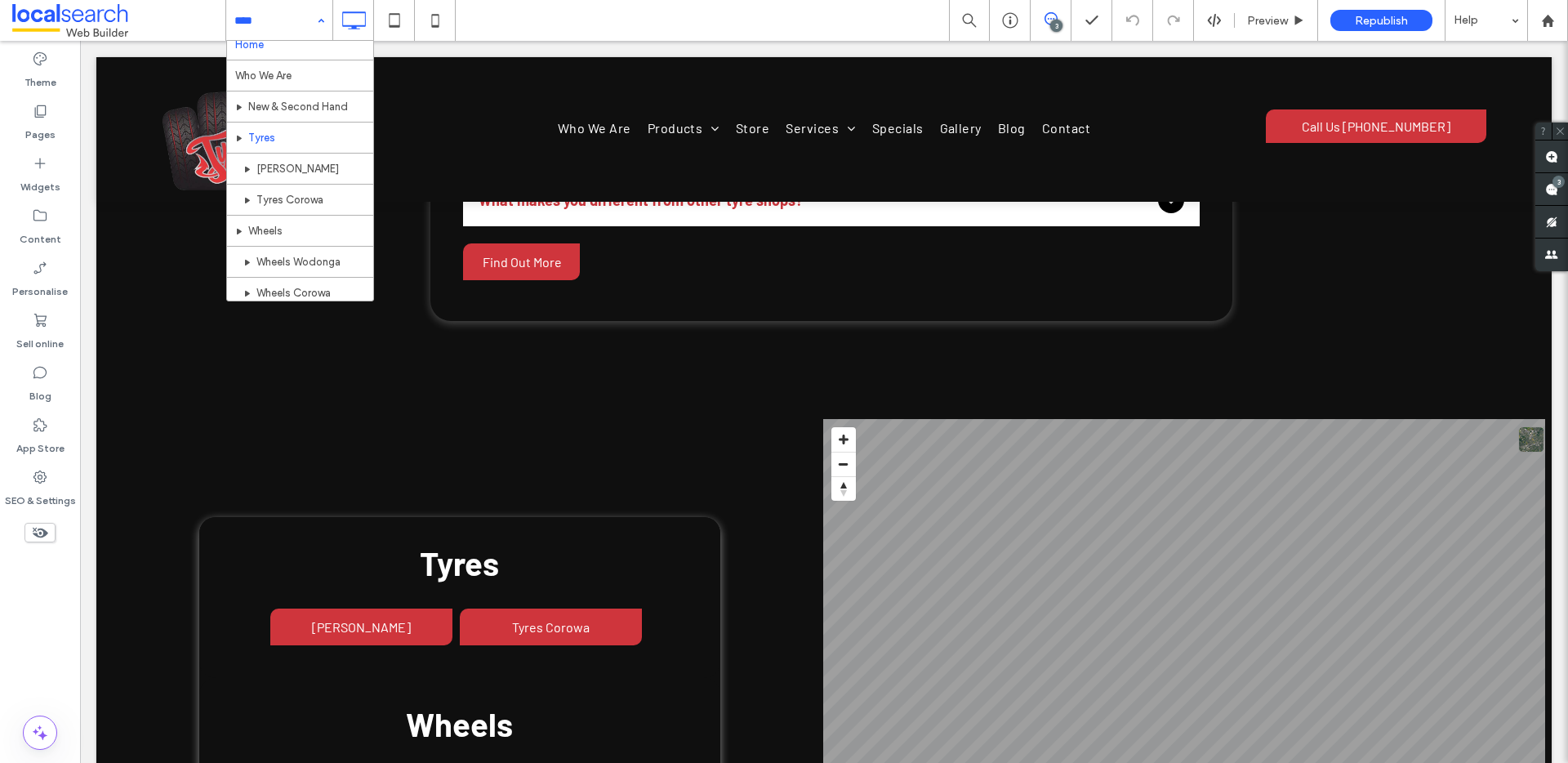
scroll to position [98, 0]
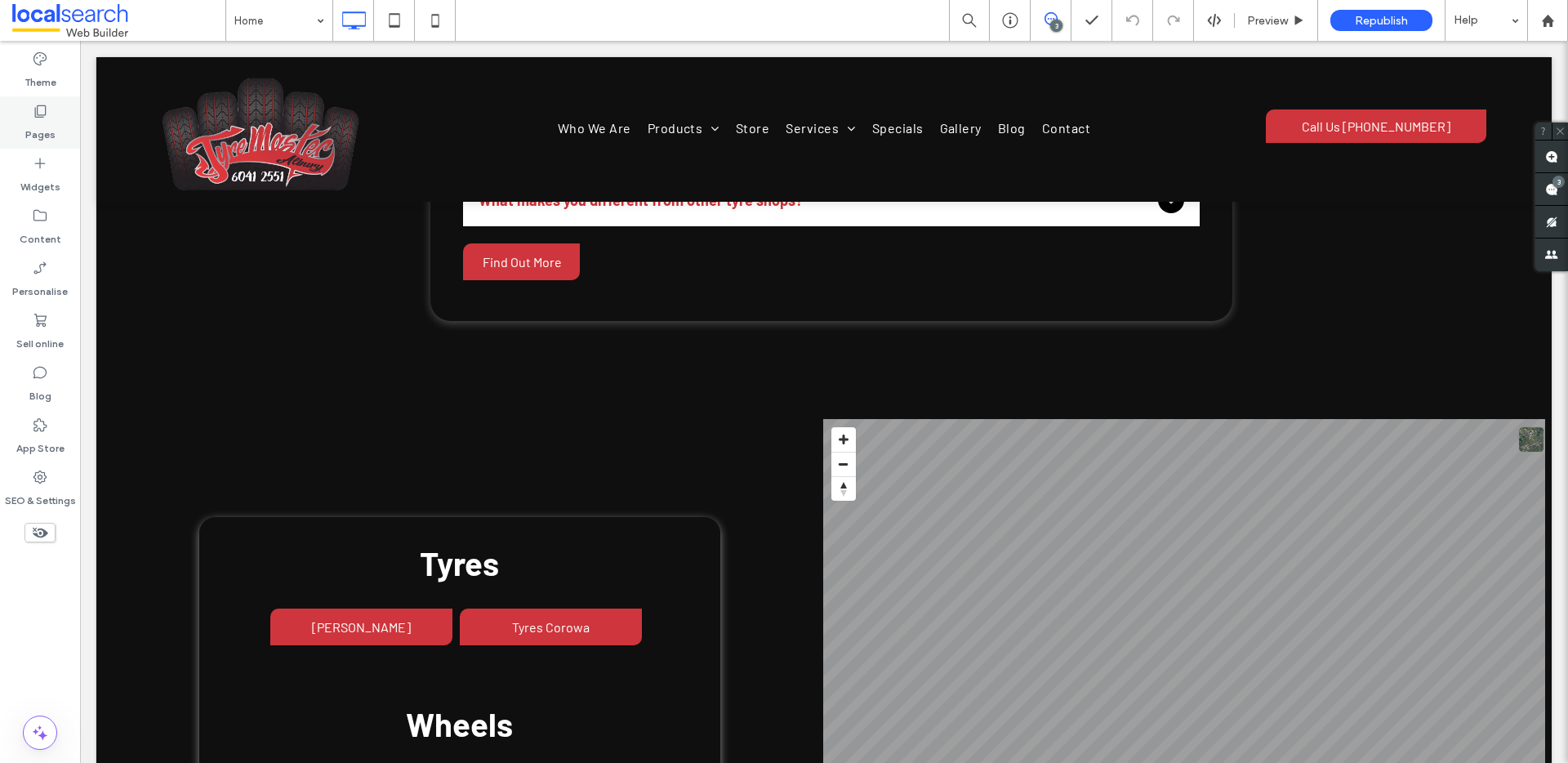
click at [37, 118] on icon at bounding box center [40, 111] width 16 height 16
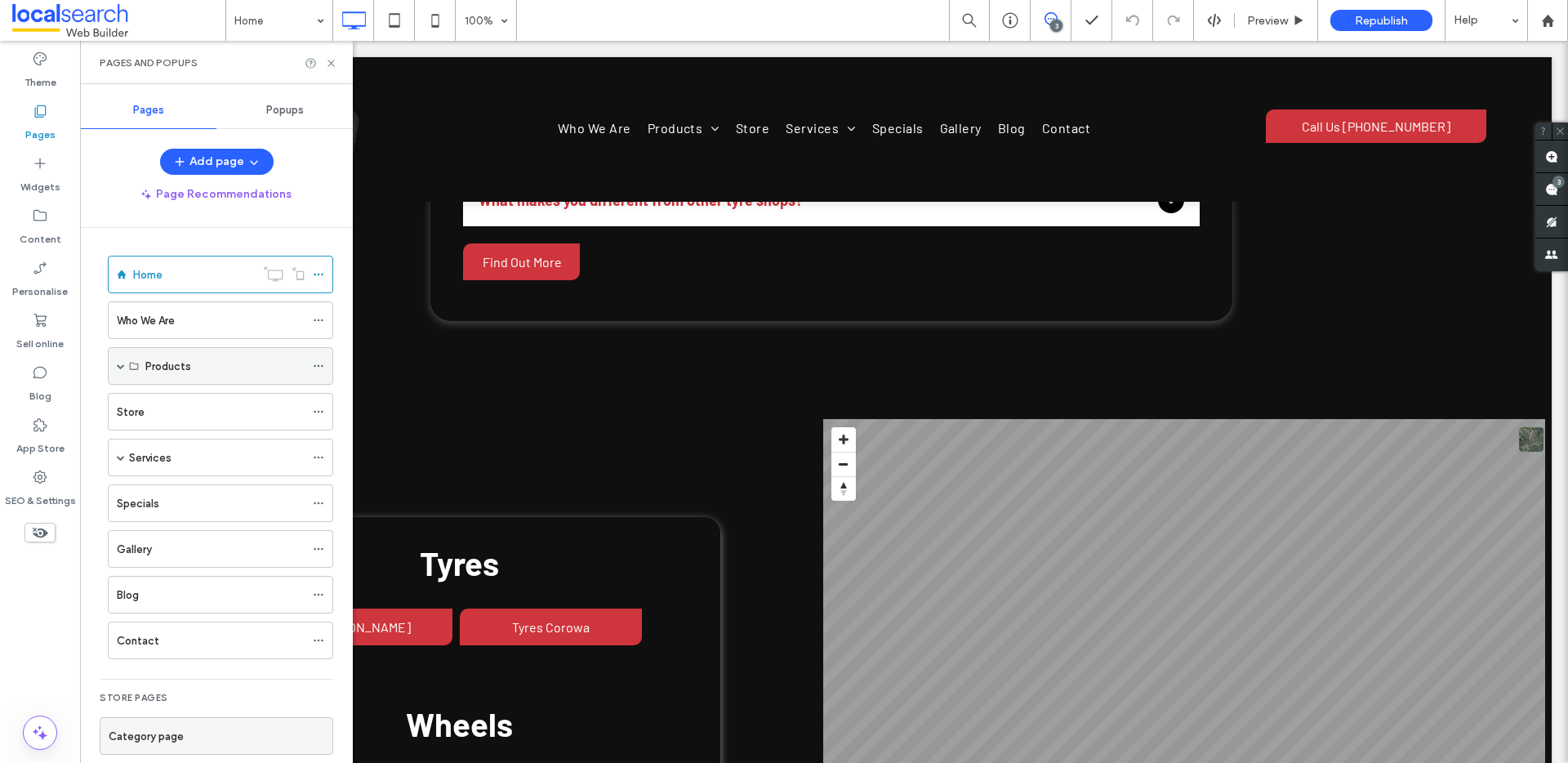
click at [124, 369] on span at bounding box center [121, 366] width 8 height 8
click at [118, 365] on span at bounding box center [121, 366] width 8 height 8
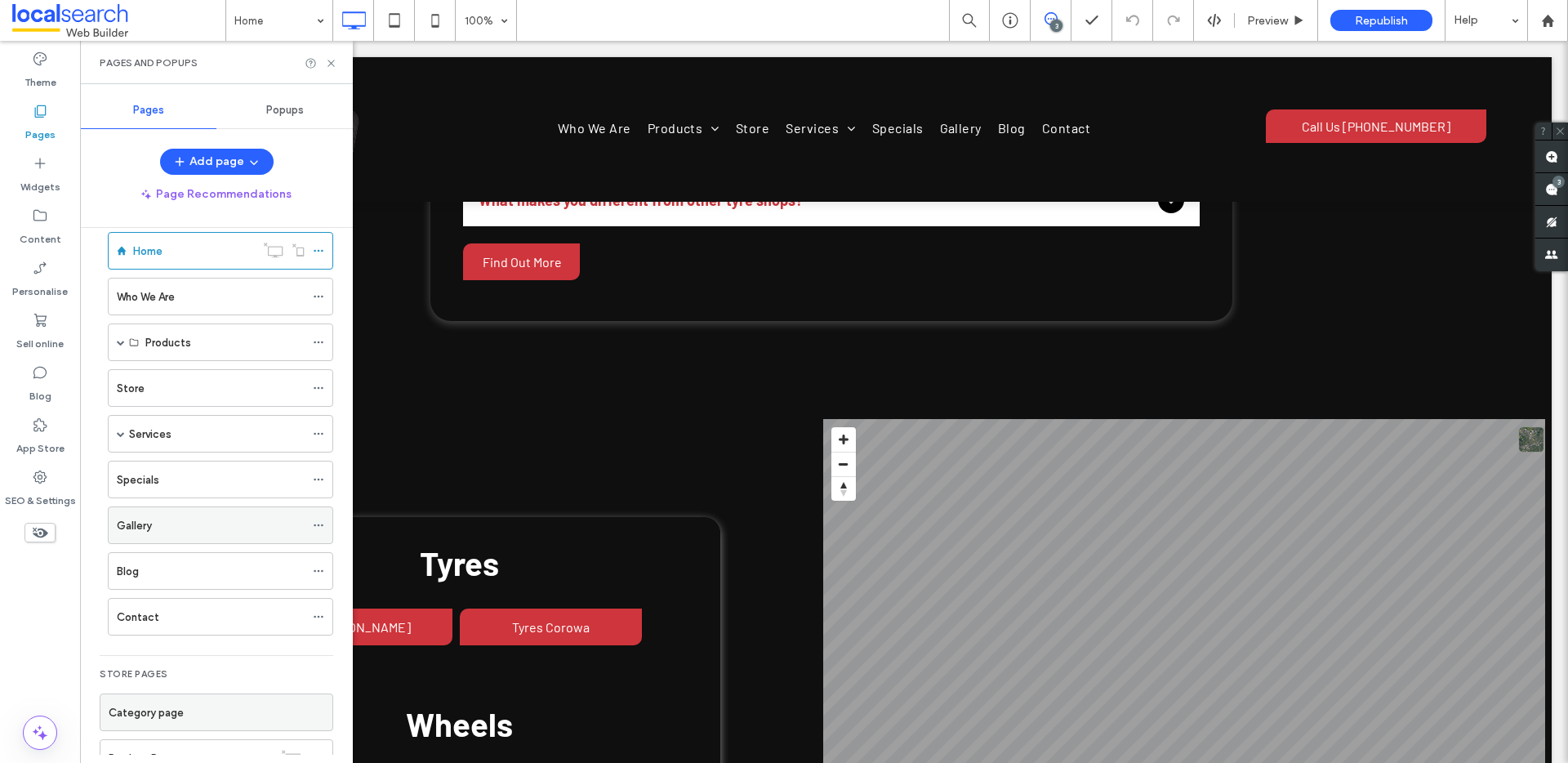
scroll to position [162, 0]
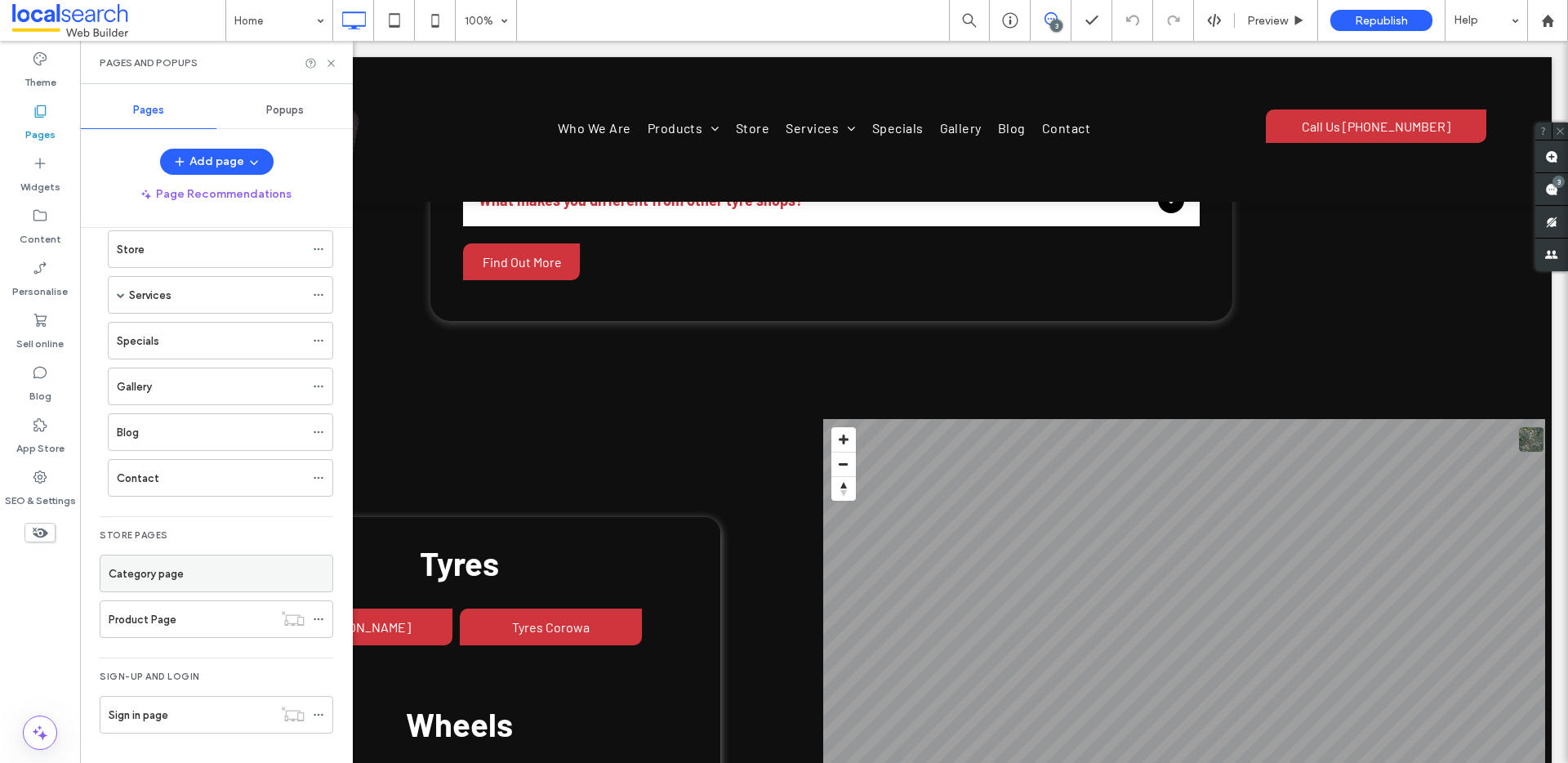
click at [48, 123] on label "Pages" at bounding box center [40, 130] width 30 height 23
click at [331, 66] on icon at bounding box center [331, 63] width 12 height 12
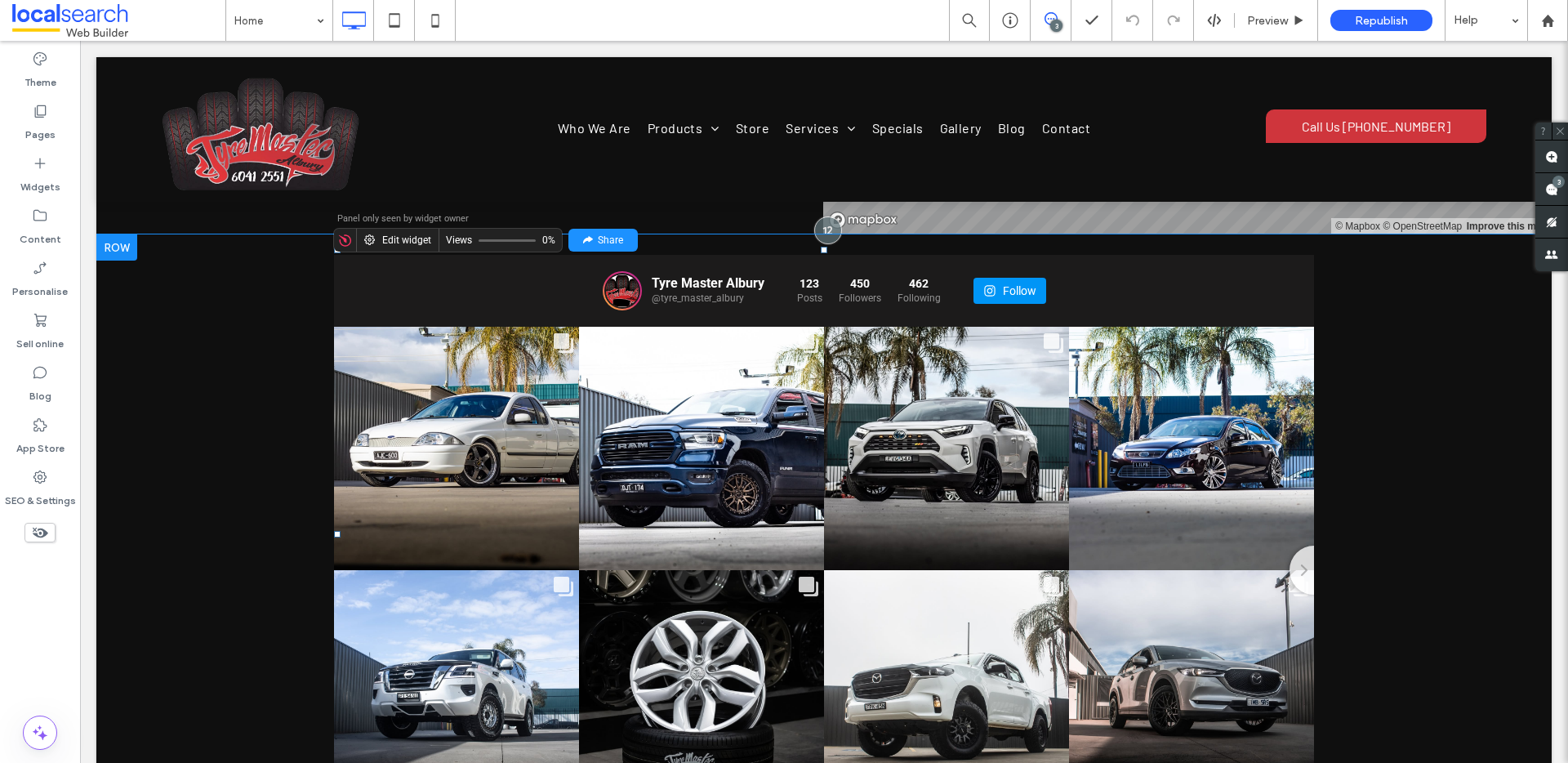
scroll to position [9410, 0]
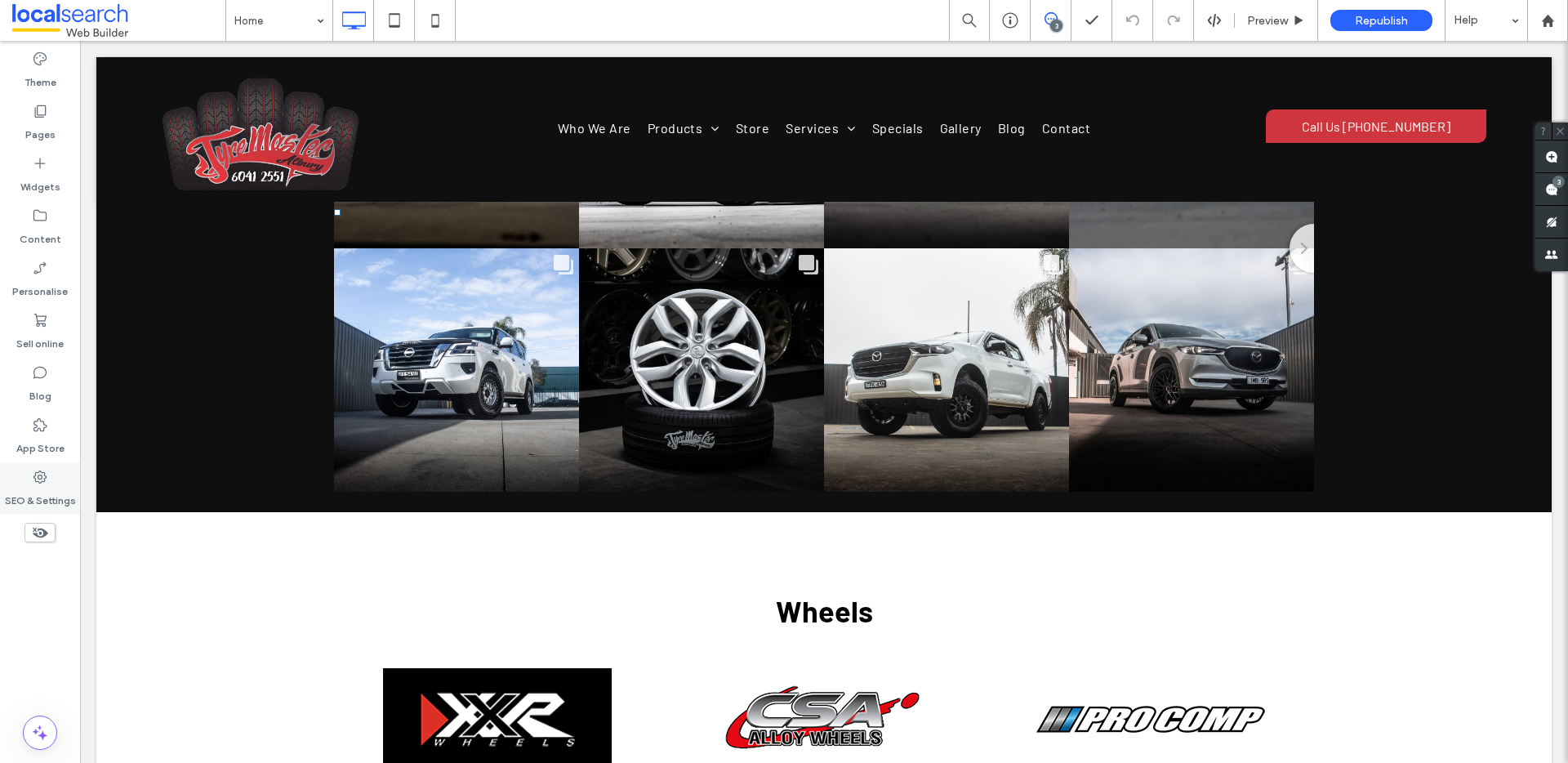
click at [36, 468] on icon at bounding box center [40, 477] width 16 height 16
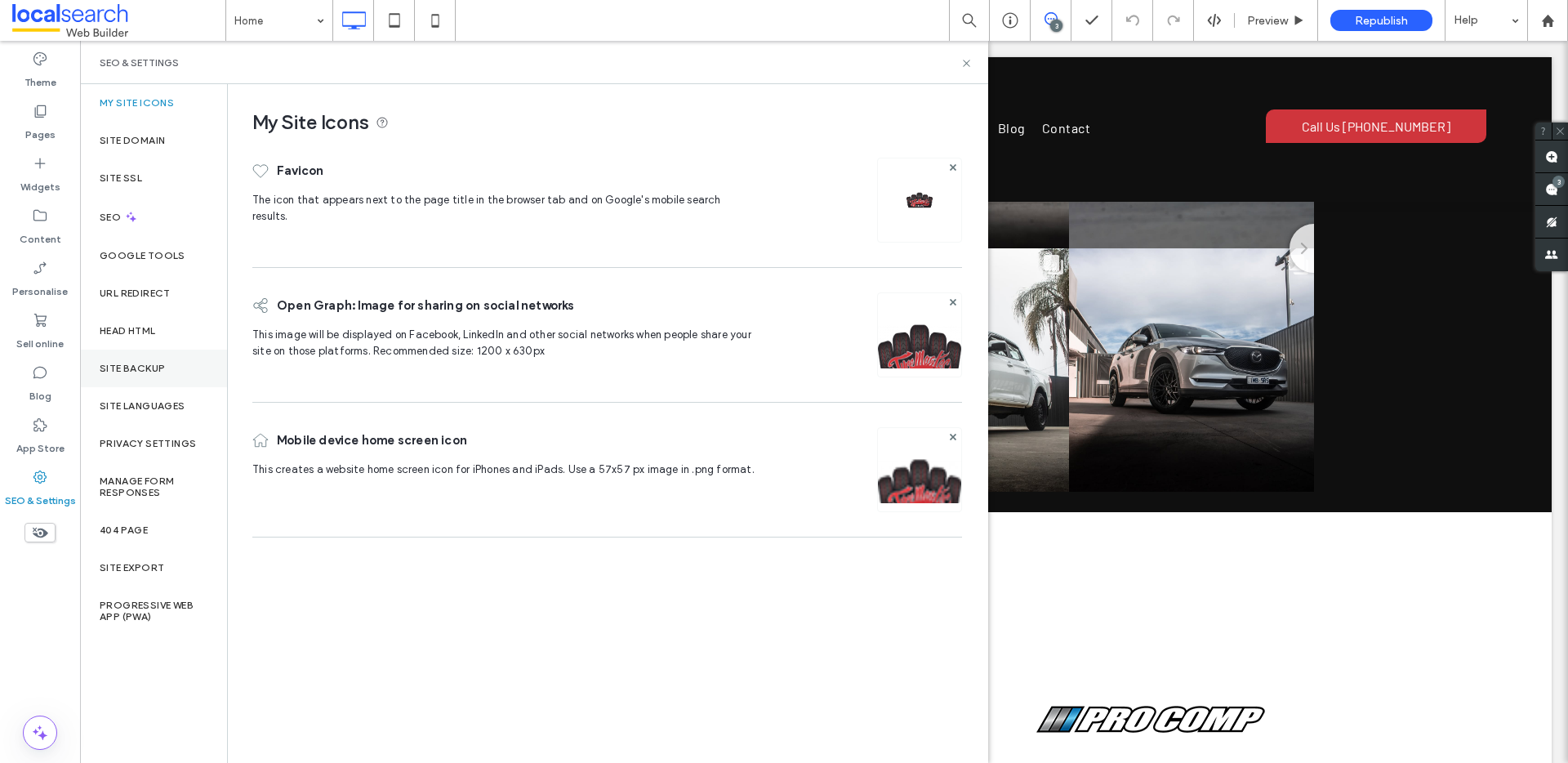
click at [166, 370] on div "Site backup" at bounding box center [153, 368] width 147 height 38
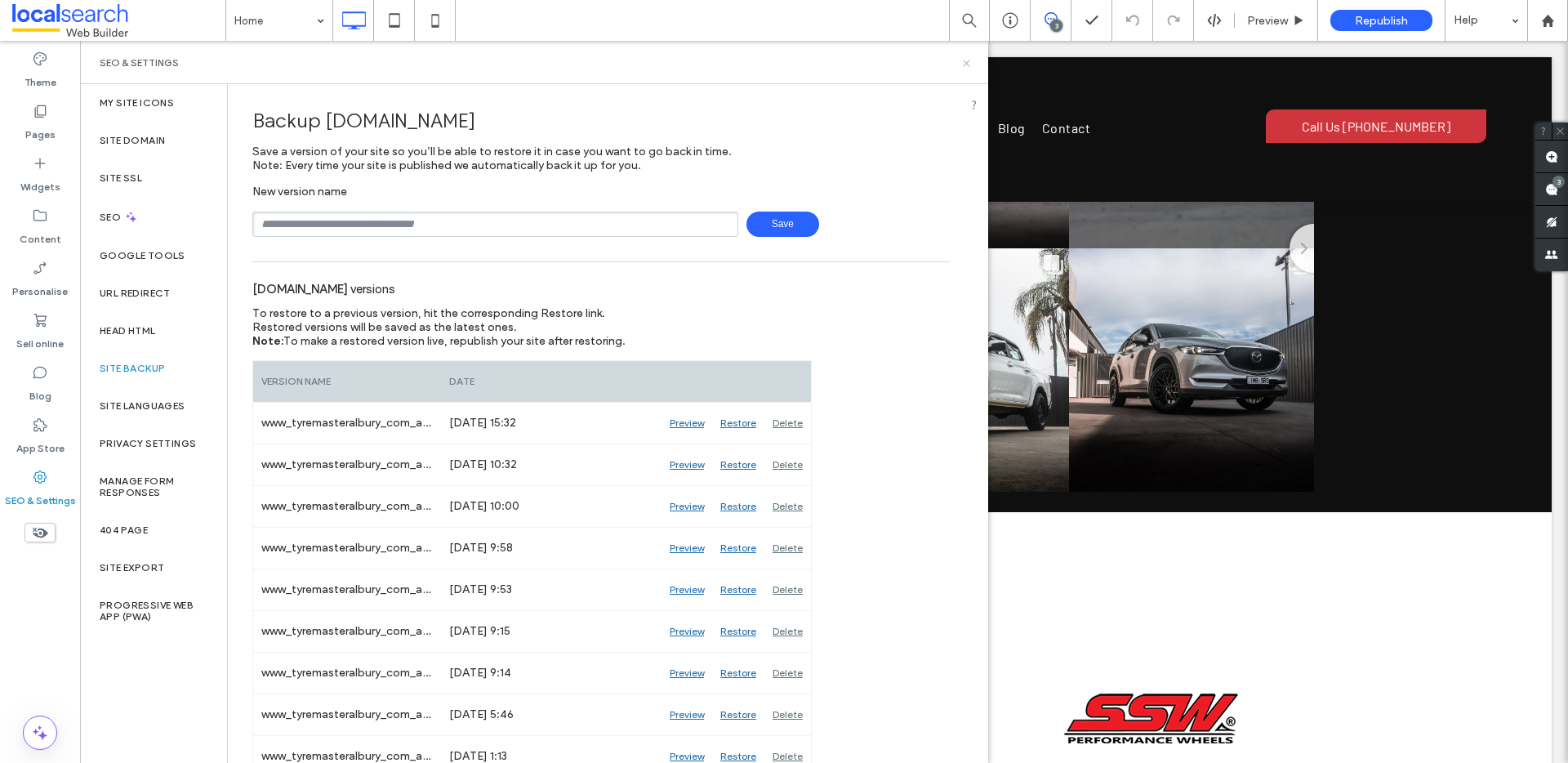
click at [968, 65] on use at bounding box center [966, 63] width 7 height 7
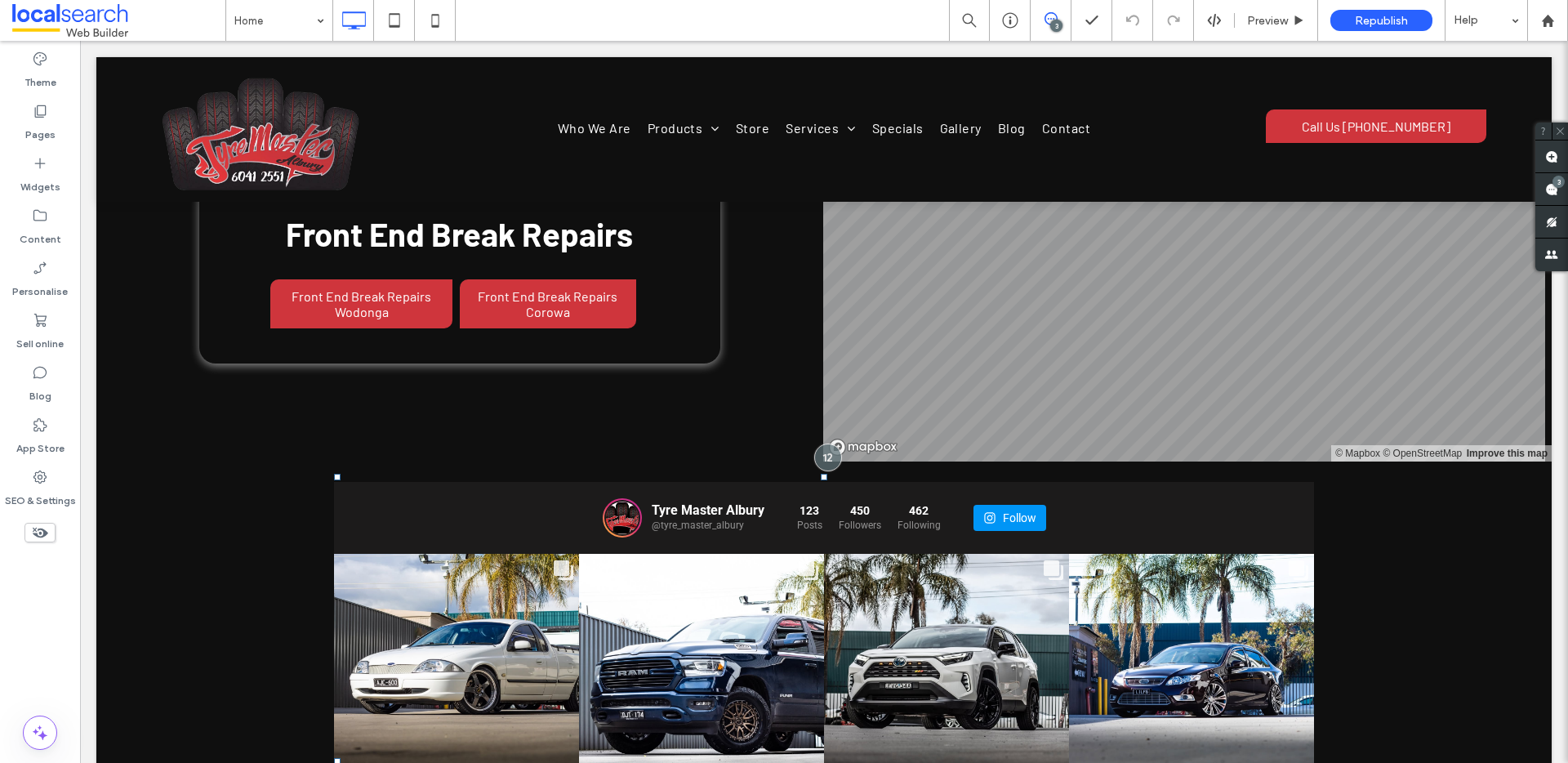
scroll to position [8759, 0]
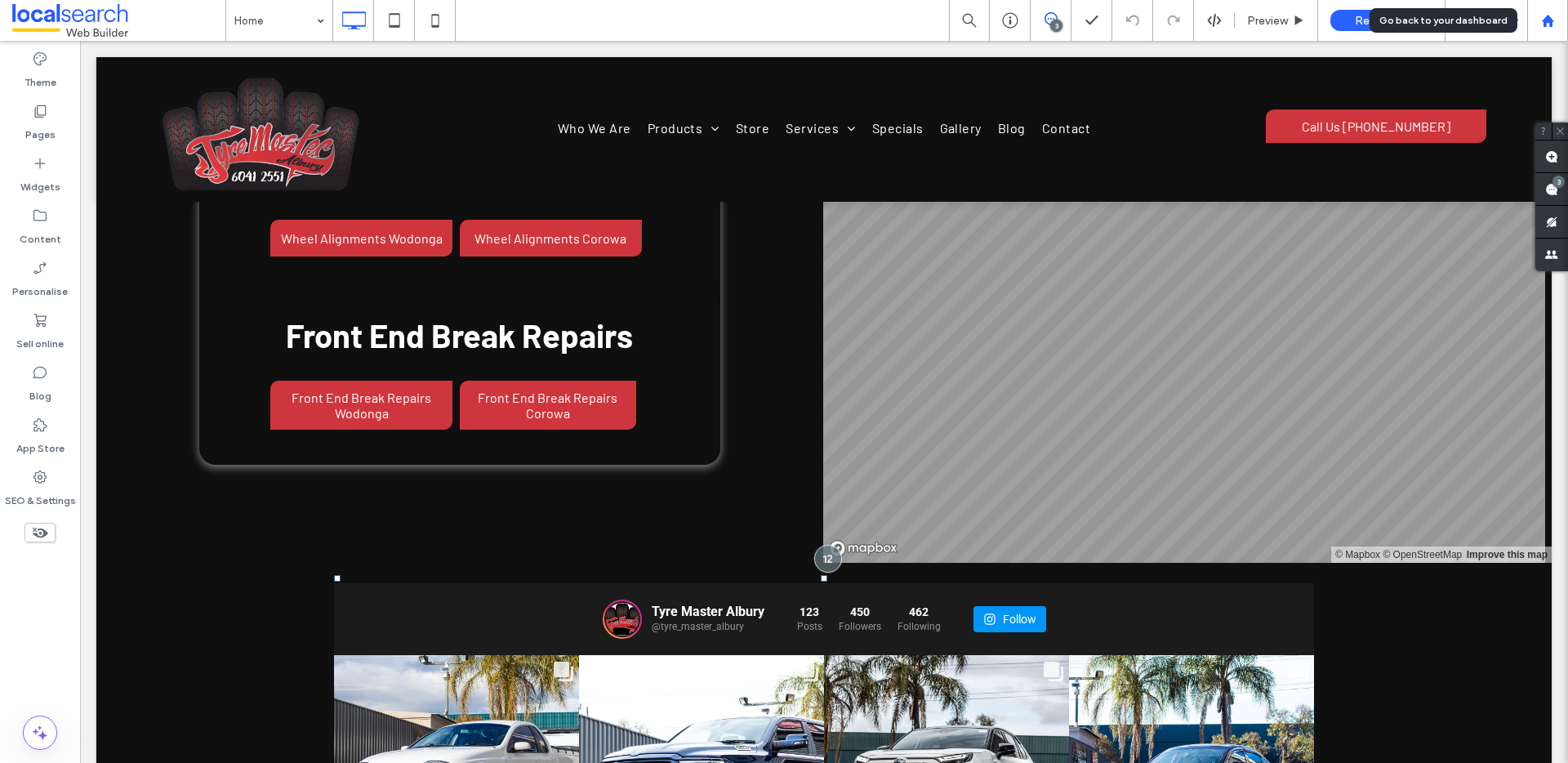
click at [1551, 16] on icon at bounding box center [1547, 21] width 14 height 14
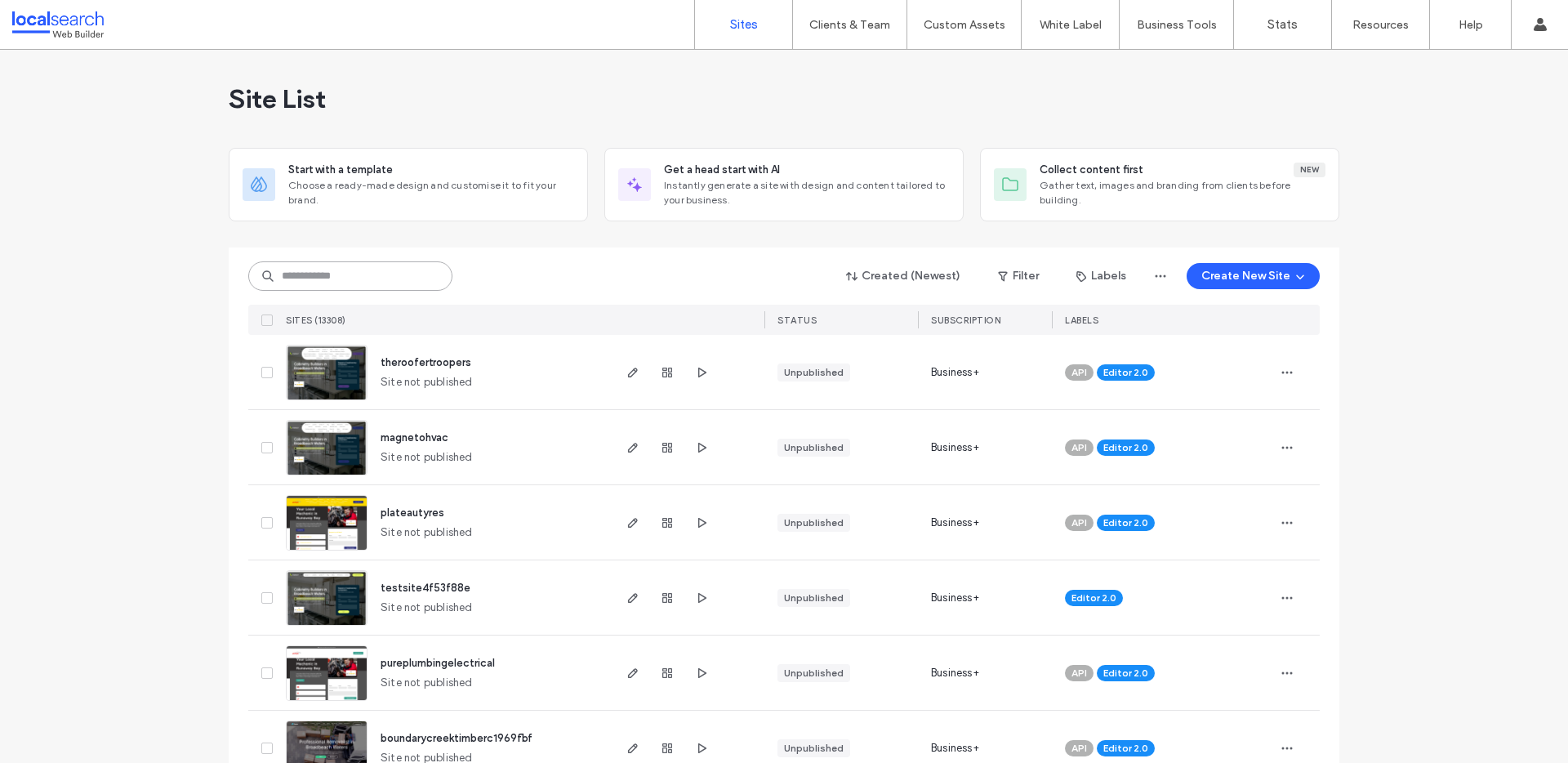
click at [347, 285] on input at bounding box center [350, 276] width 204 height 30
paste input "********"
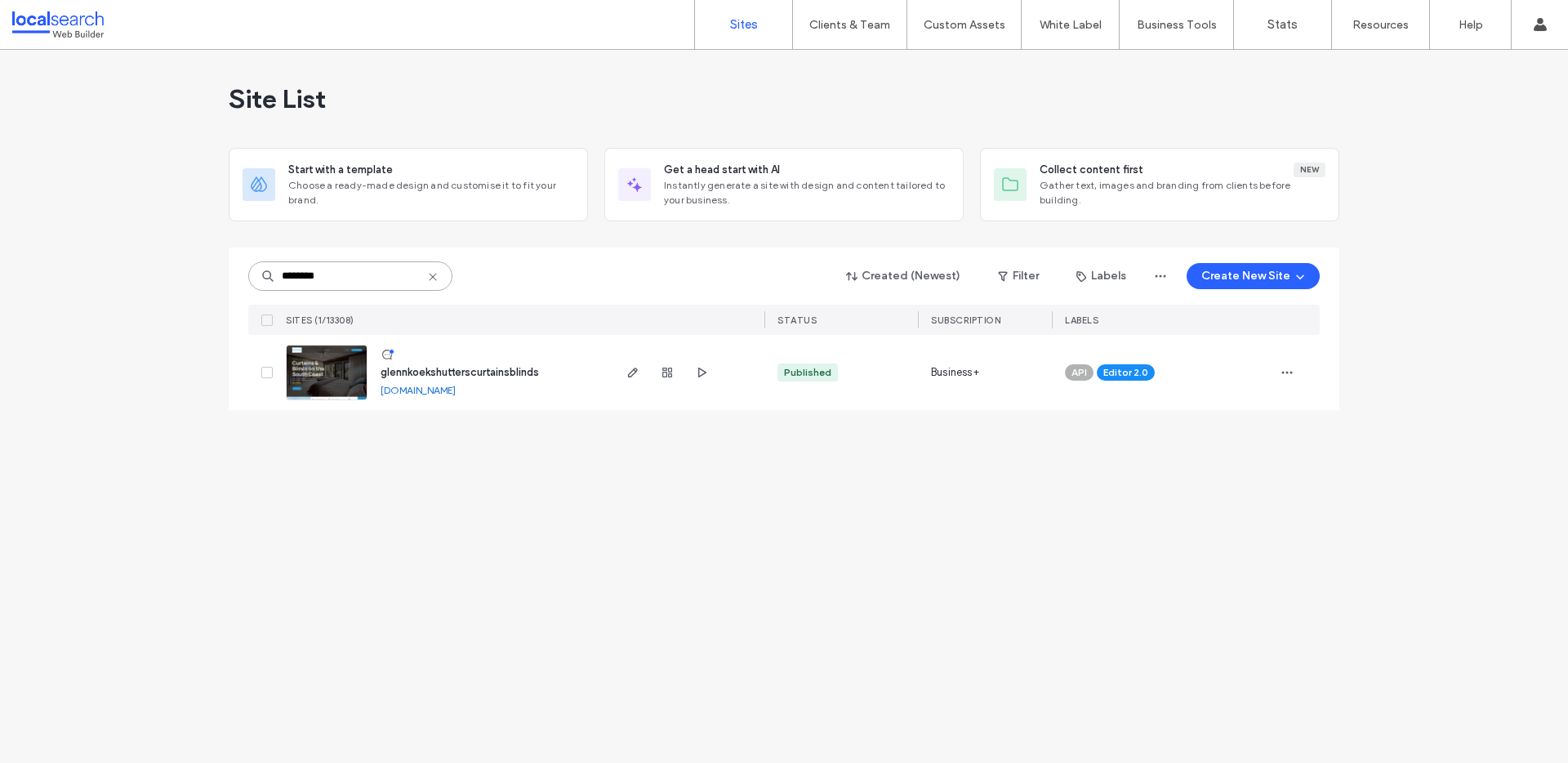
type input "********"
click at [426, 372] on span "glennkoekshutterscurtainsblinds" at bounding box center [459, 372] width 158 height 12
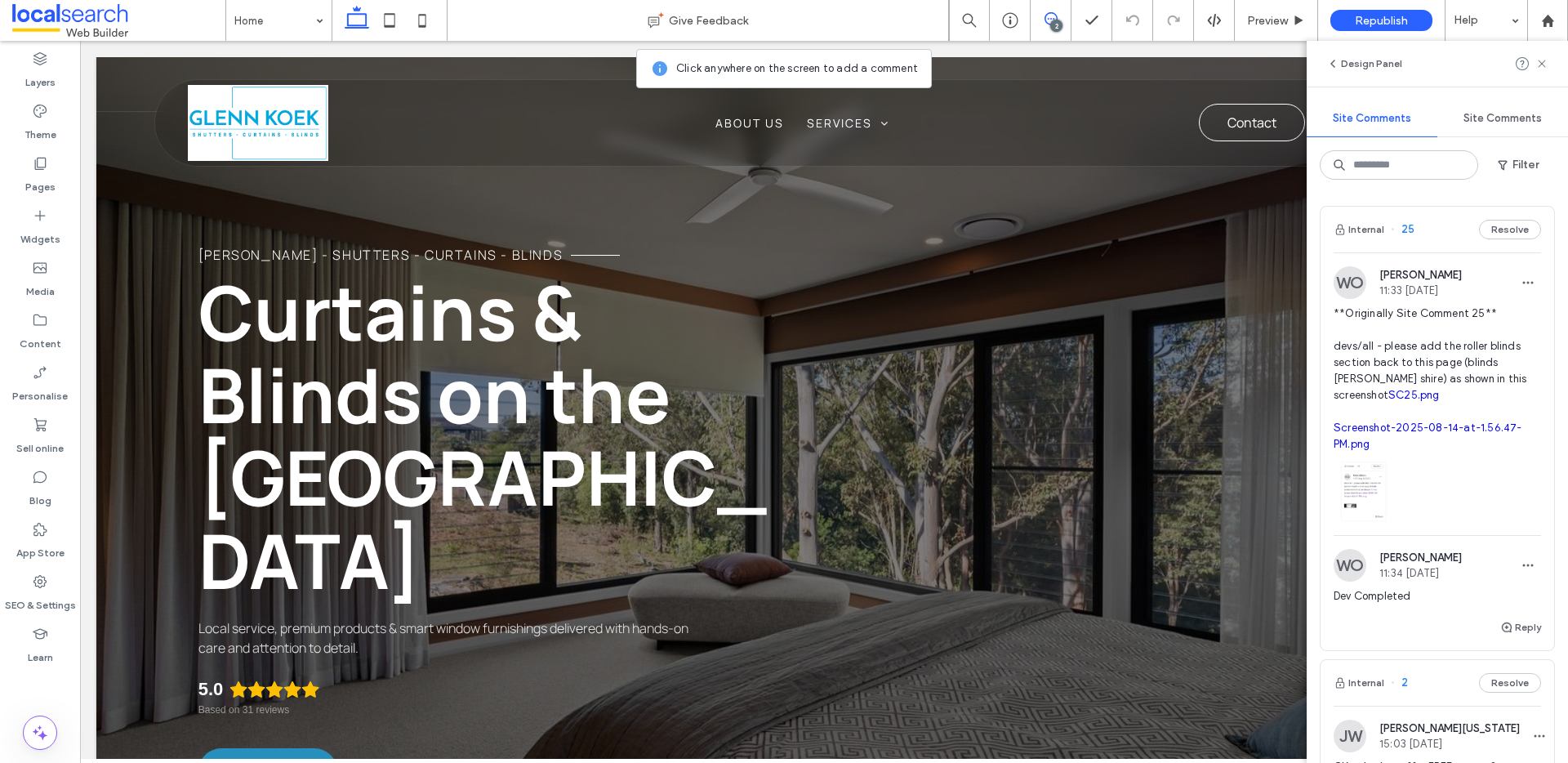
click at [1450, 378] on span "**Originally Site Comment 25** devs/all - please add the roller blinds section …" at bounding box center [1437, 378] width 208 height 147
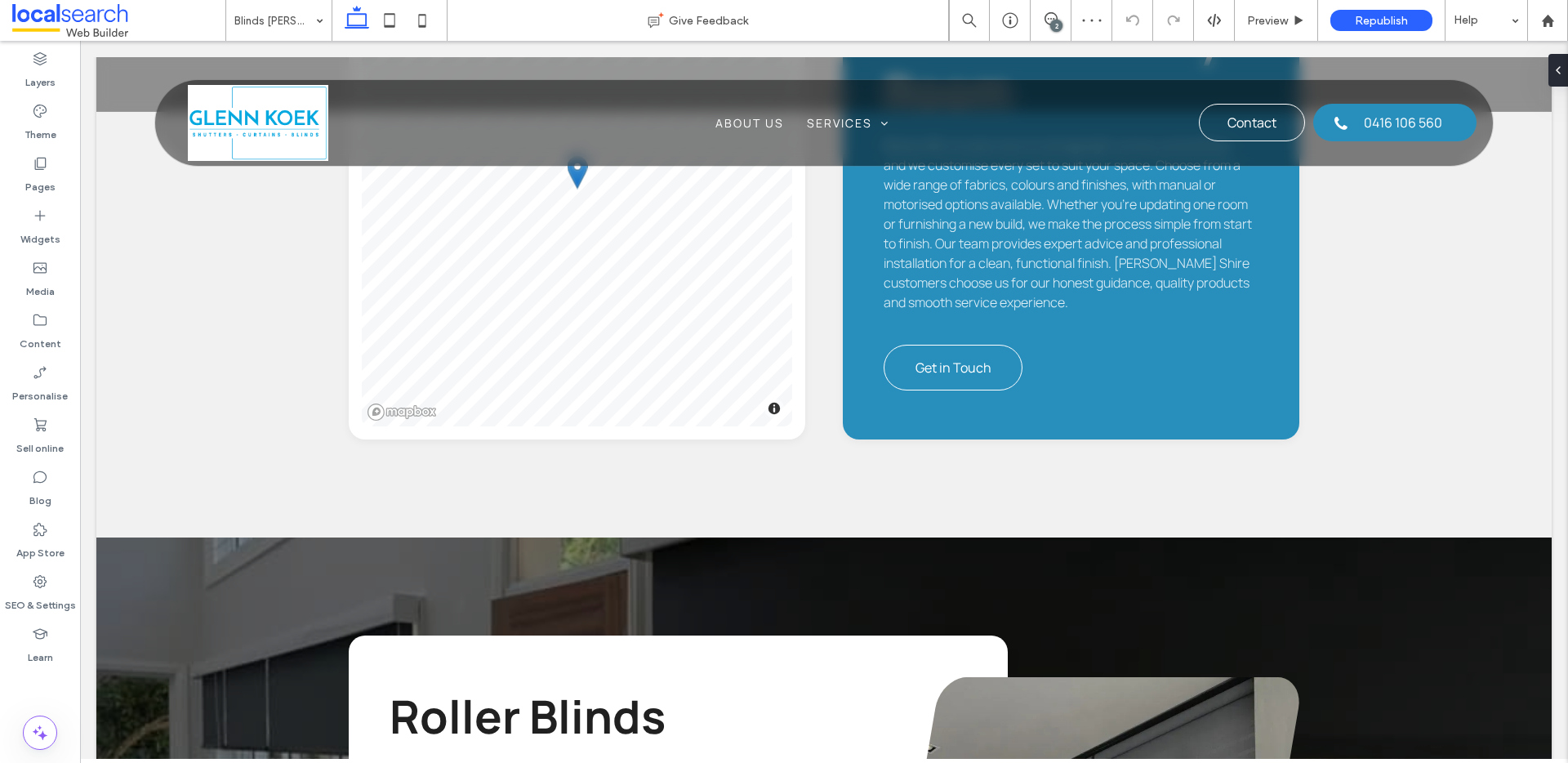
click at [1054, 24] on div "2" at bounding box center [1056, 25] width 12 height 12
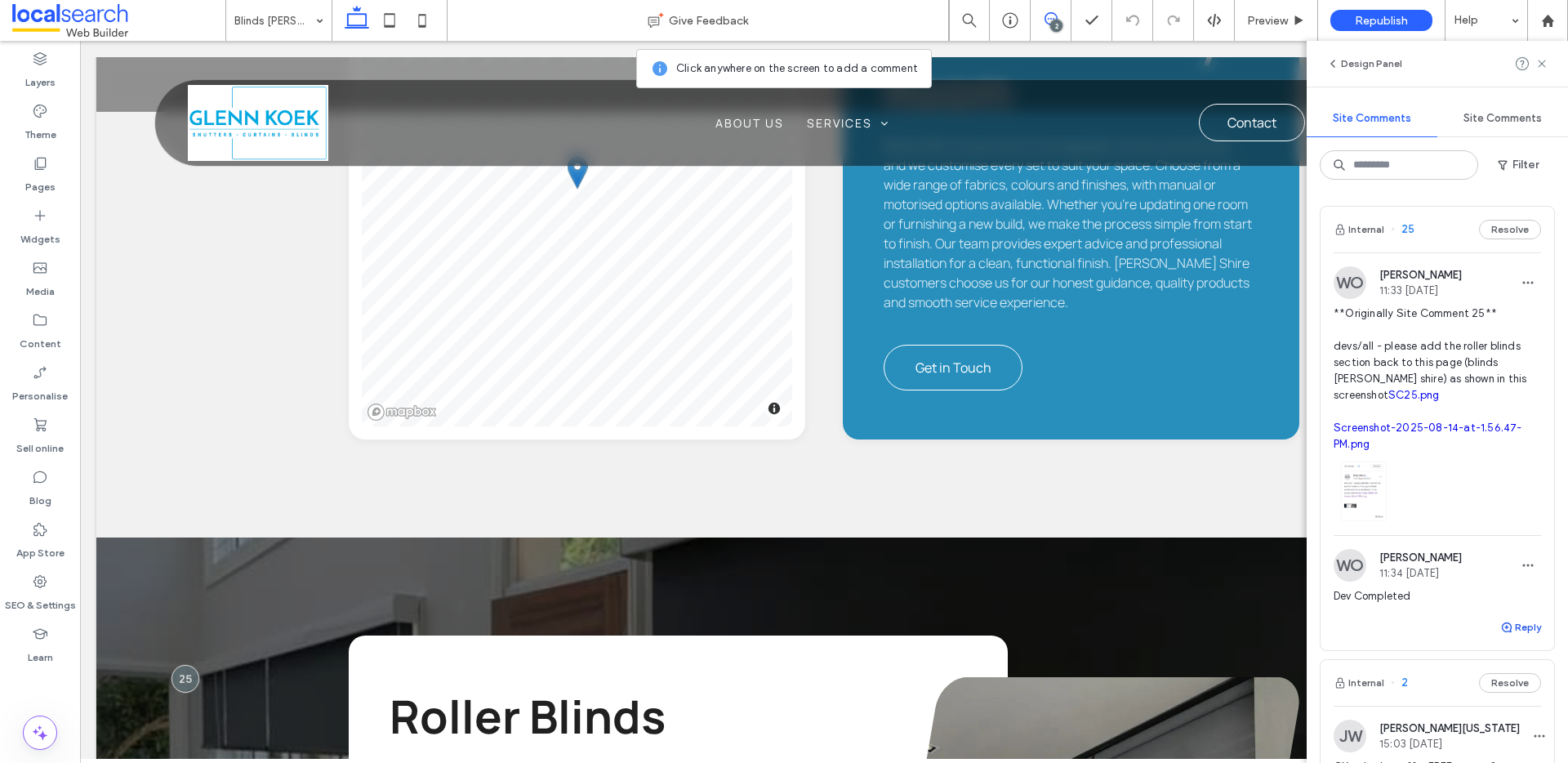
click at [1505, 637] on button "Reply" at bounding box center [1520, 627] width 41 height 20
click at [1421, 664] on textarea at bounding box center [1437, 658] width 208 height 82
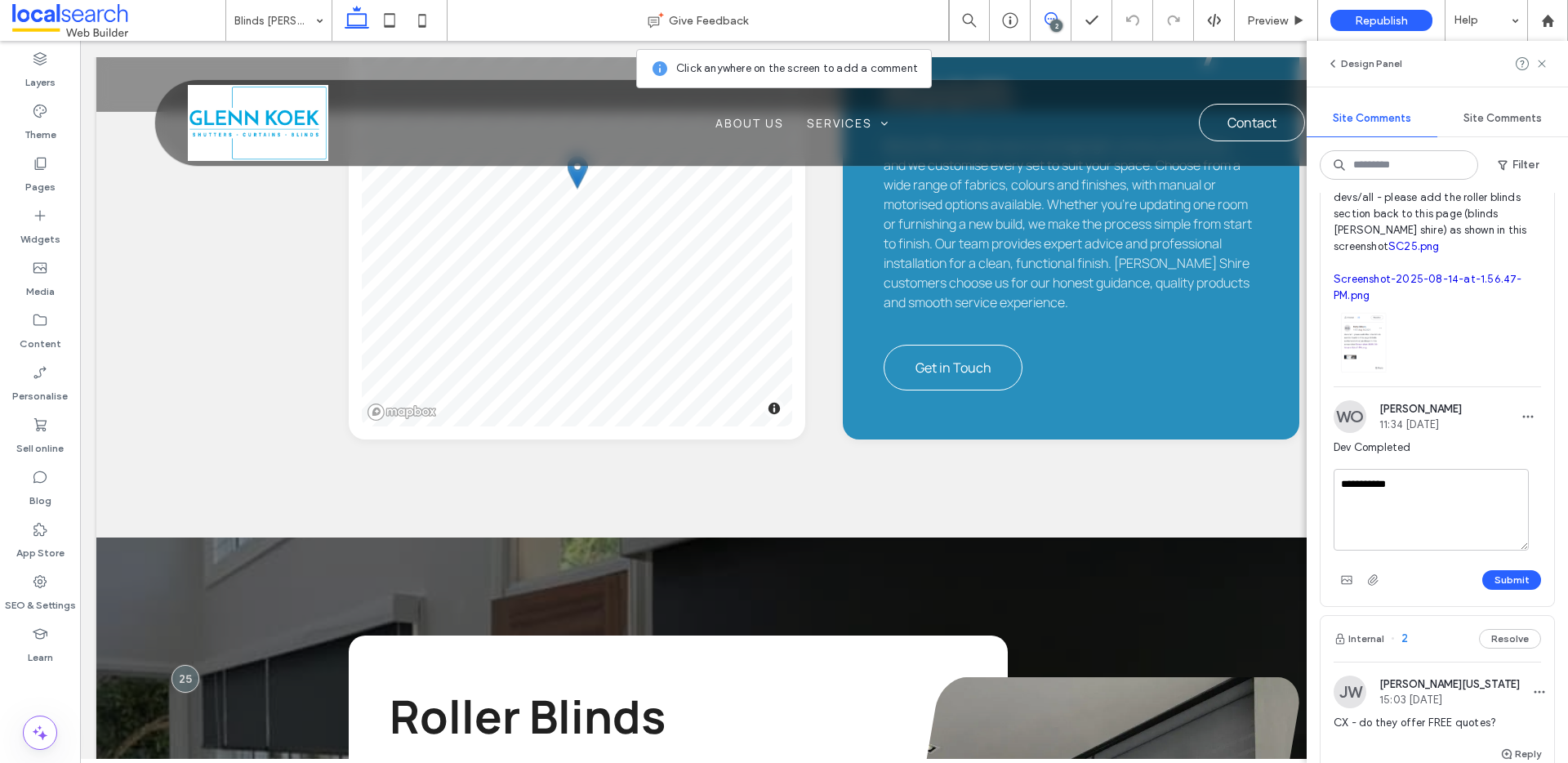
scroll to position [157, 0]
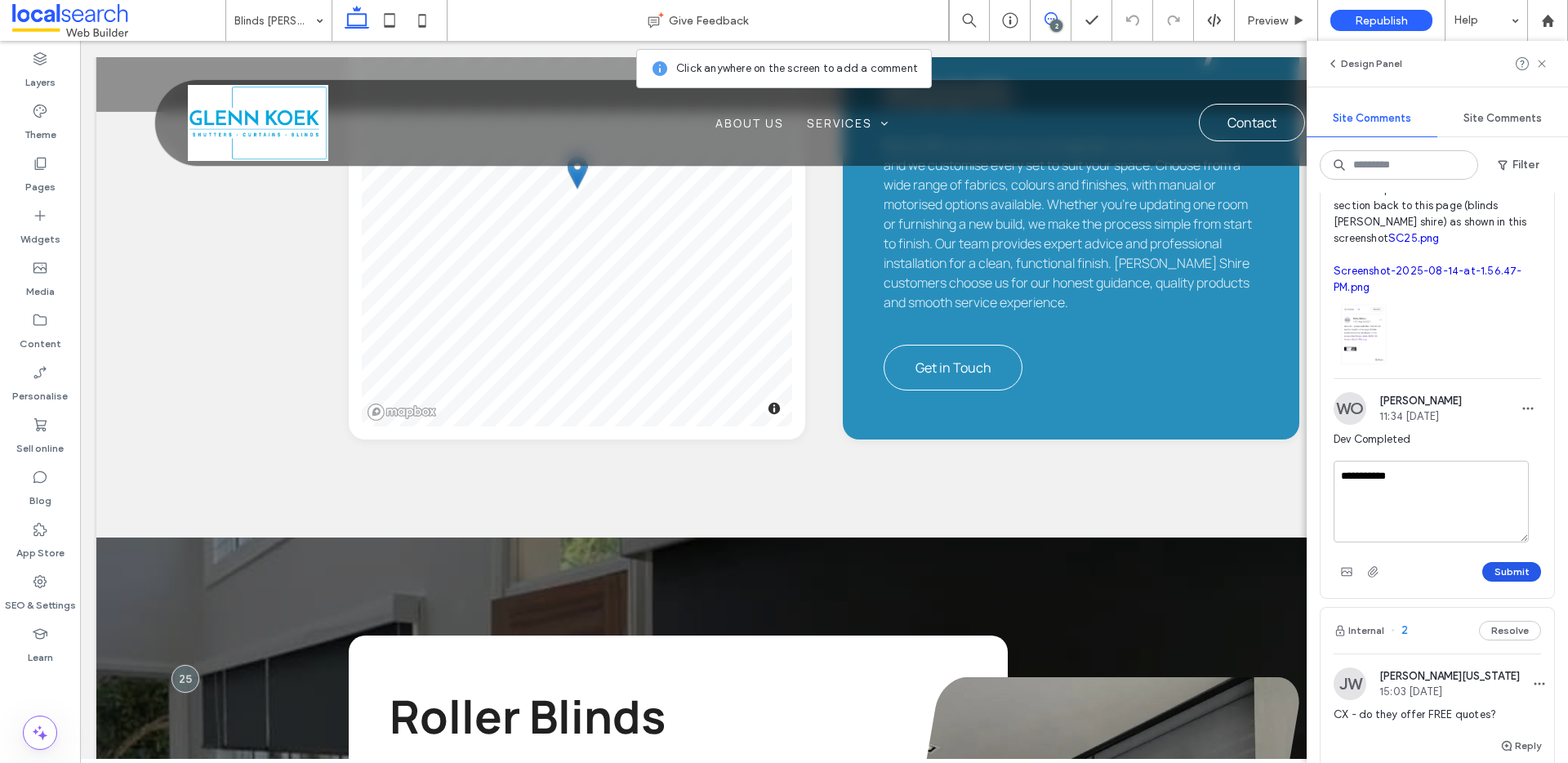
type textarea "**********"
click at [1482, 582] on button "Submit" at bounding box center [1511, 572] width 59 height 20
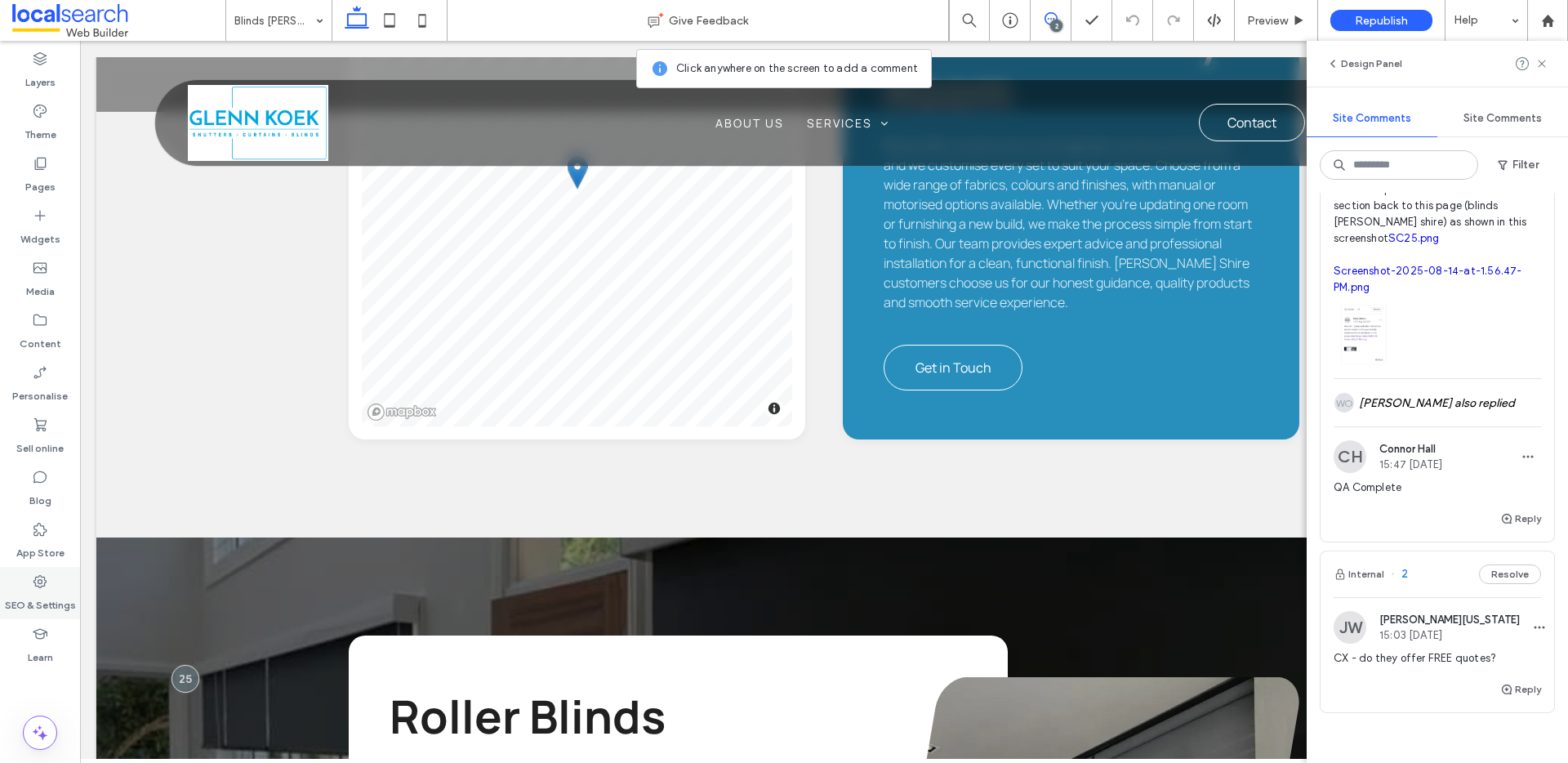
click at [29, 580] on div "SEO & Settings" at bounding box center [40, 593] width 80 height 53
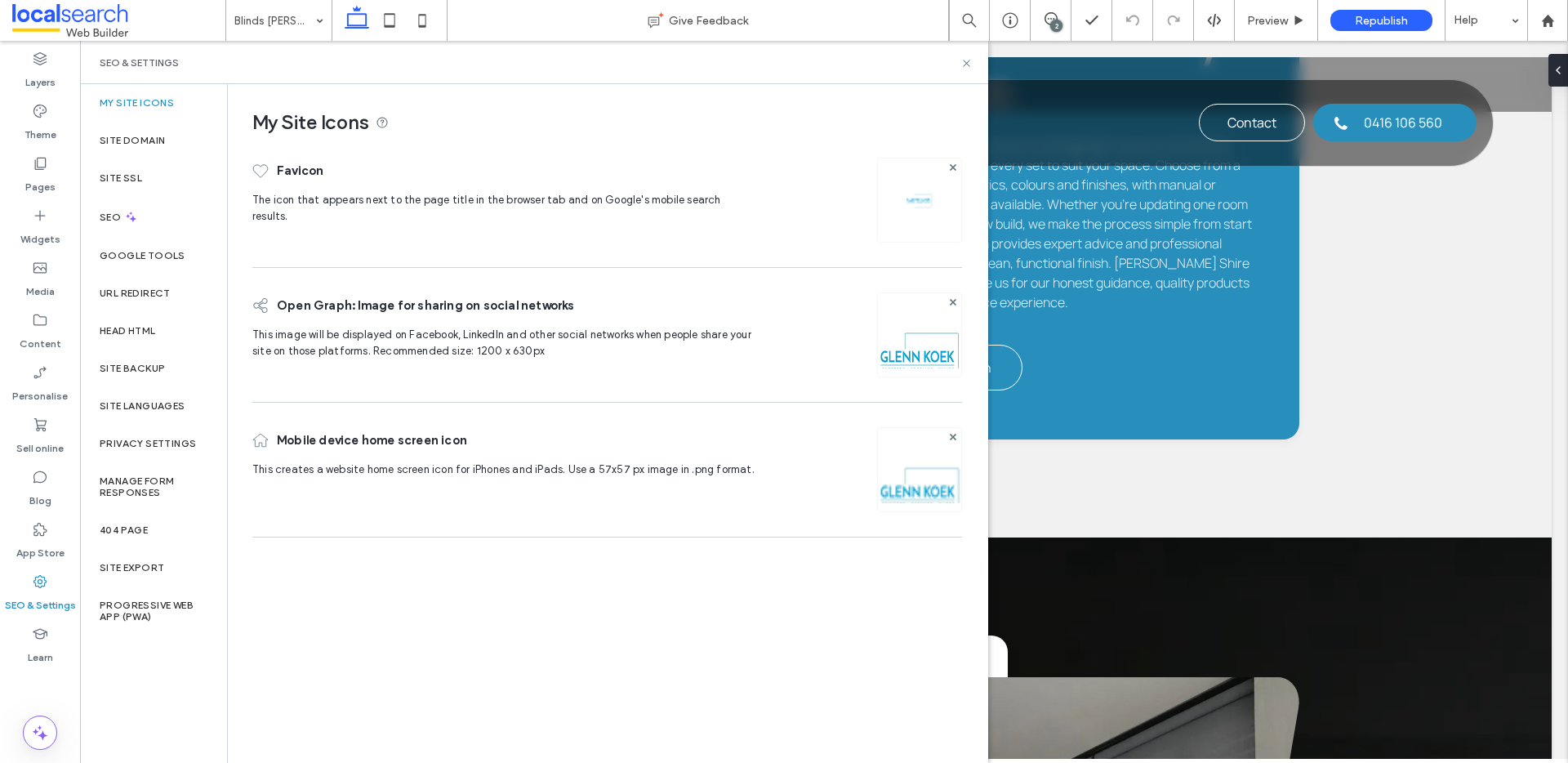
scroll to position [0, 0]
click at [967, 66] on icon at bounding box center [966, 63] width 12 height 12
